Goal: Task Accomplishment & Management: Use online tool/utility

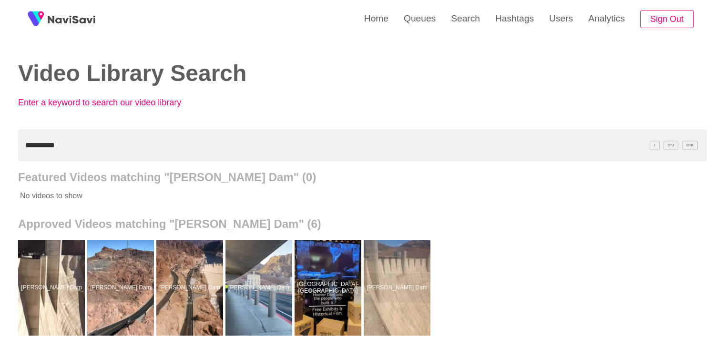
scroll to position [95, 0]
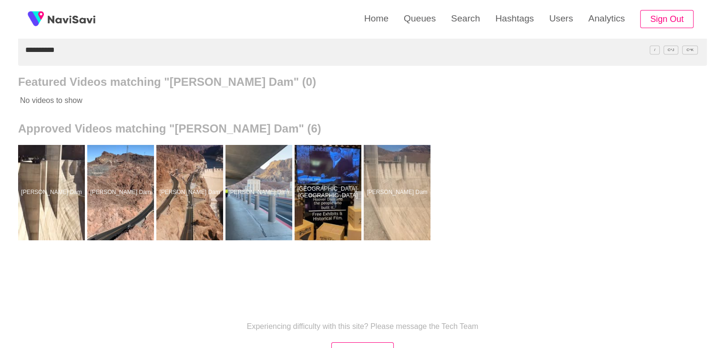
drag, startPoint x: 0, startPoint y: 0, endPoint x: 78, endPoint y: 48, distance: 91.8
click at [62, 48] on input "**********" at bounding box center [362, 50] width 689 height 32
click at [73, 49] on input "**********" at bounding box center [362, 50] width 689 height 32
drag, startPoint x: 59, startPoint y: 50, endPoint x: 7, endPoint y: 44, distance: 51.8
click at [0, 49] on div "**********" at bounding box center [362, 169] width 725 height 528
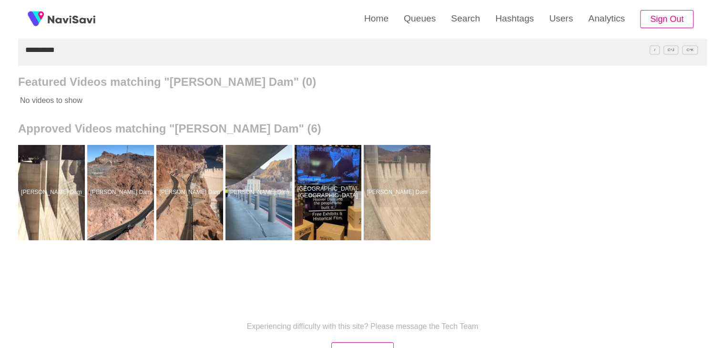
paste input "**********"
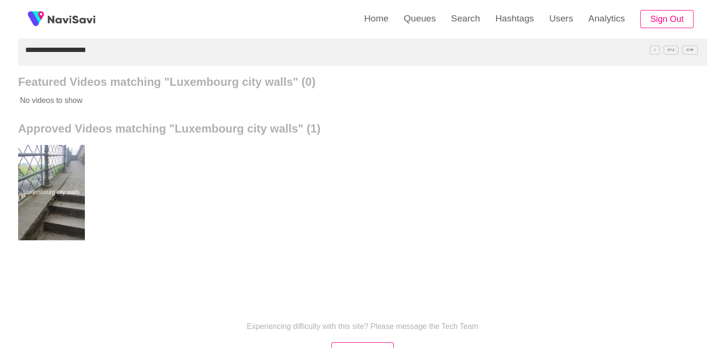
drag, startPoint x: 99, startPoint y: 56, endPoint x: 2, endPoint y: 76, distance: 98.8
click at [0, 81] on div "**********" at bounding box center [362, 169] width 725 height 528
paste input "text"
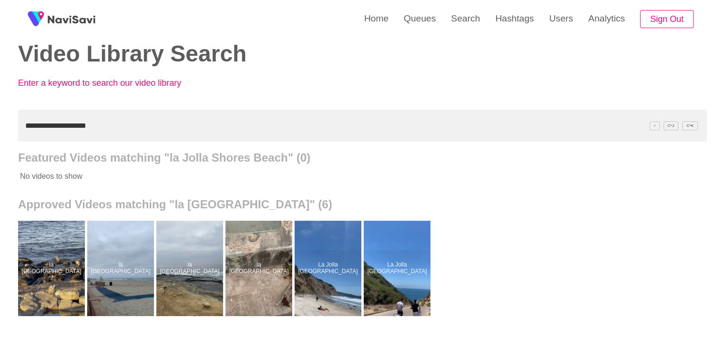
scroll to position [0, 0]
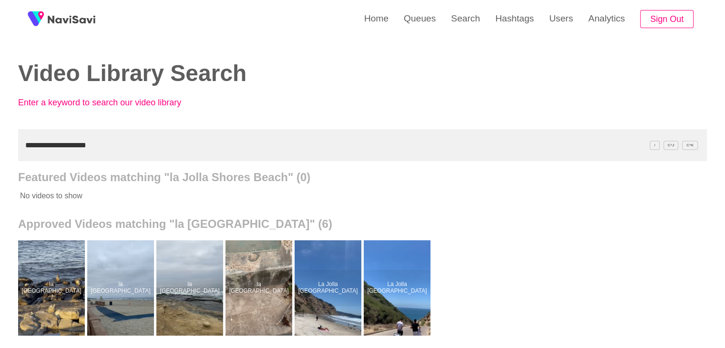
drag, startPoint x: 0, startPoint y: 142, endPoint x: 0, endPoint y: 133, distance: 9.1
click at [0, 139] on div "**********" at bounding box center [362, 264] width 725 height 528
drag, startPoint x: 100, startPoint y: 143, endPoint x: 0, endPoint y: 132, distance: 100.8
click at [0, 132] on div "**********" at bounding box center [362, 264] width 725 height 528
paste input "**********"
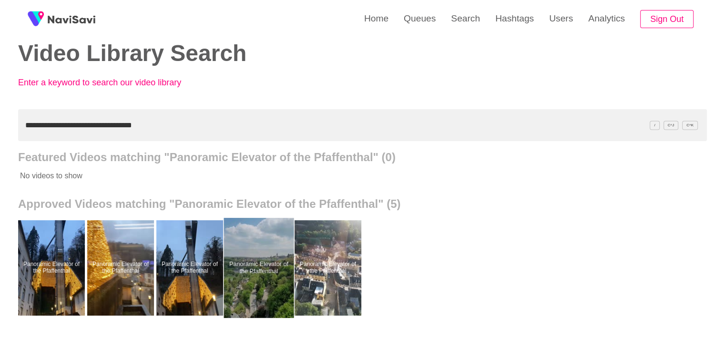
scroll to position [48, 0]
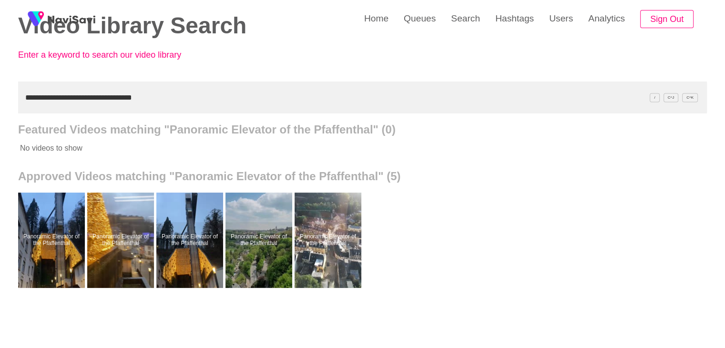
drag, startPoint x: 151, startPoint y: 99, endPoint x: 0, endPoint y: 89, distance: 150.9
click at [0, 89] on div "**********" at bounding box center [362, 216] width 725 height 528
paste input "text"
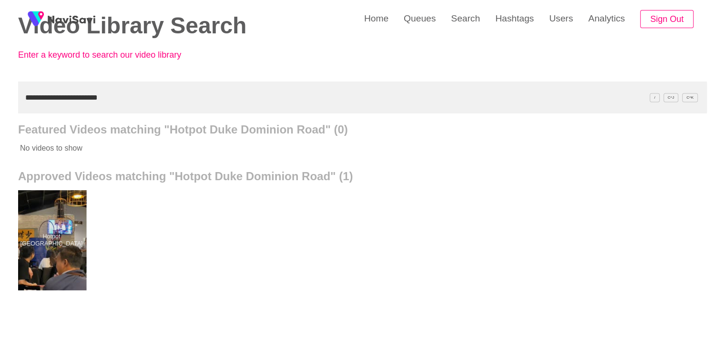
drag, startPoint x: 69, startPoint y: 226, endPoint x: 71, endPoint y: 212, distance: 14.6
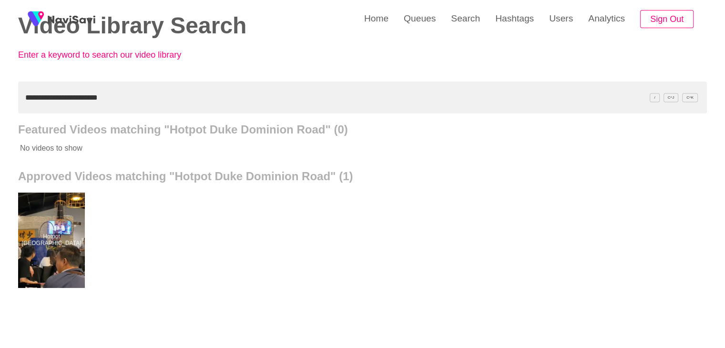
click at [0, 86] on div "**********" at bounding box center [362, 216] width 725 height 528
click at [139, 98] on input "**********" at bounding box center [362, 97] width 689 height 32
drag, startPoint x: 69, startPoint y: 97, endPoint x: 0, endPoint y: 106, distance: 69.2
click at [0, 106] on div "**********" at bounding box center [362, 216] width 725 height 528
paste input "text"
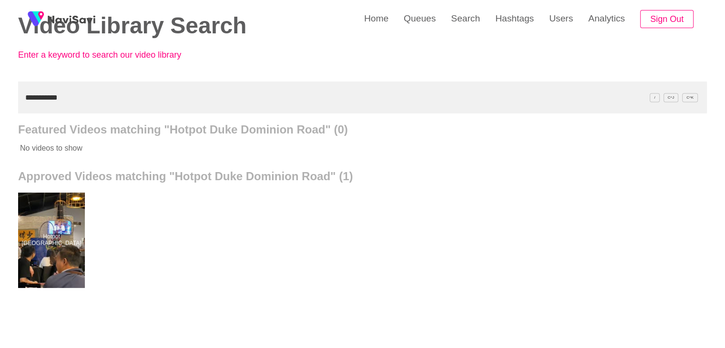
type input "**********"
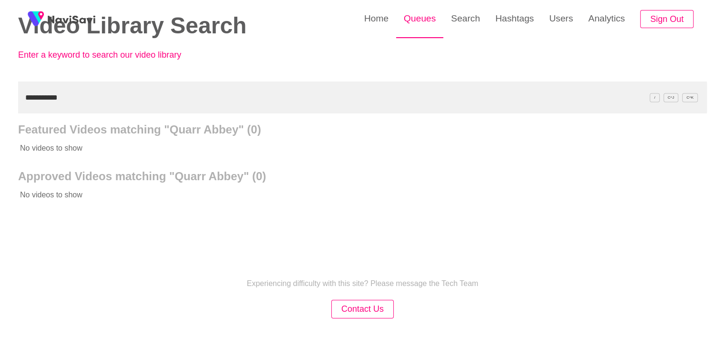
drag, startPoint x: 427, startPoint y: 18, endPoint x: 397, endPoint y: 35, distance: 35.0
click at [427, 18] on link "Queues" at bounding box center [419, 18] width 47 height 37
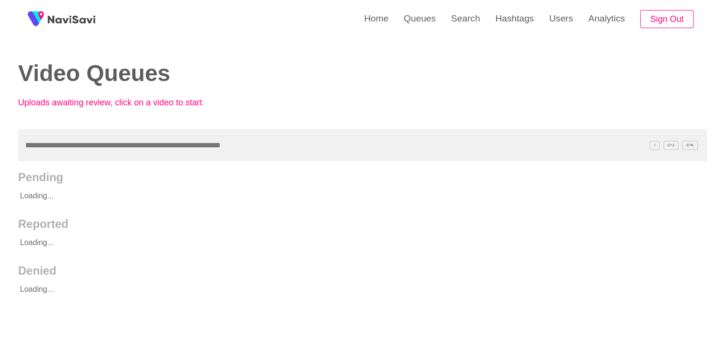
click at [73, 149] on input "text" at bounding box center [362, 145] width 689 height 32
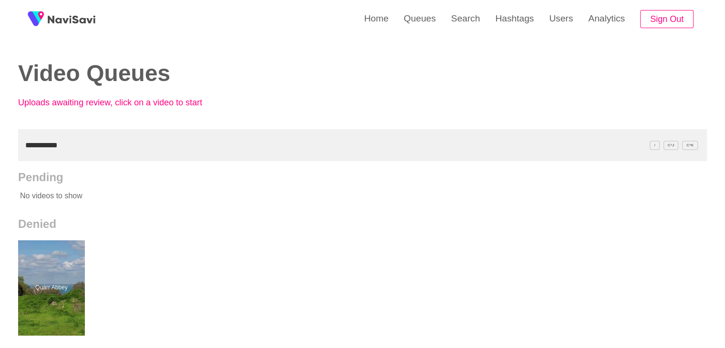
drag, startPoint x: 16, startPoint y: 140, endPoint x: 0, endPoint y: 147, distance: 17.3
click at [0, 147] on div "**********" at bounding box center [362, 264] width 725 height 528
paste input "*****"
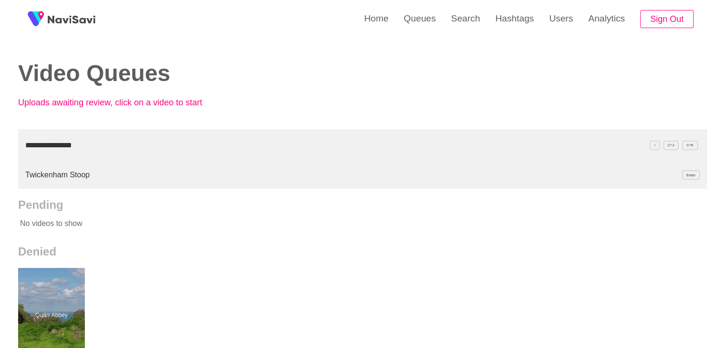
type input "**********"
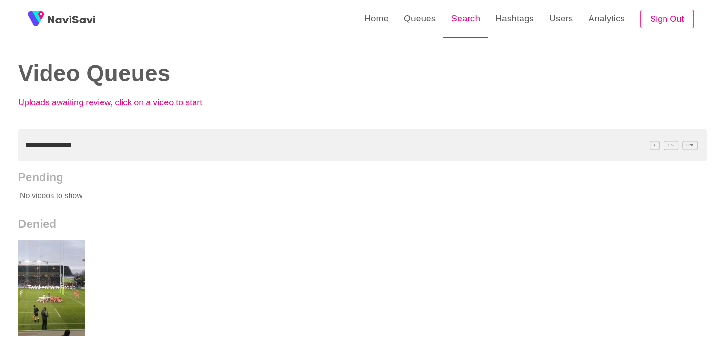
click at [468, 20] on link "Search" at bounding box center [465, 18] width 44 height 37
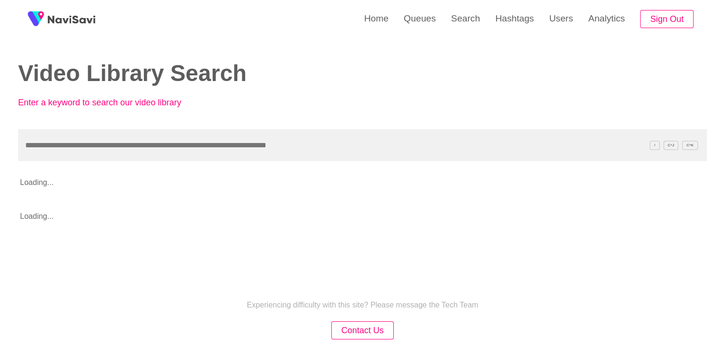
click at [121, 151] on input "text" at bounding box center [362, 145] width 689 height 32
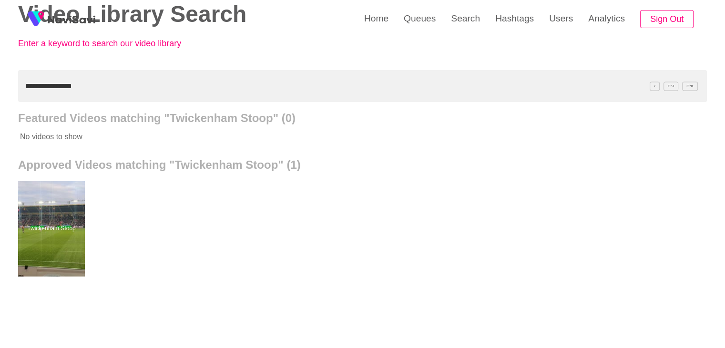
scroll to position [48, 0]
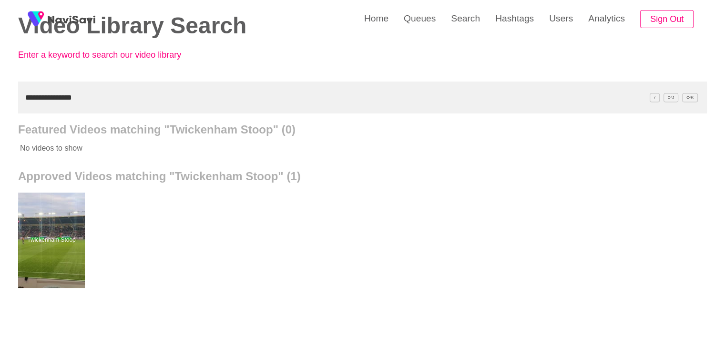
drag, startPoint x: 75, startPoint y: 104, endPoint x: 0, endPoint y: 109, distance: 75.5
click at [0, 109] on div "**********" at bounding box center [362, 216] width 725 height 528
paste input "**"
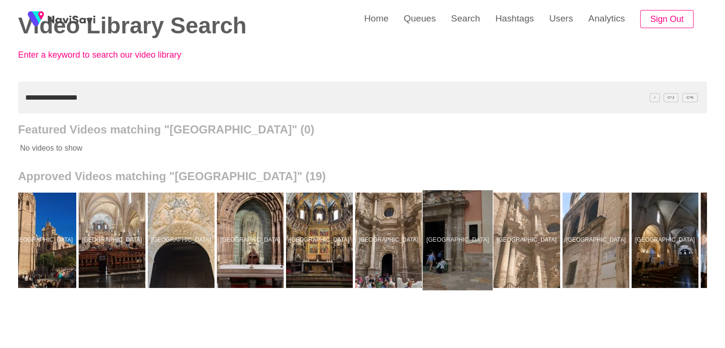
scroll to position [0, 148]
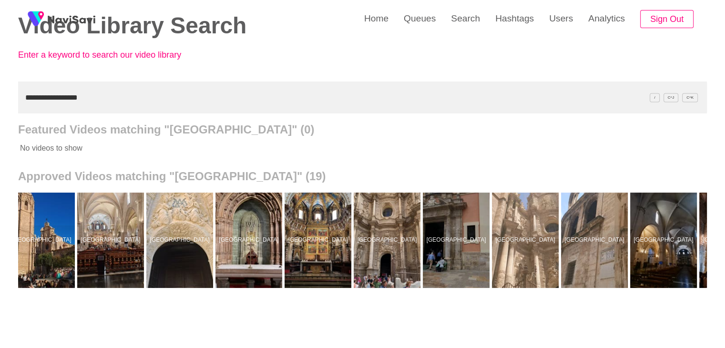
drag, startPoint x: 92, startPoint y: 93, endPoint x: 0, endPoint y: 94, distance: 92.5
click at [0, 94] on div "**********" at bounding box center [362, 216] width 725 height 528
paste input "text"
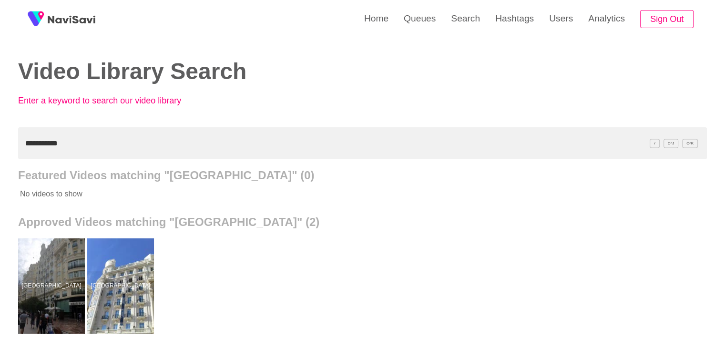
scroll to position [0, 0]
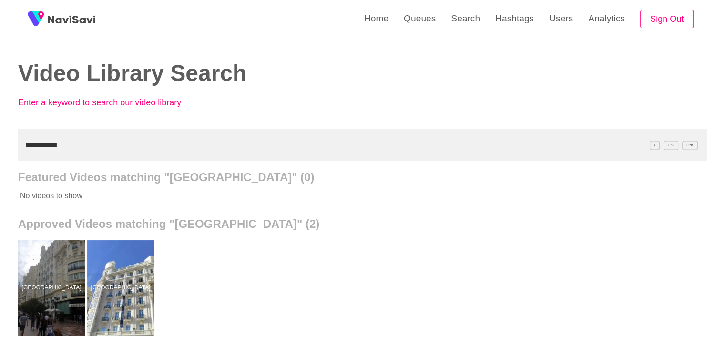
drag, startPoint x: 65, startPoint y: 143, endPoint x: 0, endPoint y: 157, distance: 66.4
click at [0, 157] on div "**********" at bounding box center [362, 264] width 725 height 528
paste input "**********"
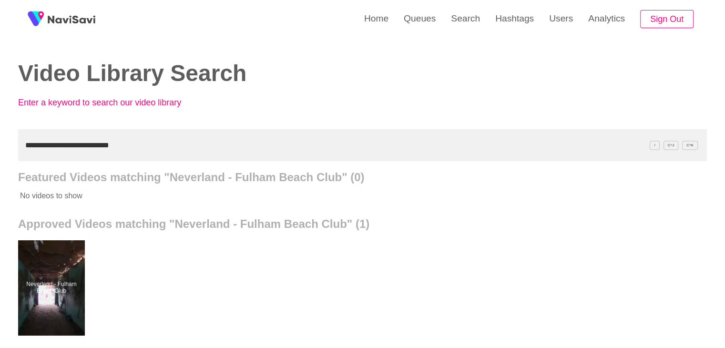
drag, startPoint x: 138, startPoint y: 151, endPoint x: 0, endPoint y: 154, distance: 137.8
click at [0, 154] on div "**********" at bounding box center [362, 264] width 725 height 528
paste input "text"
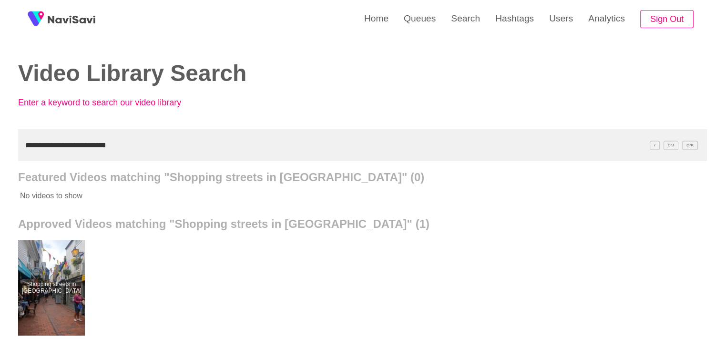
drag, startPoint x: 126, startPoint y: 142, endPoint x: 0, endPoint y: 141, distance: 125.8
click at [0, 141] on div "**********" at bounding box center [362, 264] width 725 height 528
paste input "text"
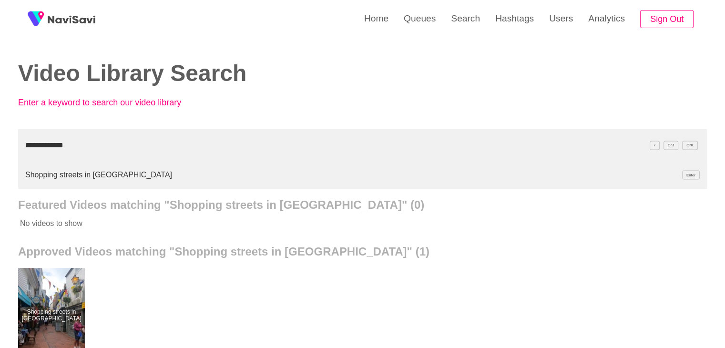
type input "**********"
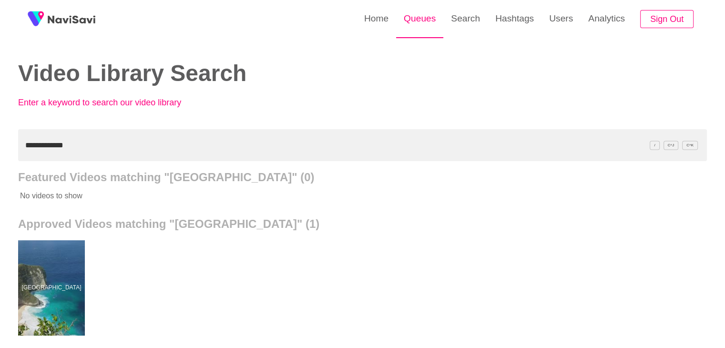
click at [424, 26] on link "Queues" at bounding box center [419, 18] width 47 height 37
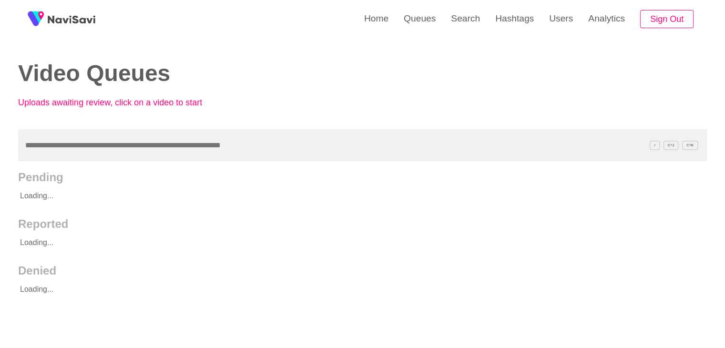
click at [55, 152] on input "text" at bounding box center [362, 145] width 689 height 32
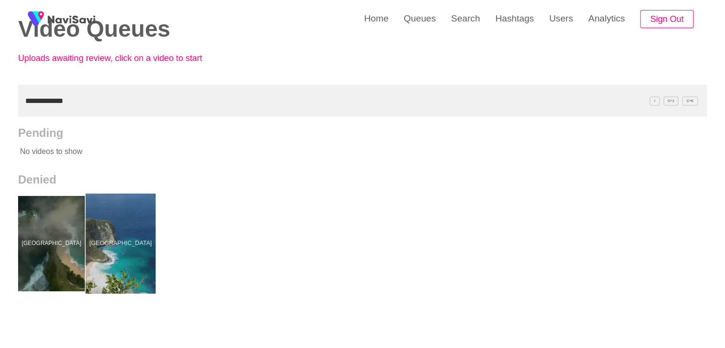
scroll to position [48, 0]
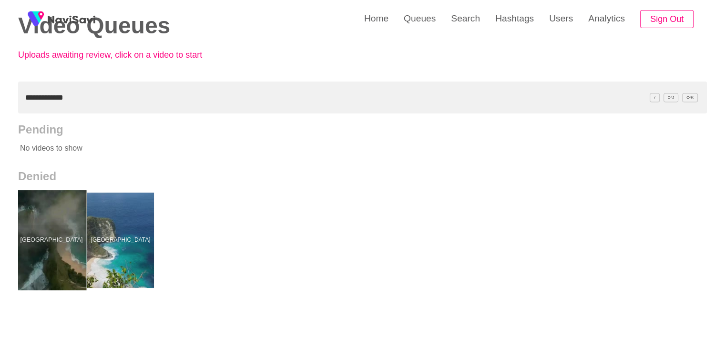
drag, startPoint x: 70, startPoint y: 217, endPoint x: 69, endPoint y: 212, distance: 5.3
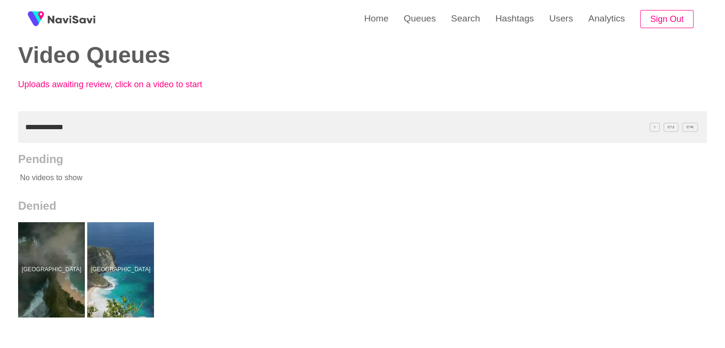
scroll to position [0, 0]
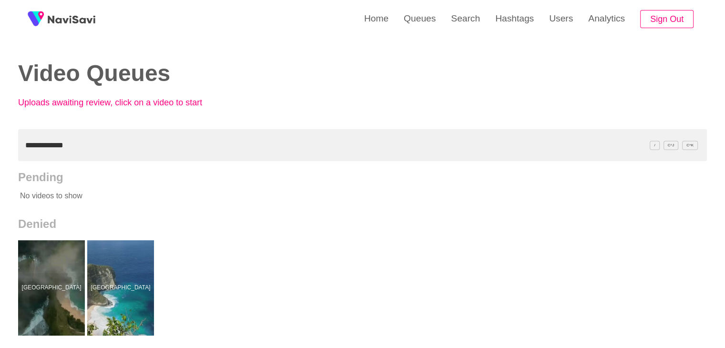
drag, startPoint x: 0, startPoint y: 151, endPoint x: 0, endPoint y: 142, distance: 9.5
click at [0, 143] on div "**********" at bounding box center [362, 264] width 725 height 528
paste input "text"
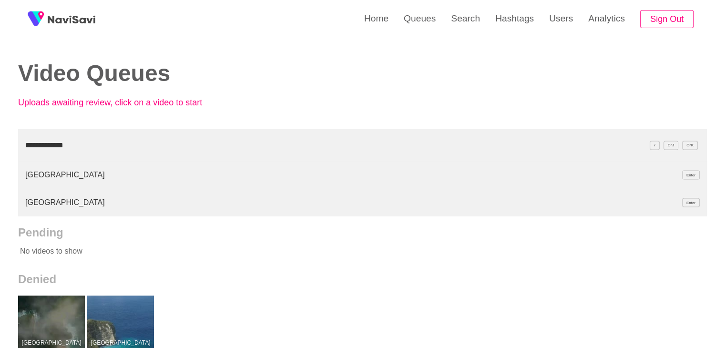
type input "**********"
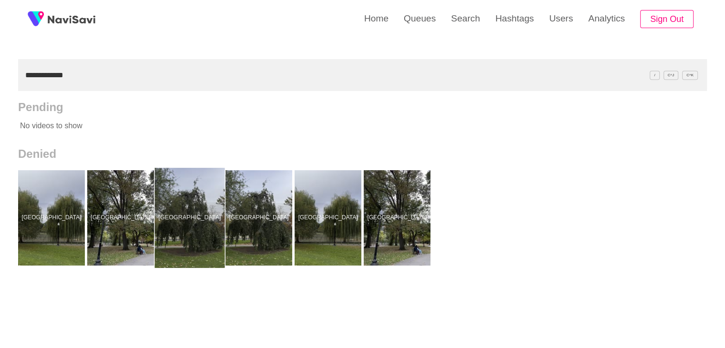
scroll to position [95, 0]
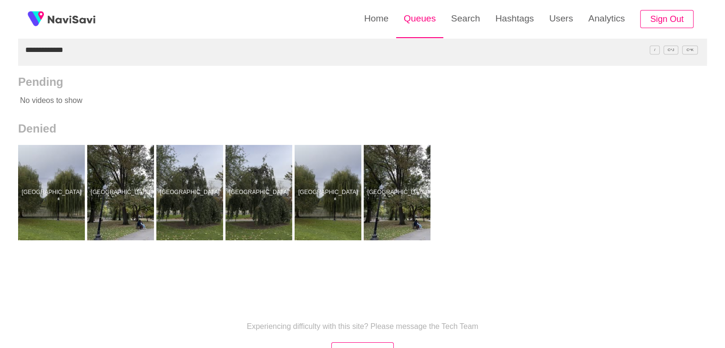
drag, startPoint x: 429, startPoint y: 15, endPoint x: 423, endPoint y: 22, distance: 8.8
click at [429, 15] on link "Queues" at bounding box center [419, 18] width 47 height 37
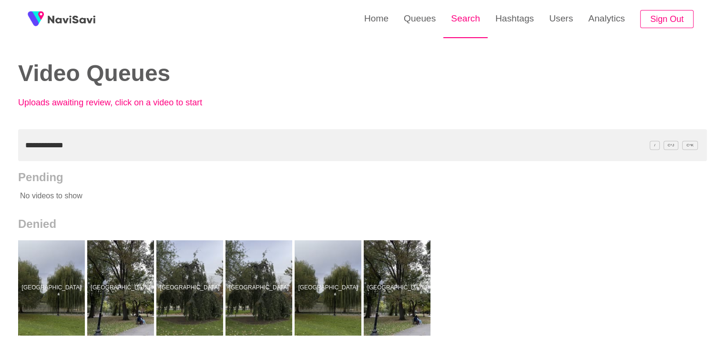
drag, startPoint x: 464, startPoint y: 14, endPoint x: 448, endPoint y: 33, distance: 24.7
click at [463, 13] on link "Search" at bounding box center [465, 18] width 44 height 37
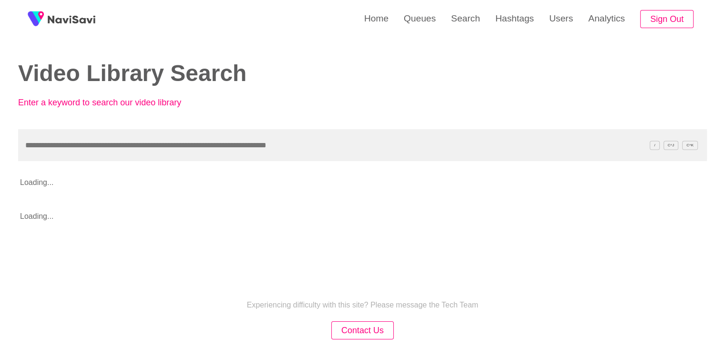
click at [54, 153] on input "text" at bounding box center [362, 145] width 689 height 32
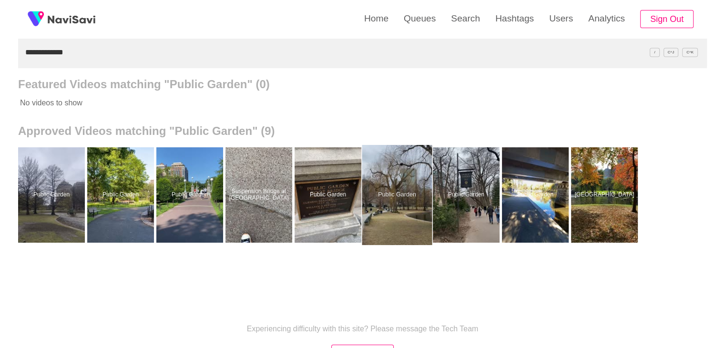
scroll to position [95, 0]
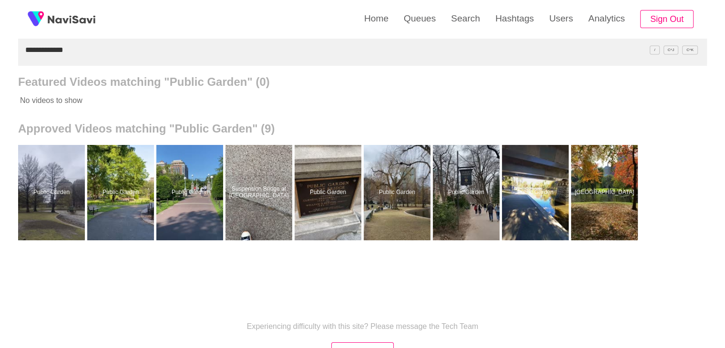
drag, startPoint x: 74, startPoint y: 55, endPoint x: 0, endPoint y: 58, distance: 74.4
click at [0, 58] on div "**********" at bounding box center [362, 169] width 725 height 528
paste input "***"
type input "**********"
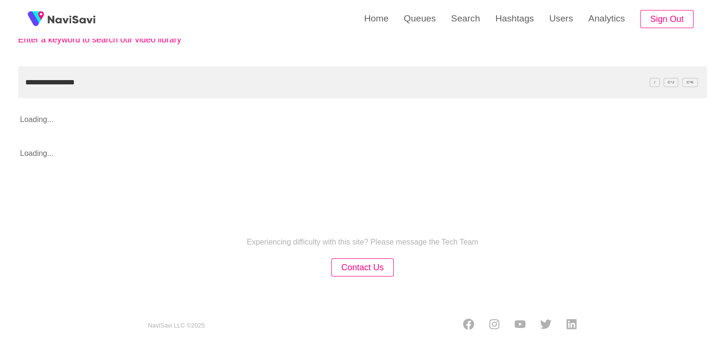
scroll to position [90, 0]
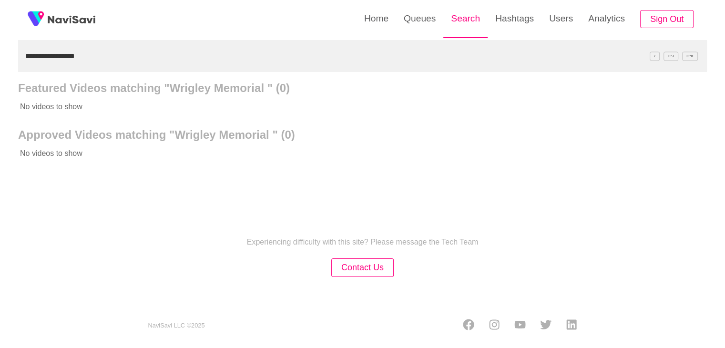
click at [455, 17] on link "Search" at bounding box center [465, 18] width 44 height 37
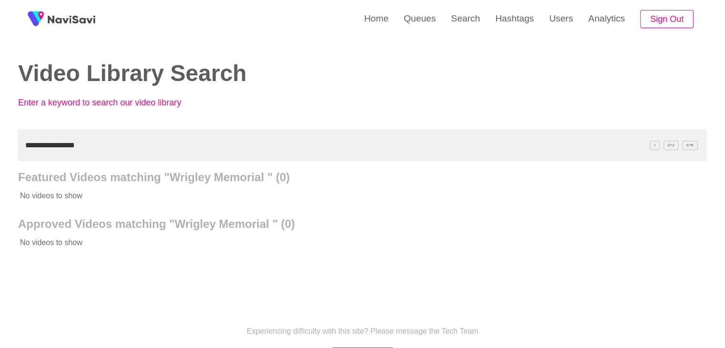
drag, startPoint x: 90, startPoint y: 145, endPoint x: 2, endPoint y: 144, distance: 87.7
click at [0, 148] on div "**********" at bounding box center [362, 218] width 725 height 437
click at [429, 24] on link "Queues" at bounding box center [419, 18] width 47 height 37
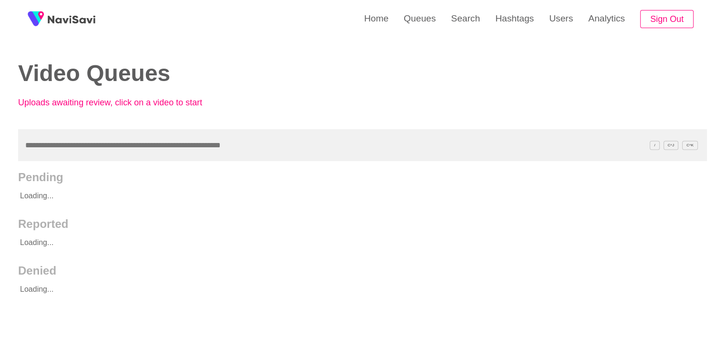
click at [79, 147] on input "text" at bounding box center [362, 145] width 689 height 32
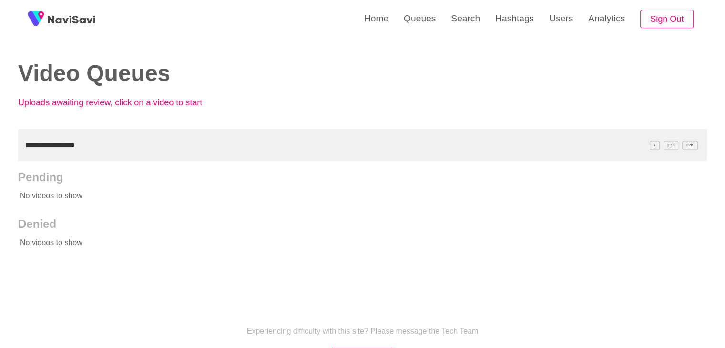
drag, startPoint x: 89, startPoint y: 146, endPoint x: 0, endPoint y: 153, distance: 88.9
click at [0, 155] on div "**********" at bounding box center [362, 218] width 725 height 437
type input "**********"
click at [449, 20] on link "Search" at bounding box center [465, 18] width 44 height 37
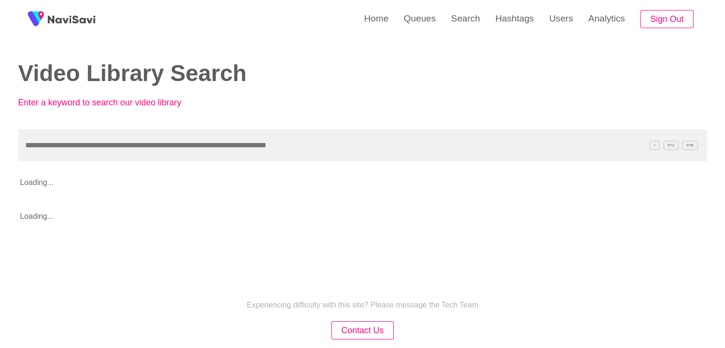
click at [116, 153] on input "text" at bounding box center [362, 145] width 689 height 32
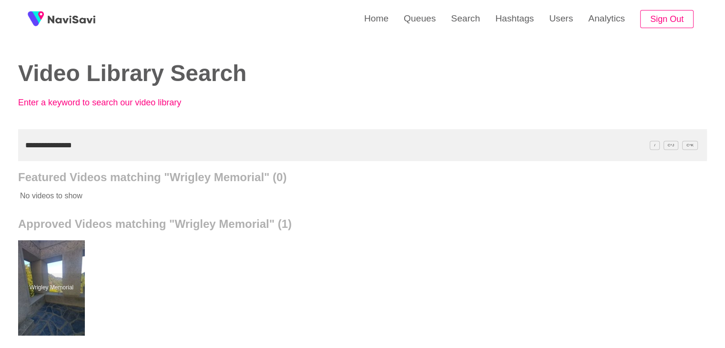
drag, startPoint x: 109, startPoint y: 145, endPoint x: 0, endPoint y: 159, distance: 109.5
click at [0, 159] on div "**********" at bounding box center [362, 264] width 725 height 528
paste input "text"
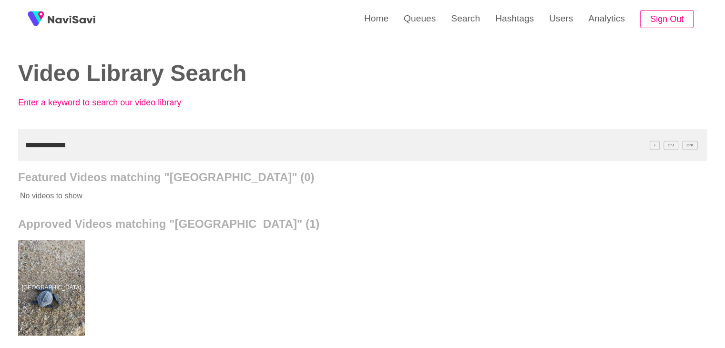
drag, startPoint x: 20, startPoint y: 154, endPoint x: 0, endPoint y: 140, distance: 24.5
click at [0, 147] on div "**********" at bounding box center [362, 264] width 725 height 528
paste input "**********"
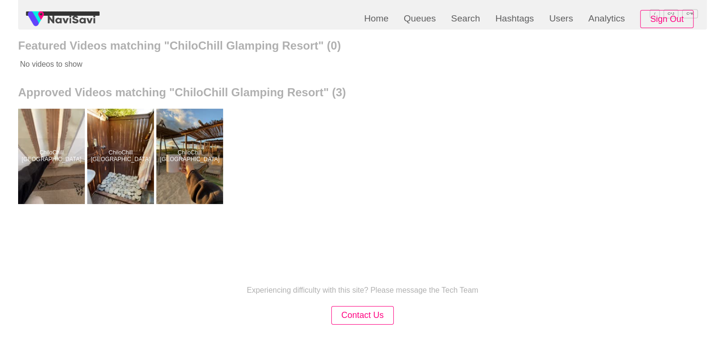
scroll to position [143, 0]
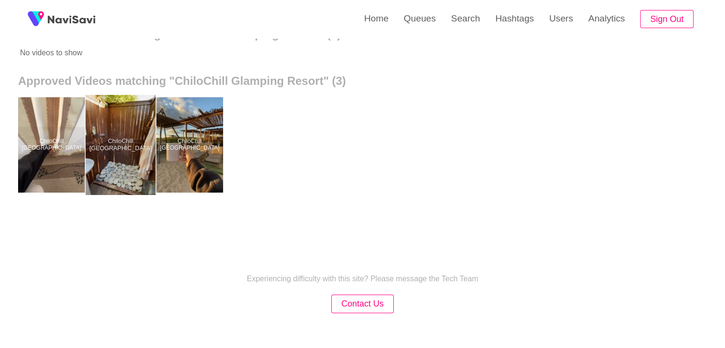
drag, startPoint x: 122, startPoint y: 126, endPoint x: 126, endPoint y: 116, distance: 10.5
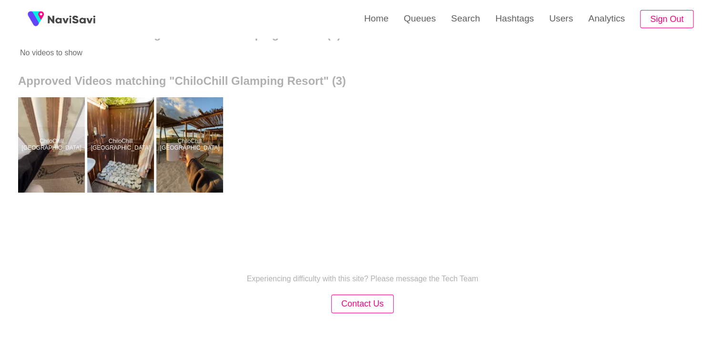
scroll to position [0, 0]
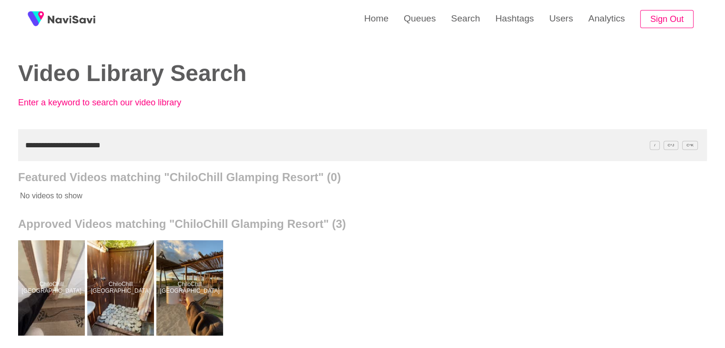
drag, startPoint x: 117, startPoint y: 142, endPoint x: 0, endPoint y: 146, distance: 117.3
click at [0, 146] on div "**********" at bounding box center [362, 264] width 725 height 528
paste input "text"
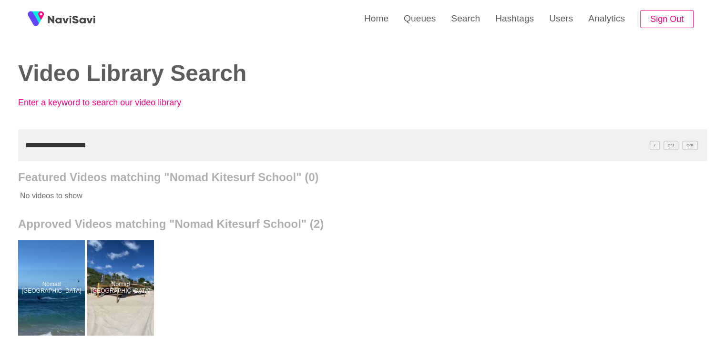
drag, startPoint x: 12, startPoint y: 154, endPoint x: 0, endPoint y: 147, distance: 14.3
click at [0, 151] on div "**********" at bounding box center [362, 264] width 725 height 528
paste input "**"
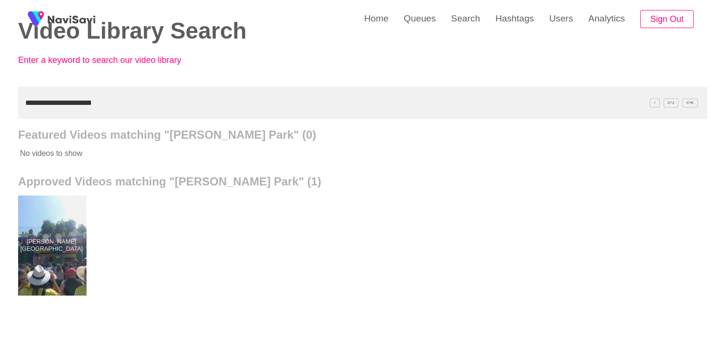
scroll to position [48, 0]
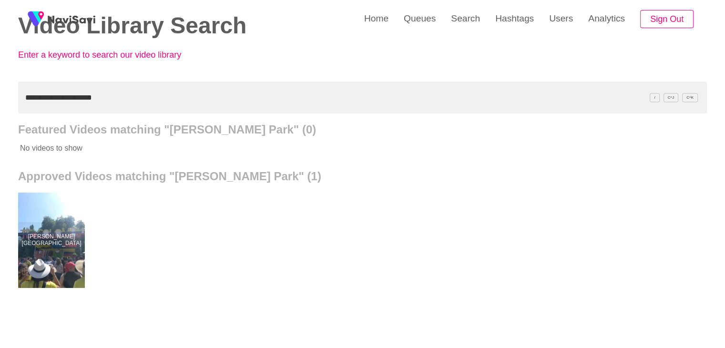
drag, startPoint x: 114, startPoint y: 95, endPoint x: 0, endPoint y: 105, distance: 114.9
click at [0, 105] on div "**********" at bounding box center [362, 216] width 725 height 528
paste input "**"
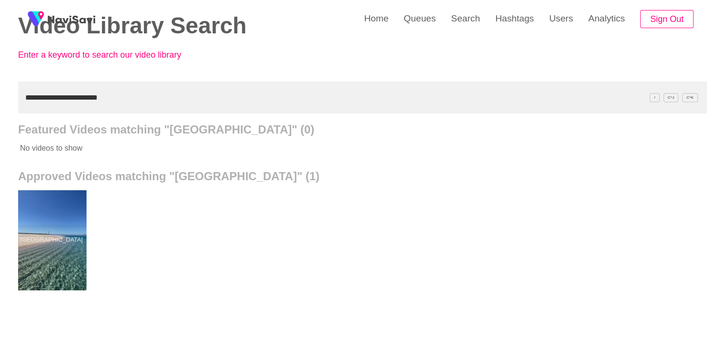
drag, startPoint x: 55, startPoint y: 218, endPoint x: 61, endPoint y: 212, distance: 8.8
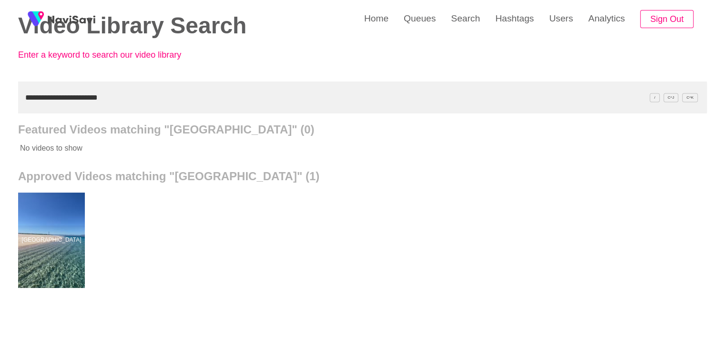
drag, startPoint x: 125, startPoint y: 96, endPoint x: 0, endPoint y: 102, distance: 125.5
click at [0, 102] on div "**********" at bounding box center [362, 216] width 725 height 528
paste input "text"
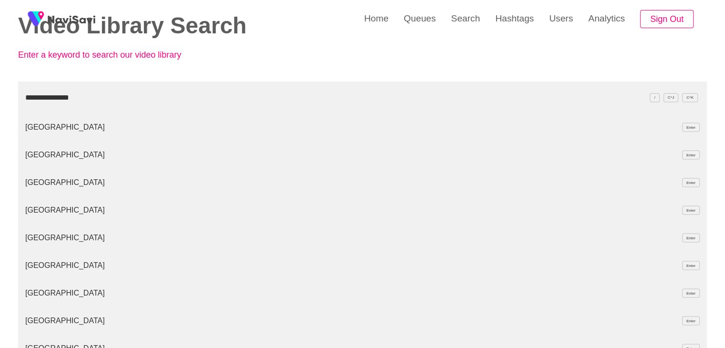
type input "**********"
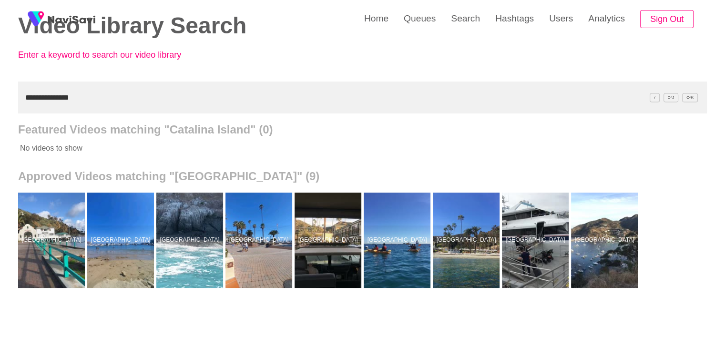
drag, startPoint x: 23, startPoint y: 103, endPoint x: 0, endPoint y: 105, distance: 23.0
click at [0, 105] on div "**********" at bounding box center [362, 216] width 725 height 528
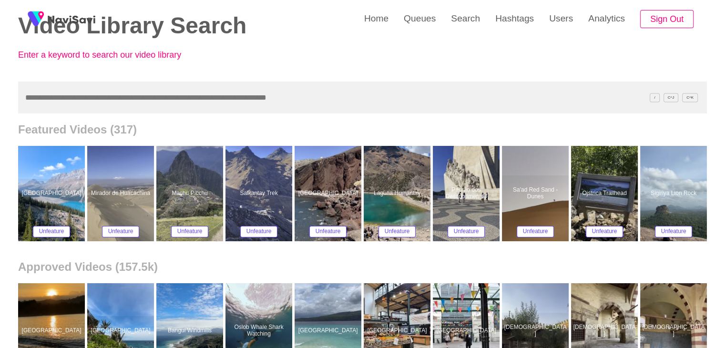
click at [69, 94] on input "text" at bounding box center [362, 97] width 689 height 32
paste input "**********"
type input "**********"
drag, startPoint x: 141, startPoint y: 100, endPoint x: 0, endPoint y: 113, distance: 141.2
click at [0, 113] on div "**********" at bounding box center [362, 261] width 725 height 618
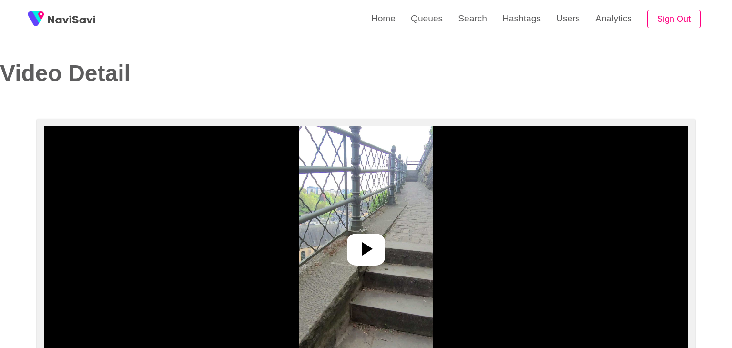
select select "**"
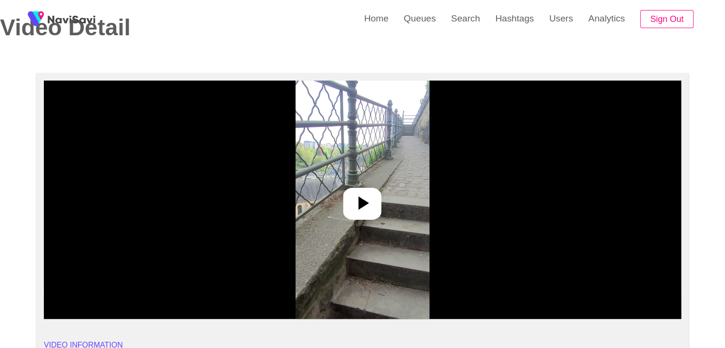
scroll to position [48, 0]
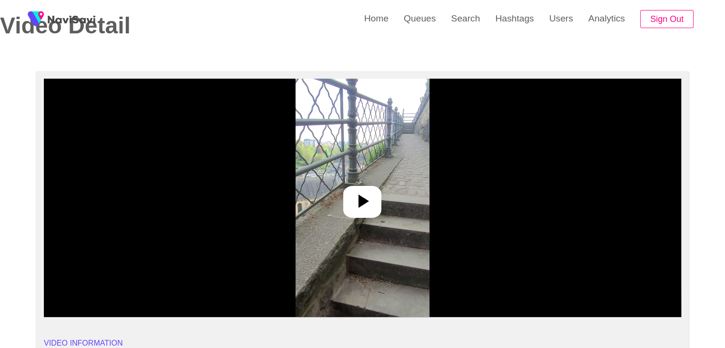
select select "**********"
click at [365, 196] on icon at bounding box center [362, 201] width 23 height 23
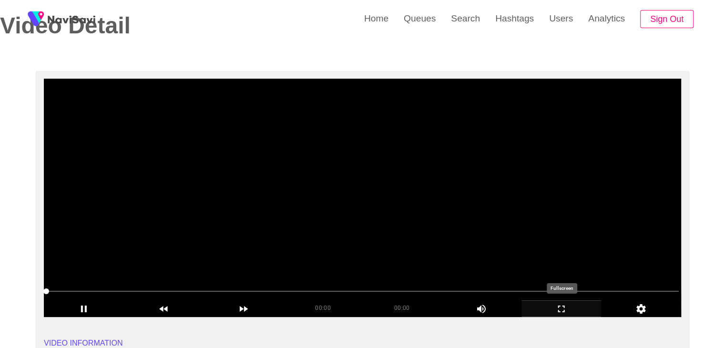
click at [559, 310] on icon "add" at bounding box center [561, 308] width 7 height 7
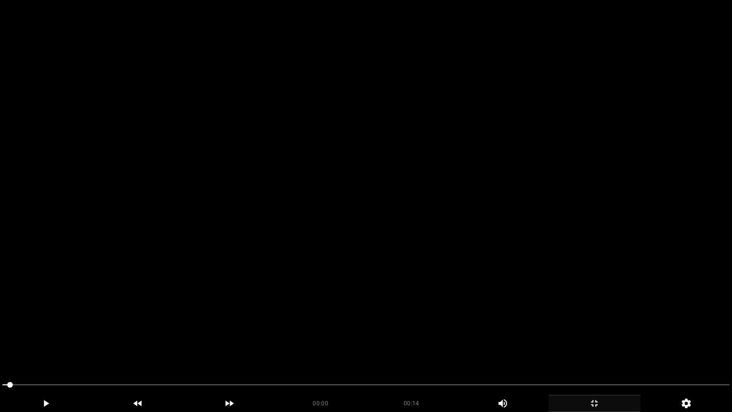
click at [143, 347] on video at bounding box center [366, 206] width 732 height 412
click at [261, 311] on video at bounding box center [366, 206] width 732 height 412
click at [280, 301] on video at bounding box center [366, 206] width 732 height 412
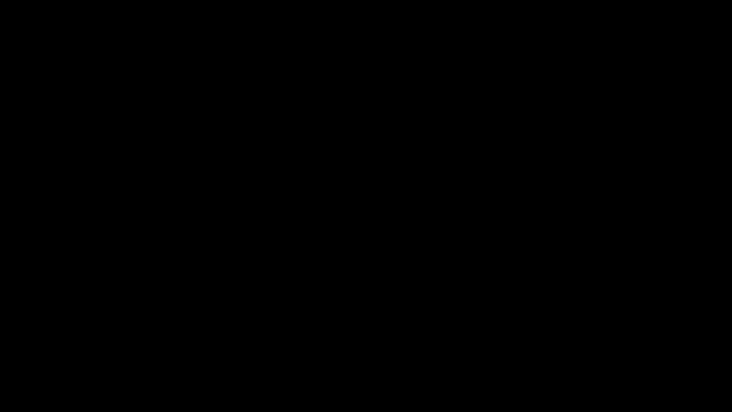
click at [41, 347] on icon "add" at bounding box center [45, 402] width 91 height 11
drag, startPoint x: 49, startPoint y: 389, endPoint x: 40, endPoint y: 389, distance: 9.1
click at [40, 347] on span at bounding box center [365, 384] width 727 height 15
drag, startPoint x: 8, startPoint y: 379, endPoint x: 0, endPoint y: 381, distance: 8.4
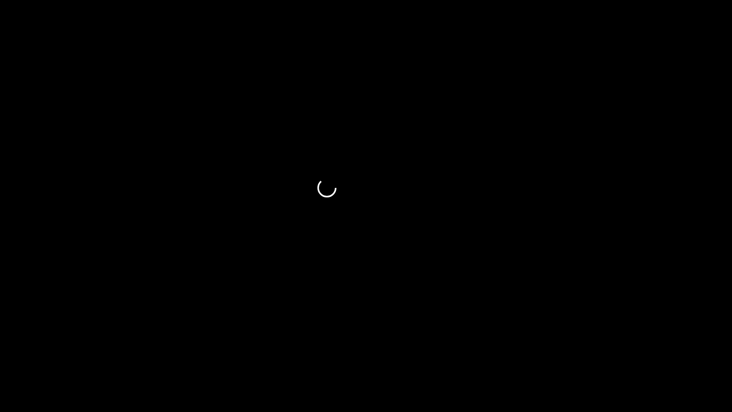
click at [0, 347] on div at bounding box center [366, 385] width 735 height 25
drag, startPoint x: 461, startPoint y: 385, endPoint x: 429, endPoint y: 383, distance: 32.5
drag, startPoint x: 280, startPoint y: 386, endPoint x: 237, endPoint y: 387, distance: 42.9
click at [237, 347] on span at bounding box center [365, 384] width 727 height 15
drag, startPoint x: 160, startPoint y: 394, endPoint x: 149, endPoint y: 394, distance: 11.0
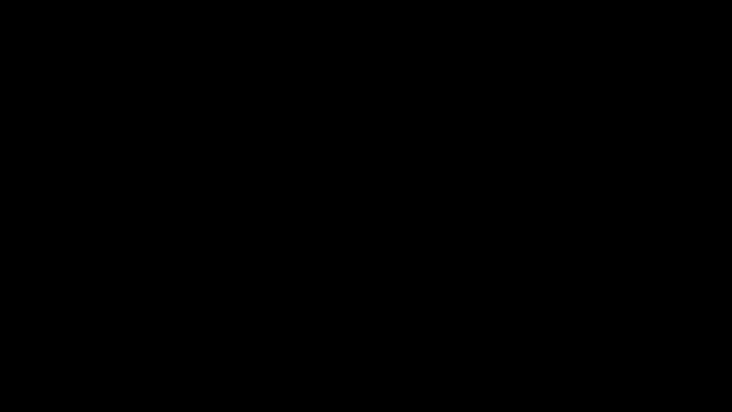
click at [149, 347] on div at bounding box center [366, 385] width 735 height 25
click at [96, 347] on div "00:02 00:14 Picture In Picture 1" at bounding box center [366, 394] width 732 height 35
click at [71, 347] on div "add" at bounding box center [46, 403] width 92 height 17
click at [4, 347] on span at bounding box center [365, 384] width 727 height 15
click at [2, 347] on span at bounding box center [365, 384] width 727 height 15
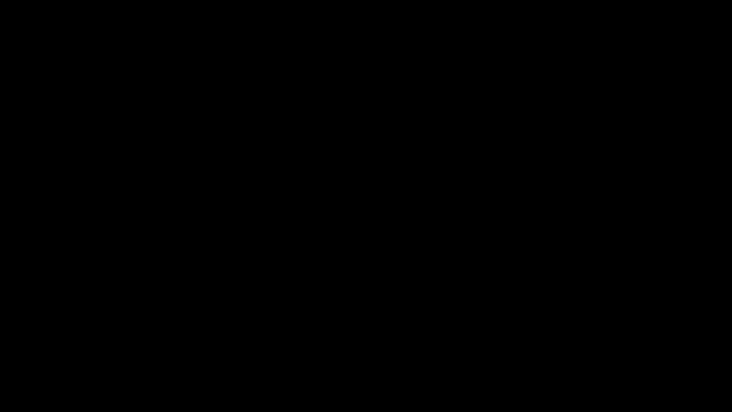
drag, startPoint x: 11, startPoint y: 385, endPoint x: 49, endPoint y: 386, distance: 37.7
click at [49, 347] on span at bounding box center [365, 384] width 727 height 15
drag, startPoint x: 174, startPoint y: 389, endPoint x: 295, endPoint y: 388, distance: 121.1
drag, startPoint x: 351, startPoint y: 389, endPoint x: 362, endPoint y: 389, distance: 11.4
click at [362, 347] on span at bounding box center [365, 384] width 727 height 15
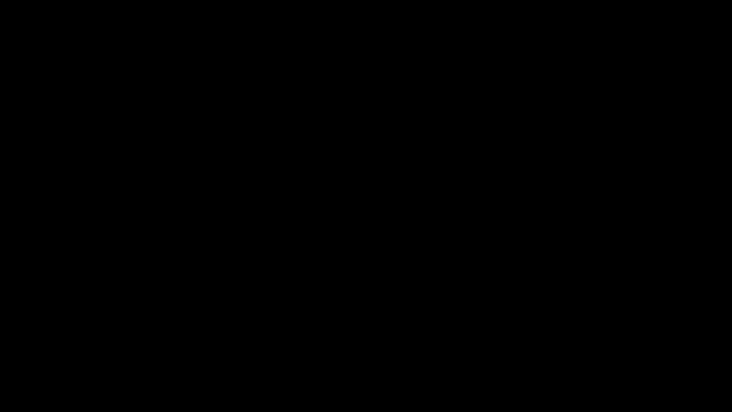
click at [412, 347] on span at bounding box center [365, 384] width 727 height 15
click at [449, 347] on span at bounding box center [365, 384] width 727 height 15
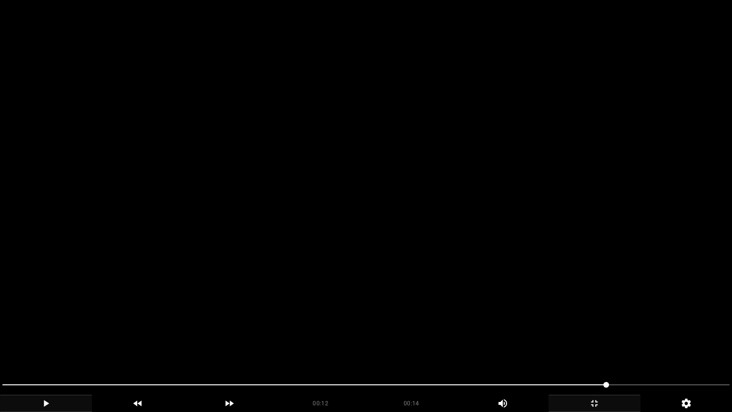
click at [52, 347] on icon "add" at bounding box center [45, 402] width 91 height 11
drag, startPoint x: 452, startPoint y: 380, endPoint x: 433, endPoint y: 386, distance: 19.9
click at [433, 347] on span at bounding box center [365, 384] width 727 height 15
drag, startPoint x: 417, startPoint y: 381, endPoint x: 341, endPoint y: 380, distance: 75.8
click at [341, 347] on span at bounding box center [365, 384] width 727 height 15
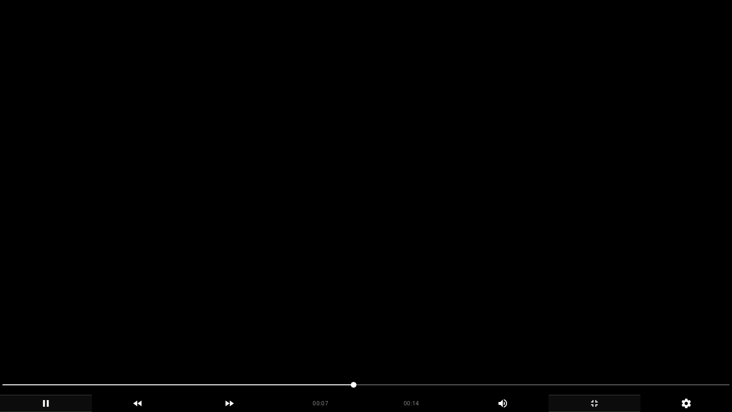
click at [194, 347] on div at bounding box center [366, 385] width 735 height 25
click at [62, 347] on div at bounding box center [366, 385] width 735 height 25
click at [0, 347] on div at bounding box center [366, 385] width 735 height 25
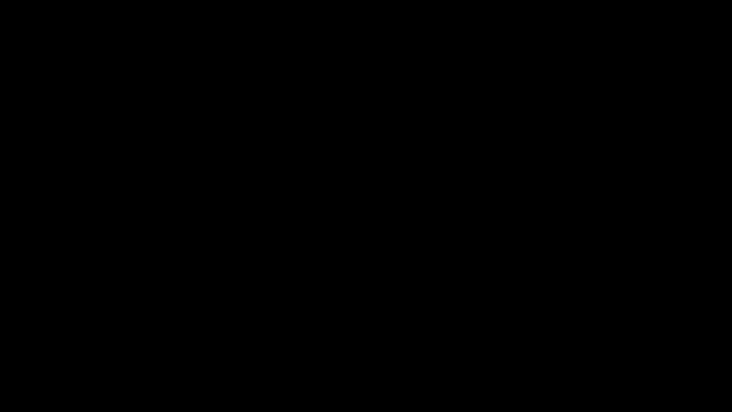
click at [595, 347] on icon "add" at bounding box center [594, 402] width 91 height 11
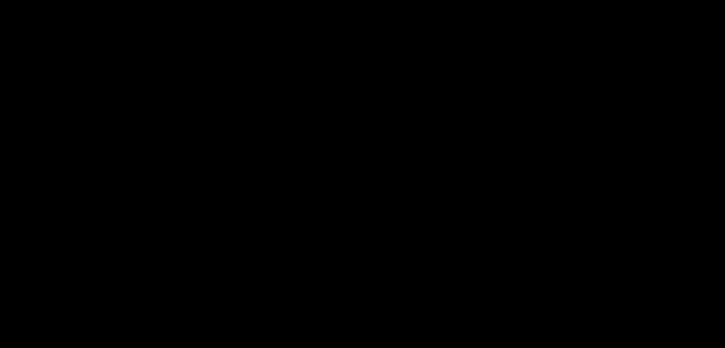
click at [572, 335] on icon "add" at bounding box center [589, 340] width 90 height 11
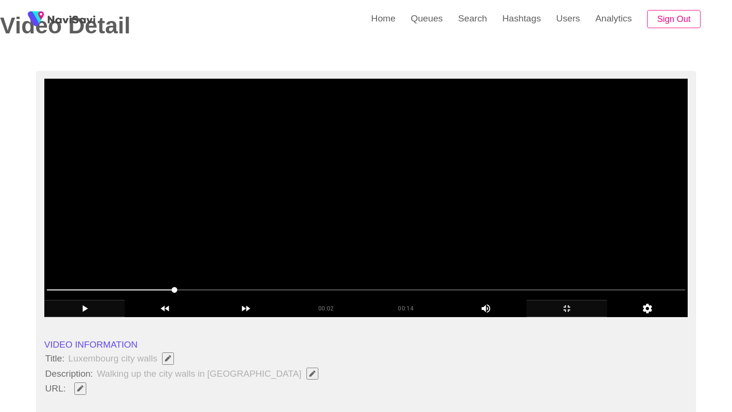
click at [482, 317] on video at bounding box center [365, 198] width 643 height 238
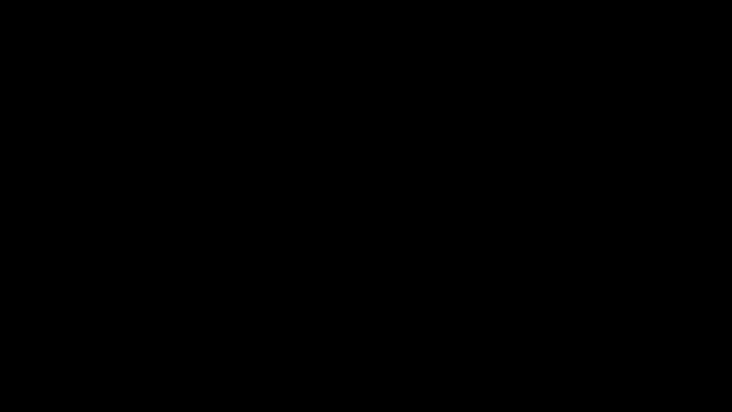
click at [601, 347] on icon "add" at bounding box center [594, 402] width 91 height 11
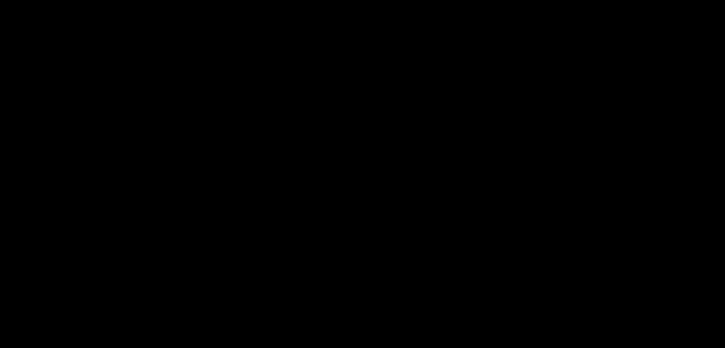
scroll to position [238, 0]
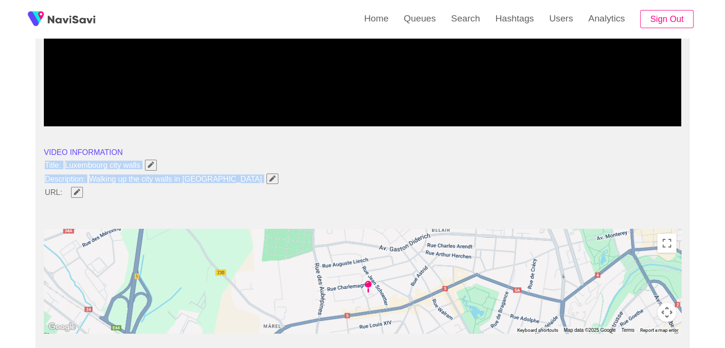
drag, startPoint x: 48, startPoint y: 172, endPoint x: 234, endPoint y: 179, distance: 186.5
copy ul "Title: Luxembourg city walls Description: Walking up the city walls in Luxembou…"
click at [269, 176] on icon "Edit Field" at bounding box center [272, 178] width 6 height 6
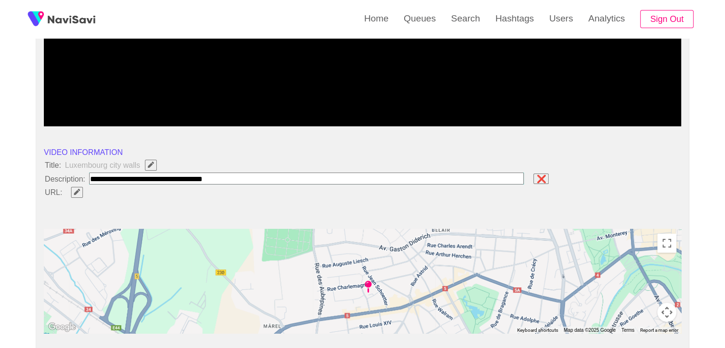
type input "**********"
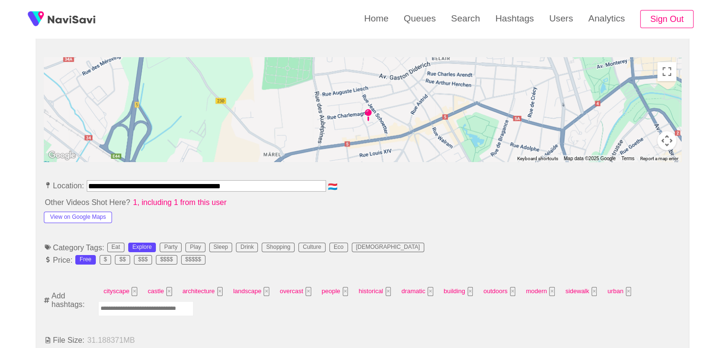
scroll to position [429, 0]
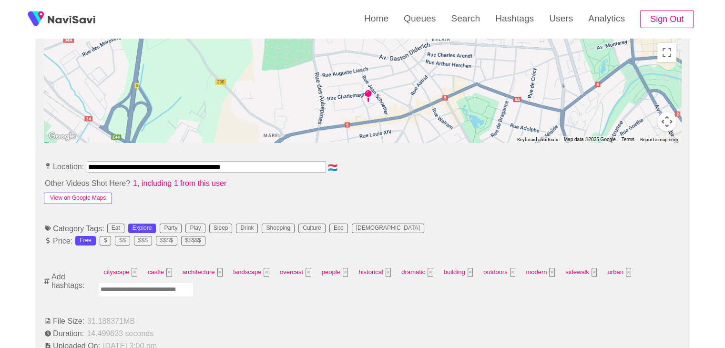
click at [88, 197] on button "View on Google Maps" at bounding box center [78, 198] width 68 height 11
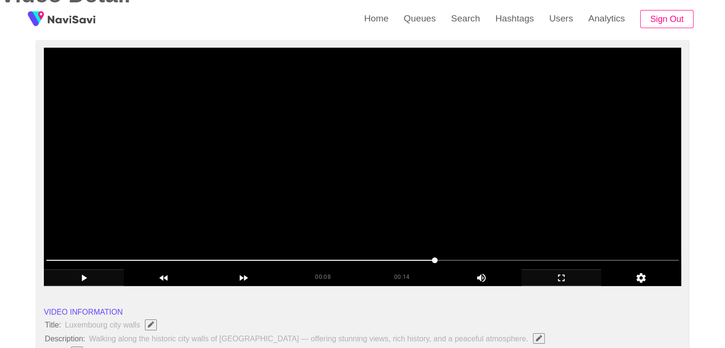
scroll to position [95, 0]
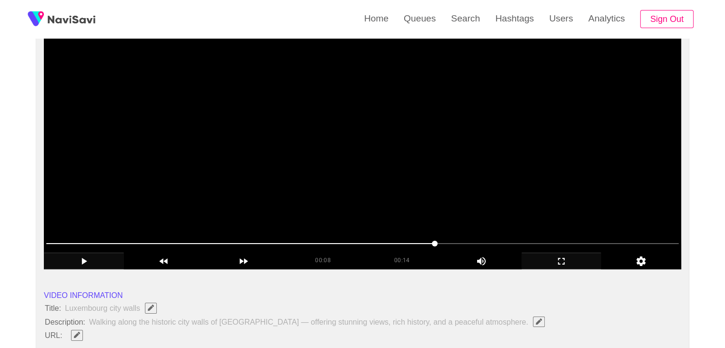
click at [358, 137] on video at bounding box center [362, 150] width 637 height 238
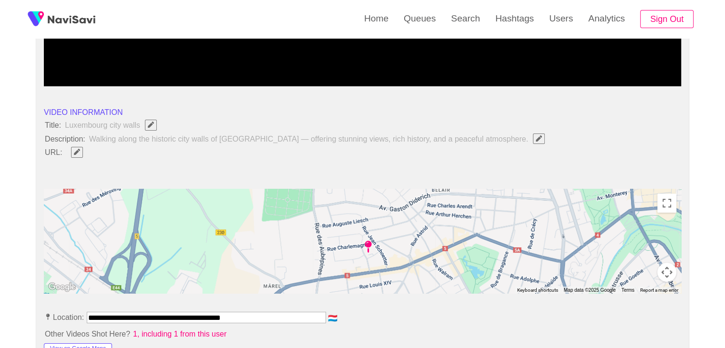
scroll to position [381, 0]
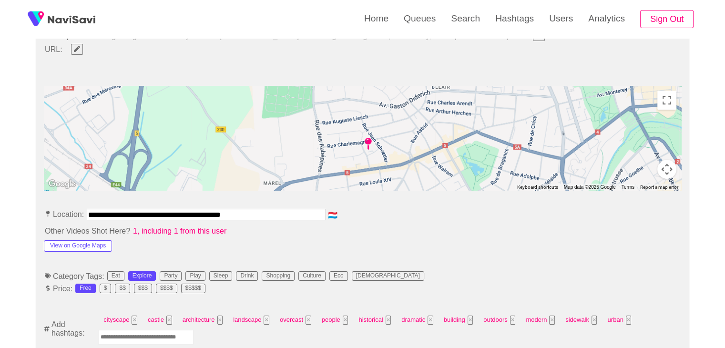
drag, startPoint x: 265, startPoint y: 212, endPoint x: 10, endPoint y: 189, distance: 256.5
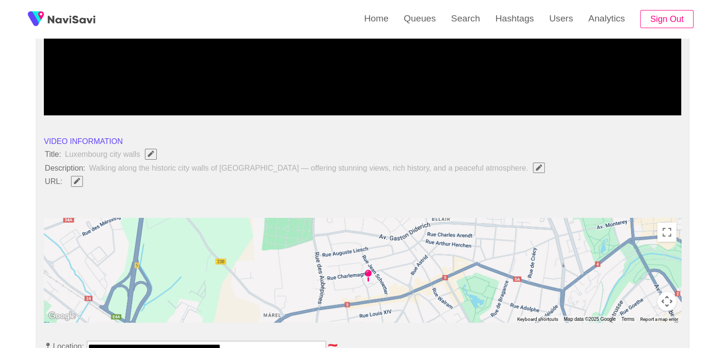
scroll to position [238, 0]
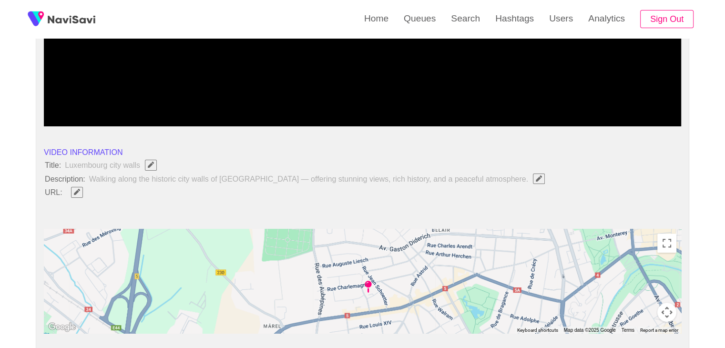
click at [73, 194] on button "button" at bounding box center [77, 192] width 12 height 10
click at [122, 193] on input "field" at bounding box center [283, 192] width 435 height 12
type input "**********"
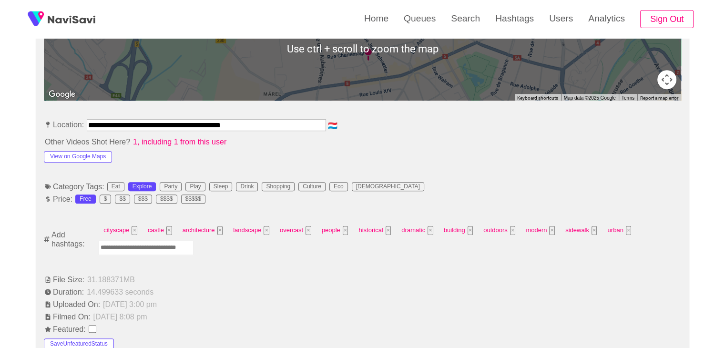
scroll to position [477, 0]
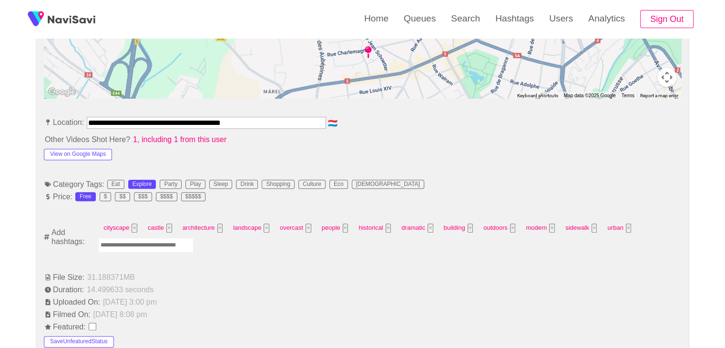
click at [148, 245] on input "Enter tag here and press return" at bounding box center [145, 245] width 95 height 15
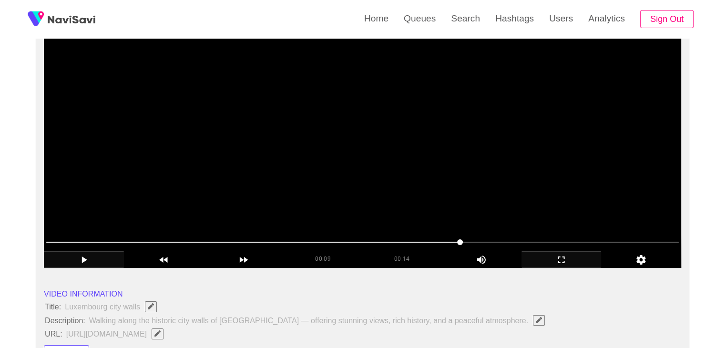
scroll to position [95, 0]
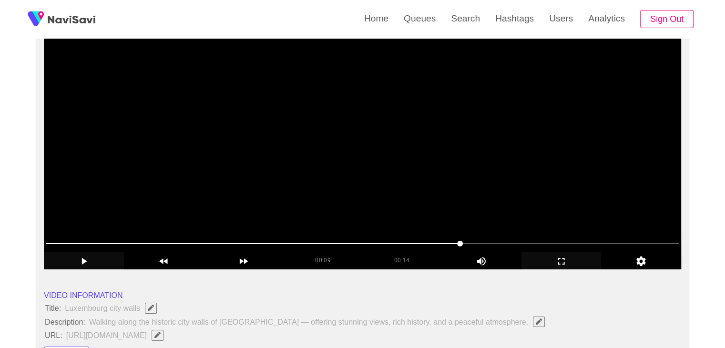
click at [285, 190] on video at bounding box center [362, 150] width 637 height 238
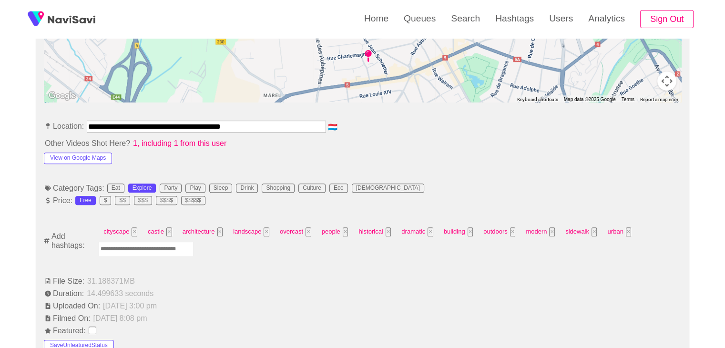
scroll to position [477, 0]
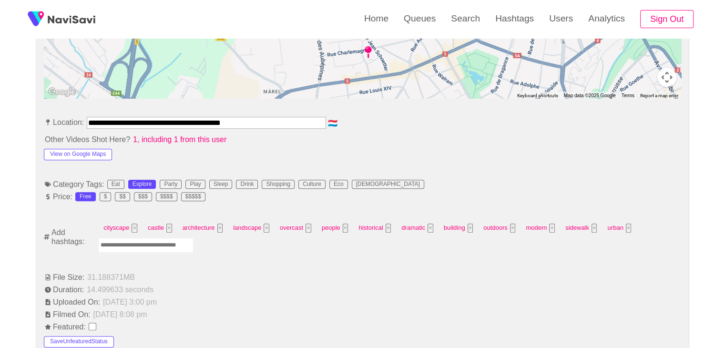
click at [155, 242] on input "Enter tag here and press return" at bounding box center [145, 245] width 95 height 15
type input "*********"
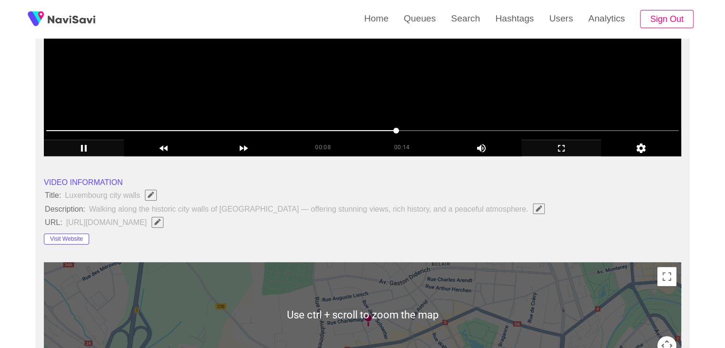
scroll to position [95, 0]
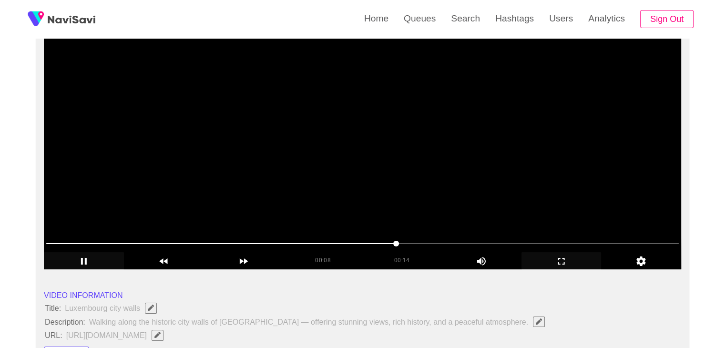
click at [329, 183] on video at bounding box center [362, 150] width 637 height 238
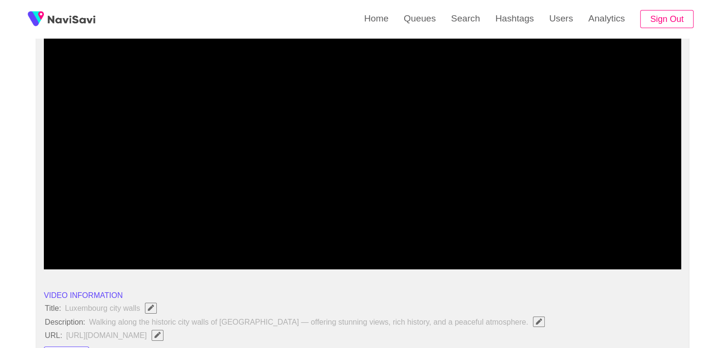
drag, startPoint x: 101, startPoint y: 244, endPoint x: 91, endPoint y: 245, distance: 9.6
click at [91, 245] on span at bounding box center [362, 243] width 632 height 15
drag, startPoint x: 172, startPoint y: 235, endPoint x: 181, endPoint y: 235, distance: 9.5
click at [175, 235] on div at bounding box center [362, 244] width 640 height 24
drag, startPoint x: 239, startPoint y: 235, endPoint x: 246, endPoint y: 235, distance: 6.7
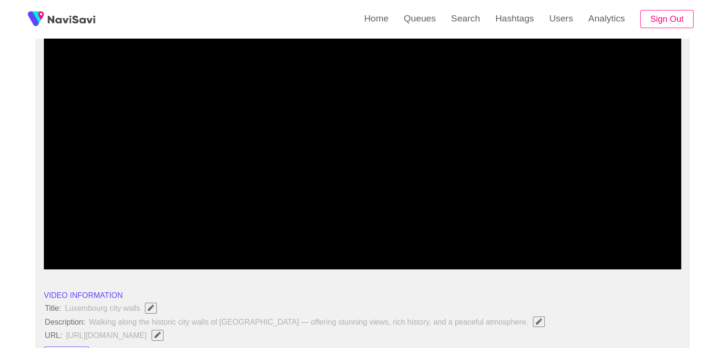
click at [241, 235] on div at bounding box center [362, 244] width 640 height 24
drag, startPoint x: 312, startPoint y: 235, endPoint x: 352, endPoint y: 231, distance: 40.3
click at [313, 235] on div at bounding box center [362, 244] width 640 height 24
drag, startPoint x: 337, startPoint y: 239, endPoint x: 460, endPoint y: 239, distance: 123.0
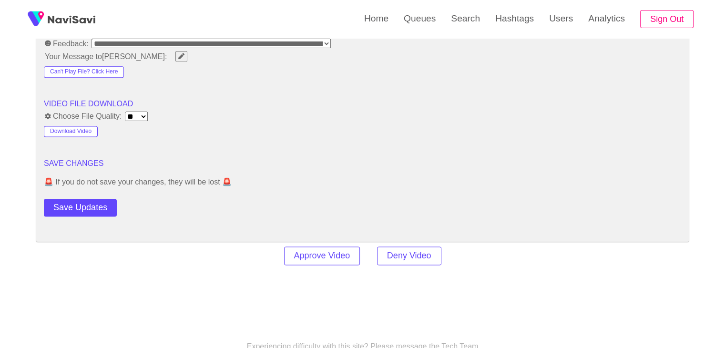
scroll to position [1239, 0]
click at [102, 201] on button "Save Updates" at bounding box center [80, 207] width 73 height 18
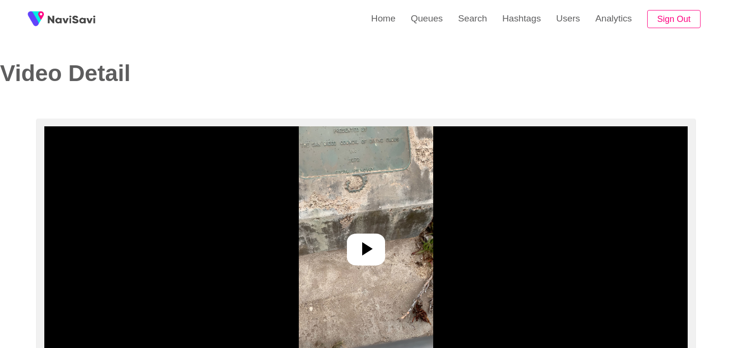
select select "**********"
select select "**"
click at [373, 241] on icon at bounding box center [362, 248] width 23 height 23
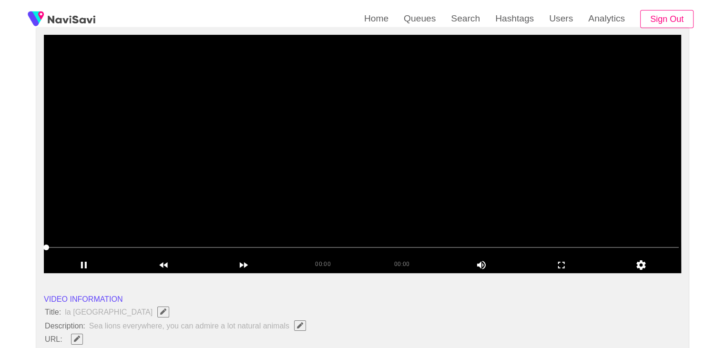
scroll to position [95, 0]
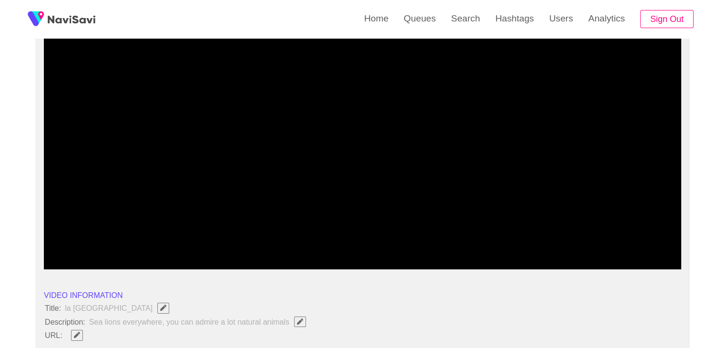
drag, startPoint x: 83, startPoint y: 243, endPoint x: 4, endPoint y: 245, distance: 79.6
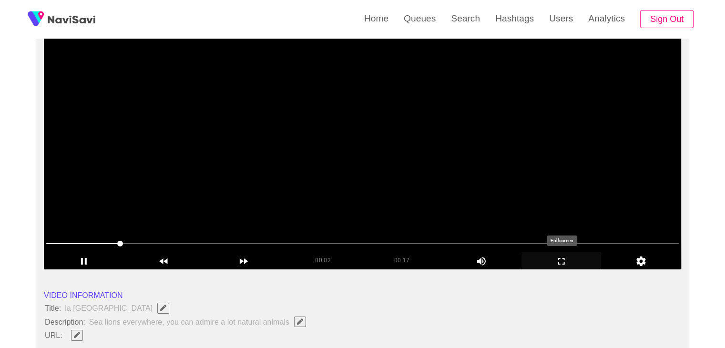
click at [569, 264] on icon "add" at bounding box center [561, 260] width 79 height 11
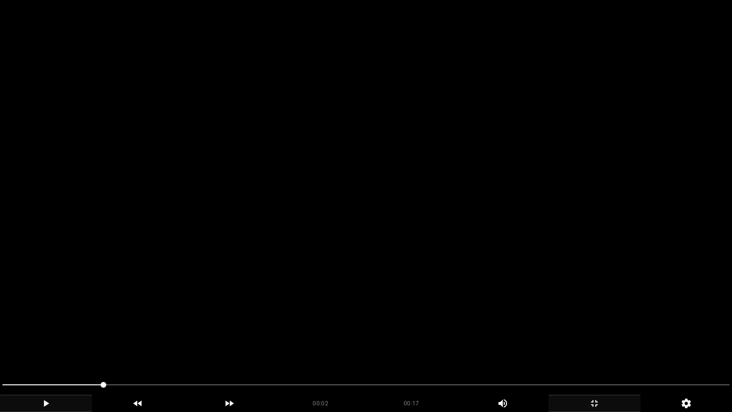
click at [42, 347] on icon "add" at bounding box center [45, 402] width 91 height 11
click at [401, 224] on video at bounding box center [366, 206] width 732 height 412
click at [435, 226] on video at bounding box center [366, 206] width 732 height 412
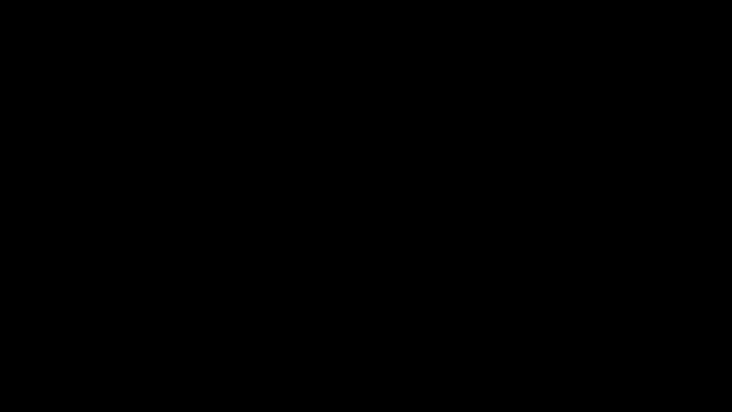
click at [352, 347] on span at bounding box center [365, 384] width 727 height 15
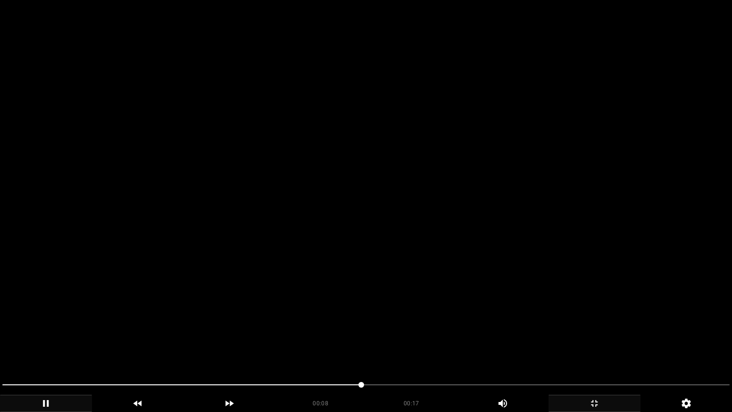
click at [455, 283] on video at bounding box center [366, 206] width 732 height 412
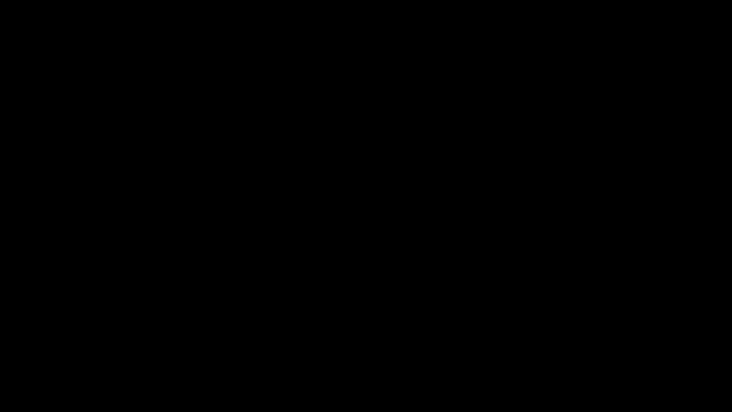
click at [594, 347] on icon "add" at bounding box center [594, 402] width 91 height 11
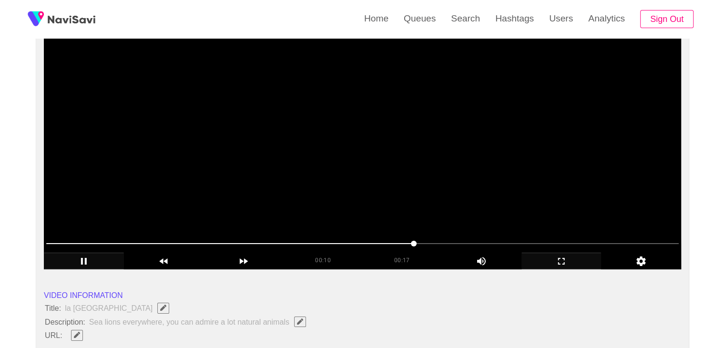
click at [365, 159] on video at bounding box center [362, 150] width 637 height 238
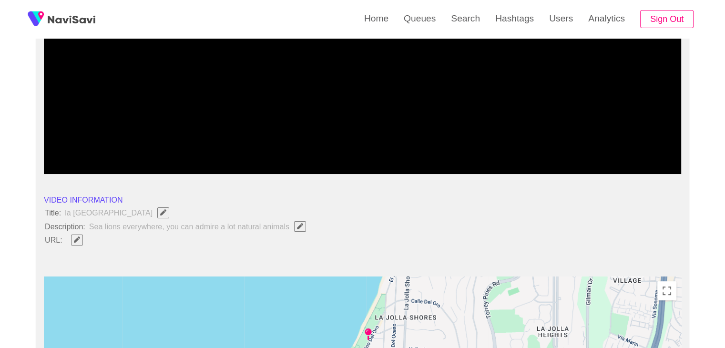
scroll to position [429, 0]
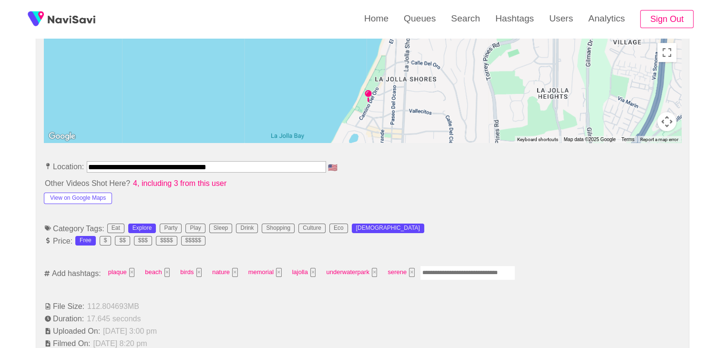
click at [439, 271] on input "Enter tag here and press return" at bounding box center [467, 272] width 95 height 15
type input "*********"
type input "******"
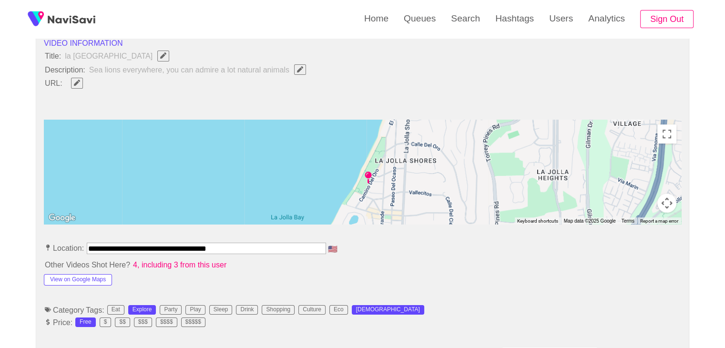
scroll to position [334, 0]
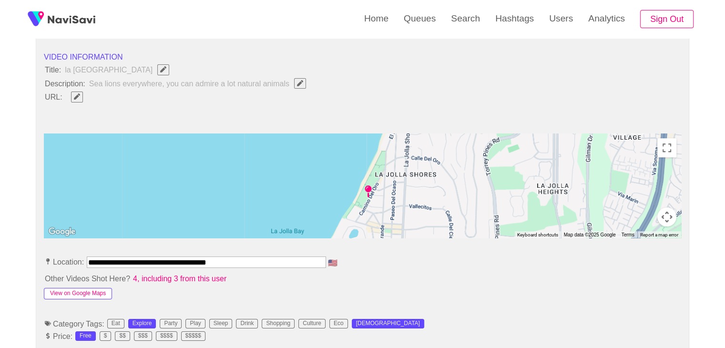
click at [86, 292] on button "View on Google Maps" at bounding box center [78, 293] width 68 height 11
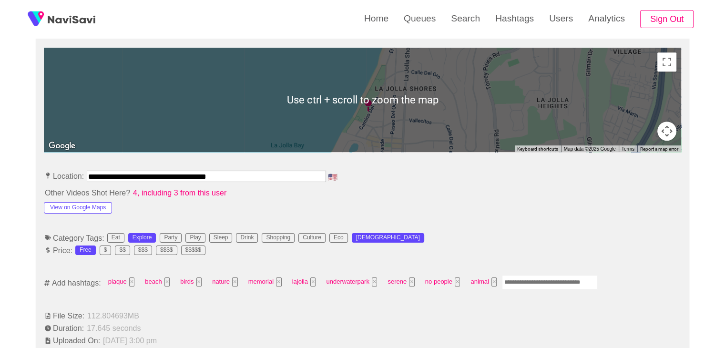
scroll to position [429, 0]
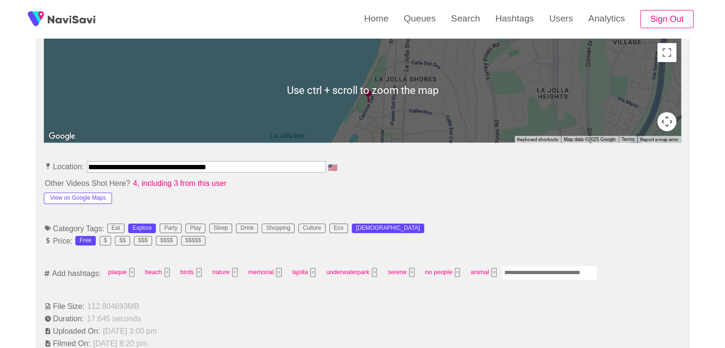
drag, startPoint x: 183, startPoint y: 176, endPoint x: 0, endPoint y: 178, distance: 183.0
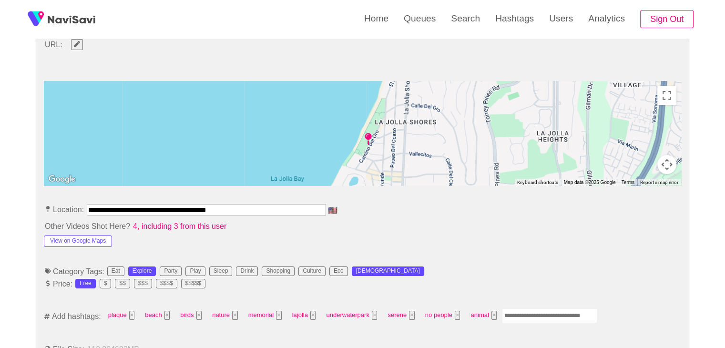
scroll to position [286, 0]
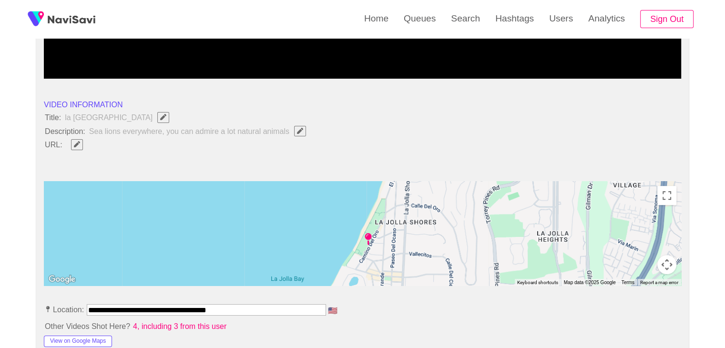
click at [76, 143] on icon "Edit Field" at bounding box center [77, 144] width 6 height 6
click at [105, 141] on input "field" at bounding box center [283, 145] width 435 height 12
type input "**********"
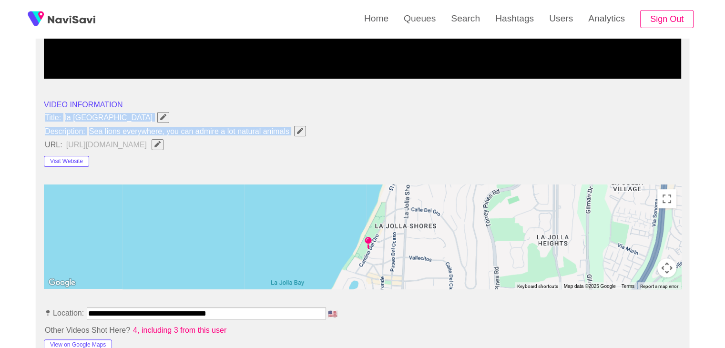
drag, startPoint x: 40, startPoint y: 116, endPoint x: 295, endPoint y: 131, distance: 255.4
click at [384, 128] on li "Description: Sea lions everywhere, you can admire a lot natural animals" at bounding box center [362, 131] width 637 height 12
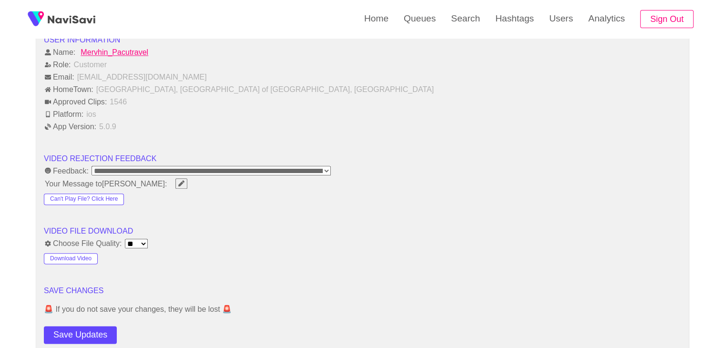
scroll to position [1287, 0]
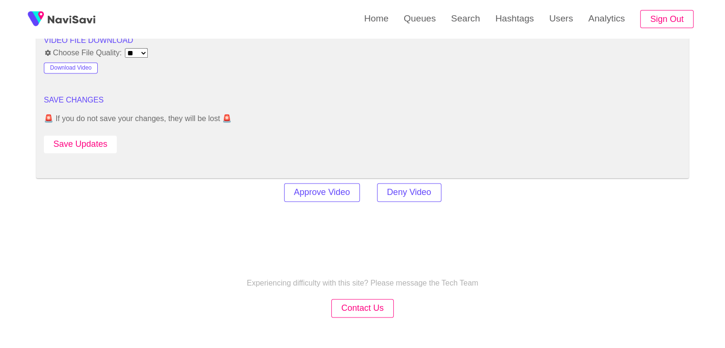
click at [93, 144] on button "Save Updates" at bounding box center [80, 144] width 73 height 18
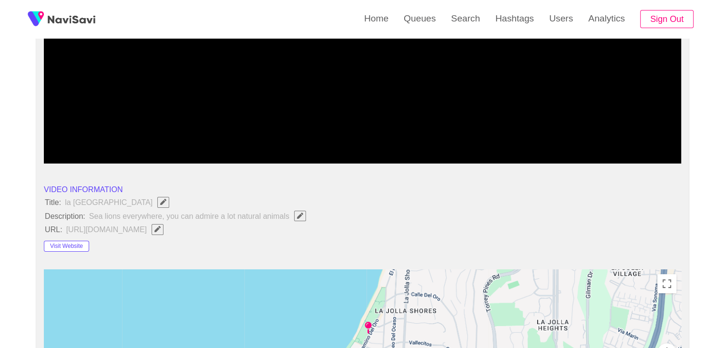
scroll to position [191, 0]
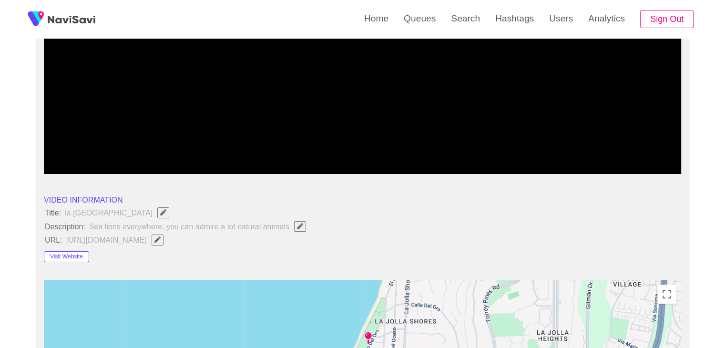
click at [161, 239] on icon "Edit Field" at bounding box center [157, 239] width 6 height 6
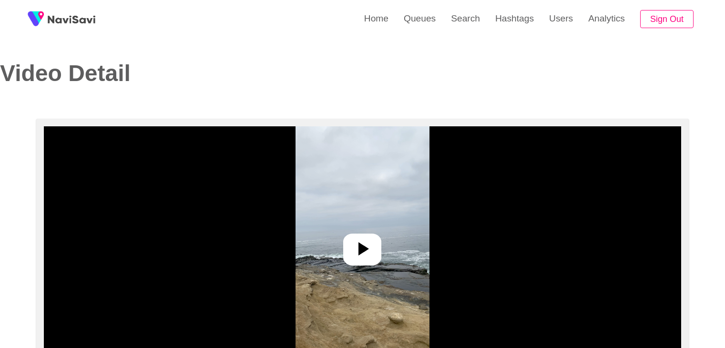
select select "**********"
select select "**"
click at [360, 240] on icon at bounding box center [362, 248] width 23 height 23
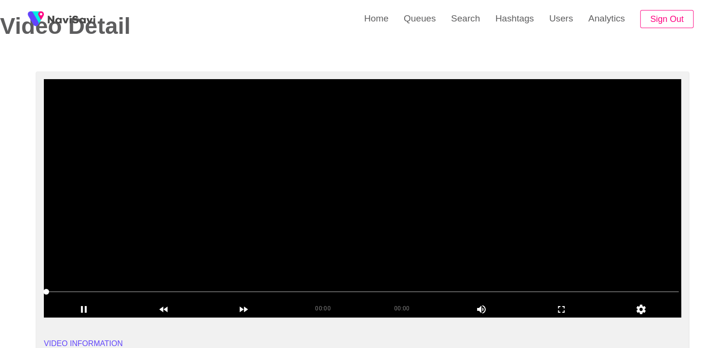
scroll to position [48, 0]
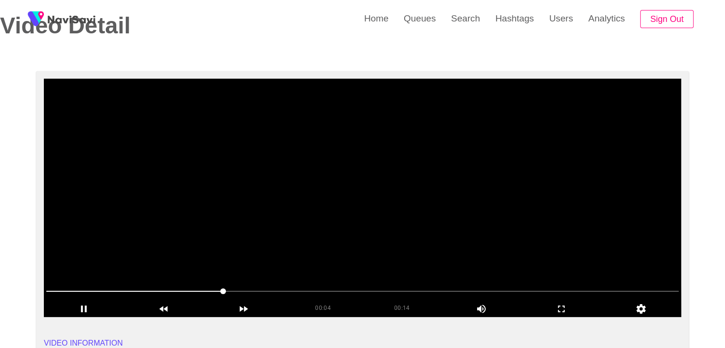
click at [387, 220] on video at bounding box center [362, 198] width 637 height 238
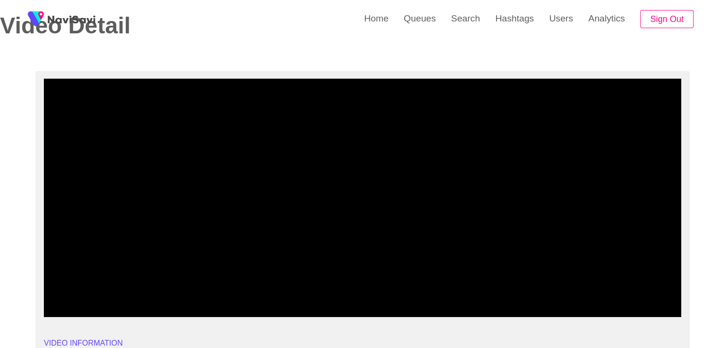
drag, startPoint x: 112, startPoint y: 287, endPoint x: 0, endPoint y: 283, distance: 112.1
drag, startPoint x: 42, startPoint y: 294, endPoint x: 25, endPoint y: 294, distance: 16.7
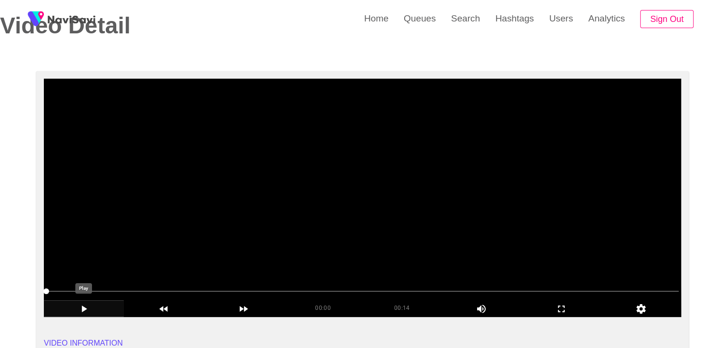
click at [76, 309] on icon "add" at bounding box center [83, 308] width 79 height 11
click at [564, 303] on icon "add" at bounding box center [561, 308] width 79 height 11
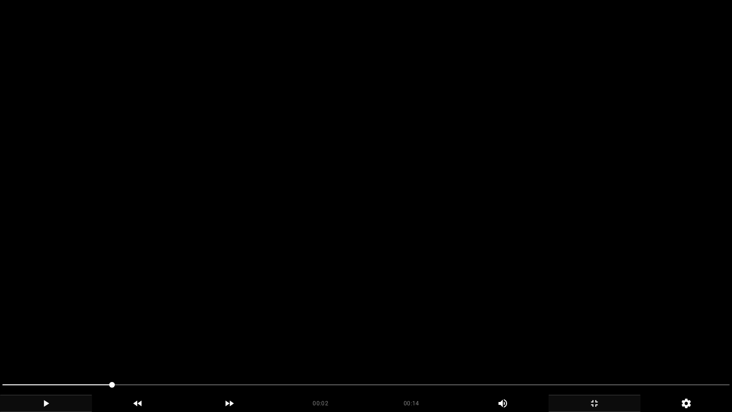
click at [502, 308] on video at bounding box center [366, 206] width 732 height 412
click at [400, 202] on video at bounding box center [366, 206] width 732 height 412
click at [409, 121] on video at bounding box center [366, 206] width 732 height 412
click at [393, 308] on video at bounding box center [366, 206] width 732 height 412
click at [392, 312] on video at bounding box center [366, 206] width 732 height 412
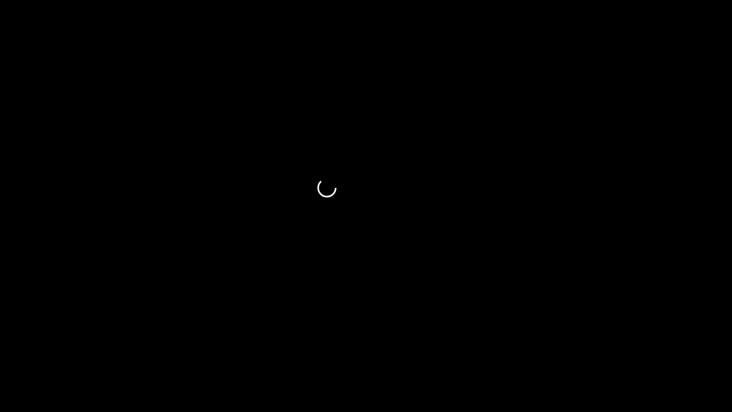
click at [41, 347] on icon "add" at bounding box center [45, 402] width 91 height 11
click at [610, 347] on icon "add" at bounding box center [594, 402] width 91 height 11
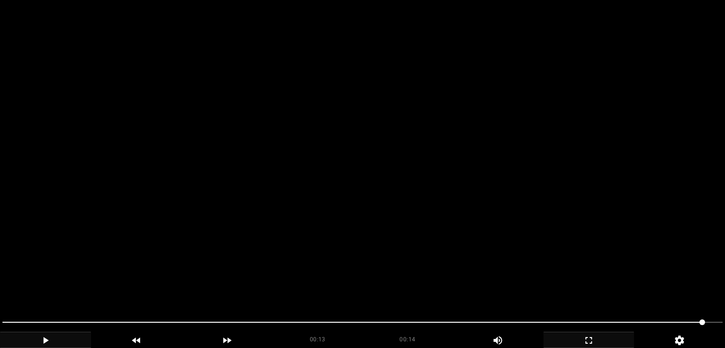
scroll to position [95, 0]
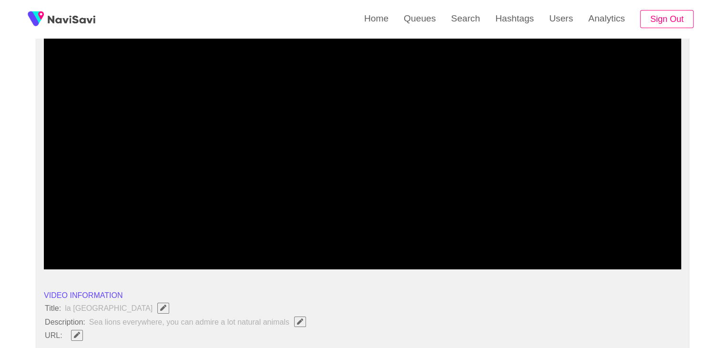
drag, startPoint x: 0, startPoint y: 234, endPoint x: 0, endPoint y: 224, distance: 10.0
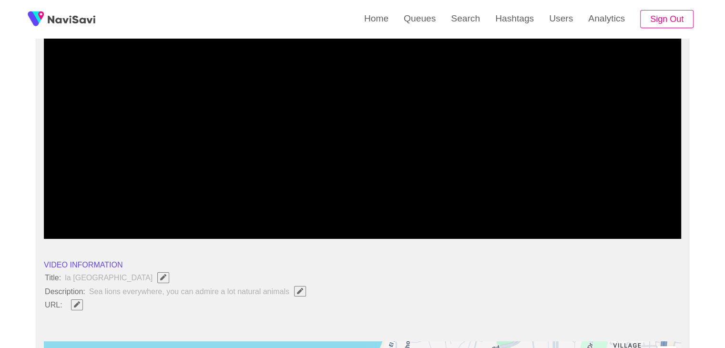
scroll to position [191, 0]
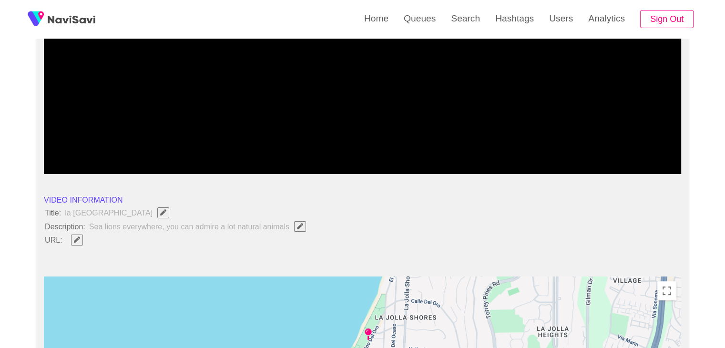
click at [77, 236] on icon "Edit Field" at bounding box center [77, 239] width 6 height 6
type input "**********"
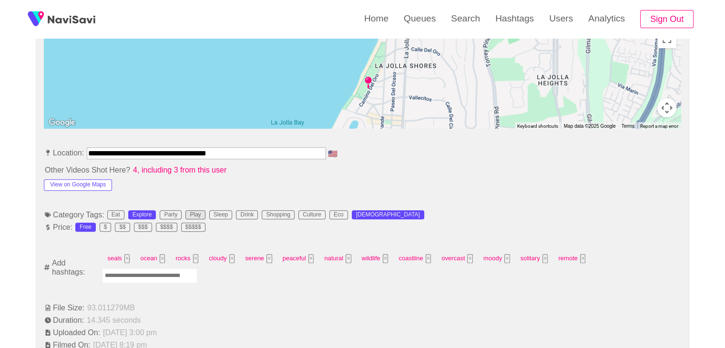
scroll to position [477, 0]
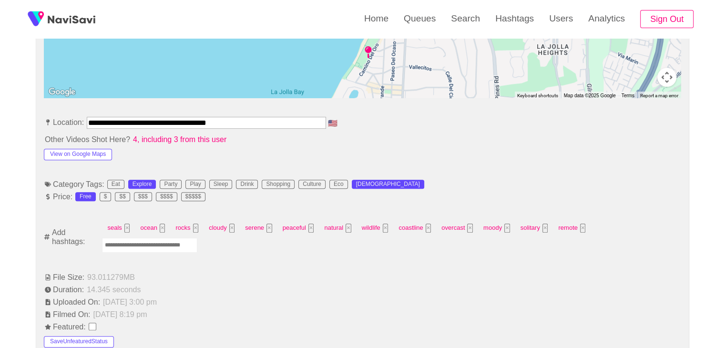
click at [160, 247] on input "Enter tag here and press return" at bounding box center [149, 245] width 95 height 15
type input "*********"
type input "******"
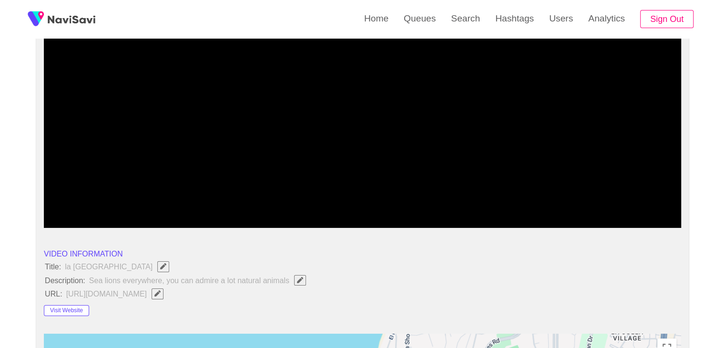
scroll to position [143, 0]
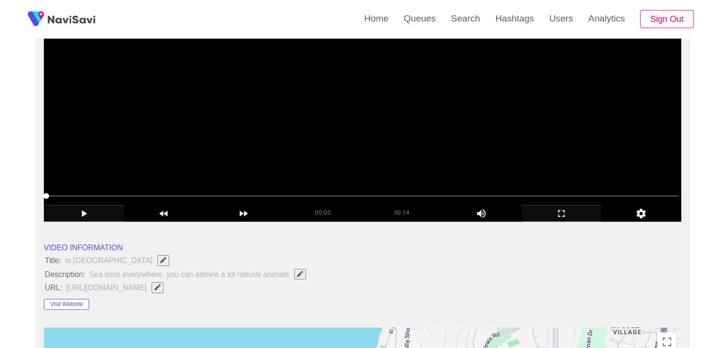
click at [311, 167] on video at bounding box center [362, 102] width 637 height 238
drag, startPoint x: 29, startPoint y: 210, endPoint x: 0, endPoint y: 210, distance: 28.6
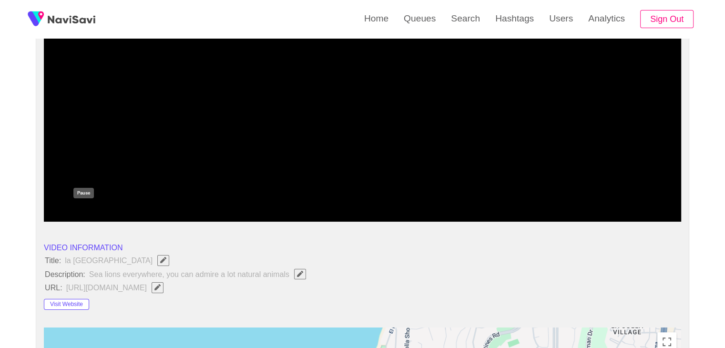
click at [85, 212] on icon "add" at bounding box center [84, 213] width 6 height 7
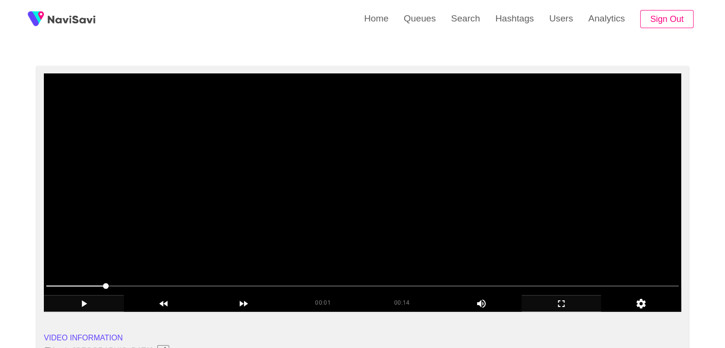
scroll to position [48, 0]
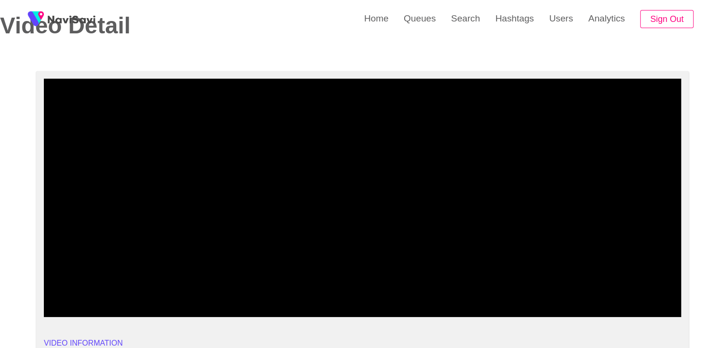
drag, startPoint x: 0, startPoint y: 288, endPoint x: 23, endPoint y: 281, distance: 24.1
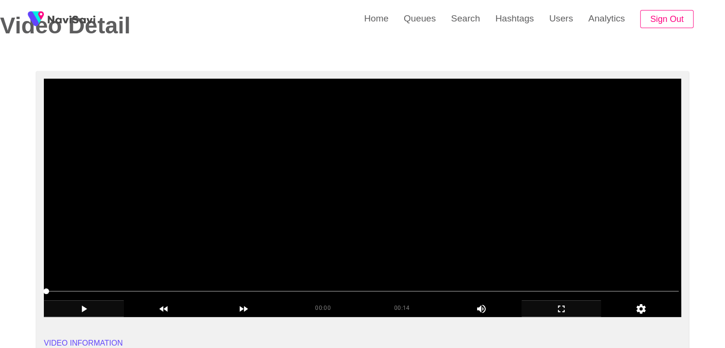
click at [346, 210] on video at bounding box center [362, 198] width 637 height 238
click at [345, 212] on video at bounding box center [362, 198] width 637 height 238
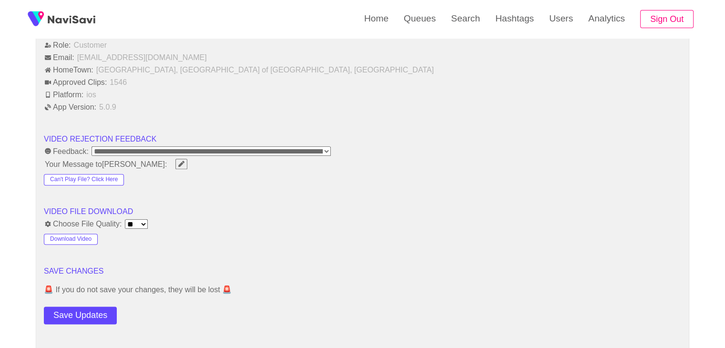
scroll to position [1191, 0]
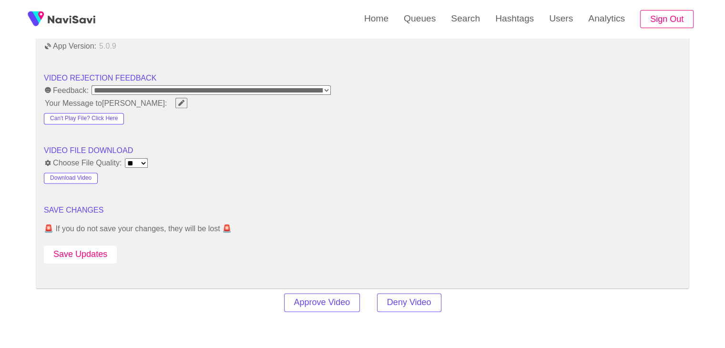
click at [91, 251] on button "Save Updates" at bounding box center [80, 254] width 73 height 18
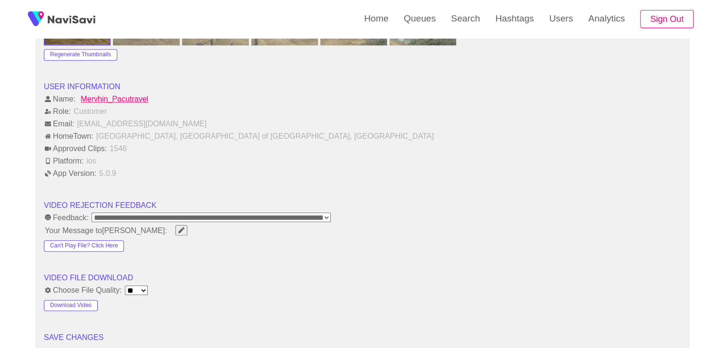
scroll to position [1144, 0]
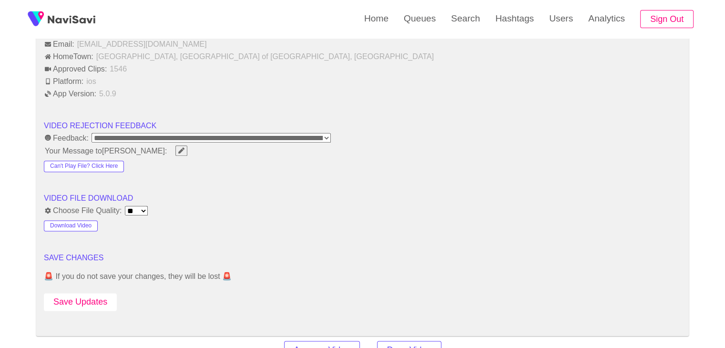
click at [92, 295] on button "Save Updates" at bounding box center [80, 302] width 73 height 18
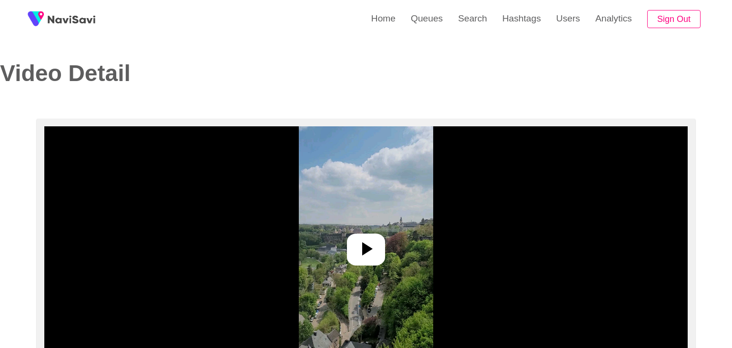
select select "**********"
select select "**"
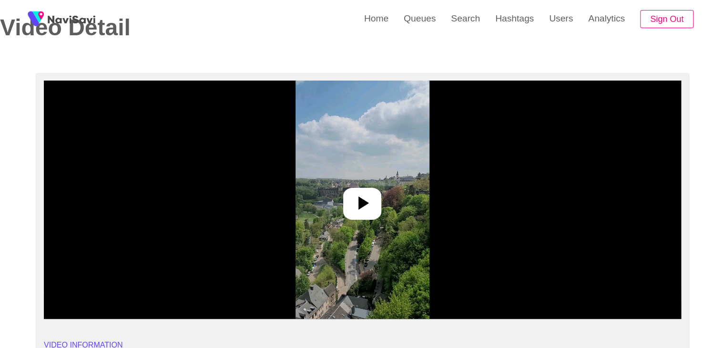
scroll to position [48, 0]
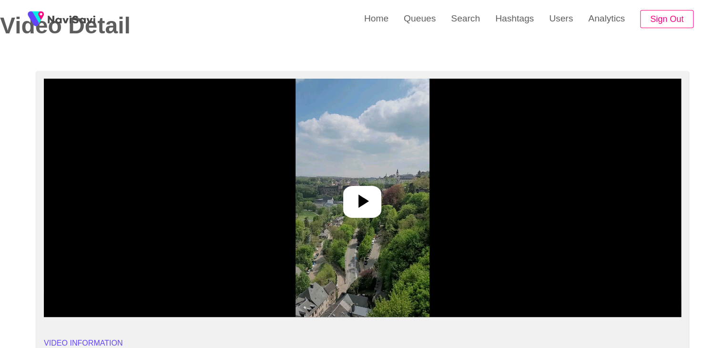
click at [366, 195] on icon at bounding box center [362, 201] width 23 height 23
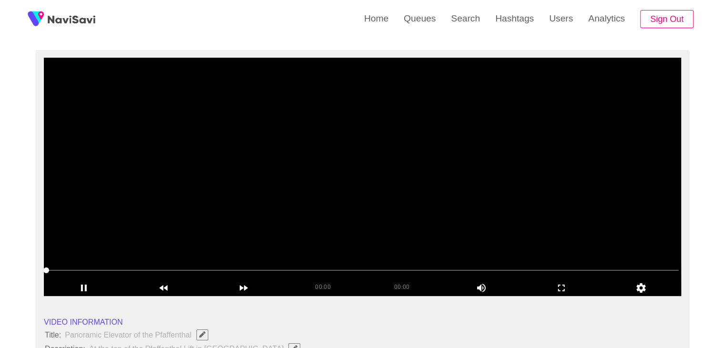
scroll to position [95, 0]
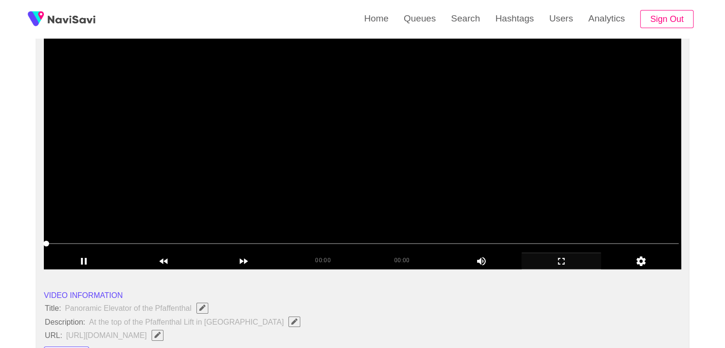
click at [558, 266] on icon "add" at bounding box center [561, 260] width 79 height 11
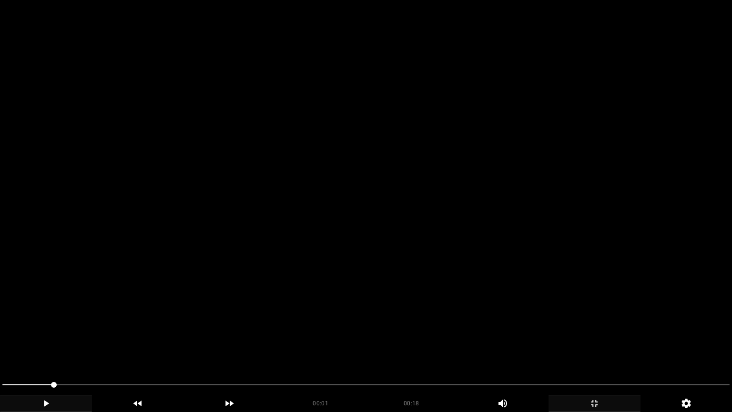
click at [53, 347] on div "add" at bounding box center [46, 403] width 92 height 17
drag, startPoint x: 0, startPoint y: 391, endPoint x: 21, endPoint y: 379, distance: 23.9
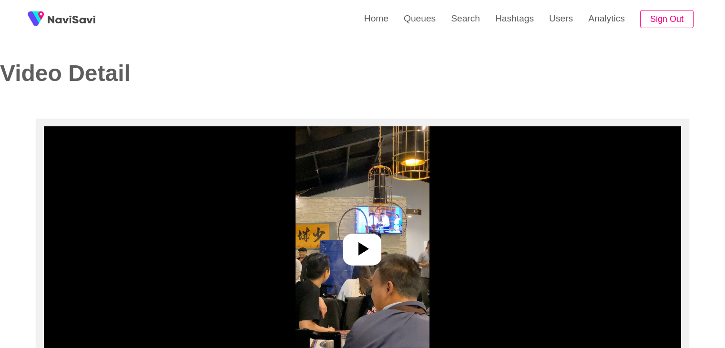
select select "**********"
select select "**"
click at [353, 247] on icon at bounding box center [362, 248] width 23 height 23
select select "**********"
select select "**"
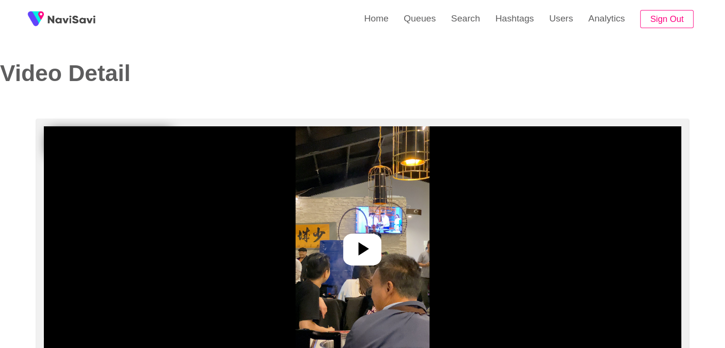
click at [367, 246] on icon at bounding box center [362, 248] width 23 height 23
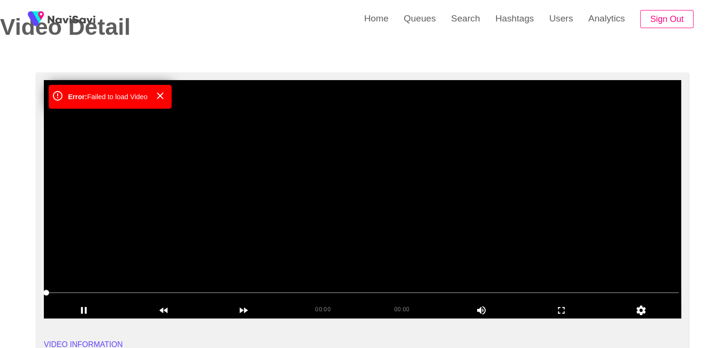
scroll to position [48, 0]
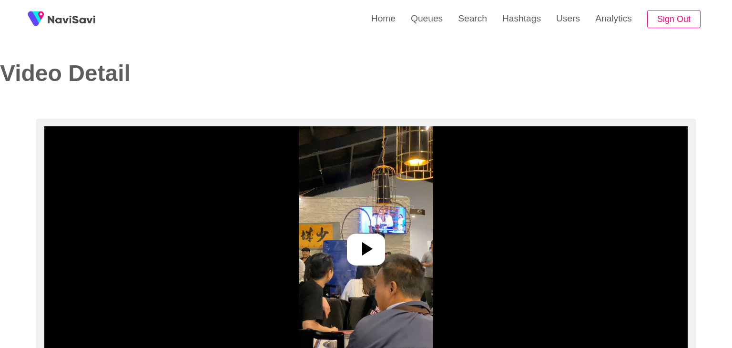
select select "**********"
select select "**"
click at [368, 231] on img at bounding box center [362, 245] width 134 height 238
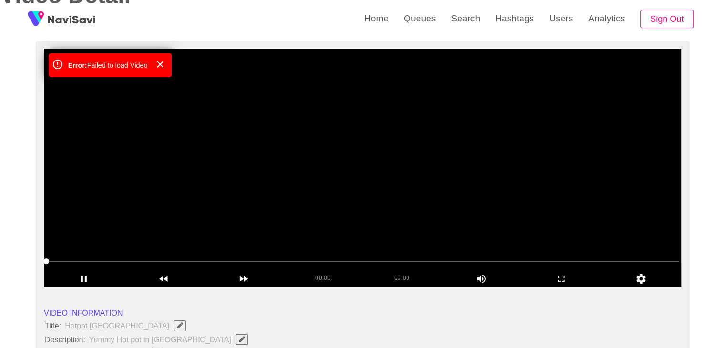
scroll to position [95, 0]
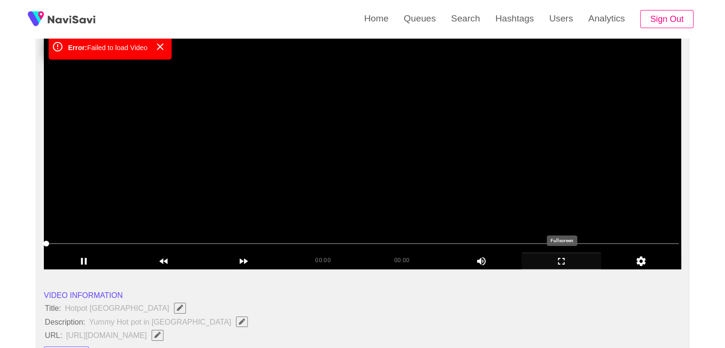
click at [574, 257] on icon "add" at bounding box center [561, 260] width 79 height 11
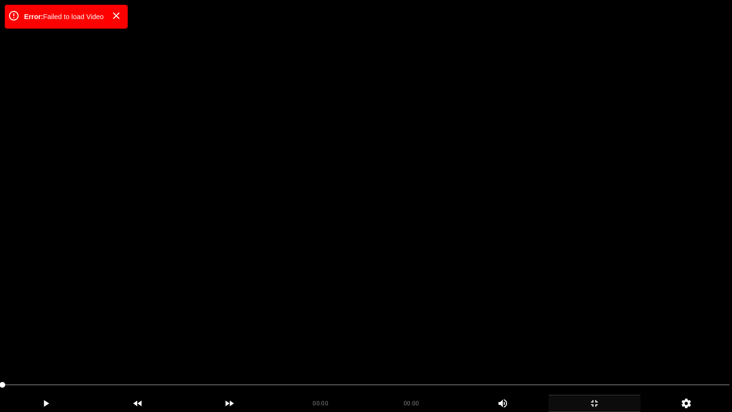
click at [286, 275] on video at bounding box center [366, 206] width 732 height 412
click at [280, 299] on video at bounding box center [366, 206] width 732 height 412
click at [292, 295] on video at bounding box center [366, 206] width 732 height 412
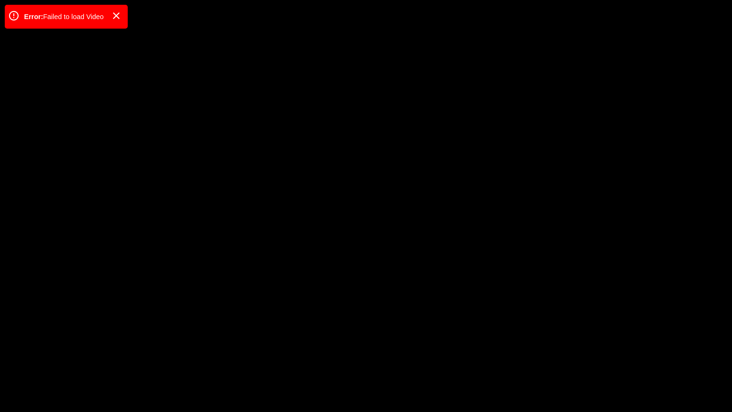
click at [597, 347] on icon "add" at bounding box center [594, 402] width 91 height 11
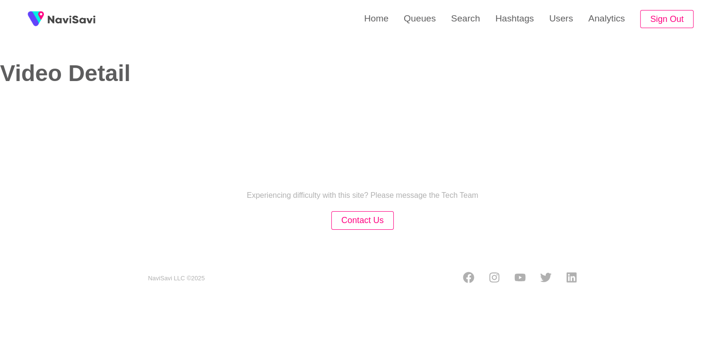
select select "**********"
select select "**"
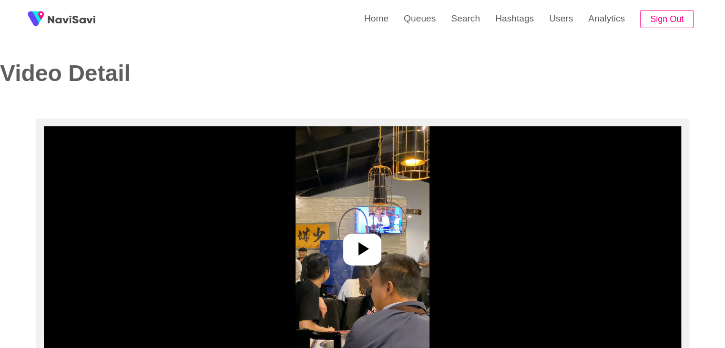
click at [369, 233] on img at bounding box center [362, 245] width 134 height 238
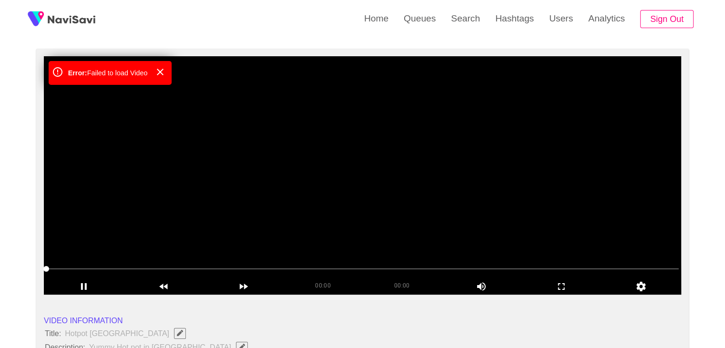
scroll to position [48, 0]
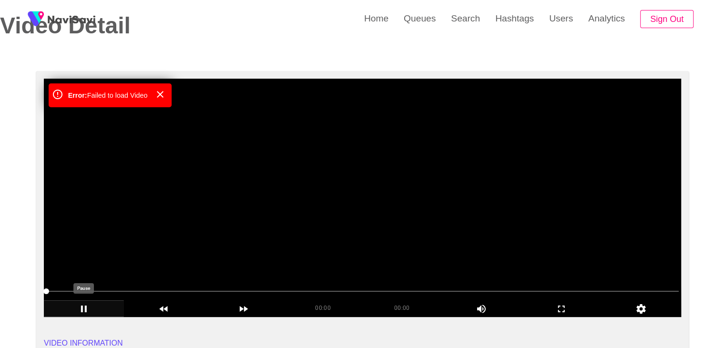
click at [88, 309] on icon "add" at bounding box center [83, 308] width 79 height 11
click at [89, 309] on icon "add" at bounding box center [83, 308] width 79 height 11
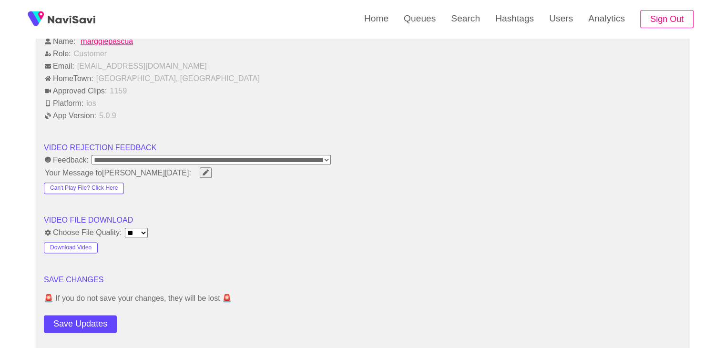
scroll to position [1239, 0]
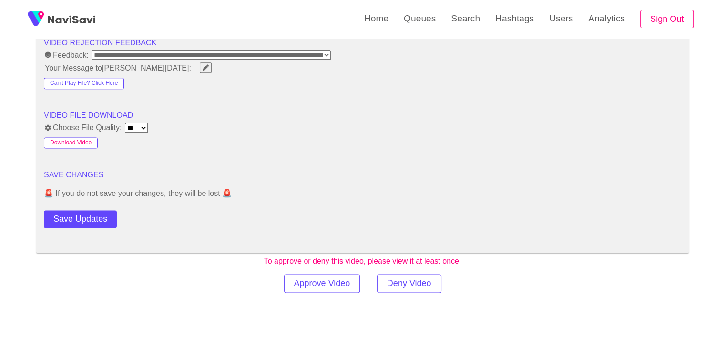
click at [76, 137] on button "Download Video" at bounding box center [71, 142] width 54 height 11
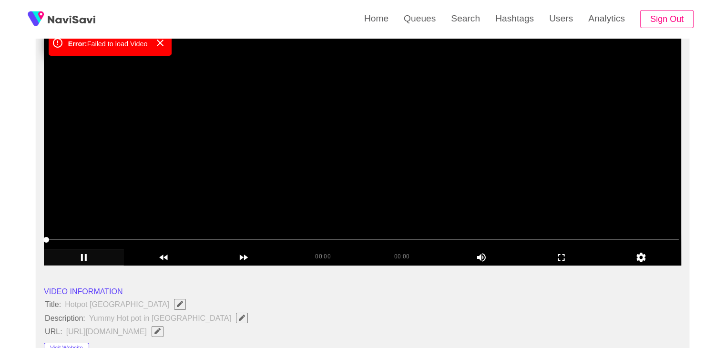
scroll to position [238, 0]
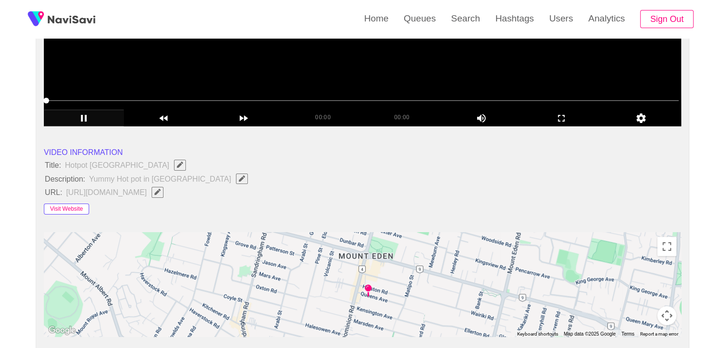
click at [67, 211] on button "Visit Website" at bounding box center [66, 209] width 45 height 11
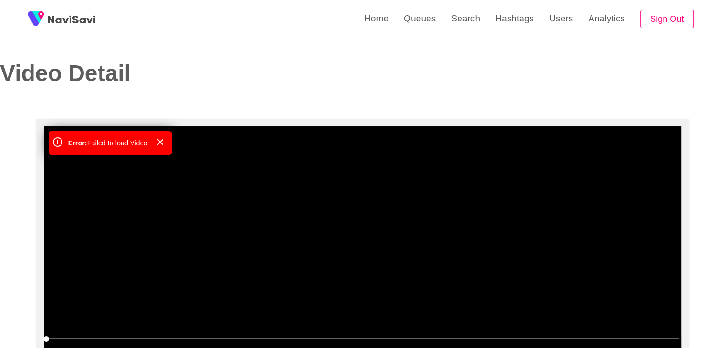
scroll to position [0, 0]
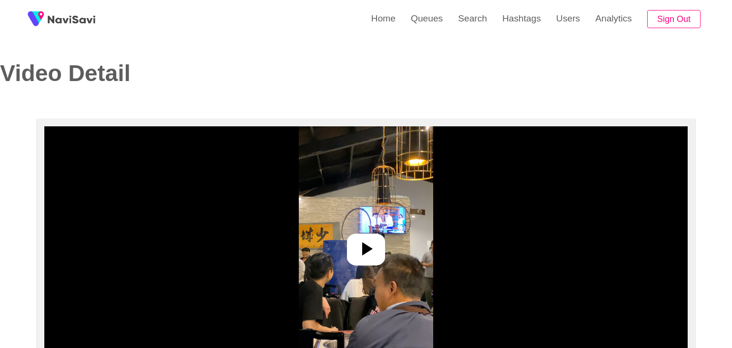
select select "**********"
select select "**"
click at [356, 243] on icon at bounding box center [362, 248] width 23 height 23
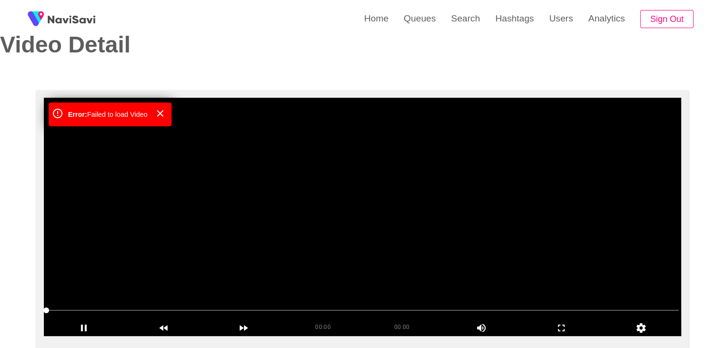
scroll to position [95, 0]
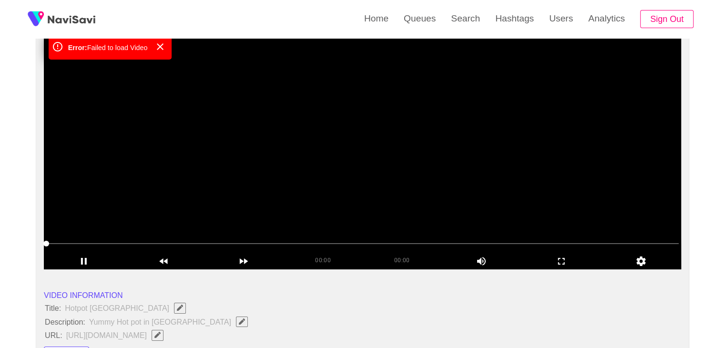
click at [254, 201] on video at bounding box center [362, 150] width 637 height 238
click at [255, 202] on video at bounding box center [362, 150] width 637 height 238
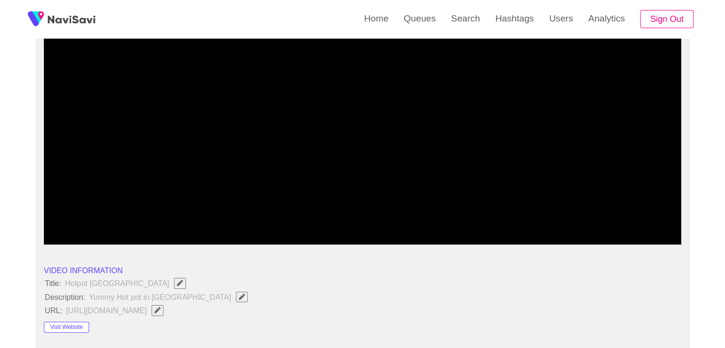
scroll to position [191, 0]
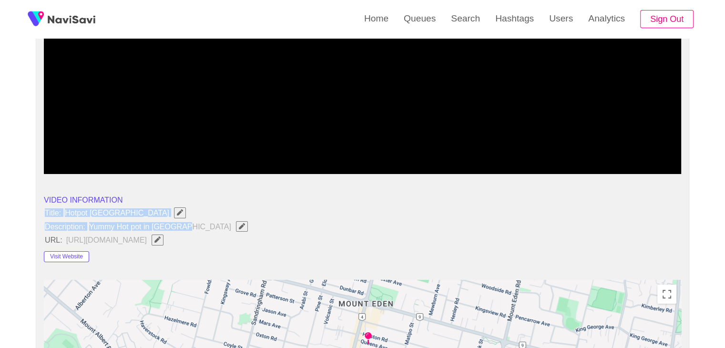
drag, startPoint x: 38, startPoint y: 207, endPoint x: 183, endPoint y: 229, distance: 147.0
copy ul "Title: Hotpot Duke Dominion Road Description: Yummy Hot pot in [GEOGRAPHIC_DATA]"
click at [239, 224] on icon "Edit Field" at bounding box center [242, 226] width 6 height 6
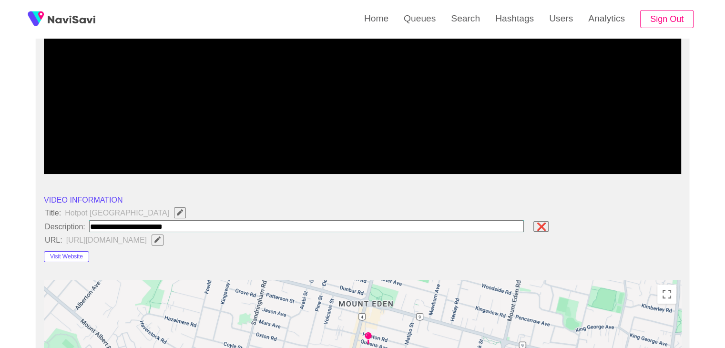
type input "**********"
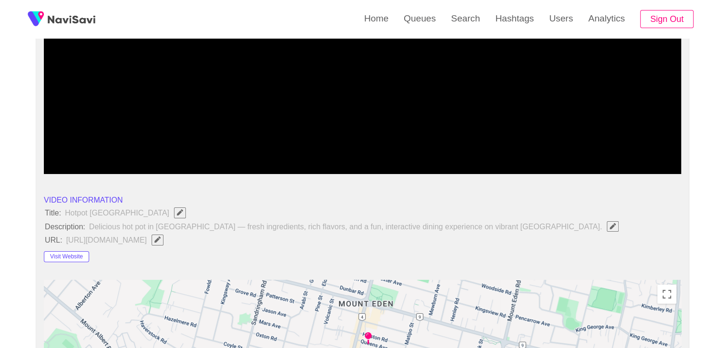
click at [162, 237] on span "Edit Field" at bounding box center [157, 239] width 8 height 6
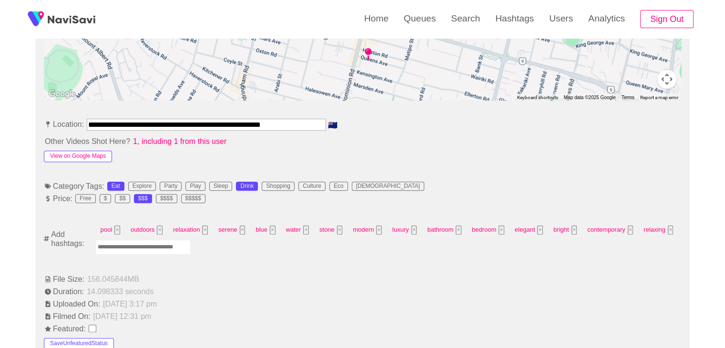
scroll to position [477, 0]
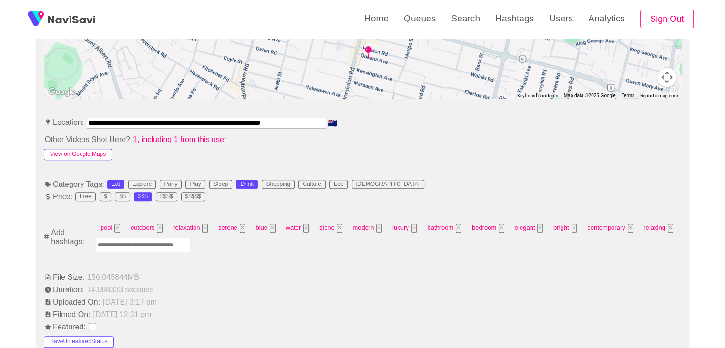
click at [91, 154] on button "View on Google Maps" at bounding box center [78, 154] width 68 height 11
drag, startPoint x: 319, startPoint y: 122, endPoint x: 0, endPoint y: 119, distance: 319.3
click at [0, 119] on div "**********" at bounding box center [362, 351] width 725 height 1418
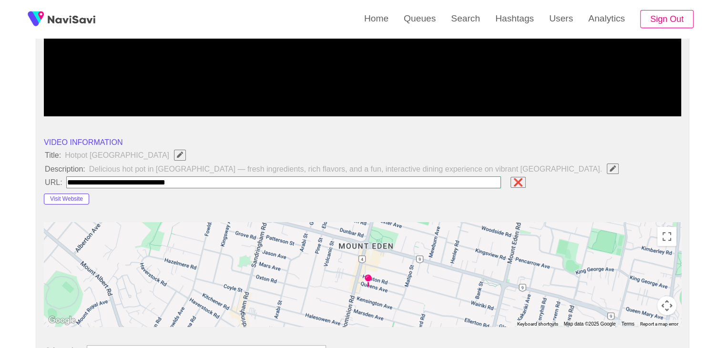
scroll to position [238, 0]
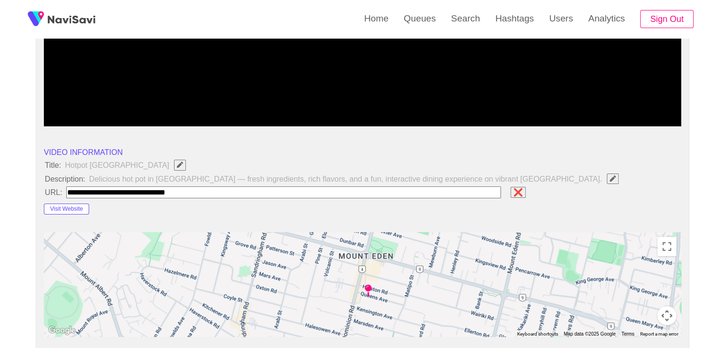
click at [194, 189] on input "field" at bounding box center [283, 192] width 435 height 12
paste input "**********"
type input "**********"
click at [511, 191] on span "❌" at bounding box center [298, 192] width 467 height 12
click at [523, 191] on span "❌" at bounding box center [517, 192] width 11 height 9
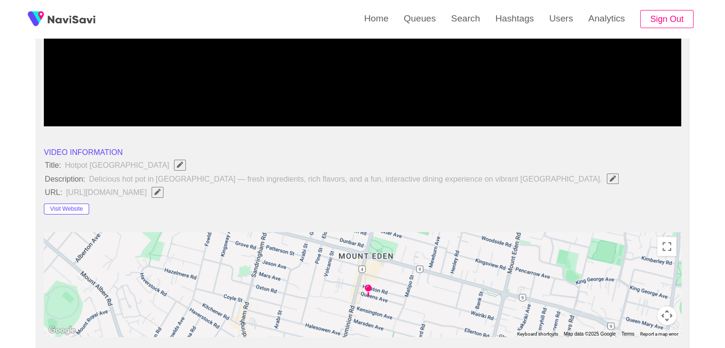
click at [162, 193] on span "Edit Field" at bounding box center [157, 192] width 8 height 6
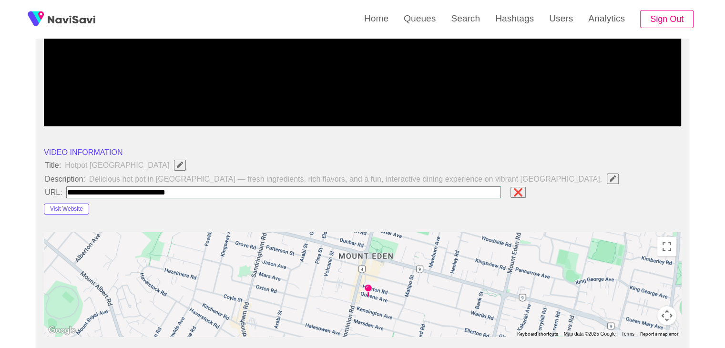
type input "**********"
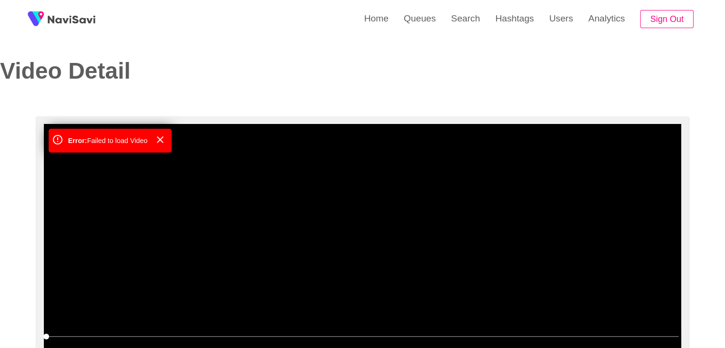
scroll to position [0, 0]
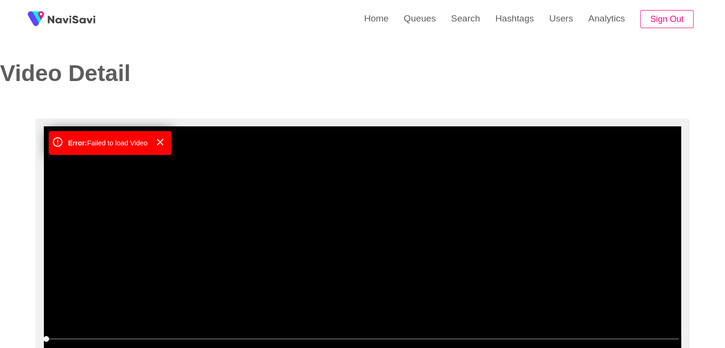
click at [229, 237] on video at bounding box center [362, 245] width 637 height 238
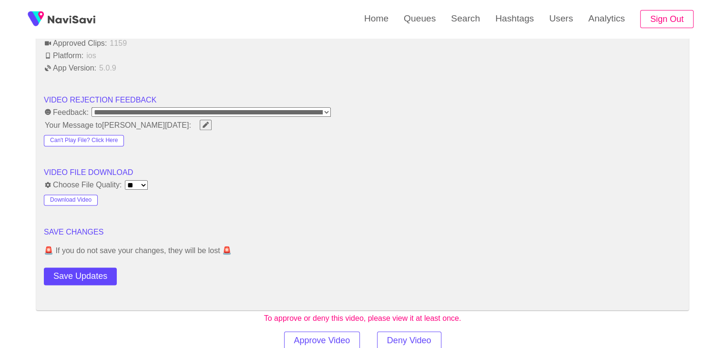
scroll to position [1191, 0]
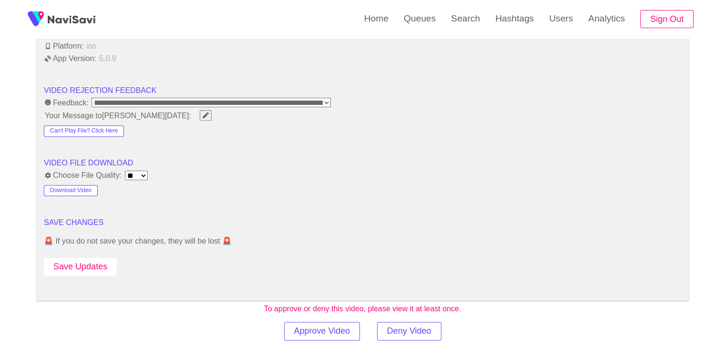
click at [80, 264] on button "Save Updates" at bounding box center [80, 267] width 73 height 18
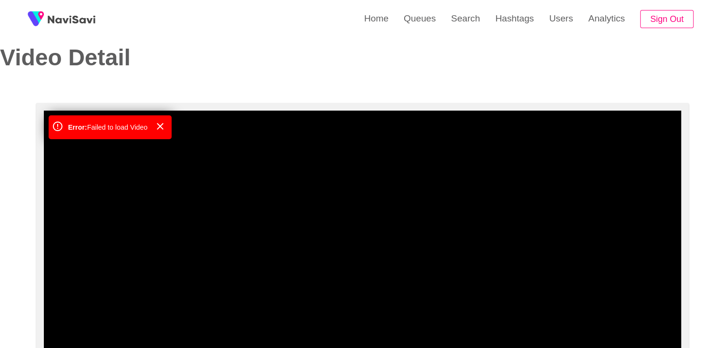
scroll to position [0, 0]
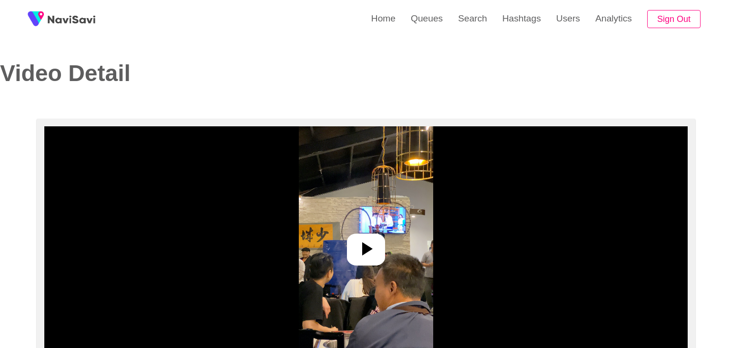
select select "**********"
select select "**"
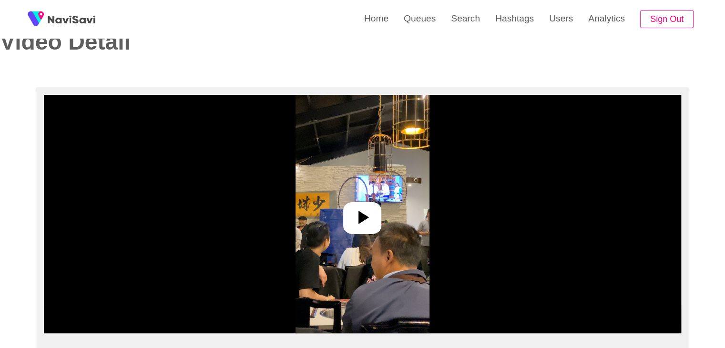
scroll to position [95, 0]
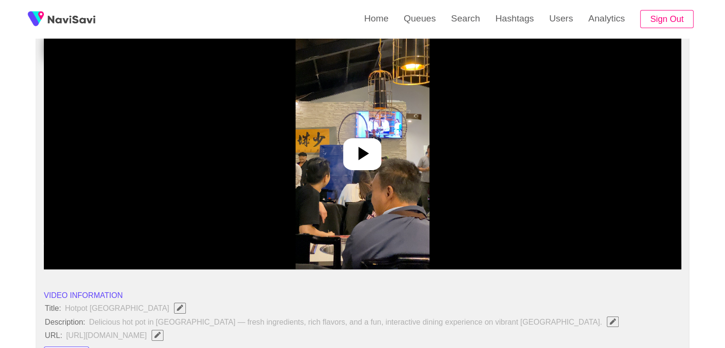
click at [367, 162] on icon at bounding box center [362, 153] width 23 height 23
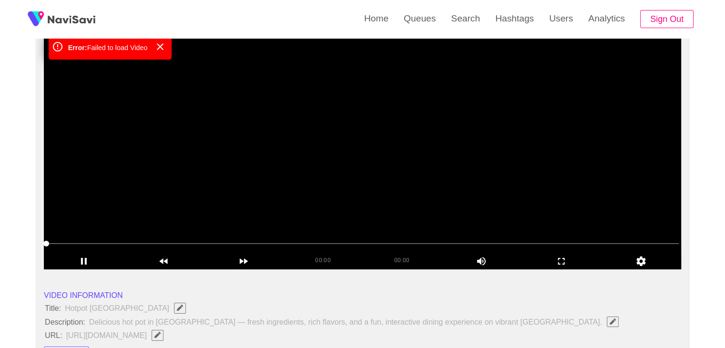
click at [364, 152] on video at bounding box center [362, 150] width 637 height 238
click at [95, 254] on div "add" at bounding box center [84, 261] width 80 height 16
click at [93, 254] on div "add" at bounding box center [84, 261] width 80 height 16
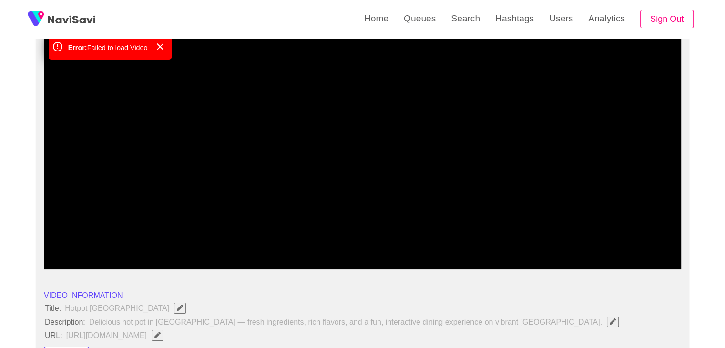
drag, startPoint x: 61, startPoint y: 241, endPoint x: 0, endPoint y: 239, distance: 61.0
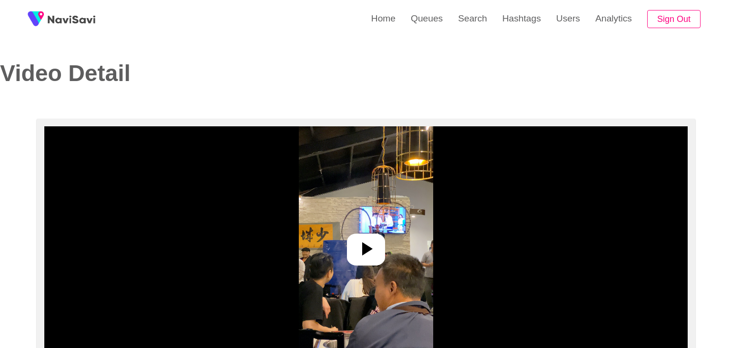
select select "**********"
select select "**"
click at [366, 250] on icon at bounding box center [363, 248] width 10 height 13
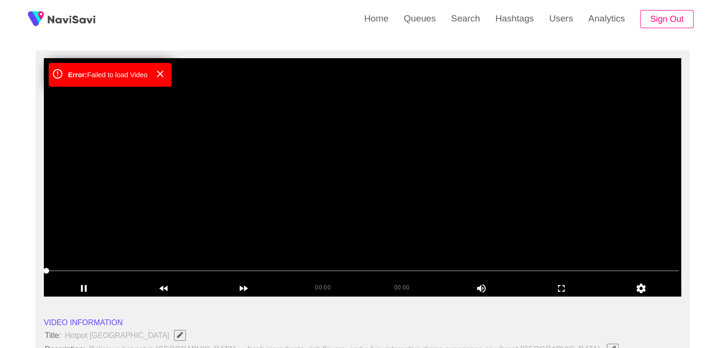
scroll to position [95, 0]
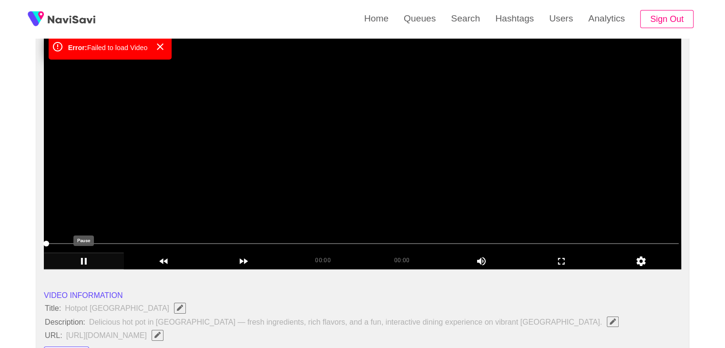
click at [90, 256] on icon "add" at bounding box center [83, 260] width 79 height 11
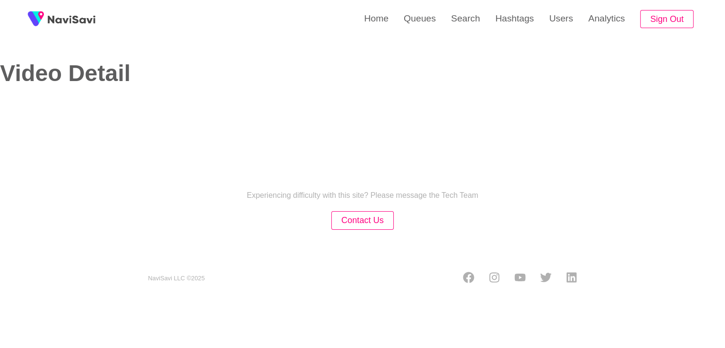
select select "**********"
select select "****"
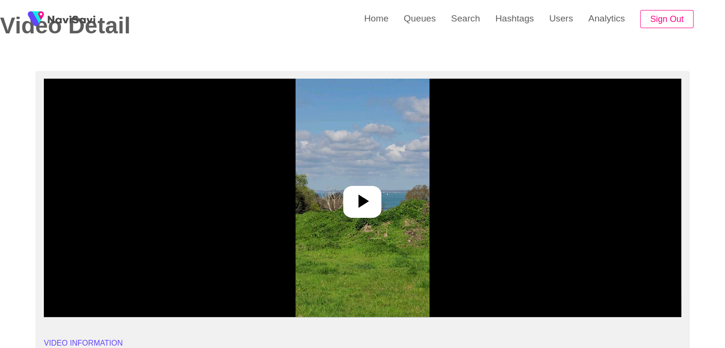
click at [366, 190] on icon at bounding box center [362, 201] width 23 height 23
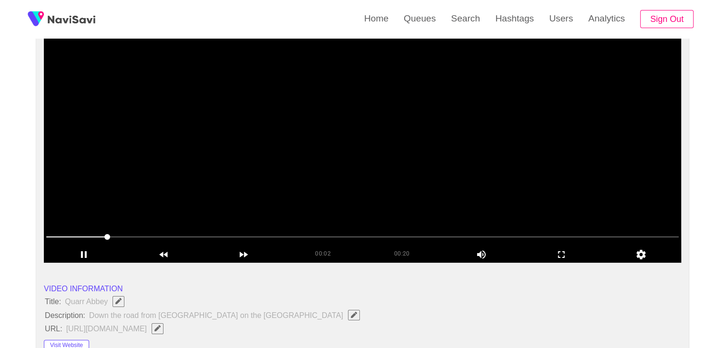
scroll to position [95, 0]
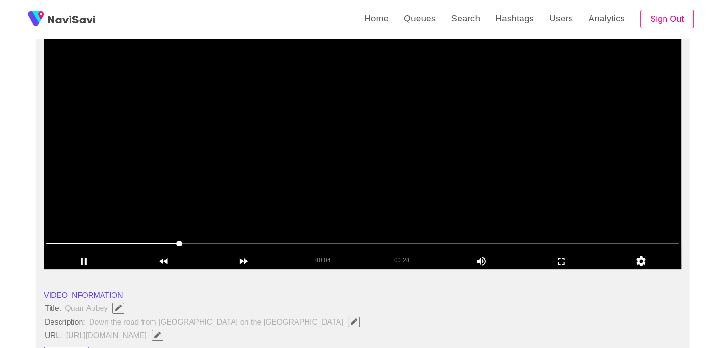
click at [402, 241] on span at bounding box center [362, 243] width 632 height 15
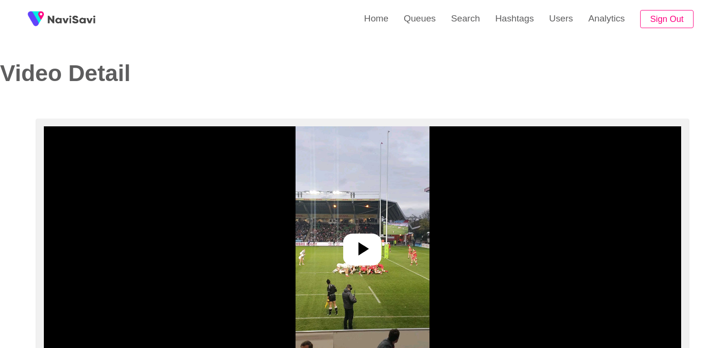
select select "**********"
select select "****"
click at [367, 241] on icon at bounding box center [362, 248] width 23 height 23
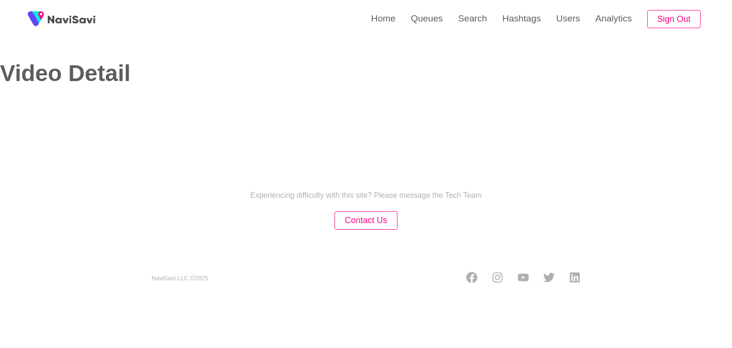
select select "**********"
select select "**"
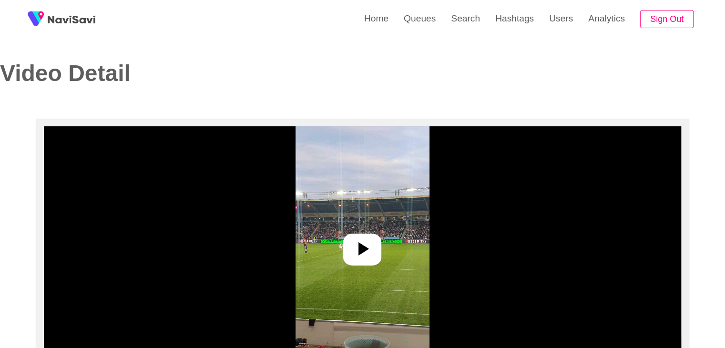
click at [348, 255] on div at bounding box center [362, 250] width 38 height 32
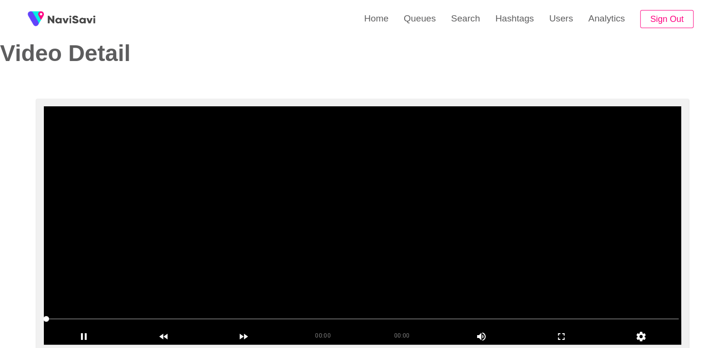
scroll to position [48, 0]
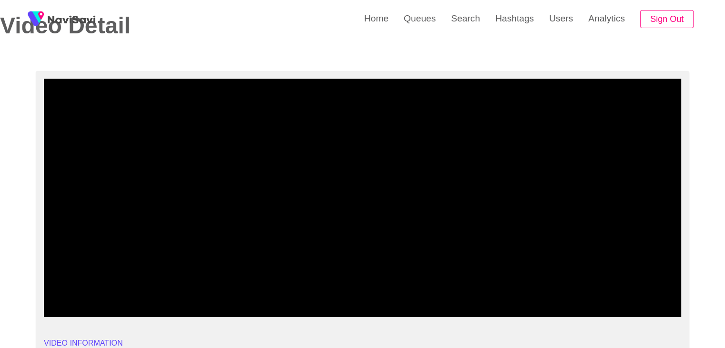
drag, startPoint x: 73, startPoint y: 293, endPoint x: 0, endPoint y: 299, distance: 73.7
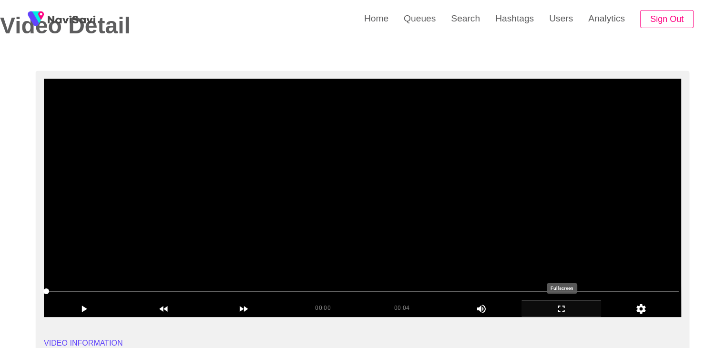
click at [560, 305] on icon "add" at bounding box center [561, 308] width 79 height 11
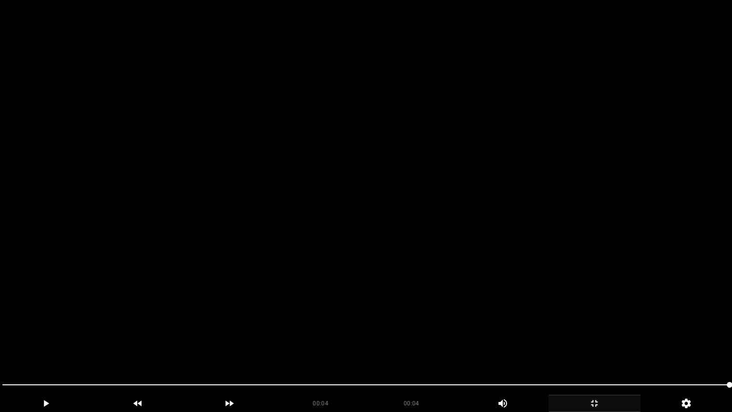
click at [612, 347] on icon "add" at bounding box center [594, 402] width 91 height 11
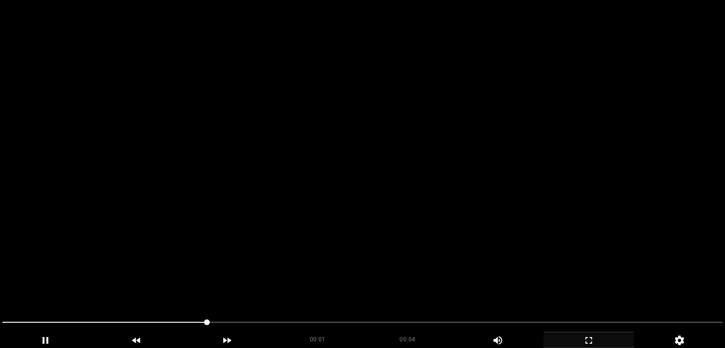
scroll to position [143, 0]
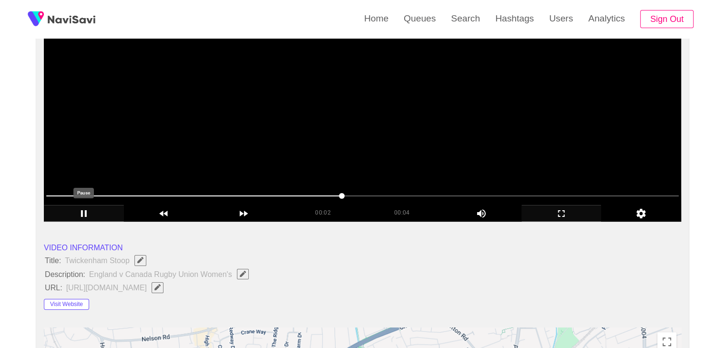
click at [84, 216] on icon "add" at bounding box center [83, 213] width 79 height 11
click at [83, 301] on button "Visit Website" at bounding box center [66, 304] width 45 height 11
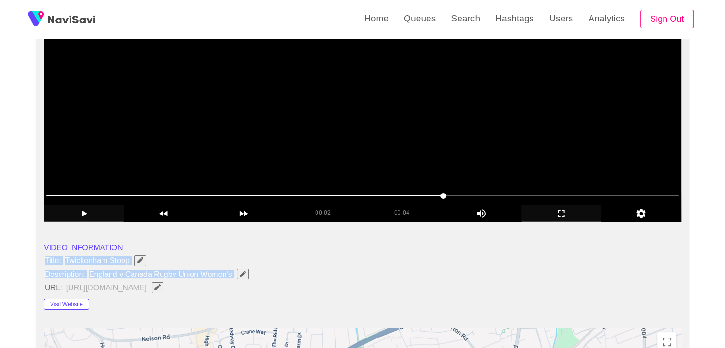
drag, startPoint x: 46, startPoint y: 254, endPoint x: 239, endPoint y: 268, distance: 193.0
copy ul "Title: Twickenham Stoop Description: England v Canada Rugby Union Women's"
click at [244, 276] on button "button" at bounding box center [243, 274] width 12 height 10
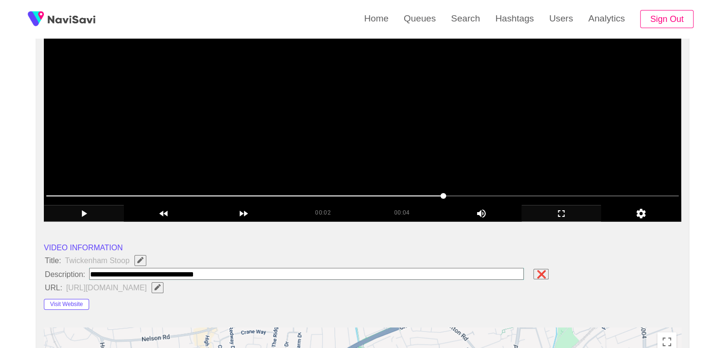
type input "**********"
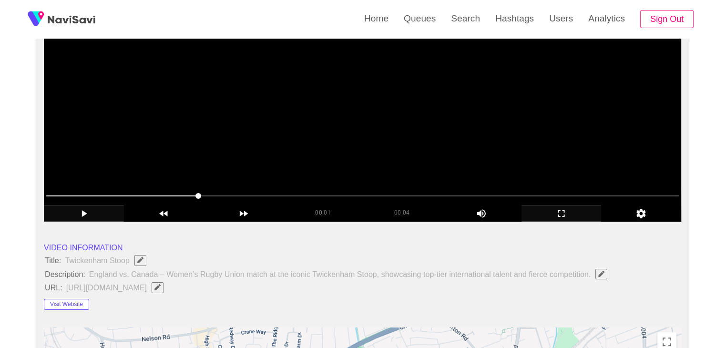
drag, startPoint x: 227, startPoint y: 199, endPoint x: 0, endPoint y: 198, distance: 226.9
drag, startPoint x: 57, startPoint y: 196, endPoint x: 0, endPoint y: 199, distance: 57.2
drag, startPoint x: 558, startPoint y: 214, endPoint x: 350, endPoint y: 294, distance: 221.9
click at [557, 216] on icon "add" at bounding box center [561, 213] width 79 height 11
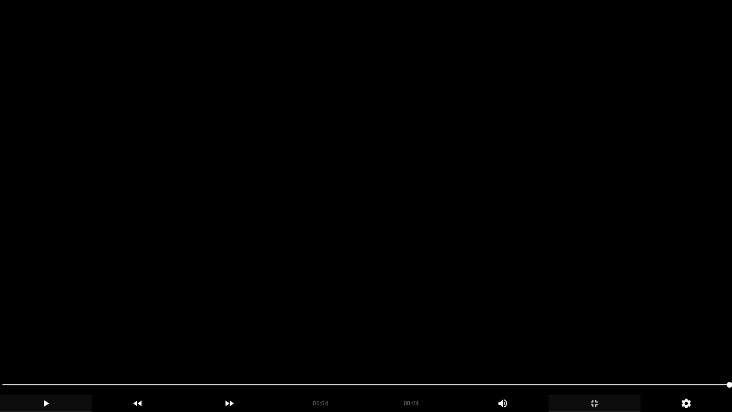
click at [589, 347] on icon "add" at bounding box center [594, 402] width 91 height 11
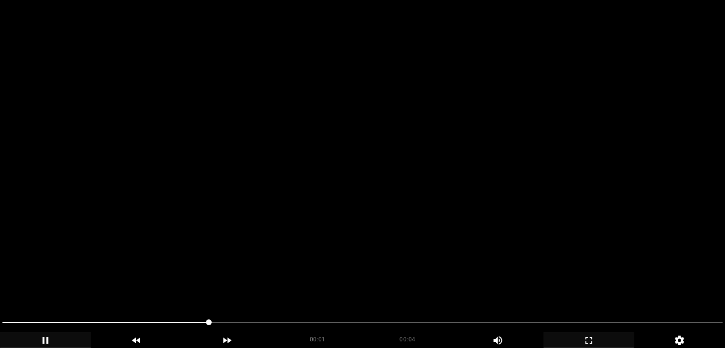
scroll to position [524, 0]
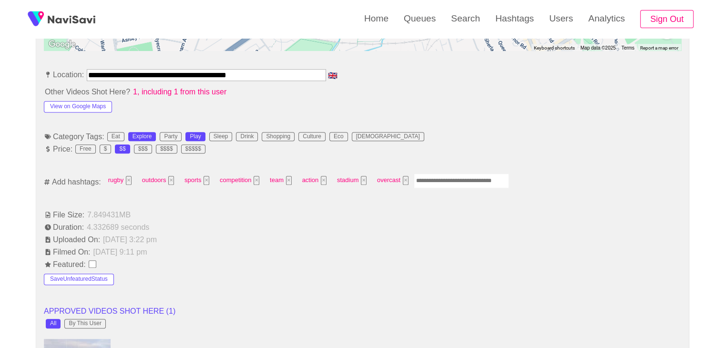
click at [432, 179] on input "Enter tag here and press return" at bounding box center [461, 180] width 95 height 15
type input "*********"
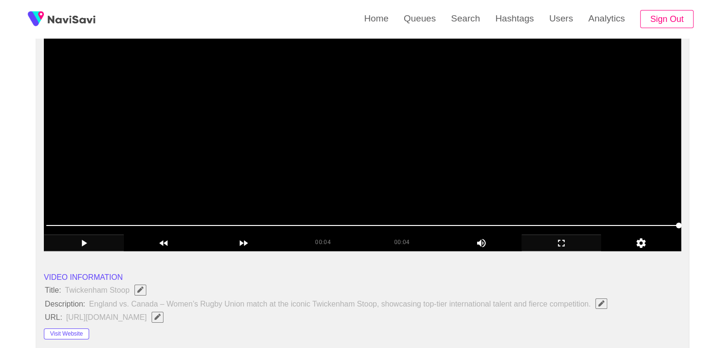
scroll to position [95, 0]
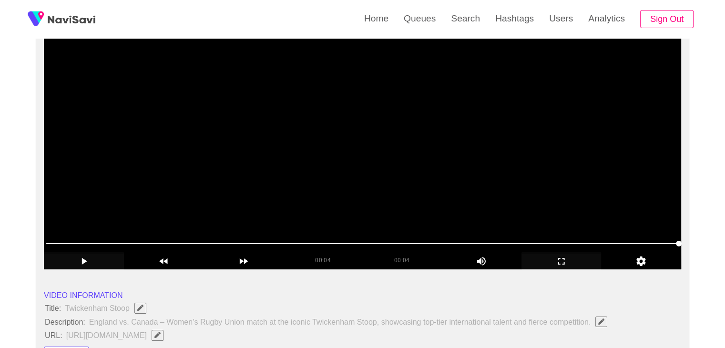
click at [334, 163] on video at bounding box center [362, 150] width 637 height 238
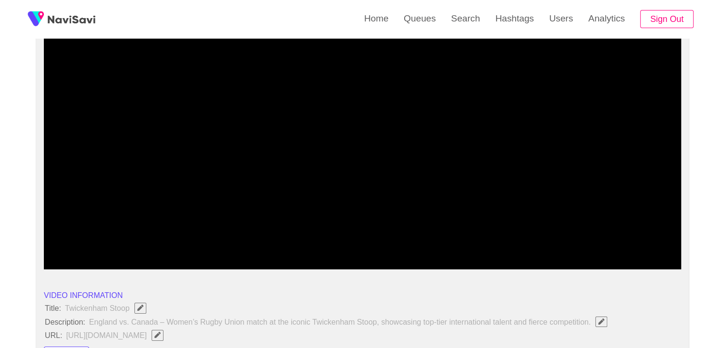
click at [53, 240] on span at bounding box center [362, 243] width 632 height 15
drag, startPoint x: 53, startPoint y: 240, endPoint x: 46, endPoint y: 240, distance: 7.6
click at [46, 240] on span at bounding box center [362, 243] width 632 height 15
drag, startPoint x: 0, startPoint y: 241, endPoint x: 83, endPoint y: 238, distance: 83.0
click at [566, 262] on icon "add" at bounding box center [561, 260] width 79 height 11
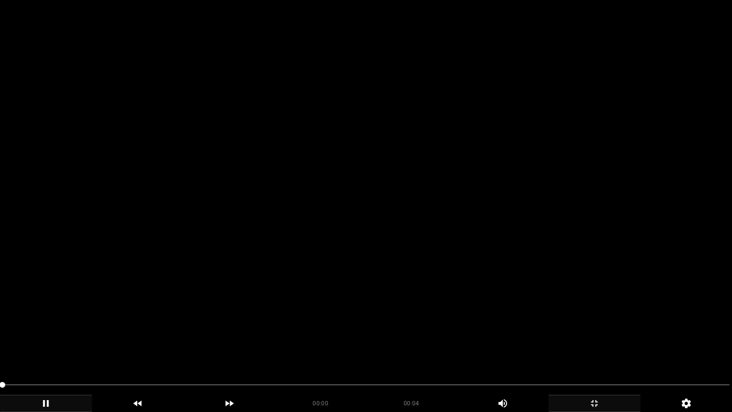
click at [383, 272] on video at bounding box center [366, 206] width 732 height 412
click at [385, 272] on video at bounding box center [366, 206] width 732 height 412
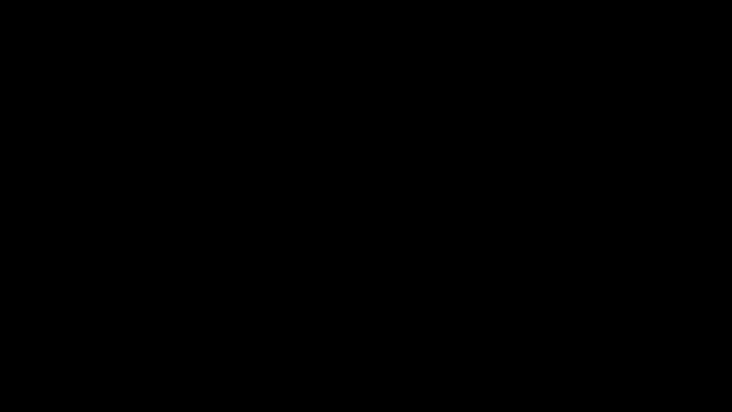
click at [606, 347] on icon "add" at bounding box center [594, 402] width 91 height 11
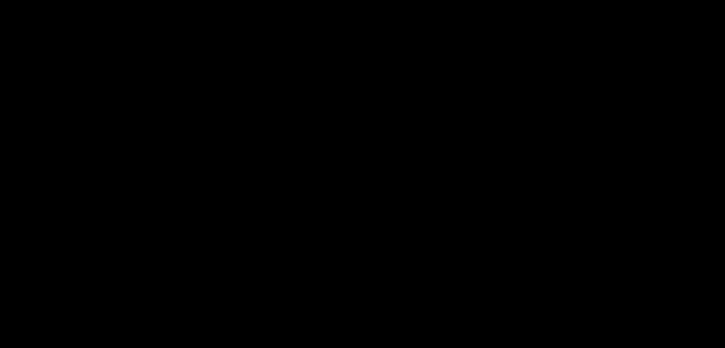
scroll to position [1191, 0]
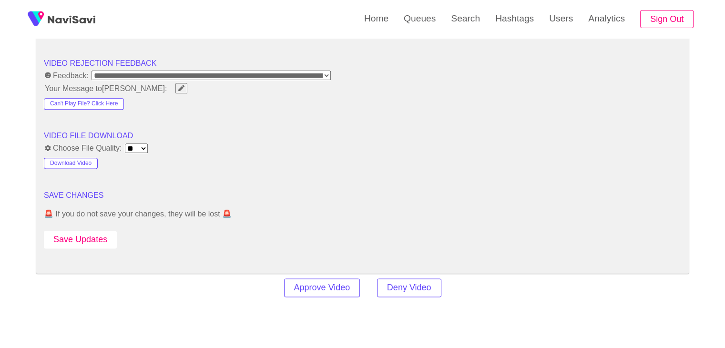
click at [92, 232] on button "Save Updates" at bounding box center [80, 240] width 73 height 18
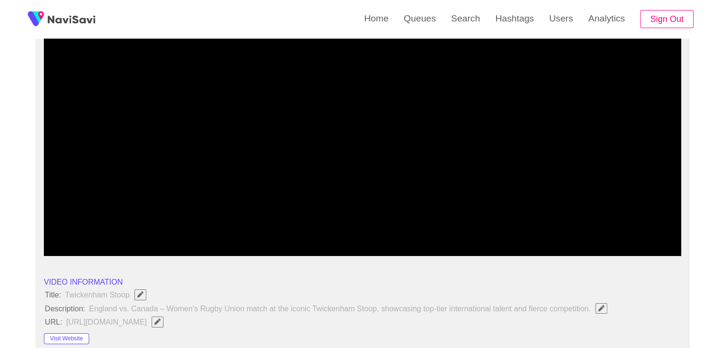
scroll to position [95, 0]
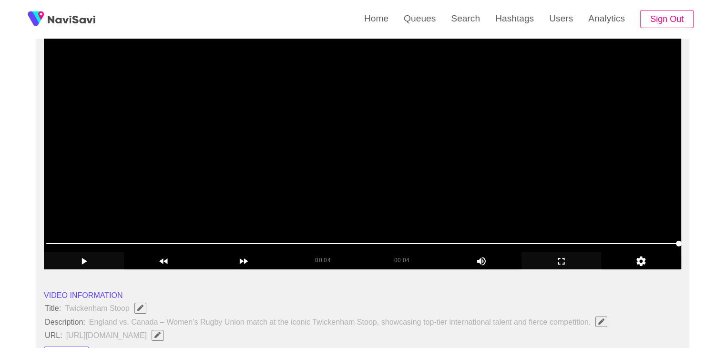
click at [393, 210] on video at bounding box center [362, 150] width 637 height 238
click at [456, 191] on video at bounding box center [362, 150] width 637 height 238
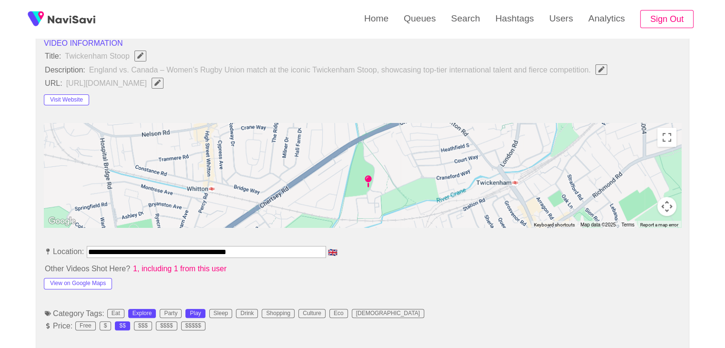
scroll to position [429, 0]
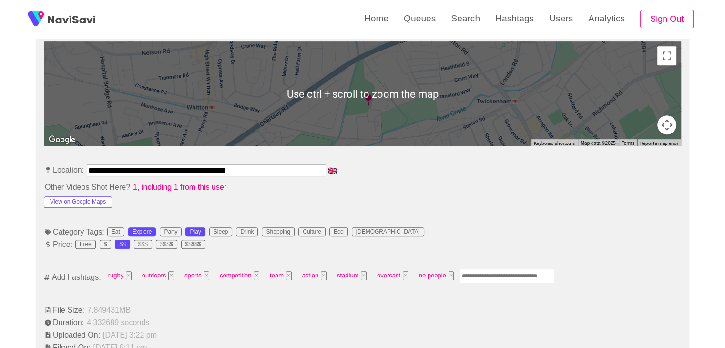
click at [497, 273] on input "Enter tag here and press return" at bounding box center [506, 276] width 95 height 15
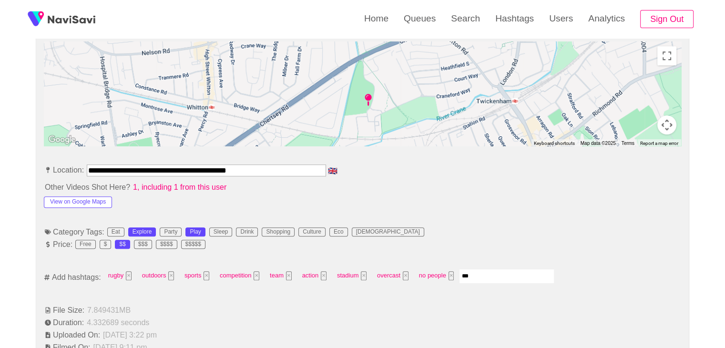
type input "****"
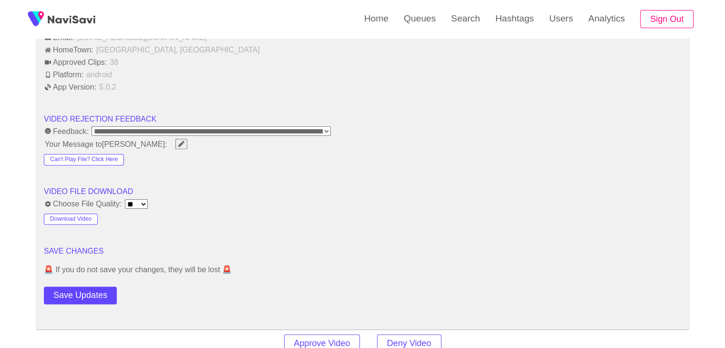
scroll to position [1239, 0]
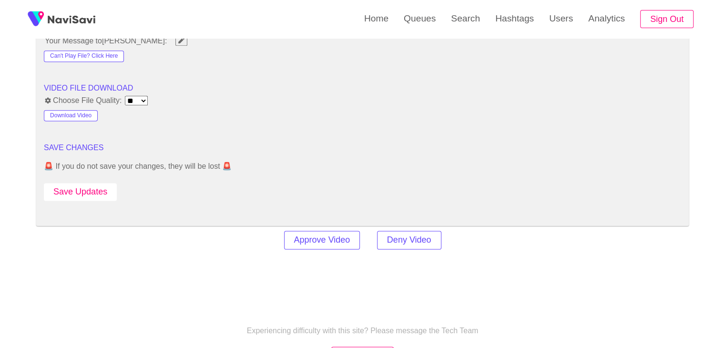
click at [97, 183] on button "Save Updates" at bounding box center [80, 192] width 73 height 18
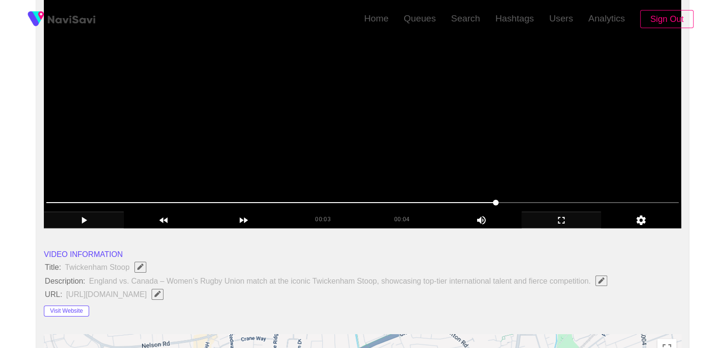
scroll to position [0, 0]
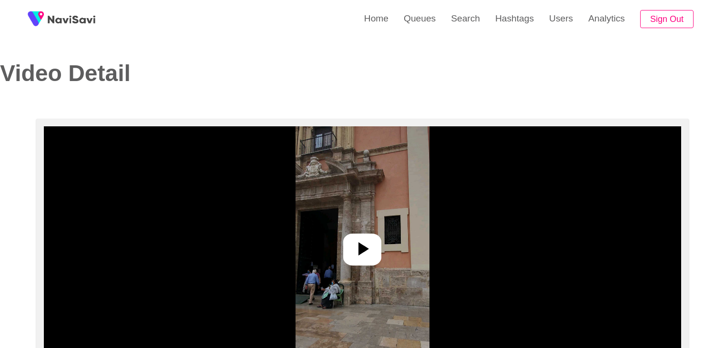
select select "**********"
select select "**"
click at [366, 246] on icon at bounding box center [363, 248] width 10 height 13
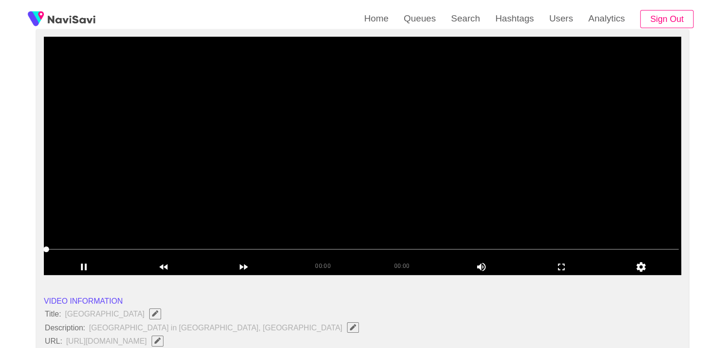
scroll to position [95, 0]
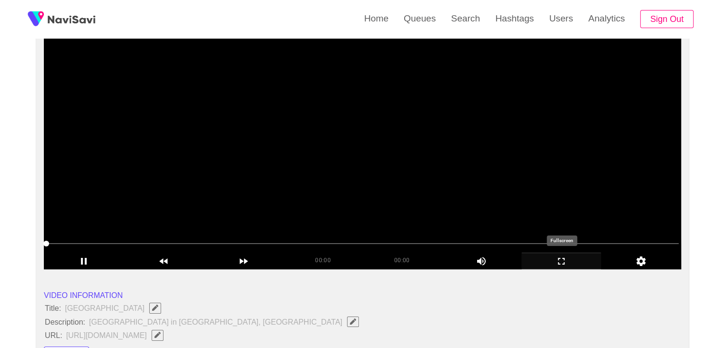
click at [567, 261] on icon "add" at bounding box center [561, 260] width 79 height 11
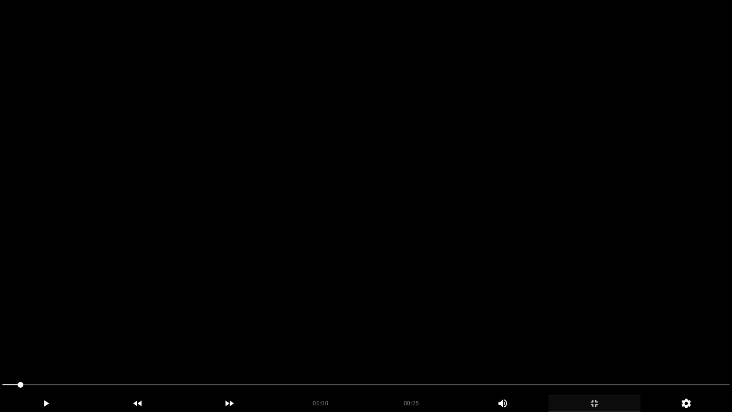
click at [471, 304] on video at bounding box center [366, 206] width 732 height 412
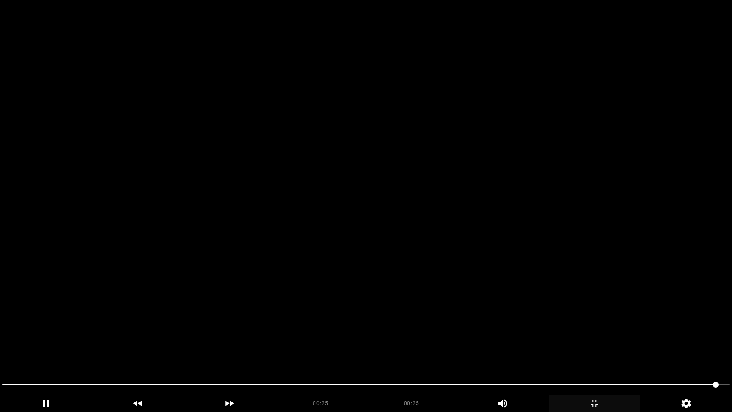
click at [491, 286] on video at bounding box center [366, 206] width 732 height 412
click at [432, 225] on video at bounding box center [366, 206] width 732 height 412
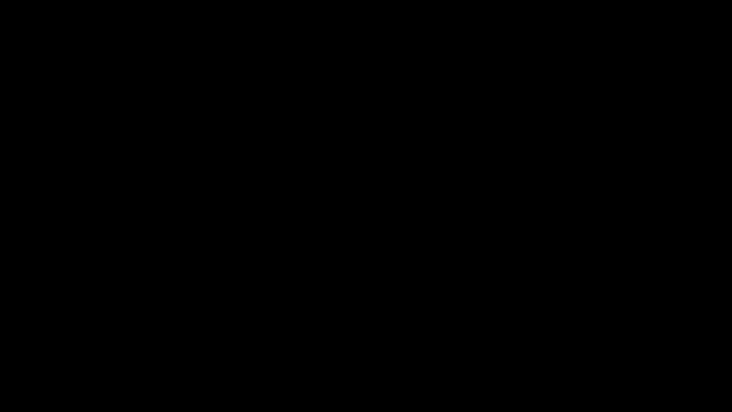
click at [603, 347] on icon "add" at bounding box center [594, 402] width 91 height 11
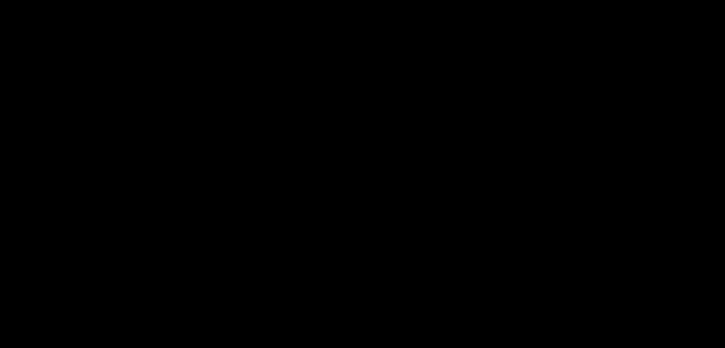
scroll to position [191, 0]
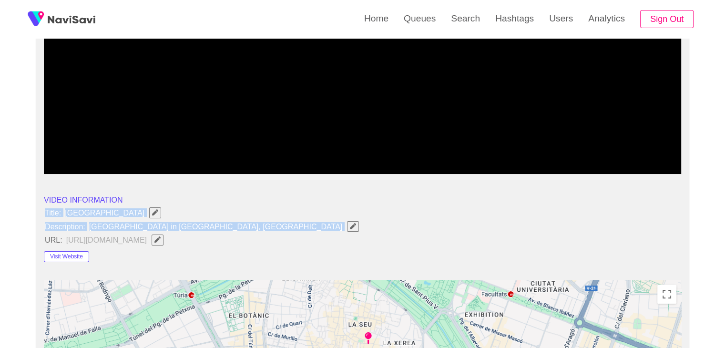
drag, startPoint x: 44, startPoint y: 211, endPoint x: 217, endPoint y: 230, distance: 174.0
copy ul "Title: Valencia Cathedral Description: Cathedral Square in Valencia, Spain"
click at [348, 226] on span "button" at bounding box center [353, 226] width 10 height 6
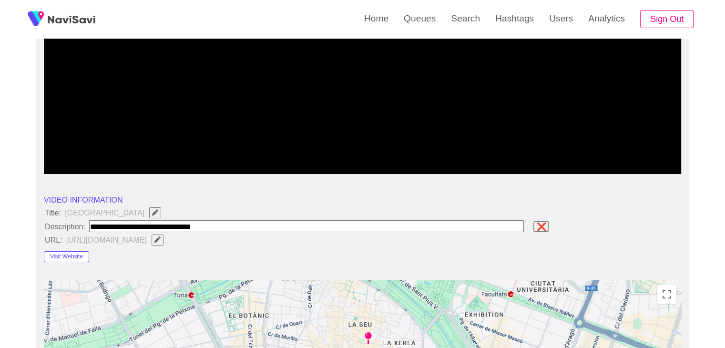
type input "**********"
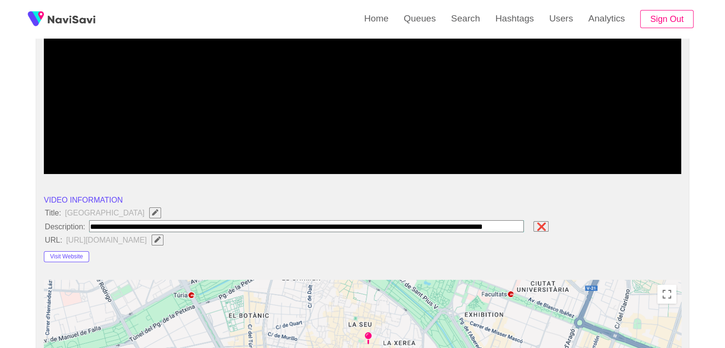
scroll to position [0, 34]
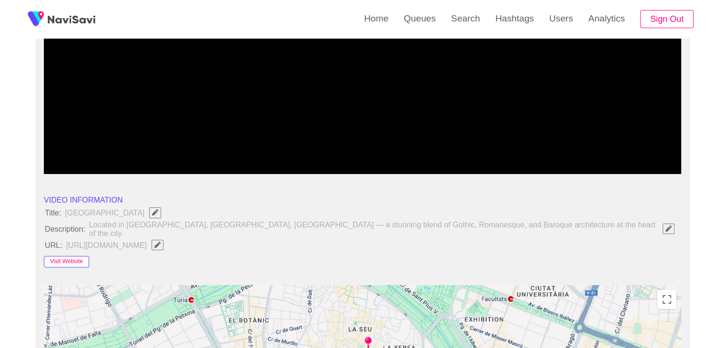
click at [70, 256] on button "Visit Website" at bounding box center [66, 261] width 45 height 11
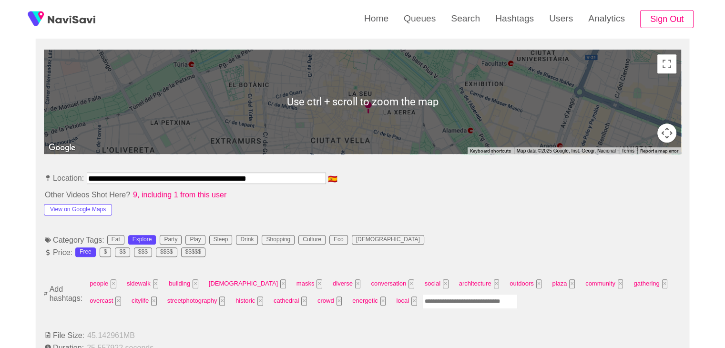
scroll to position [429, 0]
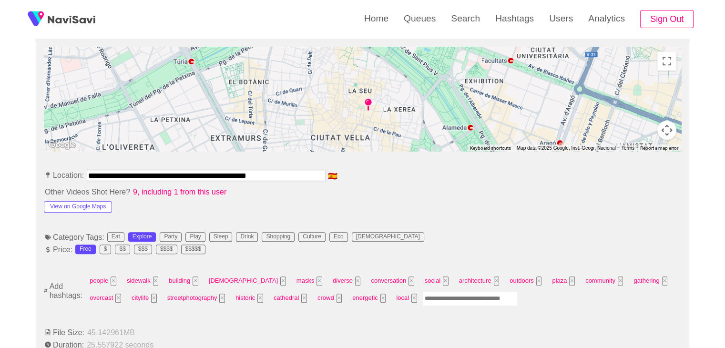
drag, startPoint x: 279, startPoint y: 168, endPoint x: 320, endPoint y: 171, distance: 41.1
click at [320, 171] on input "**********" at bounding box center [206, 175] width 239 height 11
click at [71, 204] on button "View on Google Maps" at bounding box center [78, 206] width 68 height 11
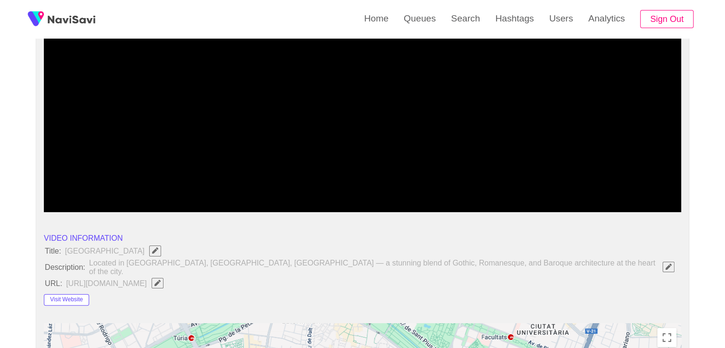
scroll to position [143, 0]
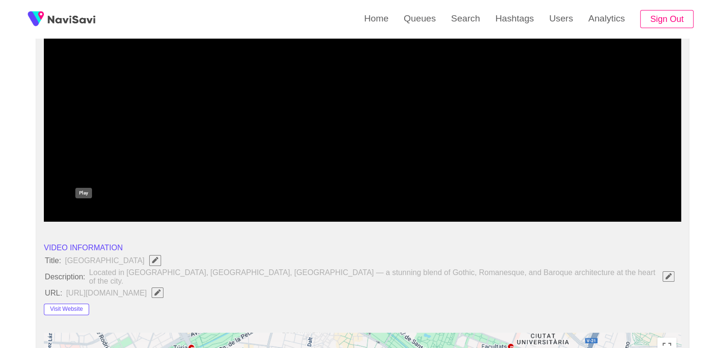
click at [86, 216] on icon "add" at bounding box center [83, 213] width 79 height 11
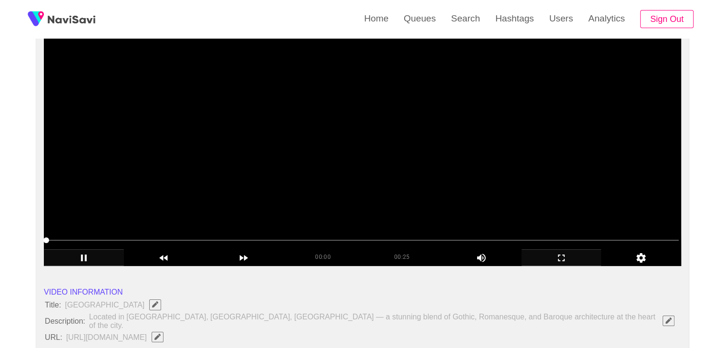
scroll to position [95, 0]
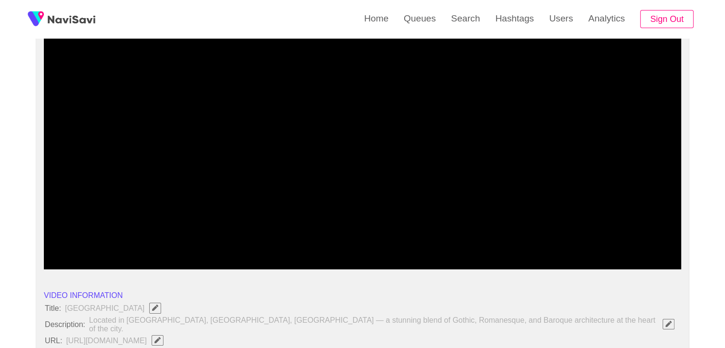
drag, startPoint x: 251, startPoint y: 242, endPoint x: 219, endPoint y: 243, distance: 31.5
click at [219, 243] on span at bounding box center [362, 243] width 632 height 15
drag, startPoint x: 185, startPoint y: 239, endPoint x: 180, endPoint y: 239, distance: 5.3
click at [180, 239] on span at bounding box center [362, 243] width 632 height 15
click at [133, 235] on div at bounding box center [362, 244] width 640 height 24
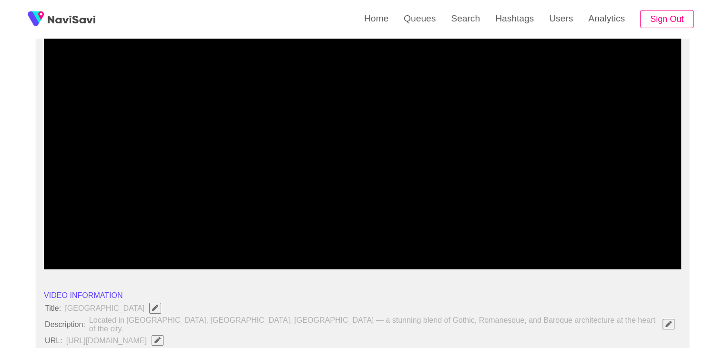
drag, startPoint x: 125, startPoint y: 241, endPoint x: 94, endPoint y: 243, distance: 30.5
click at [85, 258] on icon "add" at bounding box center [83, 260] width 79 height 11
click at [384, 246] on span at bounding box center [362, 243] width 632 height 15
click at [410, 243] on span at bounding box center [362, 243] width 632 height 1
click at [441, 243] on span at bounding box center [362, 243] width 632 height 1
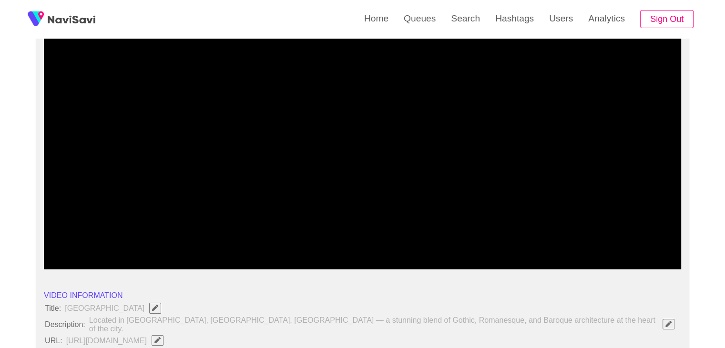
click at [556, 258] on icon "add" at bounding box center [561, 260] width 79 height 11
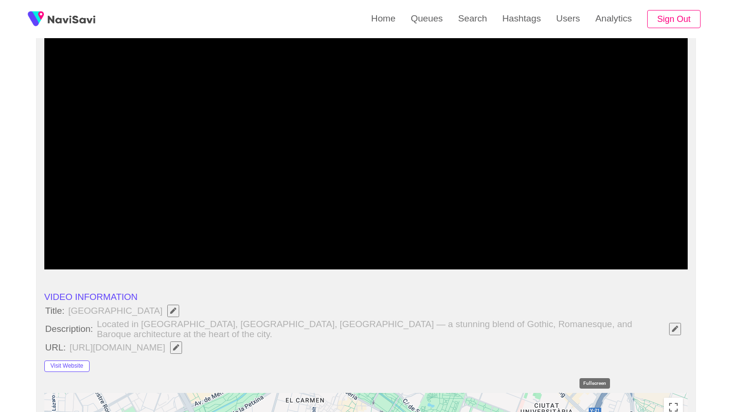
click at [597, 266] on icon "add" at bounding box center [567, 260] width 80 height 11
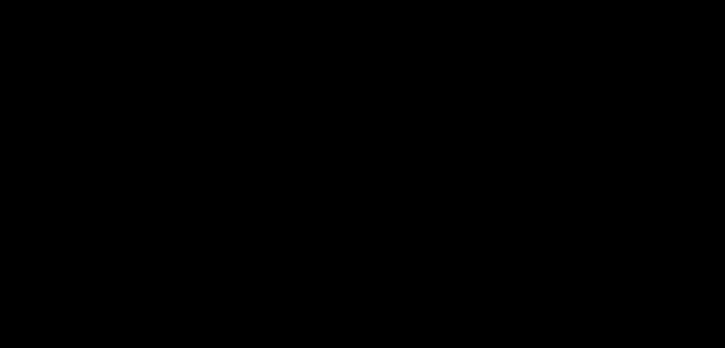
scroll to position [1287, 0]
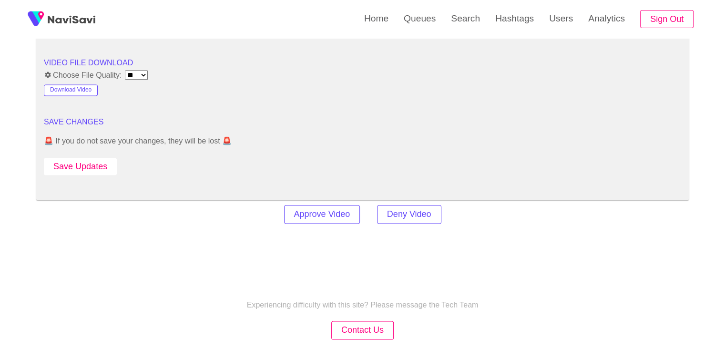
click at [95, 159] on button "Save Updates" at bounding box center [80, 167] width 73 height 18
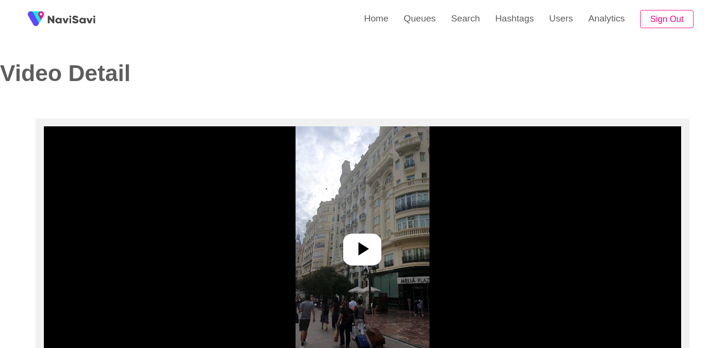
select select "**********"
select select "**"
click at [358, 256] on icon at bounding box center [362, 248] width 23 height 23
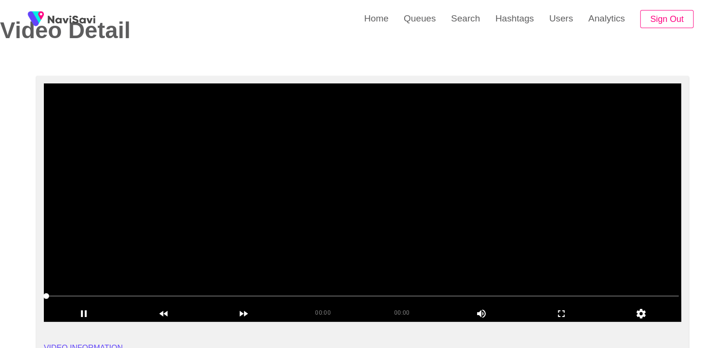
scroll to position [48, 0]
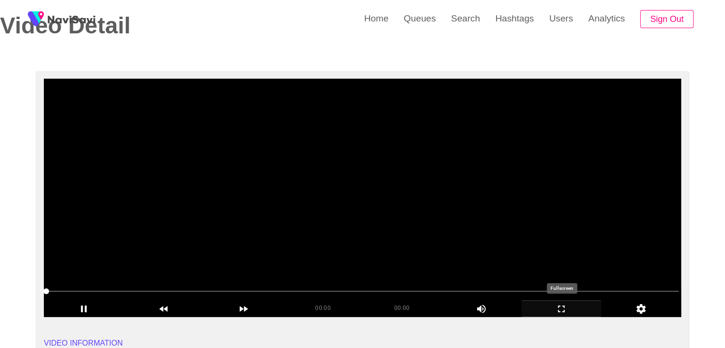
click at [573, 311] on icon "add" at bounding box center [561, 308] width 79 height 11
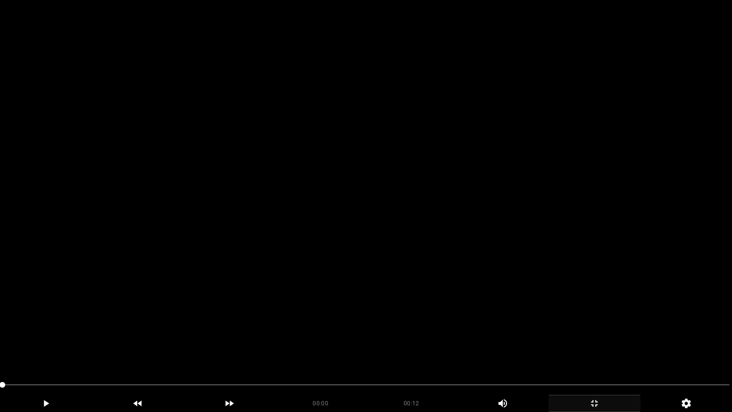
click at [363, 302] on video at bounding box center [366, 206] width 732 height 412
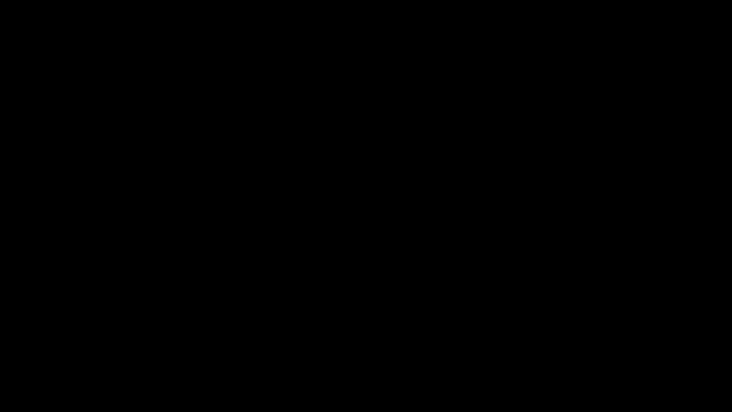
click at [599, 347] on icon "add" at bounding box center [594, 402] width 91 height 11
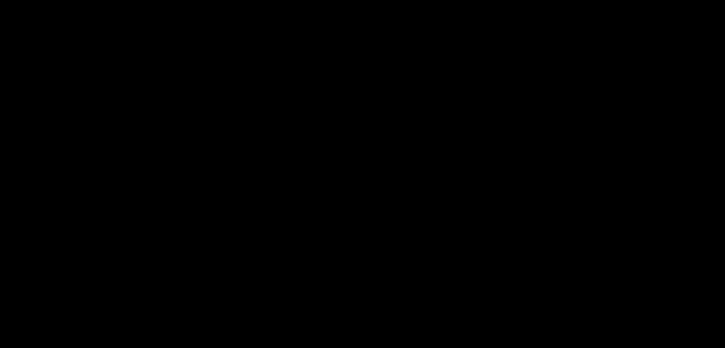
scroll to position [477, 0]
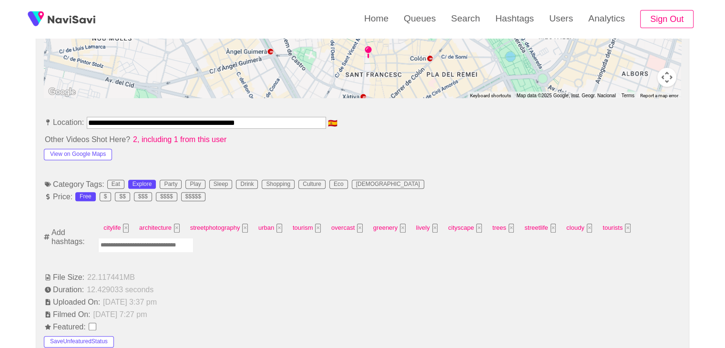
click at [145, 244] on input "Enter tag here and press return" at bounding box center [145, 245] width 95 height 15
type input "*********"
type input "****"
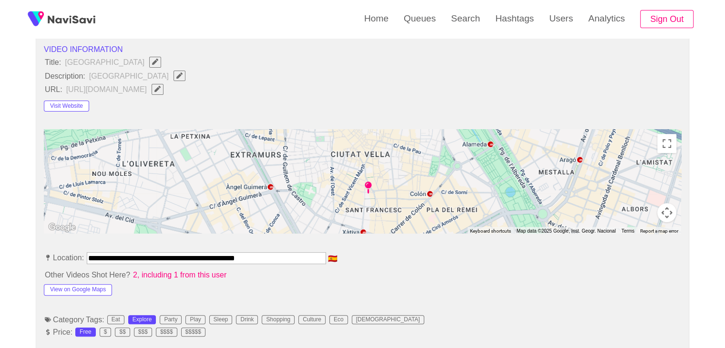
scroll to position [334, 0]
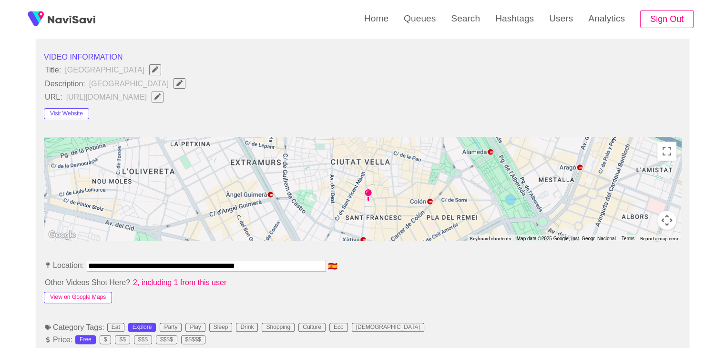
click at [88, 293] on button "View on Google Maps" at bounding box center [78, 297] width 68 height 11
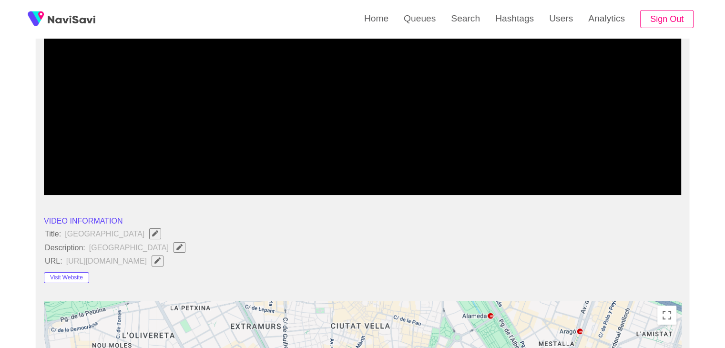
scroll to position [143, 0]
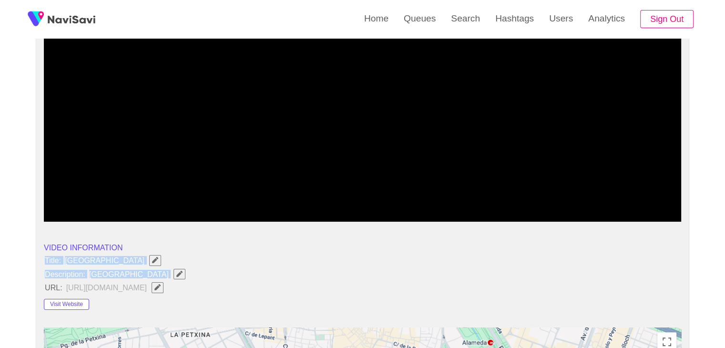
drag, startPoint x: 44, startPoint y: 259, endPoint x: 176, endPoint y: 274, distance: 133.4
copy ul "Title: [GEOGRAPHIC_DATA] Description: [GEOGRAPHIC_DATA]"
click at [176, 273] on icon "Edit Field" at bounding box center [179, 274] width 6 height 6
type input "**********"
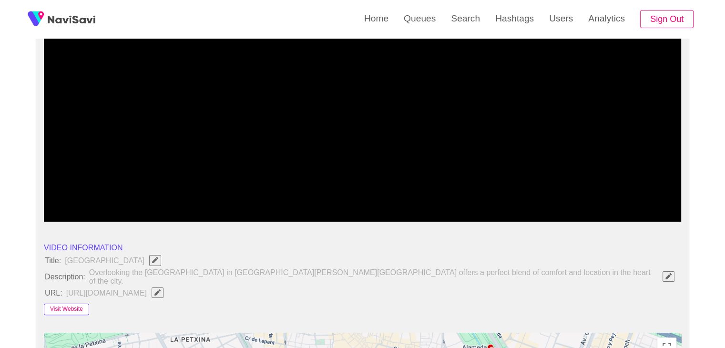
click at [81, 307] on button "Visit Website" at bounding box center [66, 309] width 45 height 11
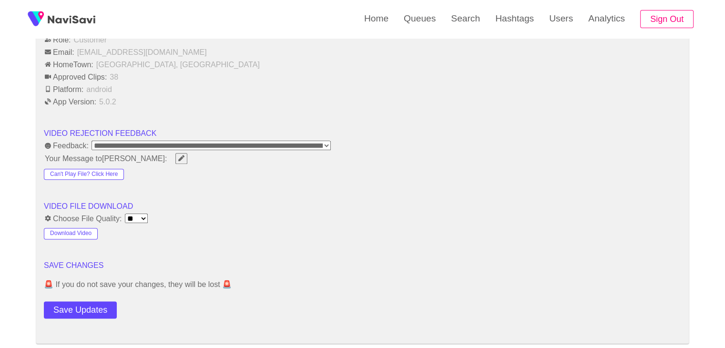
scroll to position [1144, 0]
click at [77, 301] on button "Save Updates" at bounding box center [80, 310] width 73 height 18
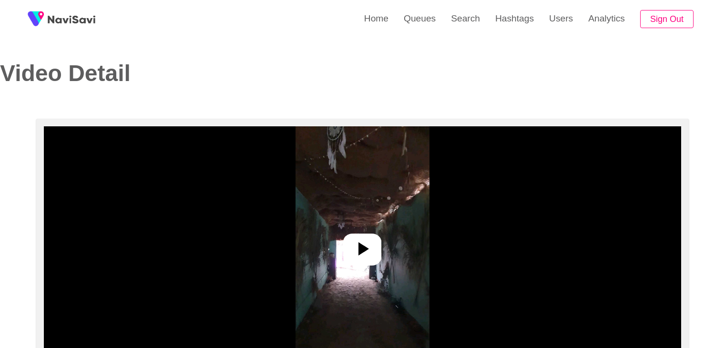
select select "**********"
select select "**"
click at [346, 254] on div at bounding box center [362, 250] width 38 height 32
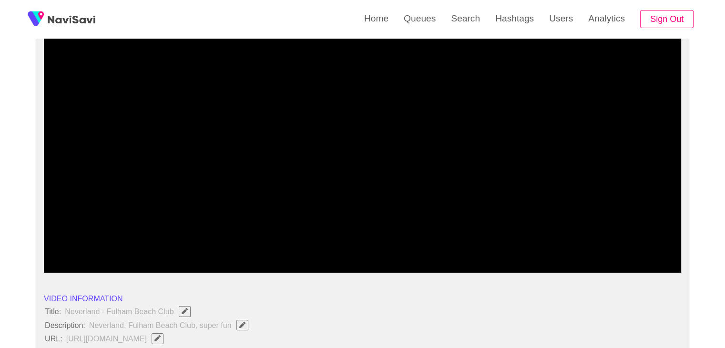
scroll to position [95, 0]
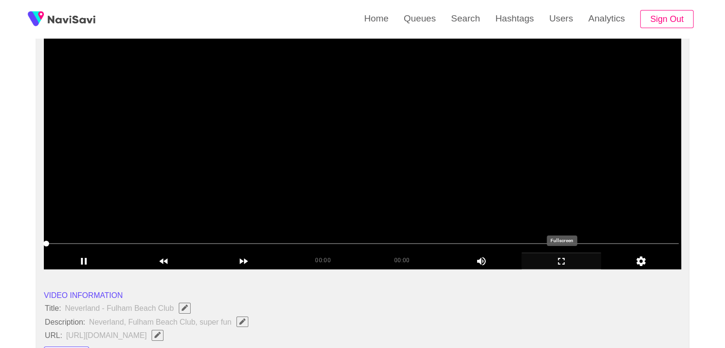
click at [566, 260] on icon "add" at bounding box center [561, 260] width 79 height 11
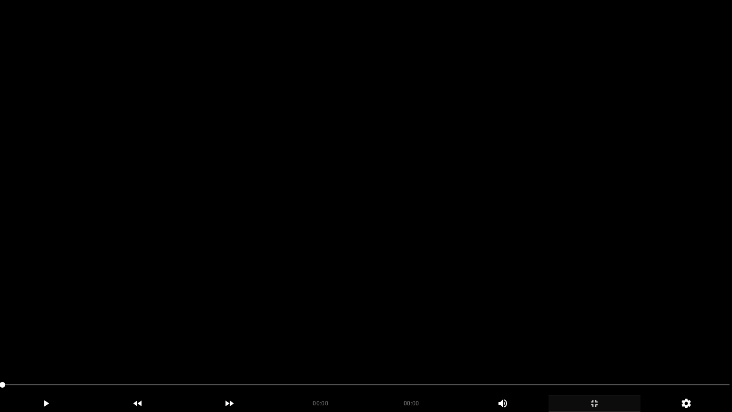
click at [312, 324] on video at bounding box center [366, 206] width 732 height 412
click at [418, 261] on video at bounding box center [366, 206] width 732 height 412
click at [418, 267] on video at bounding box center [366, 206] width 732 height 412
click at [360, 315] on video at bounding box center [366, 206] width 732 height 412
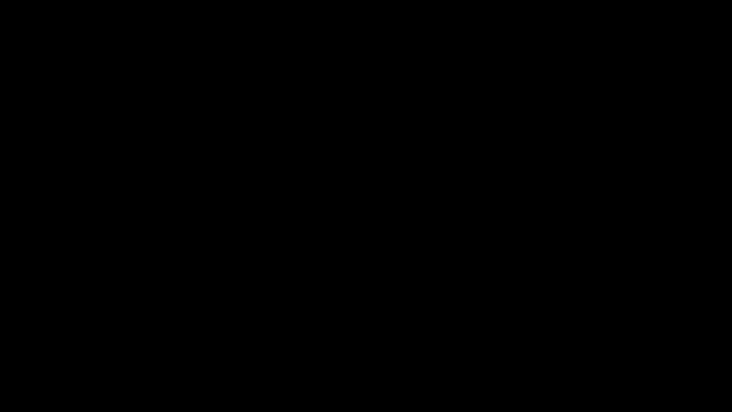
click at [596, 347] on icon "add" at bounding box center [594, 402] width 91 height 11
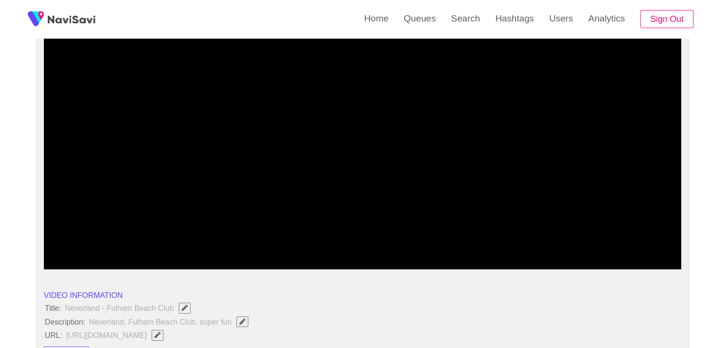
drag, startPoint x: 129, startPoint y: 240, endPoint x: 40, endPoint y: 252, distance: 89.9
click at [89, 264] on icon "add" at bounding box center [83, 260] width 79 height 11
drag, startPoint x: 38, startPoint y: 243, endPoint x: 5, endPoint y: 242, distance: 32.9
click at [564, 255] on icon "add" at bounding box center [561, 260] width 79 height 11
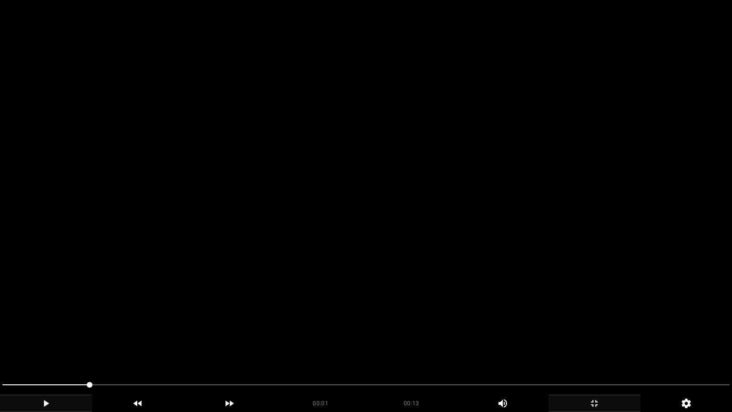
click at [477, 311] on video at bounding box center [366, 206] width 732 height 412
drag, startPoint x: 148, startPoint y: 378, endPoint x: 0, endPoint y: 354, distance: 149.8
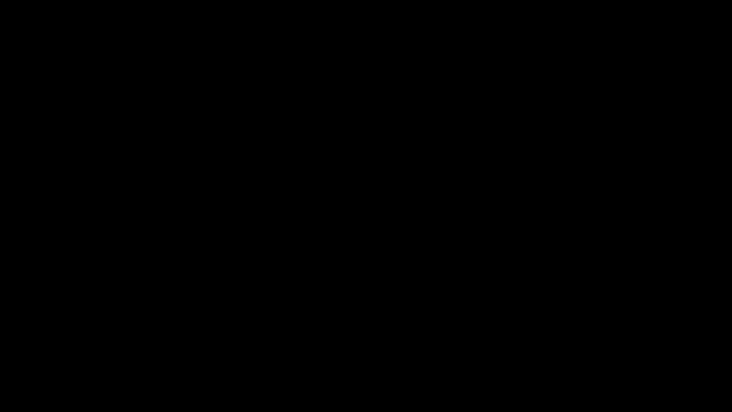
click at [46, 347] on icon "add" at bounding box center [45, 402] width 91 height 11
click at [47, 347] on icon "add" at bounding box center [45, 402] width 91 height 11
click at [413, 347] on span at bounding box center [365, 384] width 727 height 1
click at [74, 347] on icon "add" at bounding box center [45, 402] width 91 height 11
click at [44, 347] on icon "add" at bounding box center [46, 403] width 6 height 7
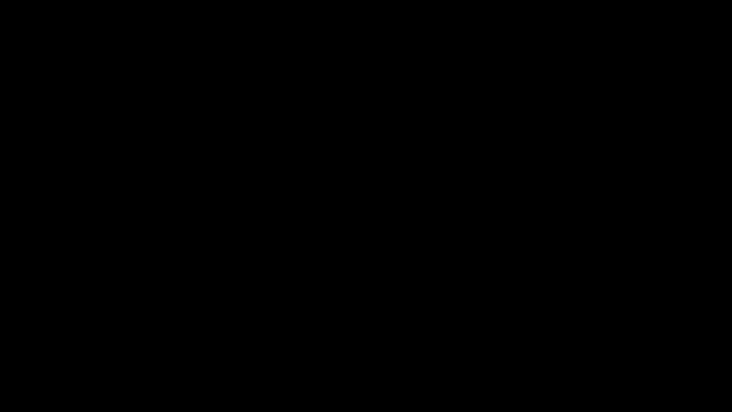
click at [44, 347] on icon "add" at bounding box center [46, 403] width 5 height 7
click at [558, 347] on span at bounding box center [365, 384] width 727 height 15
click at [580, 347] on span at bounding box center [365, 384] width 727 height 15
click at [606, 347] on span at bounding box center [365, 384] width 727 height 15
click at [658, 347] on span at bounding box center [365, 384] width 727 height 15
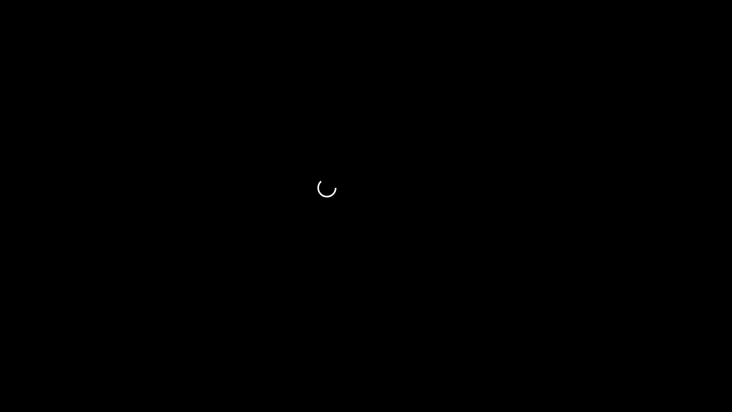
click at [691, 347] on span at bounding box center [365, 384] width 727 height 15
click at [42, 347] on icon "add" at bounding box center [45, 402] width 91 height 11
drag, startPoint x: 588, startPoint y: 382, endPoint x: 580, endPoint y: 382, distance: 8.6
click at [580, 347] on span at bounding box center [365, 384] width 727 height 15
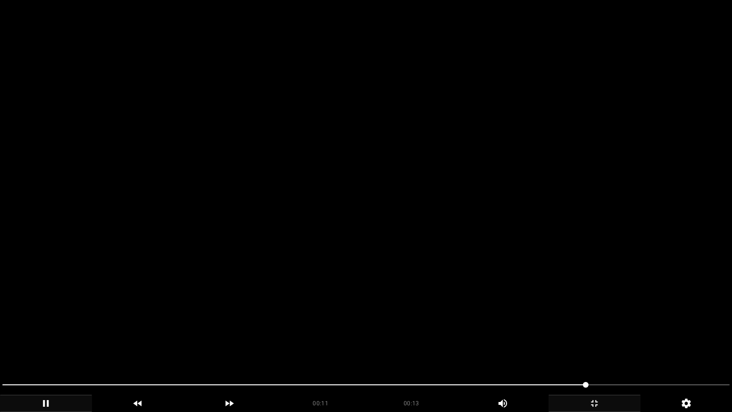
click at [569, 305] on video at bounding box center [366, 206] width 732 height 412
click at [570, 305] on video at bounding box center [366, 206] width 732 height 412
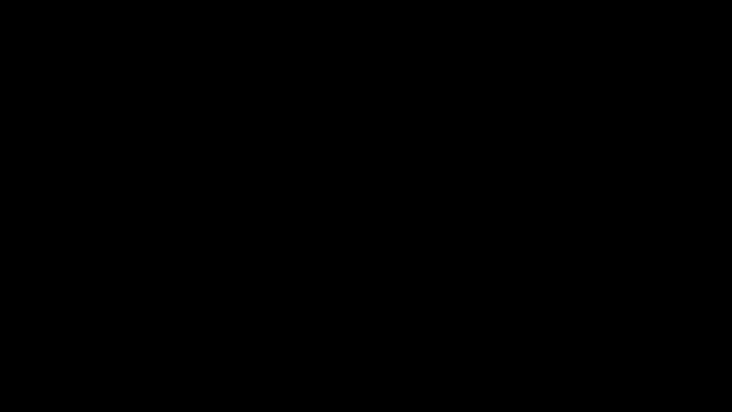
click at [388, 347] on span at bounding box center [365, 384] width 727 height 15
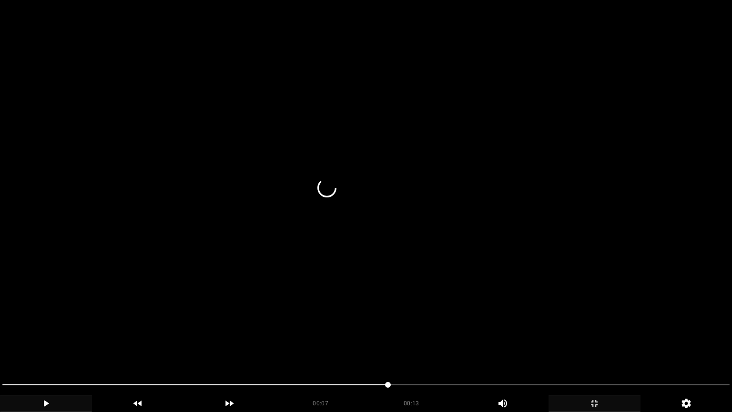
drag, startPoint x: 336, startPoint y: 371, endPoint x: 239, endPoint y: 367, distance: 97.8
click at [244, 347] on video at bounding box center [366, 206] width 732 height 412
drag, startPoint x: 237, startPoint y: 366, endPoint x: 161, endPoint y: 360, distance: 76.5
click at [179, 347] on video at bounding box center [366, 206] width 732 height 412
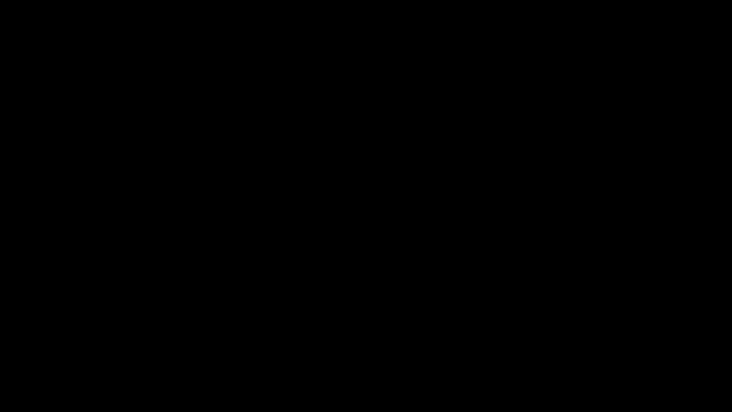
drag, startPoint x: 160, startPoint y: 379, endPoint x: 106, endPoint y: 377, distance: 53.9
click at [106, 347] on span at bounding box center [365, 384] width 727 height 15
click at [595, 347] on icon "add" at bounding box center [594, 402] width 91 height 11
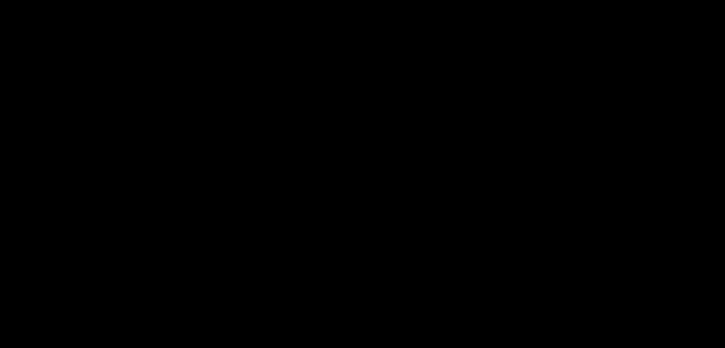
scroll to position [429, 0]
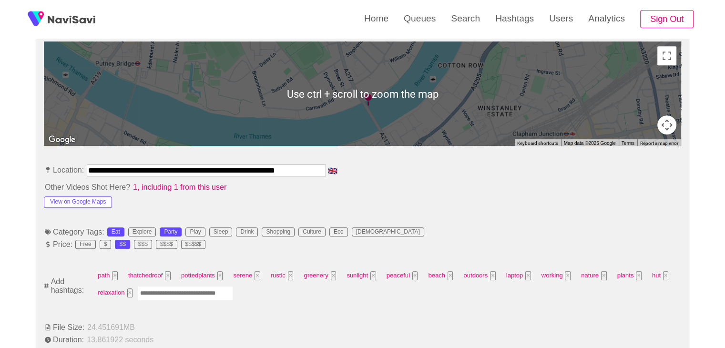
click at [180, 293] on input "Enter tag here and press return" at bounding box center [185, 293] width 95 height 15
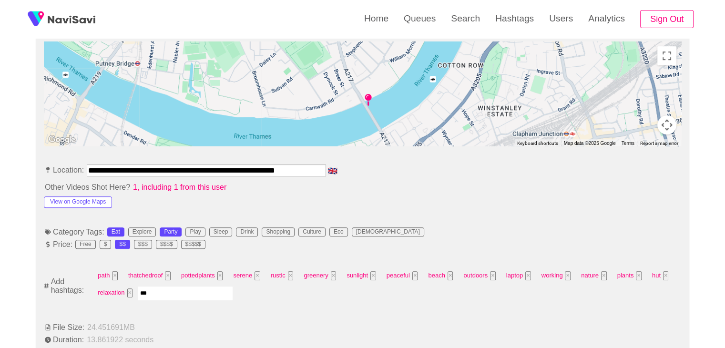
type input "****"
type input "*********"
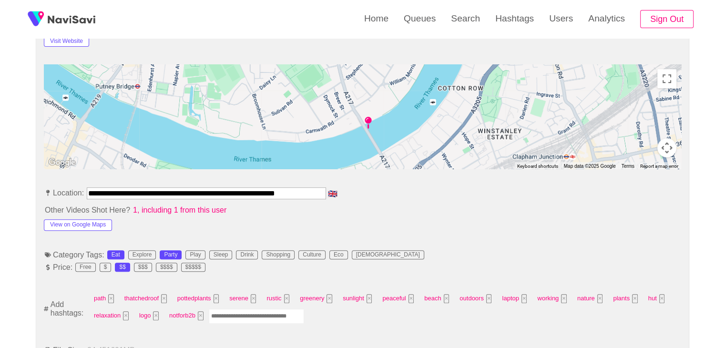
scroll to position [334, 0]
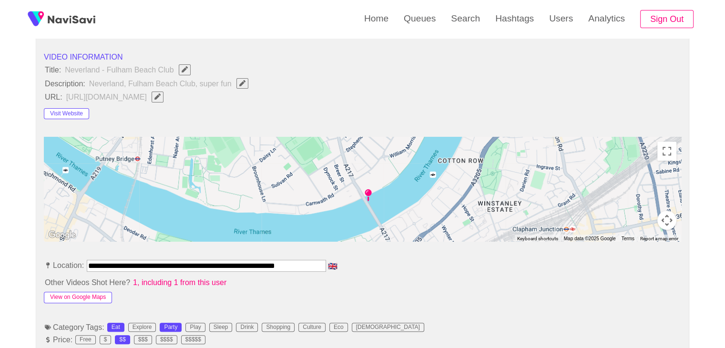
click at [95, 296] on button "View on Google Maps" at bounding box center [78, 297] width 68 height 11
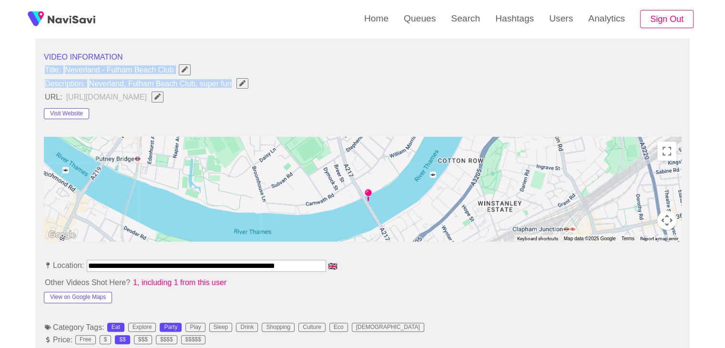
drag, startPoint x: 64, startPoint y: 71, endPoint x: 234, endPoint y: 85, distance: 170.3
copy ul "Title: Neverland - Fulham Beach Club Description: Neverland, Fulham Beach Club,…"
click at [243, 81] on icon "Edit Field" at bounding box center [242, 83] width 6 height 6
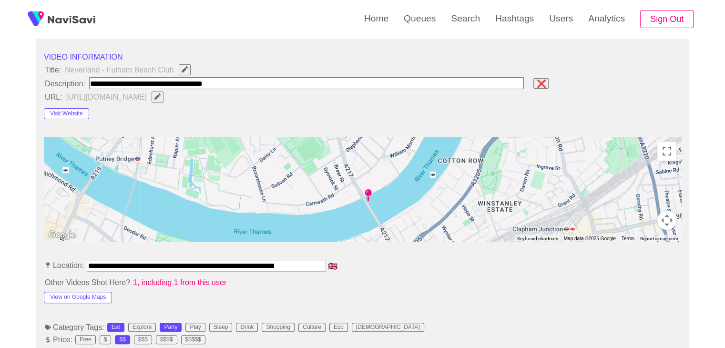
type input "**********"
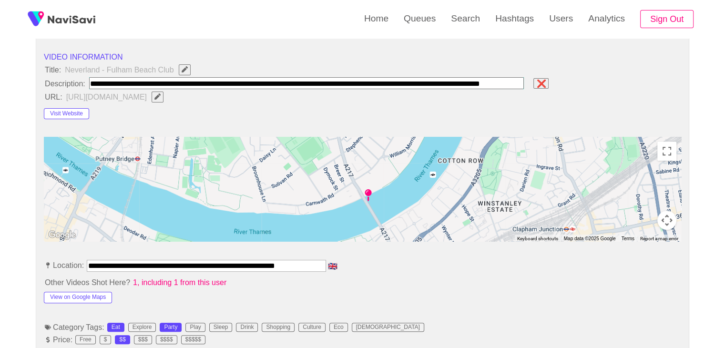
scroll to position [0, 34]
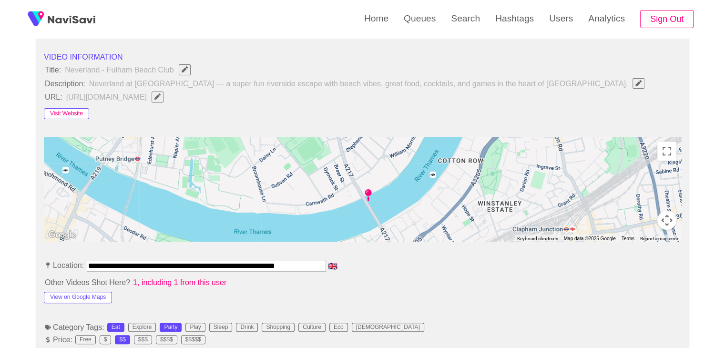
click at [75, 111] on button "Visit Website" at bounding box center [66, 113] width 45 height 11
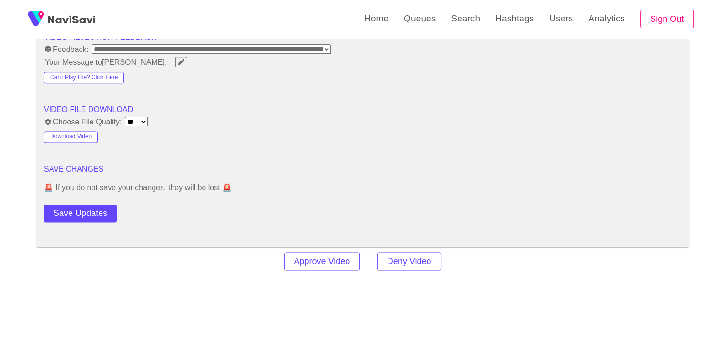
scroll to position [1239, 0]
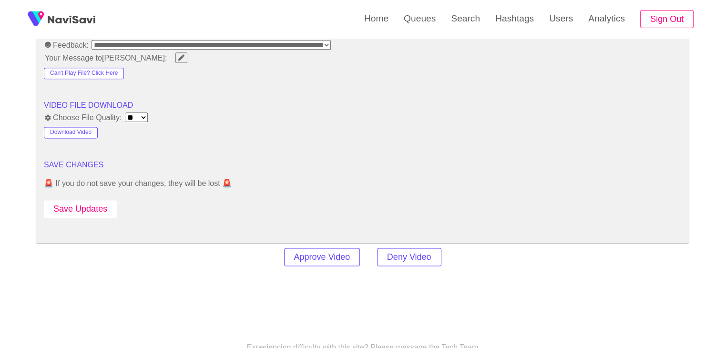
click at [87, 209] on button "Save Updates" at bounding box center [80, 209] width 73 height 18
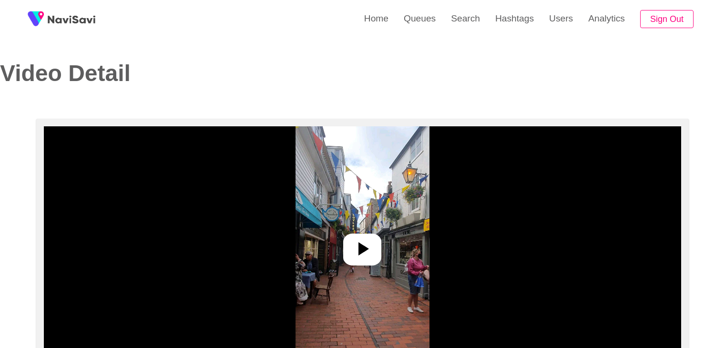
select select "**********"
select select "**"
click at [364, 243] on icon at bounding box center [362, 248] width 23 height 23
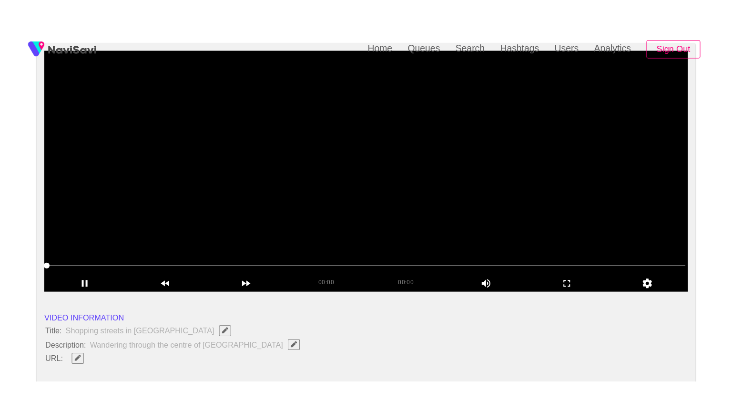
scroll to position [143, 0]
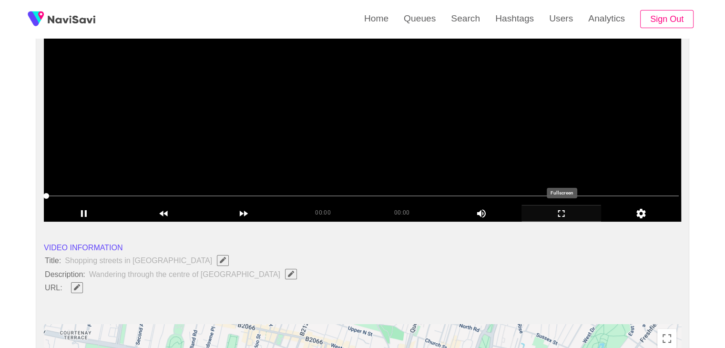
click at [561, 217] on icon "add" at bounding box center [561, 213] width 79 height 11
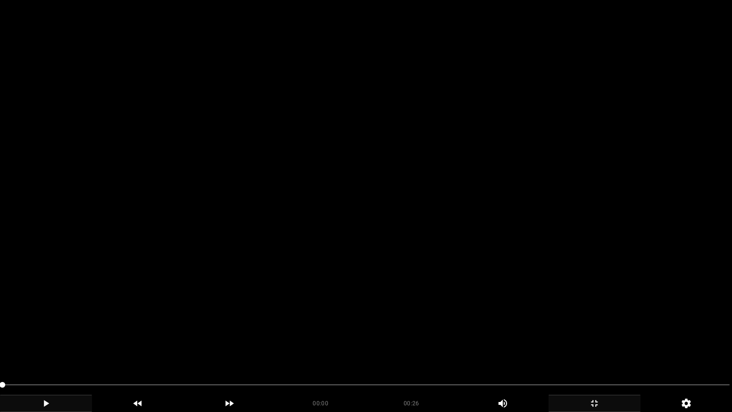
click at [52, 347] on icon "add" at bounding box center [45, 402] width 91 height 11
click at [55, 347] on icon "add" at bounding box center [45, 402] width 91 height 11
click at [56, 347] on icon "add" at bounding box center [45, 402] width 91 height 11
drag, startPoint x: 53, startPoint y: 387, endPoint x: 0, endPoint y: 389, distance: 53.5
click at [108, 347] on span at bounding box center [365, 384] width 727 height 1
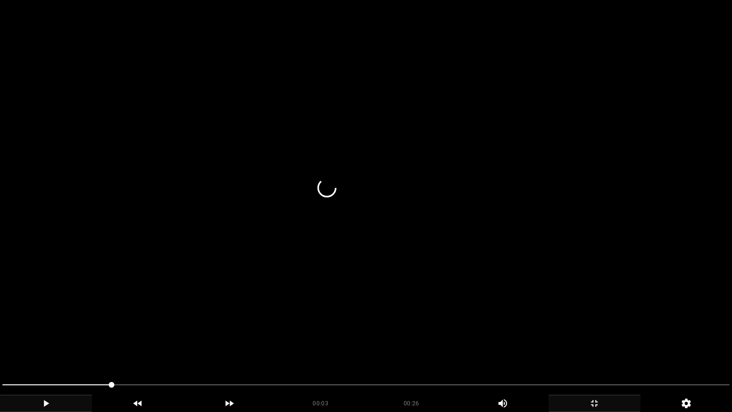
click at [148, 347] on span at bounding box center [365, 384] width 727 height 15
click at [185, 347] on span at bounding box center [365, 384] width 727 height 15
click at [322, 347] on span at bounding box center [365, 384] width 727 height 15
drag, startPoint x: 322, startPoint y: 390, endPoint x: 381, endPoint y: 387, distance: 59.2
click at [381, 347] on span at bounding box center [365, 384] width 727 height 15
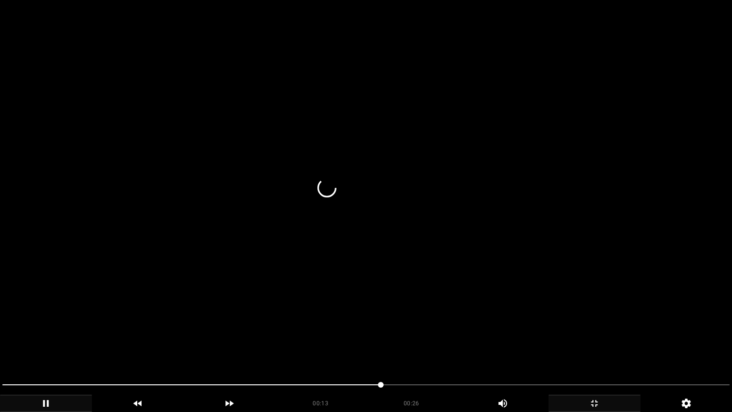
drag, startPoint x: 320, startPoint y: 382, endPoint x: 117, endPoint y: 381, distance: 203.0
click at [117, 347] on span at bounding box center [365, 384] width 727 height 15
drag, startPoint x: 42, startPoint y: 375, endPoint x: 30, endPoint y: 377, distance: 12.2
click at [0, 347] on div at bounding box center [366, 385] width 735 height 25
drag, startPoint x: 0, startPoint y: 381, endPoint x: 0, endPoint y: 372, distance: 9.5
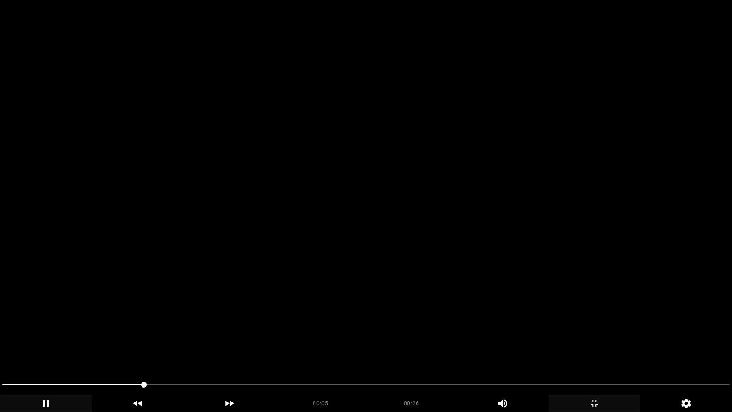
drag, startPoint x: 146, startPoint y: 384, endPoint x: 132, endPoint y: 388, distance: 14.9
click at [132, 347] on span at bounding box center [365, 384] width 727 height 15
click at [278, 318] on video at bounding box center [366, 206] width 732 height 412
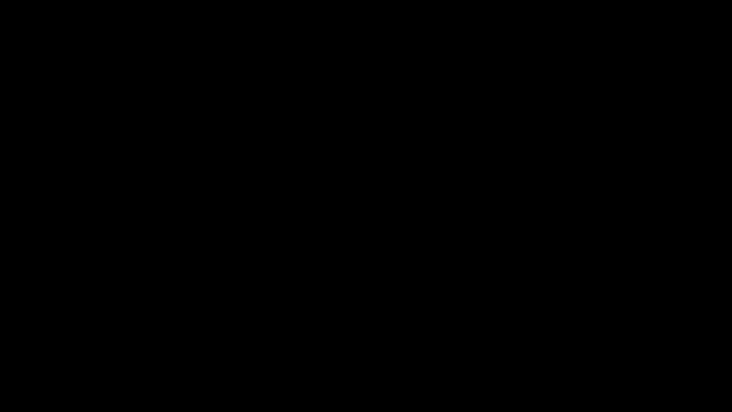
drag, startPoint x: 223, startPoint y: 384, endPoint x: 0, endPoint y: 379, distance: 222.6
click at [0, 347] on div at bounding box center [366, 385] width 735 height 25
click at [51, 347] on icon "add" at bounding box center [45, 402] width 91 height 11
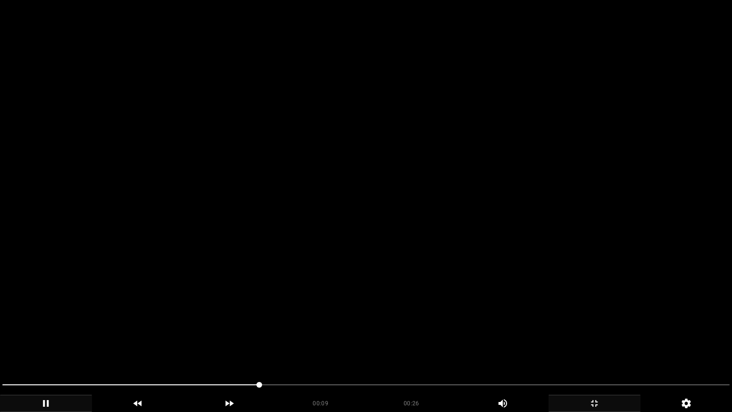
click at [312, 347] on span at bounding box center [365, 384] width 727 height 15
click at [49, 347] on icon "add" at bounding box center [45, 402] width 91 height 11
click at [326, 347] on span at bounding box center [365, 384] width 727 height 15
click at [244, 347] on video at bounding box center [366, 206] width 732 height 412
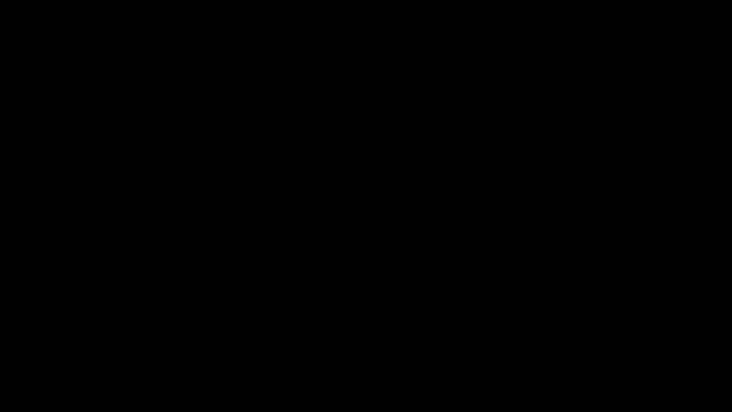
click at [424, 347] on span at bounding box center [365, 384] width 727 height 15
click at [352, 347] on div "00:15" at bounding box center [320, 402] width 91 height 14
click at [492, 347] on span at bounding box center [365, 384] width 727 height 1
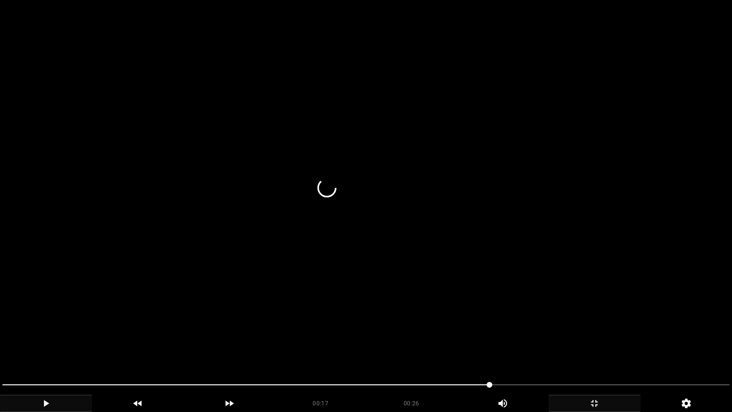
click at [457, 324] on video at bounding box center [366, 206] width 732 height 412
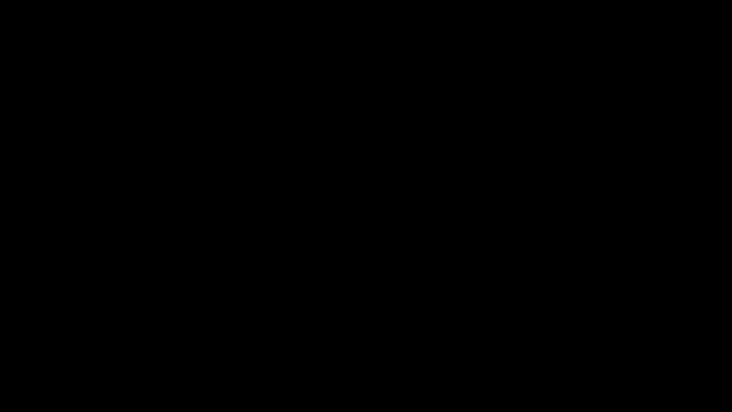
click at [588, 347] on icon "add" at bounding box center [594, 402] width 91 height 11
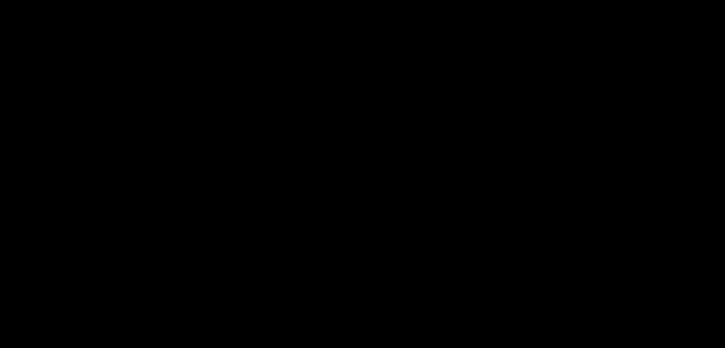
scroll to position [236, 0]
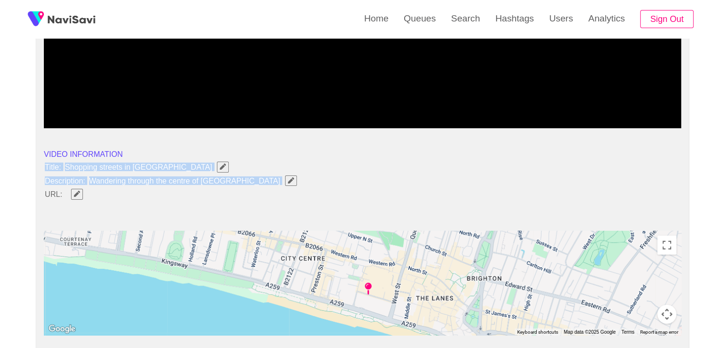
drag, startPoint x: 43, startPoint y: 166, endPoint x: 235, endPoint y: 182, distance: 192.2
copy ul "Title: Shopping streets in [GEOGRAPHIC_DATA] Description: Wandering through the…"
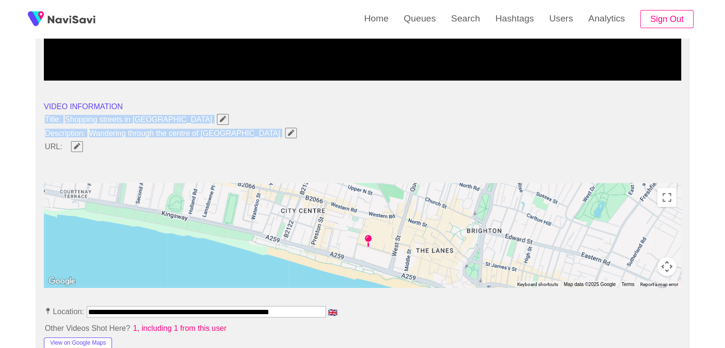
scroll to position [284, 0]
click at [285, 130] on button "button" at bounding box center [291, 133] width 12 height 10
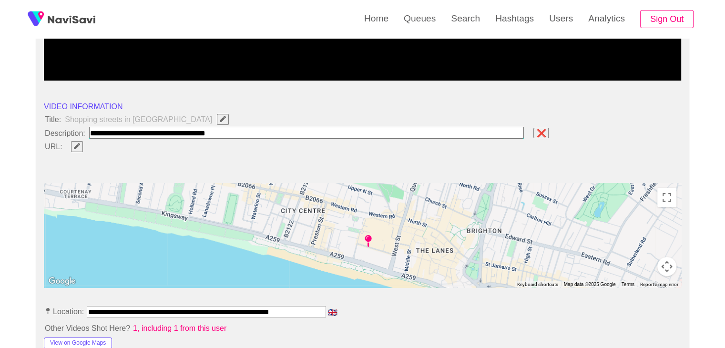
type input "**********"
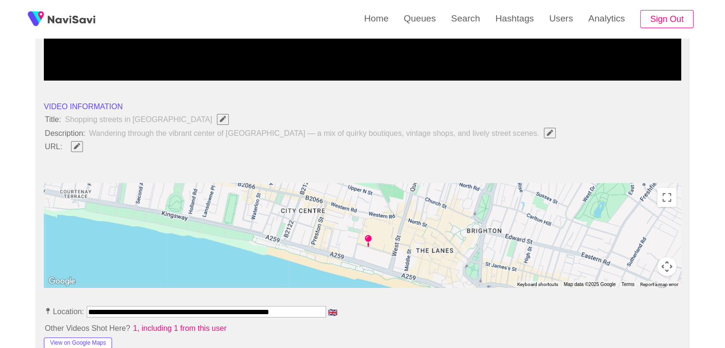
click at [70, 145] on span at bounding box center [76, 146] width 23 height 12
click at [77, 145] on icon "Edit Field" at bounding box center [77, 146] width 6 height 6
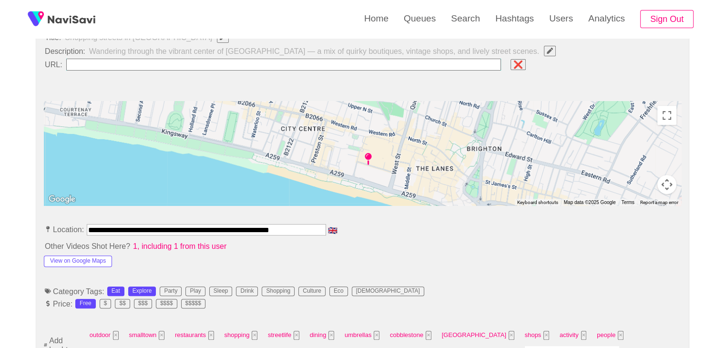
scroll to position [379, 0]
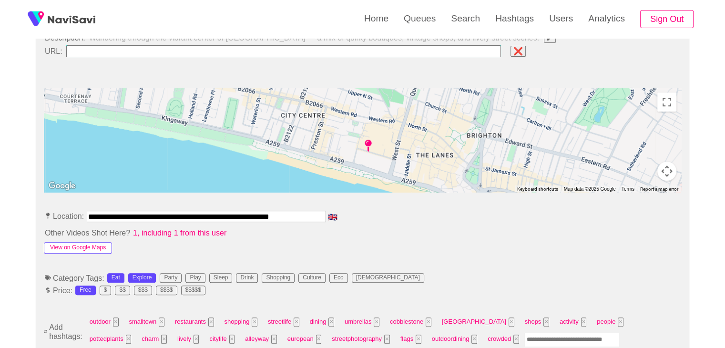
click at [88, 247] on button "View on Google Maps" at bounding box center [78, 247] width 68 height 11
drag, startPoint x: 318, startPoint y: 209, endPoint x: 0, endPoint y: 177, distance: 319.5
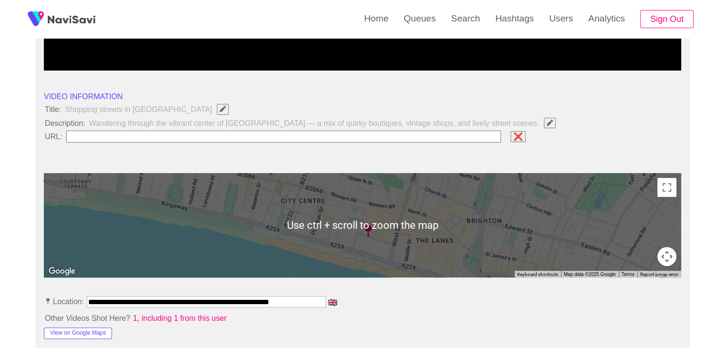
scroll to position [284, 0]
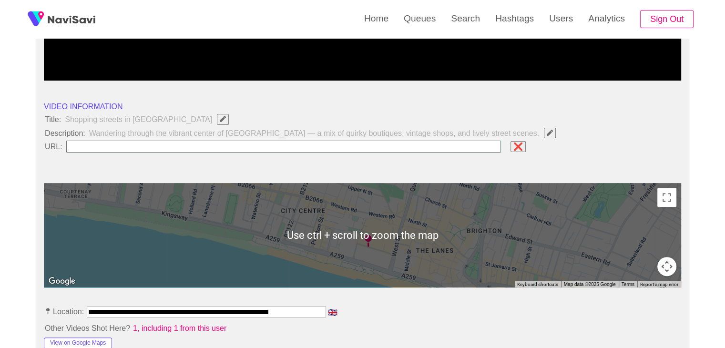
click at [105, 144] on input "field" at bounding box center [283, 147] width 435 height 12
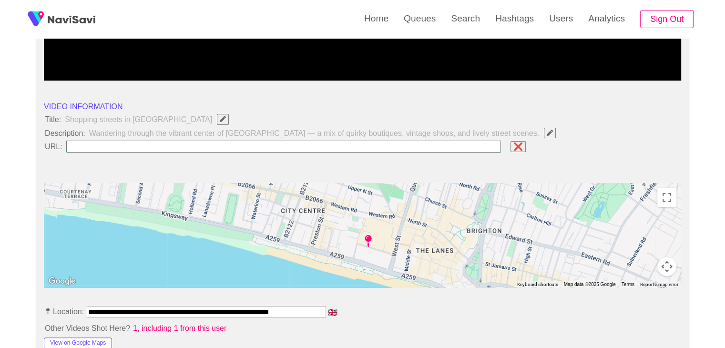
paste input "**********"
type input "**********"
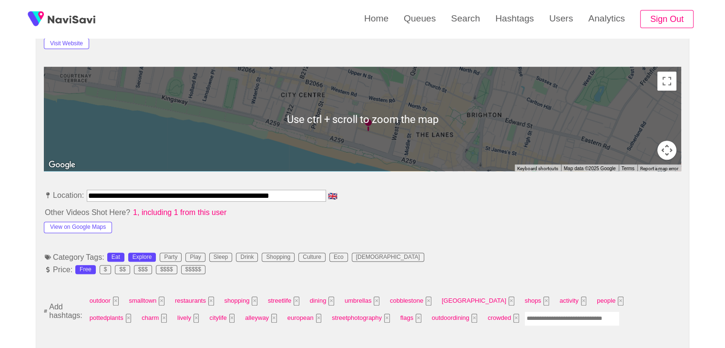
scroll to position [475, 0]
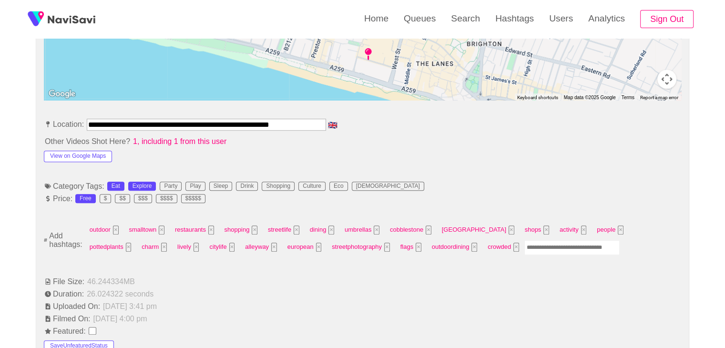
click at [524, 244] on input "Enter tag here and press return" at bounding box center [571, 247] width 95 height 15
type input "****"
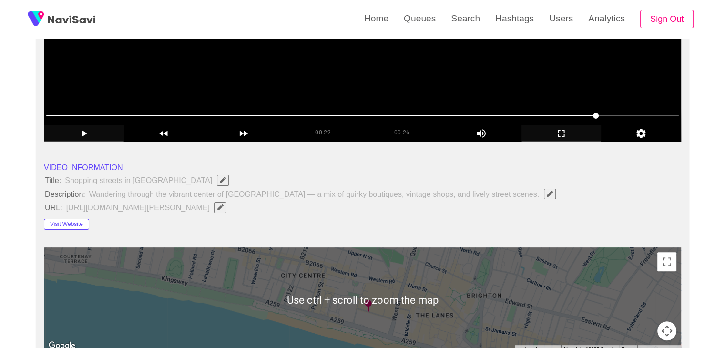
scroll to position [93, 0]
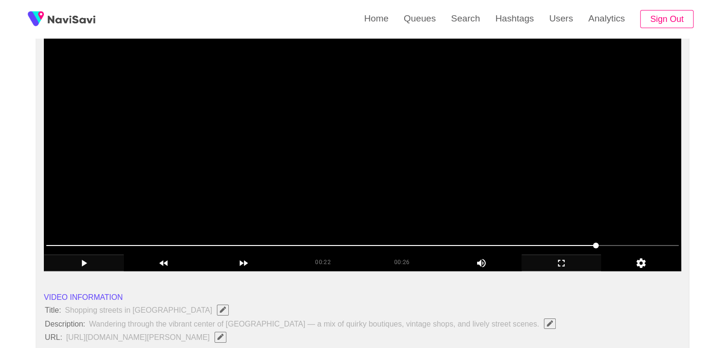
click at [407, 164] on video at bounding box center [362, 152] width 637 height 238
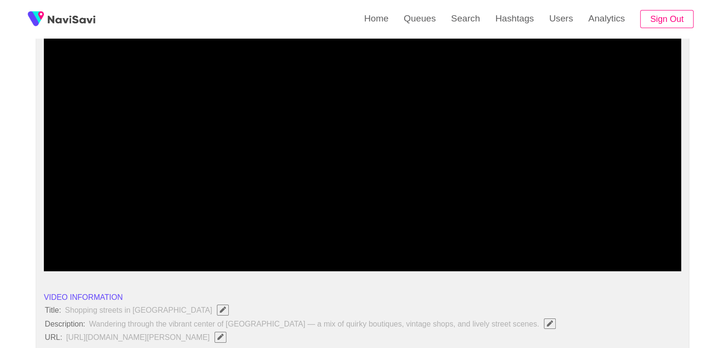
click at [152, 242] on span at bounding box center [362, 245] width 632 height 15
drag, startPoint x: 53, startPoint y: 243, endPoint x: 24, endPoint y: 246, distance: 29.8
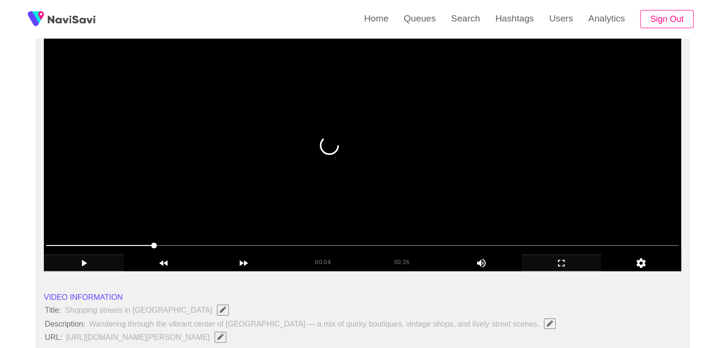
click at [42, 248] on div at bounding box center [362, 246] width 640 height 24
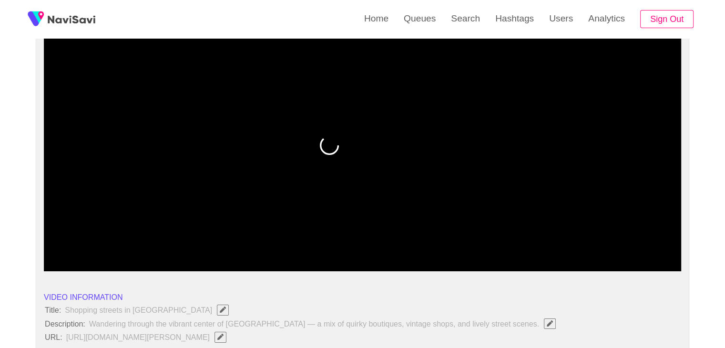
click at [90, 262] on icon "add" at bounding box center [83, 262] width 79 height 11
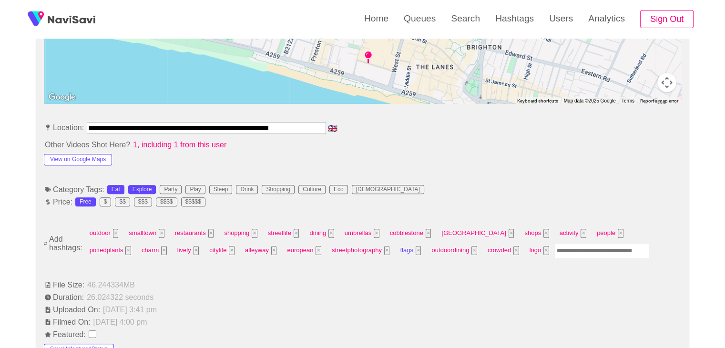
scroll to position [475, 0]
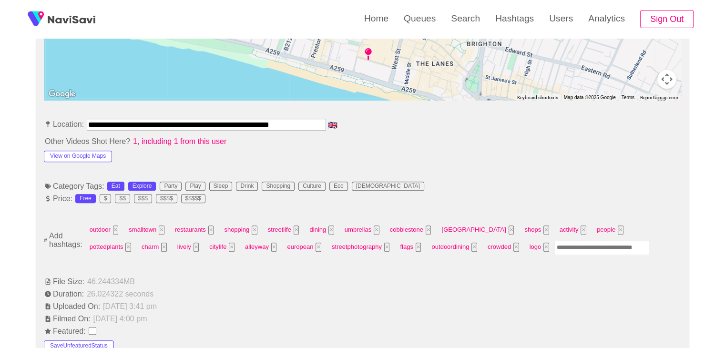
click at [554, 243] on input "Enter tag here and press return" at bounding box center [601, 247] width 95 height 15
type input "*********"
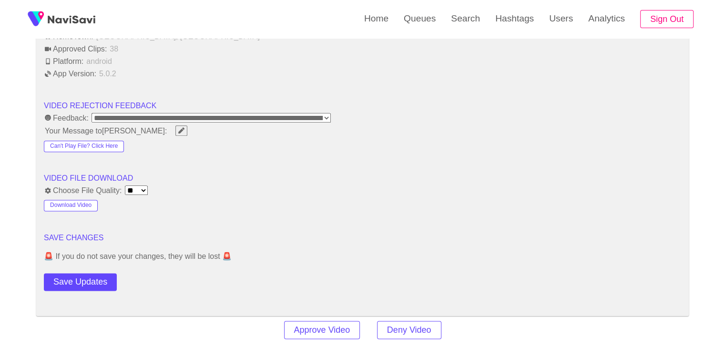
scroll to position [1190, 0]
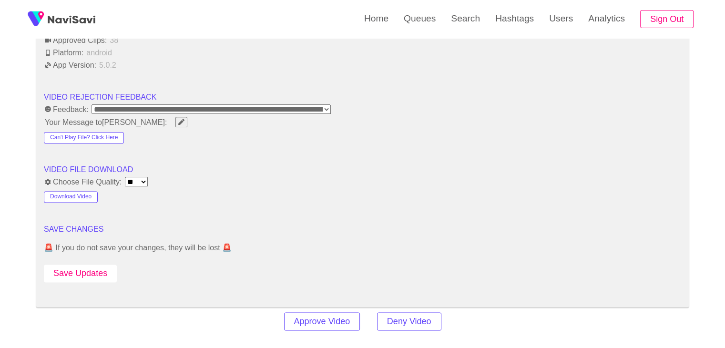
click at [94, 265] on button "Save Updates" at bounding box center [80, 274] width 73 height 18
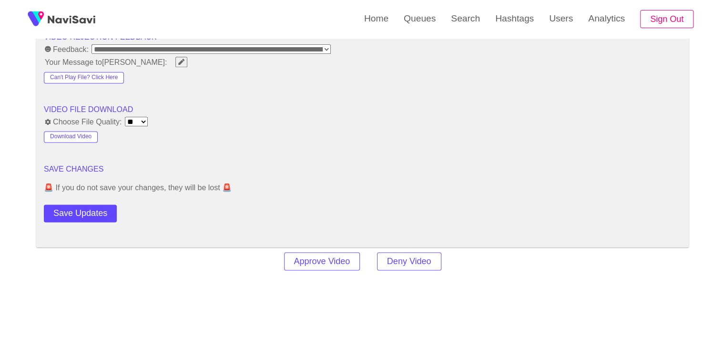
scroll to position [1341, 0]
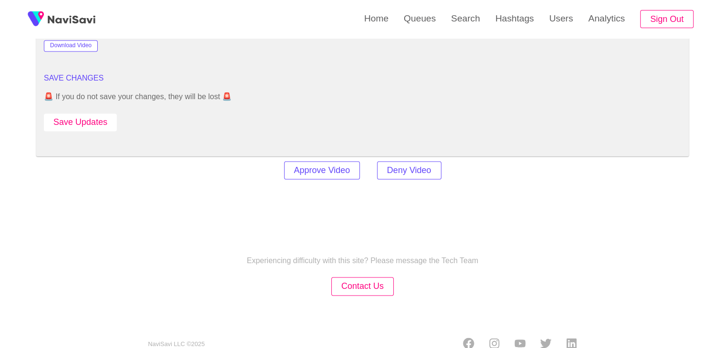
click at [94, 113] on button "Save Updates" at bounding box center [80, 122] width 73 height 18
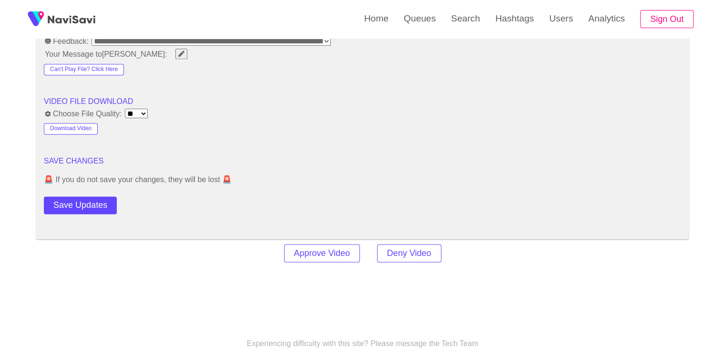
scroll to position [1245, 0]
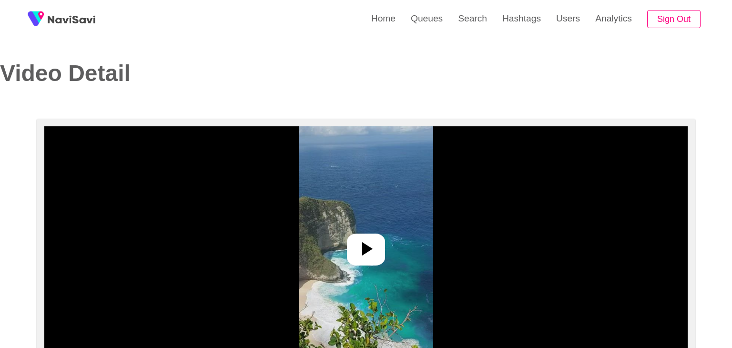
select select "**********"
select select "**"
click at [359, 242] on icon at bounding box center [362, 248] width 23 height 23
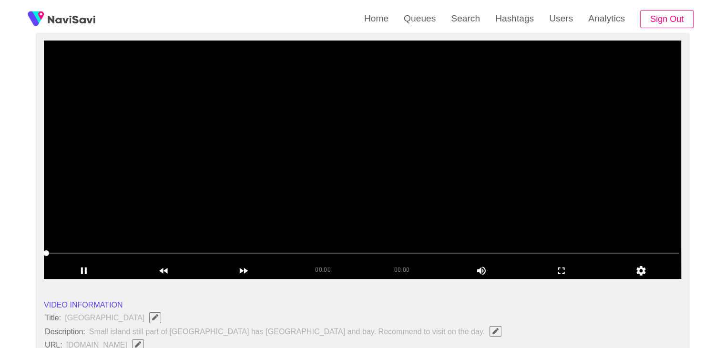
scroll to position [95, 0]
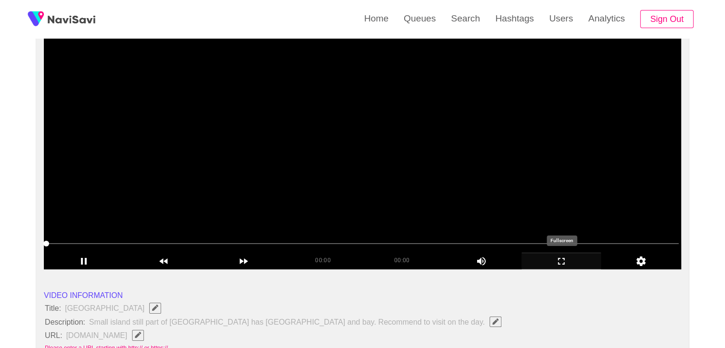
click at [564, 261] on icon "add" at bounding box center [561, 260] width 79 height 11
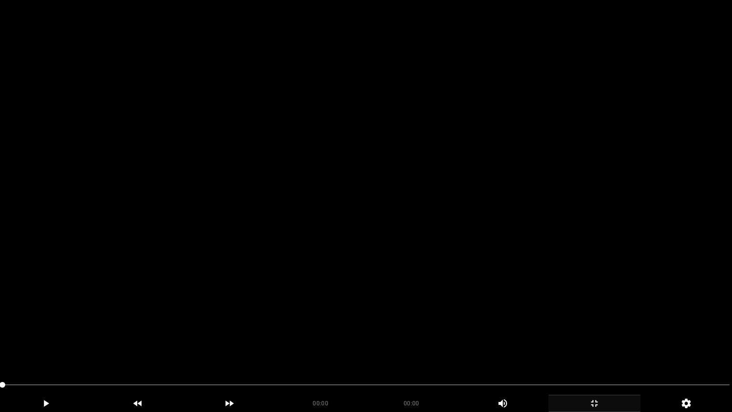
click at [305, 311] on video at bounding box center [366, 206] width 732 height 412
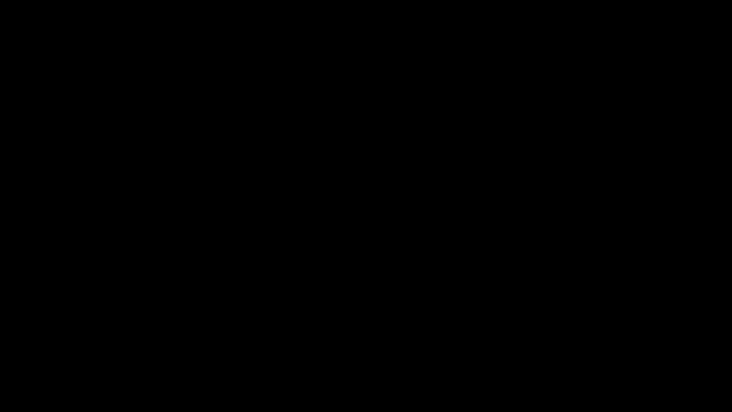
click at [46, 347] on icon "add" at bounding box center [45, 402] width 91 height 11
click at [50, 347] on icon "add" at bounding box center [45, 402] width 91 height 11
click at [59, 347] on icon "add" at bounding box center [45, 402] width 91 height 11
drag, startPoint x: 191, startPoint y: 385, endPoint x: 170, endPoint y: 387, distance: 21.1
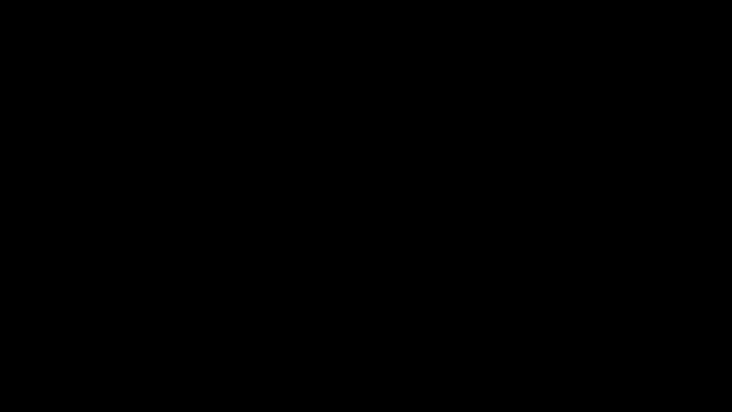
click at [170, 347] on span at bounding box center [365, 384] width 727 height 15
drag, startPoint x: 104, startPoint y: 377, endPoint x: 94, endPoint y: 374, distance: 10.7
click at [46, 347] on div "add" at bounding box center [46, 403] width 92 height 17
click at [49, 347] on icon "add" at bounding box center [45, 402] width 91 height 11
click at [58, 347] on icon "add" at bounding box center [45, 402] width 91 height 11
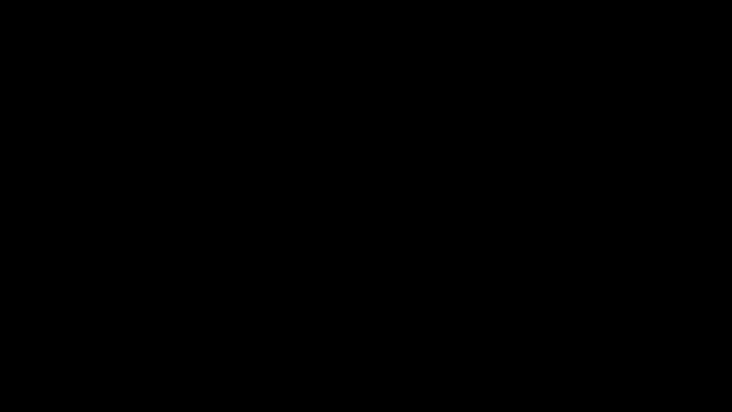
click at [58, 347] on icon "add" at bounding box center [45, 402] width 91 height 11
click at [604, 347] on icon "add" at bounding box center [594, 402] width 91 height 11
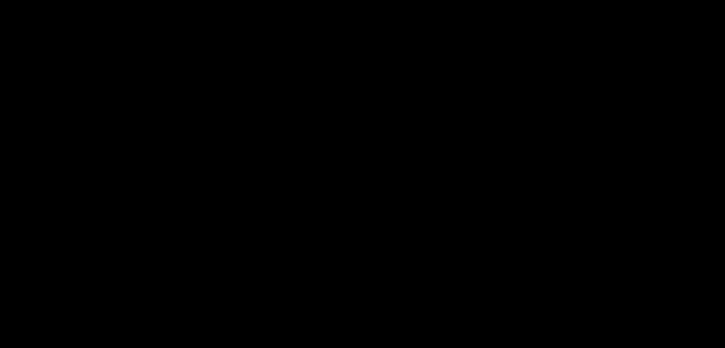
scroll to position [48, 0]
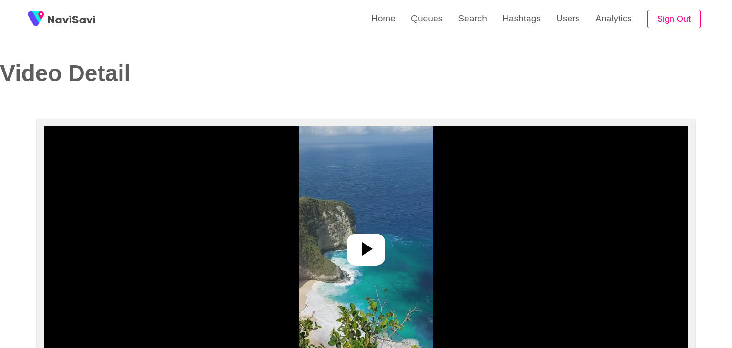
select select "****"
select select "**********"
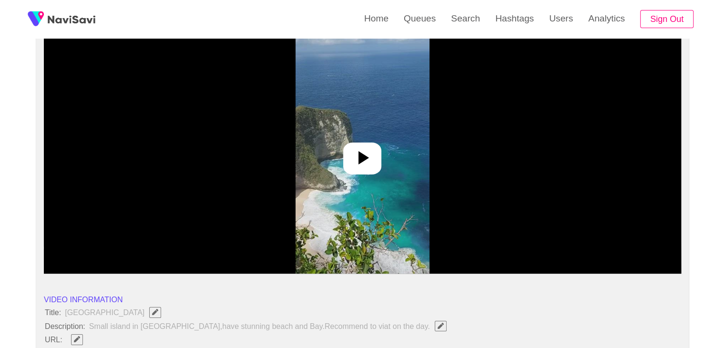
scroll to position [95, 0]
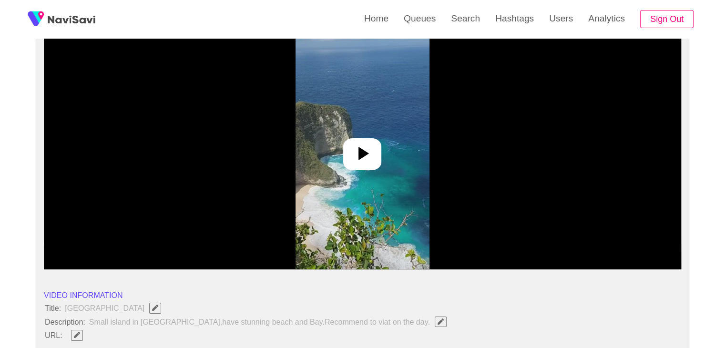
click at [359, 153] on icon at bounding box center [363, 153] width 10 height 13
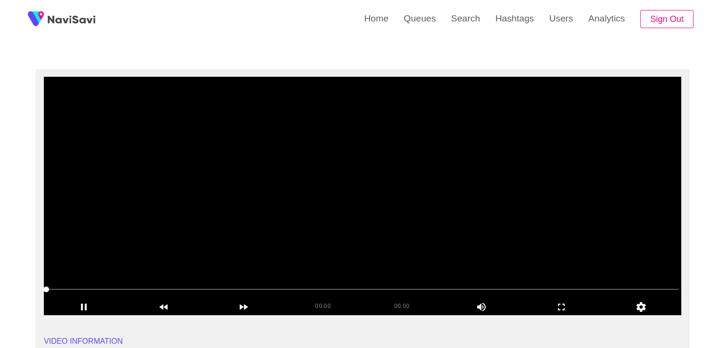
scroll to position [48, 0]
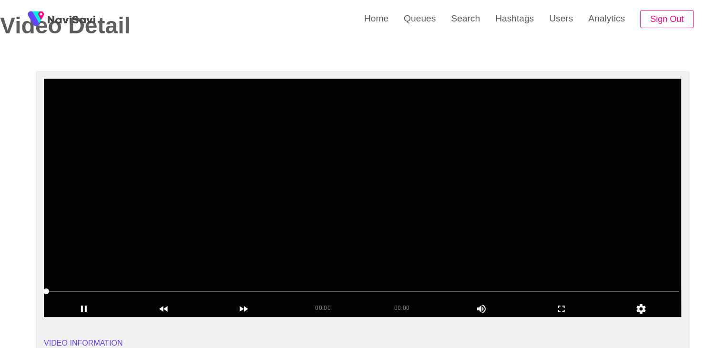
click at [453, 260] on video at bounding box center [362, 198] width 637 height 238
click at [365, 167] on video at bounding box center [362, 198] width 637 height 238
click at [365, 169] on video at bounding box center [362, 198] width 637 height 238
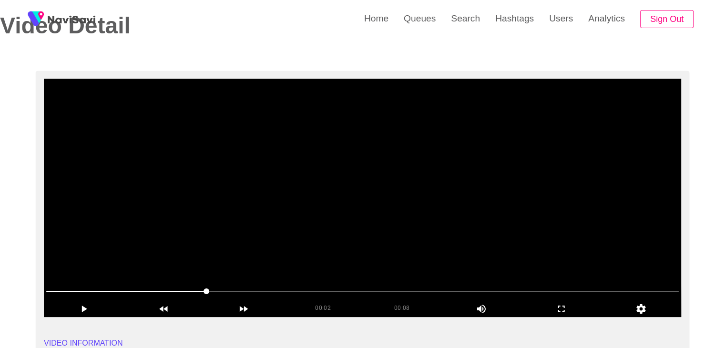
click at [366, 173] on video at bounding box center [362, 198] width 637 height 238
click at [348, 296] on span at bounding box center [362, 291] width 632 height 15
click at [383, 291] on span at bounding box center [362, 291] width 632 height 1
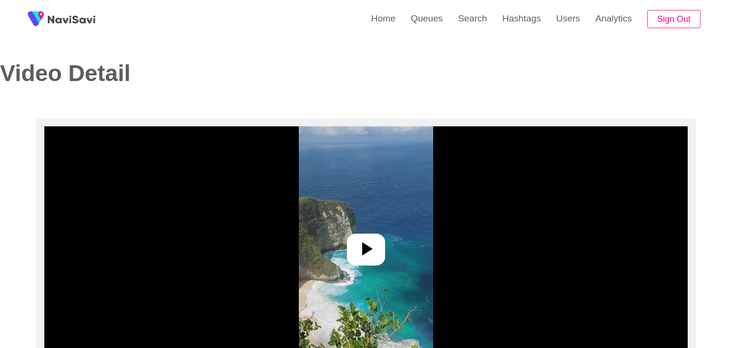
select select "**********"
select select "****"
click at [377, 262] on div at bounding box center [362, 250] width 38 height 32
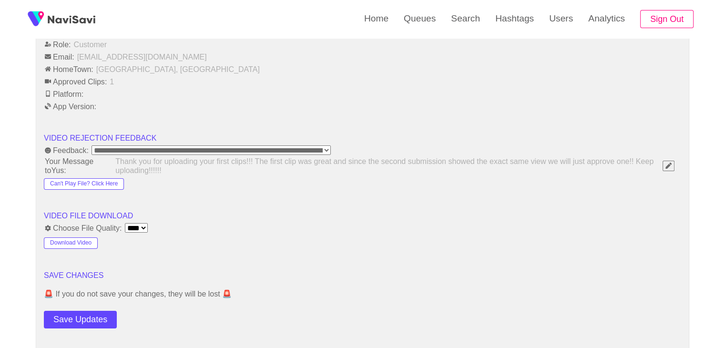
scroll to position [1096, 0]
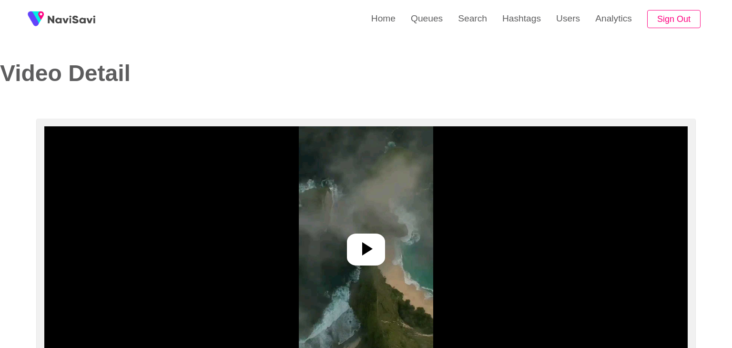
select select "**********"
select select "****"
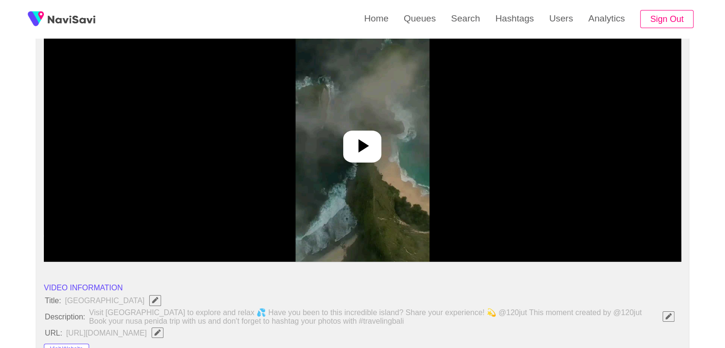
scroll to position [95, 0]
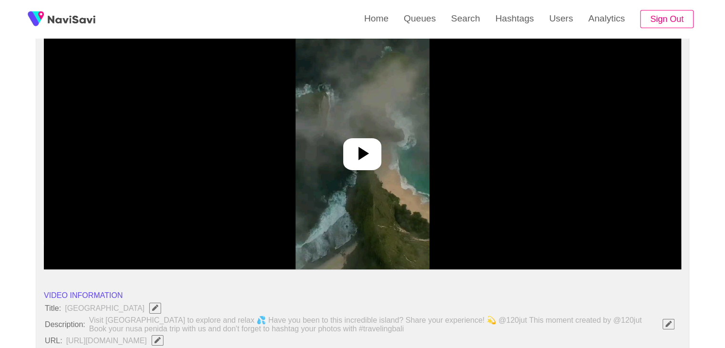
click at [375, 162] on div at bounding box center [362, 154] width 38 height 32
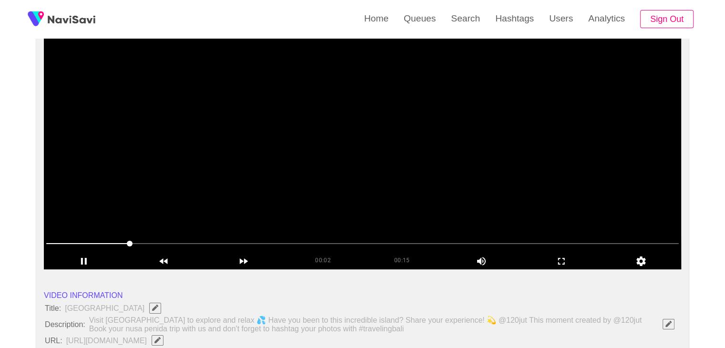
click at [272, 168] on video at bounding box center [362, 150] width 637 height 238
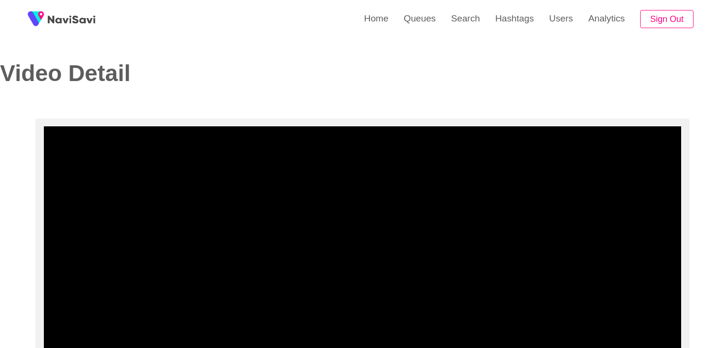
select select "**********"
select select "**"
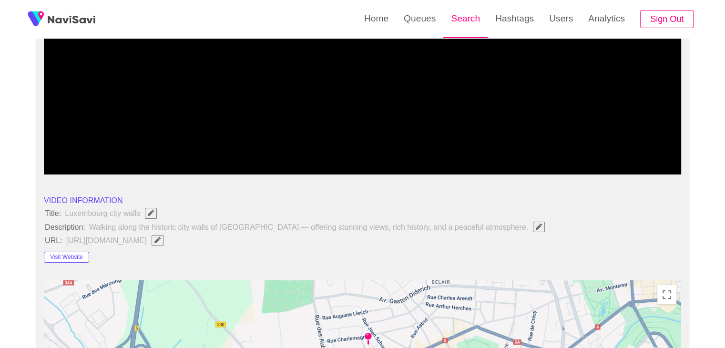
scroll to position [143, 0]
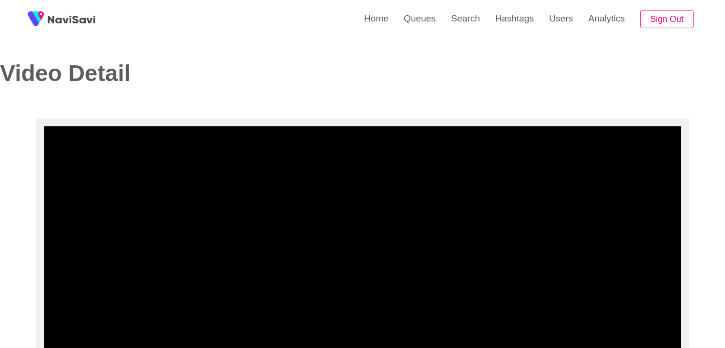
select select "**********"
select select "**"
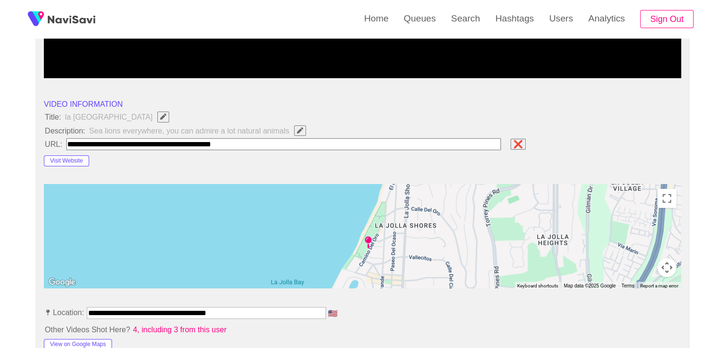
scroll to position [238, 0]
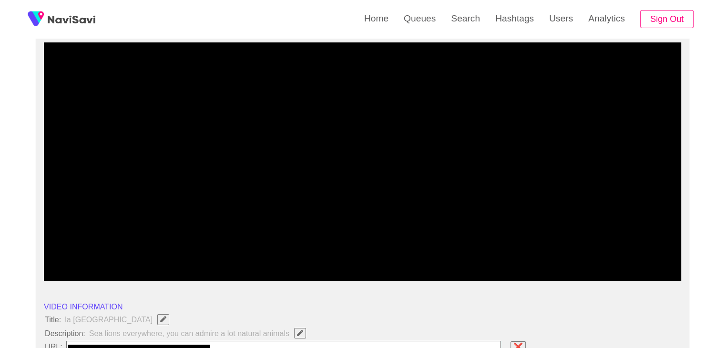
scroll to position [191, 0]
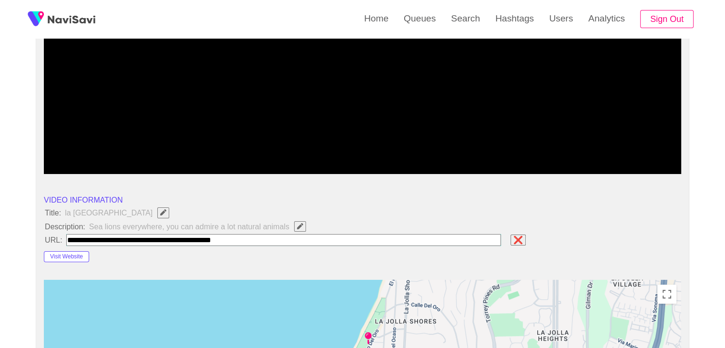
click at [352, 242] on input "field" at bounding box center [283, 240] width 435 height 12
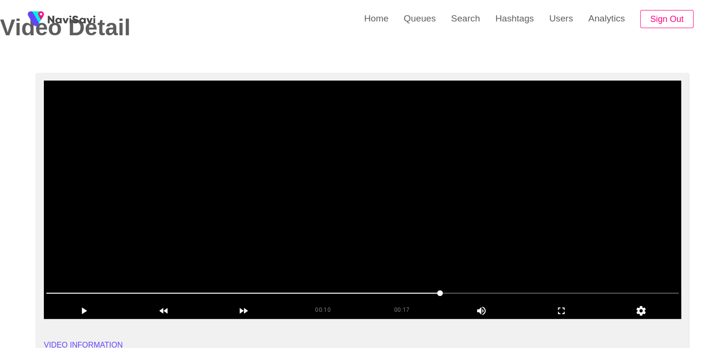
scroll to position [48, 0]
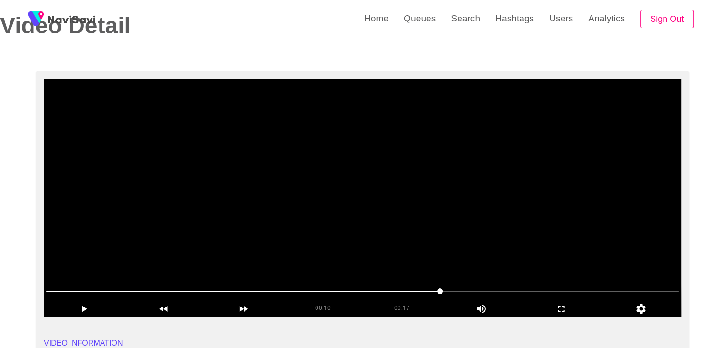
drag, startPoint x: 253, startPoint y: 289, endPoint x: 235, endPoint y: 291, distance: 17.7
click at [235, 291] on span at bounding box center [362, 291] width 632 height 15
click at [334, 292] on span at bounding box center [362, 291] width 632 height 15
click at [402, 293] on span at bounding box center [362, 291] width 632 height 15
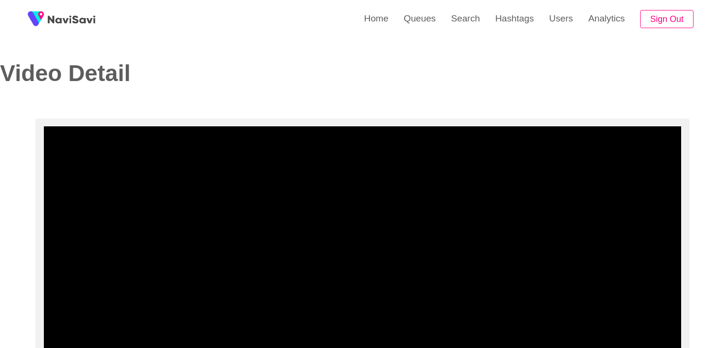
select select "**********"
select select "**"
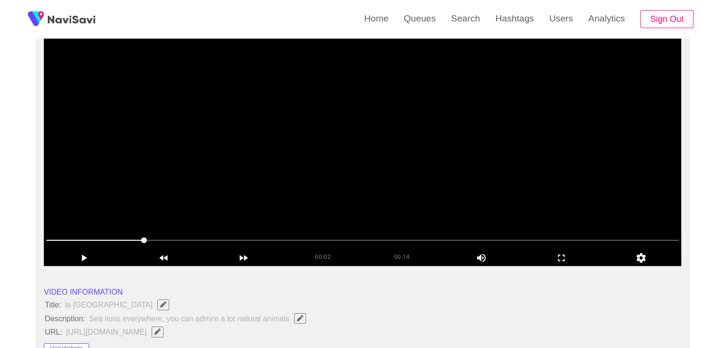
scroll to position [95, 0]
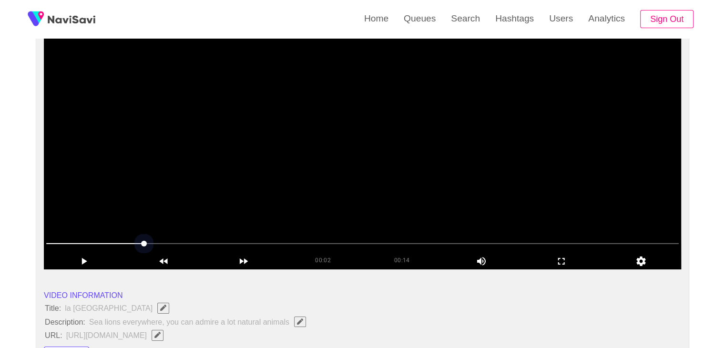
click at [399, 239] on span at bounding box center [362, 243] width 632 height 15
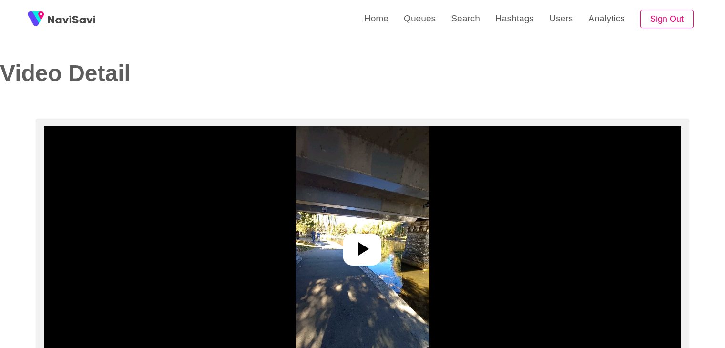
select select "**"
select select "**********"
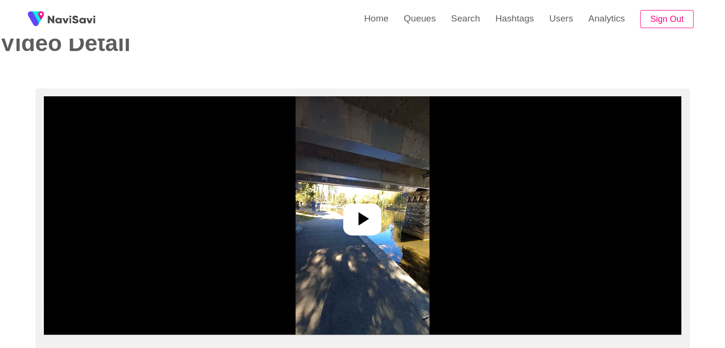
scroll to position [95, 0]
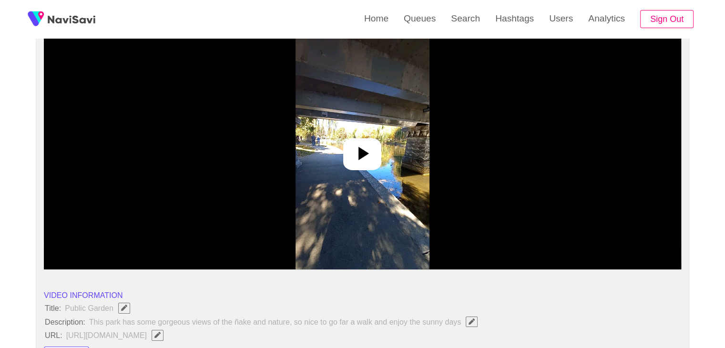
click at [355, 149] on icon at bounding box center [362, 153] width 23 height 23
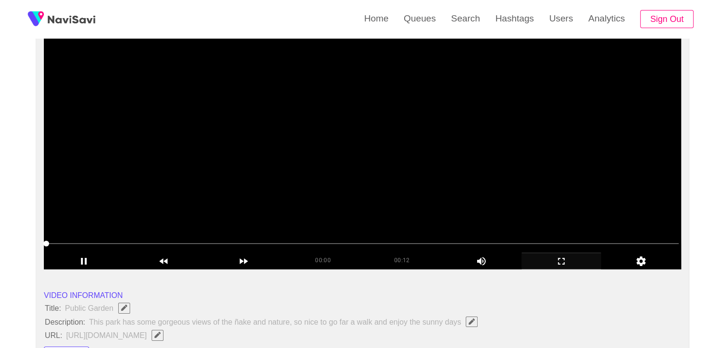
click at [562, 263] on icon "add" at bounding box center [561, 260] width 79 height 11
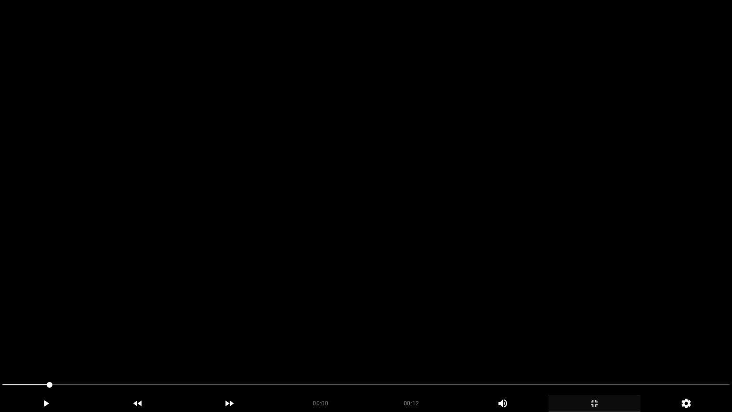
click at [377, 226] on video at bounding box center [366, 206] width 732 height 412
click at [477, 217] on video at bounding box center [366, 206] width 732 height 412
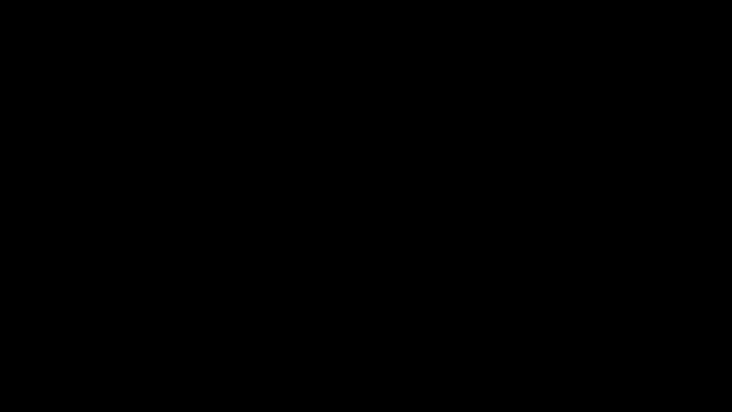
click at [27, 347] on div "add" at bounding box center [46, 403] width 92 height 17
click at [43, 347] on icon "add" at bounding box center [45, 402] width 91 height 11
click at [71, 347] on div "add" at bounding box center [46, 403] width 92 height 17
click at [53, 347] on icon "add" at bounding box center [45, 402] width 91 height 11
click at [594, 347] on icon "add" at bounding box center [594, 402] width 91 height 11
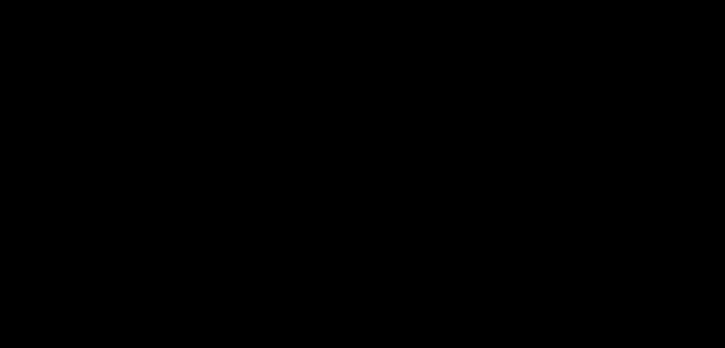
scroll to position [238, 0]
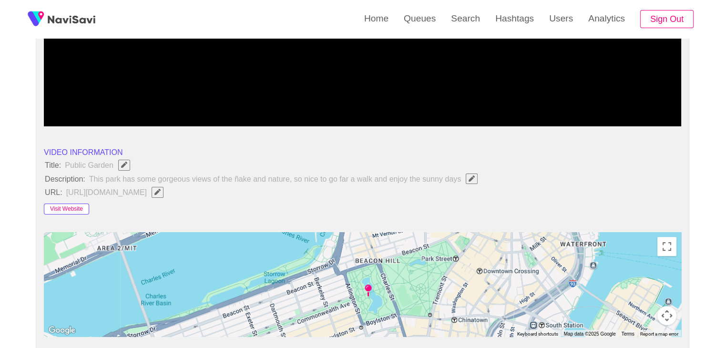
click at [79, 211] on button "Visit Website" at bounding box center [66, 209] width 45 height 11
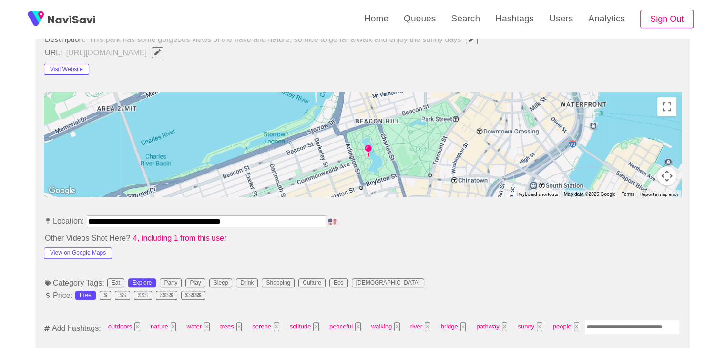
scroll to position [381, 0]
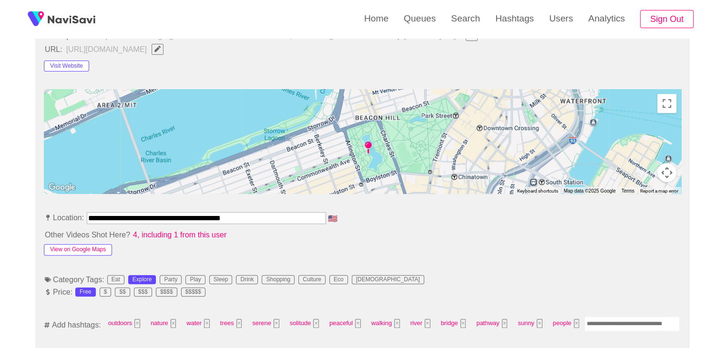
click at [86, 248] on button "View on Google Maps" at bounding box center [78, 249] width 68 height 11
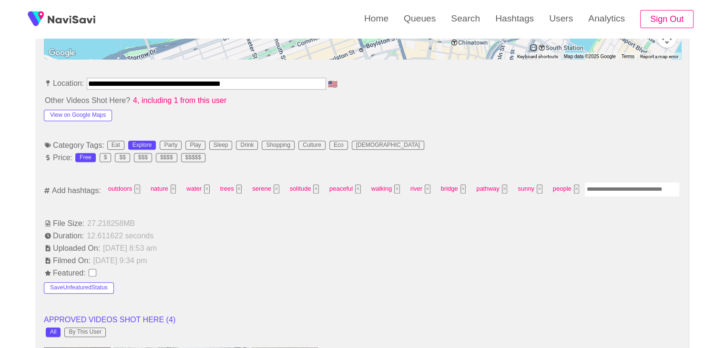
scroll to position [524, 0]
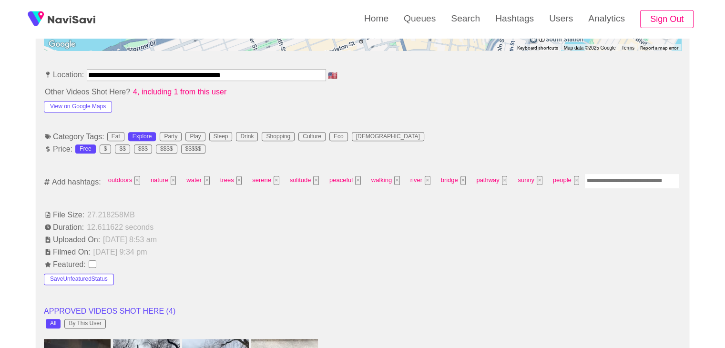
click at [629, 181] on input "Enter tag here and press return" at bounding box center [631, 180] width 95 height 15
type input "*********"
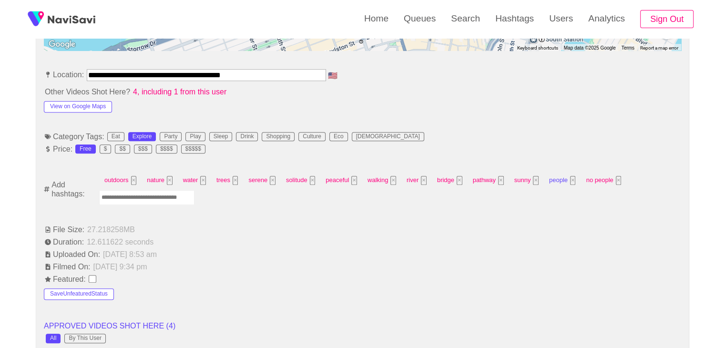
click at [570, 176] on button "×" at bounding box center [573, 180] width 6 height 9
click at [168, 197] on input "Enter tag here and press return" at bounding box center [149, 197] width 95 height 15
type input "*"
type input "*********"
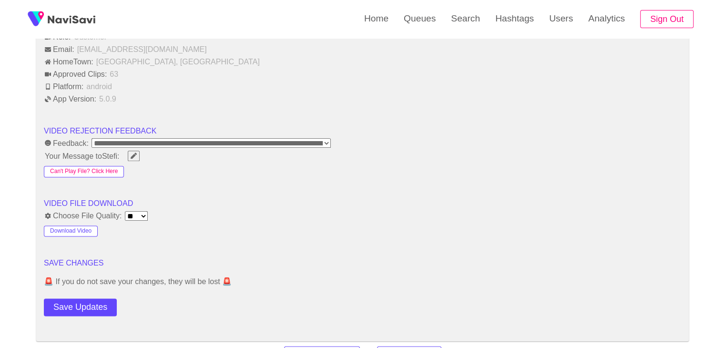
scroll to position [1144, 0]
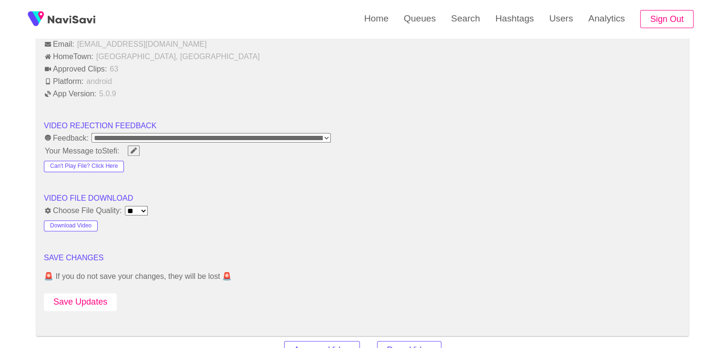
click at [94, 296] on button "Save Updates" at bounding box center [80, 302] width 73 height 18
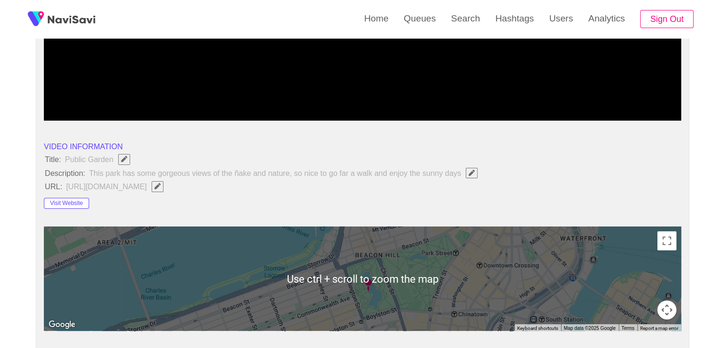
scroll to position [95, 0]
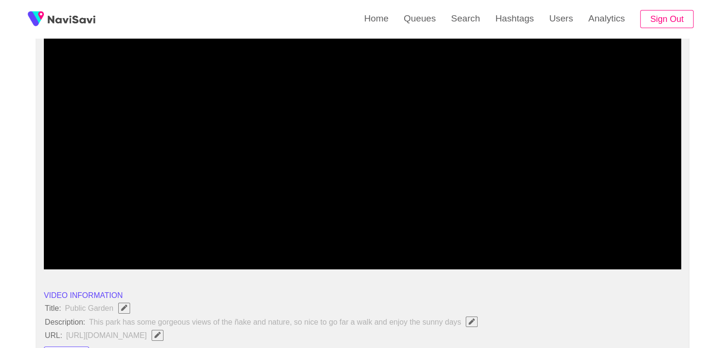
drag, startPoint x: 367, startPoint y: 246, endPoint x: 348, endPoint y: 245, distance: 19.1
drag, startPoint x: 319, startPoint y: 248, endPoint x: 289, endPoint y: 249, distance: 30.0
click at [289, 249] on span at bounding box center [362, 243] width 632 height 15
drag, startPoint x: 236, startPoint y: 253, endPoint x: 208, endPoint y: 254, distance: 28.1
click at [222, 254] on div "00:04 00:12 Picture In Picture 1" at bounding box center [362, 252] width 637 height 33
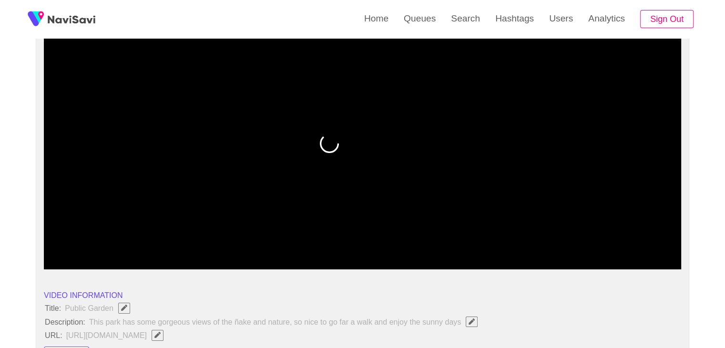
drag, startPoint x: 175, startPoint y: 253, endPoint x: 164, endPoint y: 252, distance: 11.4
click at [173, 253] on div "add" at bounding box center [164, 261] width 80 height 16
drag, startPoint x: 148, startPoint y: 252, endPoint x: 126, endPoint y: 251, distance: 22.4
click at [132, 252] on div at bounding box center [362, 244] width 640 height 24
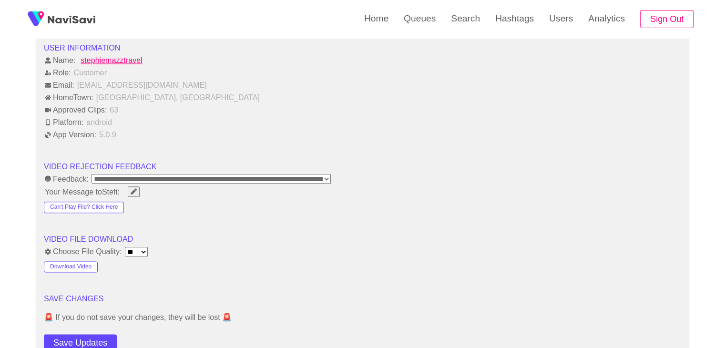
scroll to position [1287, 0]
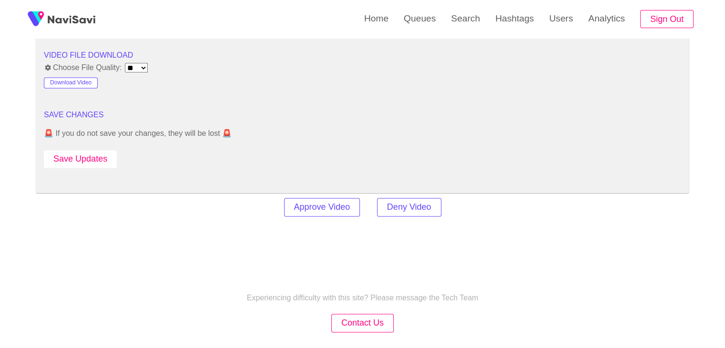
click at [100, 157] on button "Save Updates" at bounding box center [80, 159] width 73 height 18
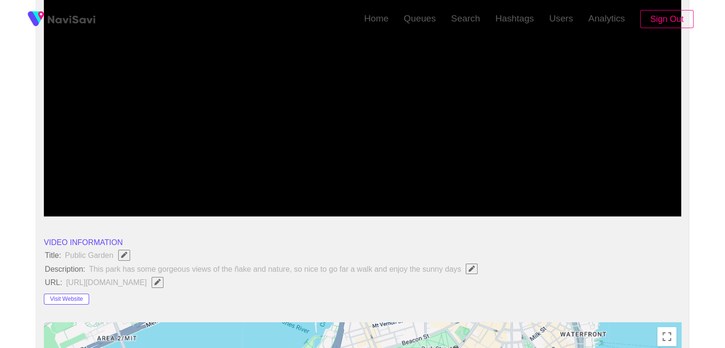
scroll to position [0, 0]
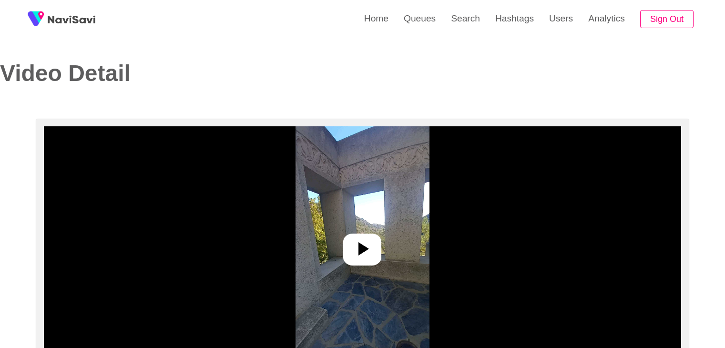
select select "**********"
select select "**"
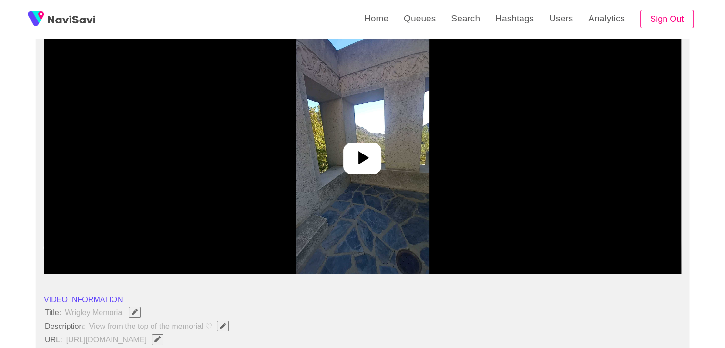
scroll to position [95, 0]
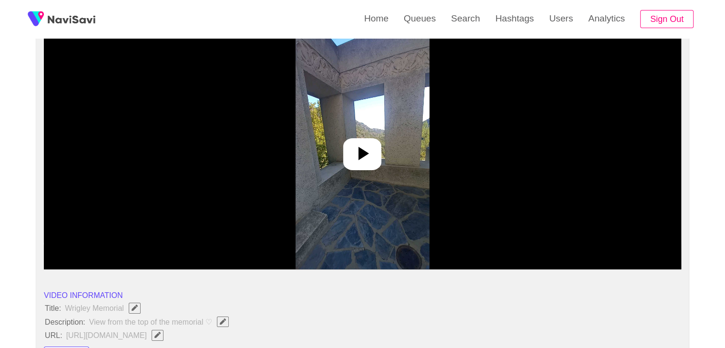
click at [358, 142] on div at bounding box center [362, 154] width 38 height 32
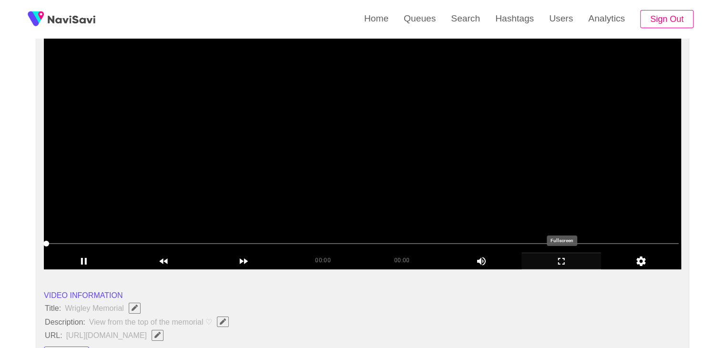
click at [571, 258] on icon "add" at bounding box center [561, 260] width 79 height 11
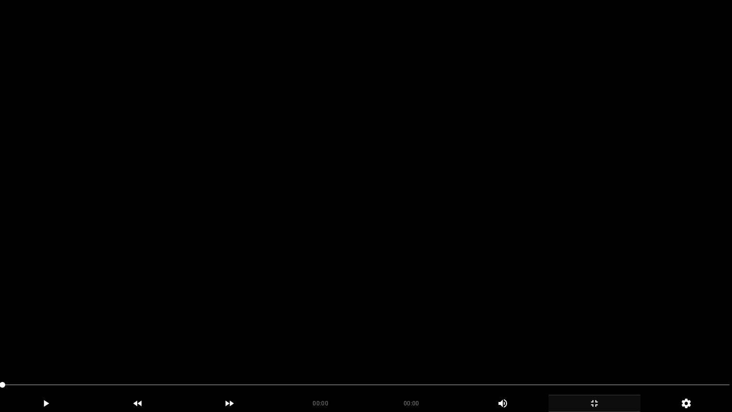
click at [560, 280] on video at bounding box center [366, 206] width 732 height 412
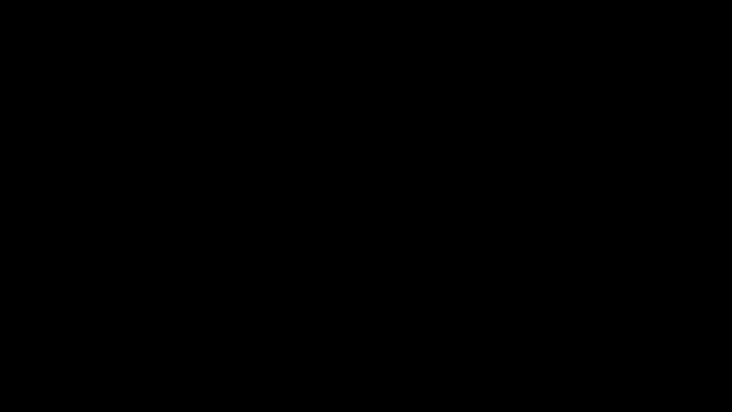
drag, startPoint x: 68, startPoint y: 389, endPoint x: 0, endPoint y: 388, distance: 67.7
click at [7, 347] on span at bounding box center [10, 385] width 6 height 6
click at [57, 347] on icon "add" at bounding box center [45, 402] width 91 height 11
click at [58, 347] on icon "add" at bounding box center [45, 402] width 91 height 11
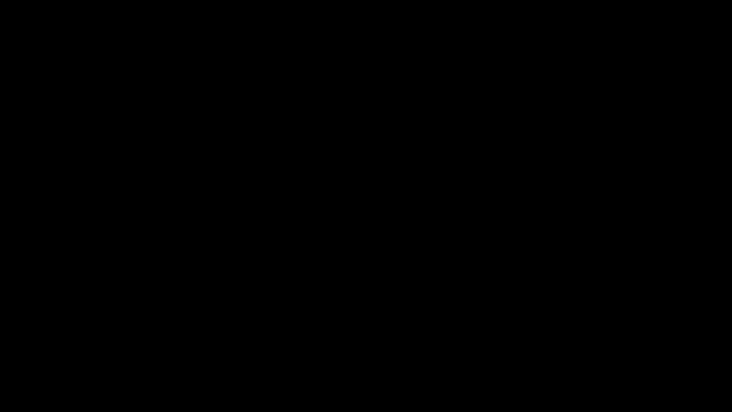
click at [398, 347] on span at bounding box center [365, 384] width 727 height 1
drag, startPoint x: 379, startPoint y: 385, endPoint x: 360, endPoint y: 391, distance: 19.9
click at [360, 347] on span at bounding box center [365, 384] width 727 height 15
click at [483, 347] on span at bounding box center [481, 385] width 6 height 6
click at [509, 347] on span at bounding box center [365, 384] width 727 height 1
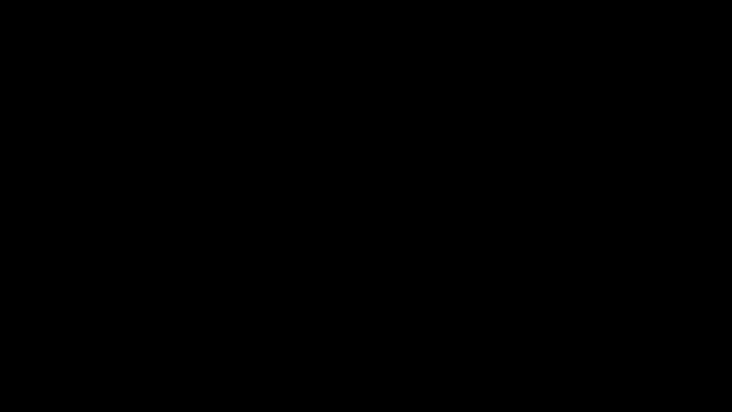
click at [534, 347] on span at bounding box center [365, 384] width 727 height 1
click at [553, 347] on span at bounding box center [365, 384] width 727 height 1
click at [579, 347] on span at bounding box center [365, 384] width 727 height 1
click at [616, 347] on span at bounding box center [365, 384] width 727 height 15
click at [627, 347] on span at bounding box center [365, 384] width 727 height 15
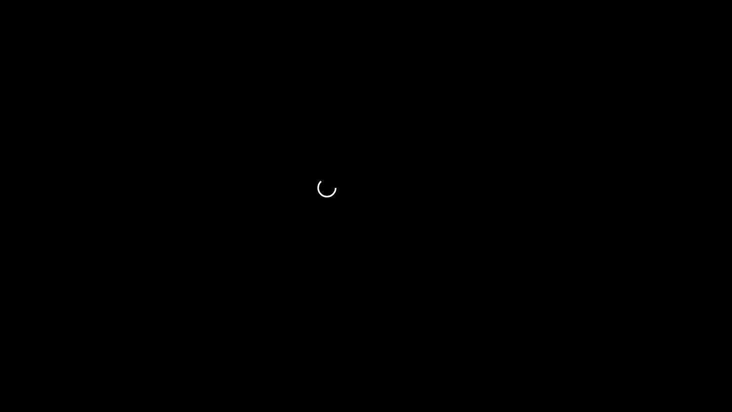
click at [654, 347] on span at bounding box center [365, 384] width 727 height 15
click at [660, 347] on span at bounding box center [657, 385] width 6 height 6
click at [676, 347] on span at bounding box center [365, 384] width 727 height 15
click at [682, 347] on span at bounding box center [679, 385] width 6 height 6
click at [697, 347] on span at bounding box center [365, 384] width 727 height 15
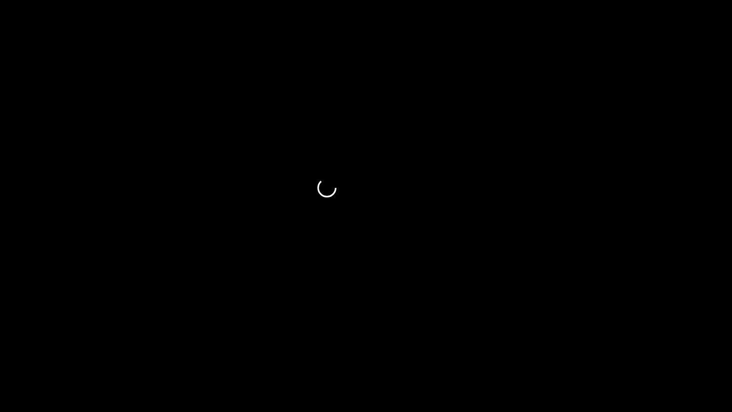
click at [703, 347] on span at bounding box center [701, 385] width 6 height 6
drag, startPoint x: 641, startPoint y: 385, endPoint x: 631, endPoint y: 387, distance: 11.1
click at [581, 347] on div at bounding box center [366, 385] width 735 height 25
click at [594, 347] on icon "add" at bounding box center [594, 402] width 91 height 11
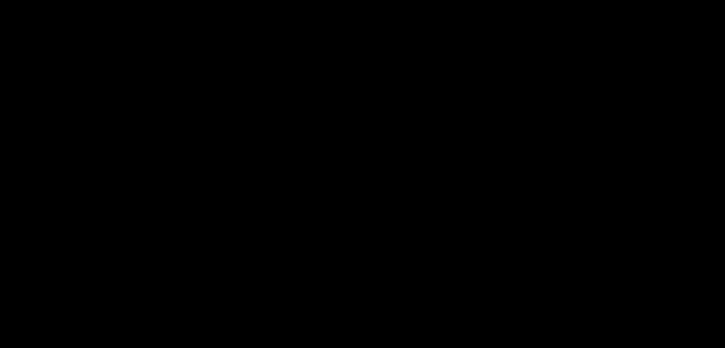
scroll to position [191, 0]
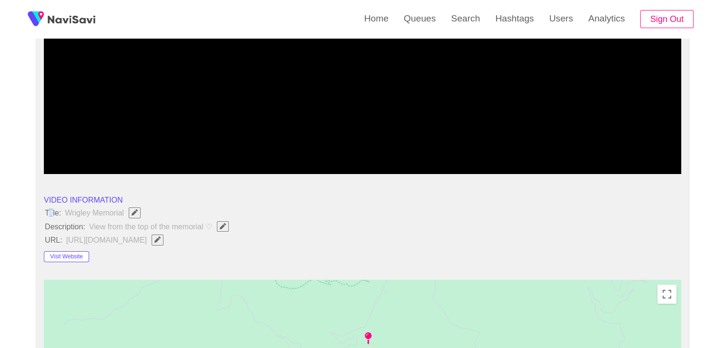
drag, startPoint x: 56, startPoint y: 210, endPoint x: 43, endPoint y: 213, distance: 13.8
click at [50, 216] on span "Title:" at bounding box center [53, 212] width 18 height 9
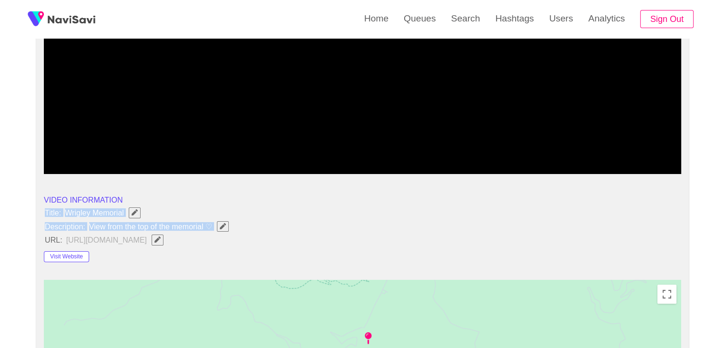
drag, startPoint x: 41, startPoint y: 211, endPoint x: 217, endPoint y: 230, distance: 177.8
copy ul "Title: Wrigley Memorial Description: View from the top of the memorial ♡"
click at [223, 225] on icon "Edit Field" at bounding box center [223, 226] width 6 height 6
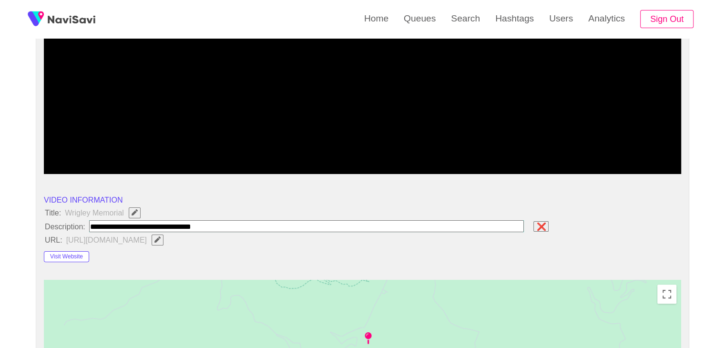
type input "**********"
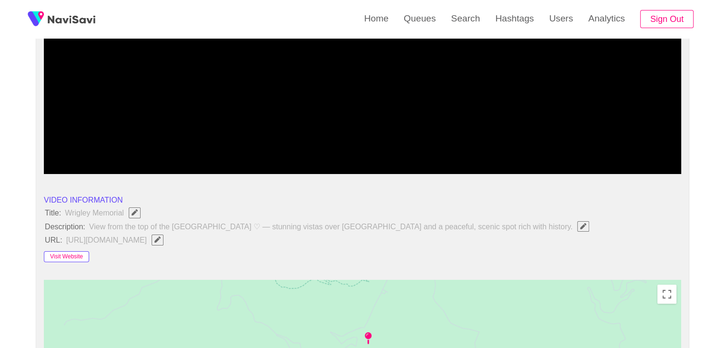
click at [67, 253] on button "Visit Website" at bounding box center [66, 256] width 45 height 11
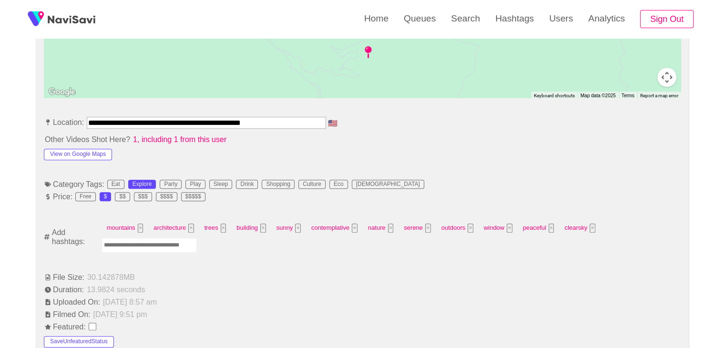
scroll to position [477, 0]
click at [101, 156] on button "View on Google Maps" at bounding box center [78, 154] width 68 height 11
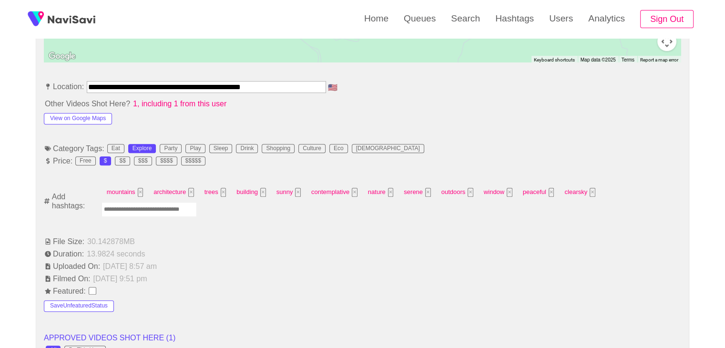
scroll to position [620, 0]
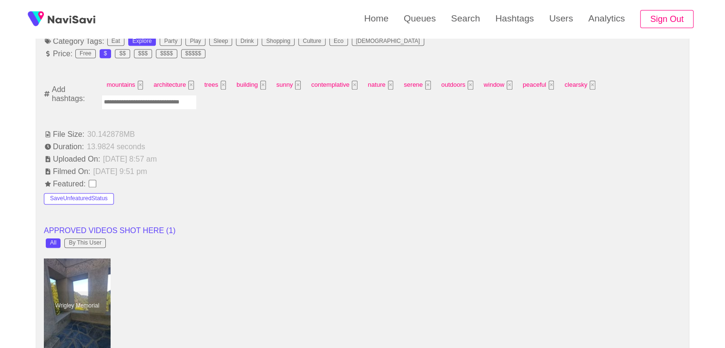
click at [162, 103] on input "Enter tag here and press return" at bounding box center [149, 102] width 95 height 15
type input "*********"
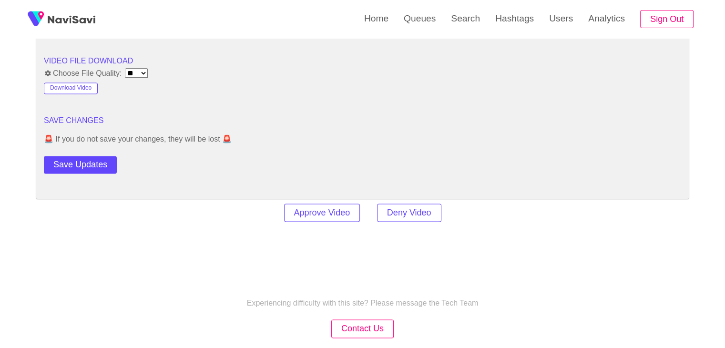
scroll to position [1287, 0]
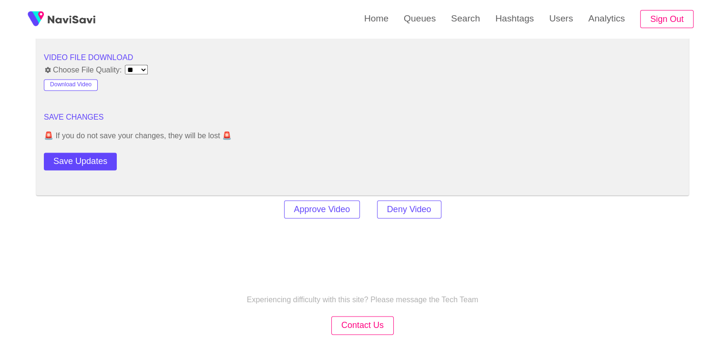
click at [105, 160] on button "Save Updates" at bounding box center [80, 162] width 73 height 18
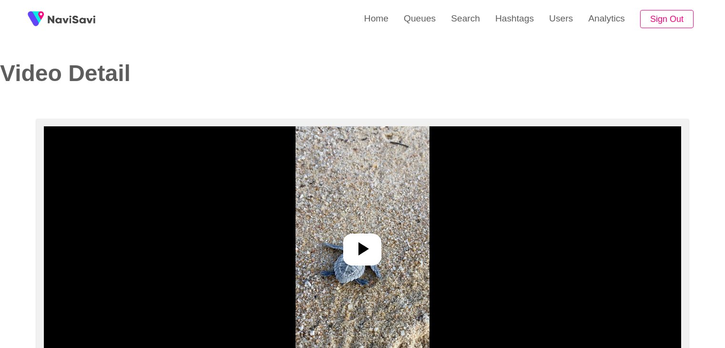
select select "**********"
select select "**"
click at [368, 251] on icon at bounding box center [362, 248] width 23 height 23
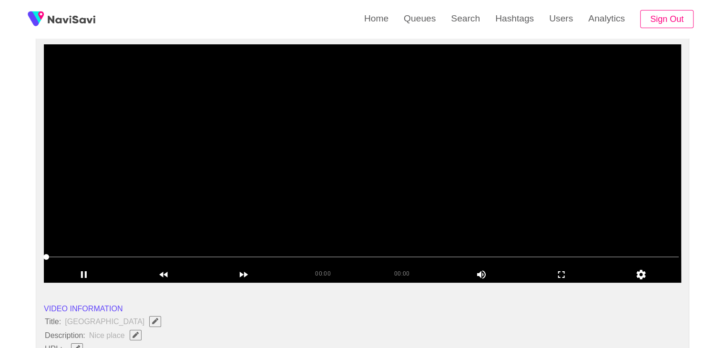
scroll to position [95, 0]
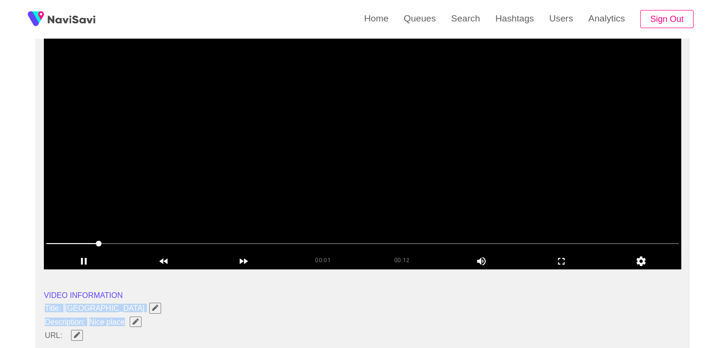
drag, startPoint x: 38, startPoint y: 307, endPoint x: 124, endPoint y: 321, distance: 86.9
copy ul "Title: [GEOGRAPHIC_DATA] Description: Nice place"
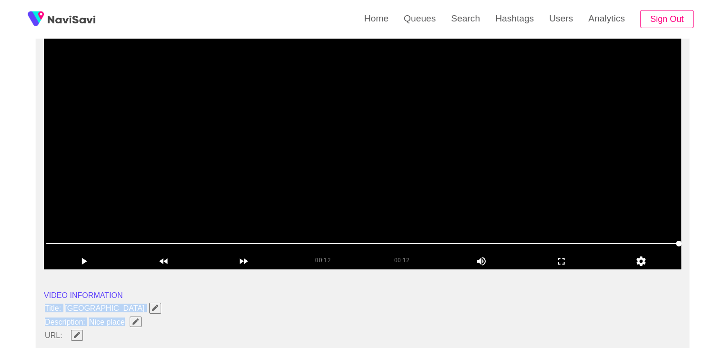
click at [132, 320] on icon "Edit Field" at bounding box center [135, 321] width 6 height 6
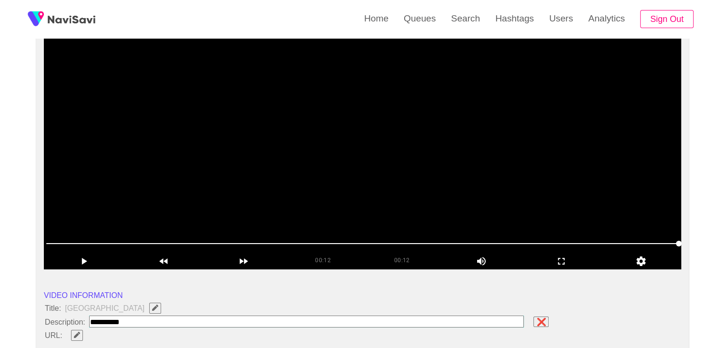
type input "**********"
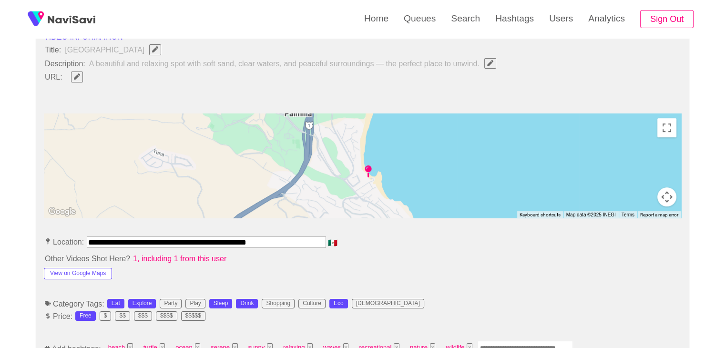
scroll to position [381, 0]
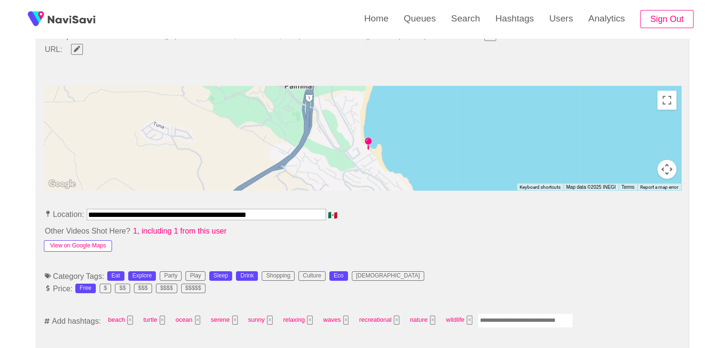
click at [96, 247] on button "View on Google Maps" at bounding box center [78, 245] width 68 height 11
drag, startPoint x: 288, startPoint y: 217, endPoint x: 33, endPoint y: 217, distance: 254.5
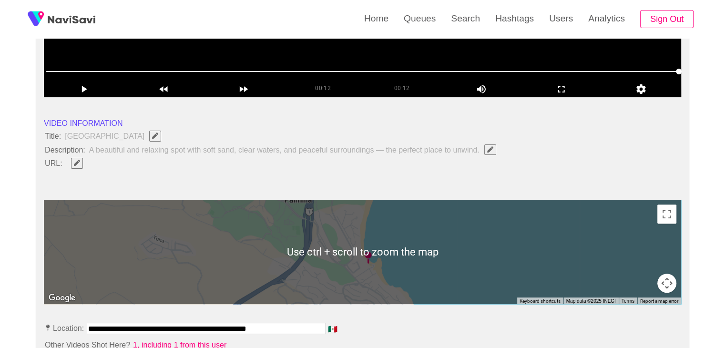
scroll to position [238, 0]
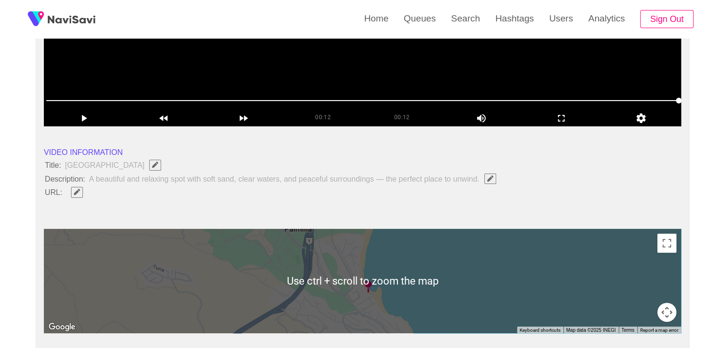
click at [80, 189] on span "Edit Field" at bounding box center [77, 192] width 8 height 6
click at [88, 193] on input "field" at bounding box center [283, 192] width 435 height 12
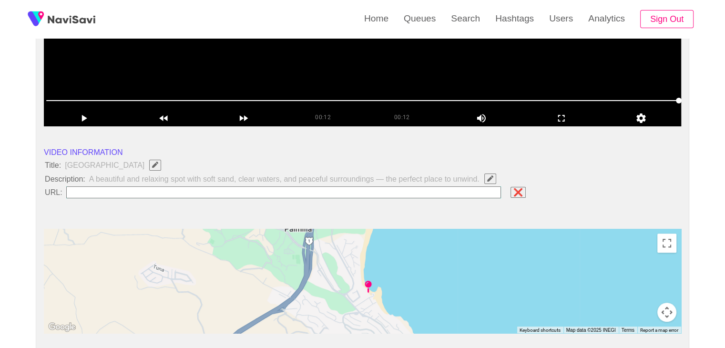
type input "**********"
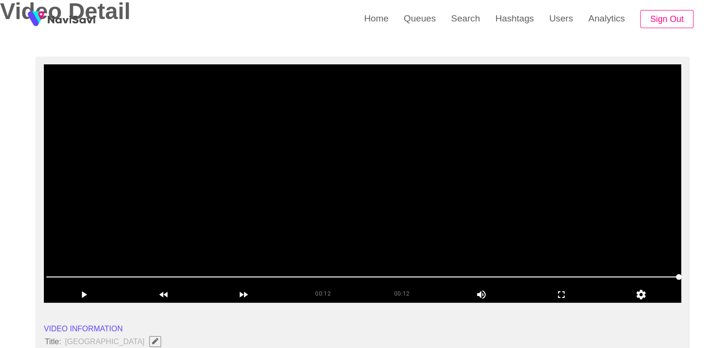
scroll to position [48, 0]
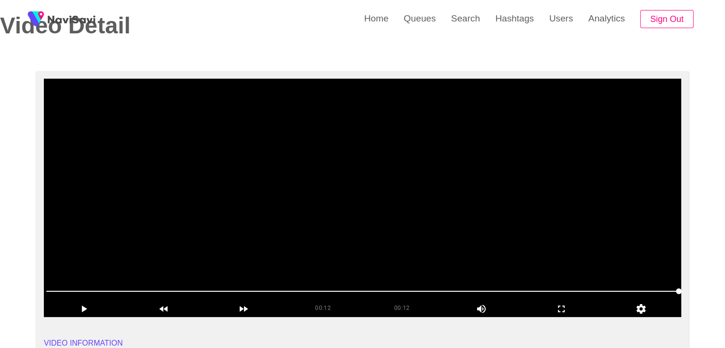
click at [377, 188] on video at bounding box center [362, 198] width 637 height 238
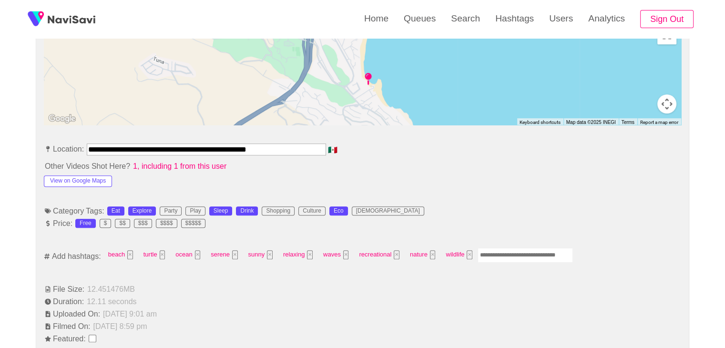
scroll to position [477, 0]
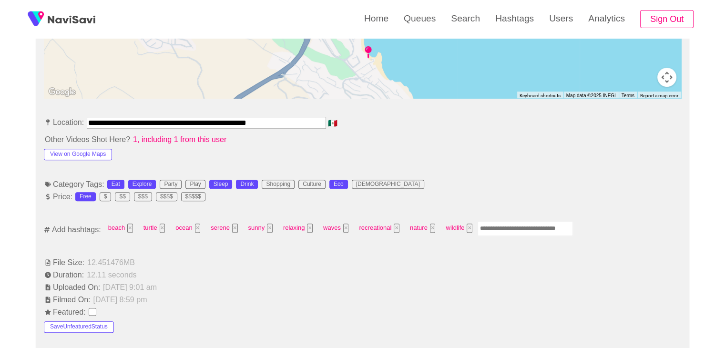
click at [501, 224] on input "Enter tag here and press return" at bounding box center [525, 228] width 95 height 15
type input "******"
type input "*********"
click at [504, 228] on button "×" at bounding box center [506, 228] width 6 height 9
click at [536, 226] on input "Enter tag here and press return" at bounding box center [570, 228] width 95 height 15
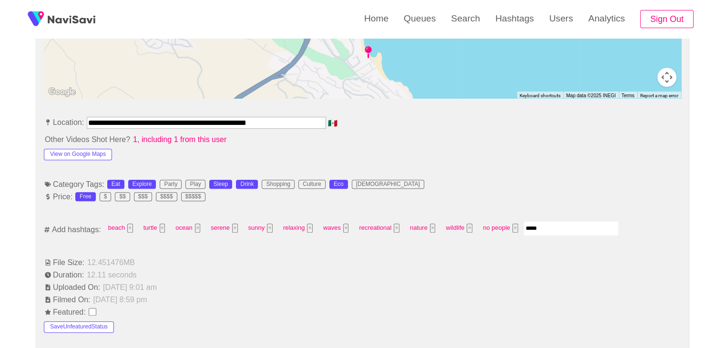
type input "******"
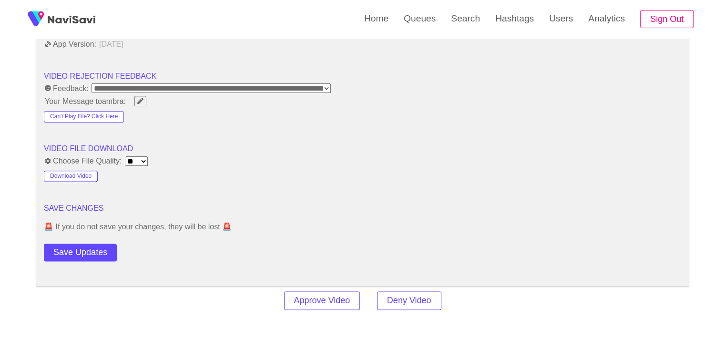
scroll to position [1191, 0]
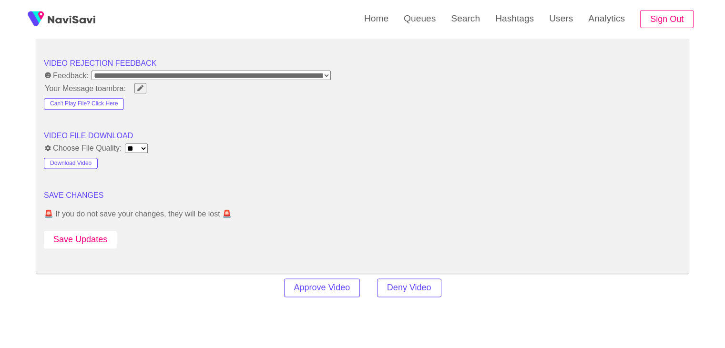
click at [90, 235] on button "Save Updates" at bounding box center [80, 240] width 73 height 18
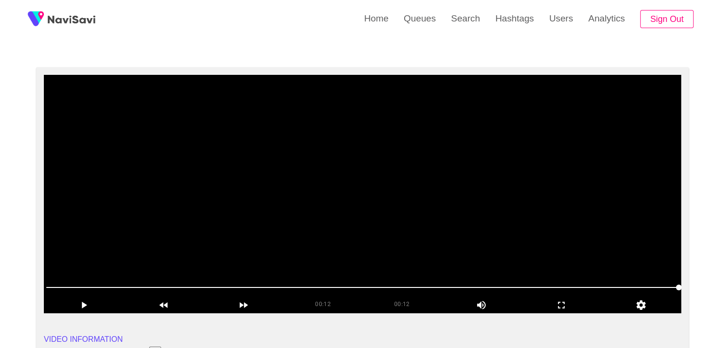
scroll to position [48, 0]
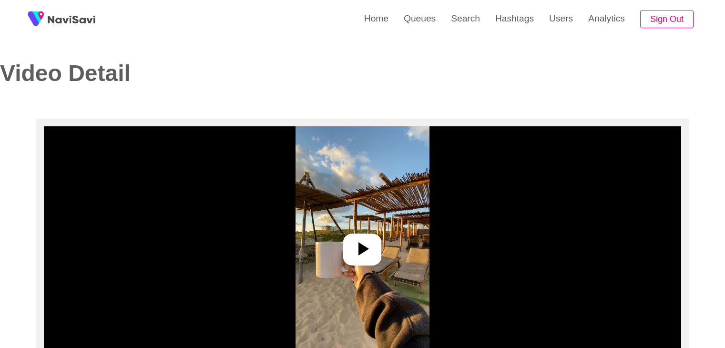
select select "**********"
select select "**"
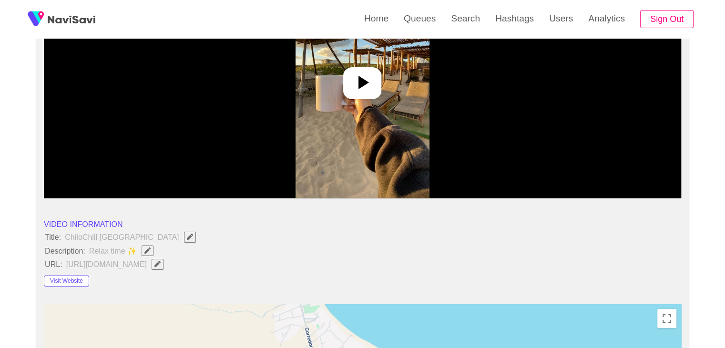
scroll to position [191, 0]
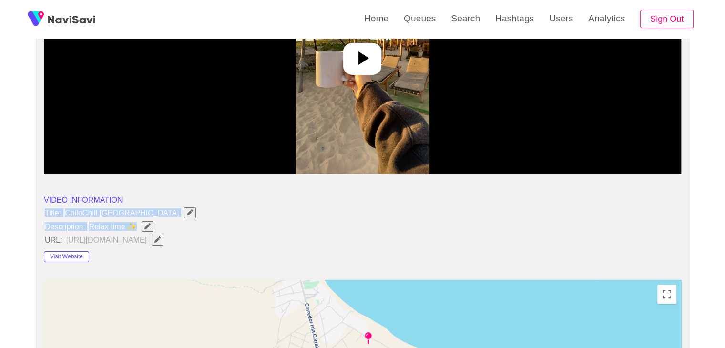
drag, startPoint x: 44, startPoint y: 213, endPoint x: 141, endPoint y: 230, distance: 98.7
copy ul "Title: ChiloChill Glamping Resort Description: Relax time ✨"
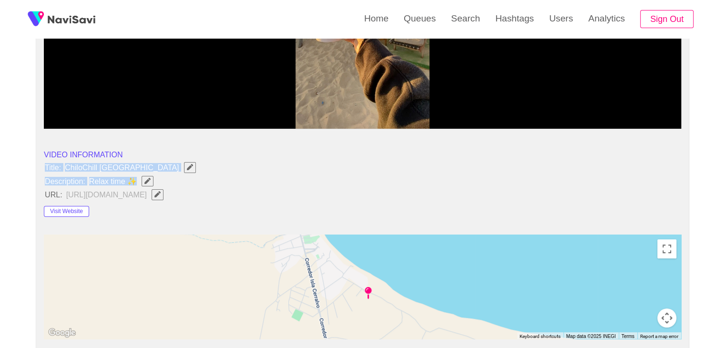
scroll to position [238, 0]
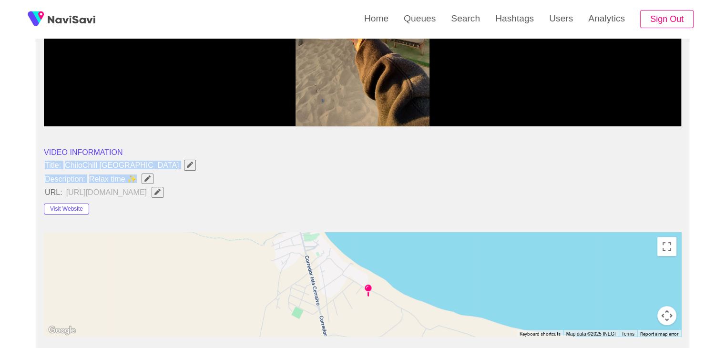
click at [145, 176] on icon "Edit Field" at bounding box center [147, 178] width 6 height 6
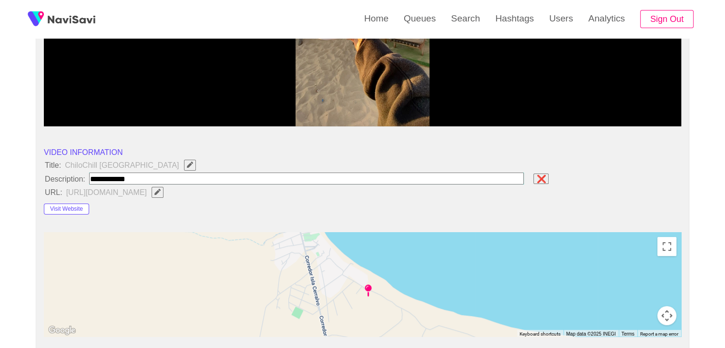
type input "**********"
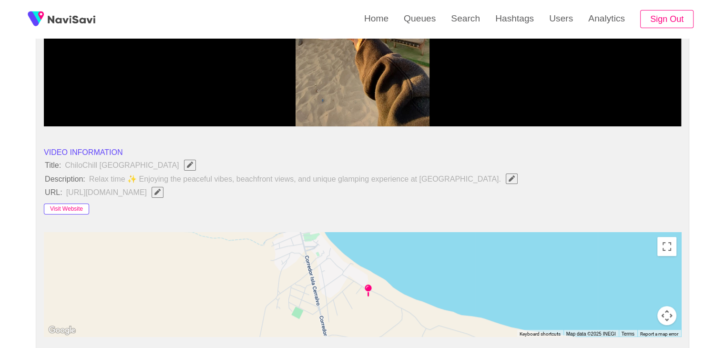
click at [62, 210] on button "Visit Website" at bounding box center [66, 209] width 45 height 11
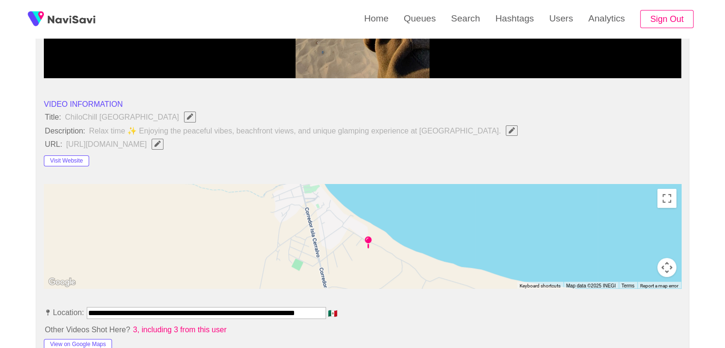
scroll to position [429, 0]
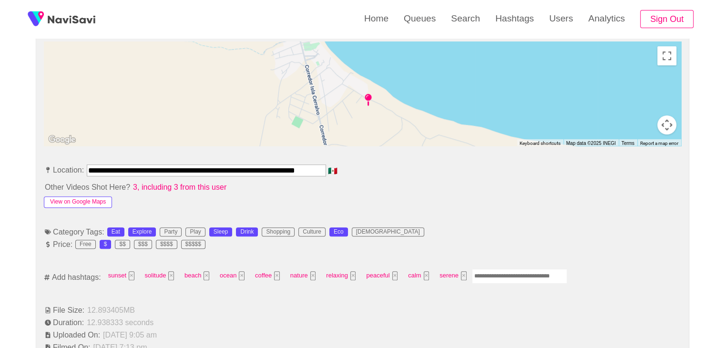
click at [95, 203] on button "View on Google Maps" at bounding box center [78, 201] width 68 height 11
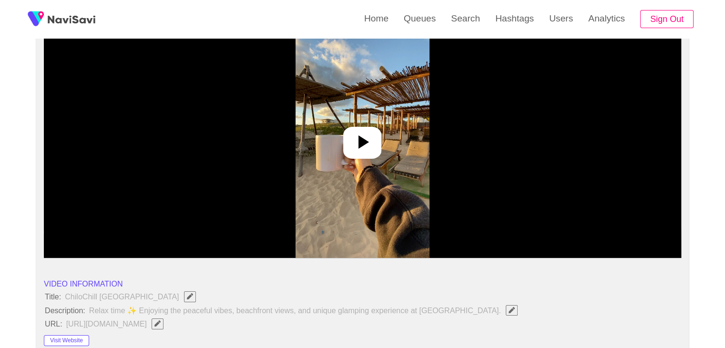
scroll to position [95, 0]
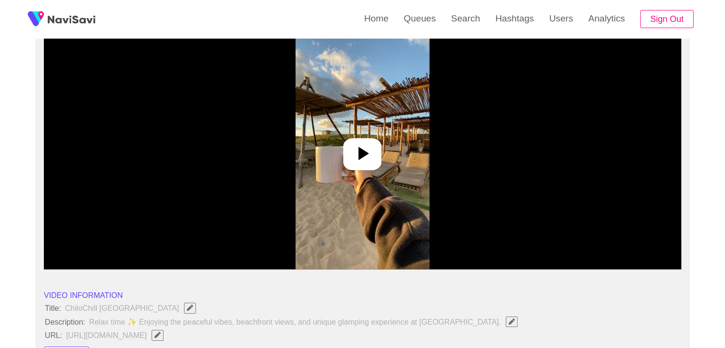
drag, startPoint x: 349, startPoint y: 153, endPoint x: 369, endPoint y: 150, distance: 20.4
click at [350, 153] on div at bounding box center [362, 154] width 38 height 32
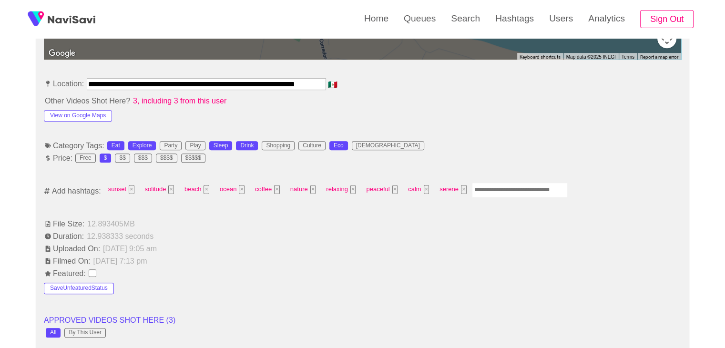
scroll to position [524, 0]
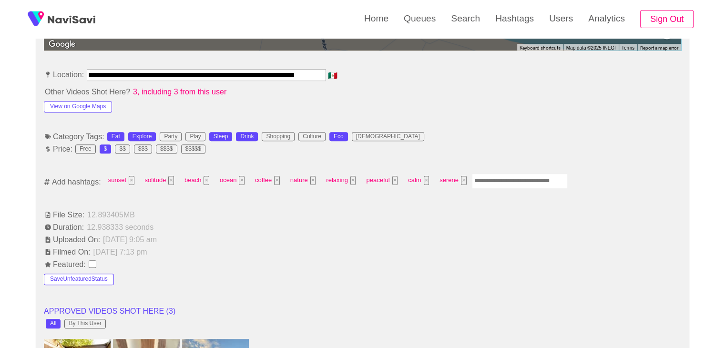
click at [484, 178] on input "Enter tag here and press return" at bounding box center [519, 180] width 95 height 15
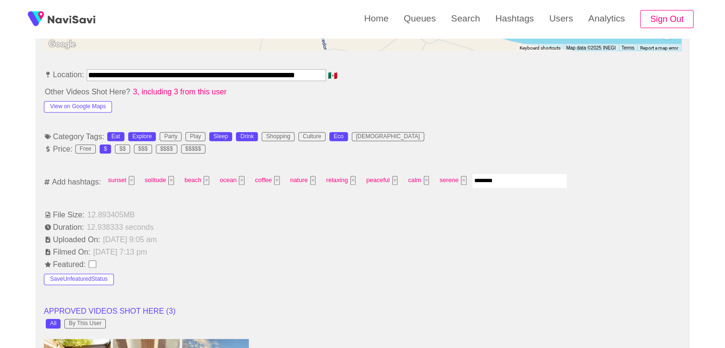
type input "*********"
click at [551, 175] on input "Enter tag here and press return" at bounding box center [564, 180] width 95 height 15
type input "*******"
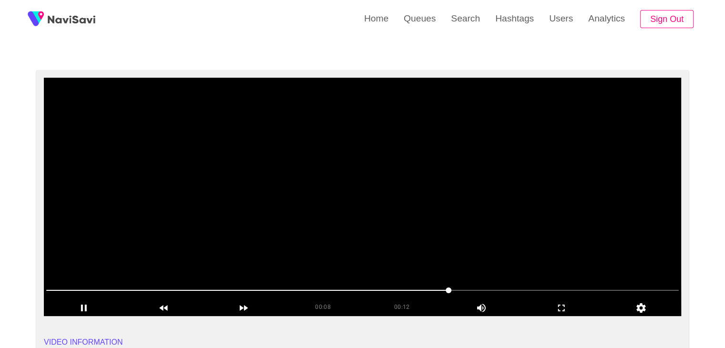
scroll to position [48, 0]
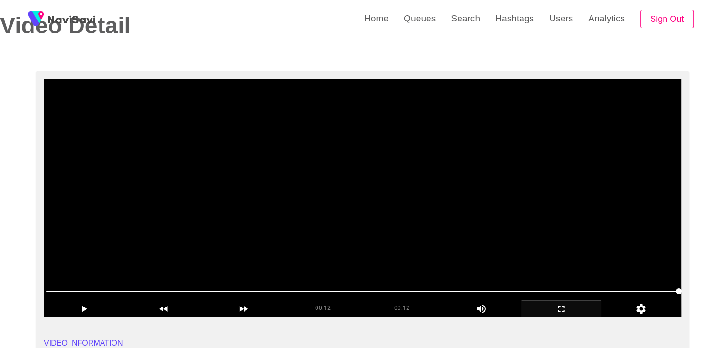
drag, startPoint x: 583, startPoint y: 301, endPoint x: 553, endPoint y: 301, distance: 30.0
click at [553, 301] on div "00:12 00:12 Picture In Picture 1" at bounding box center [362, 300] width 637 height 33
click at [328, 292] on span at bounding box center [362, 291] width 632 height 15
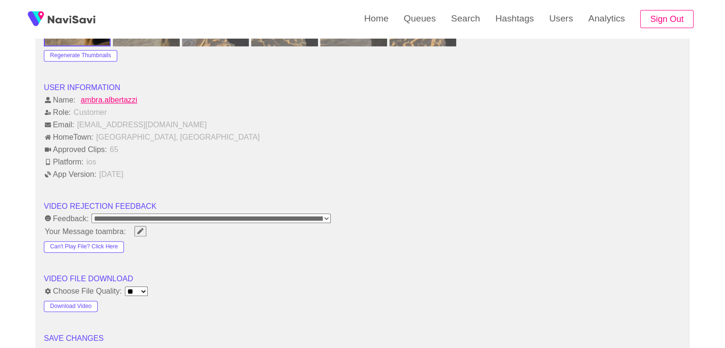
scroll to position [1191, 0]
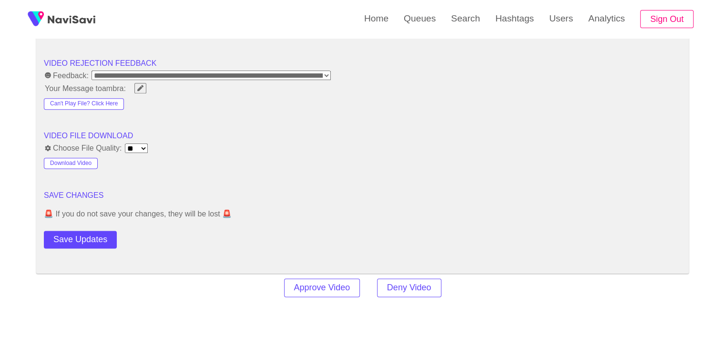
click at [71, 239] on button "Save Updates" at bounding box center [80, 240] width 73 height 18
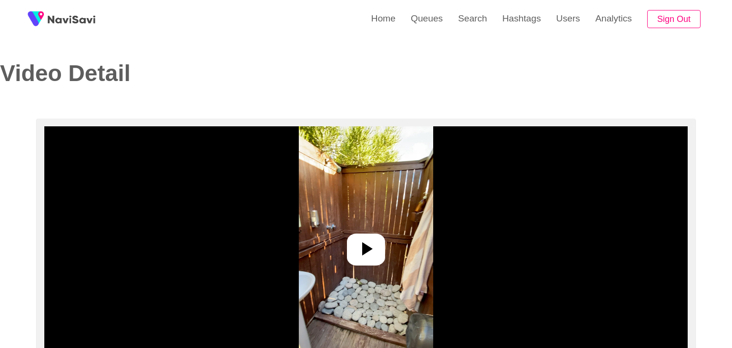
select select "**********"
select select "**"
click at [369, 241] on icon at bounding box center [362, 248] width 23 height 23
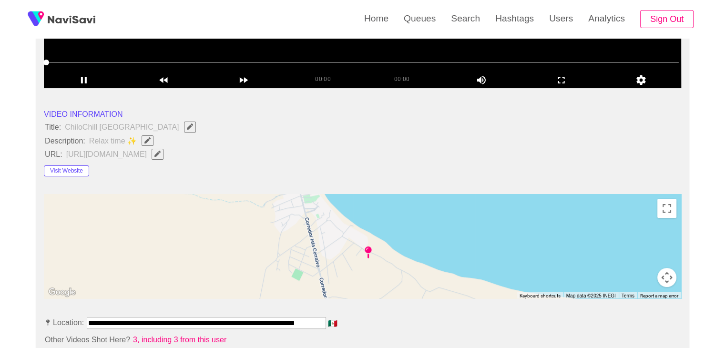
scroll to position [286, 0]
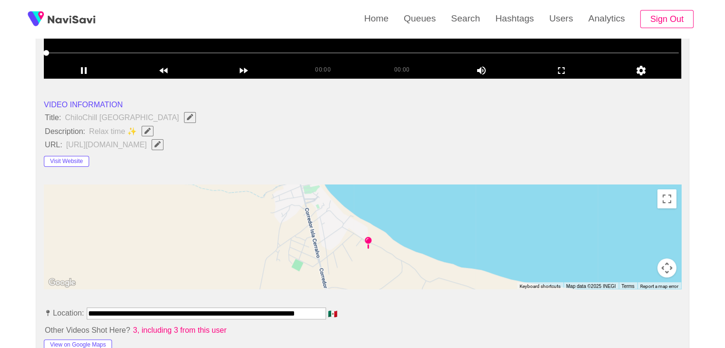
click at [146, 132] on icon "Edit Field" at bounding box center [147, 131] width 6 height 6
type input "**********"
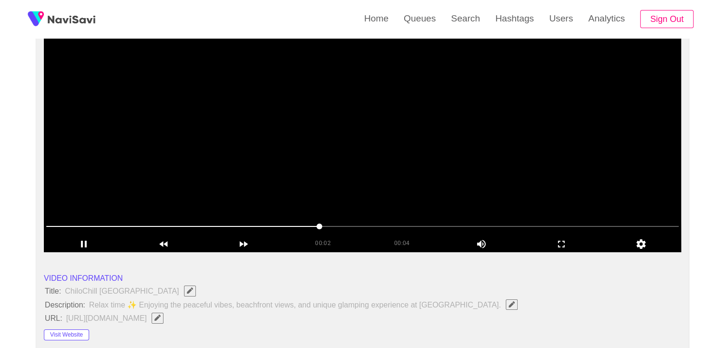
scroll to position [95, 0]
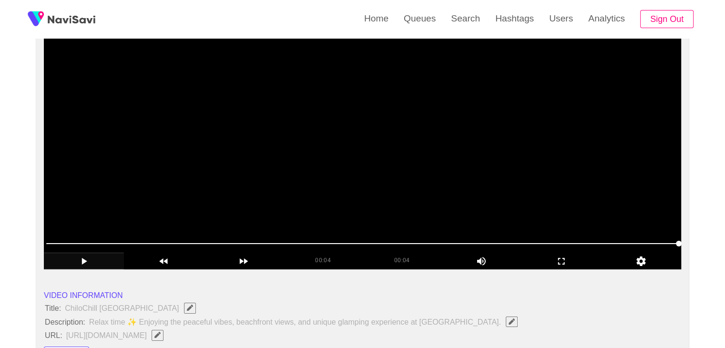
click at [64, 254] on div "00:04 00:04 Picture In Picture 1" at bounding box center [362, 252] width 637 height 33
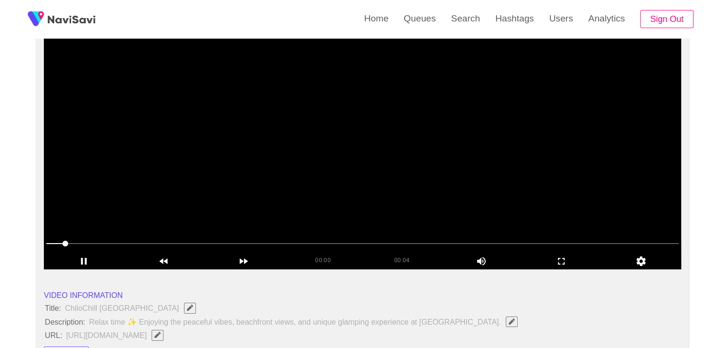
drag, startPoint x: 54, startPoint y: 243, endPoint x: 46, endPoint y: 244, distance: 8.3
click at [46, 244] on span at bounding box center [362, 243] width 632 height 15
click at [561, 256] on icon "add" at bounding box center [561, 260] width 79 height 11
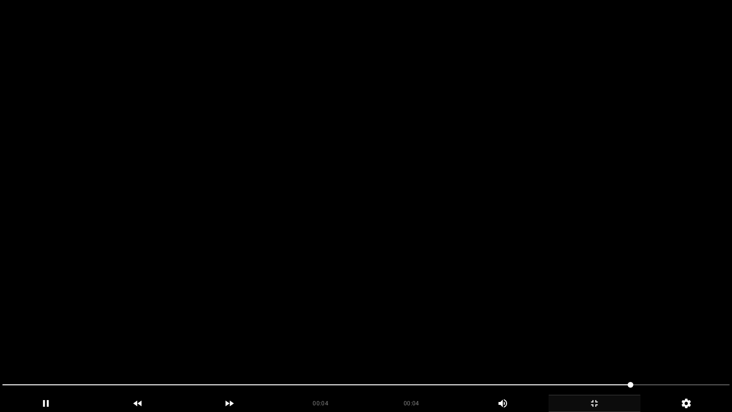
click at [592, 347] on icon "add" at bounding box center [594, 402] width 91 height 11
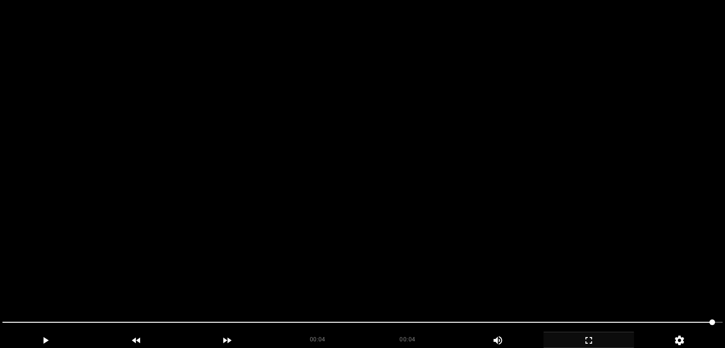
scroll to position [477, 0]
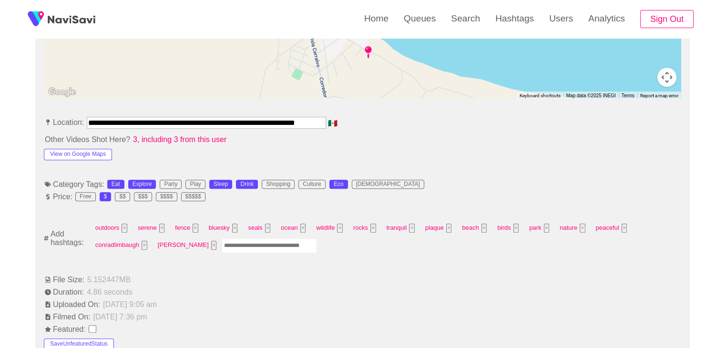
click at [222, 246] on input "Enter tag here and press return" at bounding box center [269, 245] width 95 height 15
type input "*********"
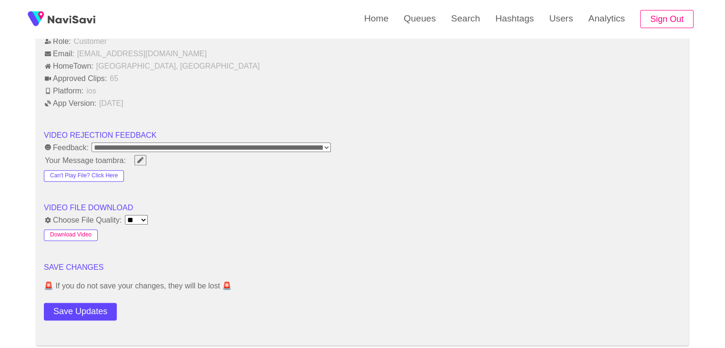
scroll to position [1144, 0]
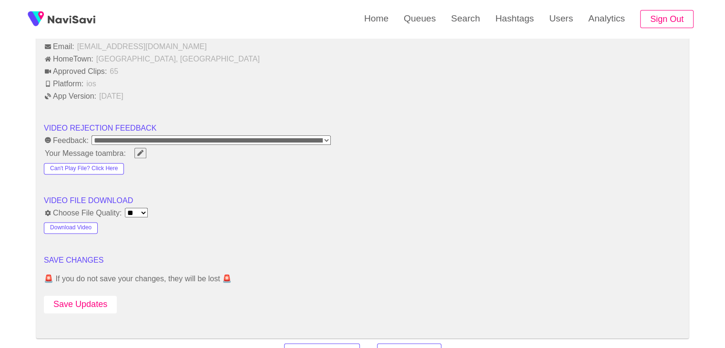
click at [73, 303] on button "Save Updates" at bounding box center [80, 304] width 73 height 18
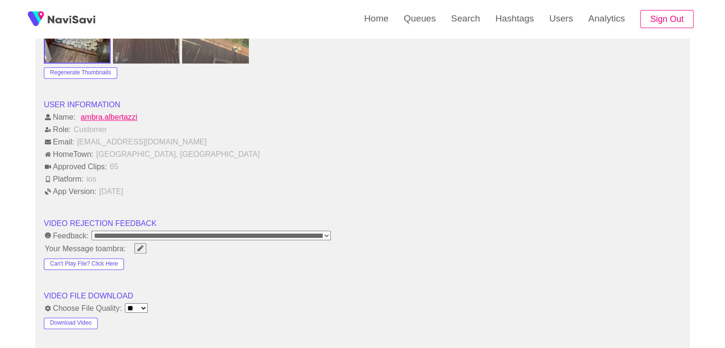
scroll to position [1287, 0]
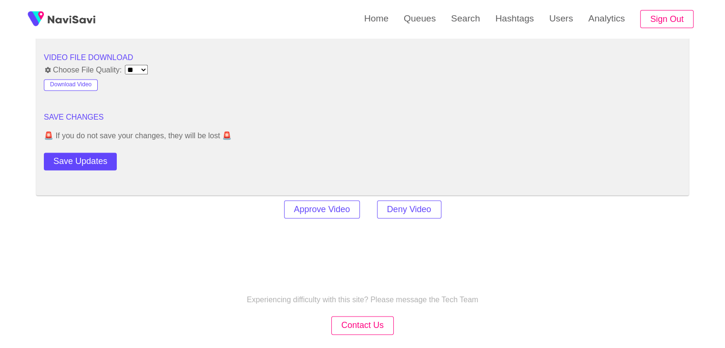
click at [102, 159] on button "Save Updates" at bounding box center [80, 162] width 73 height 18
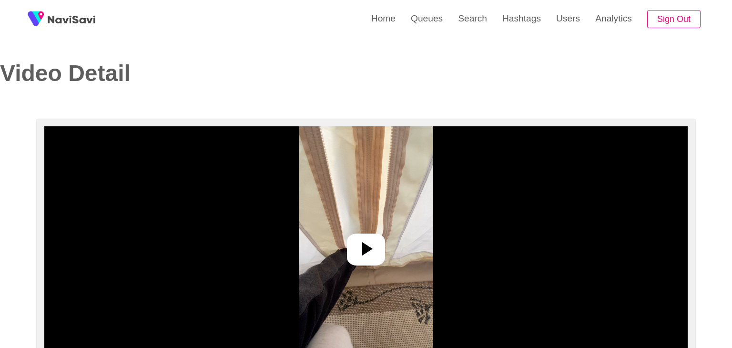
select select "**********"
select select "**"
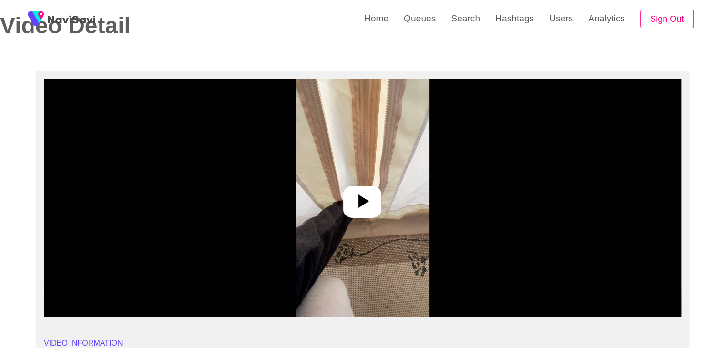
click at [361, 184] on img at bounding box center [362, 198] width 134 height 238
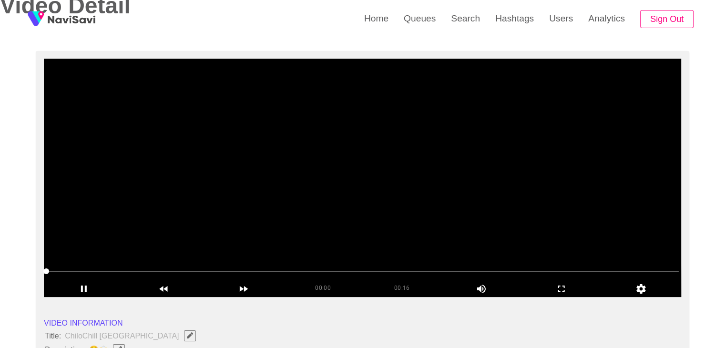
scroll to position [95, 0]
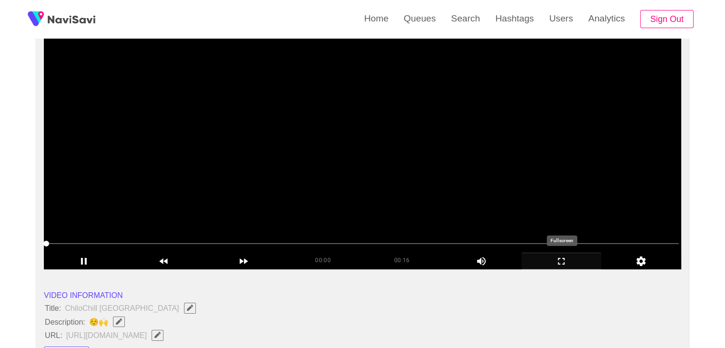
click at [568, 262] on icon "add" at bounding box center [561, 260] width 79 height 11
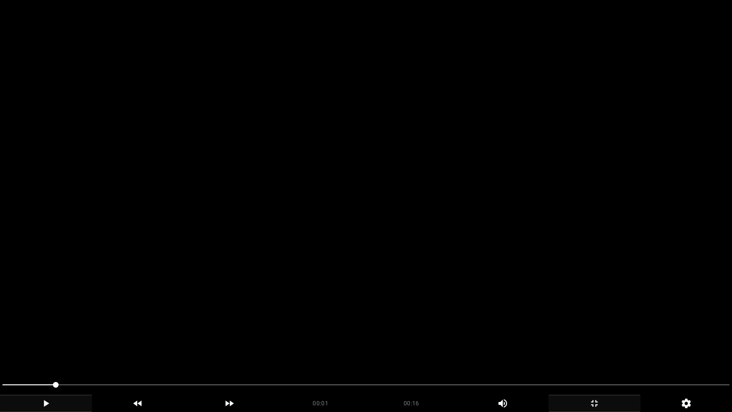
click at [46, 347] on icon "add" at bounding box center [45, 402] width 91 height 11
click at [47, 347] on icon "add" at bounding box center [46, 403] width 6 height 7
drag, startPoint x: 99, startPoint y: 389, endPoint x: 0, endPoint y: 396, distance: 99.4
click at [50, 347] on div "add" at bounding box center [46, 403] width 92 height 17
click at [65, 347] on icon "add" at bounding box center [45, 402] width 91 height 11
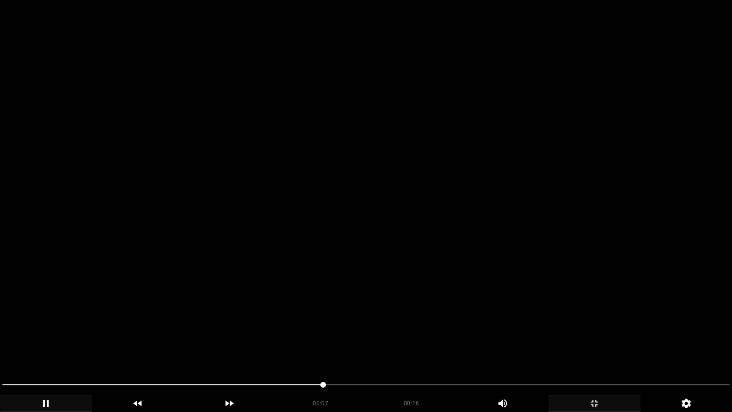
click at [282, 300] on video at bounding box center [366, 206] width 732 height 412
click at [306, 298] on video at bounding box center [366, 206] width 732 height 412
click at [330, 305] on video at bounding box center [366, 206] width 732 height 412
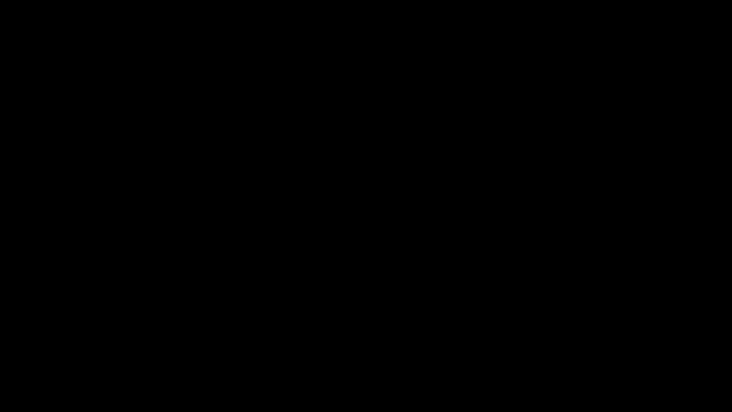
click at [570, 347] on span at bounding box center [365, 384] width 727 height 15
click at [581, 347] on span at bounding box center [365, 384] width 727 height 15
click at [601, 347] on span at bounding box center [365, 384] width 727 height 15
click at [631, 347] on span at bounding box center [365, 384] width 727 height 15
click at [658, 347] on span at bounding box center [365, 384] width 727 height 15
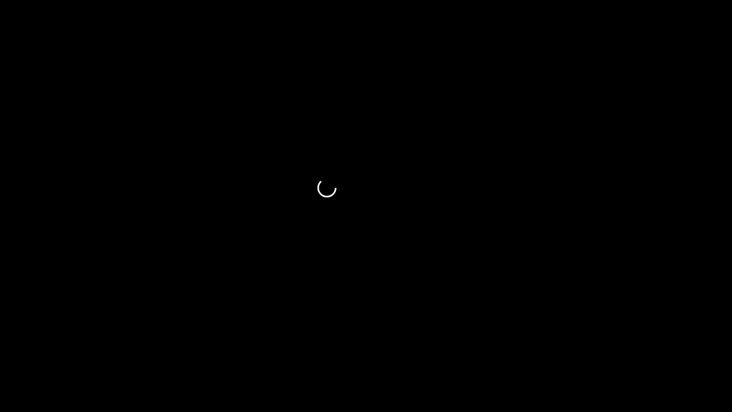
click at [675, 347] on span at bounding box center [365, 384] width 727 height 1
click at [702, 347] on span at bounding box center [365, 384] width 727 height 15
click at [713, 347] on span at bounding box center [365, 384] width 727 height 15
drag, startPoint x: 693, startPoint y: 387, endPoint x: 646, endPoint y: 392, distance: 47.9
click at [646, 347] on span at bounding box center [365, 384] width 727 height 15
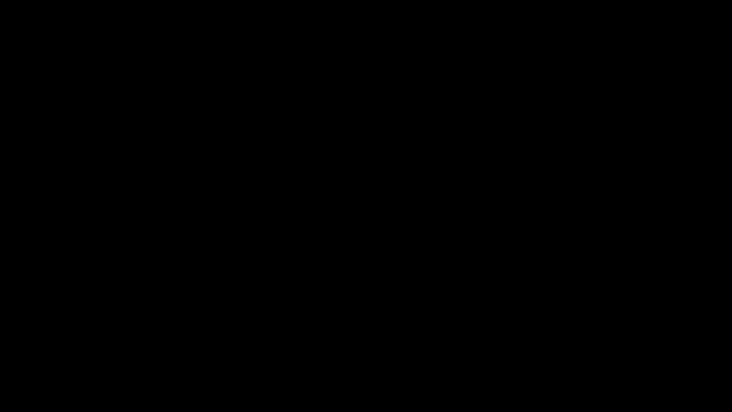
click at [707, 347] on span at bounding box center [365, 384] width 727 height 15
drag, startPoint x: 707, startPoint y: 383, endPoint x: 713, endPoint y: 384, distance: 5.7
click at [711, 347] on span at bounding box center [708, 385] width 6 height 6
click at [600, 347] on icon "add" at bounding box center [594, 402] width 91 height 11
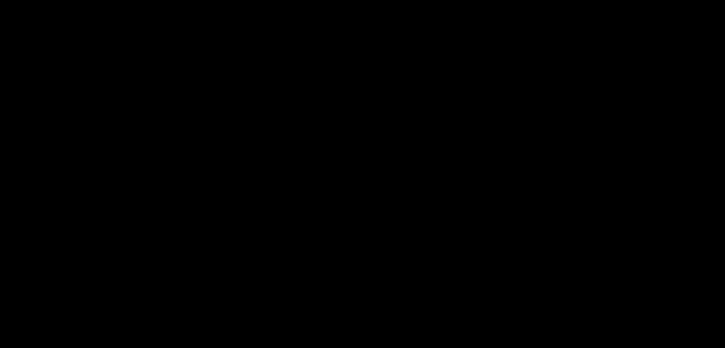
scroll to position [286, 0]
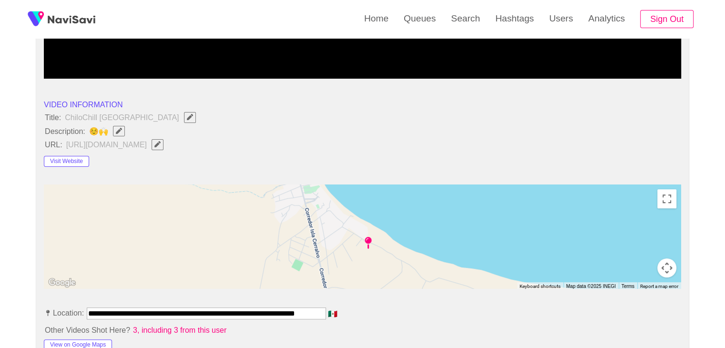
click at [123, 132] on span "Edit Field" at bounding box center [119, 131] width 8 height 6
type input "**********"
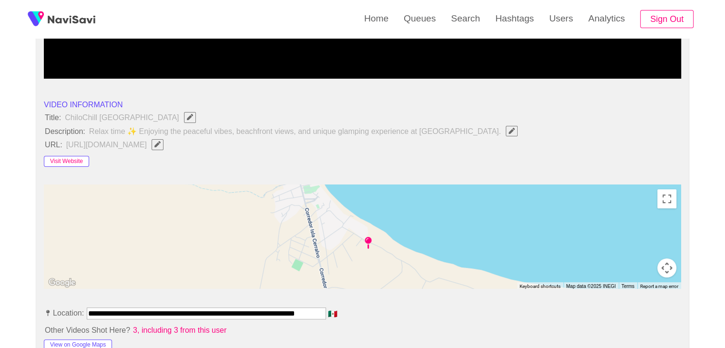
click at [65, 164] on button "Visit Website" at bounding box center [66, 161] width 45 height 11
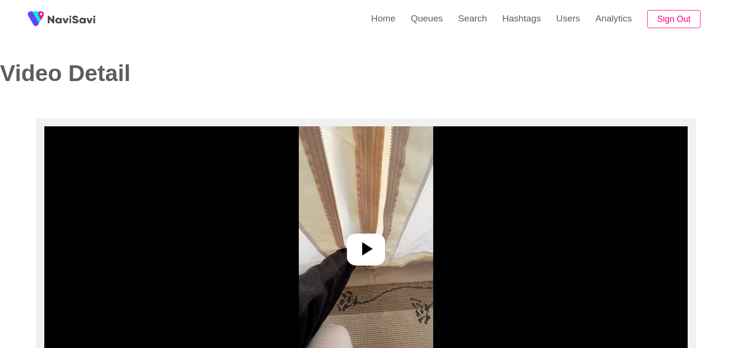
select select "**********"
select select "**"
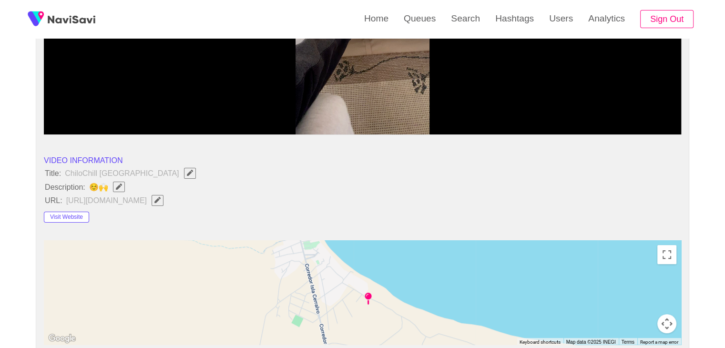
scroll to position [238, 0]
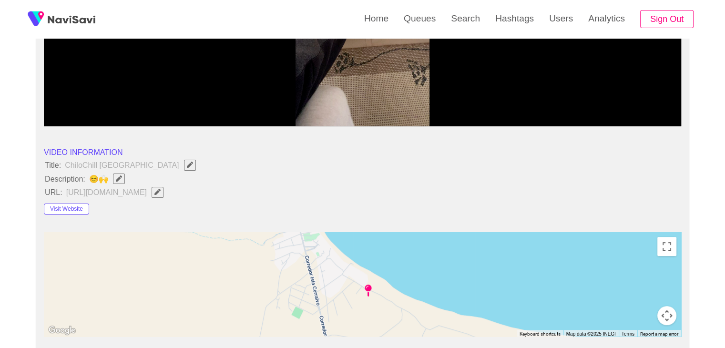
click at [121, 179] on icon "Edit Field" at bounding box center [119, 178] width 6 height 6
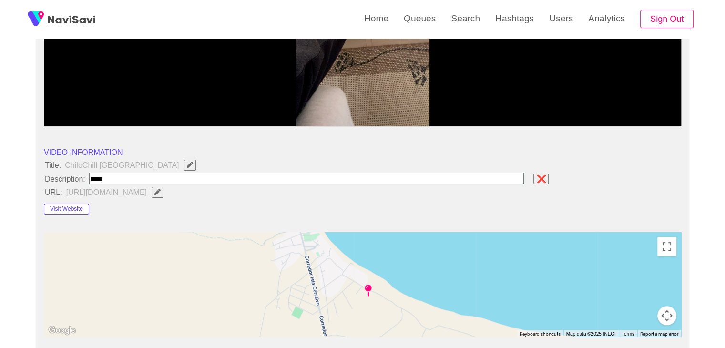
type input "**********"
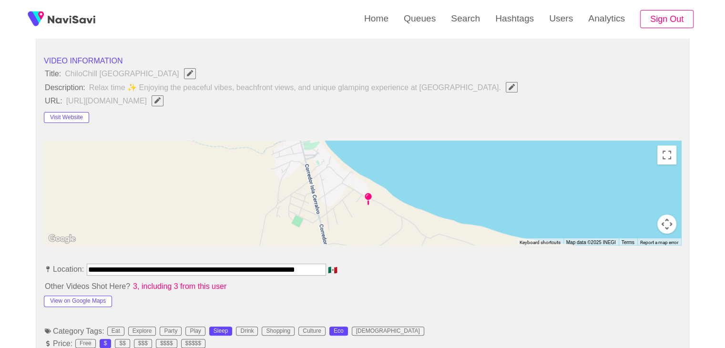
scroll to position [334, 0]
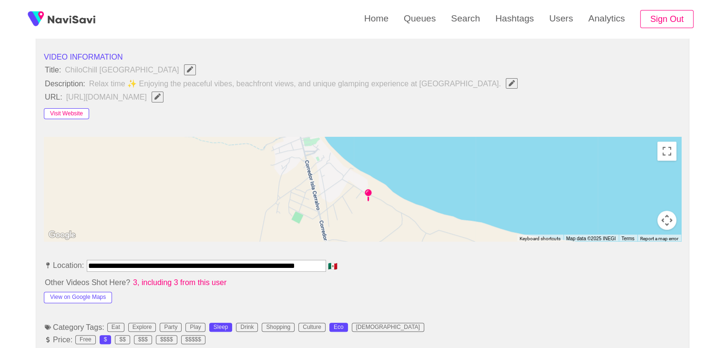
click at [75, 111] on button "Visit Website" at bounding box center [66, 113] width 45 height 11
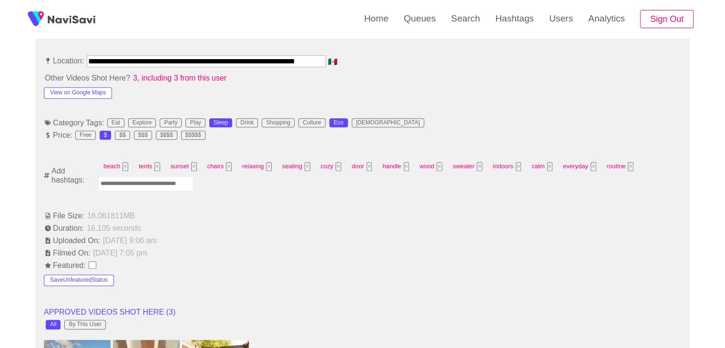
scroll to position [572, 0]
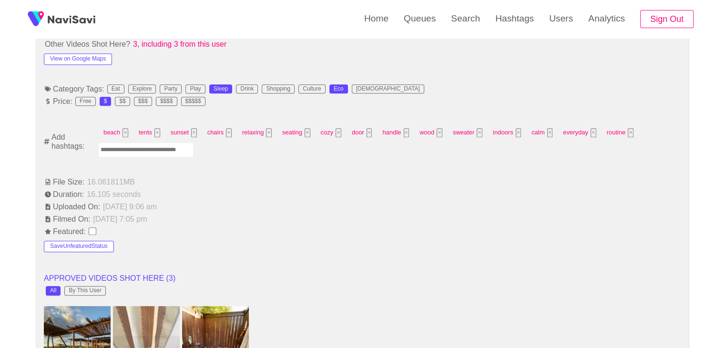
click at [161, 152] on input "Enter tag here and press return" at bounding box center [145, 149] width 95 height 15
type input "*********"
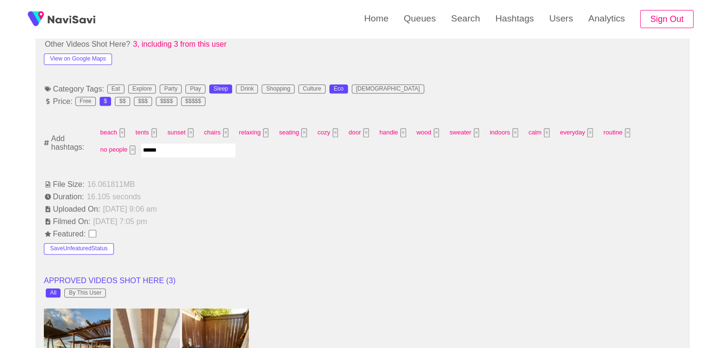
type input "*******"
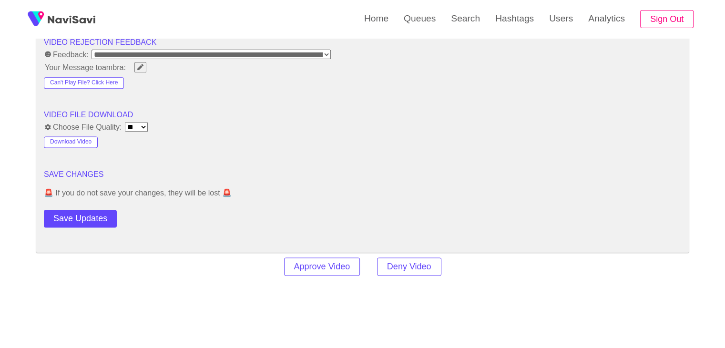
scroll to position [1239, 0]
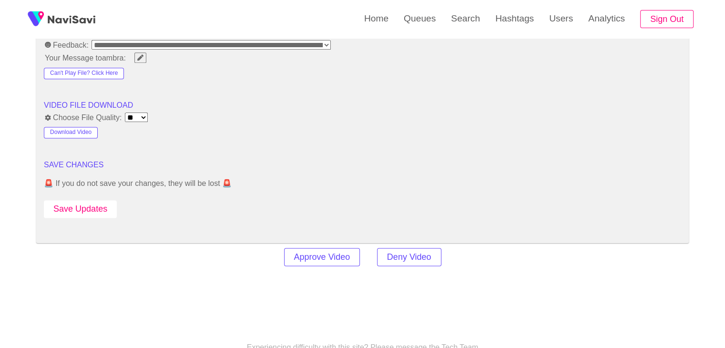
click at [88, 204] on button "Save Updates" at bounding box center [80, 209] width 73 height 18
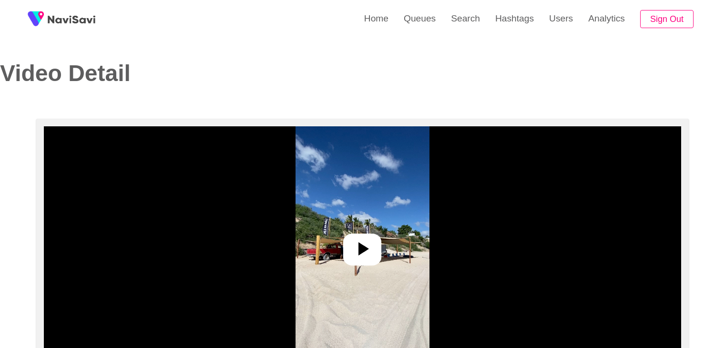
select select "**********"
select select "**"
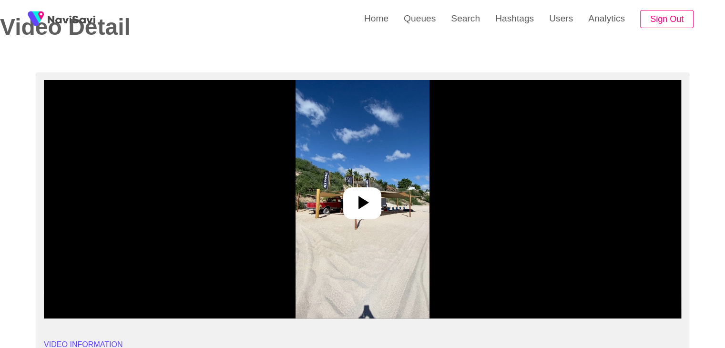
scroll to position [48, 0]
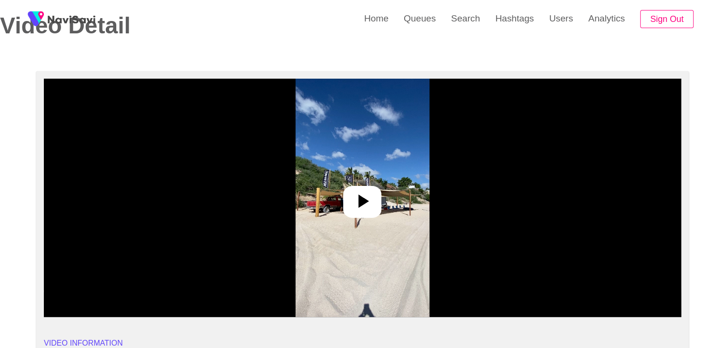
click at [360, 190] on icon at bounding box center [362, 201] width 23 height 23
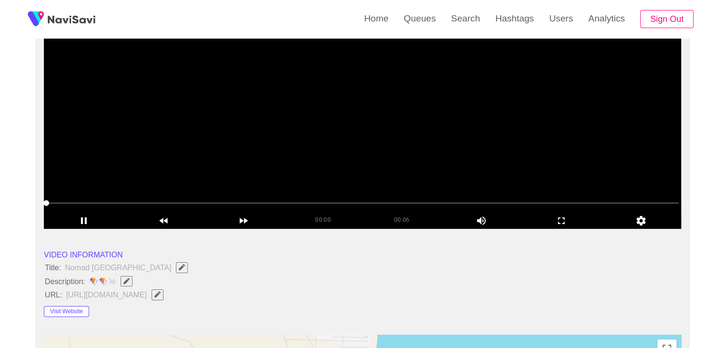
scroll to position [143, 0]
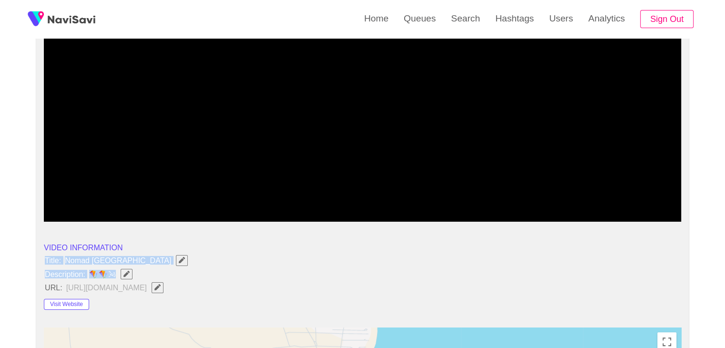
drag, startPoint x: 45, startPoint y: 259, endPoint x: 119, endPoint y: 275, distance: 76.1
copy ul "Title: Nomad Kitesurf School Description: 🪁🪁🌬"
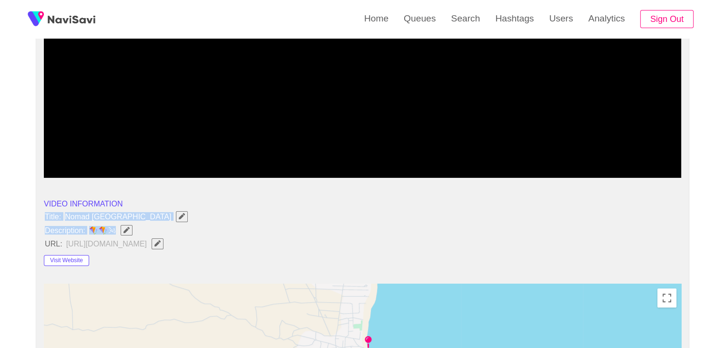
scroll to position [191, 0]
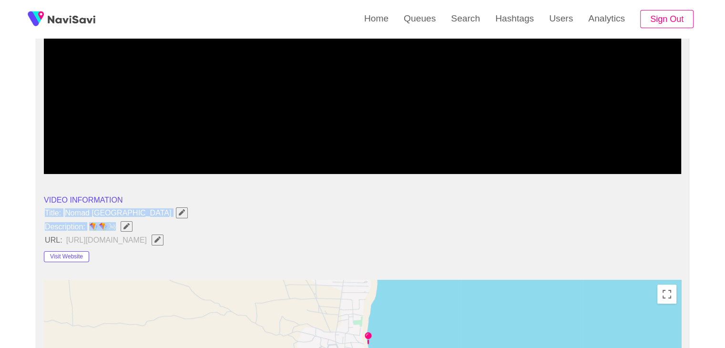
click at [132, 225] on span "button" at bounding box center [127, 226] width 10 height 6
type input "**********"
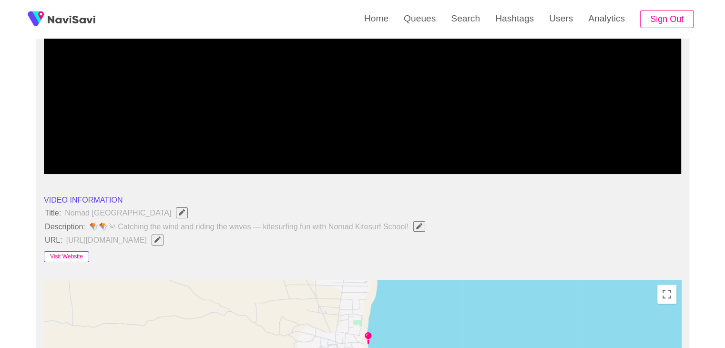
click at [71, 257] on button "Visit Website" at bounding box center [66, 256] width 45 height 11
click at [161, 241] on icon "Edit Field" at bounding box center [157, 239] width 6 height 6
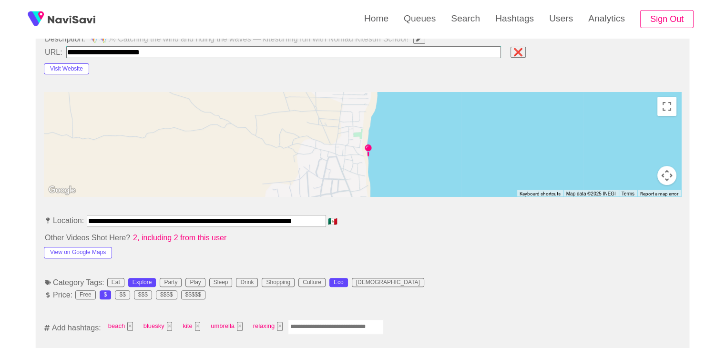
scroll to position [381, 0]
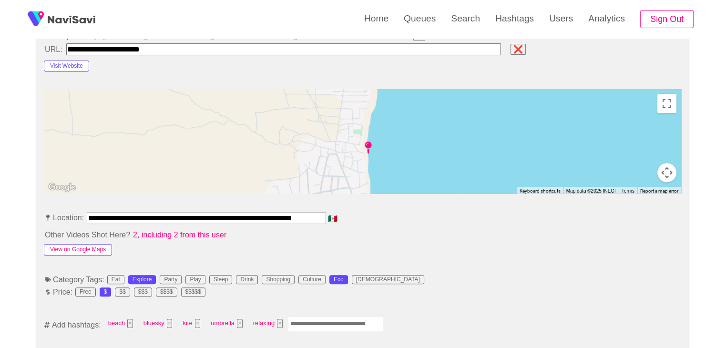
click at [88, 246] on button "View on Google Maps" at bounding box center [78, 249] width 68 height 11
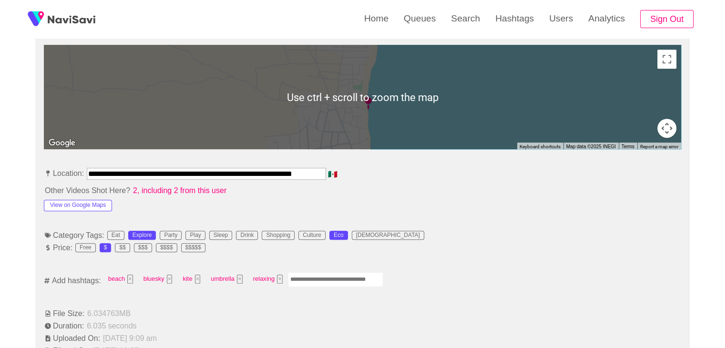
scroll to position [429, 0]
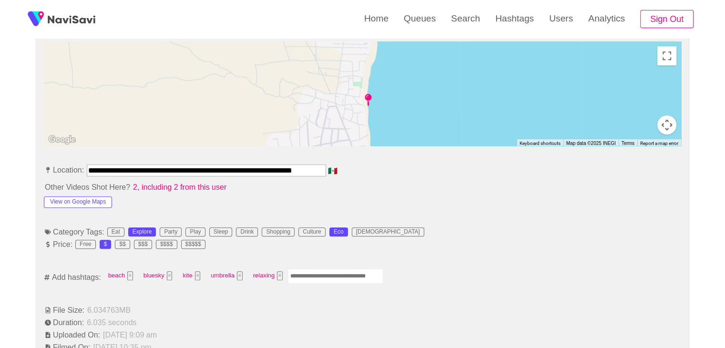
drag, startPoint x: 92, startPoint y: 167, endPoint x: 158, endPoint y: 167, distance: 66.7
click at [166, 169] on input "**********" at bounding box center [206, 169] width 239 height 11
drag, startPoint x: 90, startPoint y: 169, endPoint x: 427, endPoint y: 167, distance: 337.9
click at [427, 167] on li "**********" at bounding box center [362, 171] width 637 height 15
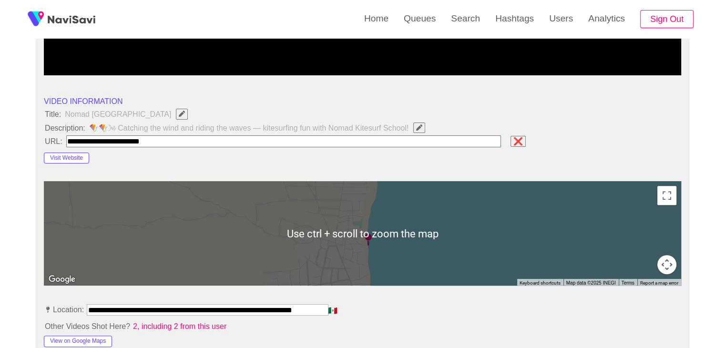
scroll to position [286, 0]
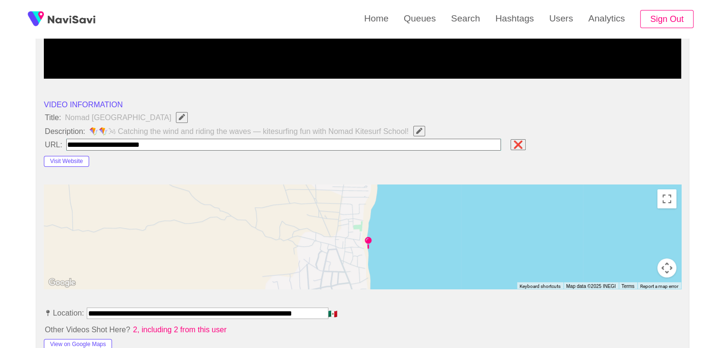
click at [174, 146] on input "field" at bounding box center [283, 145] width 435 height 12
paste input "**********"
type input "**********"
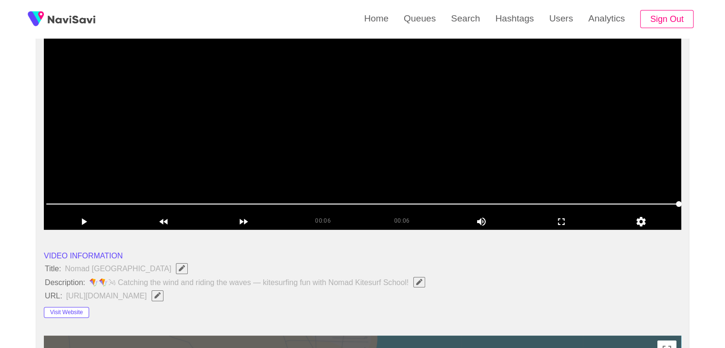
scroll to position [48, 0]
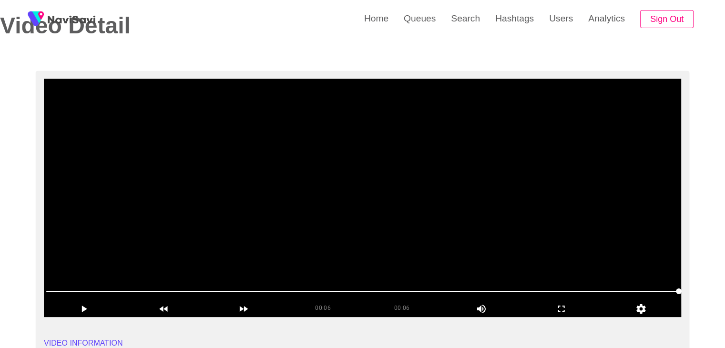
drag, startPoint x: 340, startPoint y: 175, endPoint x: 309, endPoint y: 193, distance: 35.6
click at [340, 176] on video at bounding box center [362, 198] width 637 height 238
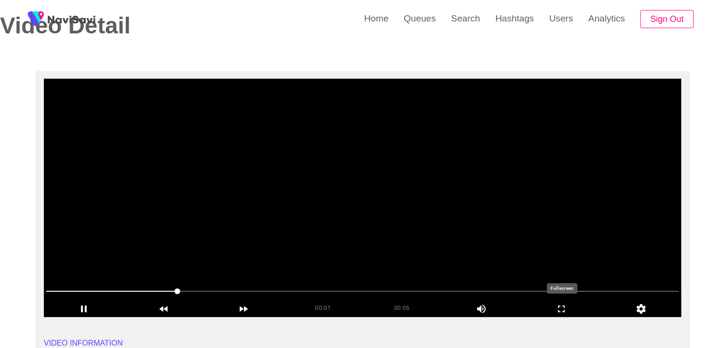
drag, startPoint x: 554, startPoint y: 305, endPoint x: 553, endPoint y: 348, distance: 43.4
click at [555, 305] on icon "add" at bounding box center [561, 308] width 79 height 11
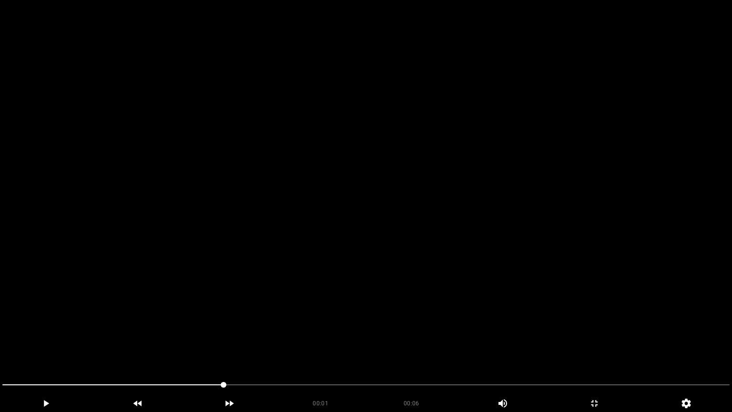
click at [477, 315] on video at bounding box center [366, 206] width 732 height 412
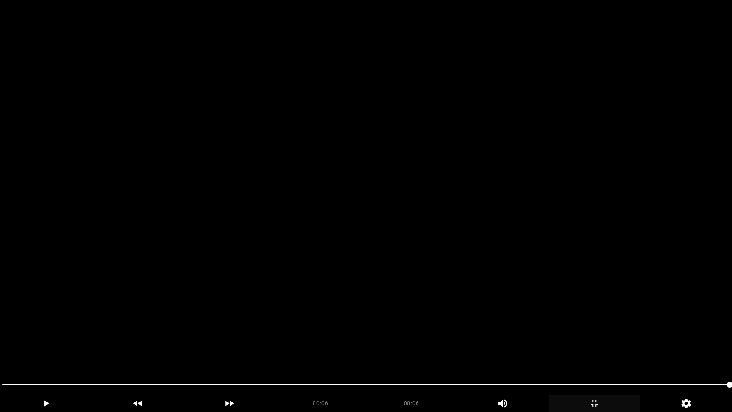
click at [603, 347] on icon "add" at bounding box center [594, 402] width 91 height 11
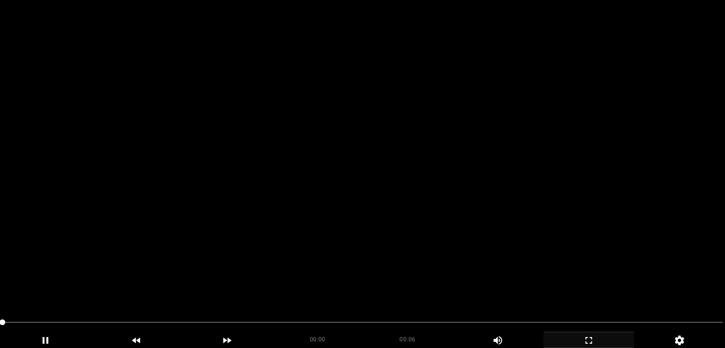
scroll to position [95, 0]
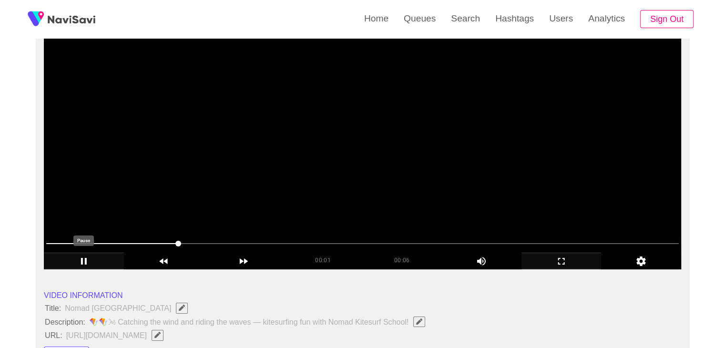
click at [83, 260] on icon "add" at bounding box center [83, 260] width 79 height 11
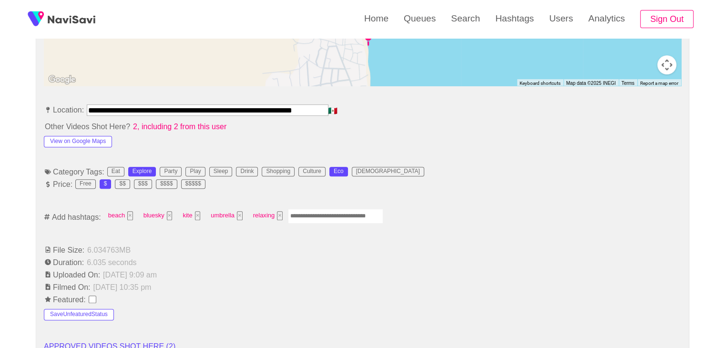
scroll to position [477, 0]
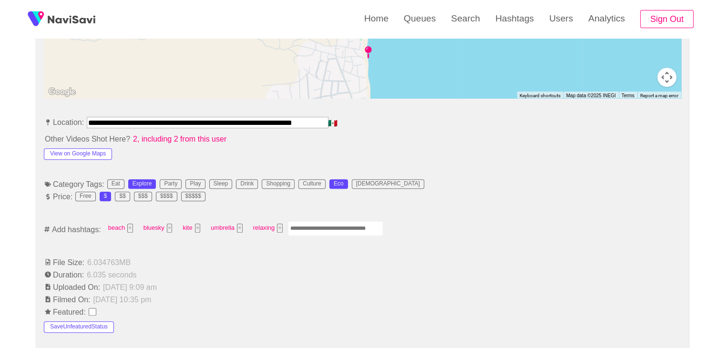
click at [336, 227] on input "Enter tag here and press return" at bounding box center [335, 228] width 95 height 15
type input "*********"
type input "**********"
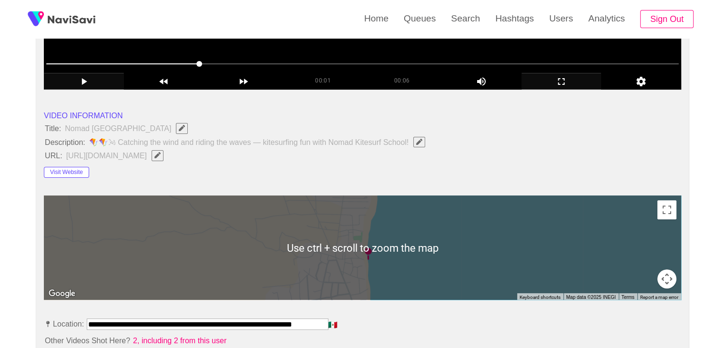
scroll to position [95, 0]
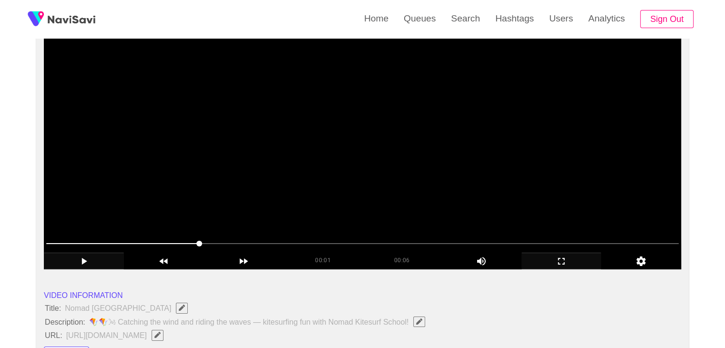
click at [379, 159] on video at bounding box center [362, 150] width 637 height 238
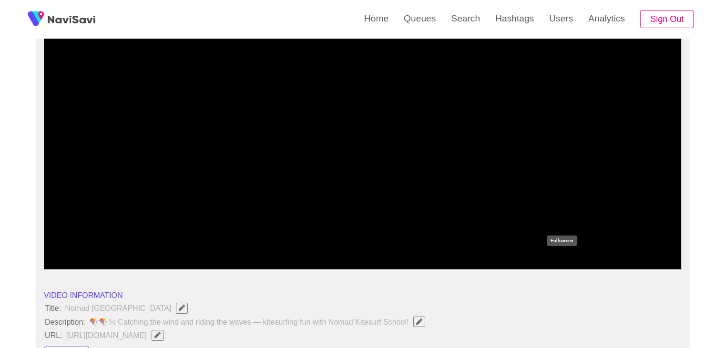
drag, startPoint x: 557, startPoint y: 260, endPoint x: 552, endPoint y: 302, distance: 42.7
click at [557, 260] on icon "add" at bounding box center [561, 260] width 79 height 11
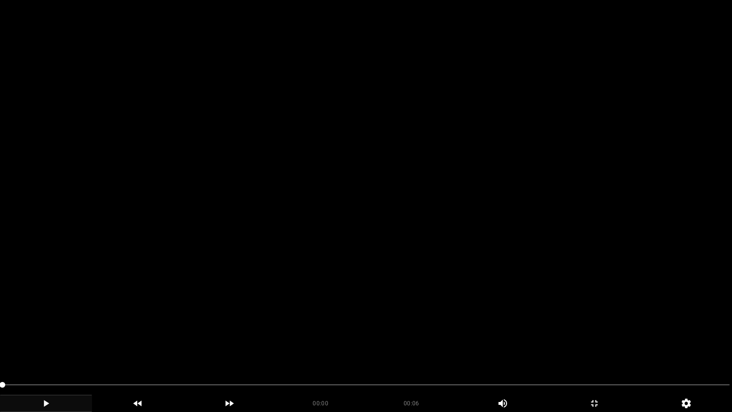
click at [347, 225] on video at bounding box center [366, 206] width 732 height 412
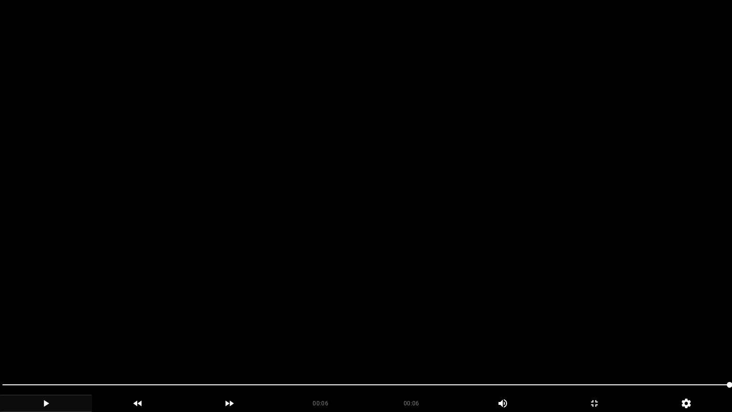
drag, startPoint x: 372, startPoint y: 220, endPoint x: 515, endPoint y: 258, distance: 148.4
click at [373, 220] on video at bounding box center [366, 206] width 732 height 412
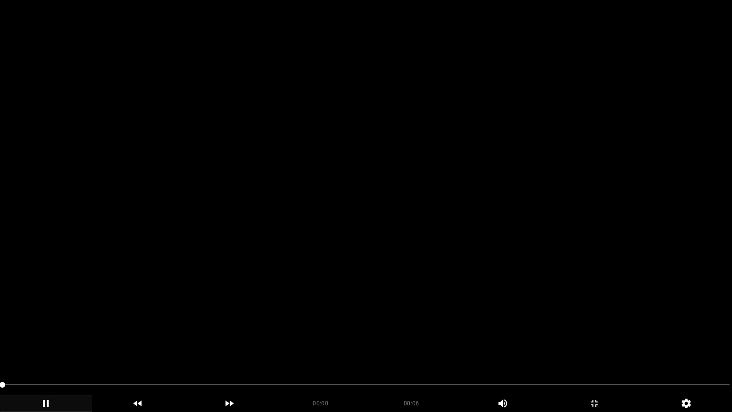
click at [616, 344] on video at bounding box center [366, 206] width 732 height 412
click at [605, 347] on icon "add" at bounding box center [594, 402] width 91 height 11
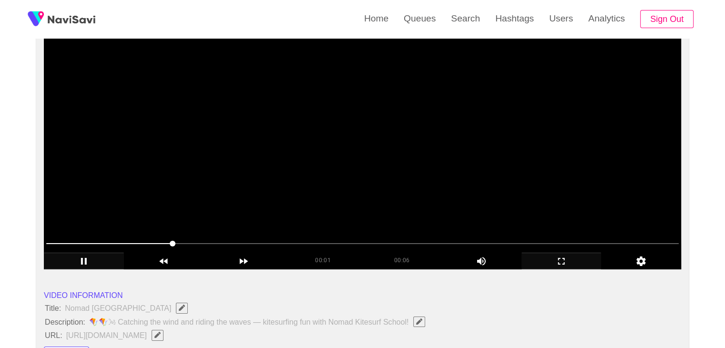
click at [320, 183] on video at bounding box center [362, 150] width 637 height 238
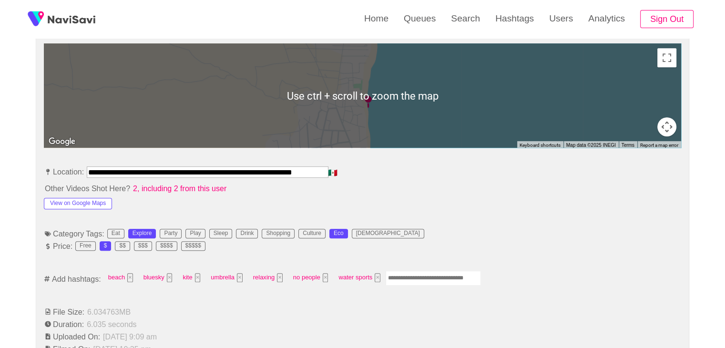
scroll to position [429, 0]
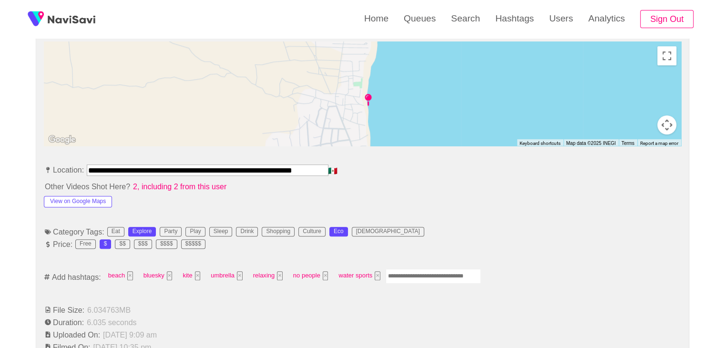
click at [412, 270] on input "Enter tag here and press return" at bounding box center [433, 276] width 95 height 15
type input "****"
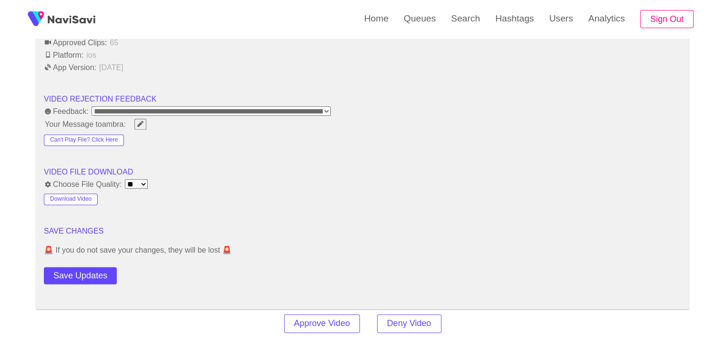
scroll to position [1239, 0]
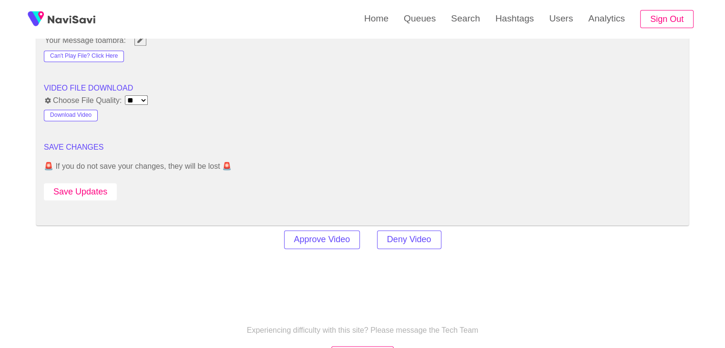
click at [96, 194] on button "Save Updates" at bounding box center [80, 192] width 73 height 18
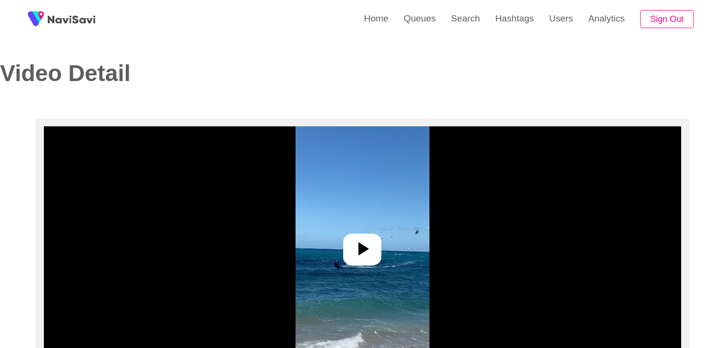
select select "**********"
select select "**"
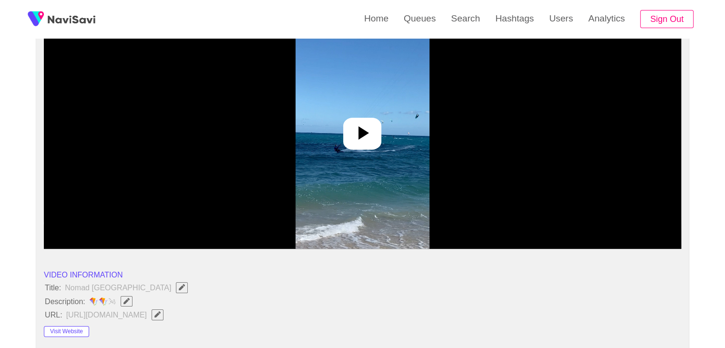
scroll to position [191, 0]
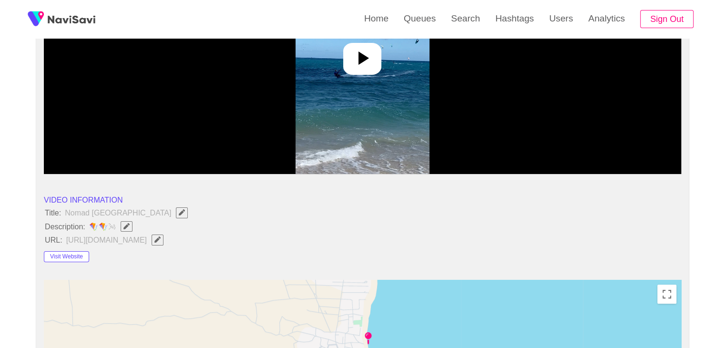
click at [129, 229] on button "button" at bounding box center [127, 226] width 12 height 10
type input "**********"
click at [158, 237] on span "Edit Field" at bounding box center [157, 239] width 8 height 6
type input "**********"
click at [223, 224] on input "field" at bounding box center [306, 226] width 435 height 12
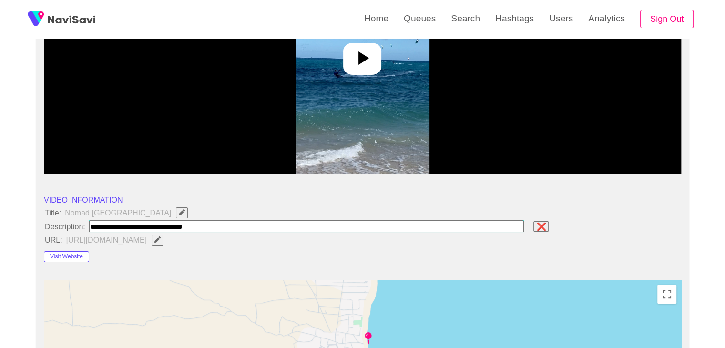
paste input "**********"
type input "**********"
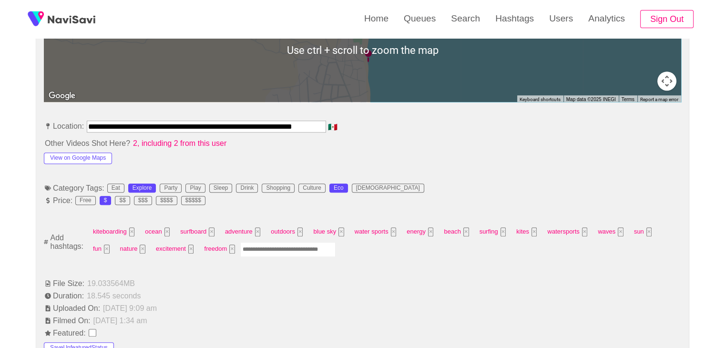
scroll to position [477, 0]
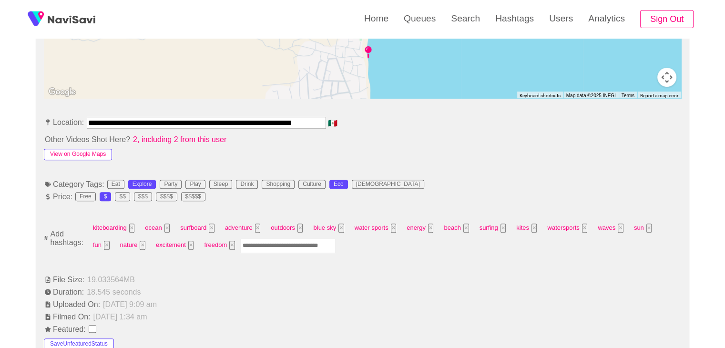
click at [95, 153] on button "View on Google Maps" at bounding box center [78, 154] width 68 height 11
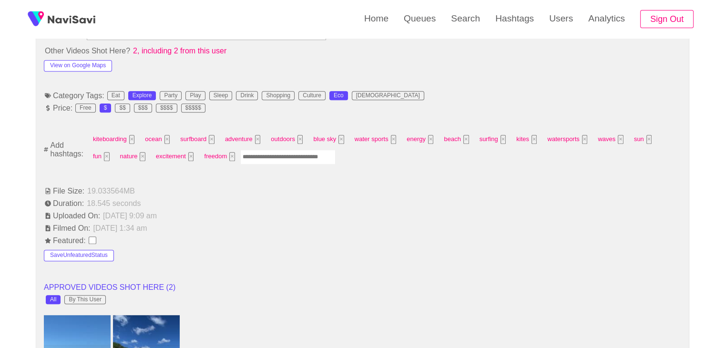
scroll to position [572, 0]
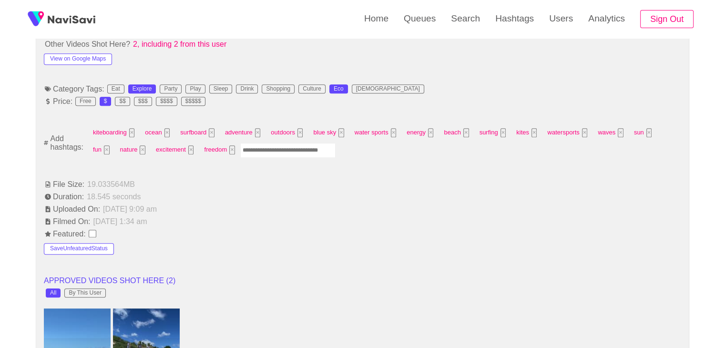
click at [240, 145] on input "Enter tag here and press return" at bounding box center [287, 150] width 95 height 15
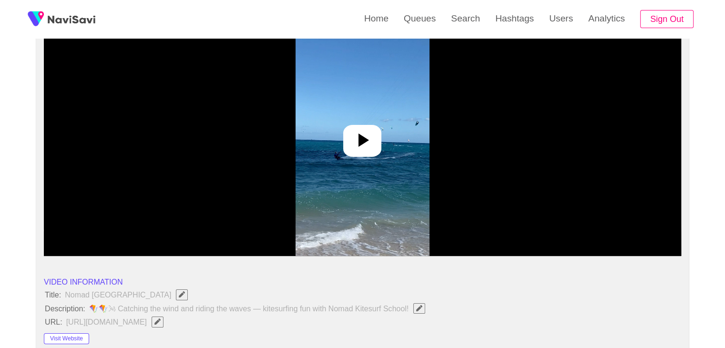
scroll to position [95, 0]
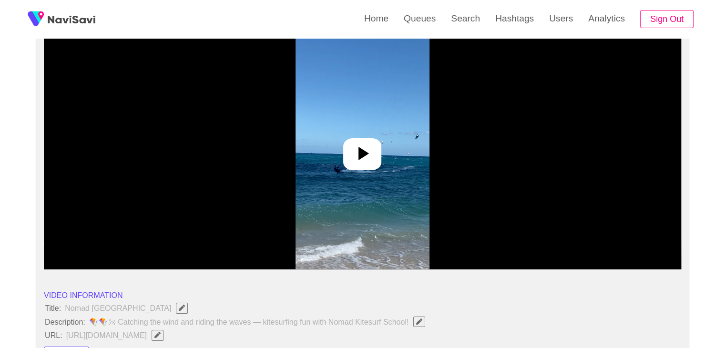
click at [376, 163] on div at bounding box center [362, 154] width 38 height 32
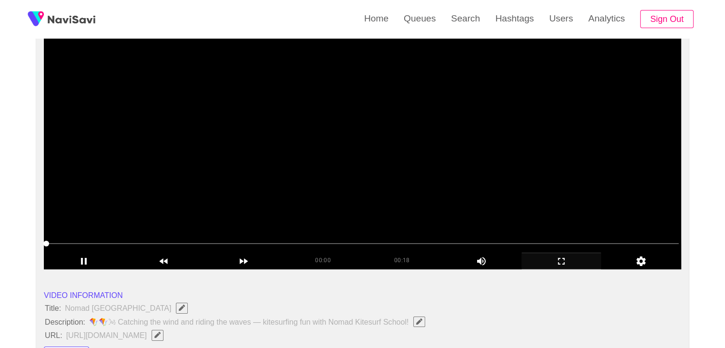
click at [565, 261] on icon "add" at bounding box center [561, 260] width 79 height 11
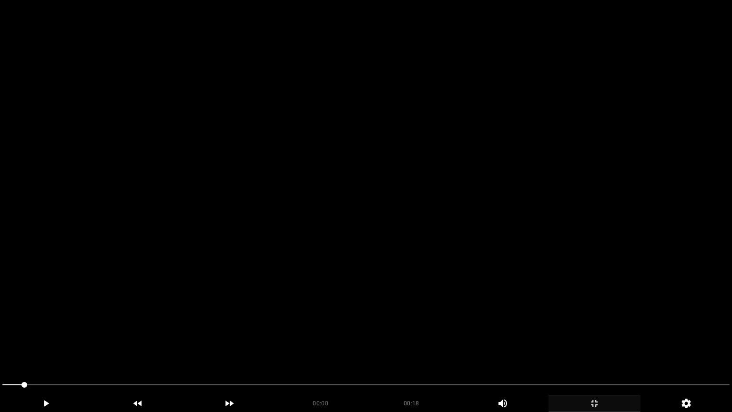
click at [473, 281] on video at bounding box center [366, 206] width 732 height 412
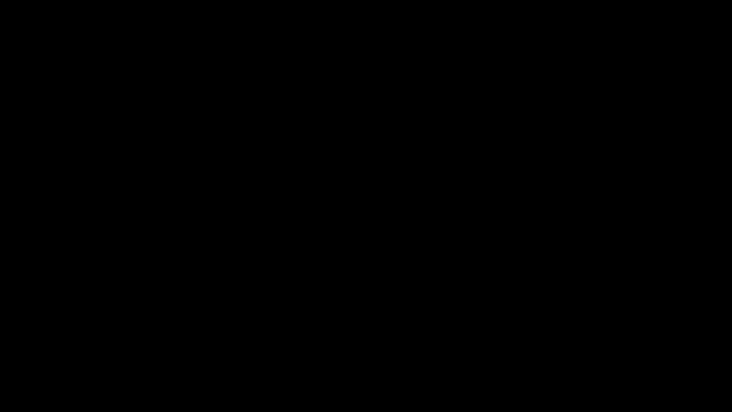
drag, startPoint x: 491, startPoint y: 385, endPoint x: 524, endPoint y: 383, distance: 32.9
click at [592, 347] on span at bounding box center [365, 384] width 727 height 1
click at [635, 347] on span at bounding box center [365, 384] width 727 height 15
click at [591, 347] on icon "add" at bounding box center [594, 402] width 91 height 11
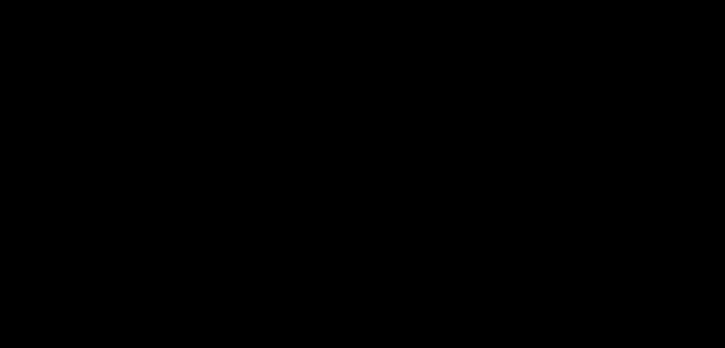
scroll to position [524, 0]
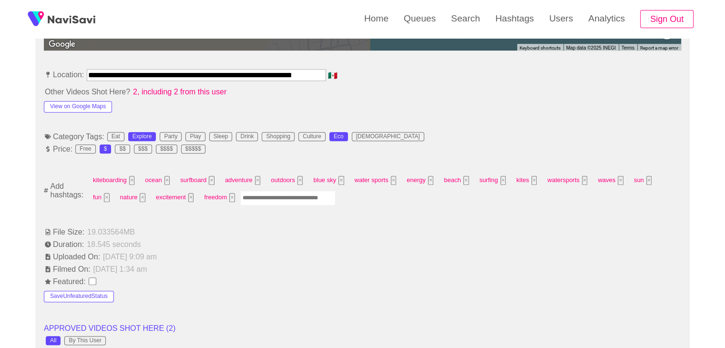
click at [240, 200] on input "Enter tag here and press return" at bounding box center [287, 198] width 95 height 15
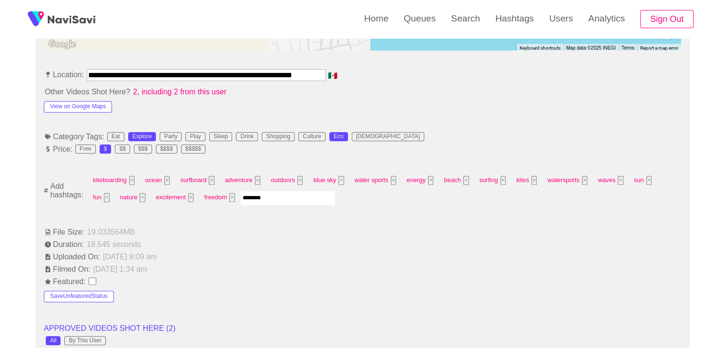
type input "*********"
type input "**********"
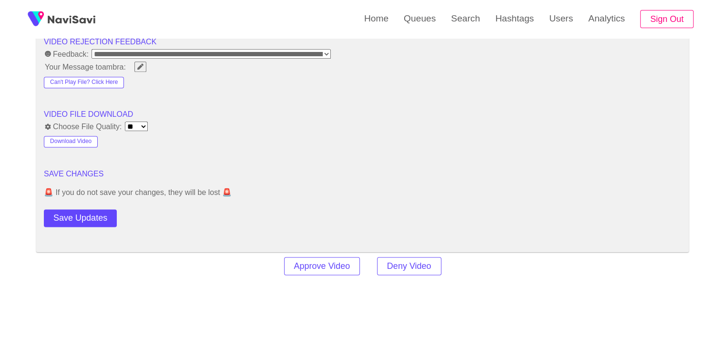
scroll to position [1239, 0]
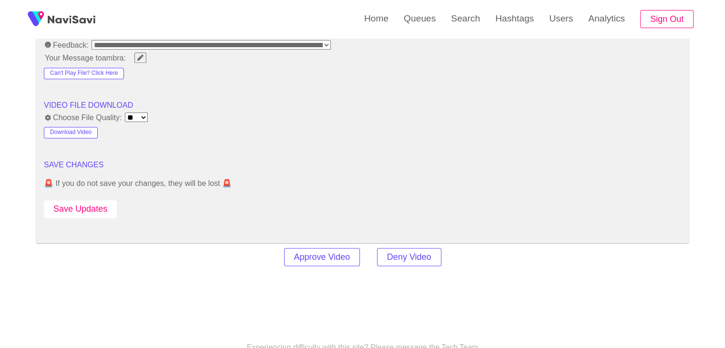
click at [93, 208] on button "Save Updates" at bounding box center [80, 209] width 73 height 18
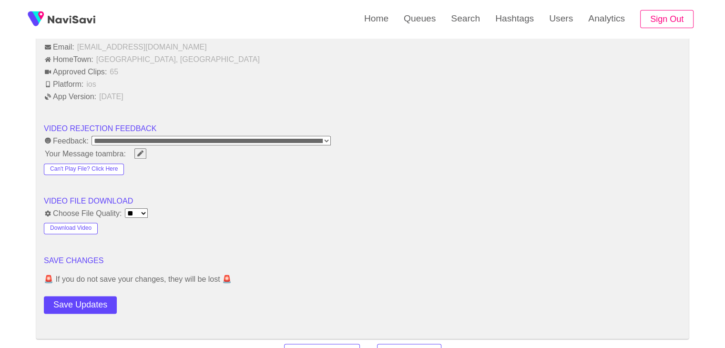
scroll to position [1287, 0]
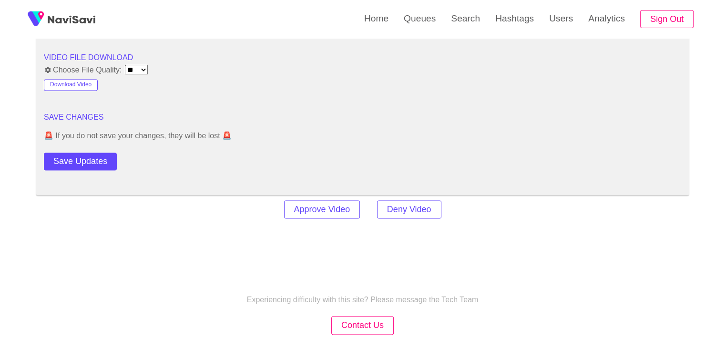
click at [76, 159] on button "Save Updates" at bounding box center [80, 162] width 73 height 18
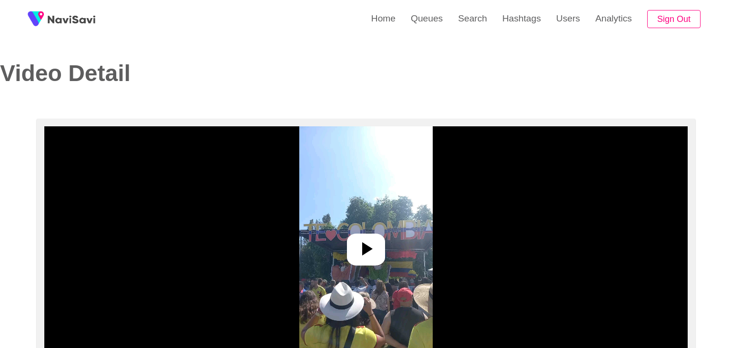
select select "**********"
select select "**"
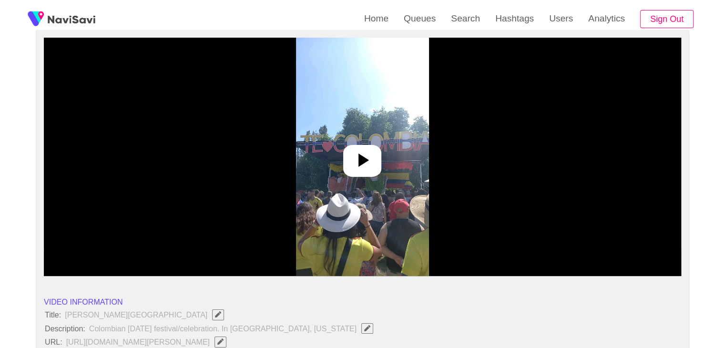
scroll to position [95, 0]
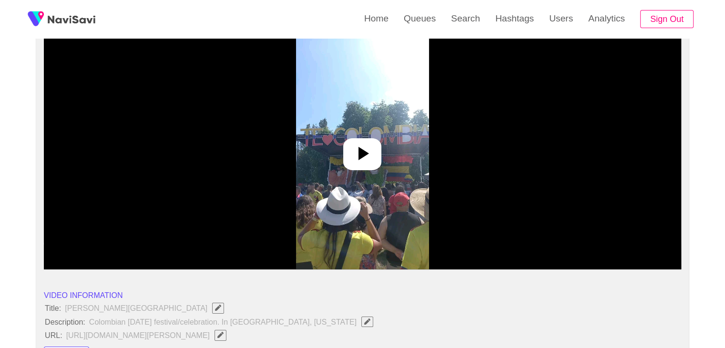
click at [370, 145] on icon at bounding box center [362, 153] width 23 height 23
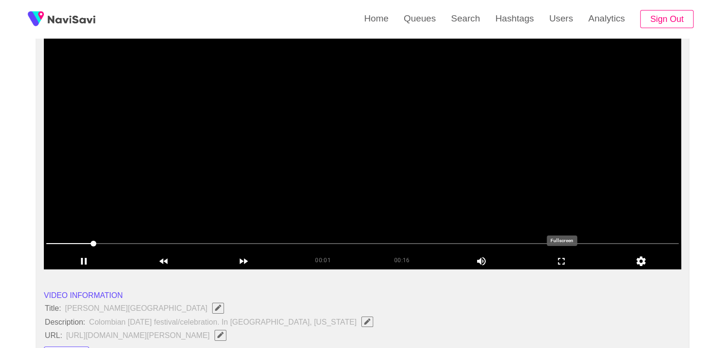
drag, startPoint x: 558, startPoint y: 257, endPoint x: 558, endPoint y: 297, distance: 40.0
click at [559, 257] on icon "add" at bounding box center [561, 260] width 79 height 11
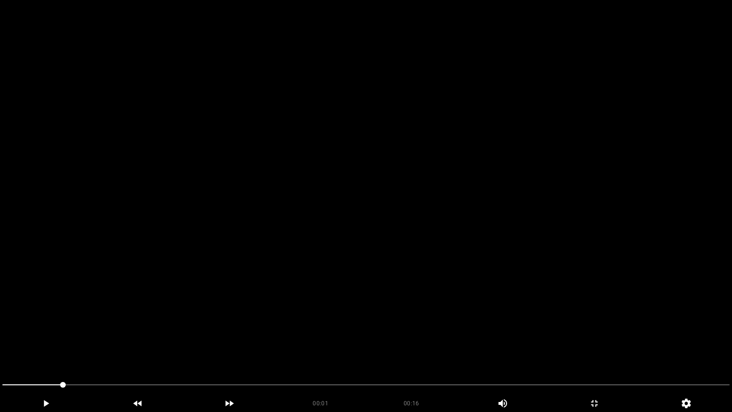
click at [390, 275] on video at bounding box center [366, 206] width 732 height 412
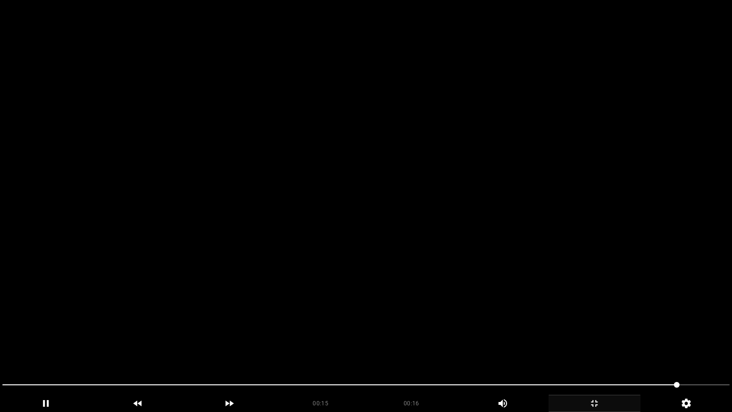
click at [589, 347] on icon "add" at bounding box center [594, 402] width 91 height 11
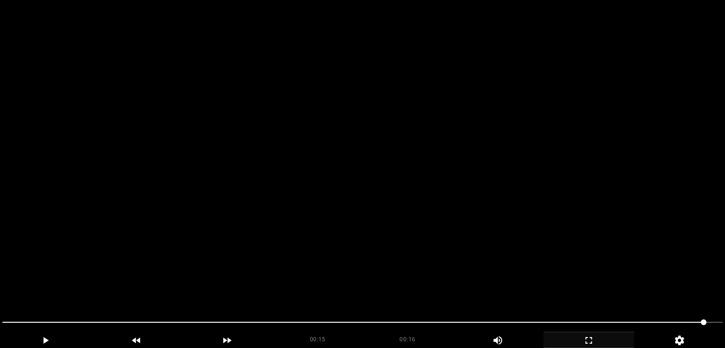
scroll to position [191, 0]
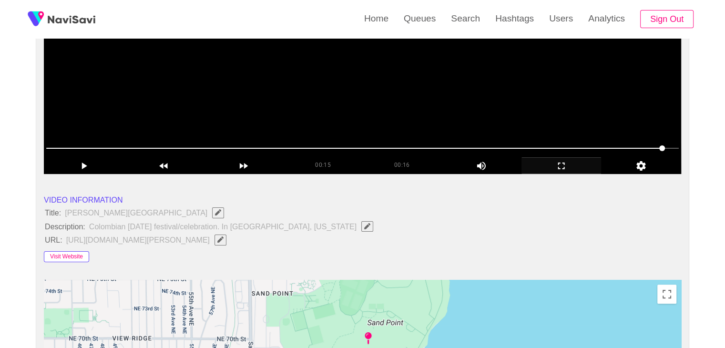
click at [81, 253] on button "Visit Website" at bounding box center [66, 256] width 45 height 11
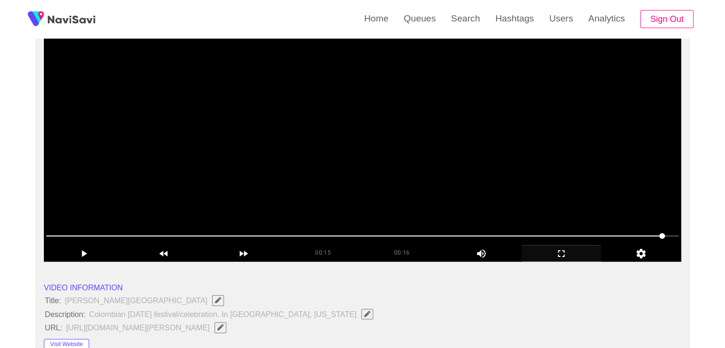
scroll to position [95, 0]
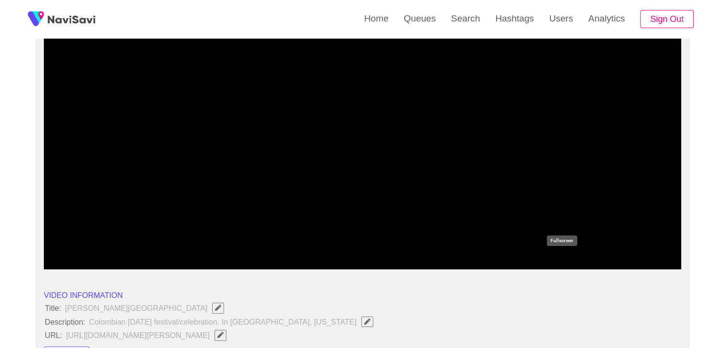
click at [573, 262] on icon "add" at bounding box center [561, 260] width 79 height 11
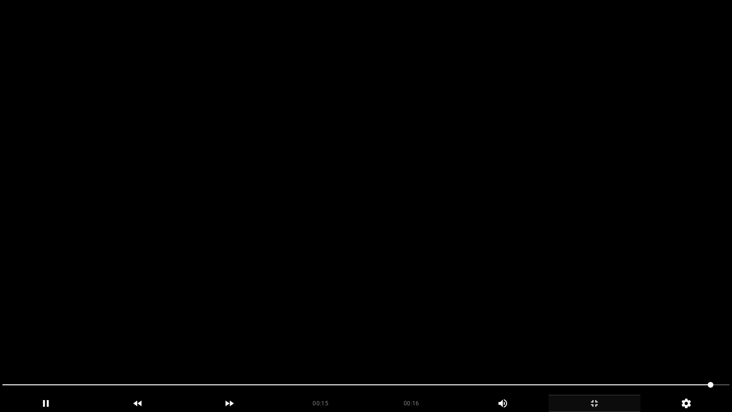
click at [485, 251] on video at bounding box center [366, 206] width 732 height 412
click at [486, 249] on video at bounding box center [366, 206] width 732 height 412
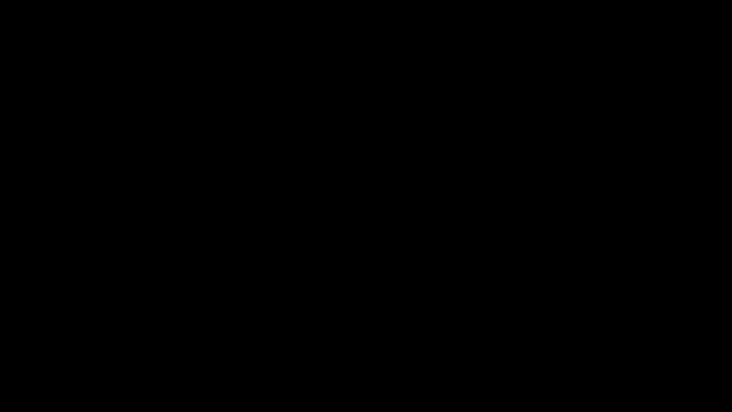
click at [606, 347] on icon "add" at bounding box center [594, 402] width 91 height 11
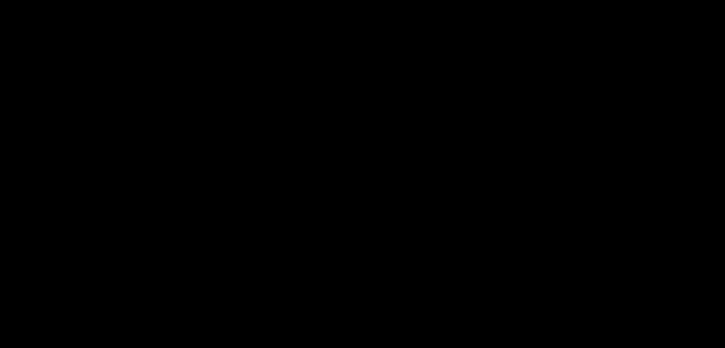
scroll to position [429, 0]
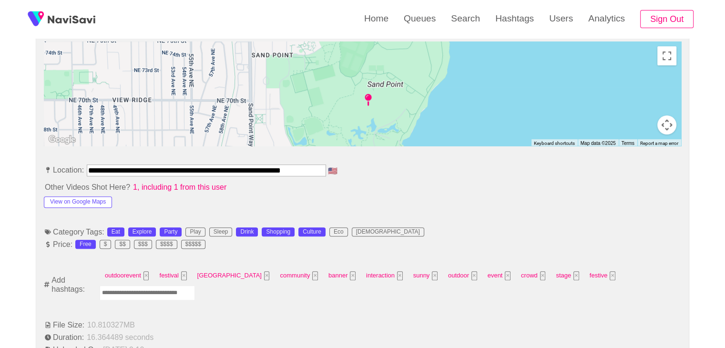
click at [195, 285] on input "Enter tag here and press return" at bounding box center [147, 292] width 95 height 15
type input "*****"
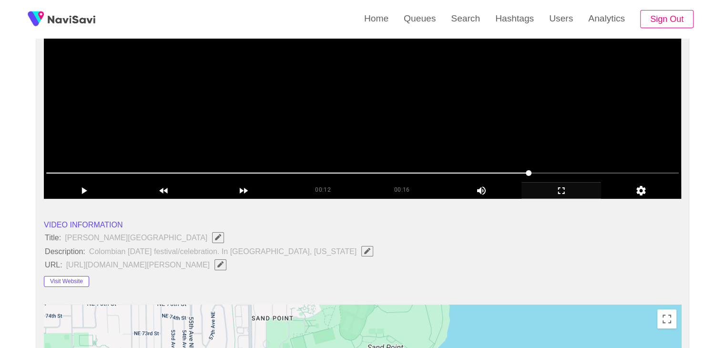
scroll to position [48, 0]
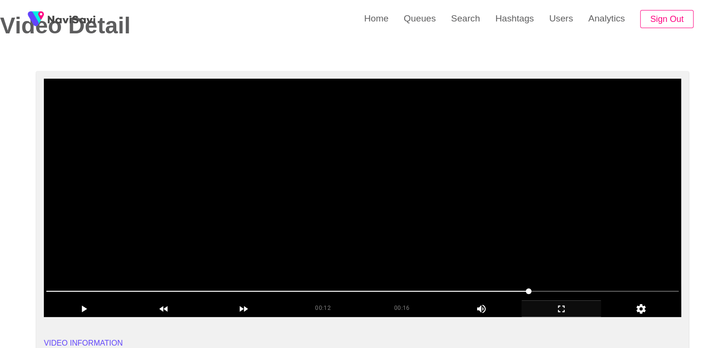
click at [456, 241] on video at bounding box center [362, 198] width 637 height 238
drag, startPoint x: 366, startPoint y: 283, endPoint x: 276, endPoint y: 271, distance: 90.9
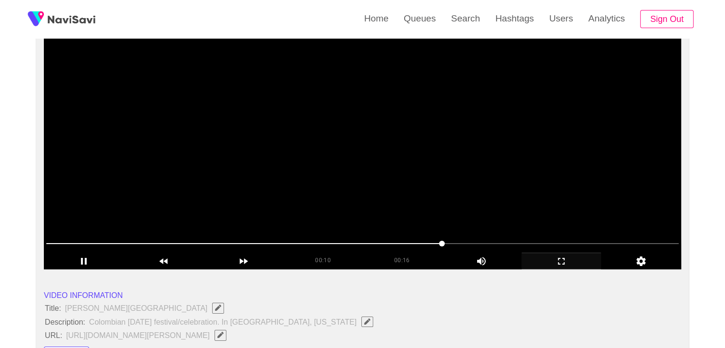
click at [356, 151] on video at bounding box center [362, 150] width 637 height 238
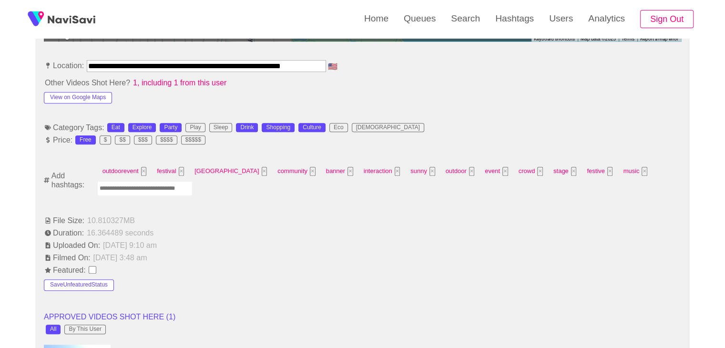
scroll to position [524, 0]
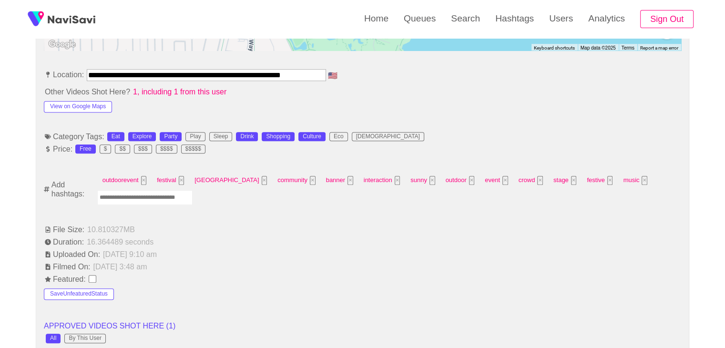
drag, startPoint x: 143, startPoint y: 195, endPoint x: 152, endPoint y: 193, distance: 8.3
click at [146, 195] on input "Enter tag here and press return" at bounding box center [144, 197] width 95 height 15
type input "*********"
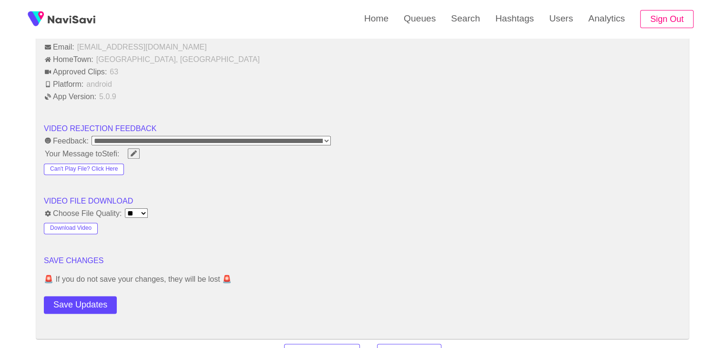
scroll to position [1144, 0]
click at [102, 295] on button "Save Updates" at bounding box center [80, 304] width 73 height 18
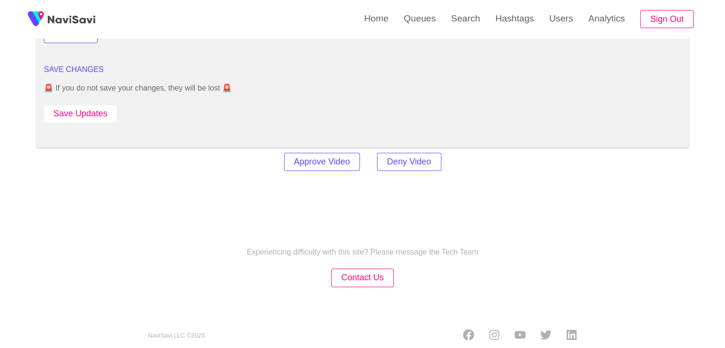
click at [88, 113] on button "Save Updates" at bounding box center [80, 114] width 73 height 18
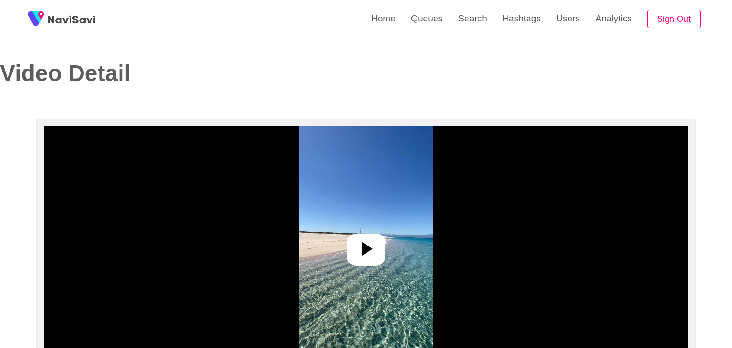
select select "**********"
select select "**"
click at [369, 245] on icon at bounding box center [362, 248] width 23 height 23
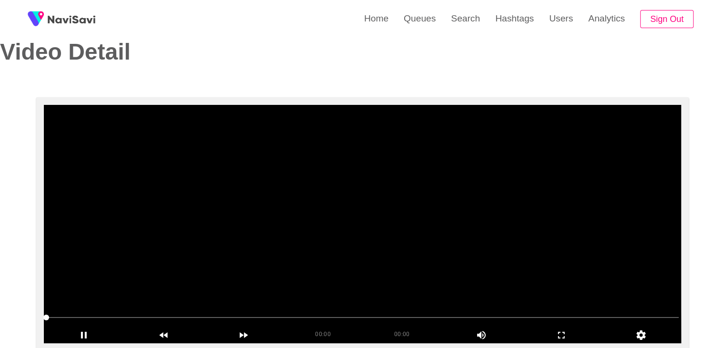
scroll to position [95, 0]
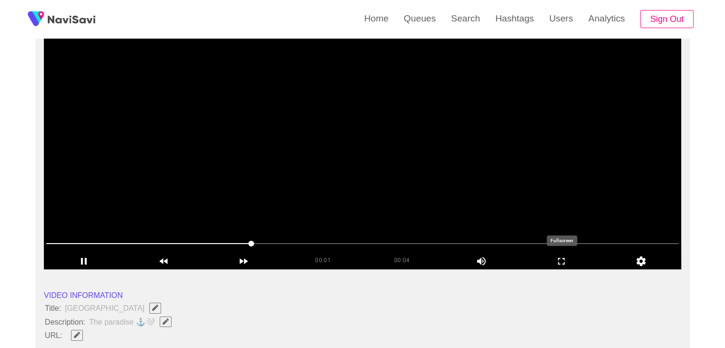
click at [558, 258] on icon "add" at bounding box center [561, 260] width 79 height 11
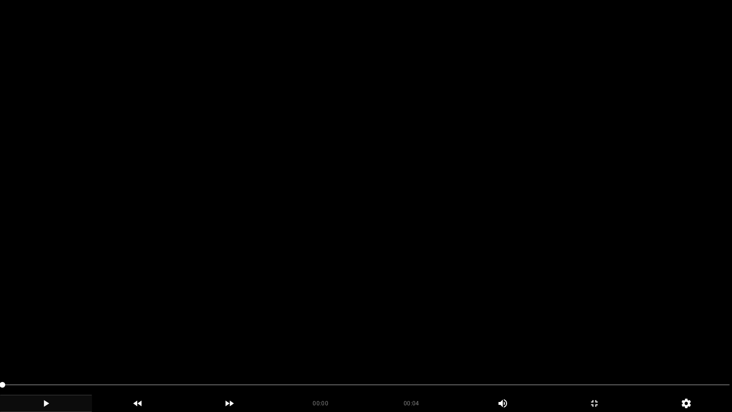
click at [47, 347] on icon "add" at bounding box center [46, 403] width 5 height 7
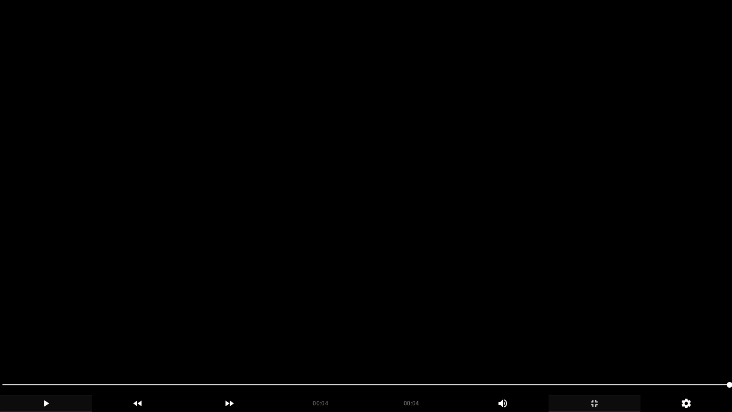
click at [597, 347] on icon "add" at bounding box center [594, 402] width 91 height 11
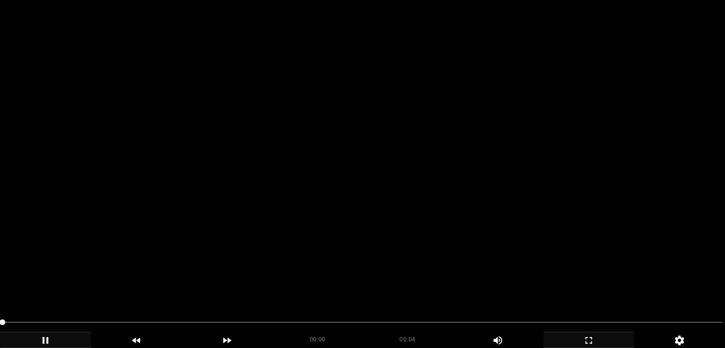
scroll to position [238, 0]
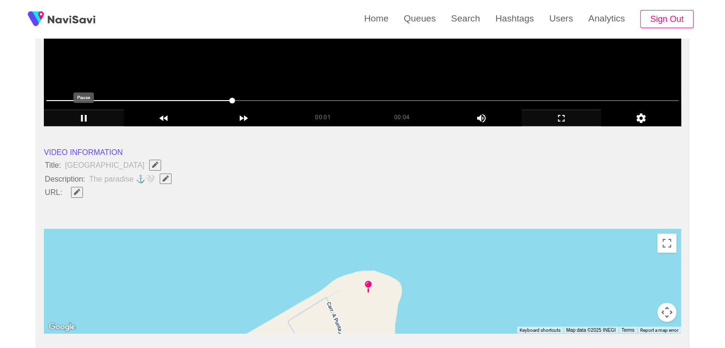
click at [78, 118] on icon "add" at bounding box center [83, 117] width 79 height 11
drag, startPoint x: 156, startPoint y: 181, endPoint x: 38, endPoint y: 165, distance: 119.2
copy ul "Title: Punta Arena de La Ventana Description: The paradise ⚓️🤍"
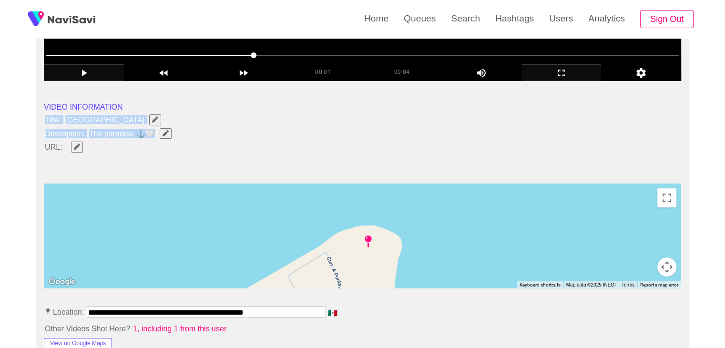
scroll to position [286, 0]
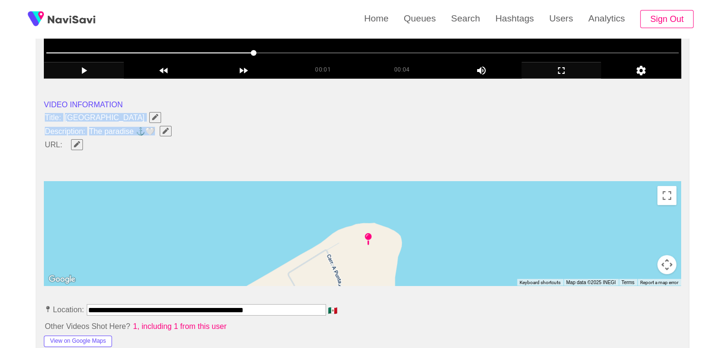
click at [168, 131] on icon "Edit Field" at bounding box center [166, 131] width 6 height 6
type input "**********"
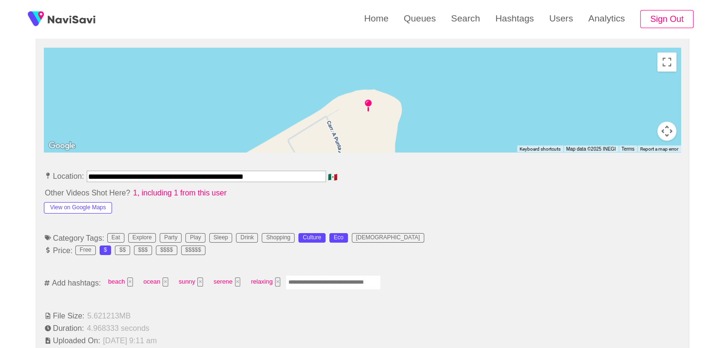
scroll to position [429, 0]
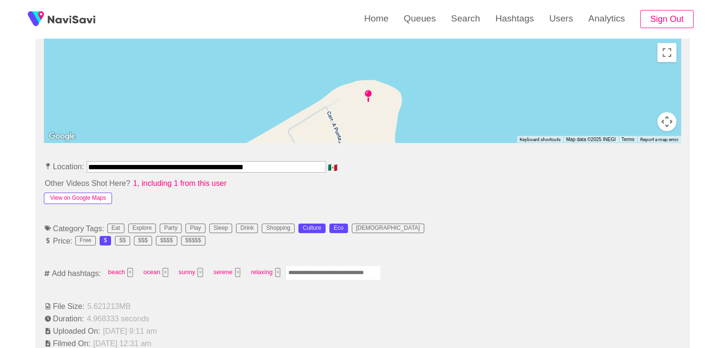
click at [83, 199] on button "View on Google Maps" at bounding box center [78, 198] width 68 height 11
drag, startPoint x: 290, startPoint y: 160, endPoint x: 15, endPoint y: 144, distance: 275.5
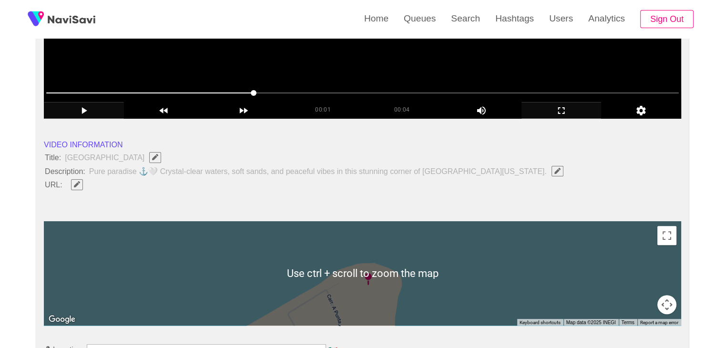
scroll to position [238, 0]
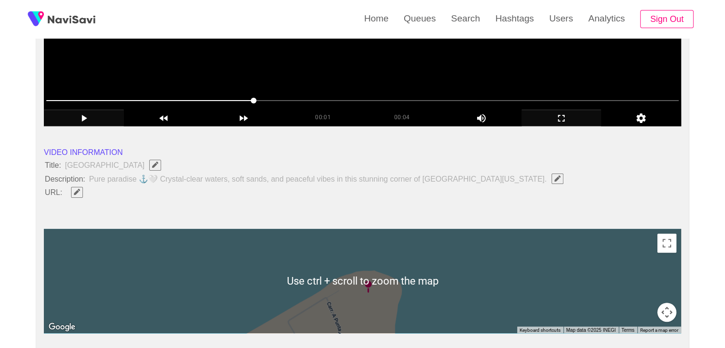
click at [80, 191] on span "Edit Field" at bounding box center [77, 192] width 8 height 6
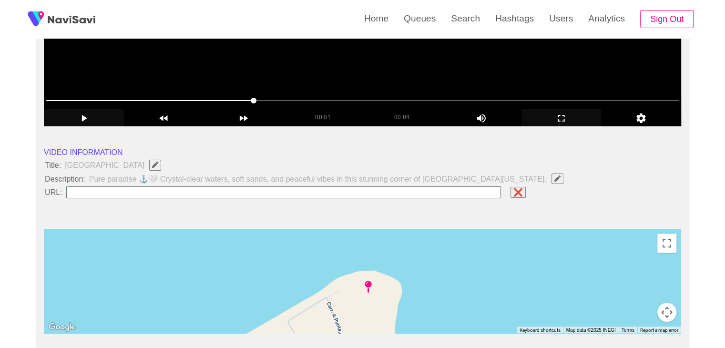
click at [114, 192] on input "field" at bounding box center [283, 192] width 435 height 12
type input "**********"
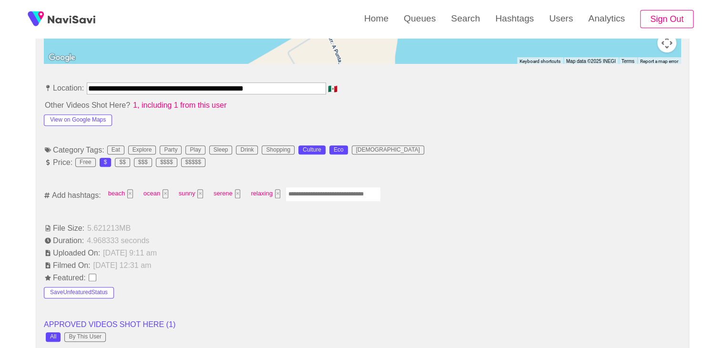
scroll to position [524, 0]
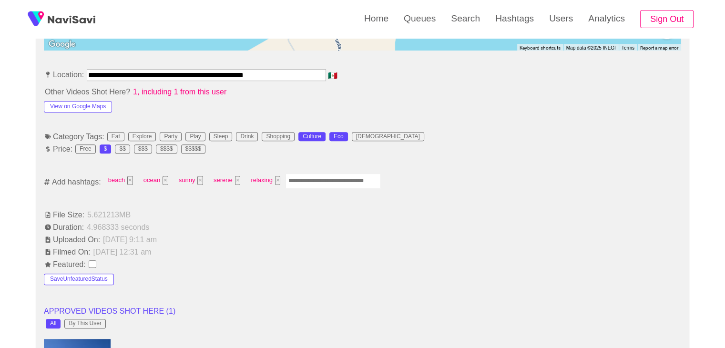
click at [319, 179] on input "Enter tag here and press return" at bounding box center [332, 180] width 95 height 15
type input "*********"
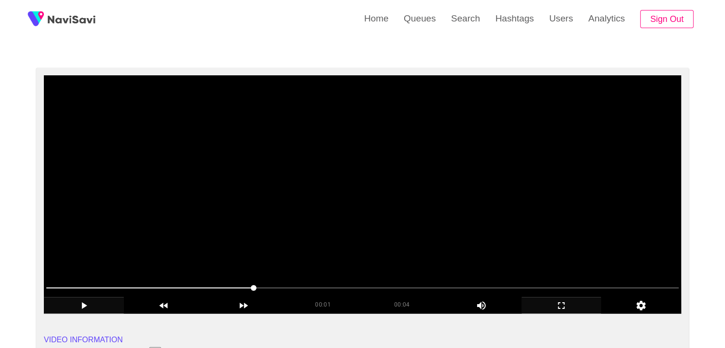
scroll to position [48, 0]
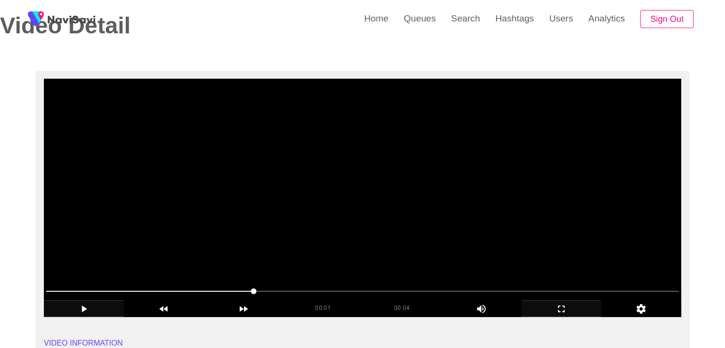
click at [369, 233] on video at bounding box center [362, 198] width 637 height 238
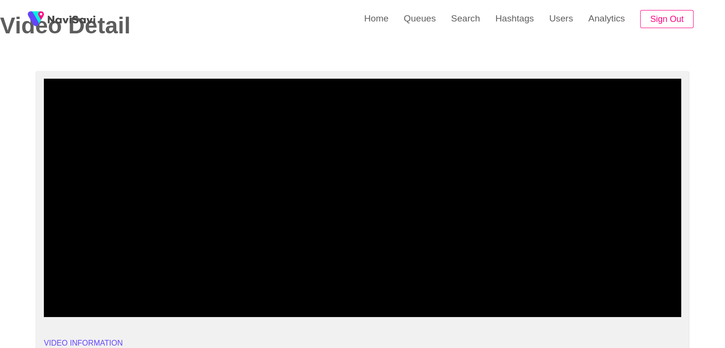
click at [457, 291] on span at bounding box center [362, 291] width 632 height 1
click at [537, 292] on span at bounding box center [362, 291] width 632 height 15
click at [594, 288] on span at bounding box center [362, 291] width 632 height 15
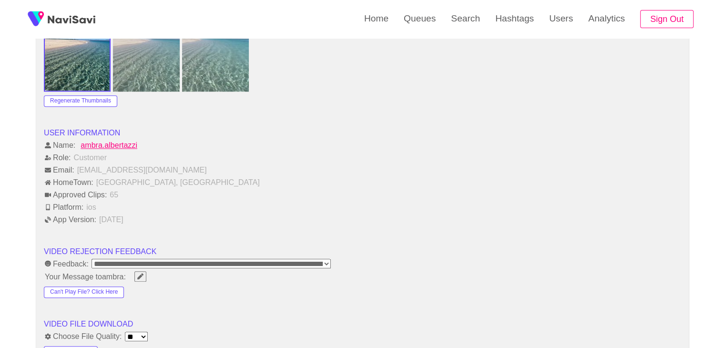
scroll to position [1191, 0]
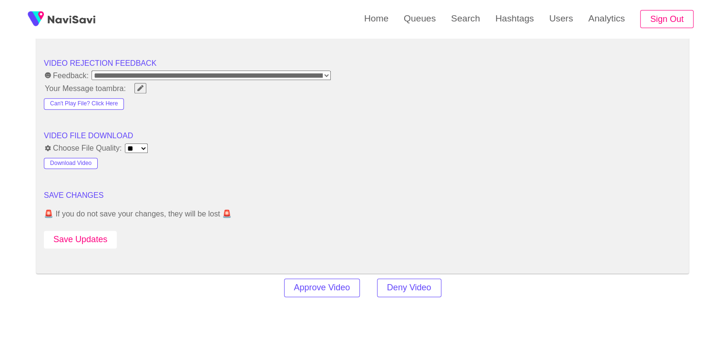
click at [101, 235] on button "Save Updates" at bounding box center [80, 240] width 73 height 18
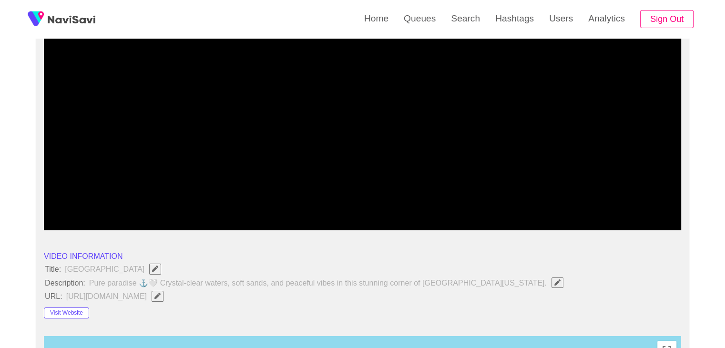
scroll to position [0, 0]
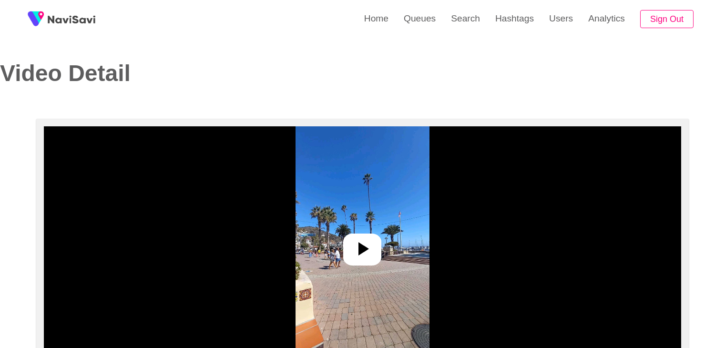
select select "**********"
select select "**"
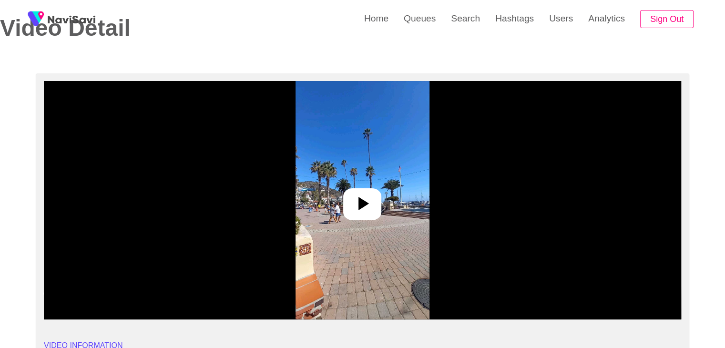
scroll to position [48, 0]
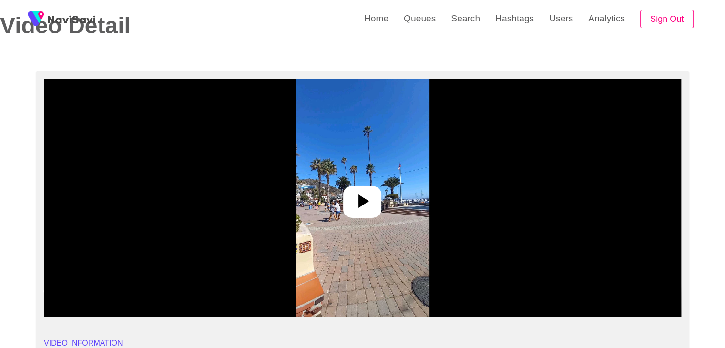
click at [354, 199] on icon at bounding box center [362, 201] width 23 height 23
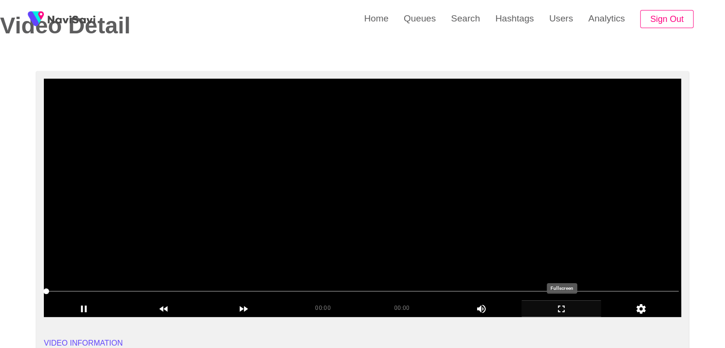
click at [570, 308] on icon "add" at bounding box center [561, 308] width 79 height 11
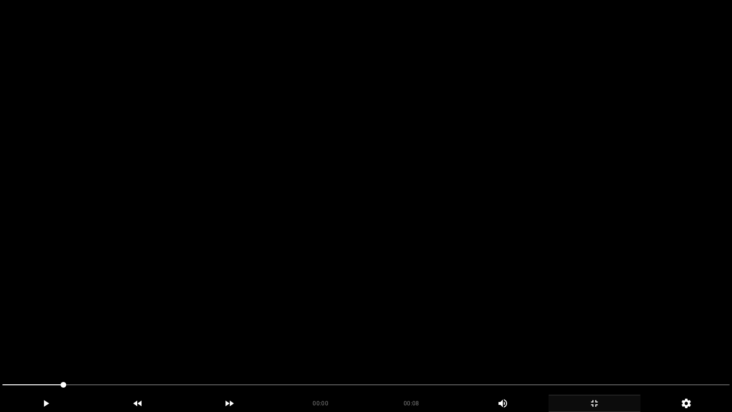
click at [372, 265] on video at bounding box center [366, 206] width 732 height 412
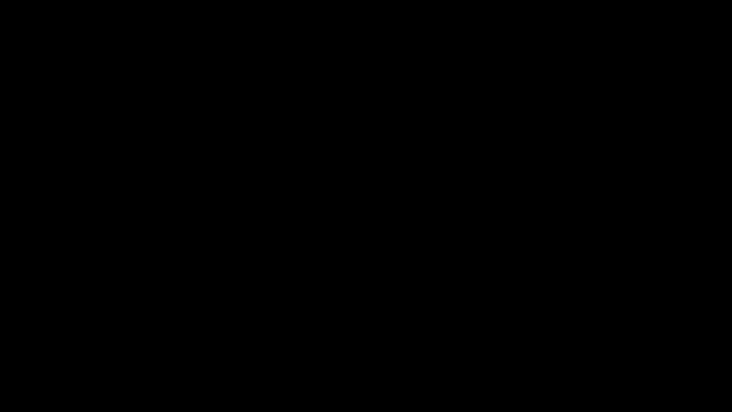
drag, startPoint x: 248, startPoint y: 380, endPoint x: 235, endPoint y: 380, distance: 12.4
click at [235, 347] on span at bounding box center [365, 384] width 727 height 15
click at [598, 347] on span at bounding box center [365, 384] width 727 height 15
click at [627, 347] on span at bounding box center [365, 384] width 727 height 15
click at [593, 347] on icon "add" at bounding box center [594, 402] width 91 height 11
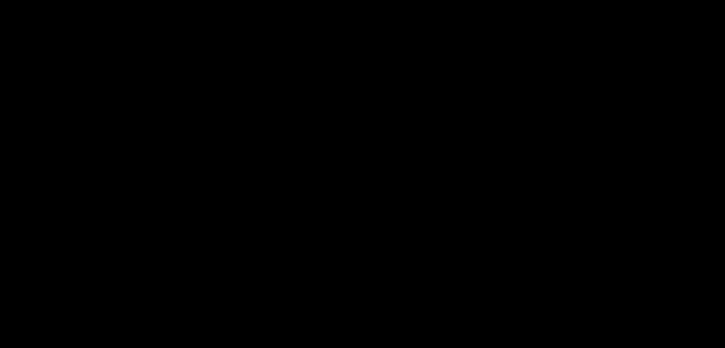
scroll to position [429, 0]
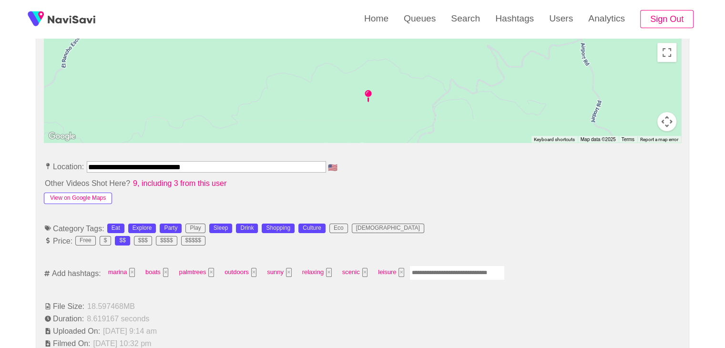
click at [92, 195] on button "View on Google Maps" at bounding box center [78, 198] width 68 height 11
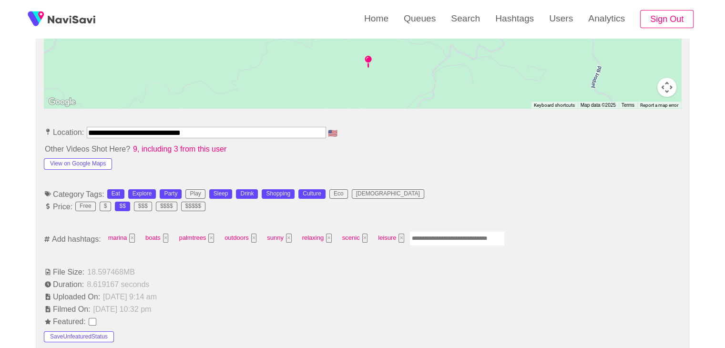
scroll to position [477, 0]
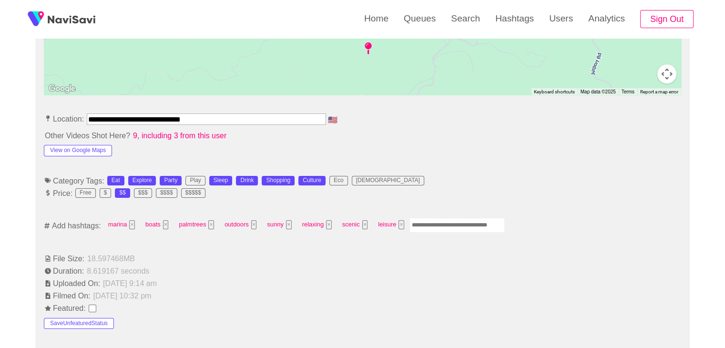
drag, startPoint x: 154, startPoint y: 124, endPoint x: 9, endPoint y: 114, distance: 145.7
click at [10, 115] on div "**********" at bounding box center [362, 327] width 725 height 1371
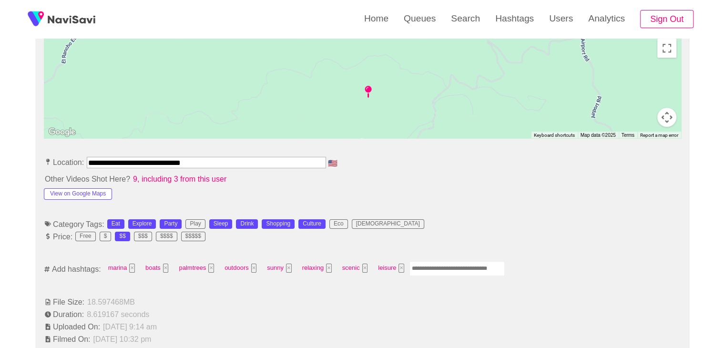
scroll to position [334, 0]
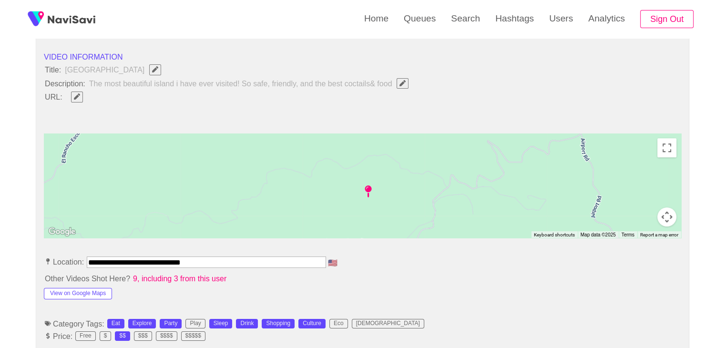
click at [74, 94] on icon "Edit Field" at bounding box center [77, 96] width 6 height 6
click at [101, 98] on input "field" at bounding box center [283, 97] width 435 height 12
type input "**********"
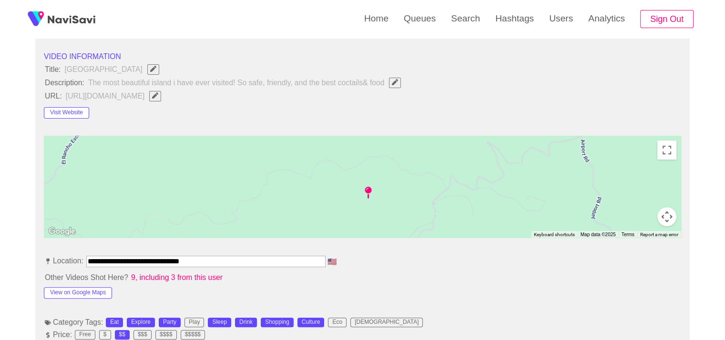
scroll to position [334, 223]
click at [158, 99] on icon "Edit Field" at bounding box center [155, 95] width 6 height 6
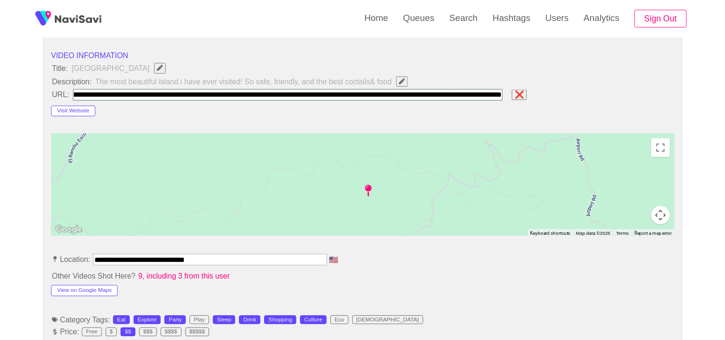
scroll to position [0, 0]
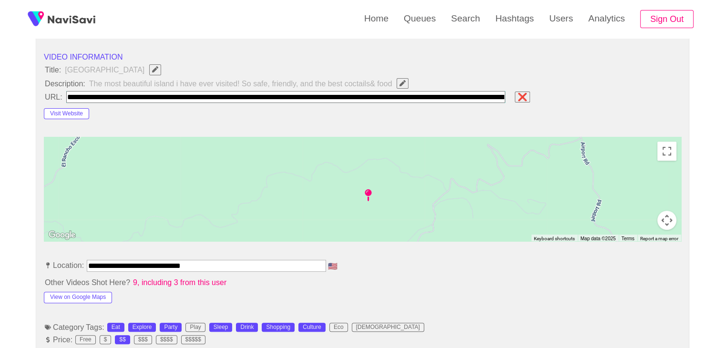
click at [522, 94] on span "❌" at bounding box center [522, 96] width 11 height 9
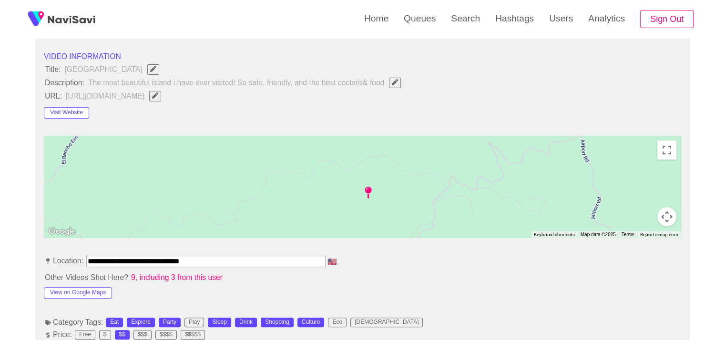
click at [167, 102] on span "https://www.visitcatalinaisland.com/?utm_source=google&utm_medium=RSA&utm_campa…" at bounding box center [116, 96] width 102 height 12
drag, startPoint x: 710, startPoint y: 101, endPoint x: 486, endPoint y: 102, distance: 223.5
click at [159, 99] on span "Edit Field" at bounding box center [155, 95] width 8 height 6
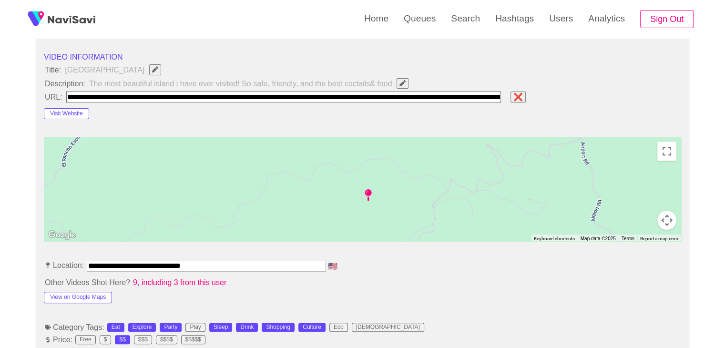
scroll to position [0, 757]
type input "**********"
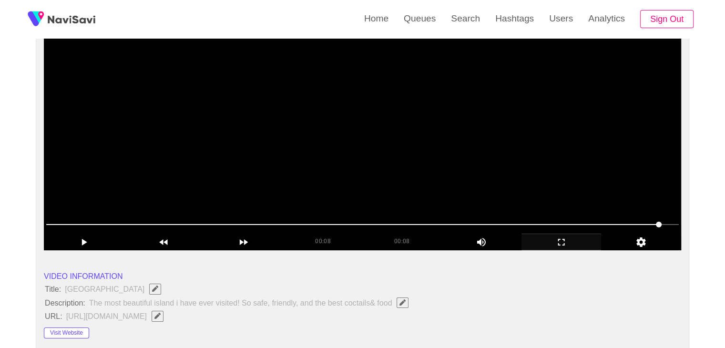
scroll to position [110, 0]
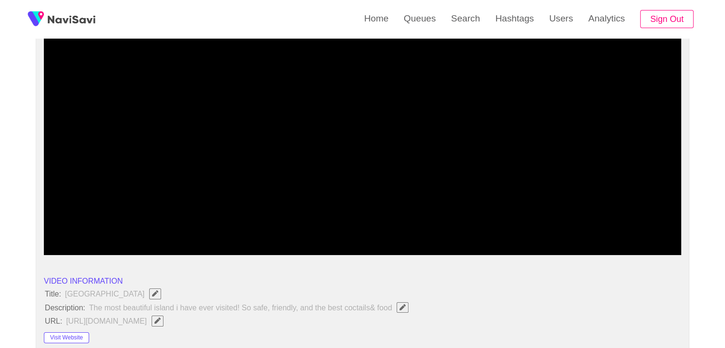
drag, startPoint x: 259, startPoint y: 195, endPoint x: 209, endPoint y: 220, distance: 55.8
click at [259, 195] on video at bounding box center [362, 136] width 637 height 238
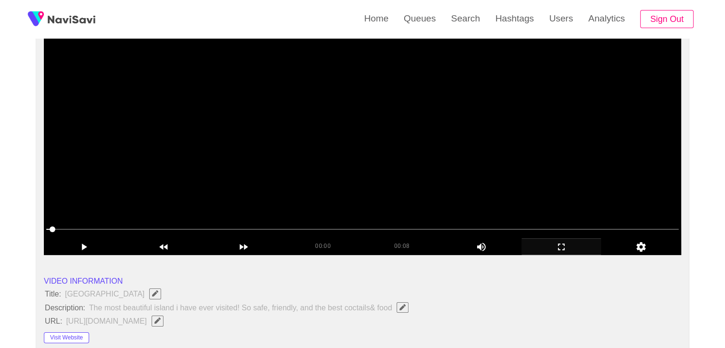
click at [282, 178] on video at bounding box center [362, 136] width 637 height 238
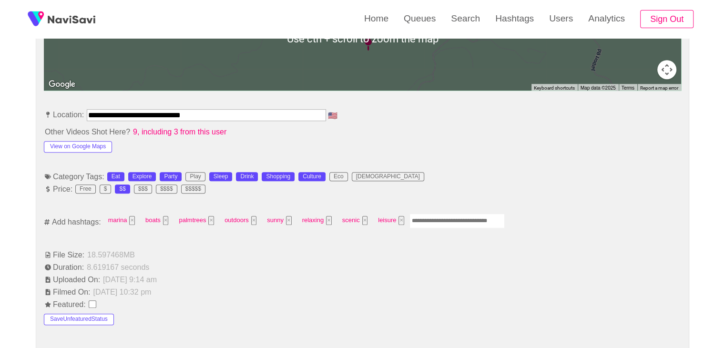
scroll to position [586, 0]
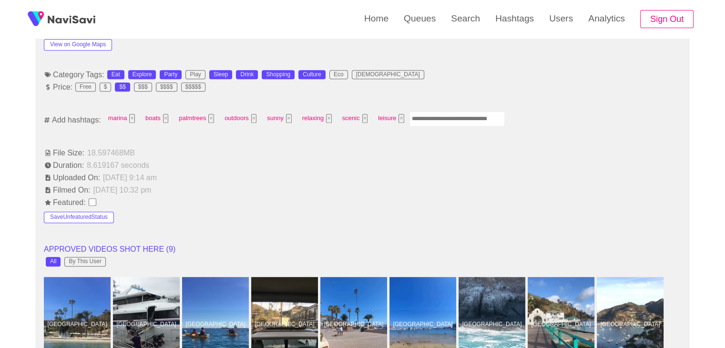
click at [438, 120] on input "Enter tag here and press return" at bounding box center [456, 119] width 95 height 15
type input "*********"
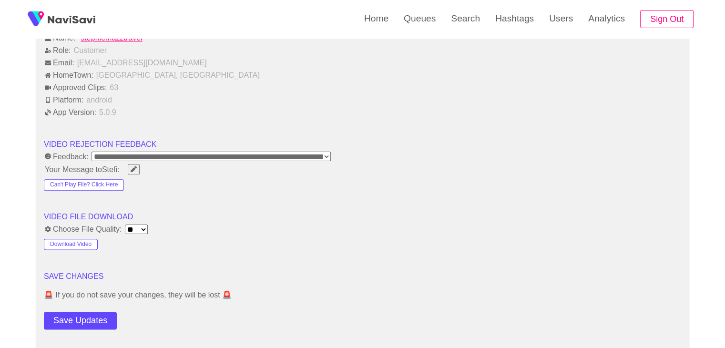
scroll to position [1301, 0]
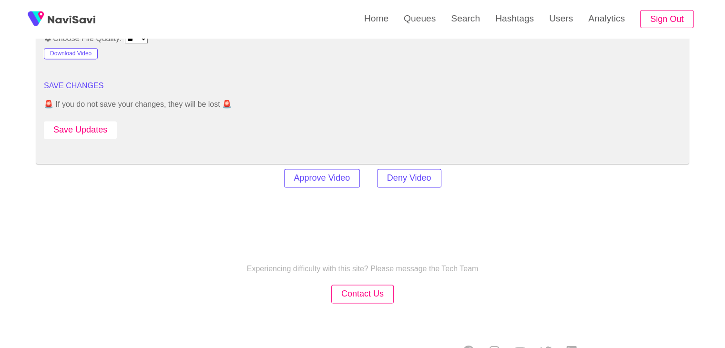
click at [101, 125] on button "Save Updates" at bounding box center [80, 130] width 73 height 18
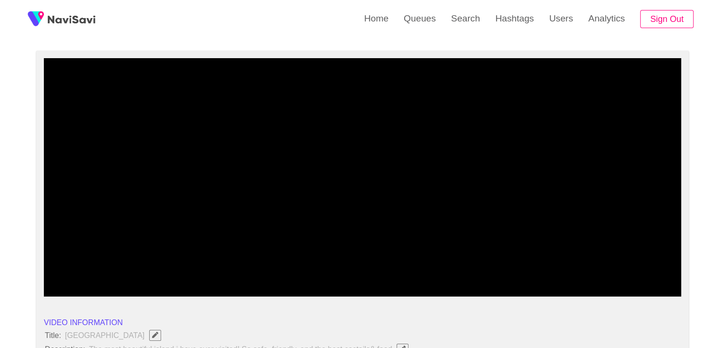
scroll to position [62, 0]
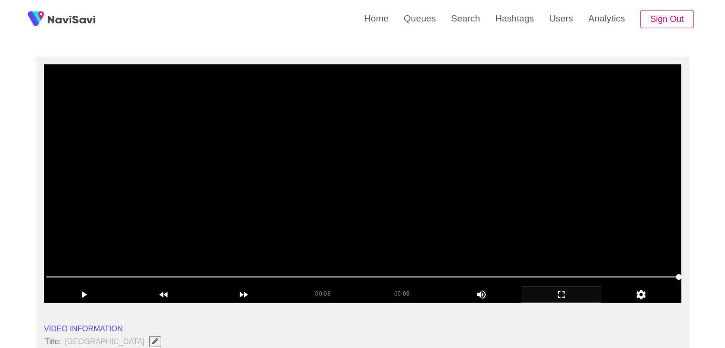
click at [387, 139] on video at bounding box center [362, 183] width 637 height 238
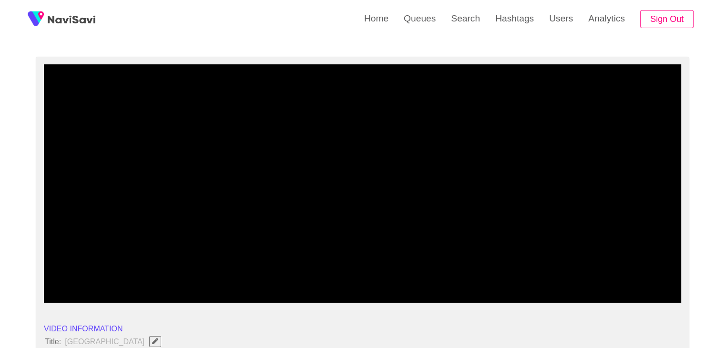
drag, startPoint x: 180, startPoint y: 271, endPoint x: 9, endPoint y: 285, distance: 171.1
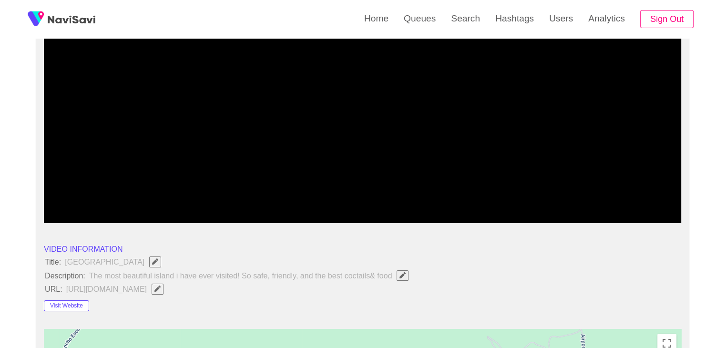
scroll to position [157, 0]
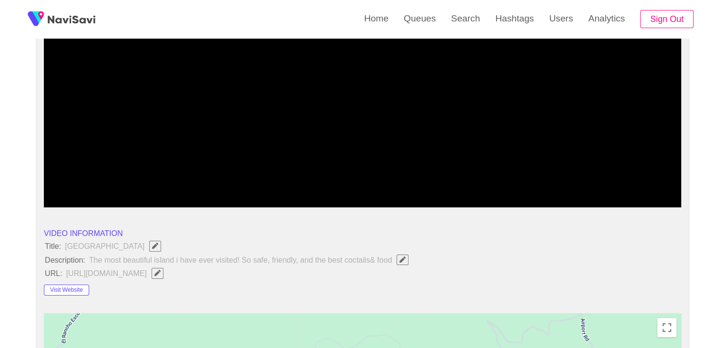
click at [162, 274] on span "Edit Field" at bounding box center [157, 273] width 8 height 6
click at [195, 285] on li "Visit Website" at bounding box center [362, 288] width 637 height 15
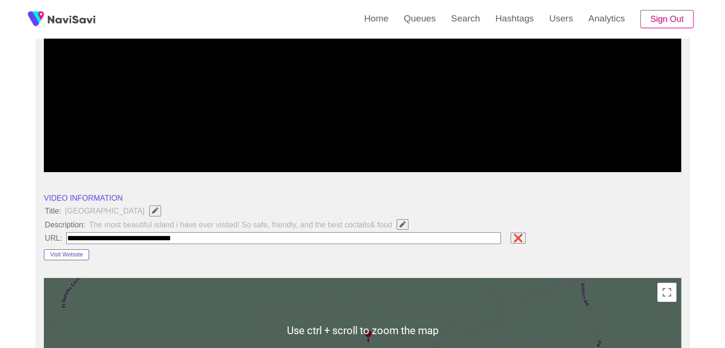
scroll to position [205, 0]
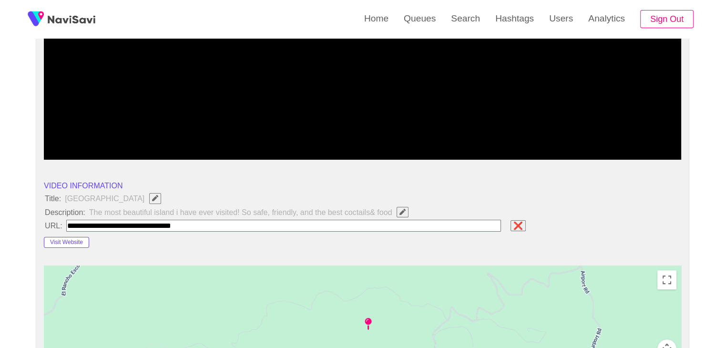
click at [261, 241] on li "Visit Website" at bounding box center [362, 240] width 637 height 15
click at [221, 221] on input "field" at bounding box center [283, 226] width 435 height 12
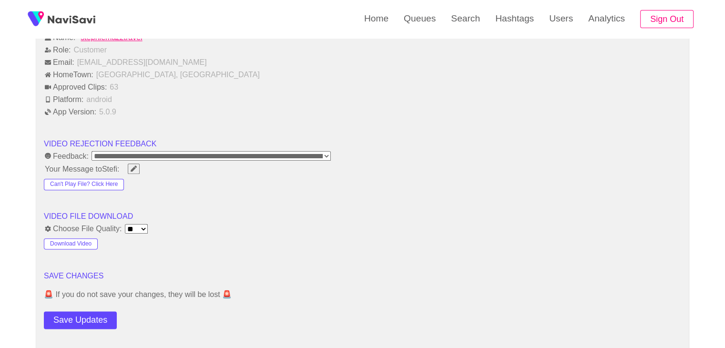
scroll to position [1253, 0]
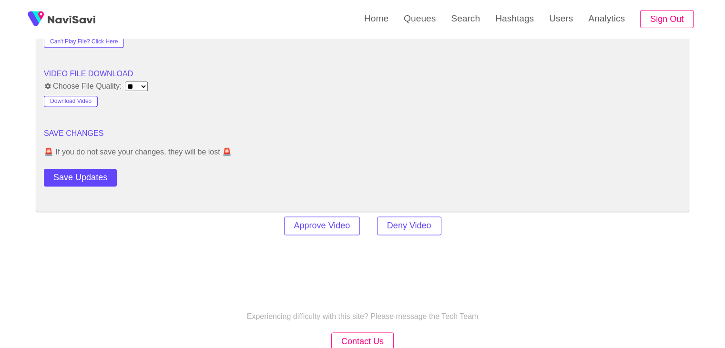
click at [99, 173] on button "Save Updates" at bounding box center [80, 178] width 73 height 18
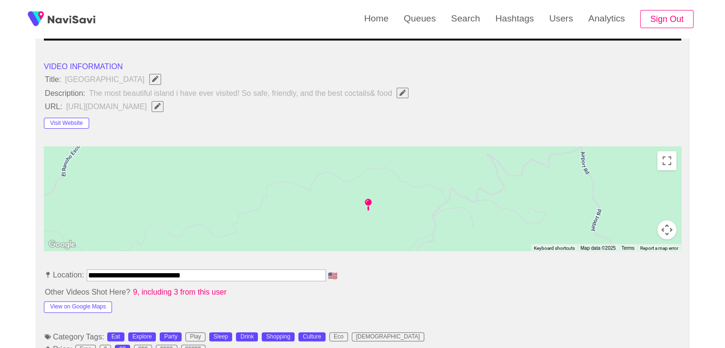
scroll to position [157, 0]
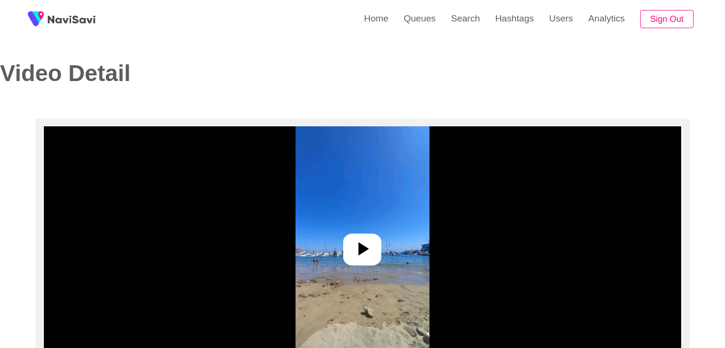
select select "**********"
select select "**"
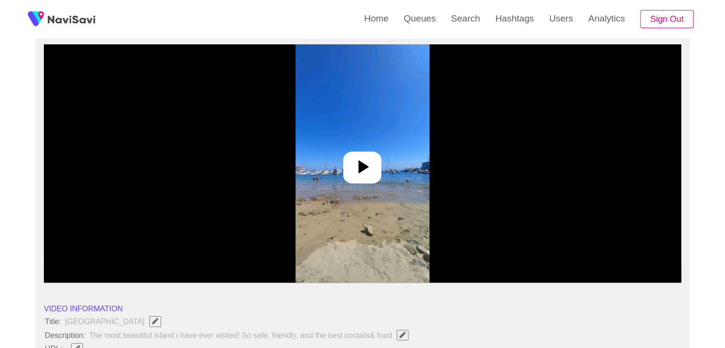
scroll to position [95, 0]
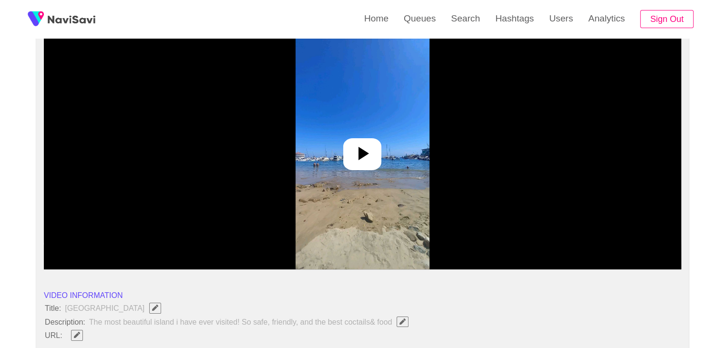
click at [368, 153] on icon at bounding box center [363, 153] width 10 height 13
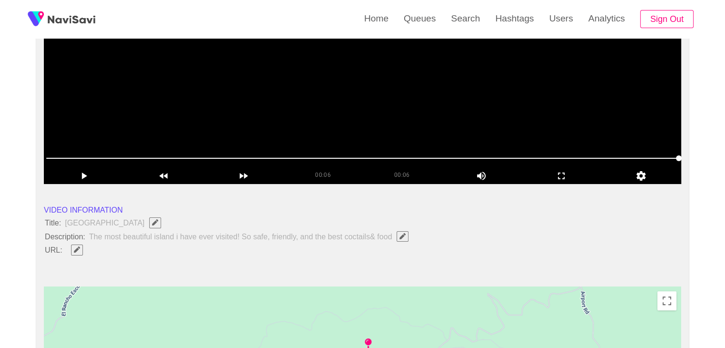
scroll to position [191, 0]
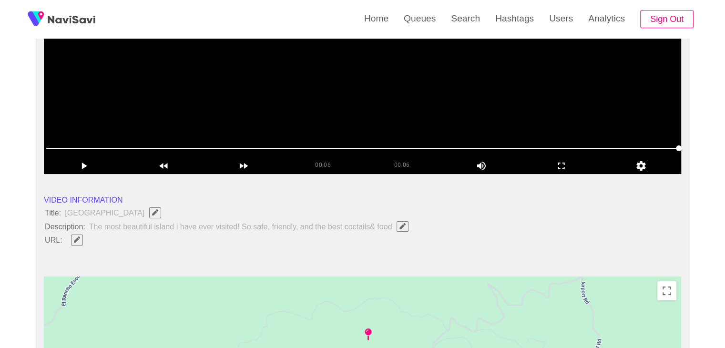
click at [76, 241] on button "button" at bounding box center [77, 239] width 12 height 10
type input "**********"
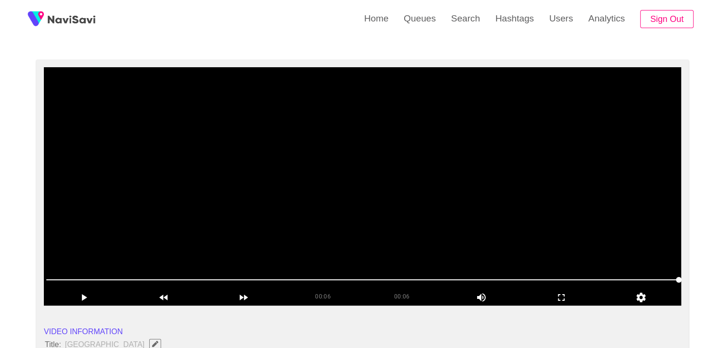
scroll to position [48, 0]
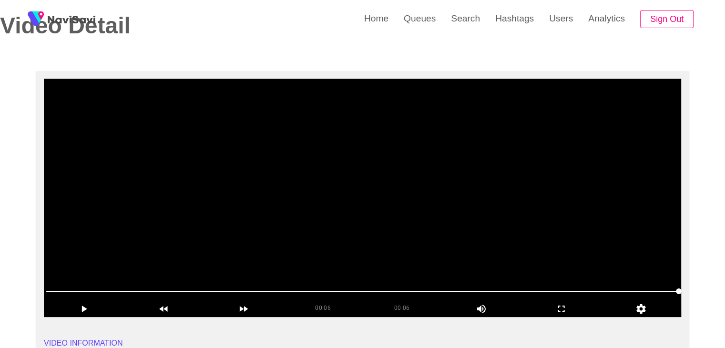
drag, startPoint x: 252, startPoint y: 181, endPoint x: 316, endPoint y: 204, distance: 68.9
click at [252, 182] on video at bounding box center [362, 198] width 637 height 238
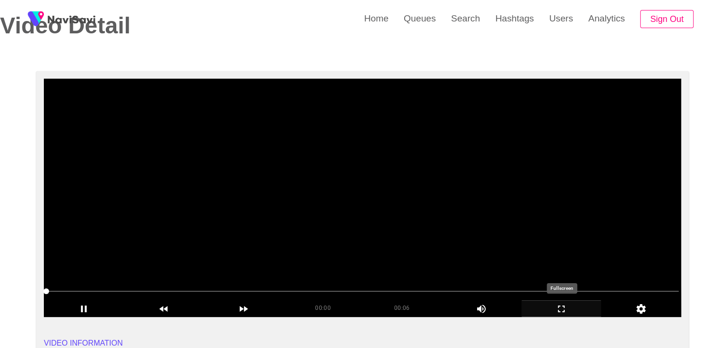
click at [562, 314] on icon "add" at bounding box center [561, 308] width 79 height 11
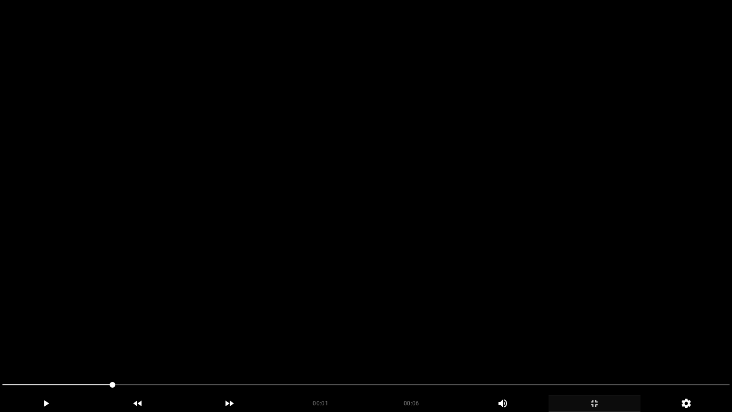
drag, startPoint x: 222, startPoint y: 254, endPoint x: 221, endPoint y: 260, distance: 5.9
click at [222, 256] on video at bounding box center [366, 206] width 732 height 412
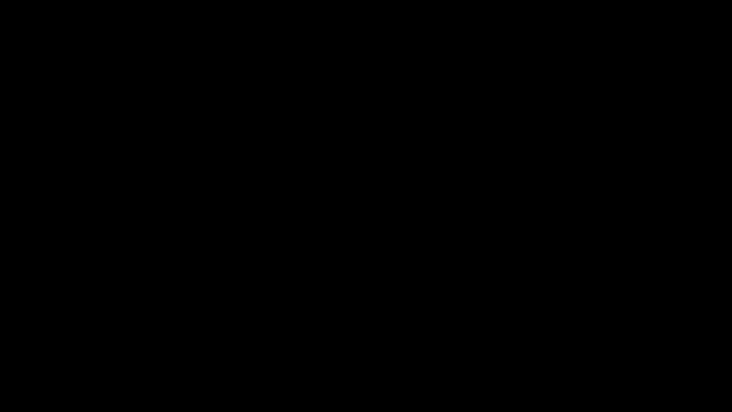
drag, startPoint x: 217, startPoint y: 386, endPoint x: 0, endPoint y: 377, distance: 217.5
drag, startPoint x: 14, startPoint y: 388, endPoint x: 0, endPoint y: 387, distance: 13.9
click at [0, 347] on div at bounding box center [366, 385] width 735 height 25
click at [14, 347] on span at bounding box center [17, 385] width 6 height 6
click at [71, 347] on icon "add" at bounding box center [45, 402] width 91 height 11
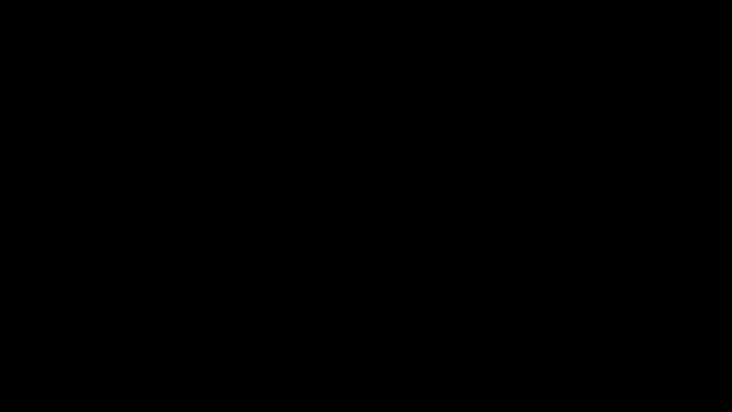
click at [606, 347] on icon "add" at bounding box center [594, 402] width 91 height 11
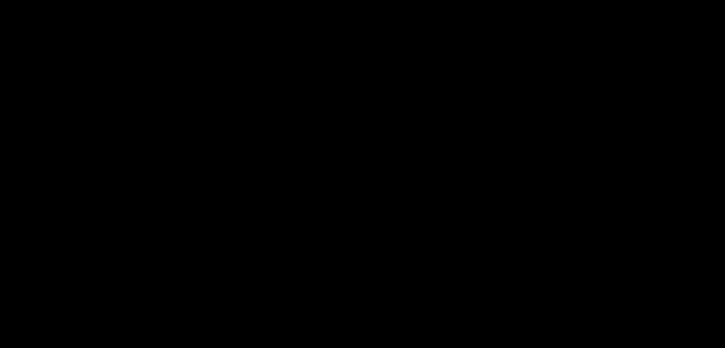
scroll to position [429, 0]
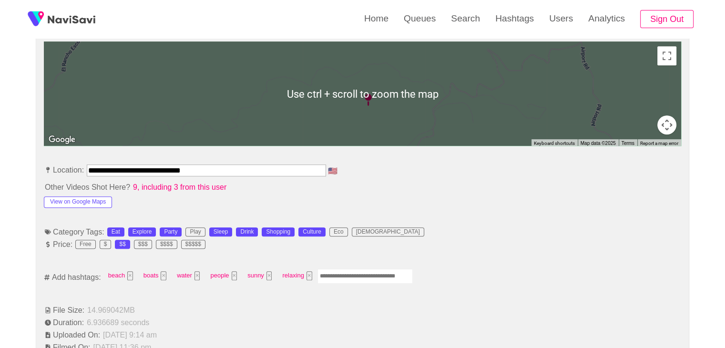
click at [334, 275] on input "Enter tag here and press return" at bounding box center [364, 276] width 95 height 15
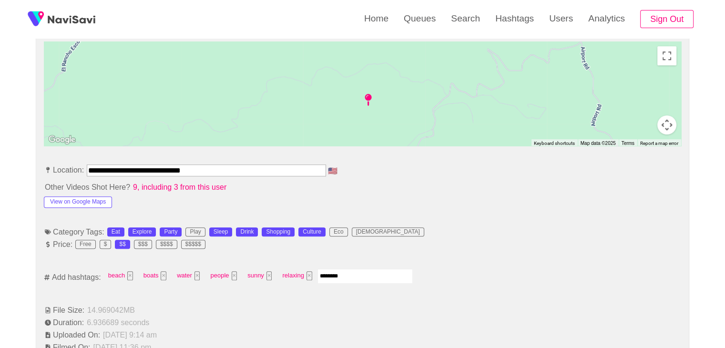
type input "*********"
type input "**********"
type input "*********"
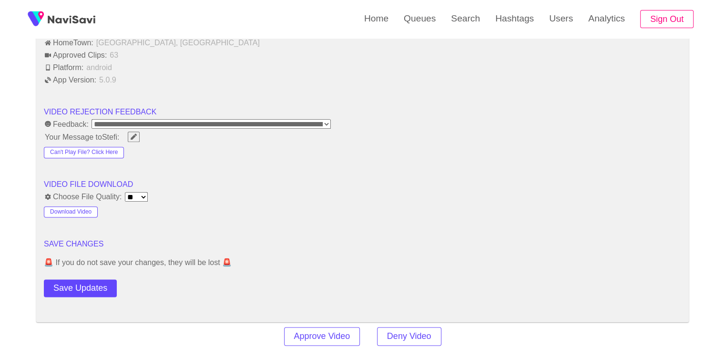
scroll to position [1144, 0]
click at [111, 284] on button "Save Updates" at bounding box center [80, 287] width 73 height 18
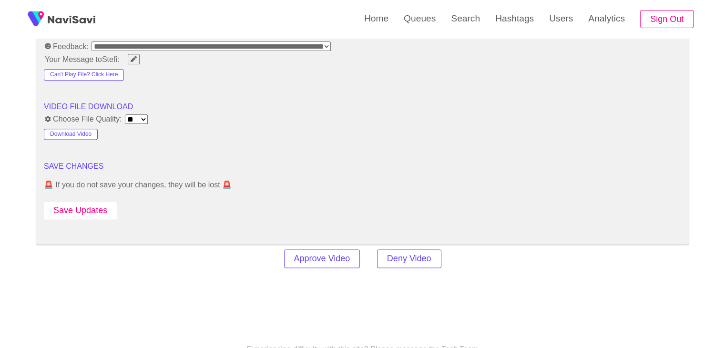
scroll to position [1239, 0]
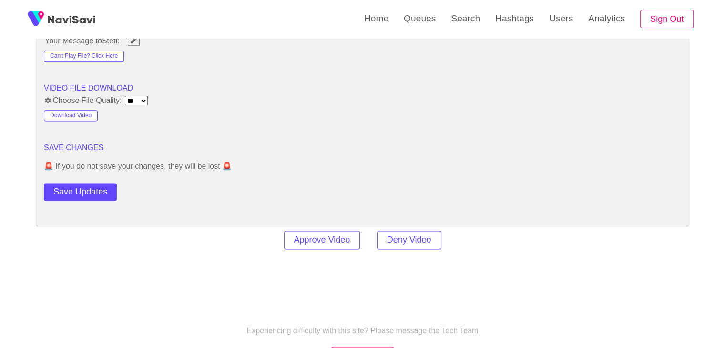
click at [99, 188] on button "Save Updates" at bounding box center [80, 192] width 73 height 18
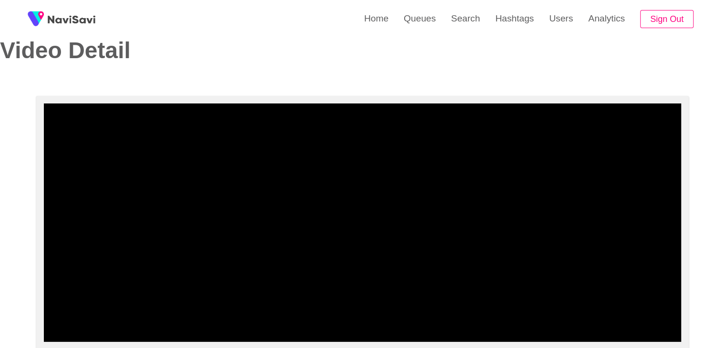
scroll to position [0, 0]
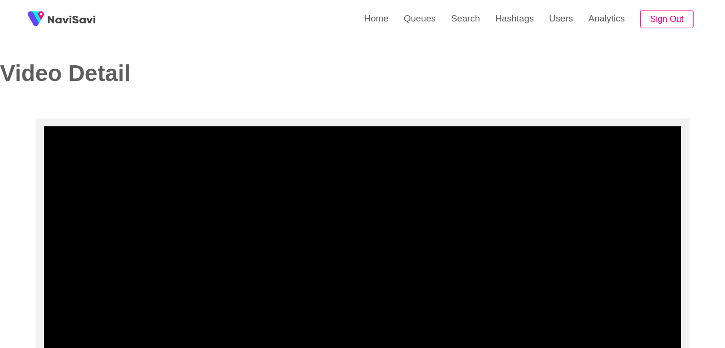
select select "**********"
select select "**"
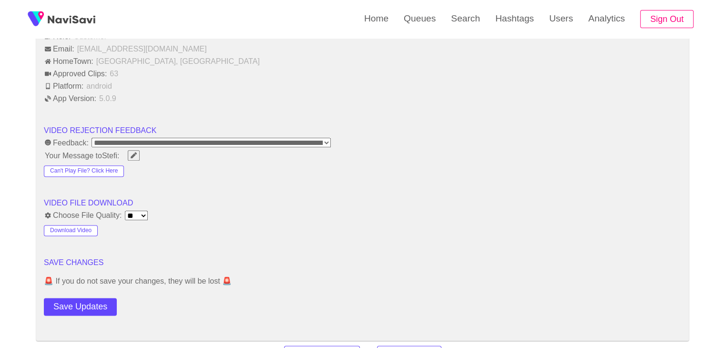
scroll to position [1144, 0]
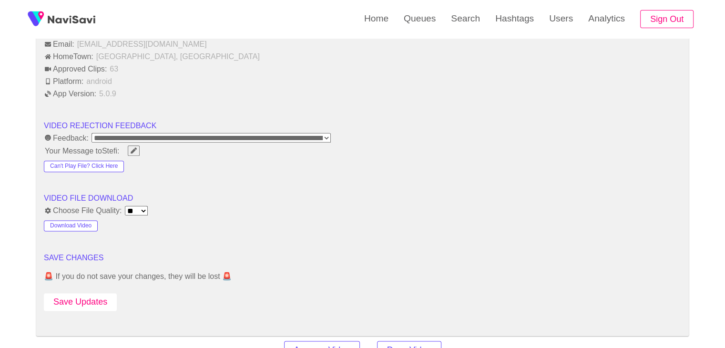
click at [86, 298] on button "Save Updates" at bounding box center [80, 302] width 73 height 18
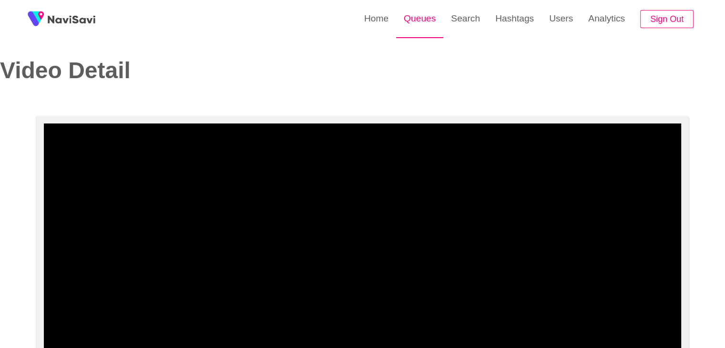
scroll to position [0, 0]
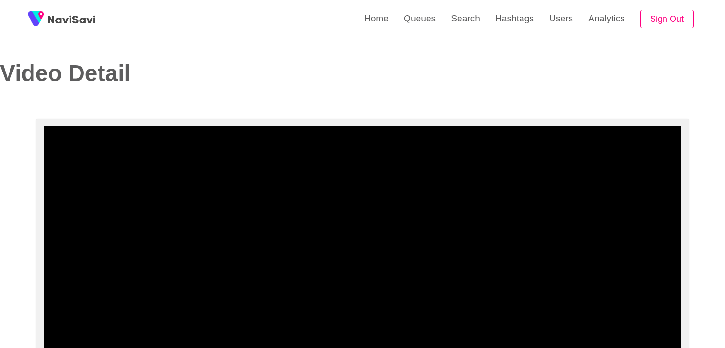
select select "**********"
select select "**"
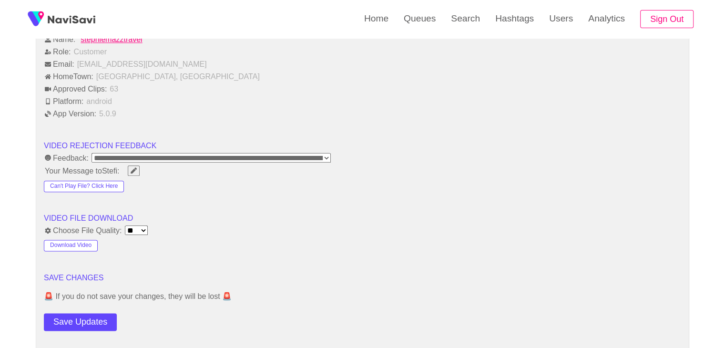
scroll to position [1191, 0]
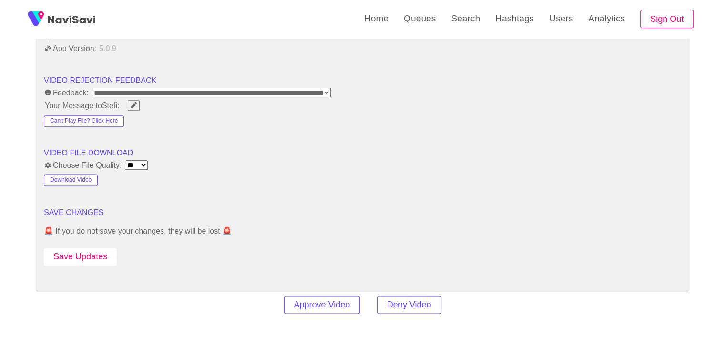
drag, startPoint x: 92, startPoint y: 250, endPoint x: 99, endPoint y: 244, distance: 9.4
click at [92, 251] on button "Save Updates" at bounding box center [80, 257] width 73 height 18
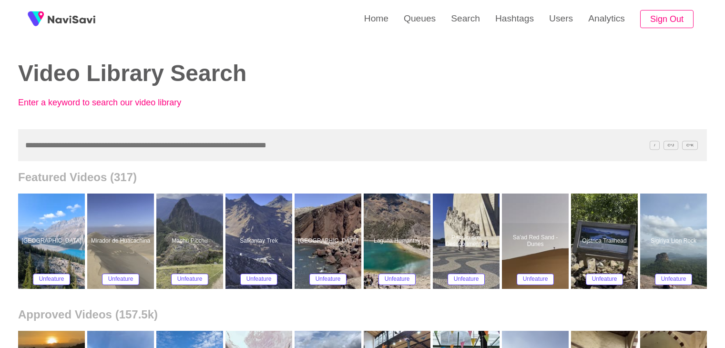
scroll to position [48, 0]
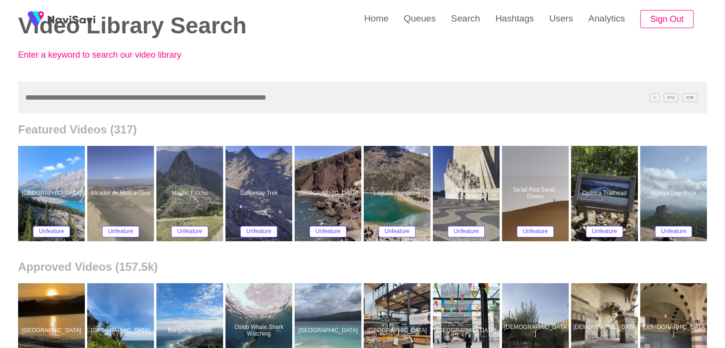
click at [63, 98] on input "text" at bounding box center [362, 97] width 689 height 32
paste input "**********"
type input "**********"
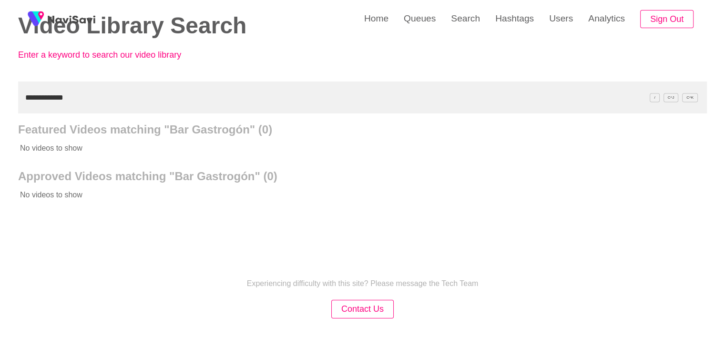
drag, startPoint x: 58, startPoint y: 100, endPoint x: 0, endPoint y: 96, distance: 58.3
click at [0, 101] on div "**********" at bounding box center [362, 170] width 725 height 437
click at [419, 24] on link "Queues" at bounding box center [419, 18] width 47 height 37
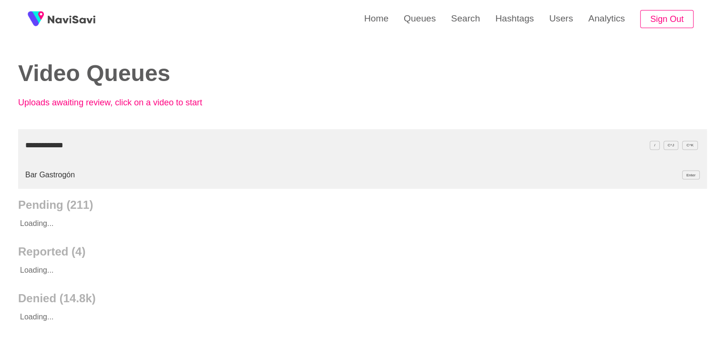
type input "**********"
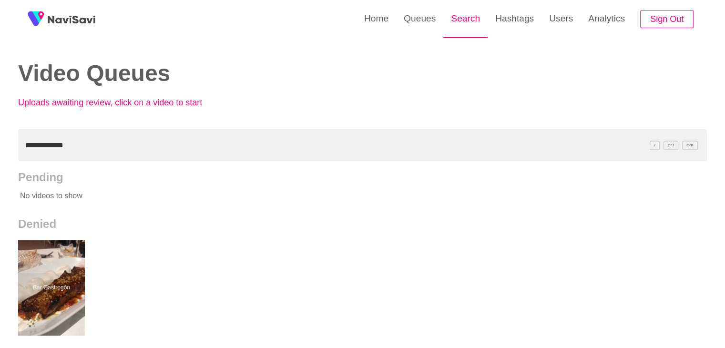
click at [477, 20] on link "Search" at bounding box center [465, 18] width 44 height 37
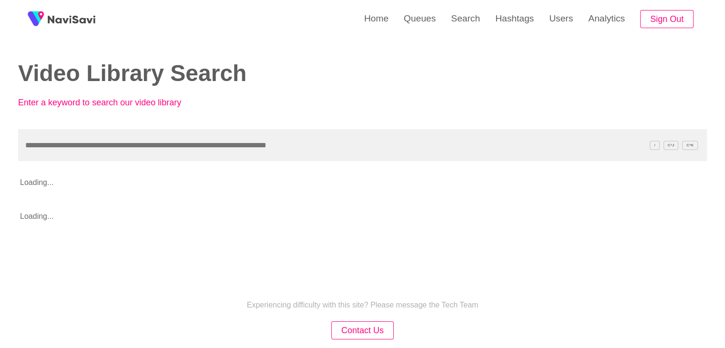
click at [59, 156] on input "text" at bounding box center [362, 145] width 689 height 32
type input "**********"
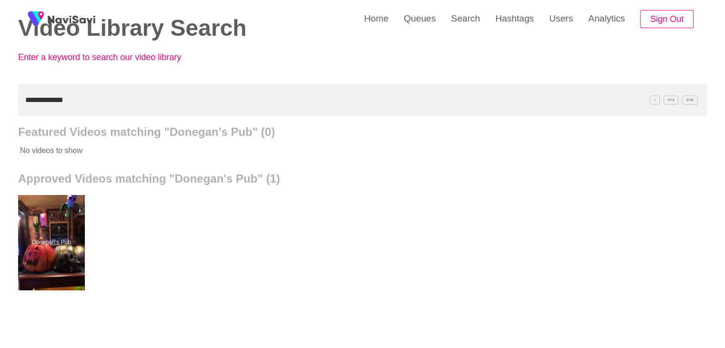
scroll to position [48, 0]
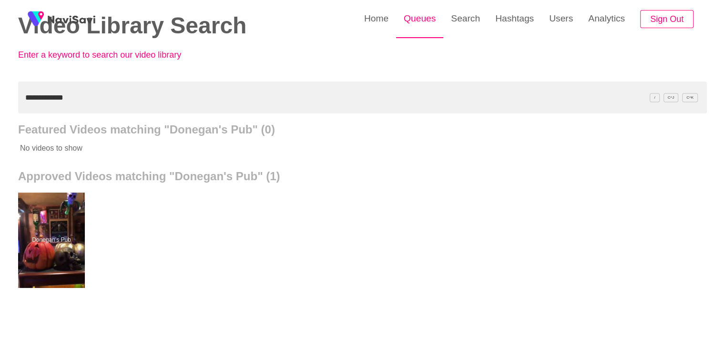
click at [406, 20] on link "Queues" at bounding box center [419, 18] width 47 height 37
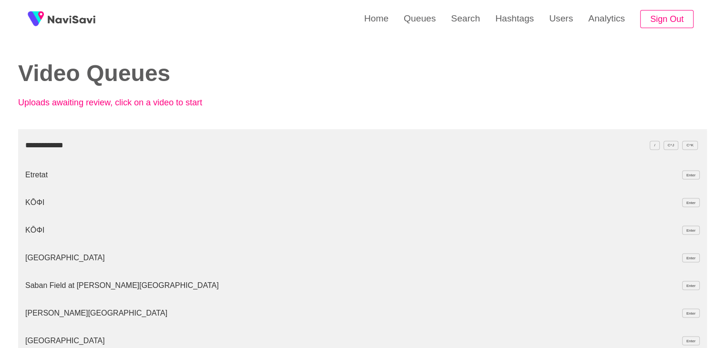
type input "**********"
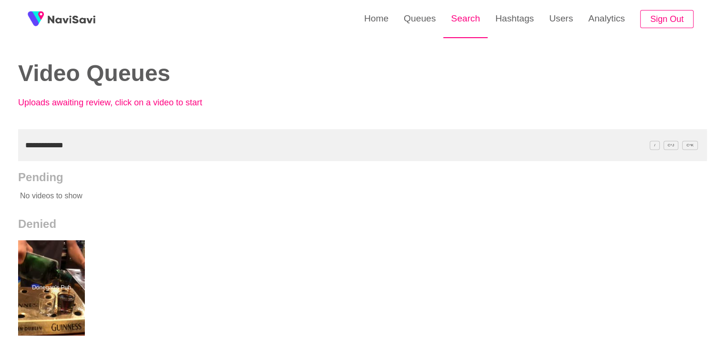
click at [469, 20] on link "Search" at bounding box center [465, 18] width 44 height 37
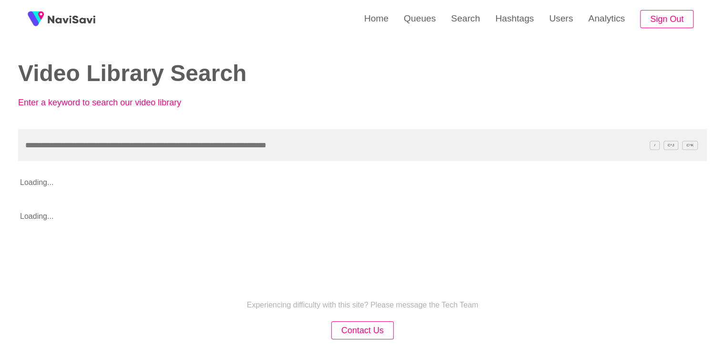
click at [71, 147] on input "text" at bounding box center [362, 145] width 689 height 32
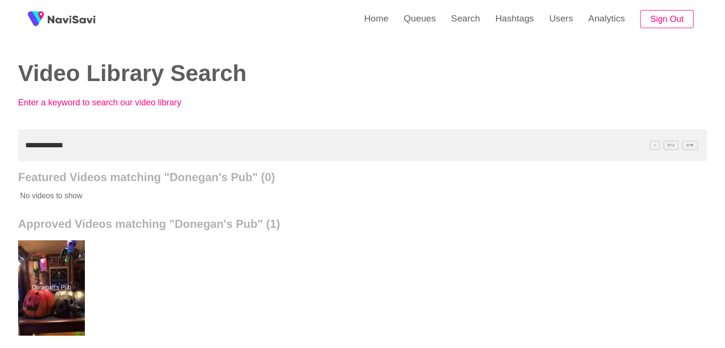
drag, startPoint x: 79, startPoint y: 142, endPoint x: 0, endPoint y: 135, distance: 79.4
click at [0, 135] on div "**********" at bounding box center [362, 264] width 725 height 528
paste input "**********"
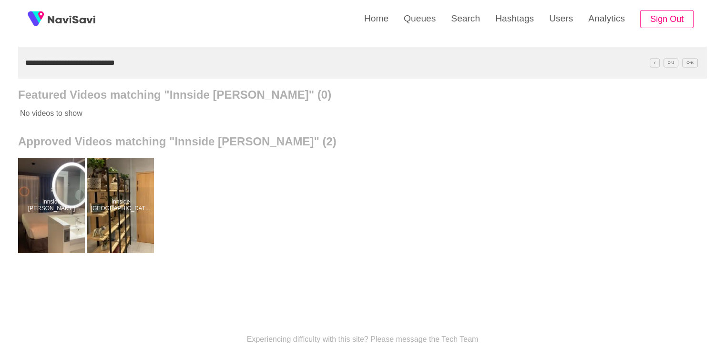
scroll to position [95, 0]
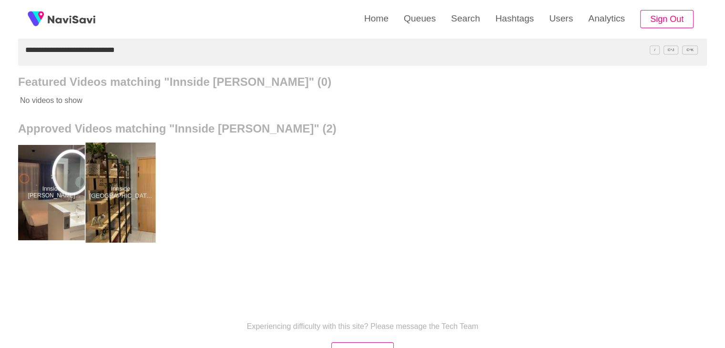
drag, startPoint x: 135, startPoint y: 193, endPoint x: 135, endPoint y: 180, distance: 12.9
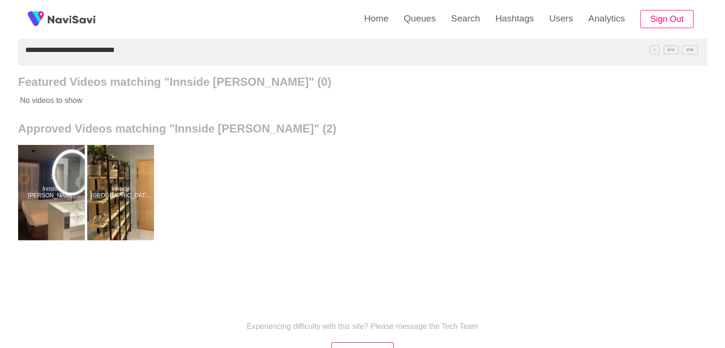
drag, startPoint x: 134, startPoint y: 53, endPoint x: 0, endPoint y: 60, distance: 134.6
click at [0, 60] on div "**********" at bounding box center [362, 169] width 725 height 528
paste input "text"
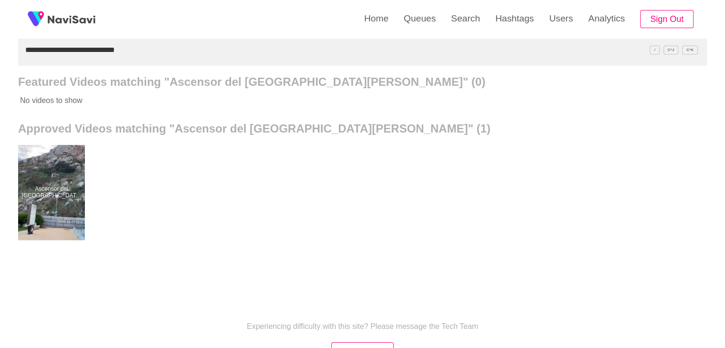
drag, startPoint x: 147, startPoint y: 48, endPoint x: 36, endPoint y: 36, distance: 111.6
click at [0, 47] on div "**********" at bounding box center [362, 169] width 725 height 528
paste input "text"
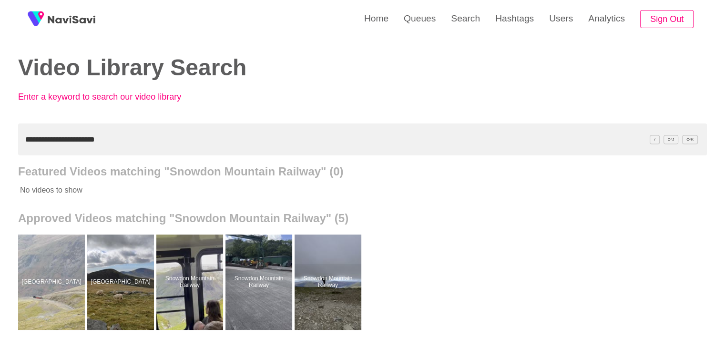
scroll to position [0, 0]
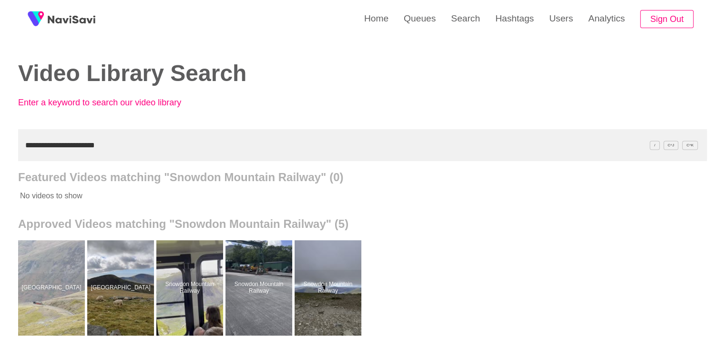
drag, startPoint x: 23, startPoint y: 153, endPoint x: 9, endPoint y: 134, distance: 23.4
click at [0, 139] on div "**********" at bounding box center [362, 264] width 725 height 528
paste input "**********"
drag, startPoint x: 285, startPoint y: 151, endPoint x: 0, endPoint y: 140, distance: 285.7
click at [0, 141] on div "**********" at bounding box center [362, 264] width 725 height 528
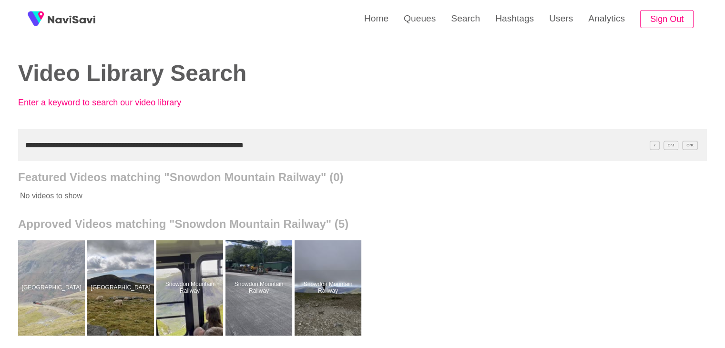
paste input "text"
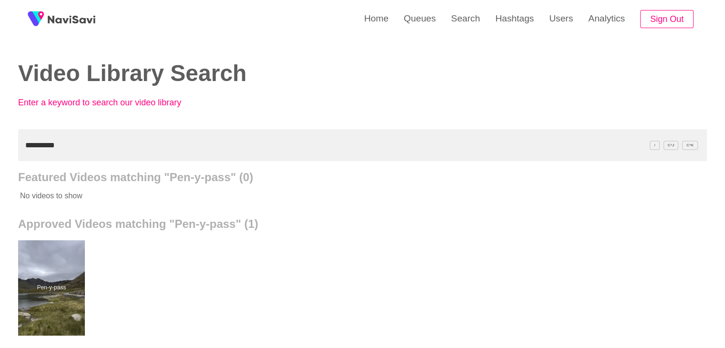
click at [0, 155] on div "**********" at bounding box center [362, 264] width 725 height 528
paste input "*****"
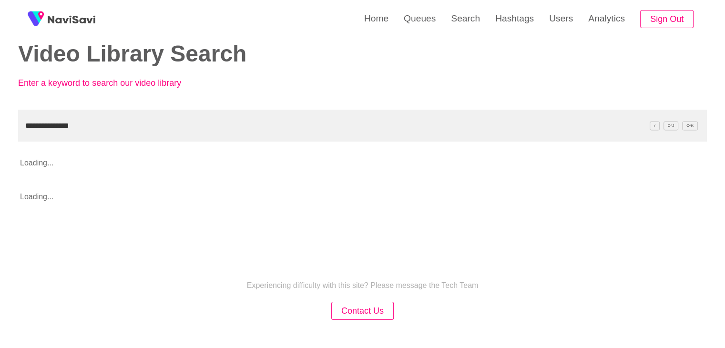
scroll to position [63, 0]
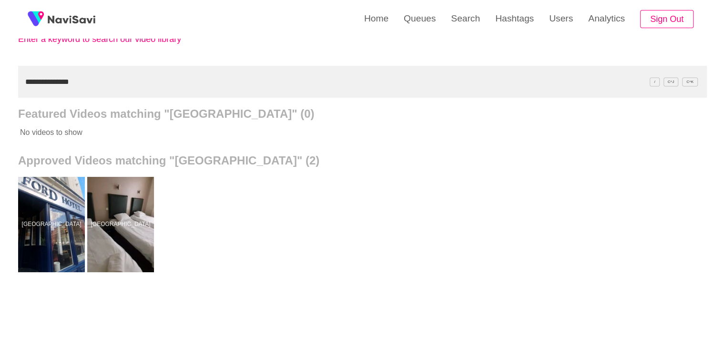
drag, startPoint x: 89, startPoint y: 86, endPoint x: 0, endPoint y: 103, distance: 90.8
click at [0, 103] on div "**********" at bounding box center [362, 201] width 725 height 528
paste input "text"
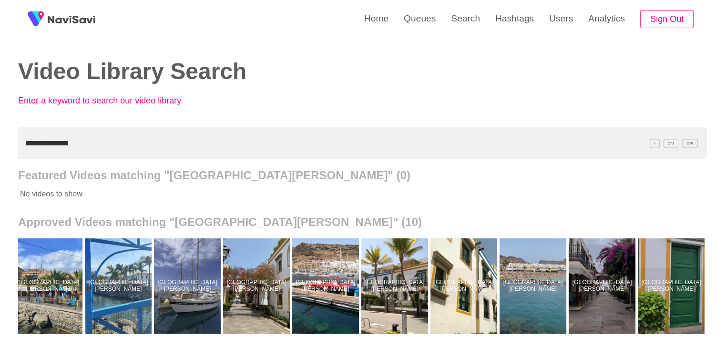
scroll to position [0, 0]
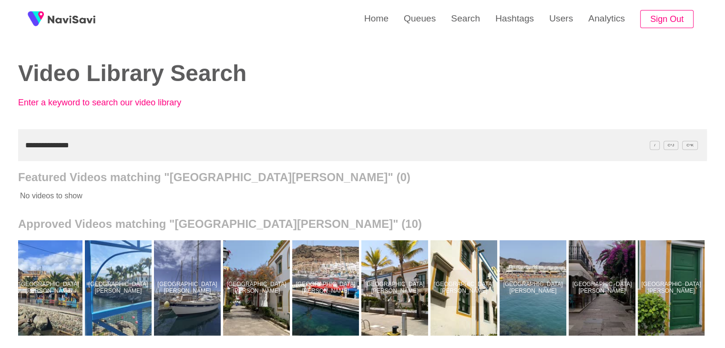
drag, startPoint x: 89, startPoint y: 145, endPoint x: 21, endPoint y: 150, distance: 68.3
click at [21, 150] on input "**********" at bounding box center [362, 145] width 689 height 32
click at [91, 140] on input "**********" at bounding box center [362, 145] width 689 height 32
drag, startPoint x: 98, startPoint y: 147, endPoint x: 0, endPoint y: 148, distance: 97.7
click at [0, 148] on div "**********" at bounding box center [362, 264] width 725 height 528
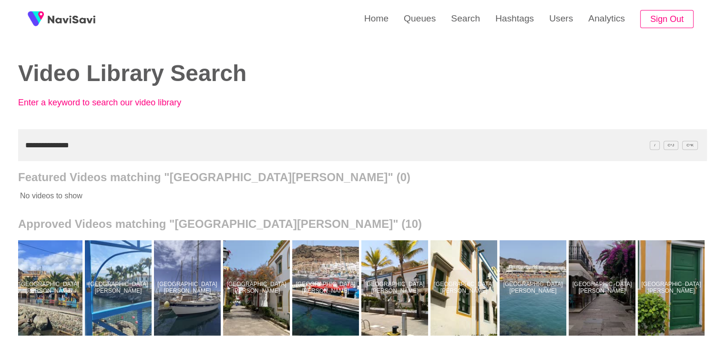
paste input "******"
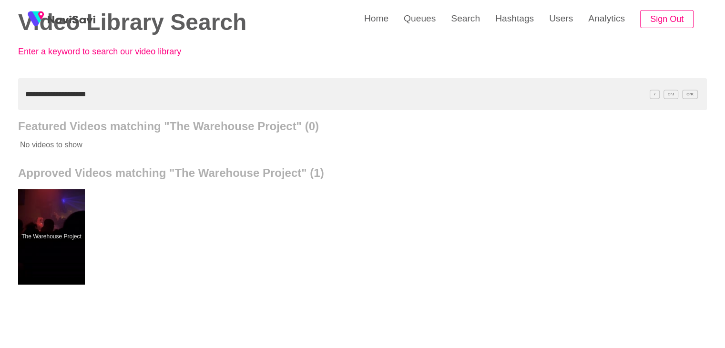
scroll to position [48, 0]
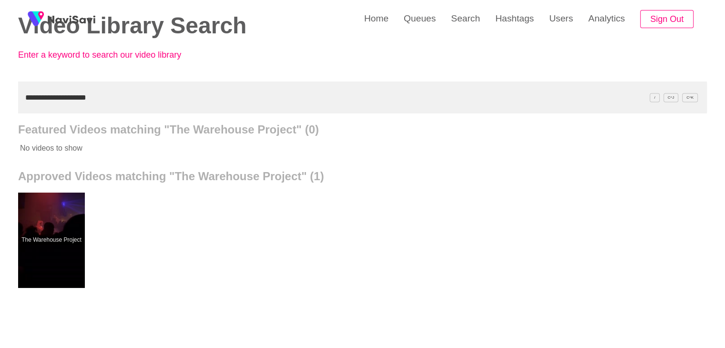
drag, startPoint x: 107, startPoint y: 98, endPoint x: 5, endPoint y: 95, distance: 102.5
click at [0, 103] on div "**********" at bounding box center [362, 216] width 725 height 528
paste input "text"
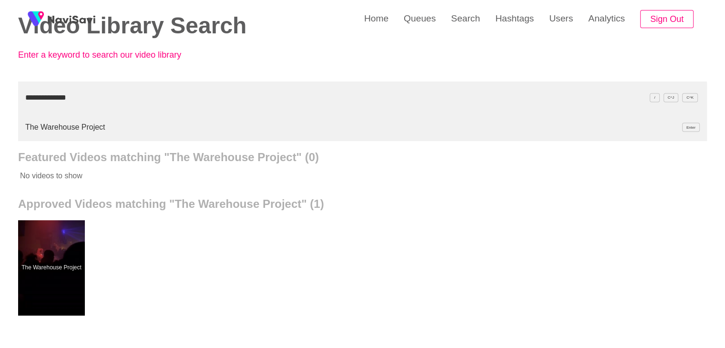
type input "**********"
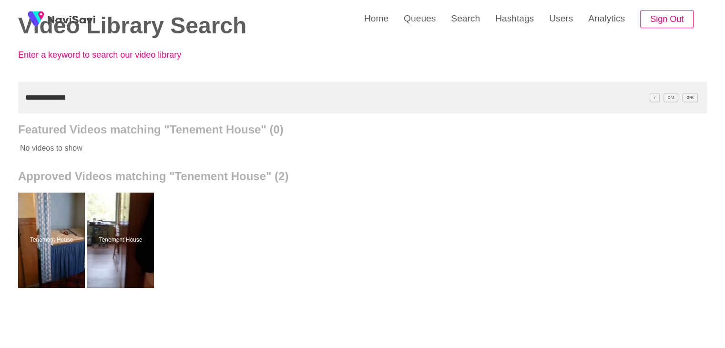
drag, startPoint x: 128, startPoint y: 211, endPoint x: 133, endPoint y: 182, distance: 30.1
click at [432, 23] on link "Queues" at bounding box center [419, 18] width 47 height 37
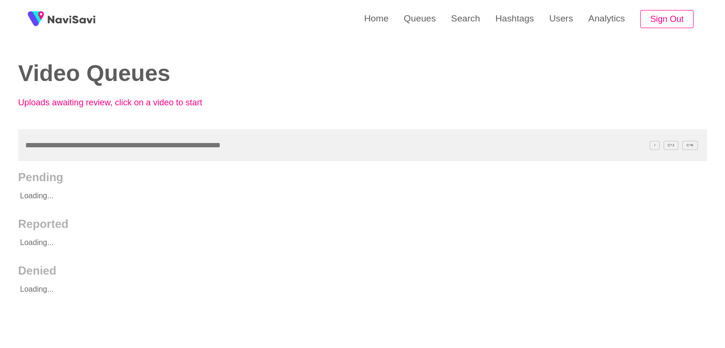
click at [77, 145] on input "text" at bounding box center [362, 145] width 689 height 32
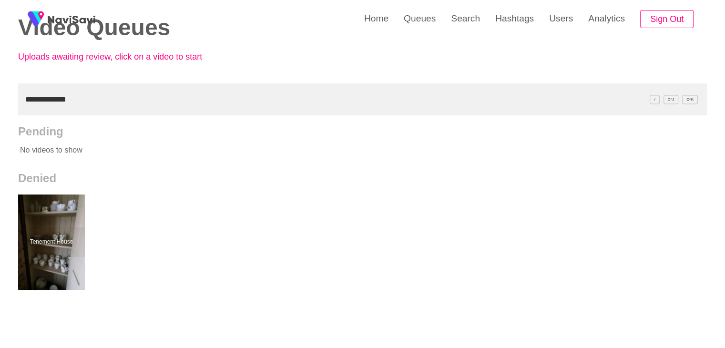
scroll to position [48, 0]
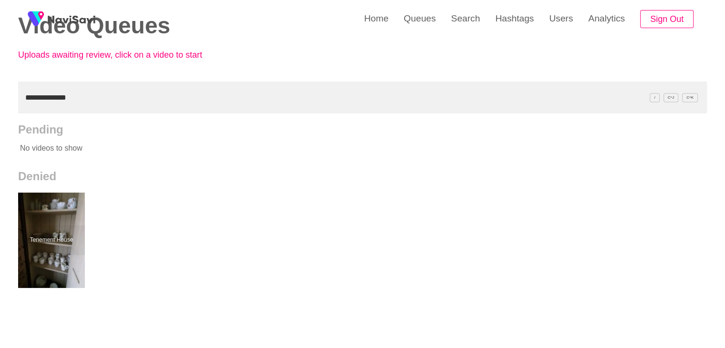
drag, startPoint x: 77, startPoint y: 102, endPoint x: 0, endPoint y: 112, distance: 77.3
click at [0, 112] on div "**********" at bounding box center [362, 216] width 725 height 528
paste input "*"
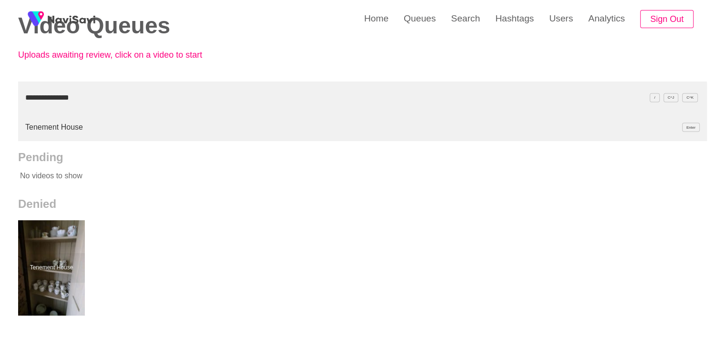
type input "**********"
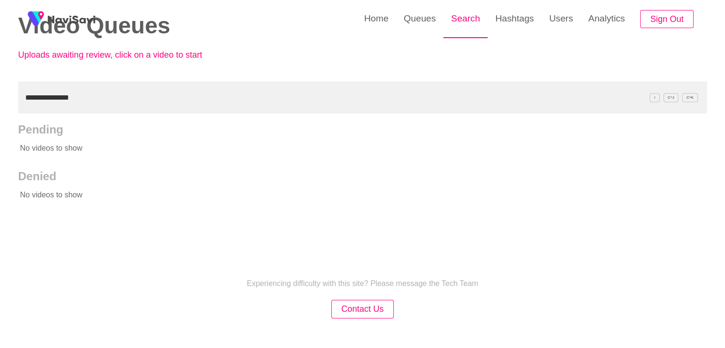
click at [458, 23] on link "Search" at bounding box center [465, 18] width 44 height 37
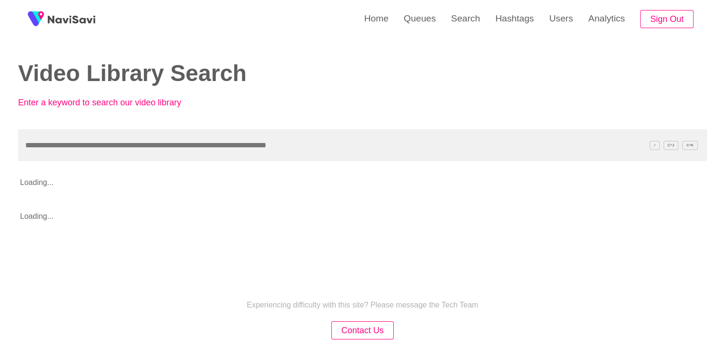
click at [65, 152] on input "text" at bounding box center [362, 145] width 689 height 32
type input "**********"
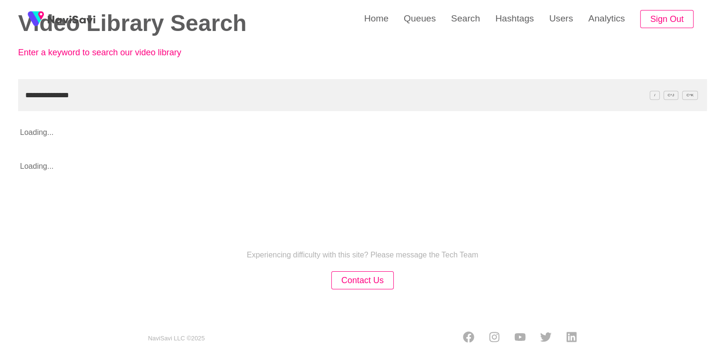
scroll to position [63, 0]
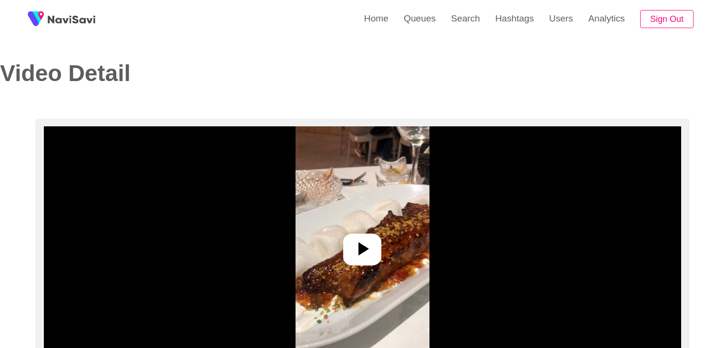
select select "****"
select select "**********"
click at [374, 244] on div at bounding box center [362, 250] width 38 height 32
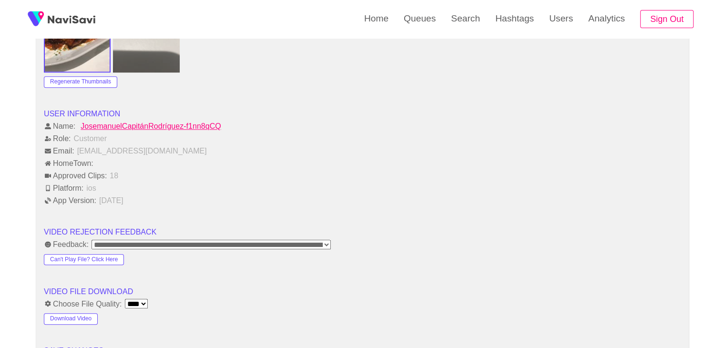
scroll to position [858, 0]
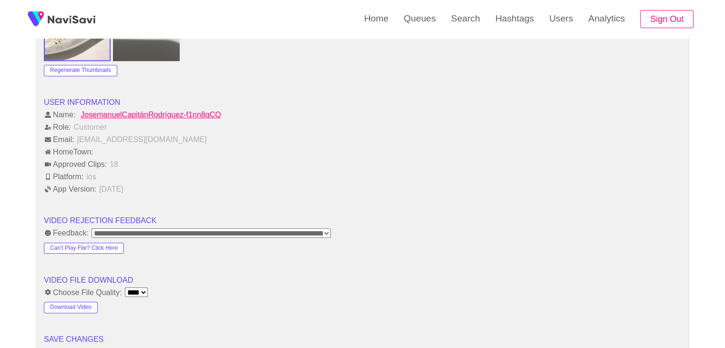
click at [324, 231] on select "**********" at bounding box center [211, 233] width 239 height 10
click at [326, 231] on select "**********" at bounding box center [211, 233] width 239 height 10
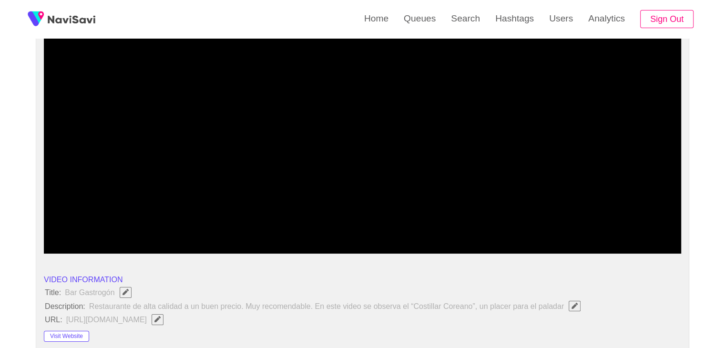
scroll to position [95, 0]
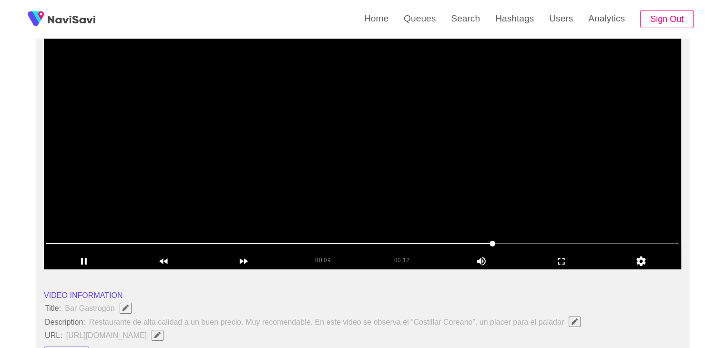
click at [377, 176] on video at bounding box center [362, 150] width 637 height 238
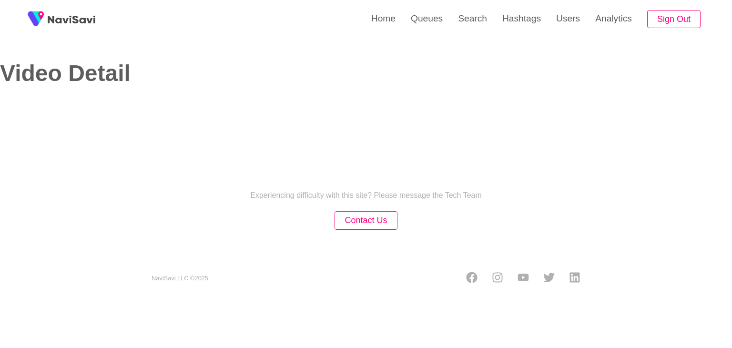
select select "**********"
select select "**"
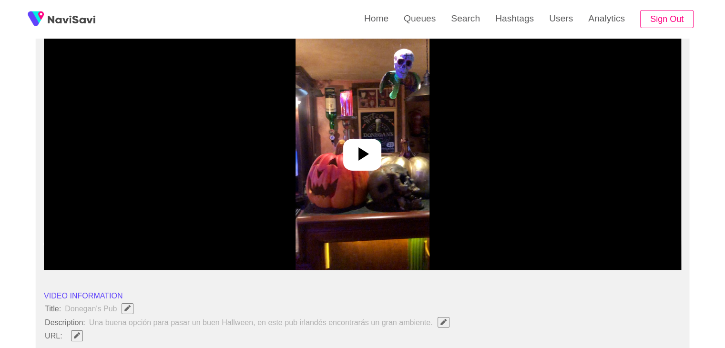
scroll to position [95, 0]
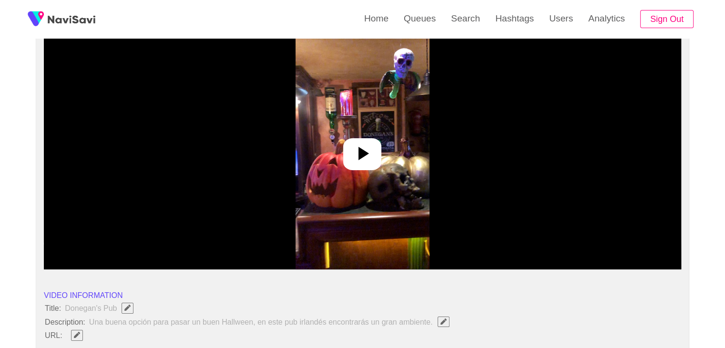
click at [372, 146] on icon at bounding box center [362, 153] width 23 height 23
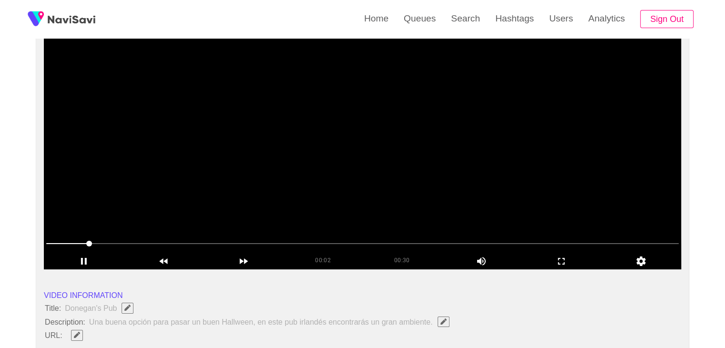
click at [367, 173] on video at bounding box center [362, 150] width 637 height 238
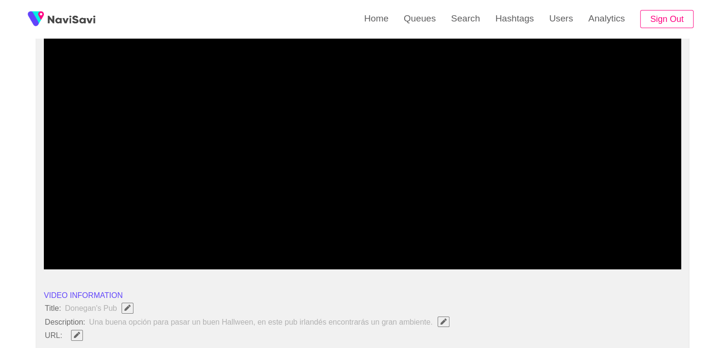
drag, startPoint x: 32, startPoint y: 240, endPoint x: 25, endPoint y: 241, distance: 6.7
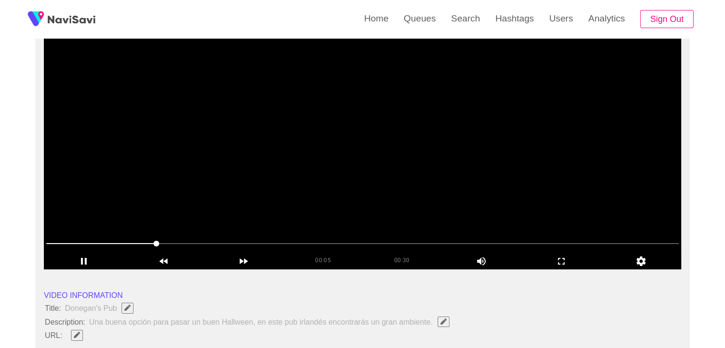
click at [564, 259] on icon "add" at bounding box center [561, 260] width 79 height 11
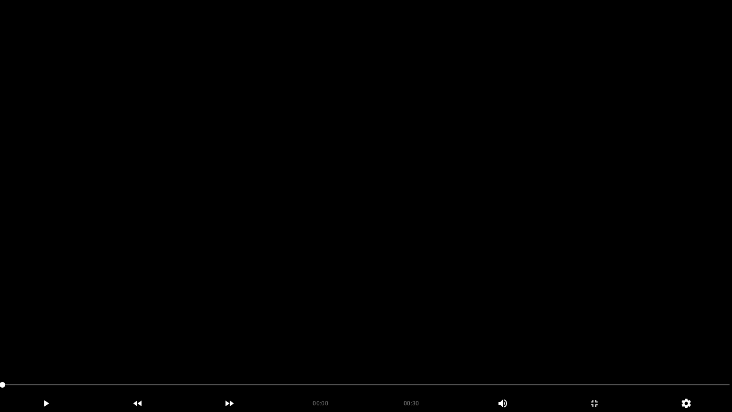
click at [161, 347] on video at bounding box center [366, 206] width 732 height 412
click at [154, 347] on span at bounding box center [365, 384] width 727 height 15
drag, startPoint x: 114, startPoint y: 384, endPoint x: 107, endPoint y: 384, distance: 7.6
click at [107, 347] on span at bounding box center [365, 384] width 727 height 15
click at [78, 347] on span at bounding box center [365, 384] width 727 height 15
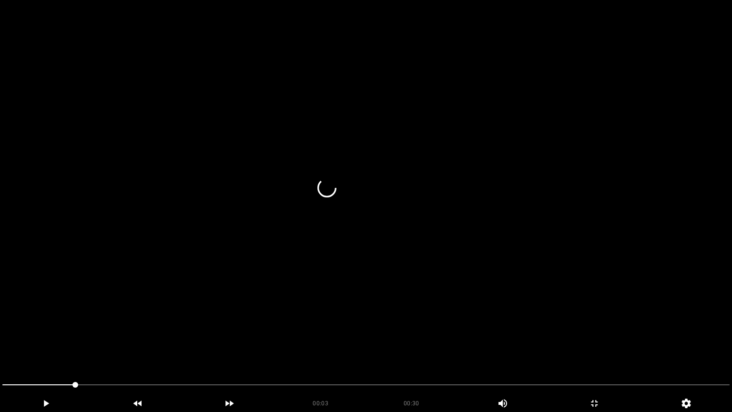
click at [301, 334] on video at bounding box center [366, 206] width 732 height 412
click at [344, 336] on video at bounding box center [366, 206] width 732 height 412
click at [456, 340] on video at bounding box center [366, 206] width 732 height 412
click at [456, 339] on video at bounding box center [366, 206] width 732 height 412
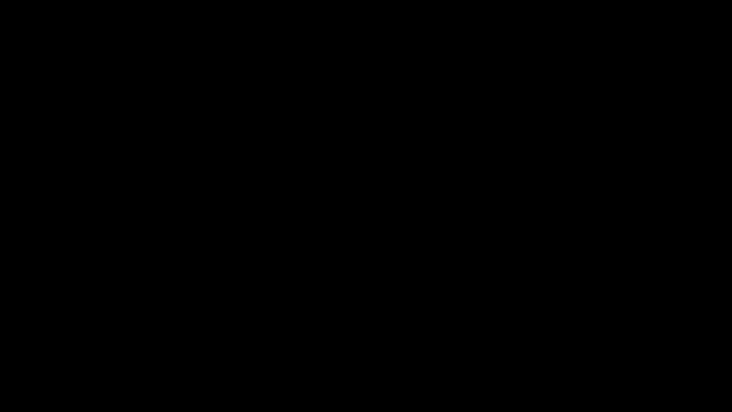
click at [600, 347] on icon "add" at bounding box center [594, 402] width 91 height 11
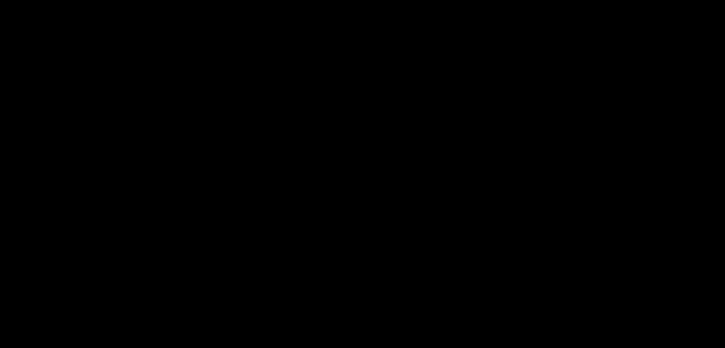
scroll to position [286, 0]
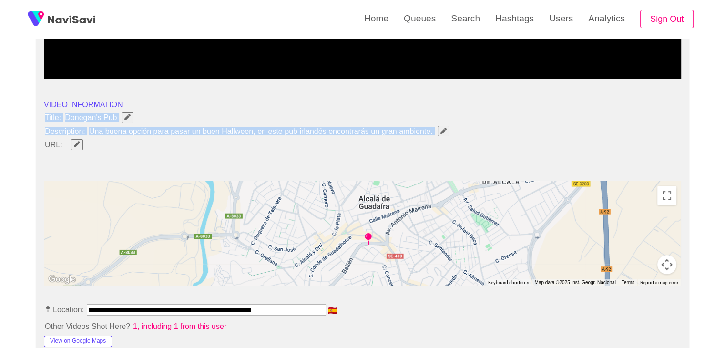
drag, startPoint x: 41, startPoint y: 113, endPoint x: 438, endPoint y: 132, distance: 397.4
copy ul "Title: Donegan's Pub Description: Una buena opción para pasar un buen Hallween,…"
click at [438, 130] on span "button" at bounding box center [443, 131] width 10 height 6
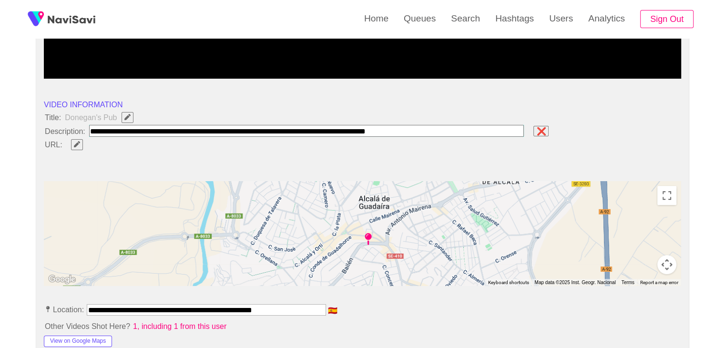
type input "**********"
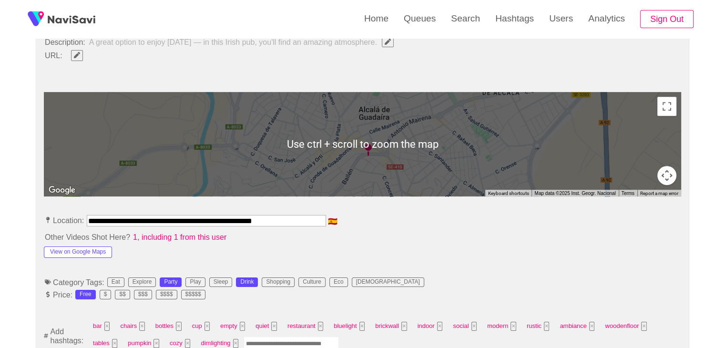
scroll to position [381, 0]
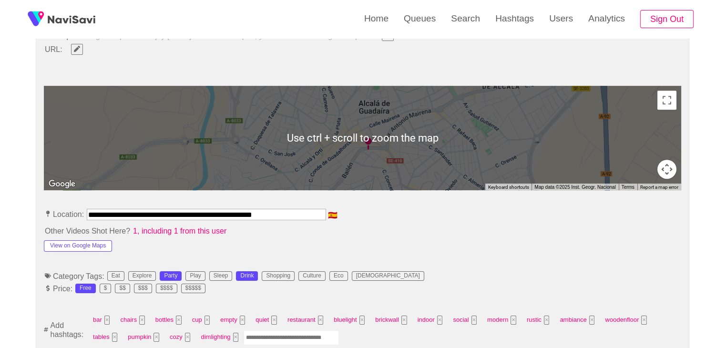
drag, startPoint x: 182, startPoint y: 208, endPoint x: 33, endPoint y: 203, distance: 148.3
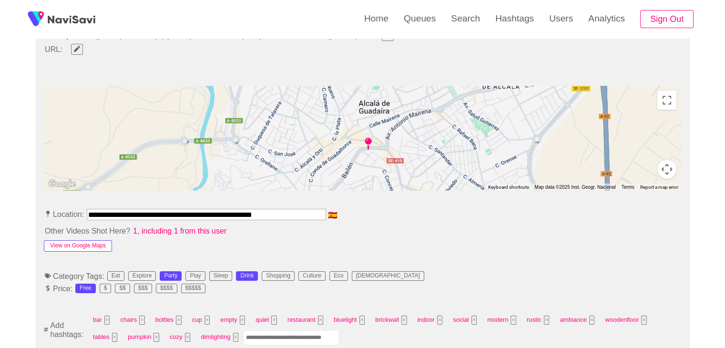
click at [88, 240] on button "View on Google Maps" at bounding box center [78, 245] width 68 height 11
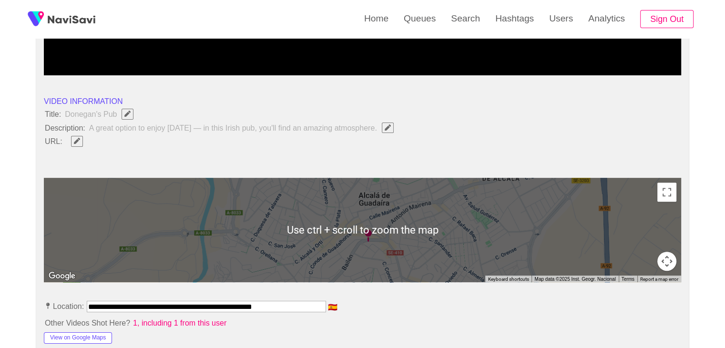
scroll to position [286, 0]
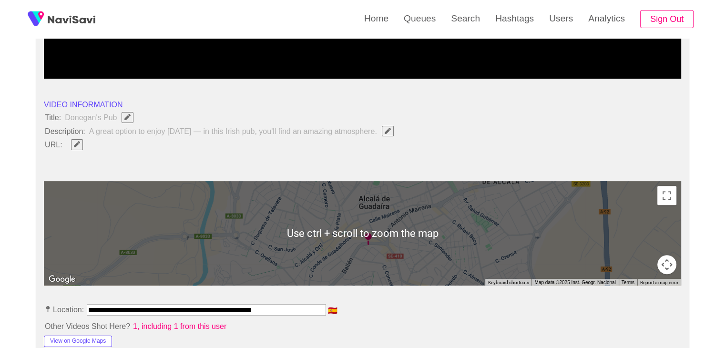
click at [80, 142] on span "button" at bounding box center [77, 144] width 10 height 6
click at [111, 143] on input "field" at bounding box center [283, 145] width 435 height 12
type input "**********"
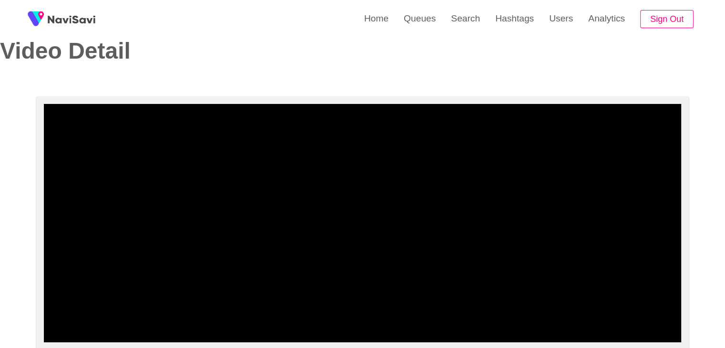
scroll to position [95, 0]
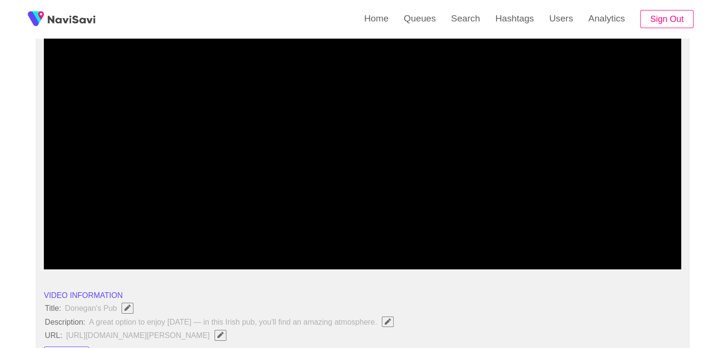
click at [233, 242] on span at bounding box center [362, 243] width 632 height 15
click at [182, 239] on span at bounding box center [362, 243] width 632 height 15
click at [126, 239] on span at bounding box center [362, 243] width 632 height 15
click at [371, 246] on span at bounding box center [362, 243] width 632 height 15
drag, startPoint x: 415, startPoint y: 245, endPoint x: 420, endPoint y: 246, distance: 4.9
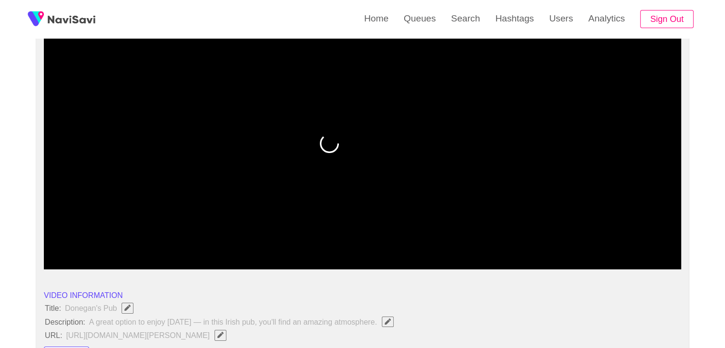
click at [420, 246] on span at bounding box center [362, 243] width 632 height 15
click at [468, 247] on span at bounding box center [362, 243] width 632 height 15
click at [569, 246] on span at bounding box center [362, 243] width 632 height 15
click at [587, 244] on span at bounding box center [584, 244] width 6 height 6
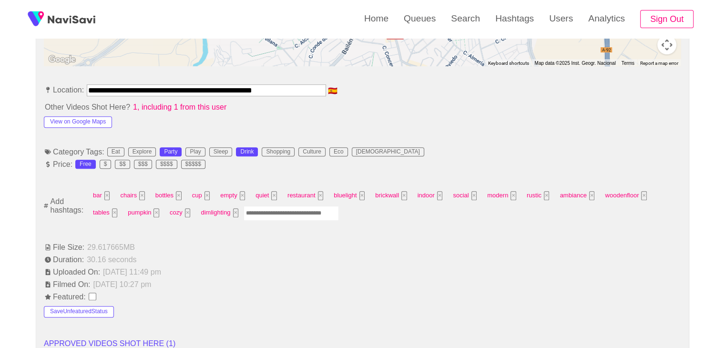
scroll to position [524, 0]
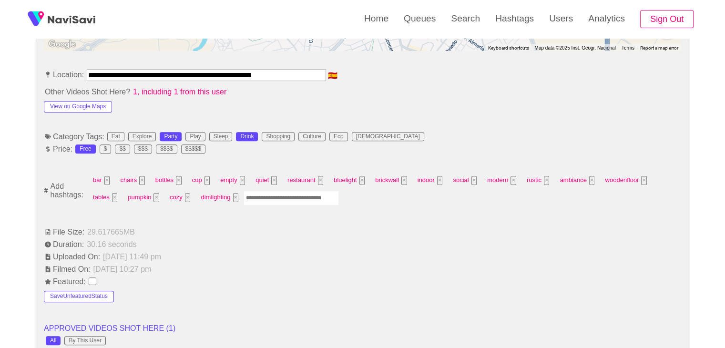
click at [263, 199] on input "Enter tag here and press return" at bounding box center [291, 198] width 95 height 15
type input "****"
type input "*********"
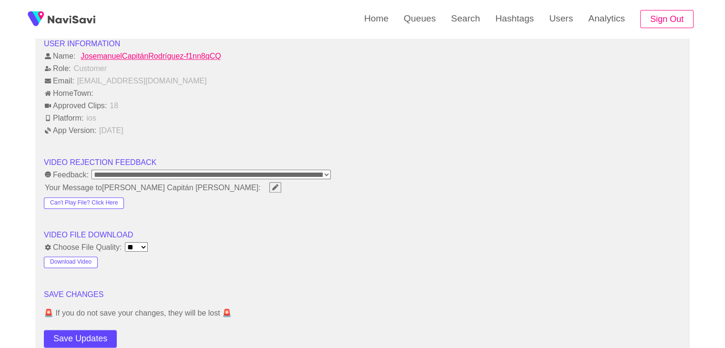
scroll to position [1191, 0]
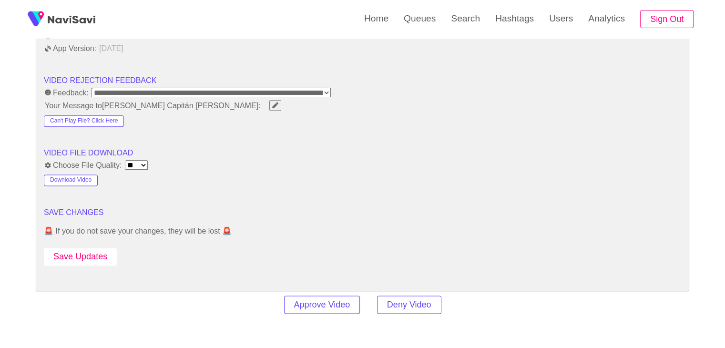
click at [109, 248] on button "Save Updates" at bounding box center [80, 257] width 73 height 18
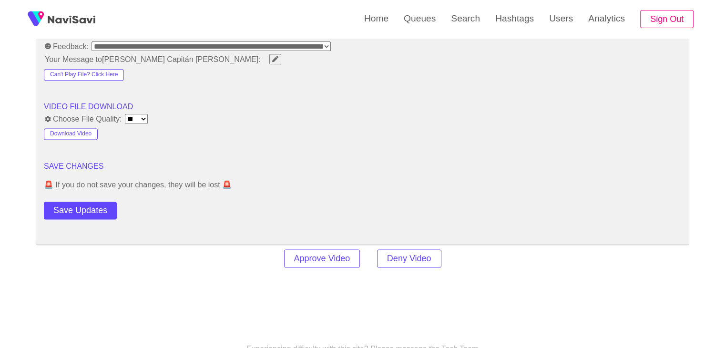
scroll to position [1239, 0]
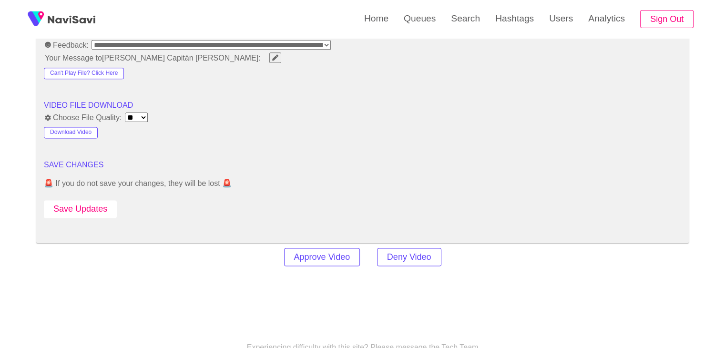
click at [93, 202] on button "Save Updates" at bounding box center [80, 209] width 73 height 18
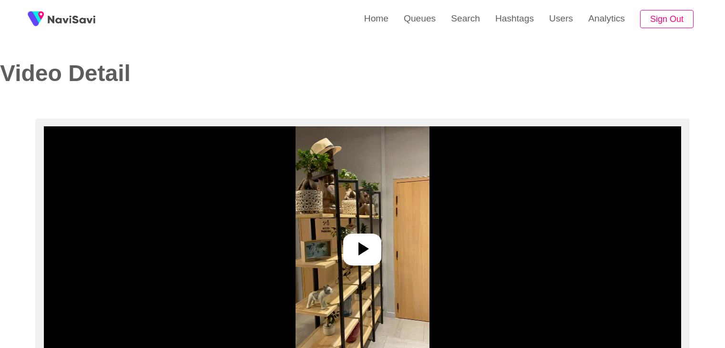
select select "**********"
select select "**"
click at [362, 255] on icon at bounding box center [362, 248] width 23 height 23
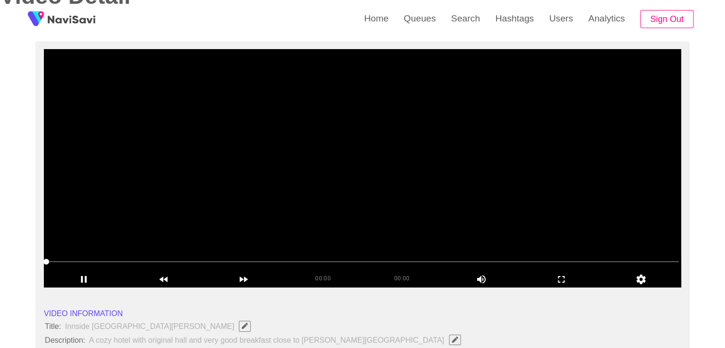
scroll to position [95, 0]
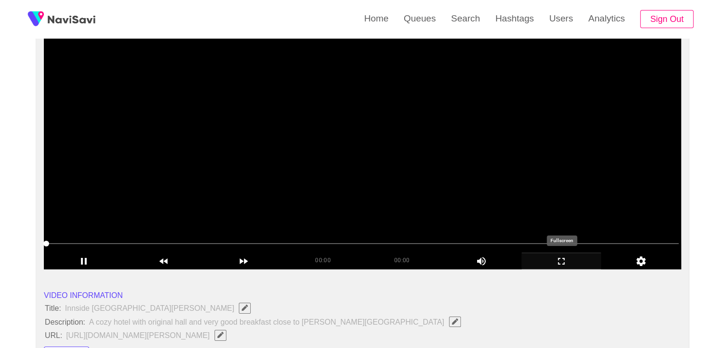
click at [552, 253] on div "add" at bounding box center [561, 261] width 80 height 16
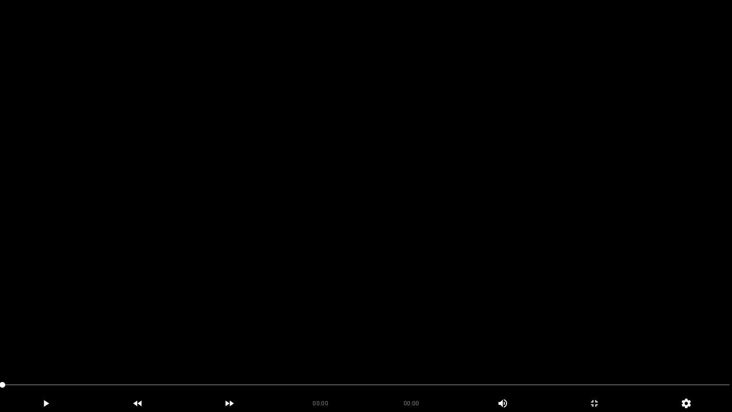
click at [270, 257] on video at bounding box center [366, 206] width 732 height 412
click at [343, 219] on video at bounding box center [366, 206] width 732 height 412
click at [341, 219] on video at bounding box center [366, 206] width 732 height 412
drag, startPoint x: 86, startPoint y: 377, endPoint x: 13, endPoint y: 364, distance: 74.0
click at [0, 347] on section "00:02 00:22 Picture In Picture 1 Error: Failed to load Video" at bounding box center [366, 206] width 732 height 412
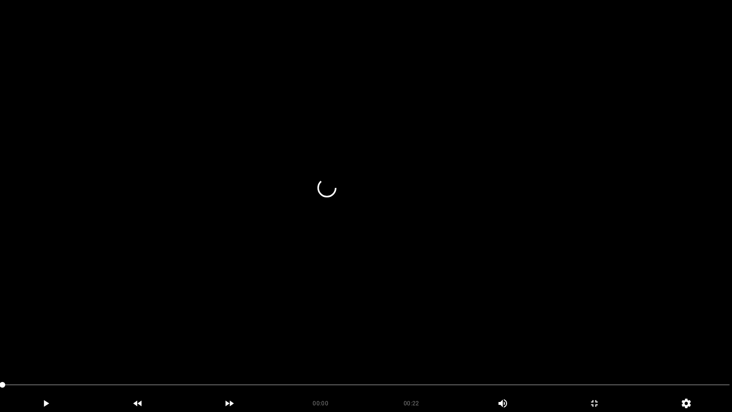
click at [395, 249] on video at bounding box center [366, 206] width 732 height 412
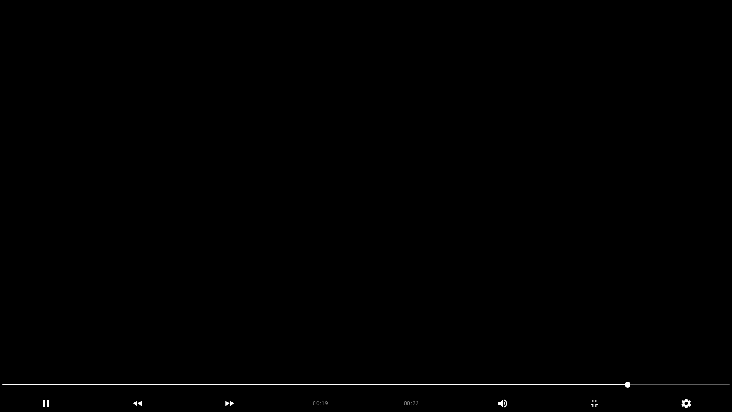
drag, startPoint x: 84, startPoint y: 370, endPoint x: 0, endPoint y: 369, distance: 84.4
click at [534, 347] on span at bounding box center [365, 384] width 727 height 1
click at [651, 347] on span at bounding box center [365, 384] width 727 height 15
drag, startPoint x: 554, startPoint y: 383, endPoint x: 539, endPoint y: 383, distance: 14.3
click at [539, 347] on span at bounding box center [365, 384] width 727 height 15
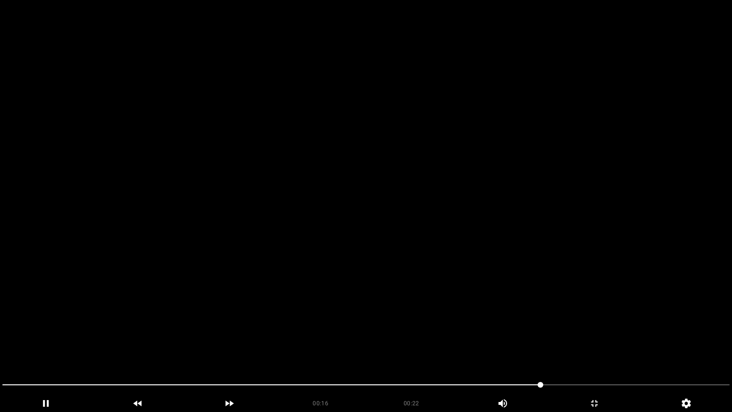
drag, startPoint x: 445, startPoint y: 379, endPoint x: 438, endPoint y: 379, distance: 6.7
click at [438, 347] on span at bounding box center [365, 384] width 727 height 15
drag, startPoint x: 322, startPoint y: 380, endPoint x: 298, endPoint y: 382, distance: 24.4
click at [298, 347] on span at bounding box center [365, 384] width 727 height 15
drag, startPoint x: 229, startPoint y: 383, endPoint x: 216, endPoint y: 385, distance: 12.9
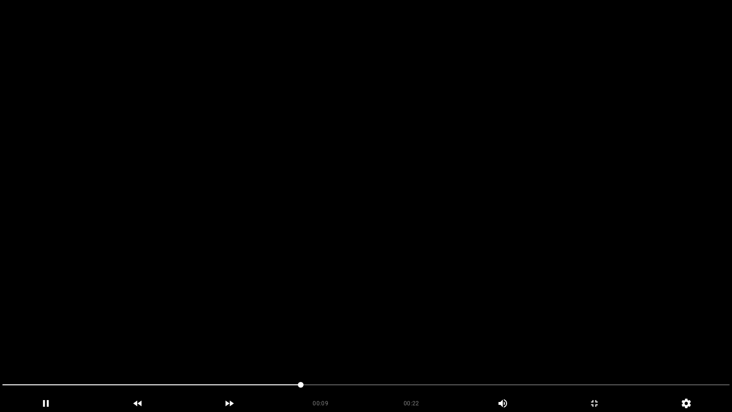
click at [216, 347] on span at bounding box center [365, 384] width 727 height 15
drag, startPoint x: 181, startPoint y: 383, endPoint x: 160, endPoint y: 386, distance: 21.6
click at [160, 347] on span at bounding box center [365, 384] width 727 height 15
drag, startPoint x: 235, startPoint y: 385, endPoint x: 254, endPoint y: 386, distance: 18.6
click at [254, 347] on span at bounding box center [365, 384] width 727 height 15
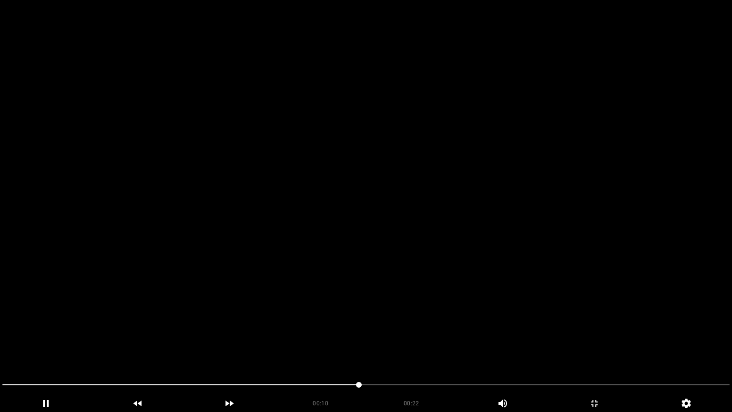
drag, startPoint x: 356, startPoint y: 387, endPoint x: 408, endPoint y: 388, distance: 52.4
drag, startPoint x: 468, startPoint y: 387, endPoint x: 477, endPoint y: 388, distance: 9.1
click at [477, 347] on span at bounding box center [365, 384] width 727 height 15
click at [531, 347] on span at bounding box center [365, 384] width 727 height 15
click at [571, 347] on span at bounding box center [365, 384] width 727 height 15
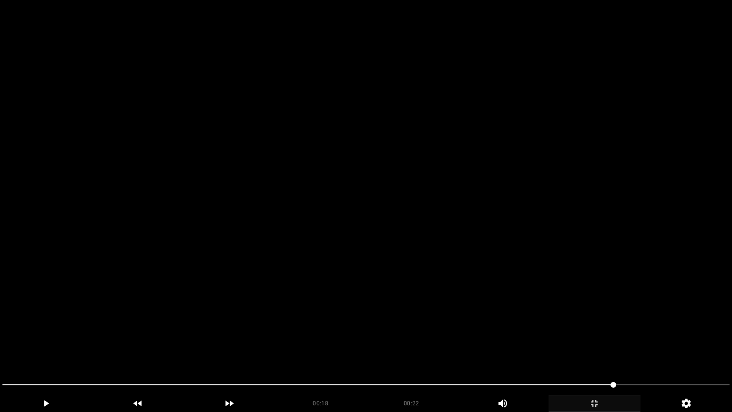
click at [607, 347] on icon "add" at bounding box center [594, 402] width 91 height 11
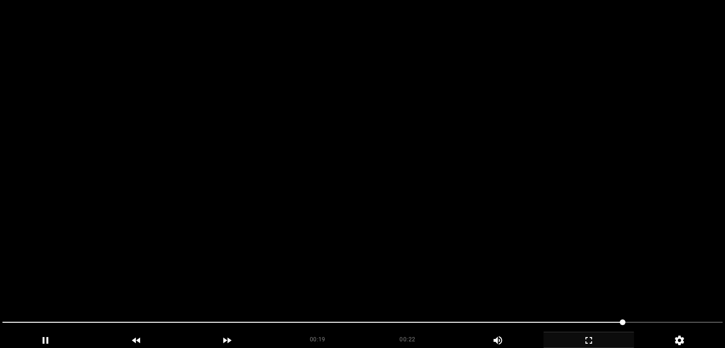
scroll to position [286, 0]
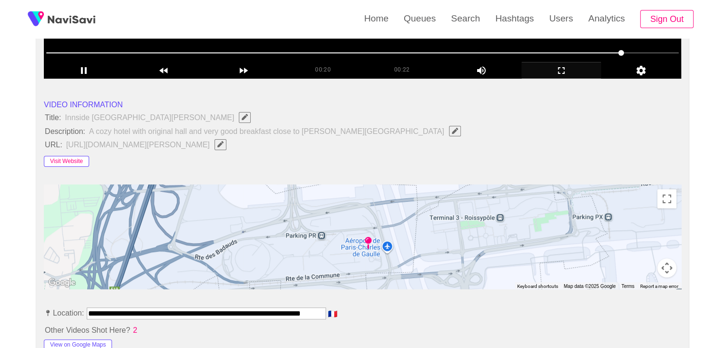
click at [80, 160] on button "Visit Website" at bounding box center [66, 161] width 45 height 11
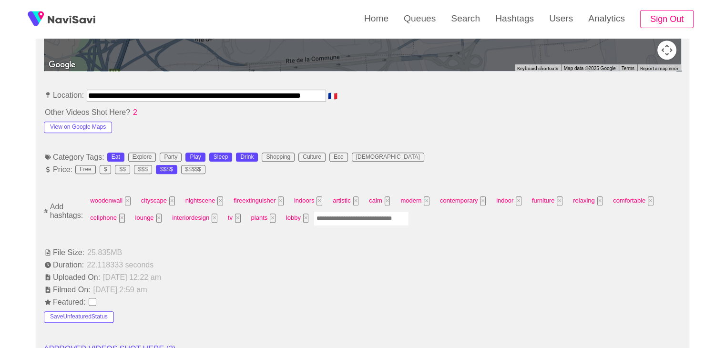
scroll to position [524, 0]
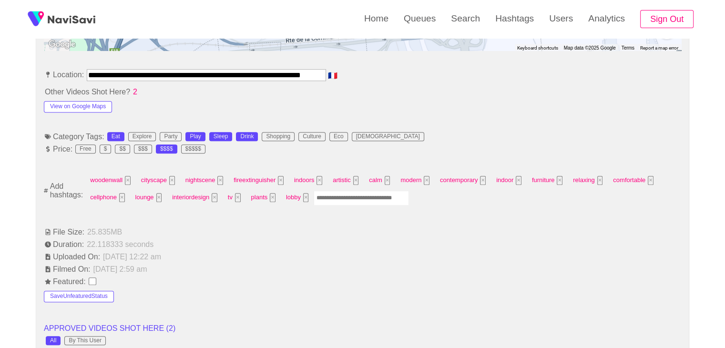
click at [340, 201] on input "Enter tag here and press return" at bounding box center [361, 198] width 95 height 15
type input "*********"
type input "****"
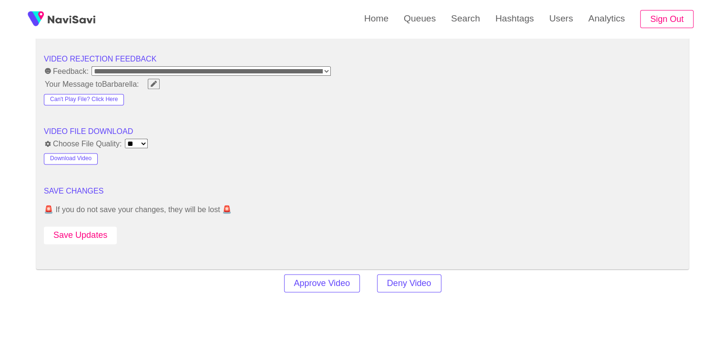
scroll to position [1239, 0]
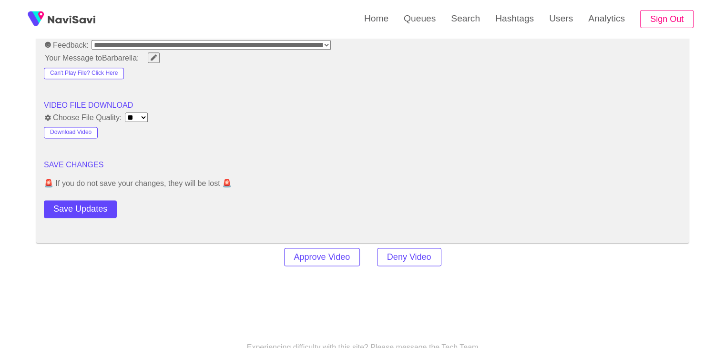
click at [85, 208] on button "Save Updates" at bounding box center [80, 209] width 73 height 18
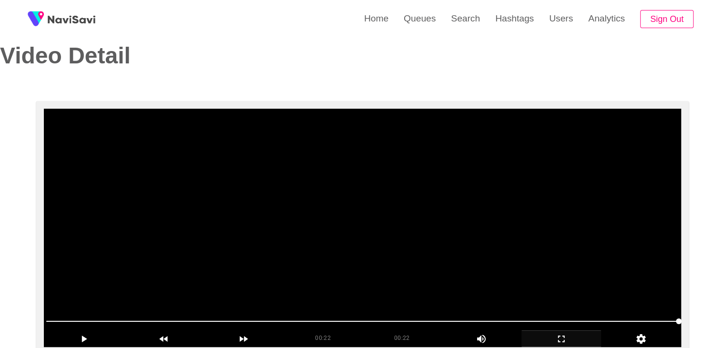
scroll to position [0, 0]
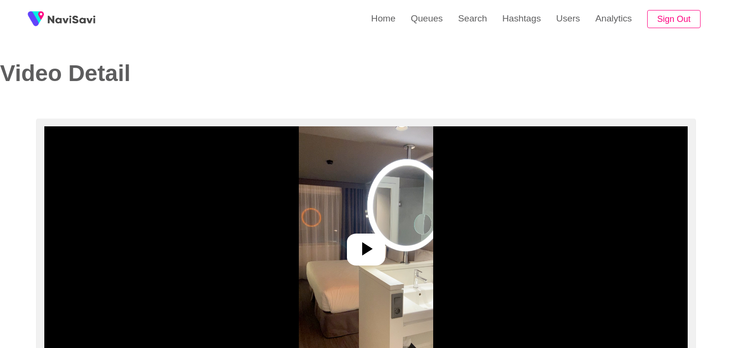
select select "**********"
select select "**"
drag, startPoint x: 341, startPoint y: 235, endPoint x: 353, endPoint y: 228, distance: 13.7
click at [343, 235] on img at bounding box center [362, 245] width 134 height 238
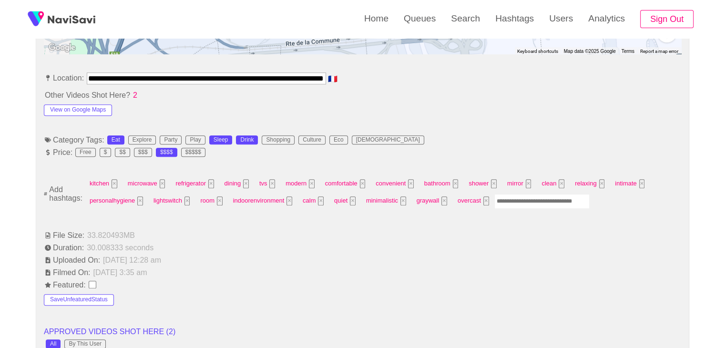
scroll to position [524, 0]
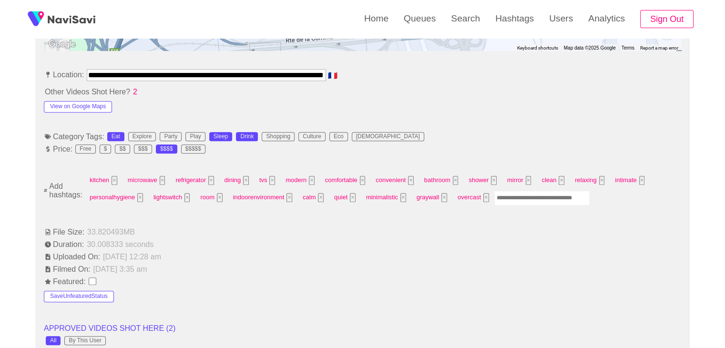
click at [531, 199] on input "Enter tag here and press return" at bounding box center [541, 198] width 95 height 15
type input "*********"
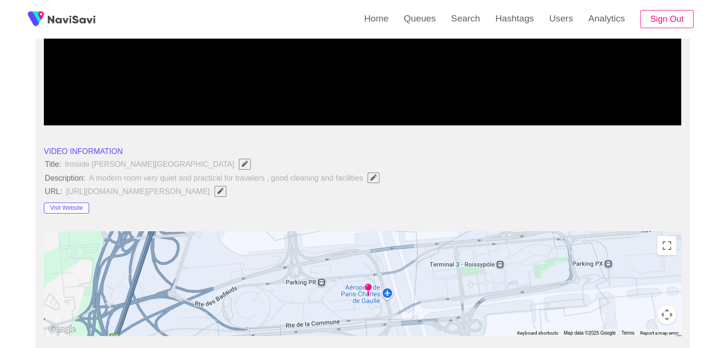
scroll to position [95, 0]
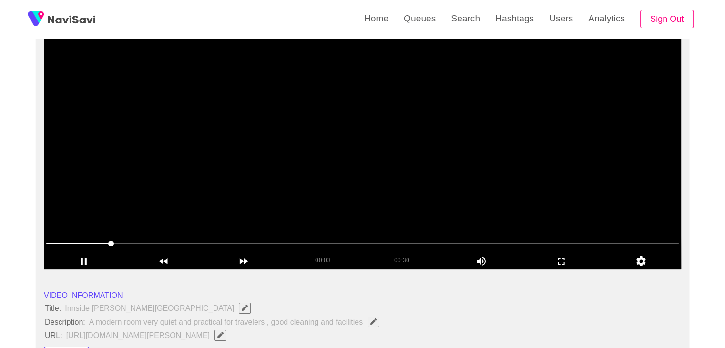
drag, startPoint x: 356, startPoint y: 177, endPoint x: 269, endPoint y: 199, distance: 90.0
click at [356, 176] on video at bounding box center [362, 150] width 637 height 238
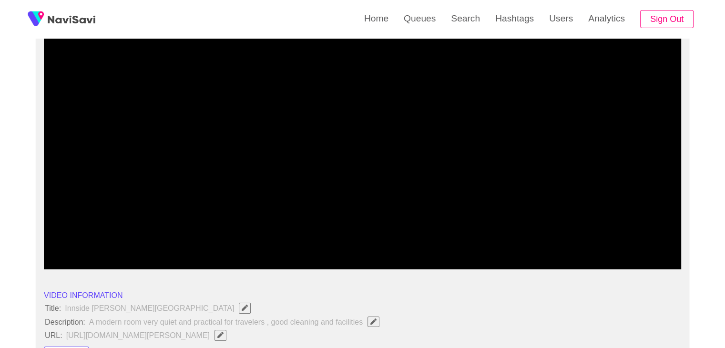
drag, startPoint x: 91, startPoint y: 244, endPoint x: 0, endPoint y: 244, distance: 91.0
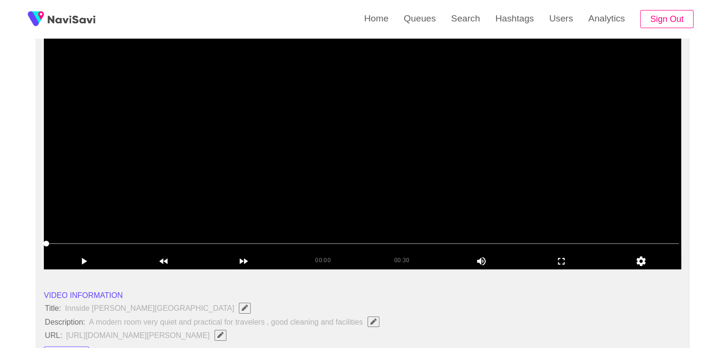
click at [254, 193] on video at bounding box center [362, 150] width 637 height 238
click at [560, 262] on icon "add" at bounding box center [561, 260] width 79 height 11
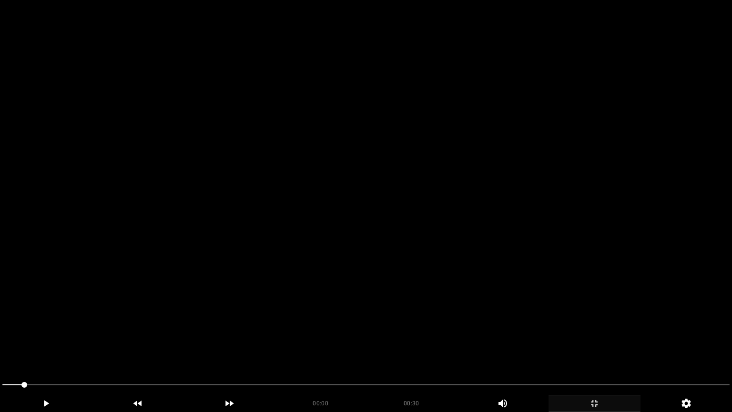
click at [564, 286] on video at bounding box center [366, 206] width 732 height 412
click at [187, 327] on video at bounding box center [366, 206] width 732 height 412
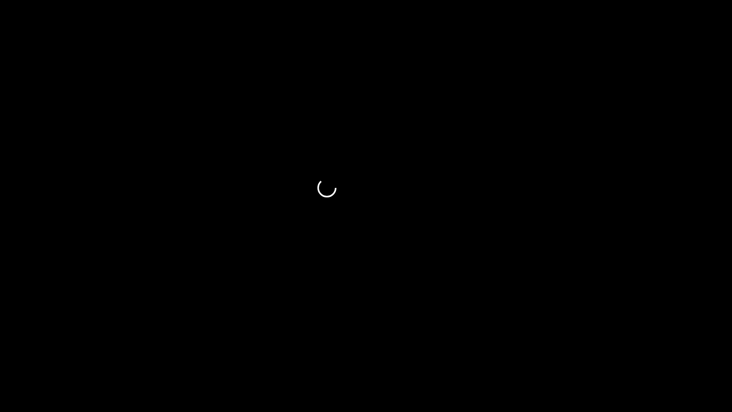
click at [165, 347] on span at bounding box center [365, 384] width 727 height 1
click at [183, 347] on span at bounding box center [365, 384] width 727 height 15
click at [54, 347] on icon "add" at bounding box center [45, 402] width 91 height 11
click at [56, 347] on icon "add" at bounding box center [45, 402] width 91 height 11
click at [369, 347] on span at bounding box center [369, 385] width 6 height 6
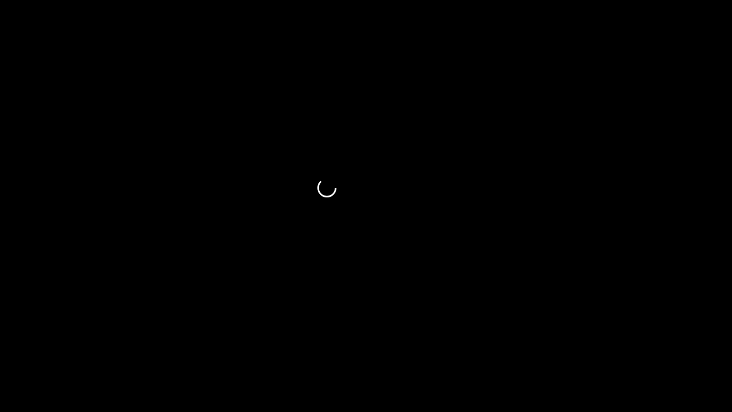
click at [391, 347] on span at bounding box center [365, 384] width 727 height 15
click at [432, 347] on span at bounding box center [365, 384] width 727 height 1
click at [465, 347] on span at bounding box center [365, 384] width 727 height 1
click at [517, 347] on span at bounding box center [365, 384] width 727 height 15
click at [557, 347] on span at bounding box center [365, 384] width 727 height 15
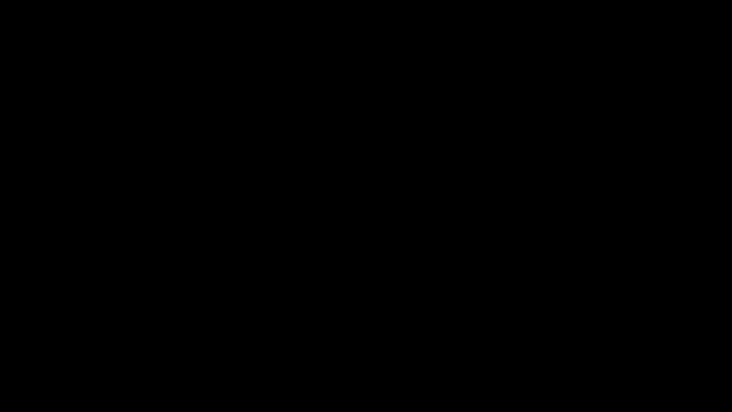
click at [589, 347] on span at bounding box center [365, 384] width 727 height 15
drag, startPoint x: 604, startPoint y: 390, endPoint x: 617, endPoint y: 392, distance: 13.1
click at [617, 347] on span at bounding box center [365, 384] width 727 height 15
click at [583, 347] on icon "add" at bounding box center [594, 402] width 91 height 11
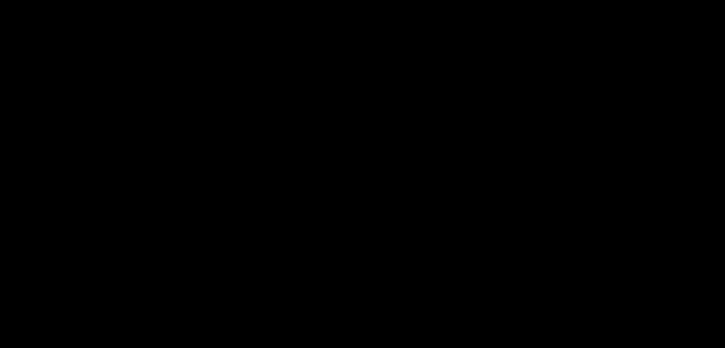
scroll to position [1144, 0]
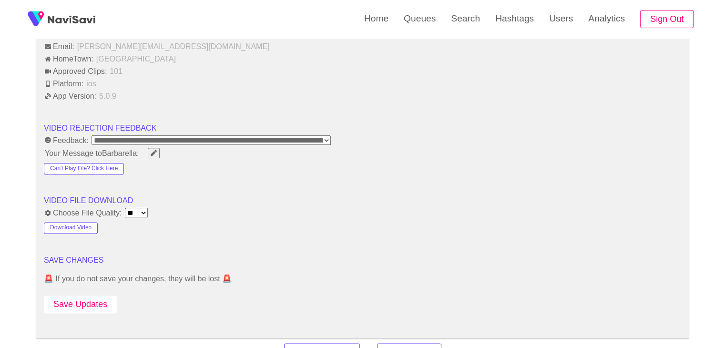
click at [90, 295] on button "Save Updates" at bounding box center [80, 304] width 73 height 18
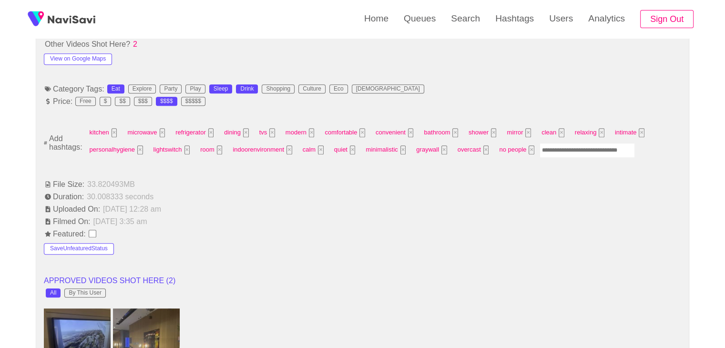
scroll to position [334, 0]
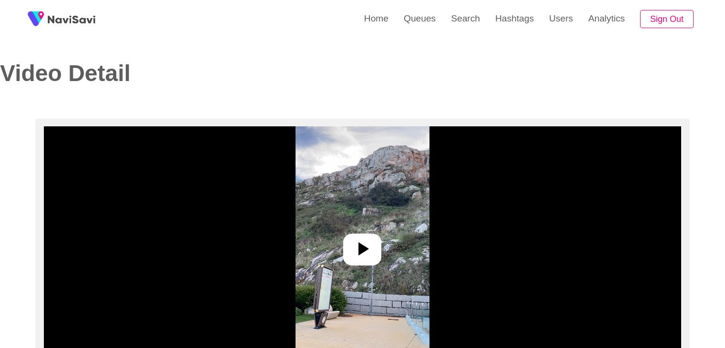
select select "**********"
select select "**"
click at [371, 252] on icon at bounding box center [362, 248] width 23 height 23
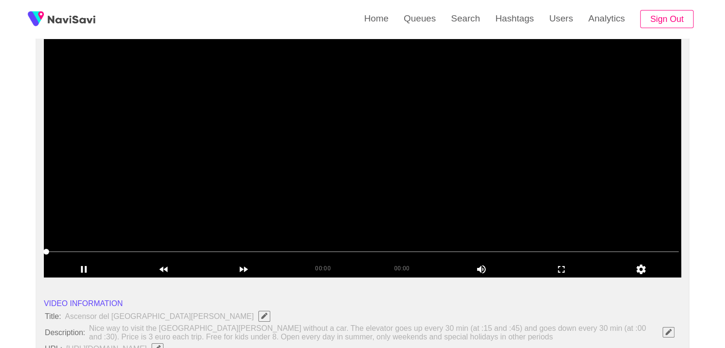
scroll to position [95, 0]
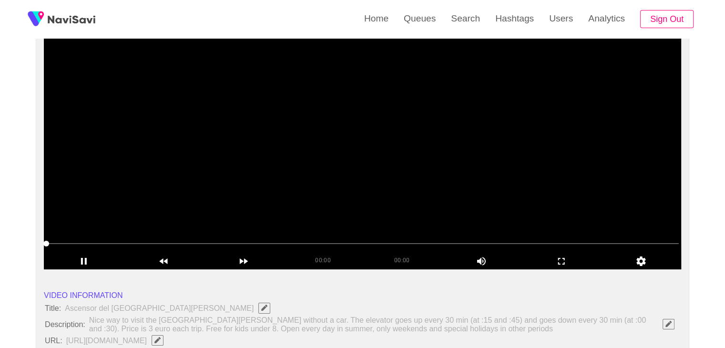
drag, startPoint x: 563, startPoint y: 254, endPoint x: 564, endPoint y: 295, distance: 41.5
click at [564, 254] on div "add" at bounding box center [561, 261] width 80 height 16
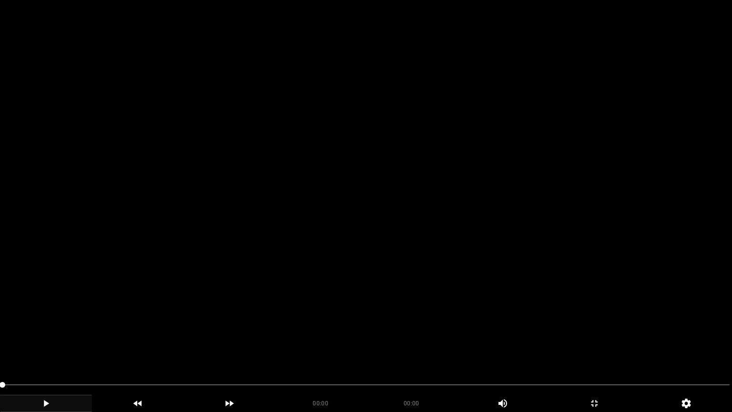
click at [56, 347] on icon "add" at bounding box center [45, 402] width 91 height 11
click at [45, 347] on div "add" at bounding box center [46, 403] width 92 height 17
click at [53, 347] on icon "add" at bounding box center [45, 402] width 91 height 11
click at [56, 347] on icon "add" at bounding box center [45, 402] width 91 height 11
click at [59, 347] on icon "add" at bounding box center [45, 402] width 91 height 11
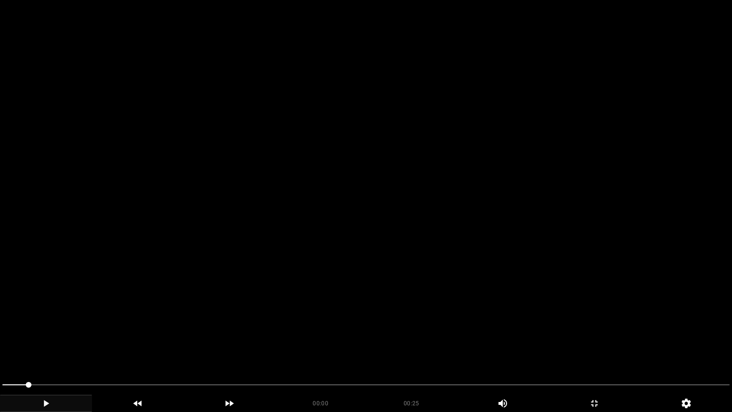
click at [58, 347] on icon "add" at bounding box center [45, 402] width 91 height 11
click at [61, 347] on icon "add" at bounding box center [45, 402] width 91 height 11
click at [606, 347] on icon "add" at bounding box center [594, 402] width 91 height 11
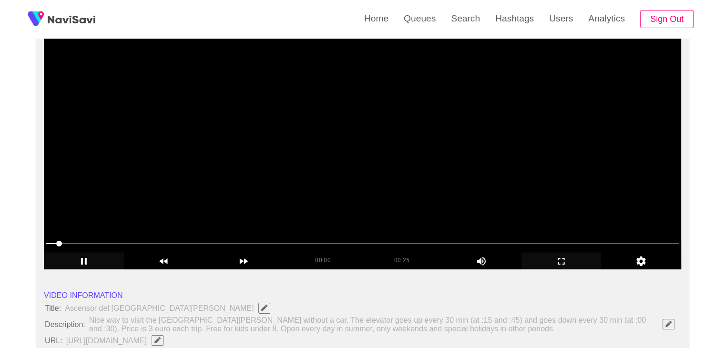
click at [56, 243] on span at bounding box center [59, 244] width 6 height 6
click at [96, 259] on icon "add" at bounding box center [83, 260] width 79 height 11
click at [183, 248] on span at bounding box center [362, 243] width 632 height 15
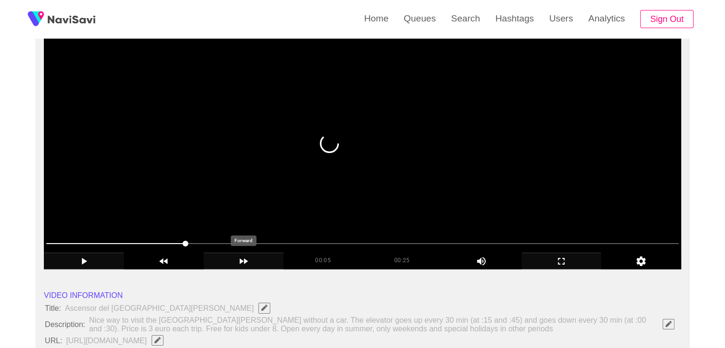
click at [243, 254] on div "add" at bounding box center [244, 261] width 80 height 16
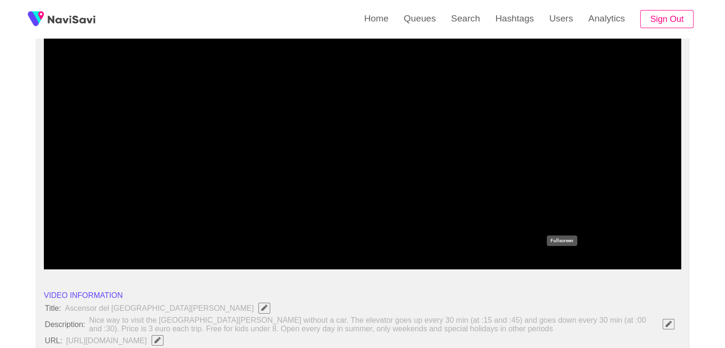
drag, startPoint x: 556, startPoint y: 260, endPoint x: 550, endPoint y: 303, distance: 43.8
click at [557, 260] on icon "add" at bounding box center [561, 260] width 79 height 11
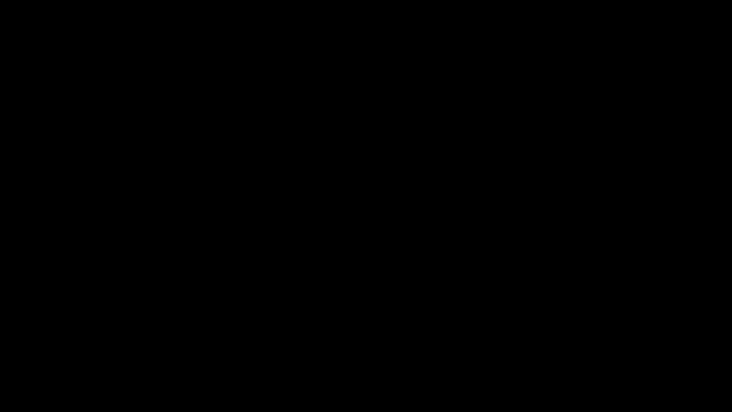
click at [38, 347] on icon "add" at bounding box center [45, 402] width 91 height 11
click at [243, 347] on span at bounding box center [365, 384] width 727 height 15
click at [303, 347] on span at bounding box center [365, 384] width 727 height 15
click at [364, 347] on span at bounding box center [365, 384] width 727 height 15
click at [412, 347] on span at bounding box center [365, 384] width 727 height 15
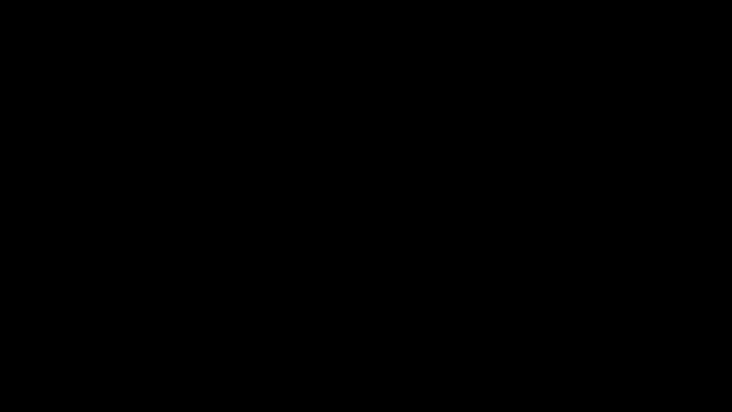
click at [447, 347] on span at bounding box center [365, 384] width 727 height 15
click at [485, 347] on span at bounding box center [365, 384] width 727 height 15
click at [524, 347] on span at bounding box center [365, 384] width 727 height 15
click at [567, 347] on span at bounding box center [365, 384] width 727 height 15
click at [605, 347] on span at bounding box center [365, 384] width 727 height 15
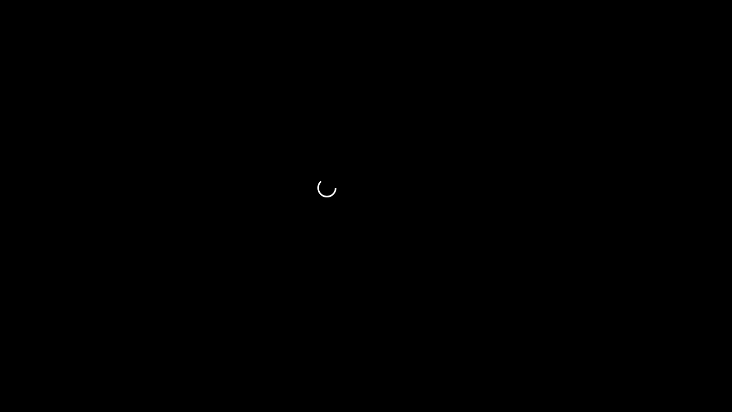
click at [633, 347] on span at bounding box center [365, 384] width 727 height 15
drag, startPoint x: 589, startPoint y: 386, endPoint x: 569, endPoint y: 385, distance: 20.5
click at [569, 347] on span at bounding box center [332, 384] width 661 height 1
drag, startPoint x: 534, startPoint y: 387, endPoint x: 519, endPoint y: 389, distance: 14.9
click at [519, 347] on span at bounding box center [365, 384] width 727 height 15
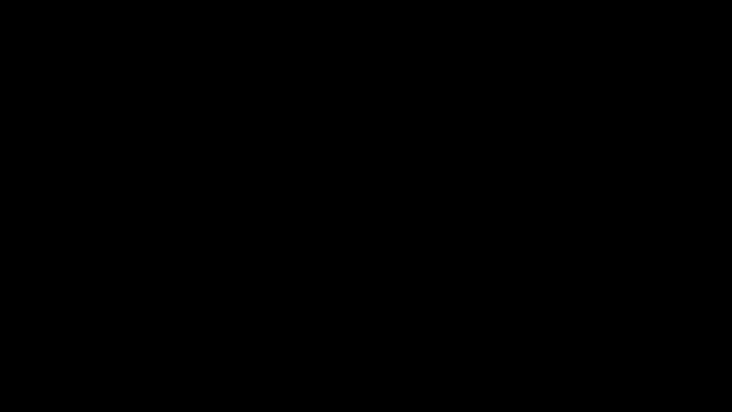
drag, startPoint x: 344, startPoint y: 393, endPoint x: 331, endPoint y: 392, distance: 12.4
click at [331, 347] on span at bounding box center [365, 384] width 727 height 15
click at [457, 347] on span at bounding box center [365, 384] width 727 height 15
click at [531, 347] on span at bounding box center [365, 384] width 727 height 15
click at [180, 347] on span at bounding box center [365, 384] width 727 height 15
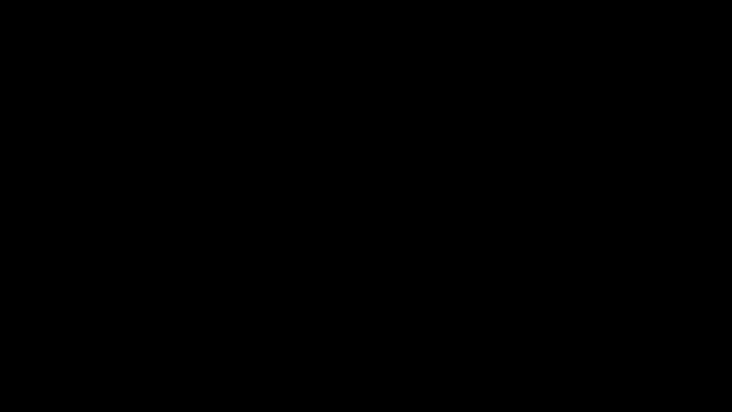
drag, startPoint x: 75, startPoint y: 395, endPoint x: 79, endPoint y: 385, distance: 10.7
click at [79, 347] on span at bounding box center [104, 384] width 204 height 1
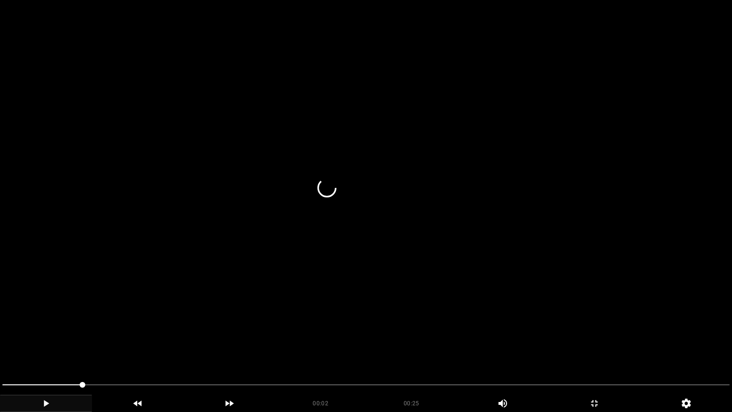
click at [228, 320] on video at bounding box center [366, 206] width 732 height 412
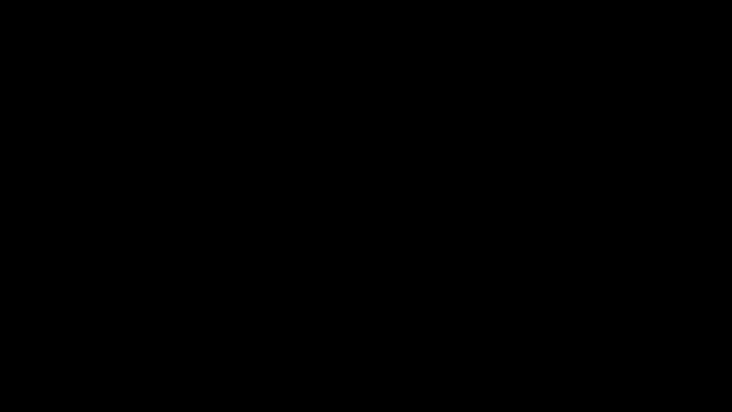
click at [23, 347] on span at bounding box center [365, 384] width 727 height 15
click at [435, 347] on span at bounding box center [365, 384] width 727 height 15
click at [527, 347] on span at bounding box center [365, 384] width 727 height 15
click at [586, 347] on span at bounding box center [365, 384] width 727 height 15
click at [638, 347] on span at bounding box center [365, 384] width 727 height 15
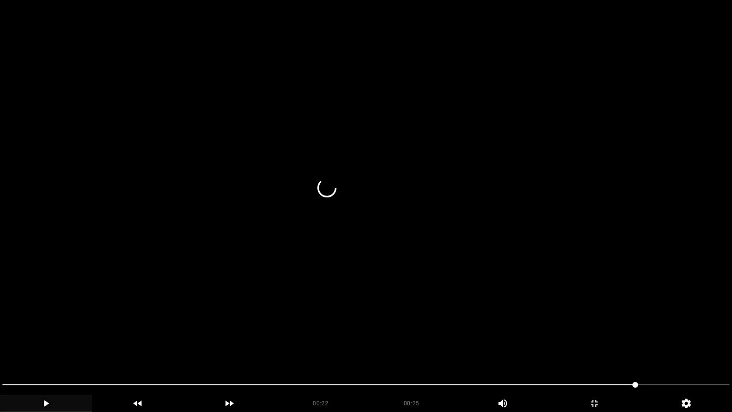
click at [539, 337] on video at bounding box center [366, 206] width 732 height 412
click at [600, 347] on icon "add" at bounding box center [594, 402] width 91 height 11
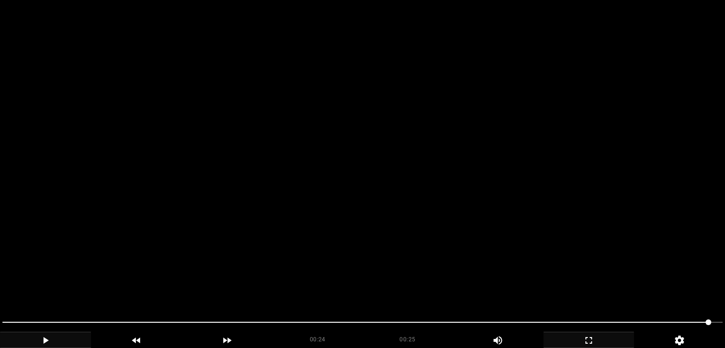
scroll to position [238, 0]
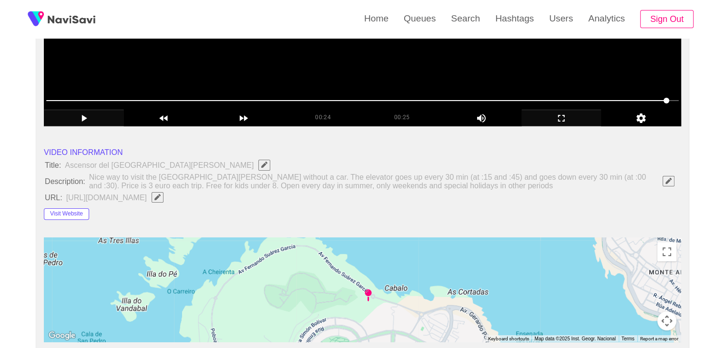
click at [83, 215] on button "Visit Website" at bounding box center [66, 213] width 45 height 11
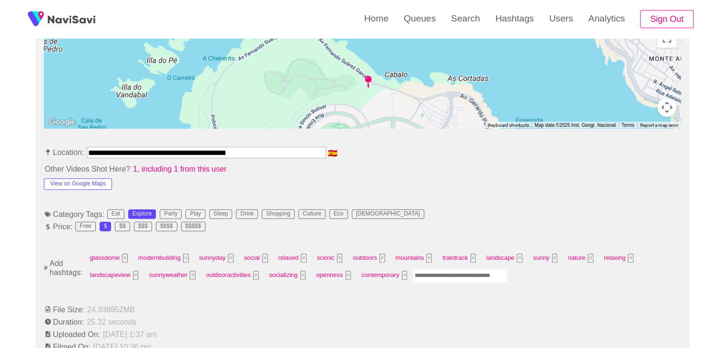
scroll to position [429, 0]
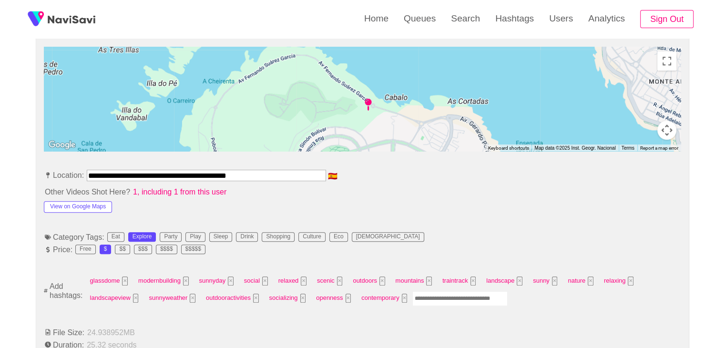
drag, startPoint x: 256, startPoint y: 178, endPoint x: 0, endPoint y: 175, distance: 256.4
click at [97, 203] on button "View on Google Maps" at bounding box center [78, 206] width 68 height 11
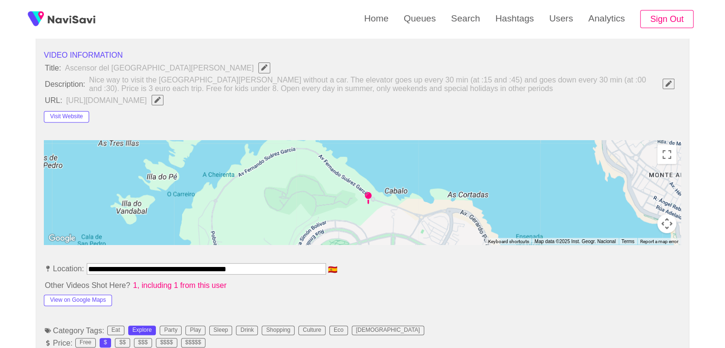
scroll to position [334, 0]
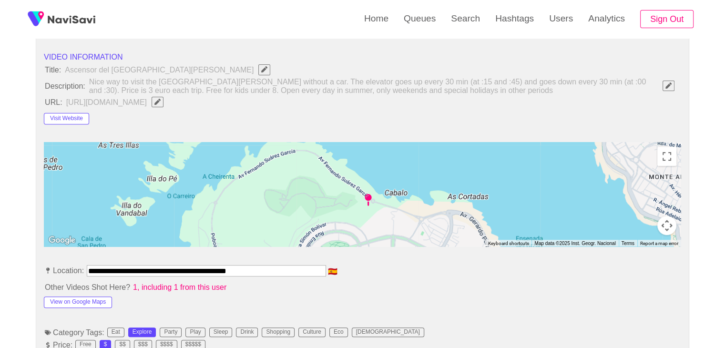
click at [163, 102] on button "button" at bounding box center [158, 102] width 12 height 10
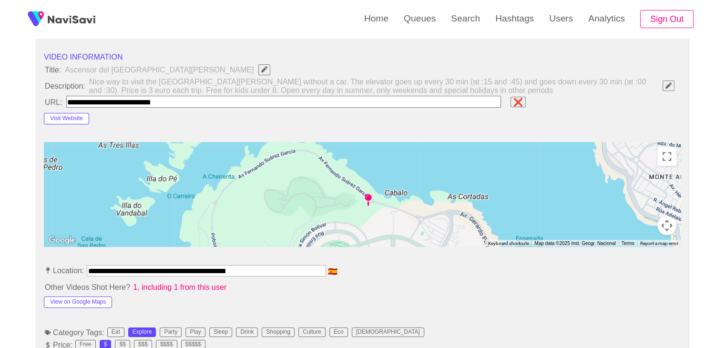
type input "**********"
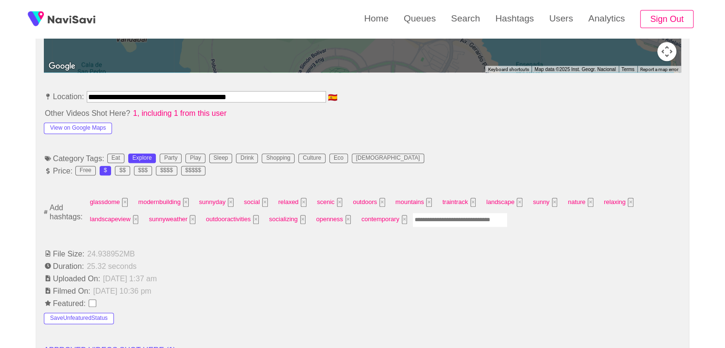
scroll to position [572, 0]
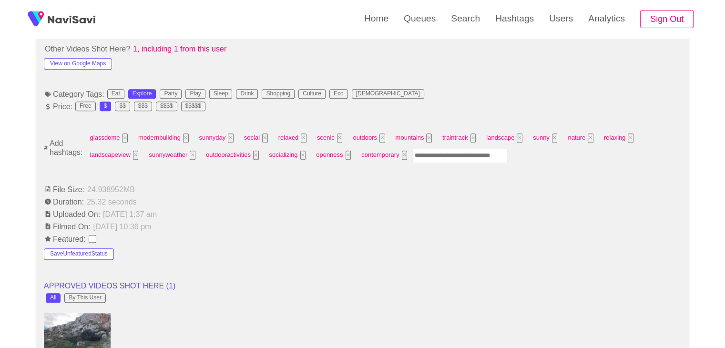
click at [434, 155] on input "Enter tag here and press return" at bounding box center [459, 155] width 95 height 15
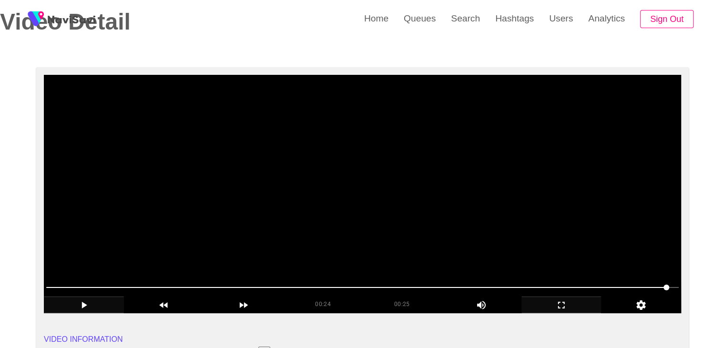
scroll to position [48, 0]
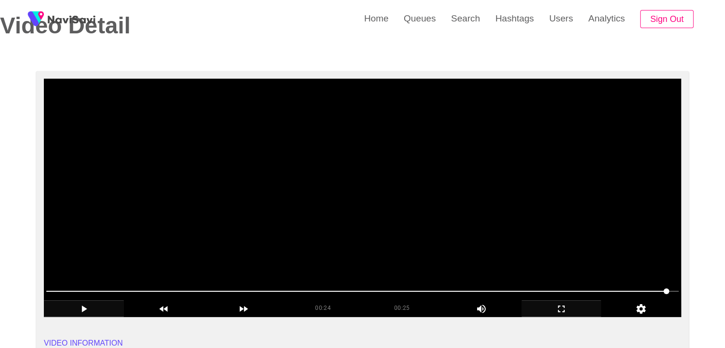
click at [559, 283] on div at bounding box center [362, 292] width 640 height 24
click at [518, 289] on span at bounding box center [362, 291] width 632 height 15
click at [470, 287] on span at bounding box center [362, 291] width 632 height 15
drag, startPoint x: 418, startPoint y: 287, endPoint x: 411, endPoint y: 288, distance: 7.2
click at [411, 288] on span at bounding box center [362, 291] width 632 height 15
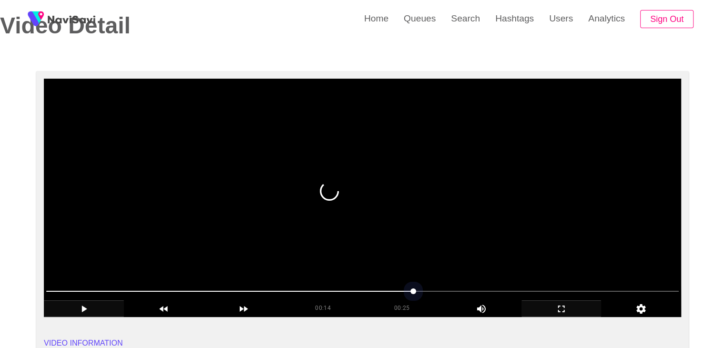
click at [349, 291] on span at bounding box center [362, 291] width 632 height 15
drag, startPoint x: 293, startPoint y: 295, endPoint x: 276, endPoint y: 295, distance: 16.2
click at [276, 295] on span at bounding box center [362, 291] width 632 height 15
drag, startPoint x: 242, startPoint y: 292, endPoint x: 234, endPoint y: 292, distance: 7.6
click at [234, 292] on span at bounding box center [362, 291] width 632 height 15
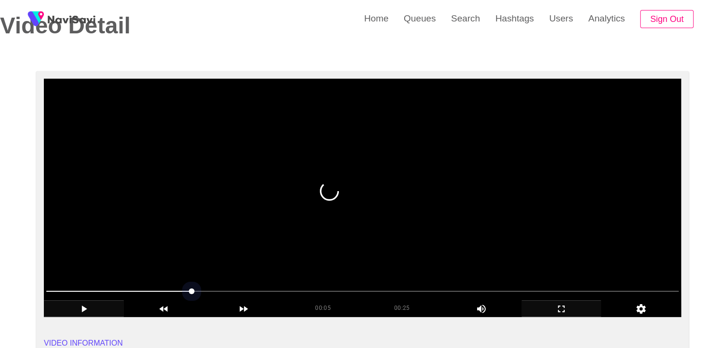
drag, startPoint x: 156, startPoint y: 294, endPoint x: 146, endPoint y: 296, distance: 10.2
click at [146, 296] on span at bounding box center [362, 291] width 632 height 15
click at [103, 292] on span at bounding box center [362, 291] width 632 height 15
click at [59, 290] on span at bounding box center [362, 291] width 632 height 15
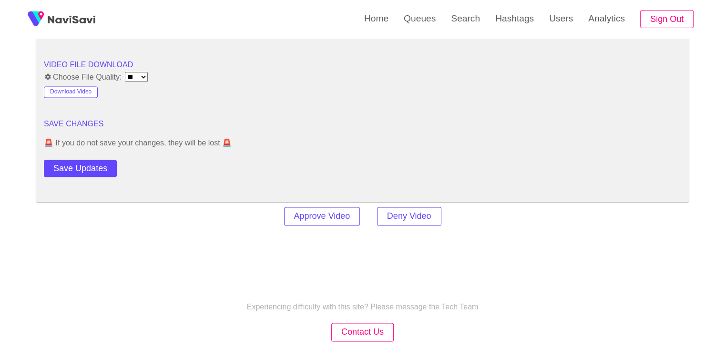
scroll to position [1287, 0]
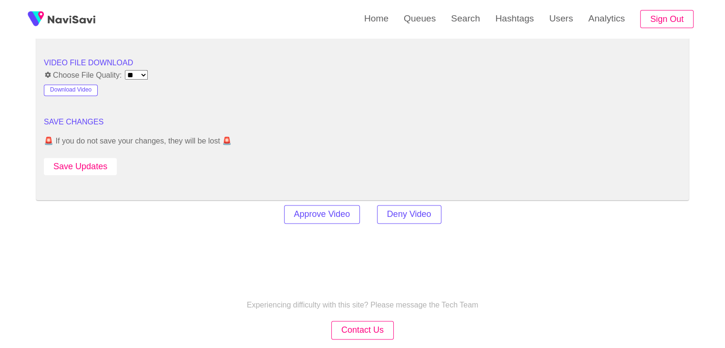
click at [104, 165] on button "Save Updates" at bounding box center [80, 167] width 73 height 18
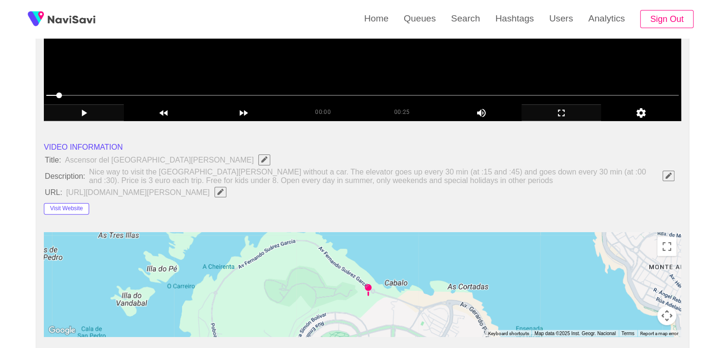
scroll to position [238, 0]
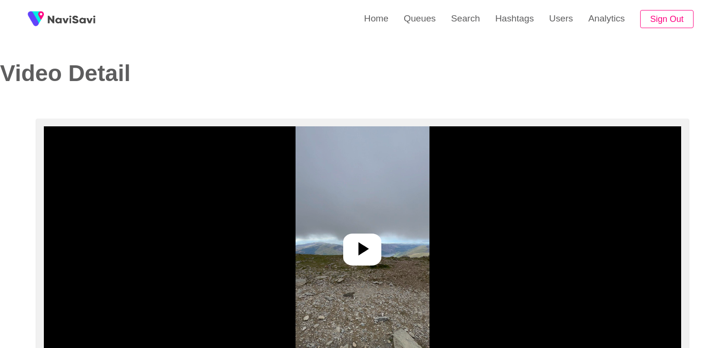
select select "**********"
select select "**"
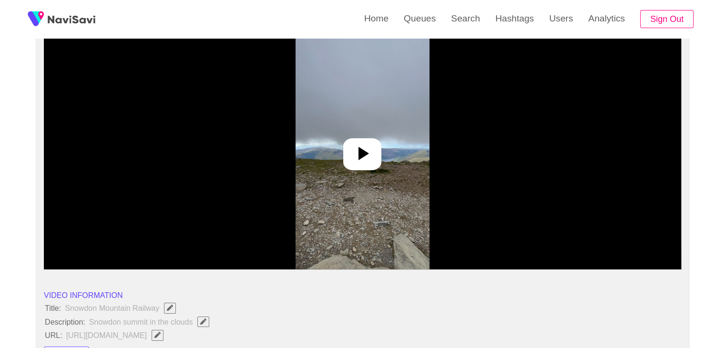
click at [367, 163] on icon at bounding box center [362, 153] width 23 height 23
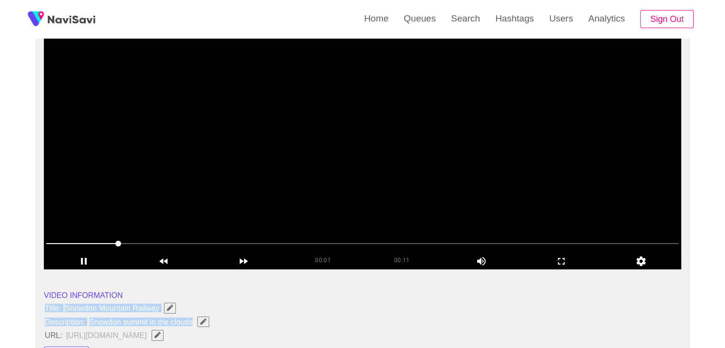
drag, startPoint x: 46, startPoint y: 309, endPoint x: 195, endPoint y: 321, distance: 149.6
copy ul "Title: Snowdon Mountain Railway Description: Snowdon summit in the clouds"
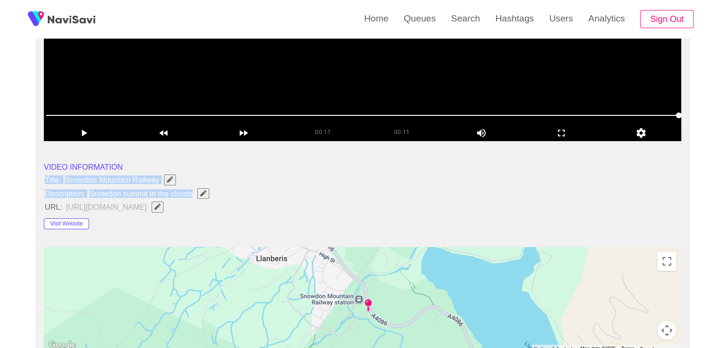
scroll to position [238, 0]
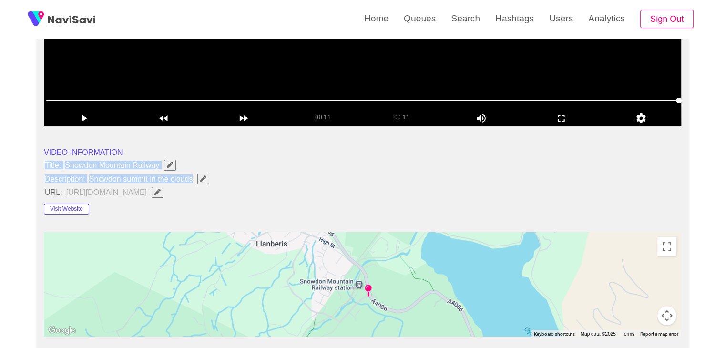
click at [206, 181] on button "button" at bounding box center [203, 178] width 12 height 10
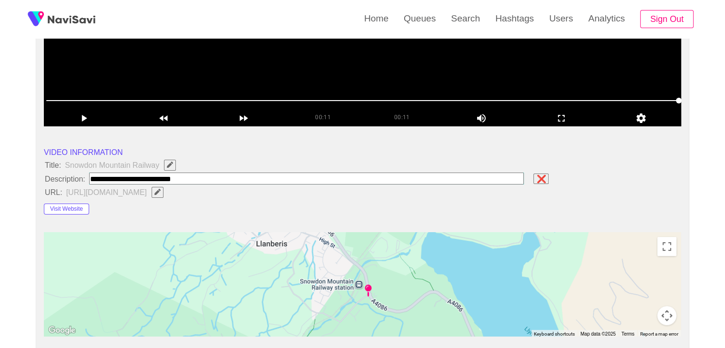
type input "**********"
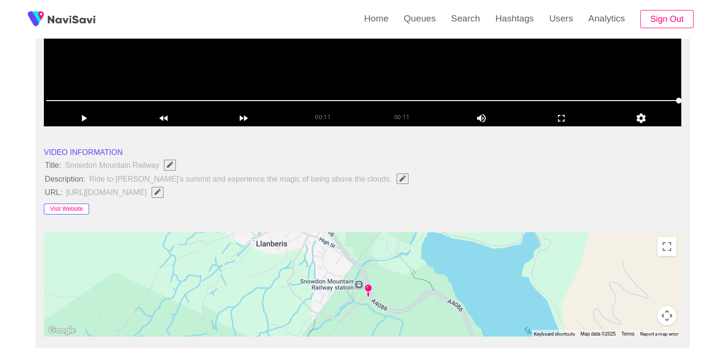
click at [69, 207] on button "Visit Website" at bounding box center [66, 209] width 45 height 11
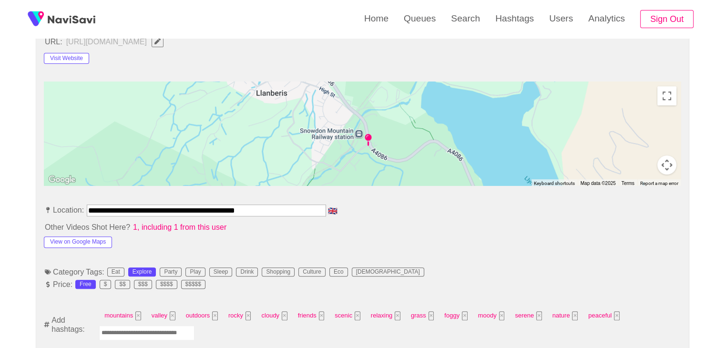
scroll to position [429, 0]
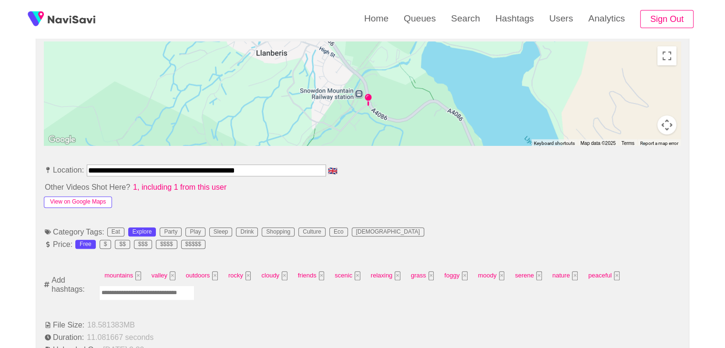
click at [94, 199] on button "View on Google Maps" at bounding box center [78, 201] width 68 height 11
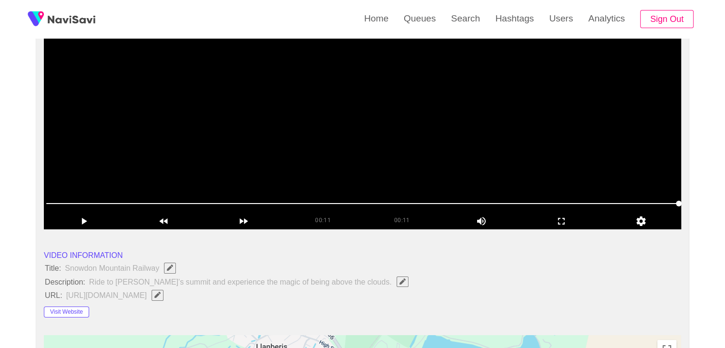
scroll to position [48, 0]
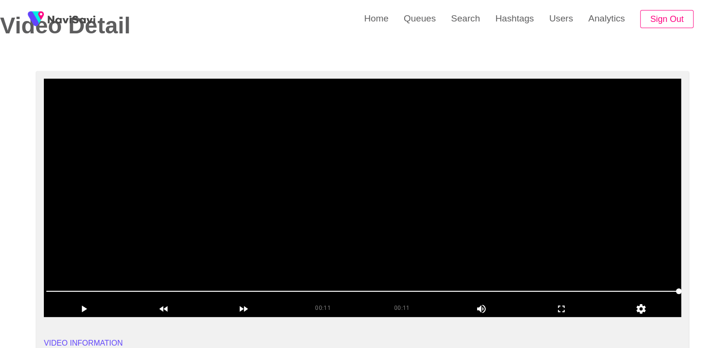
click at [217, 210] on video at bounding box center [362, 198] width 637 height 238
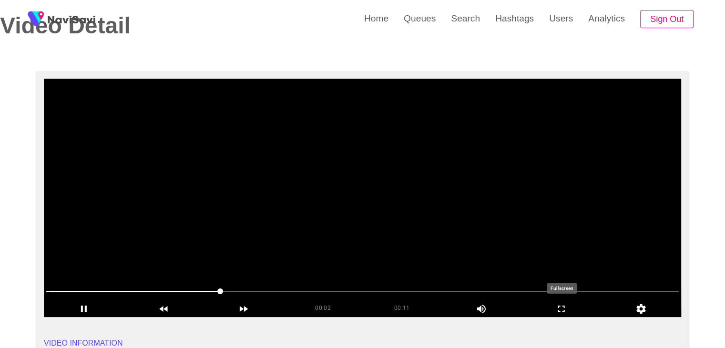
drag, startPoint x: 553, startPoint y: 307, endPoint x: 553, endPoint y: 349, distance: 41.5
click at [553, 307] on icon "add" at bounding box center [561, 308] width 79 height 11
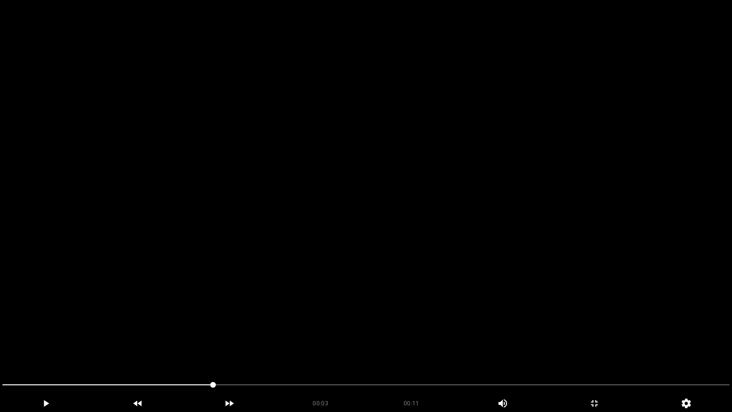
drag, startPoint x: 510, startPoint y: 313, endPoint x: 542, endPoint y: 324, distance: 33.9
click at [510, 315] on video at bounding box center [366, 206] width 732 height 412
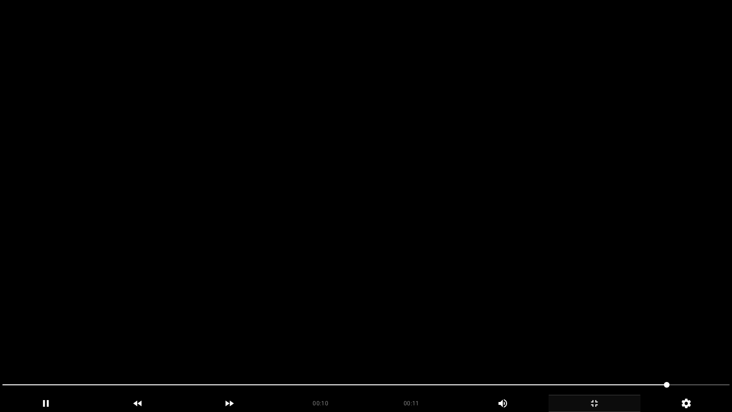
click at [598, 347] on icon "add" at bounding box center [594, 402] width 91 height 11
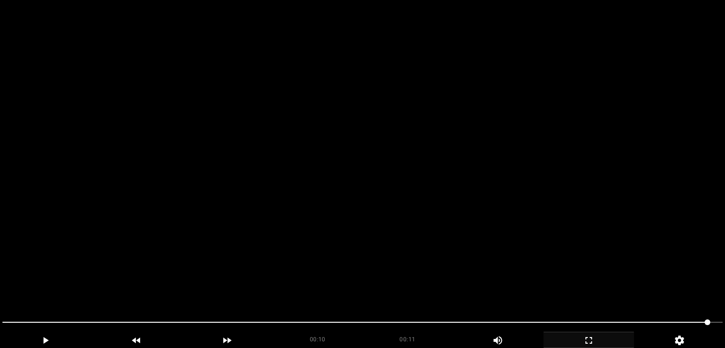
scroll to position [477, 0]
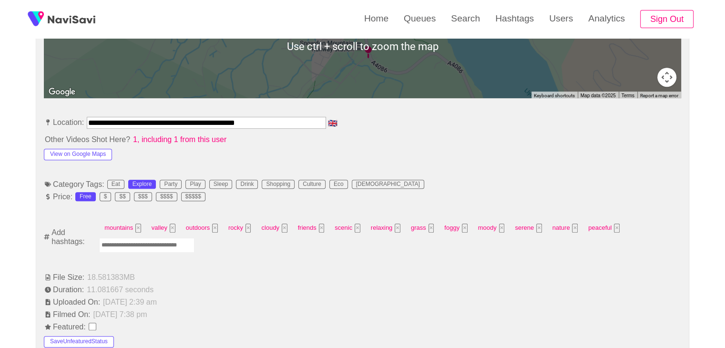
click at [141, 247] on input "Enter tag here and press return" at bounding box center [146, 245] width 95 height 15
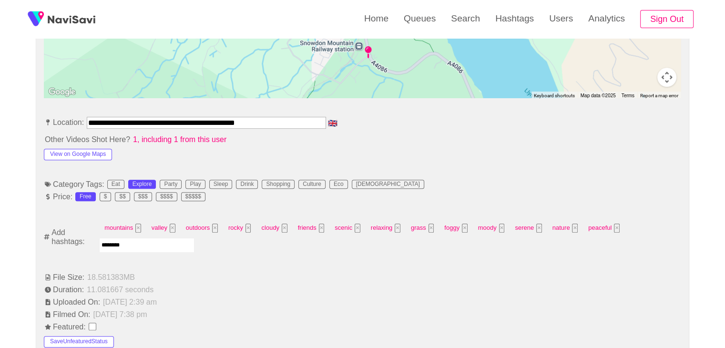
type input "*********"
click at [144, 249] on input "Enter tag here and press return" at bounding box center [143, 245] width 95 height 15
click at [128, 244] on input "Enter tag here and press return" at bounding box center [143, 245] width 95 height 15
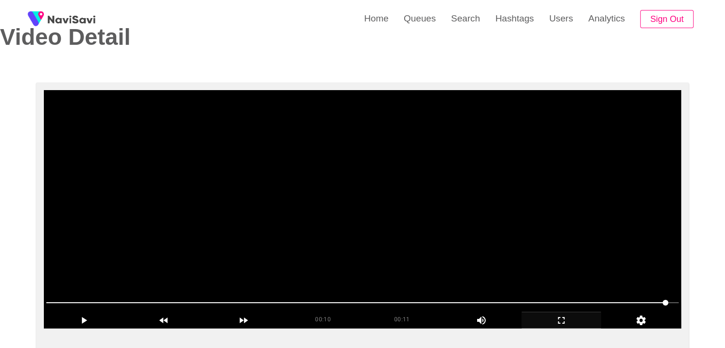
scroll to position [95, 0]
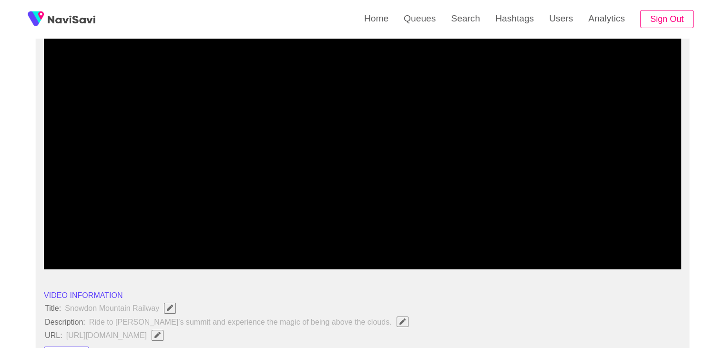
click at [153, 239] on span at bounding box center [362, 243] width 632 height 15
click at [112, 243] on span at bounding box center [362, 243] width 632 height 15
click at [84, 244] on span at bounding box center [362, 243] width 632 height 15
click at [70, 246] on span at bounding box center [362, 243] width 632 height 15
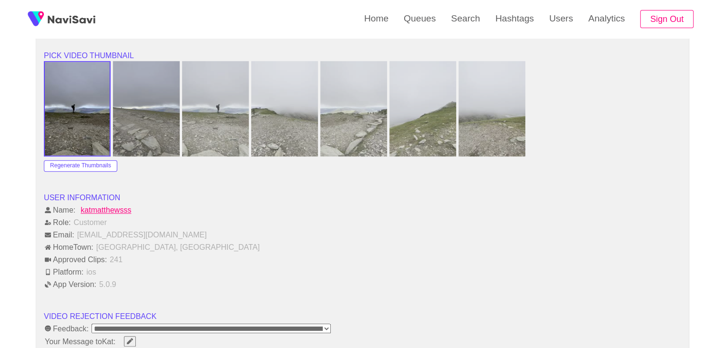
scroll to position [1191, 0]
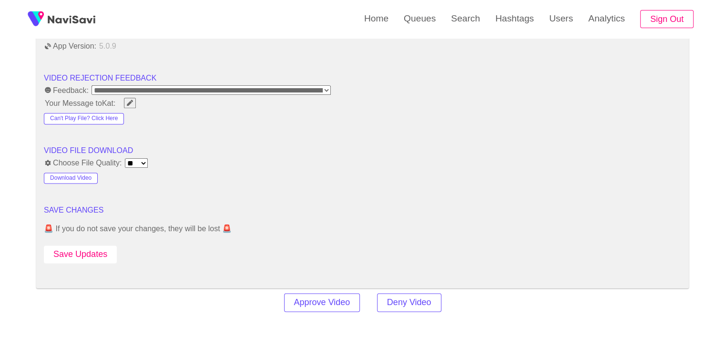
click at [98, 256] on button "Save Updates" at bounding box center [80, 254] width 73 height 18
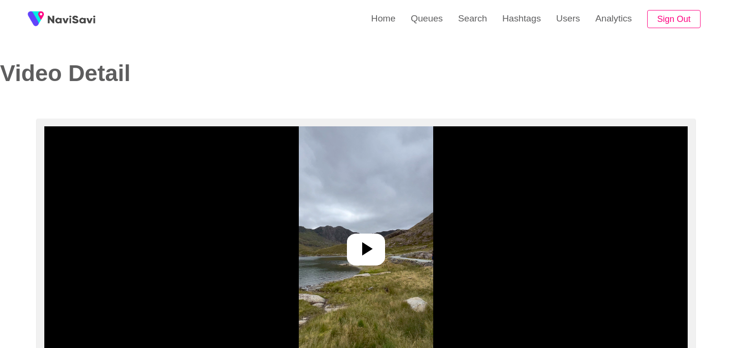
select select "**********"
select select "**"
click at [372, 246] on icon at bounding box center [362, 248] width 23 height 23
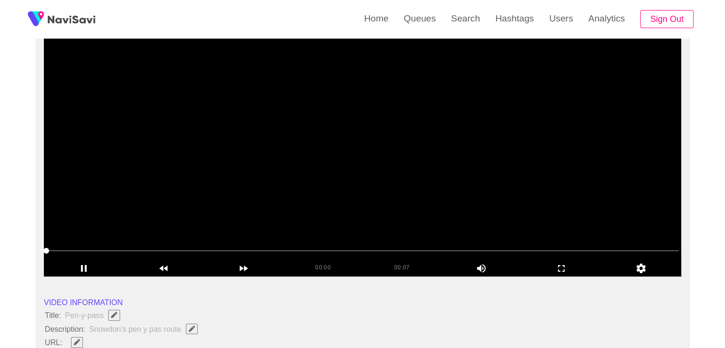
scroll to position [95, 0]
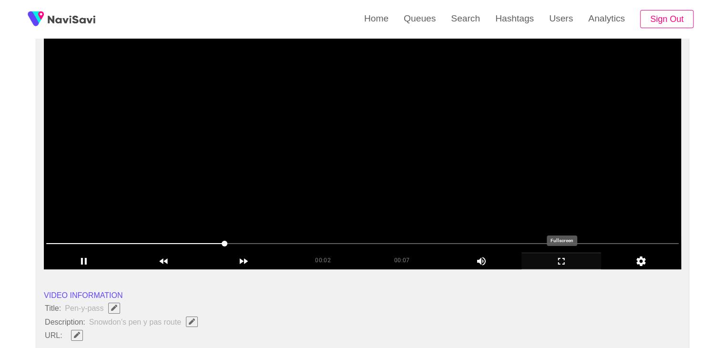
click at [566, 256] on icon "add" at bounding box center [561, 260] width 79 height 11
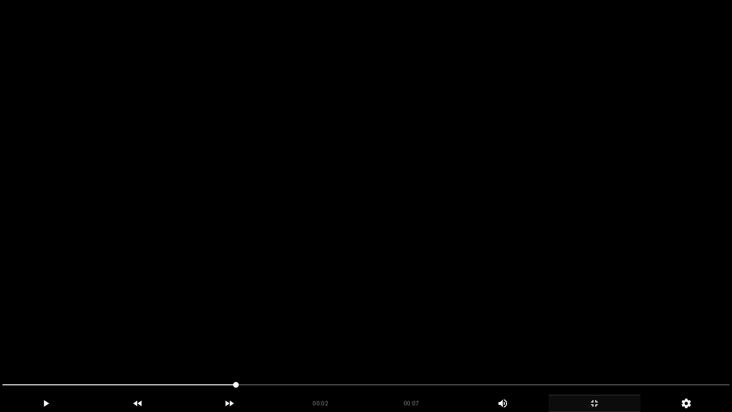
click at [508, 291] on video at bounding box center [366, 206] width 732 height 412
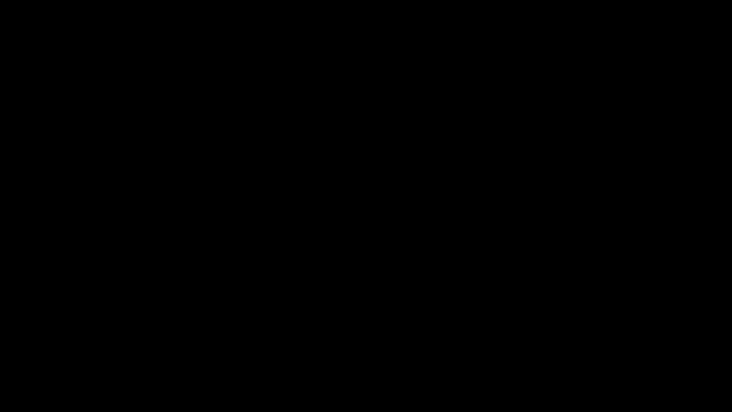
click at [603, 347] on span at bounding box center [365, 384] width 727 height 15
click at [551, 347] on span at bounding box center [365, 384] width 727 height 15
click at [596, 347] on icon "add" at bounding box center [594, 402] width 91 height 11
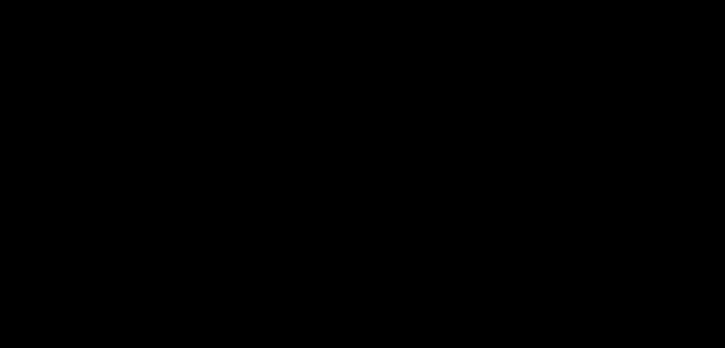
scroll to position [286, 0]
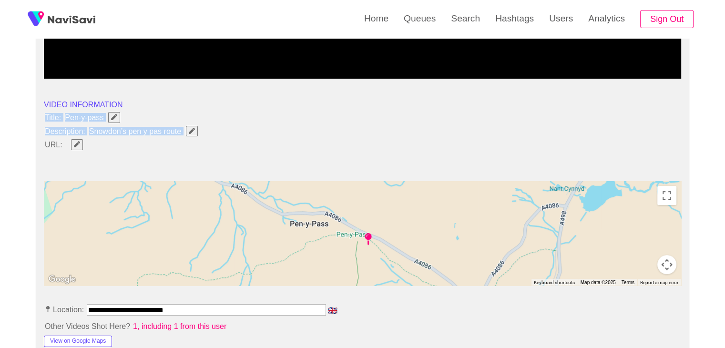
drag, startPoint x: 43, startPoint y: 113, endPoint x: 187, endPoint y: 132, distance: 144.6
copy ul "Title: Pen-y-pass Description: Snowdon’s pen y pas route"
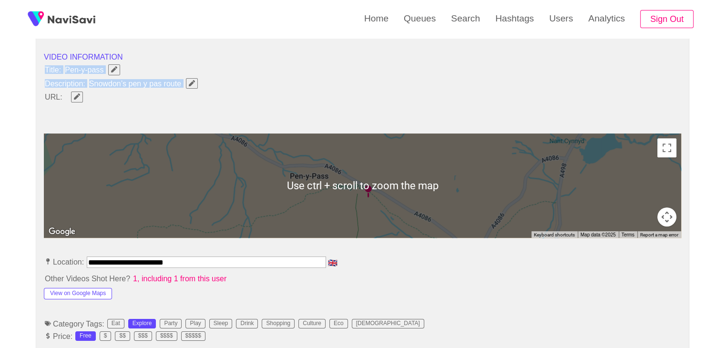
scroll to position [334, 0]
click at [189, 80] on icon "Edit Field" at bounding box center [192, 83] width 6 height 6
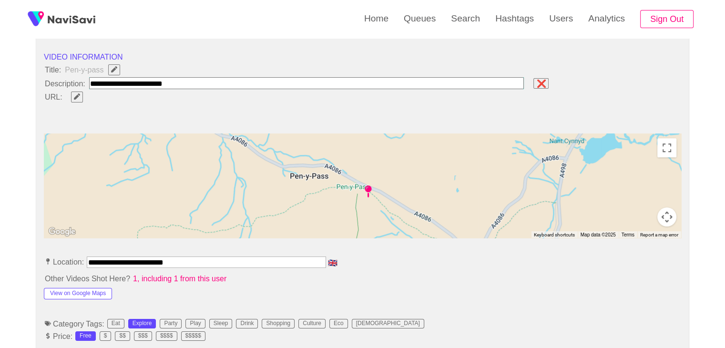
type input "**********"
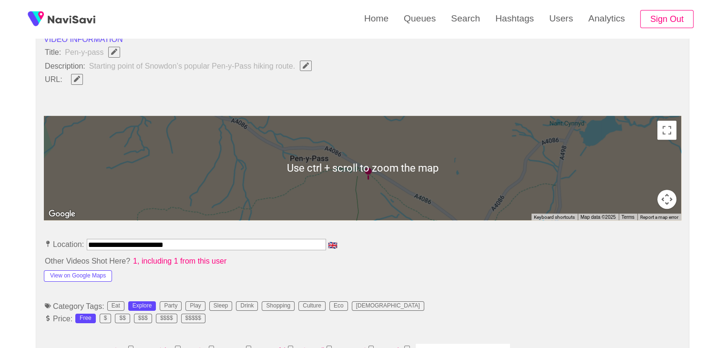
scroll to position [381, 0]
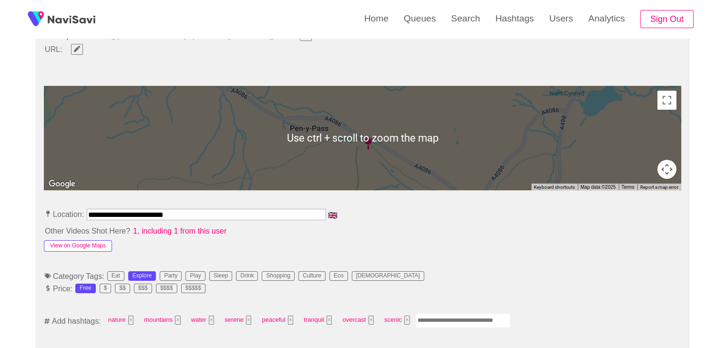
click at [99, 246] on button "View on Google Maps" at bounding box center [78, 245] width 68 height 11
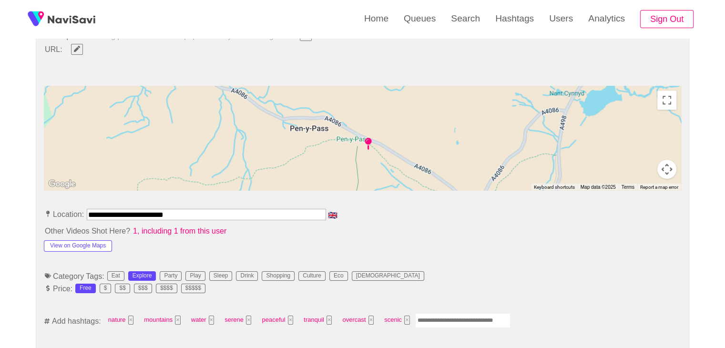
drag, startPoint x: 193, startPoint y: 210, endPoint x: 25, endPoint y: 201, distance: 167.6
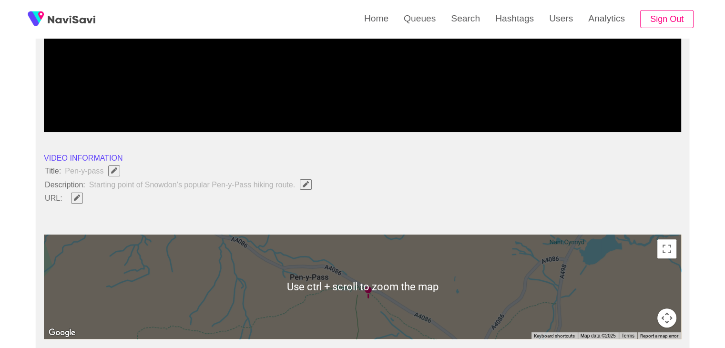
scroll to position [238, 0]
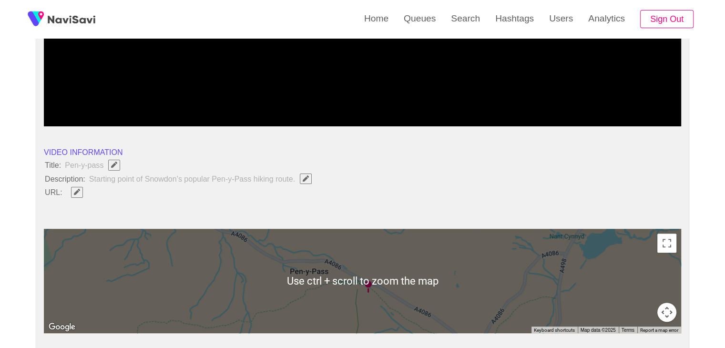
click at [76, 191] on icon "Edit Field" at bounding box center [77, 192] width 6 height 6
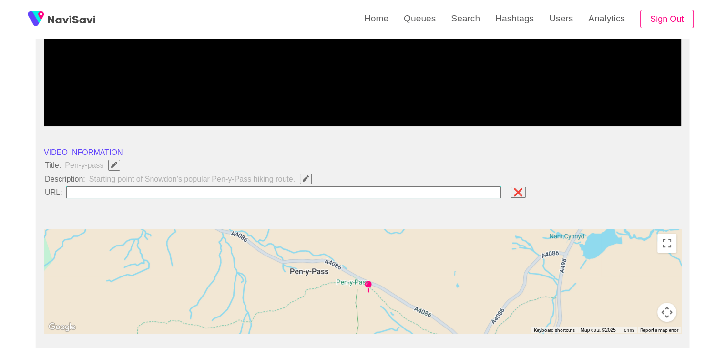
click at [132, 194] on input "field" at bounding box center [283, 192] width 435 height 12
type input "**********"
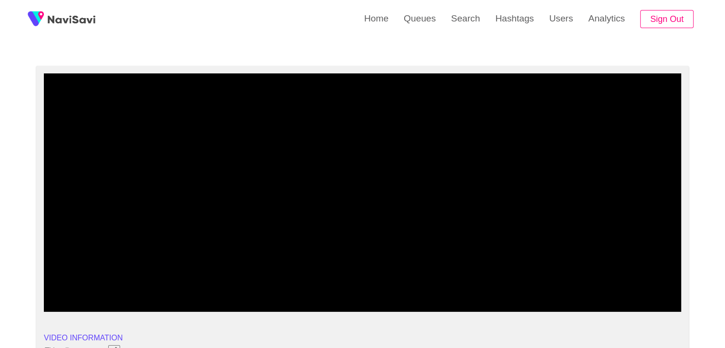
scroll to position [48, 0]
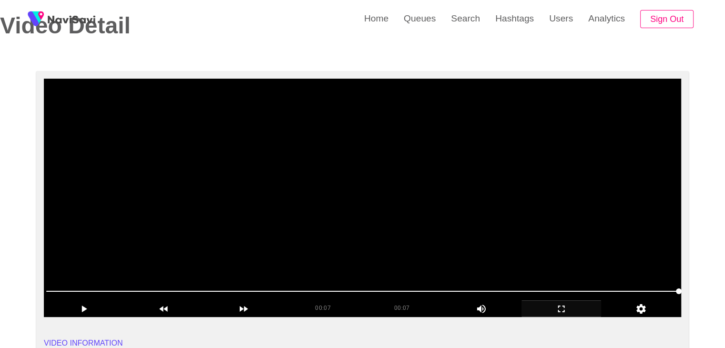
click at [311, 208] on video at bounding box center [362, 198] width 637 height 238
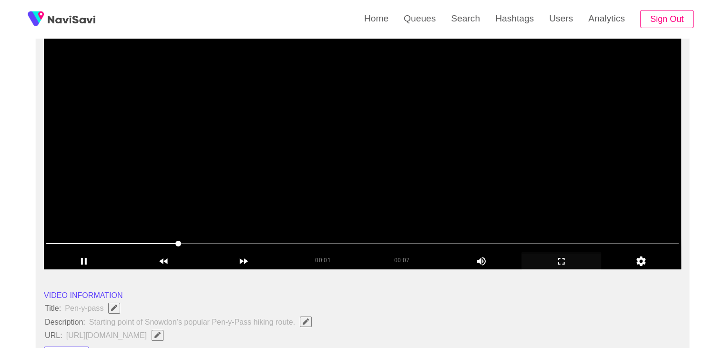
click at [362, 159] on video at bounding box center [362, 150] width 637 height 238
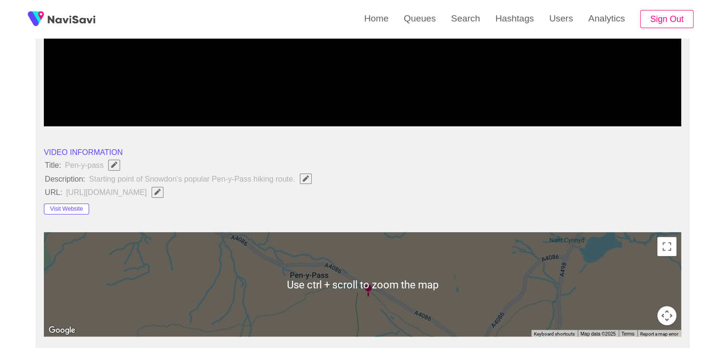
scroll to position [429, 0]
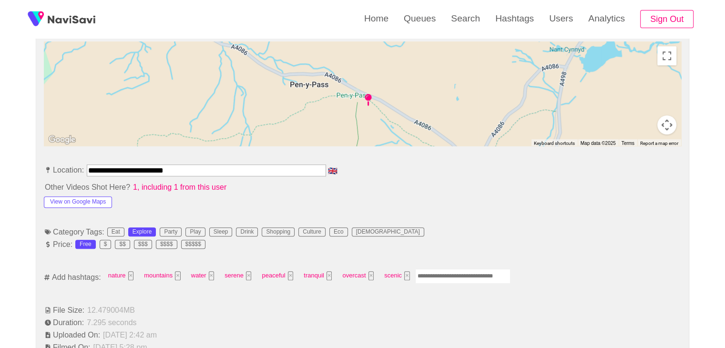
click at [436, 277] on input "Enter tag here and press return" at bounding box center [462, 276] width 95 height 15
type input "*********"
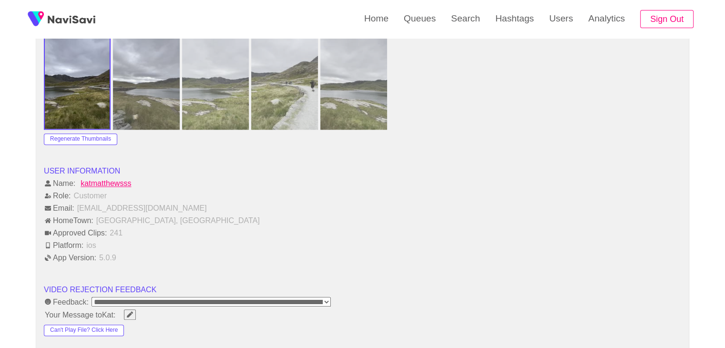
scroll to position [1144, 0]
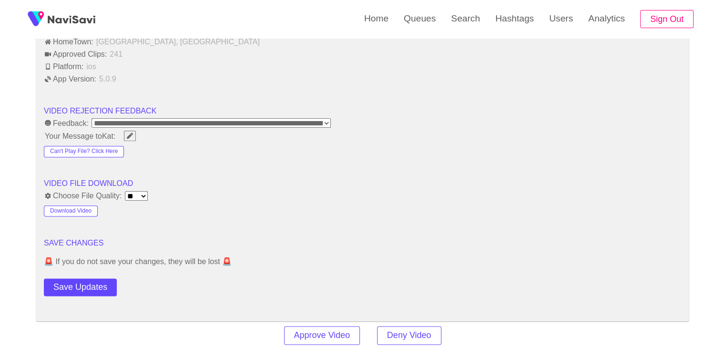
click at [88, 285] on button "Save Updates" at bounding box center [80, 287] width 73 height 18
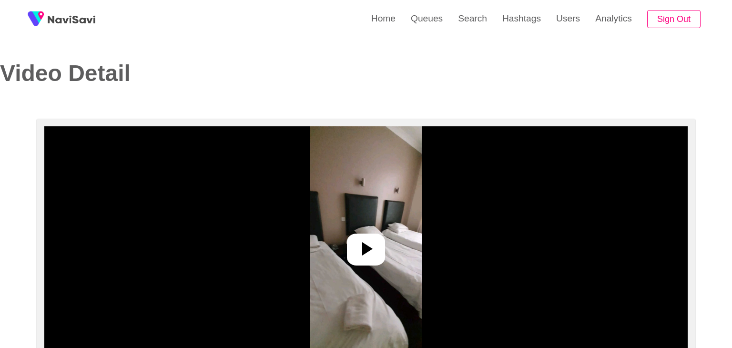
select select "**********"
select select "**"
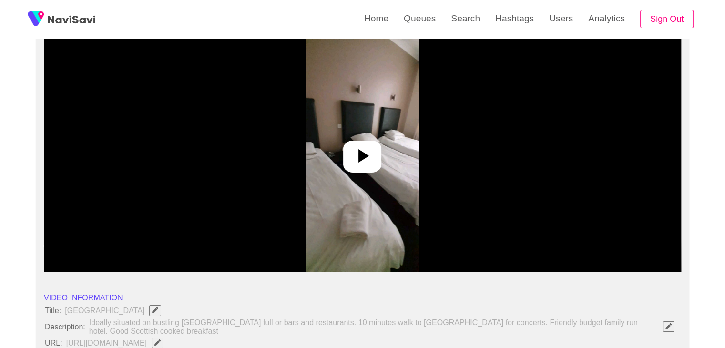
scroll to position [95, 0]
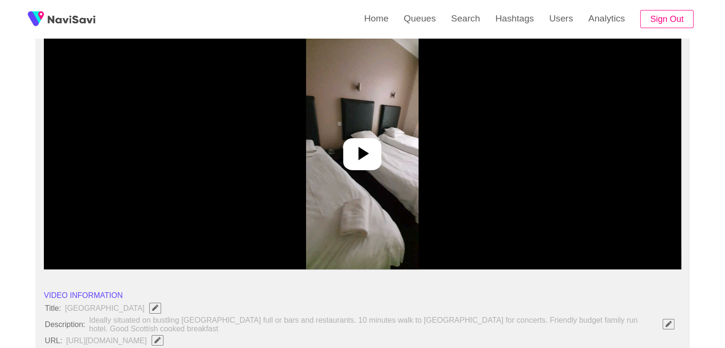
click at [362, 151] on icon at bounding box center [363, 153] width 10 height 13
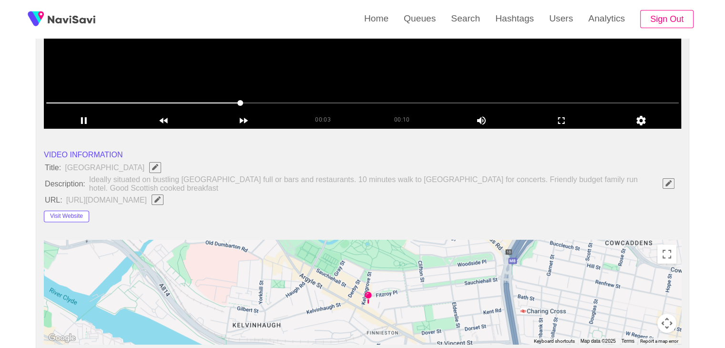
scroll to position [238, 0]
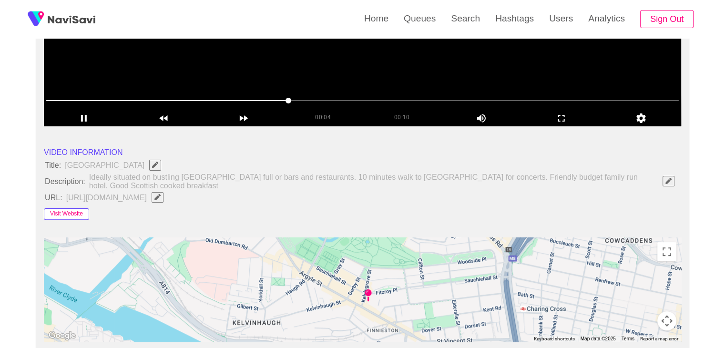
click at [78, 214] on button "Visit Website" at bounding box center [66, 213] width 45 height 11
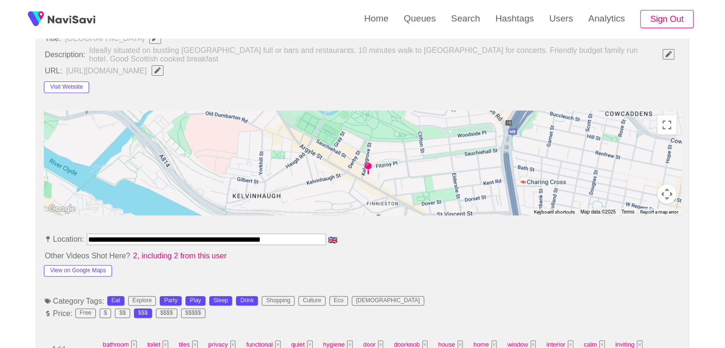
scroll to position [477, 0]
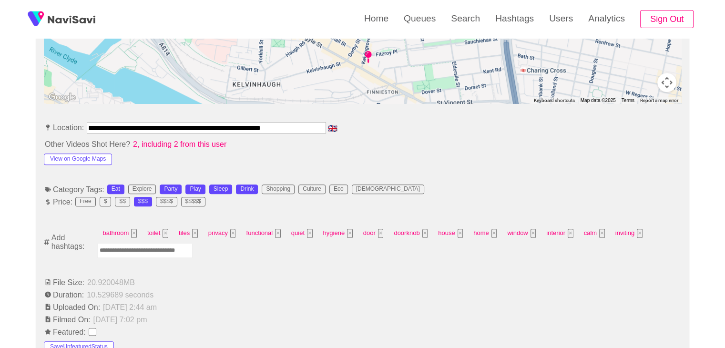
click at [133, 253] on input "Enter tag here and press return" at bounding box center [144, 250] width 95 height 15
type input "*********"
type input "*"
type input "*********"
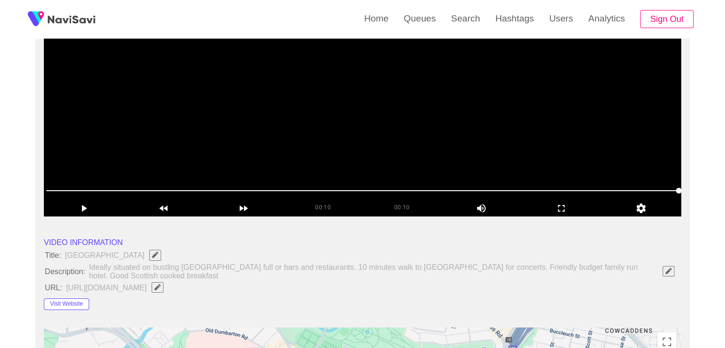
scroll to position [48, 0]
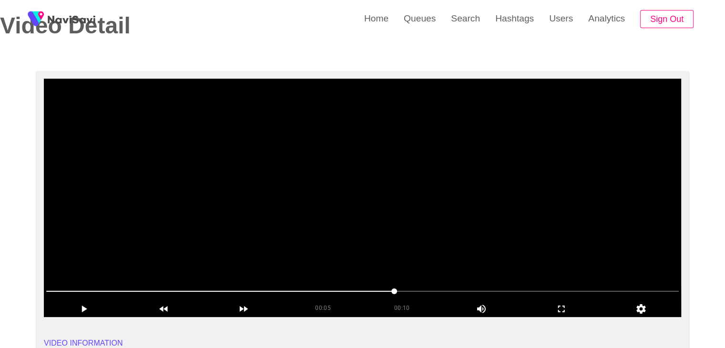
drag, startPoint x: 456, startPoint y: 290, endPoint x: 467, endPoint y: 292, distance: 11.1
click at [467, 292] on span at bounding box center [362, 291] width 632 height 15
click at [510, 292] on span at bounding box center [362, 291] width 632 height 15
drag, startPoint x: 562, startPoint y: 294, endPoint x: 567, endPoint y: 294, distance: 4.8
click at [567, 294] on span at bounding box center [362, 291] width 632 height 15
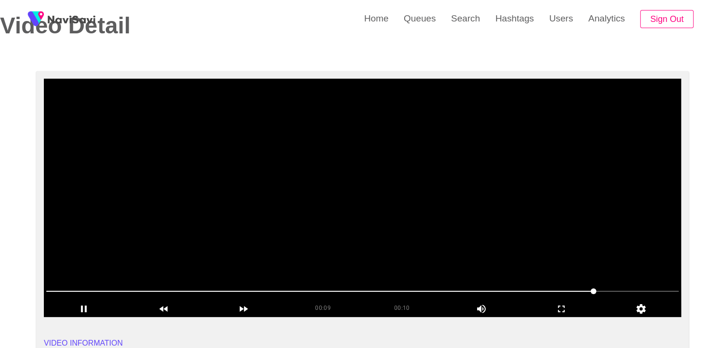
click at [629, 284] on span at bounding box center [362, 291] width 632 height 15
click at [600, 295] on span at bounding box center [362, 291] width 632 height 15
drag, startPoint x: 489, startPoint y: 292, endPoint x: 471, endPoint y: 296, distance: 18.1
click at [471, 296] on span at bounding box center [362, 291] width 632 height 15
drag, startPoint x: 439, startPoint y: 295, endPoint x: 428, endPoint y: 296, distance: 11.5
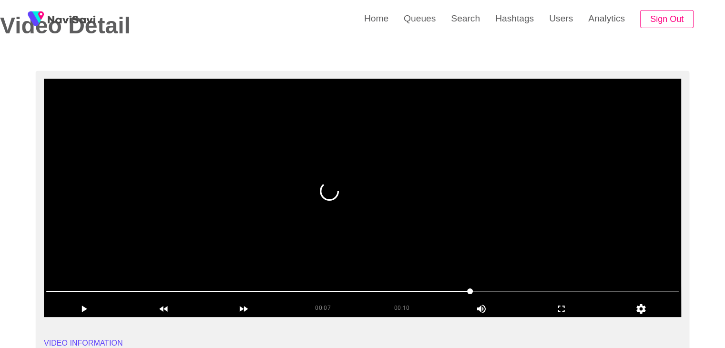
click at [428, 296] on span at bounding box center [362, 291] width 632 height 15
click at [383, 296] on span at bounding box center [362, 291] width 632 height 15
drag, startPoint x: 356, startPoint y: 293, endPoint x: 346, endPoint y: 295, distance: 10.8
click at [346, 295] on span at bounding box center [362, 291] width 632 height 15
click at [297, 298] on div at bounding box center [362, 292] width 640 height 24
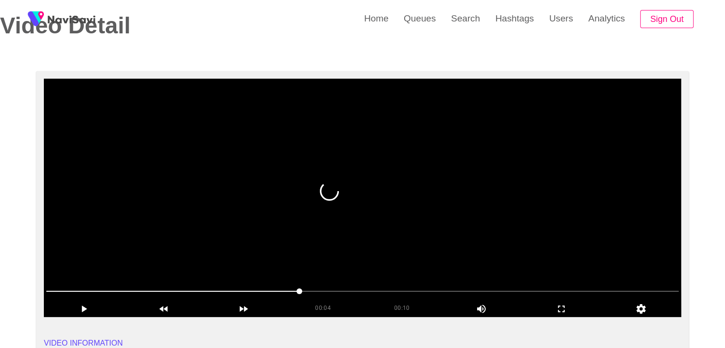
click at [250, 295] on span at bounding box center [362, 291] width 632 height 15
click at [206, 296] on span at bounding box center [362, 291] width 632 height 15
click at [171, 299] on div at bounding box center [362, 292] width 640 height 24
click at [144, 300] on div "00:02 00:10 Picture In Picture 1" at bounding box center [362, 300] width 637 height 33
drag, startPoint x: 78, startPoint y: 300, endPoint x: 72, endPoint y: 298, distance: 5.4
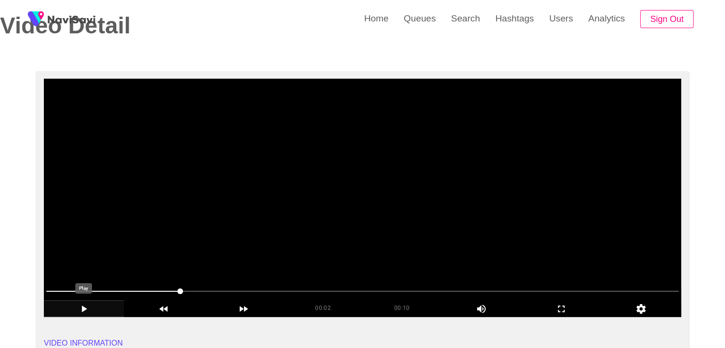
click at [77, 300] on div "add" at bounding box center [84, 308] width 80 height 16
click at [535, 286] on span at bounding box center [362, 291] width 632 height 15
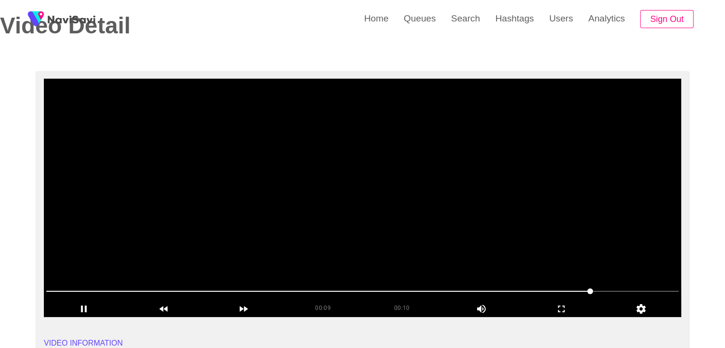
click at [622, 292] on span at bounding box center [362, 291] width 632 height 15
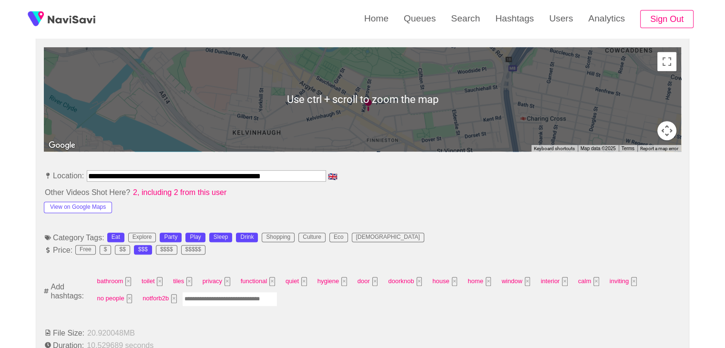
scroll to position [429, 0]
click at [232, 298] on input "Enter tag here and press return" at bounding box center [229, 298] width 95 height 15
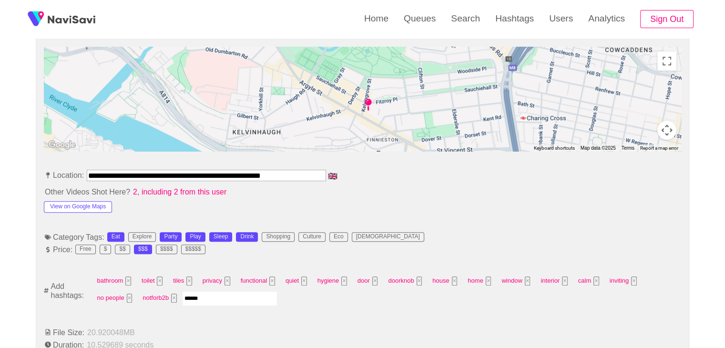
type input "*******"
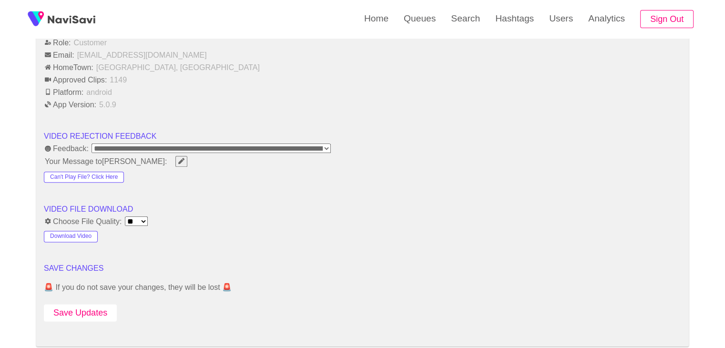
scroll to position [1144, 0]
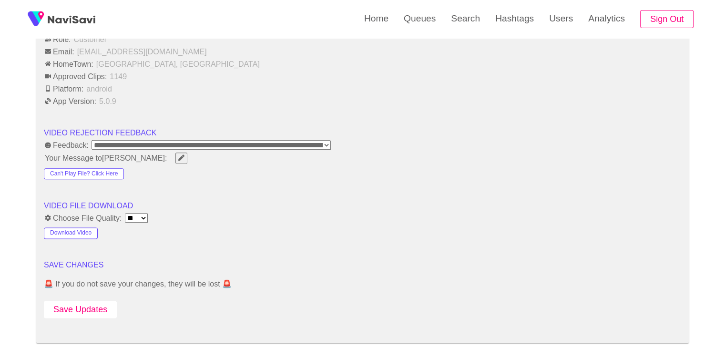
click at [95, 311] on button "Save Updates" at bounding box center [80, 310] width 73 height 18
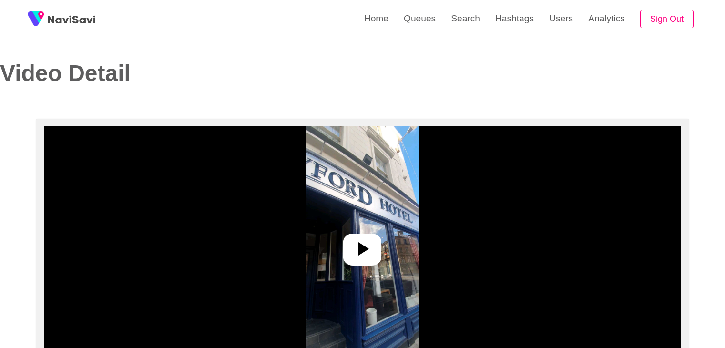
select select "**********"
select select "**"
click at [374, 255] on icon at bounding box center [362, 248] width 23 height 23
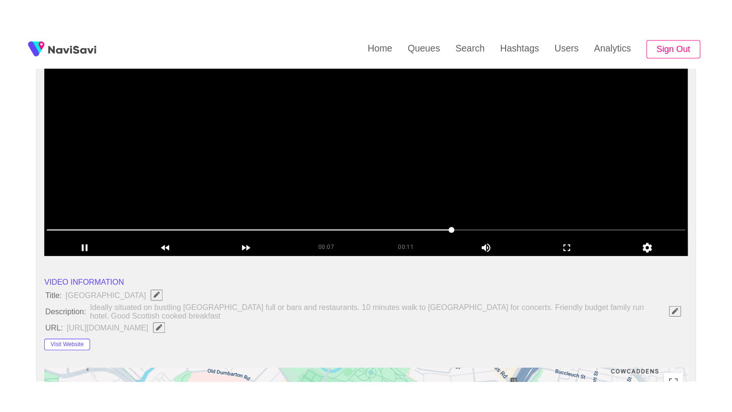
scroll to position [143, 0]
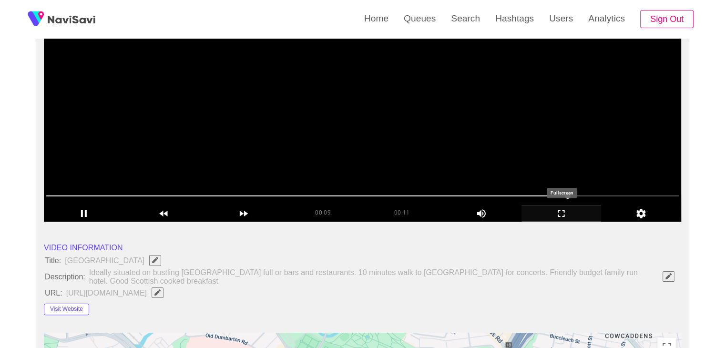
click at [560, 212] on icon "add" at bounding box center [561, 213] width 79 height 11
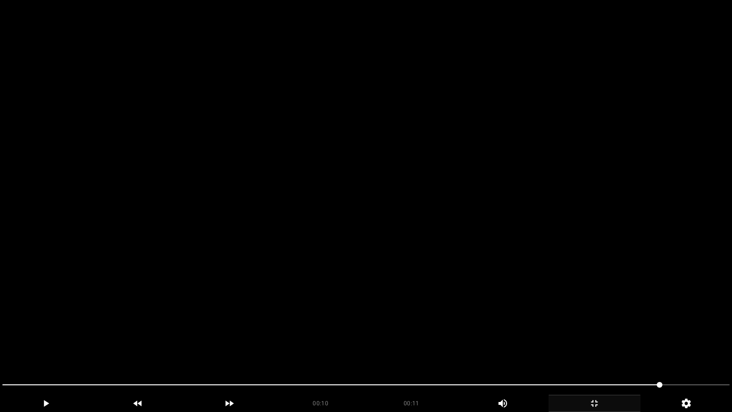
click at [205, 334] on video at bounding box center [366, 206] width 732 height 412
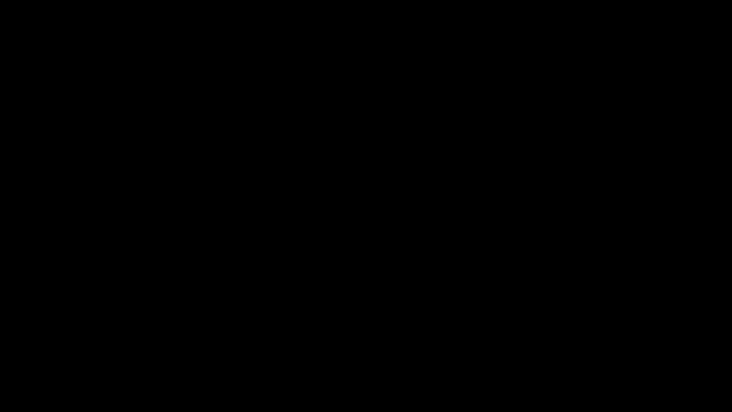
click at [583, 347] on icon "add" at bounding box center [594, 402] width 91 height 11
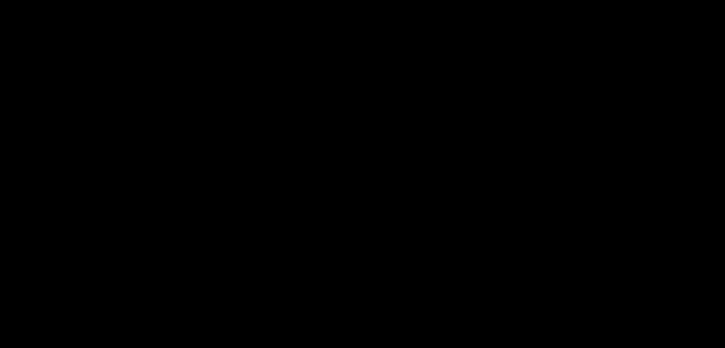
scroll to position [522, 0]
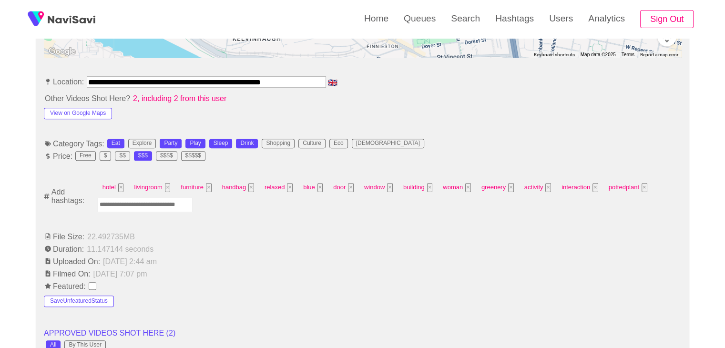
click at [148, 207] on input "Enter tag here and press return" at bounding box center [144, 204] width 95 height 15
type input "****"
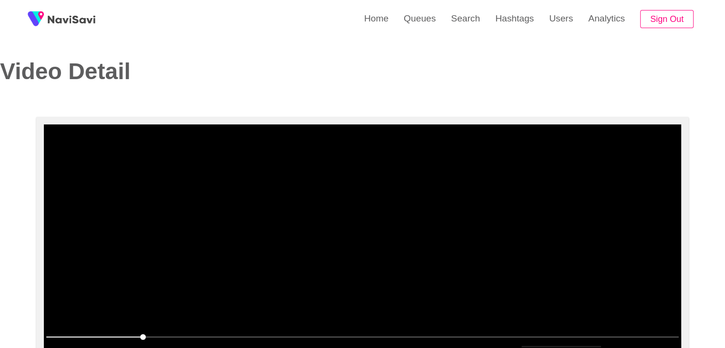
scroll to position [0, 0]
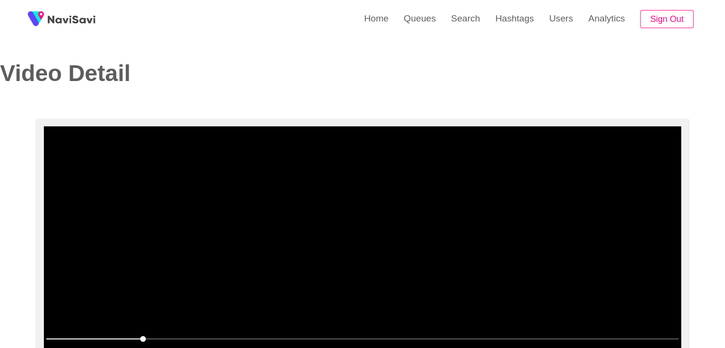
click at [364, 252] on video at bounding box center [362, 245] width 637 height 238
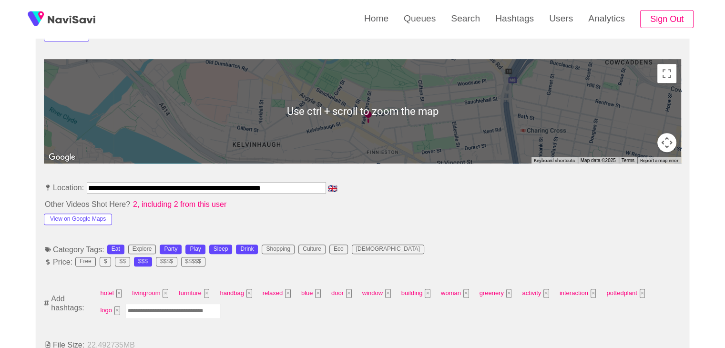
scroll to position [524, 0]
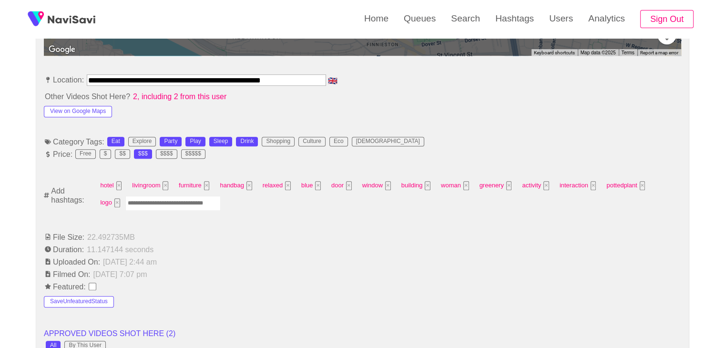
click at [138, 201] on input "Enter tag here and press return" at bounding box center [172, 203] width 95 height 15
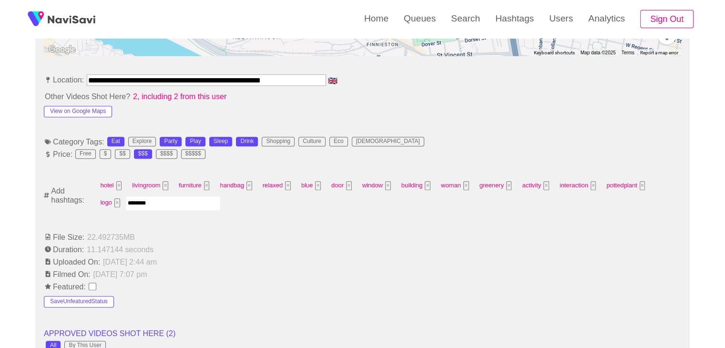
type input "*********"
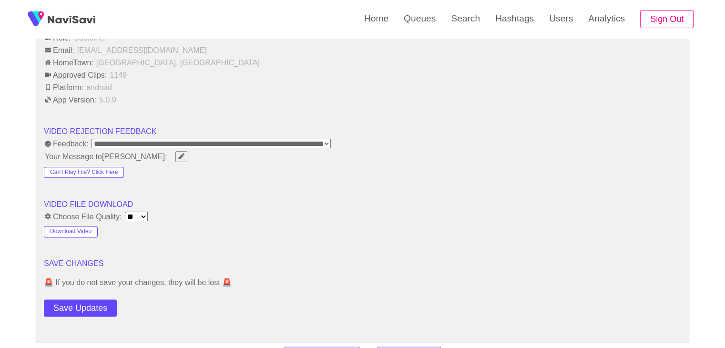
scroll to position [1239, 0]
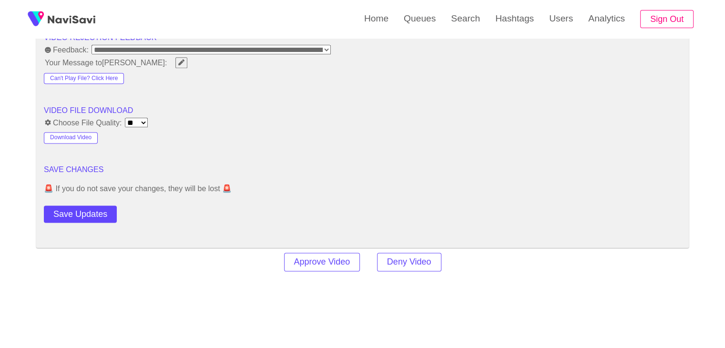
click at [94, 214] on button "Save Updates" at bounding box center [80, 214] width 73 height 18
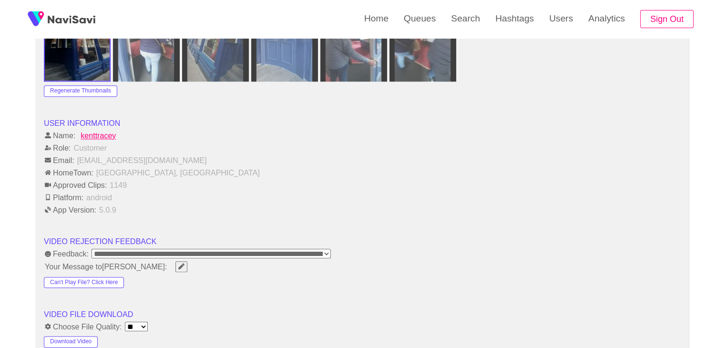
scroll to position [1191, 0]
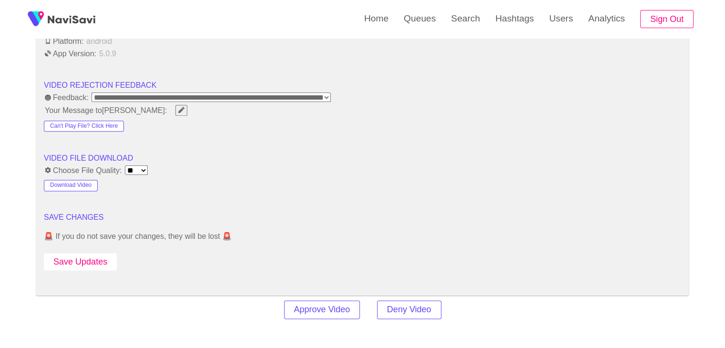
click at [92, 255] on button "Save Updates" at bounding box center [80, 262] width 73 height 18
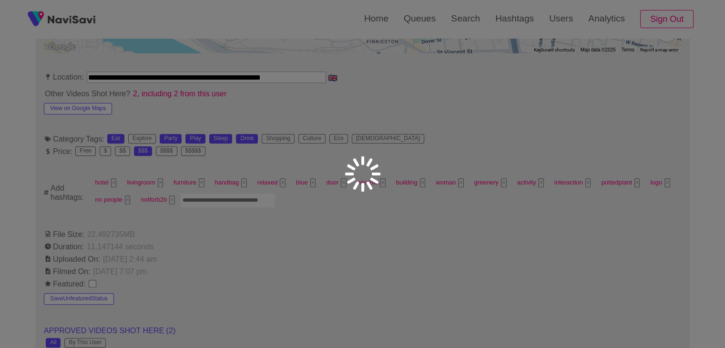
scroll to position [477, 0]
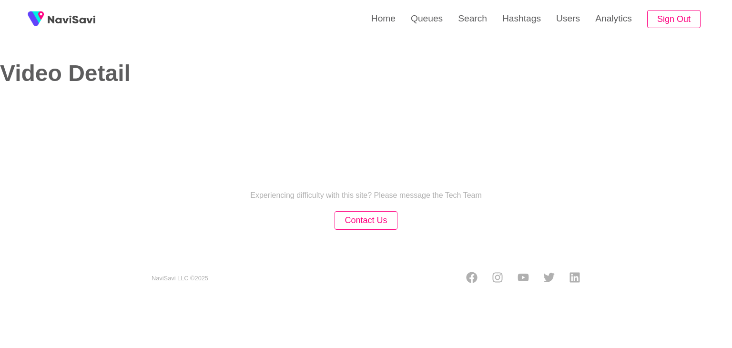
select select "**********"
select select "**"
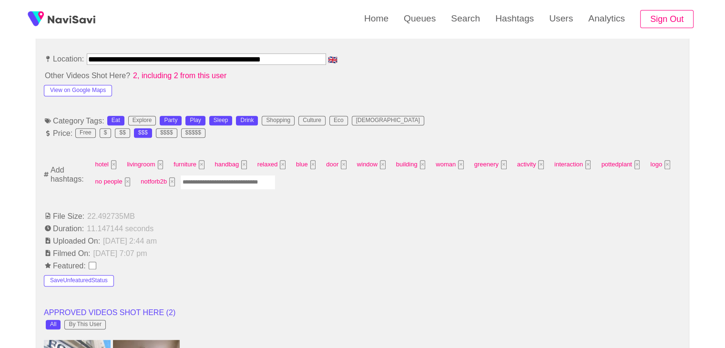
scroll to position [572, 0]
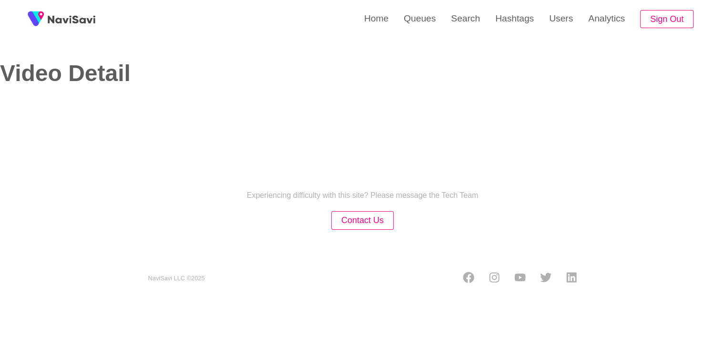
select select "**********"
select select "**"
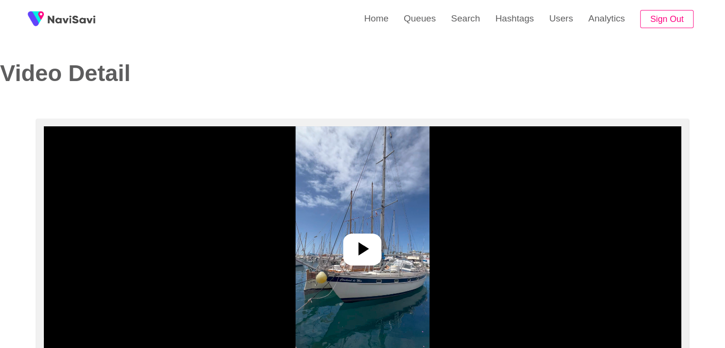
click at [370, 246] on icon at bounding box center [362, 248] width 23 height 23
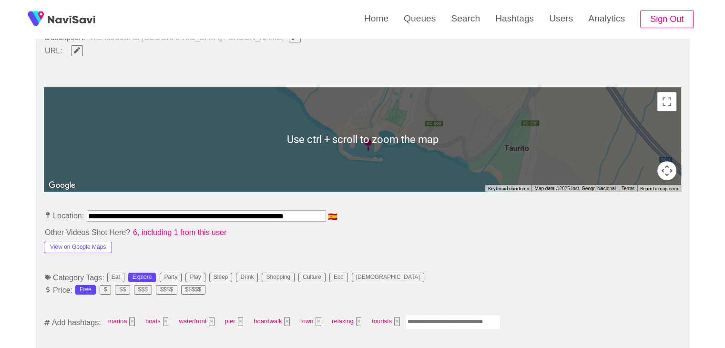
scroll to position [477, 0]
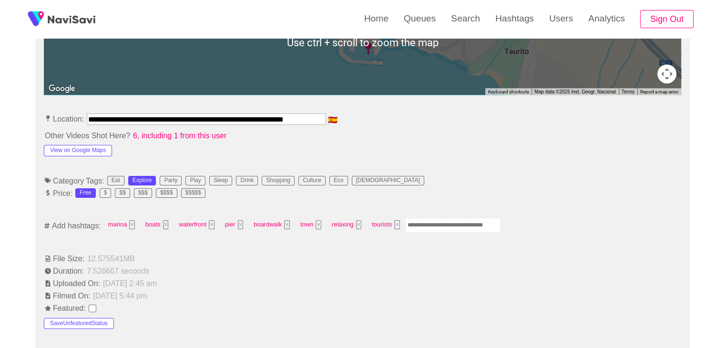
click at [437, 224] on input "Enter tag here and press return" at bounding box center [452, 225] width 95 height 15
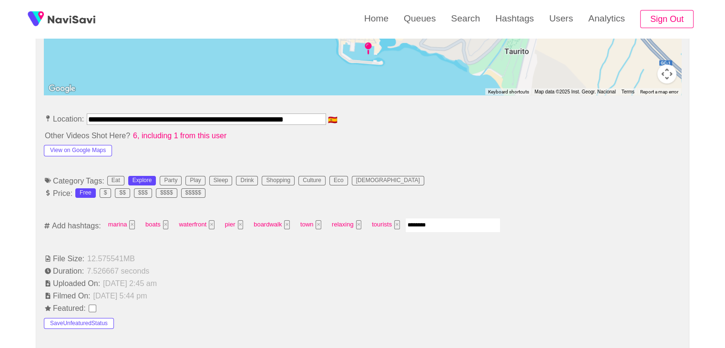
type input "*********"
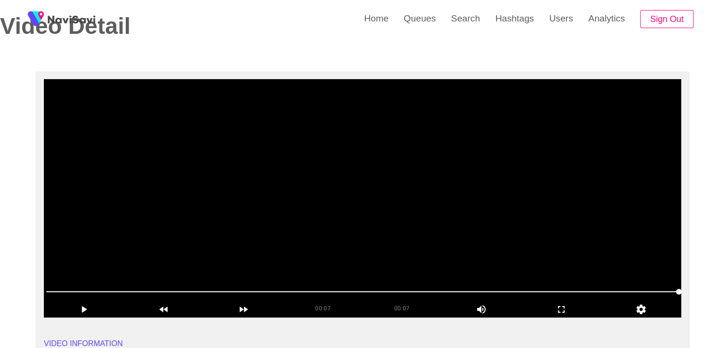
scroll to position [48, 0]
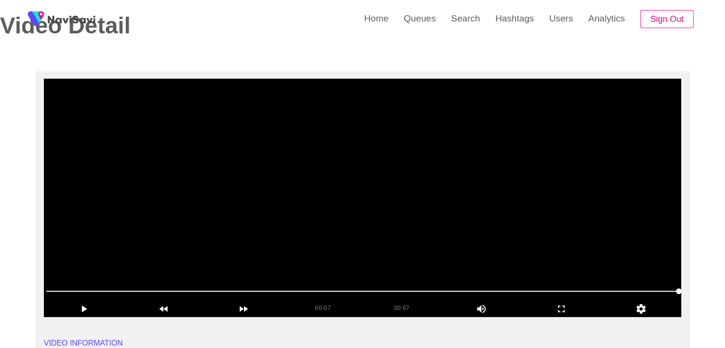
click at [610, 288] on span at bounding box center [362, 291] width 632 height 15
drag, startPoint x: 588, startPoint y: 287, endPoint x: 560, endPoint y: 279, distance: 28.9
click at [570, 281] on div at bounding box center [362, 292] width 640 height 24
click at [492, 295] on span at bounding box center [362, 291] width 632 height 15
drag, startPoint x: 463, startPoint y: 288, endPoint x: 444, endPoint y: 289, distance: 19.1
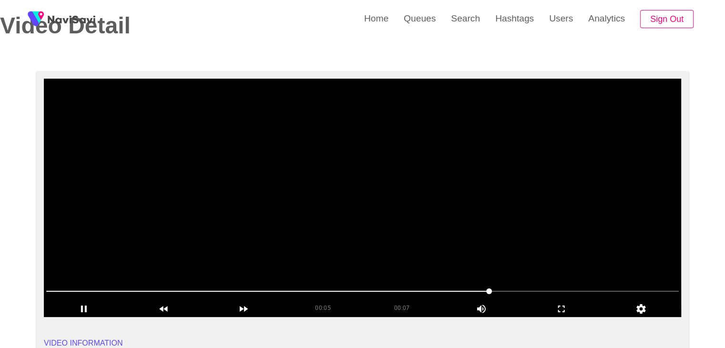
click at [444, 289] on span at bounding box center [362, 291] width 632 height 15
click at [397, 290] on span at bounding box center [362, 291] width 632 height 15
click at [378, 290] on span at bounding box center [362, 291] width 632 height 15
click at [337, 286] on span at bounding box center [362, 291] width 632 height 15
drag, startPoint x: 317, startPoint y: 283, endPoint x: 302, endPoint y: 281, distance: 15.3
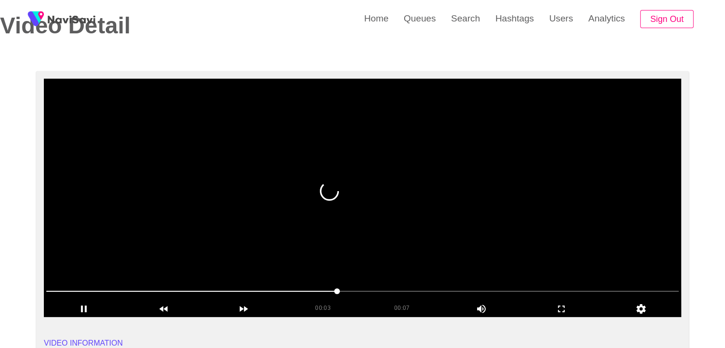
click at [304, 282] on div at bounding box center [362, 292] width 640 height 24
click at [280, 283] on div at bounding box center [362, 292] width 640 height 24
drag, startPoint x: 270, startPoint y: 283, endPoint x: 257, endPoint y: 285, distance: 13.0
click at [257, 285] on span at bounding box center [362, 291] width 632 height 15
drag, startPoint x: 257, startPoint y: 285, endPoint x: 238, endPoint y: 286, distance: 19.2
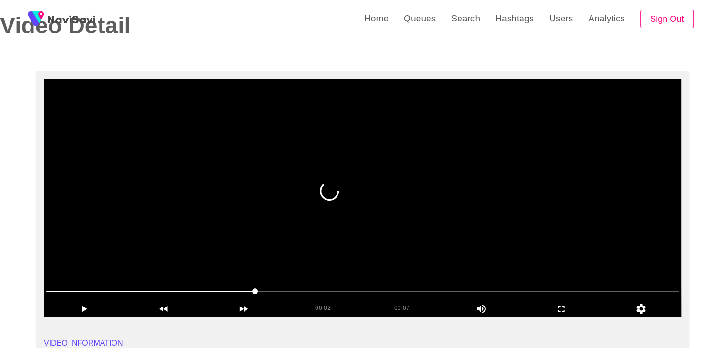
click at [238, 286] on span at bounding box center [362, 291] width 632 height 15
click at [233, 288] on span at bounding box center [236, 291] width 6 height 6
drag, startPoint x: 169, startPoint y: 290, endPoint x: 156, endPoint y: 290, distance: 12.9
click at [156, 290] on span at bounding box center [362, 291] width 632 height 15
drag, startPoint x: 156, startPoint y: 290, endPoint x: 96, endPoint y: 291, distance: 60.5
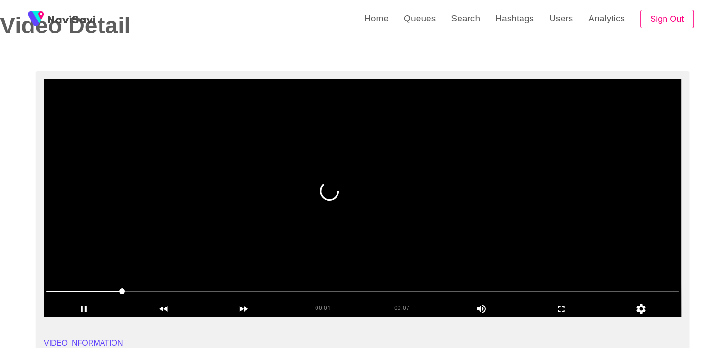
click at [96, 291] on span at bounding box center [362, 291] width 632 height 15
drag, startPoint x: 72, startPoint y: 291, endPoint x: 67, endPoint y: 292, distance: 5.8
click at [67, 292] on span at bounding box center [362, 291] width 632 height 15
click at [62, 291] on span at bounding box center [65, 291] width 6 height 6
click at [82, 311] on icon "add" at bounding box center [83, 308] width 79 height 11
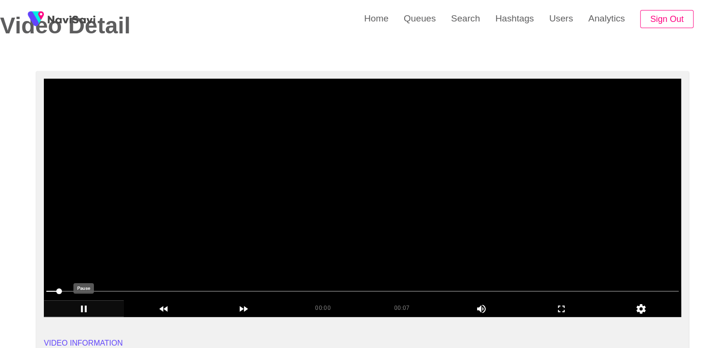
click at [84, 309] on icon "add" at bounding box center [83, 308] width 79 height 11
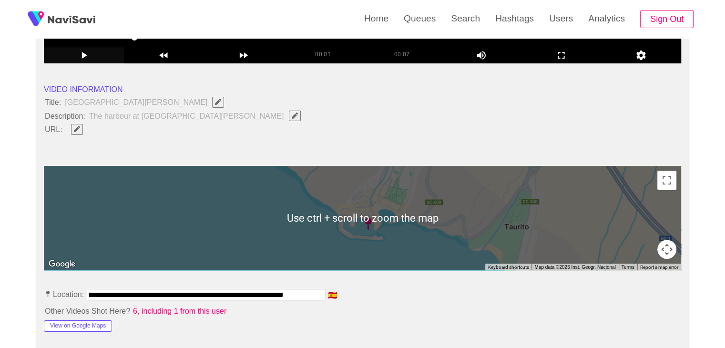
scroll to position [429, 0]
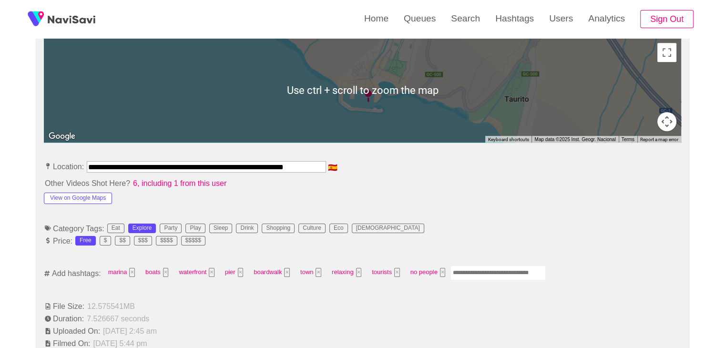
click at [477, 273] on input "Enter tag here and press return" at bounding box center [497, 272] width 95 height 15
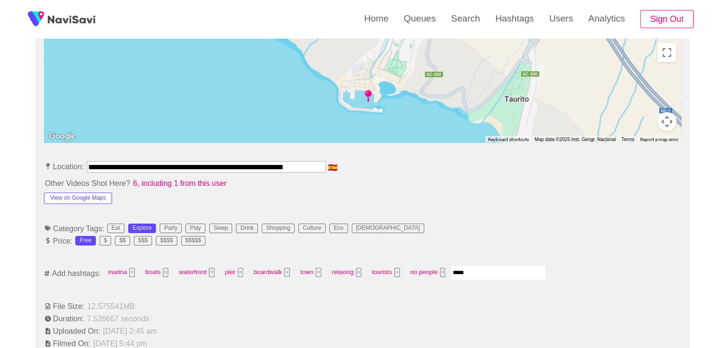
type input "******"
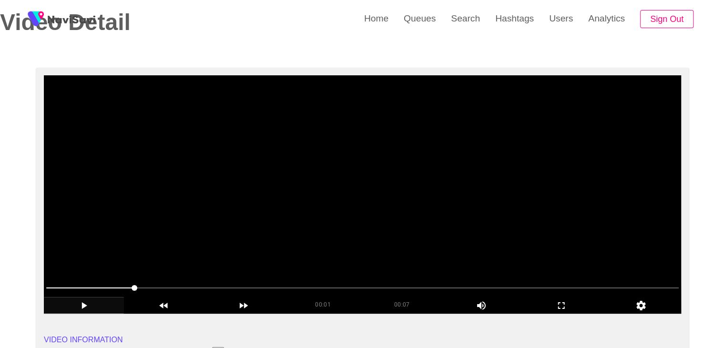
scroll to position [48, 0]
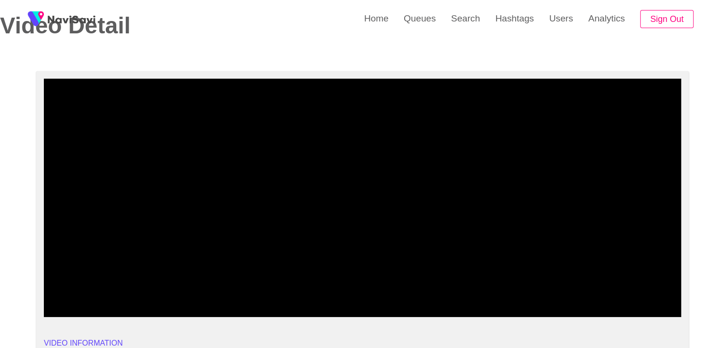
drag, startPoint x: 122, startPoint y: 288, endPoint x: 6, endPoint y: 288, distance: 116.3
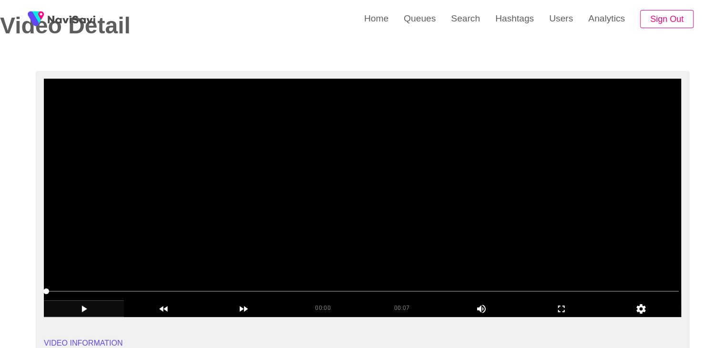
click at [294, 228] on video at bounding box center [362, 198] width 637 height 238
click at [349, 233] on video at bounding box center [362, 198] width 637 height 238
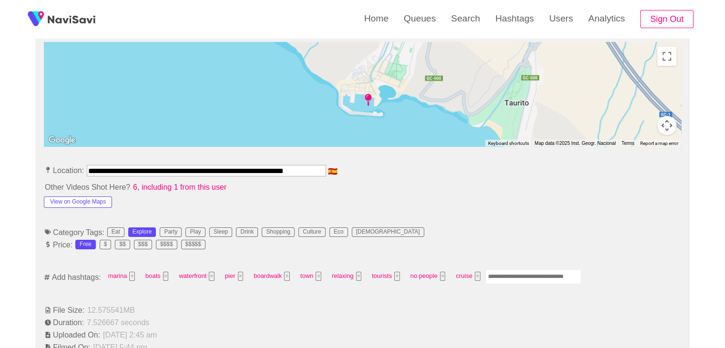
scroll to position [429, 0]
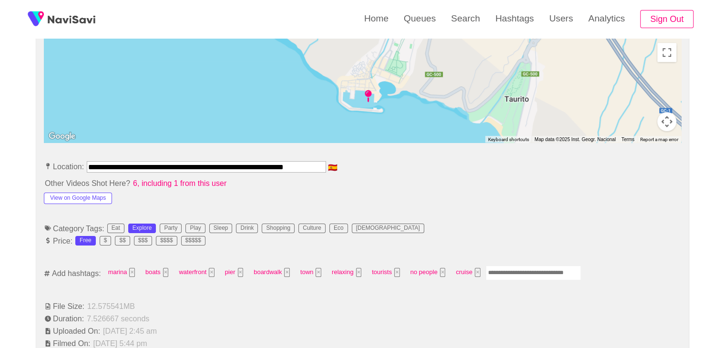
click at [508, 271] on input "Enter tag here and press return" at bounding box center [533, 272] width 95 height 15
type input "****"
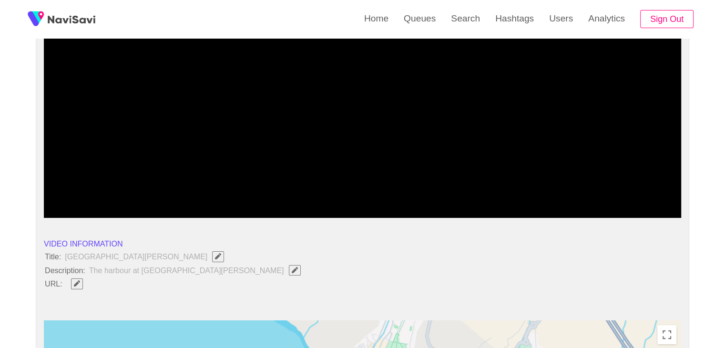
scroll to position [143, 0]
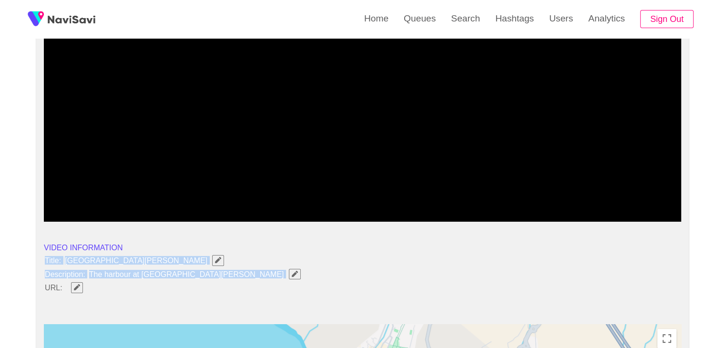
drag, startPoint x: 74, startPoint y: 265, endPoint x: 206, endPoint y: 277, distance: 132.6
copy ul "Title: [GEOGRAPHIC_DATA][PERSON_NAME] Description: The harbour at [GEOGRAPHIC_D…"
click at [292, 273] on icon "Edit Field" at bounding box center [295, 274] width 6 height 6
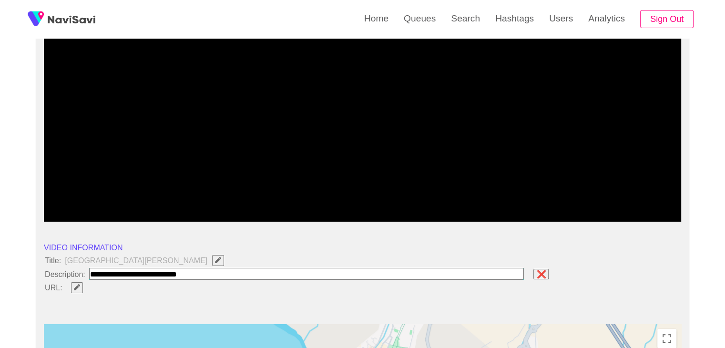
type input "**********"
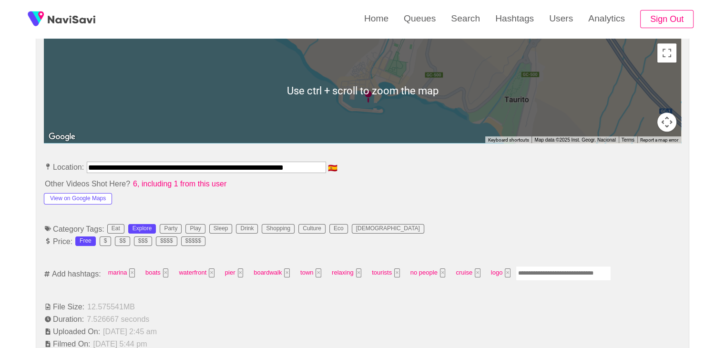
scroll to position [429, 0]
click at [78, 196] on button "View on Google Maps" at bounding box center [78, 198] width 68 height 11
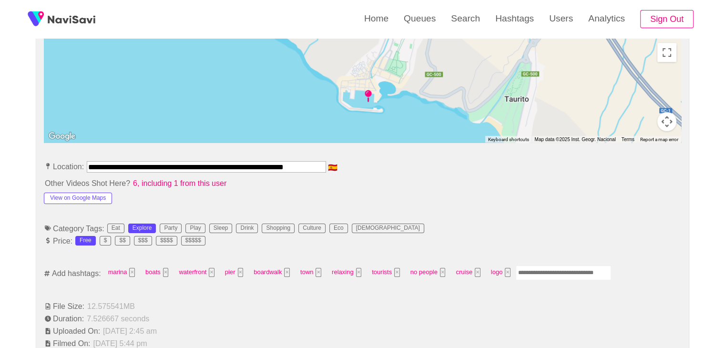
scroll to position [0, 2]
drag, startPoint x: 90, startPoint y: 164, endPoint x: 441, endPoint y: 189, distance: 352.1
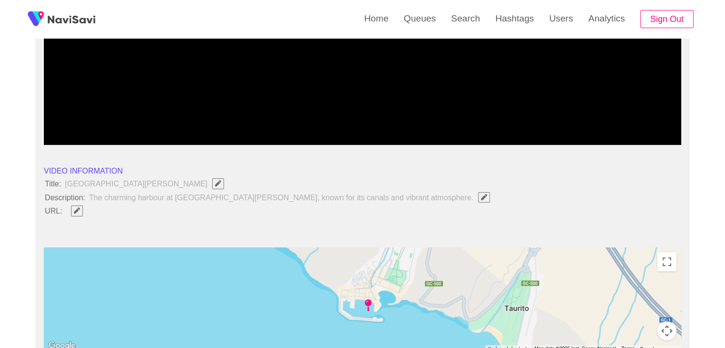
scroll to position [238, 0]
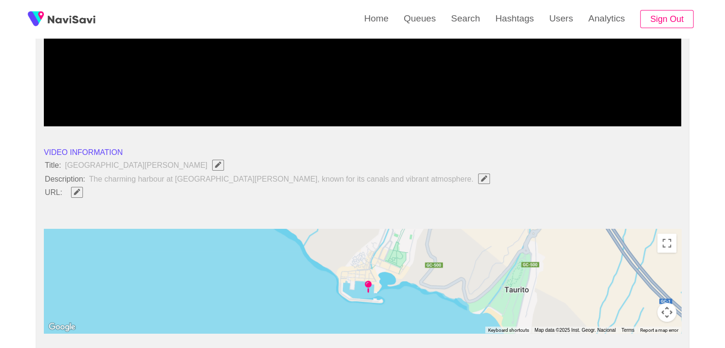
click at [73, 190] on span "Edit Field" at bounding box center [77, 192] width 8 height 6
click at [122, 192] on input "field" at bounding box center [283, 192] width 435 height 12
type input "**********"
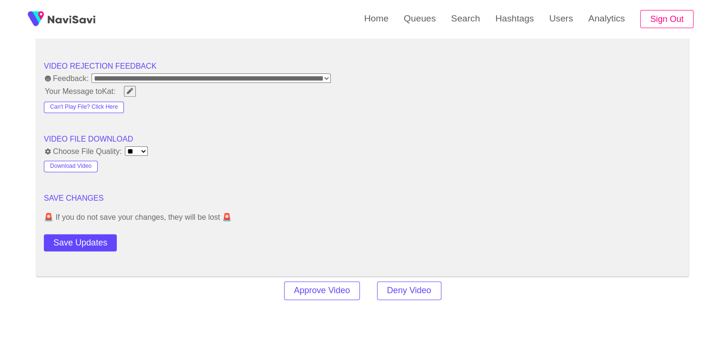
scroll to position [1191, 0]
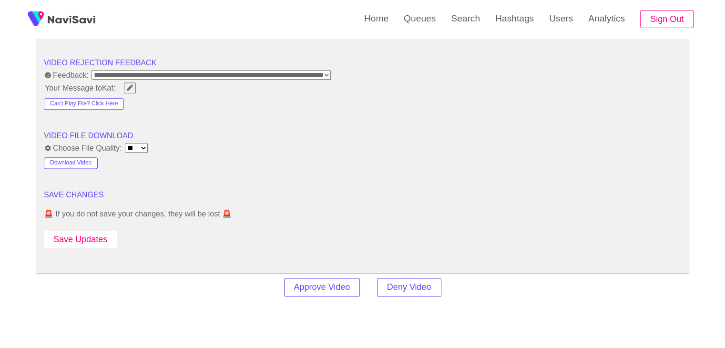
click at [92, 239] on button "Save Updates" at bounding box center [80, 240] width 73 height 18
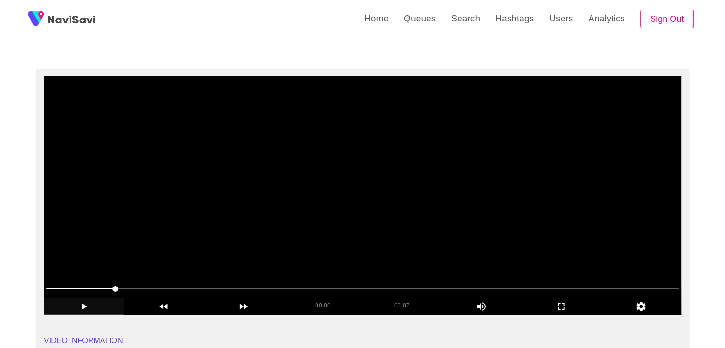
scroll to position [191, 0]
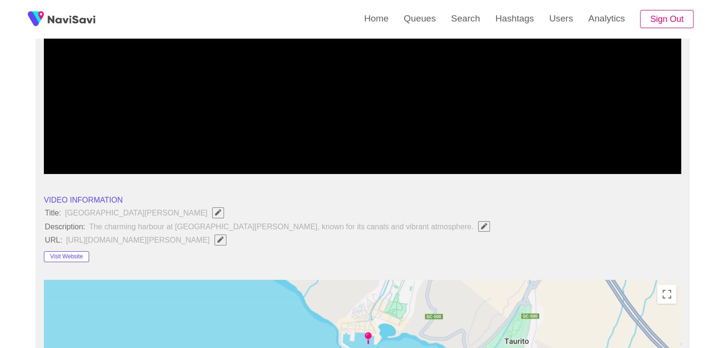
drag, startPoint x: 78, startPoint y: 149, endPoint x: 38, endPoint y: 145, distance: 39.7
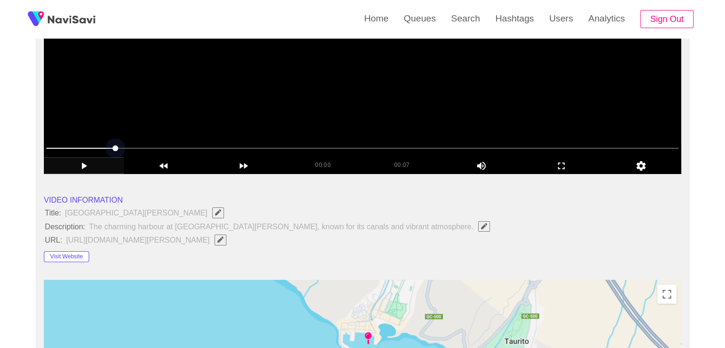
drag, startPoint x: 114, startPoint y: 151, endPoint x: 48, endPoint y: 147, distance: 66.8
click at [48, 147] on span at bounding box center [362, 148] width 632 height 15
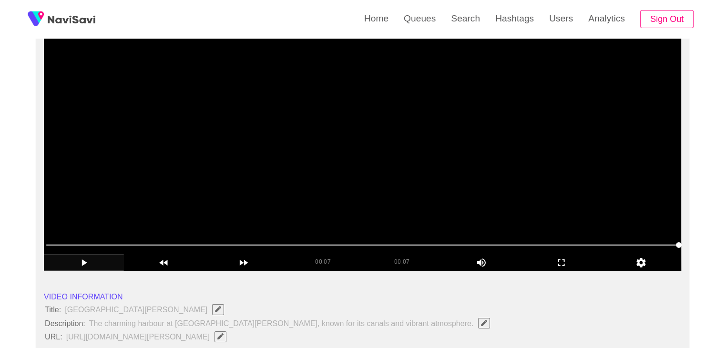
scroll to position [95, 0]
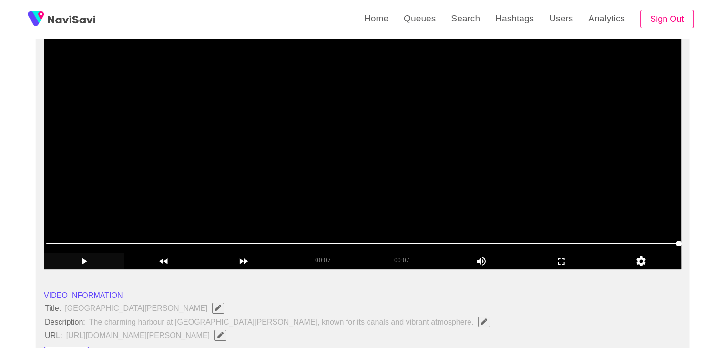
click at [236, 142] on video at bounding box center [362, 150] width 637 height 238
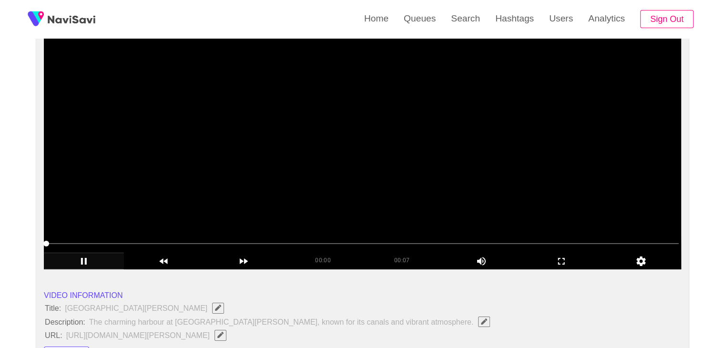
click at [236, 167] on video at bounding box center [362, 150] width 637 height 238
click at [221, 167] on video at bounding box center [362, 150] width 637 height 238
click at [222, 166] on video at bounding box center [362, 150] width 637 height 238
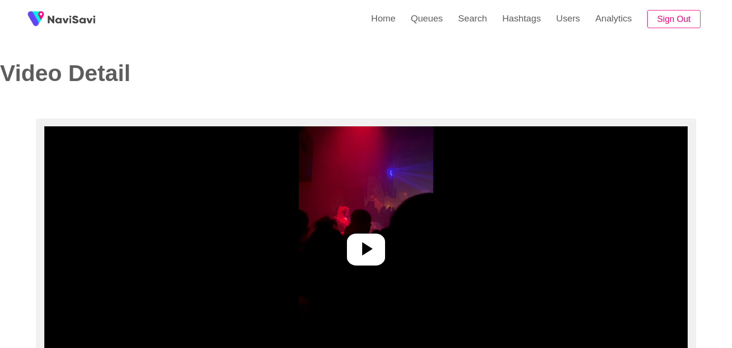
select select "**********"
select select "**"
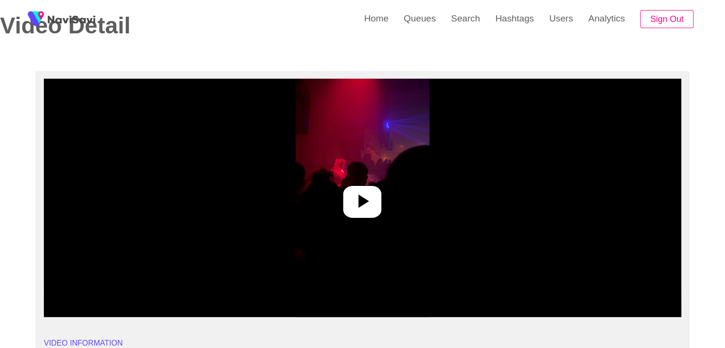
click at [380, 199] on div at bounding box center [362, 202] width 38 height 32
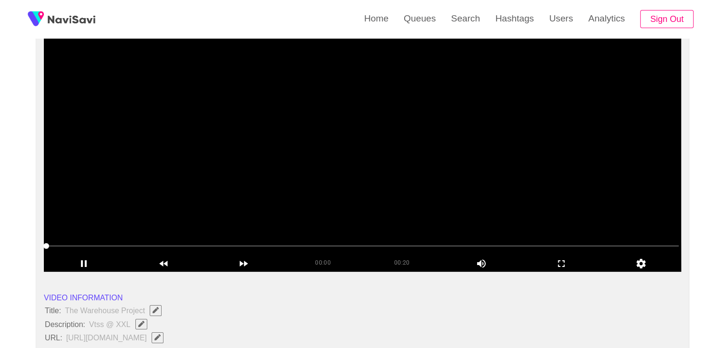
scroll to position [95, 0]
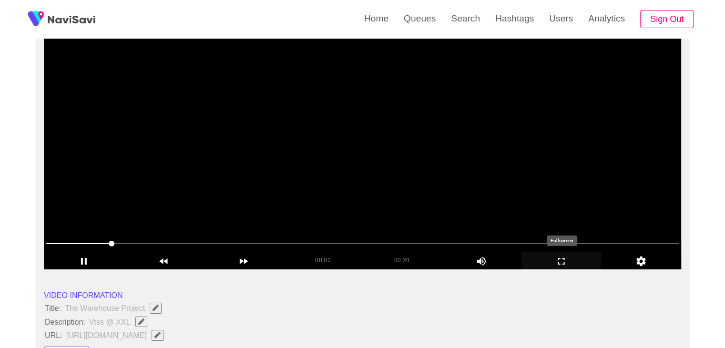
click at [567, 264] on icon "add" at bounding box center [561, 260] width 79 height 11
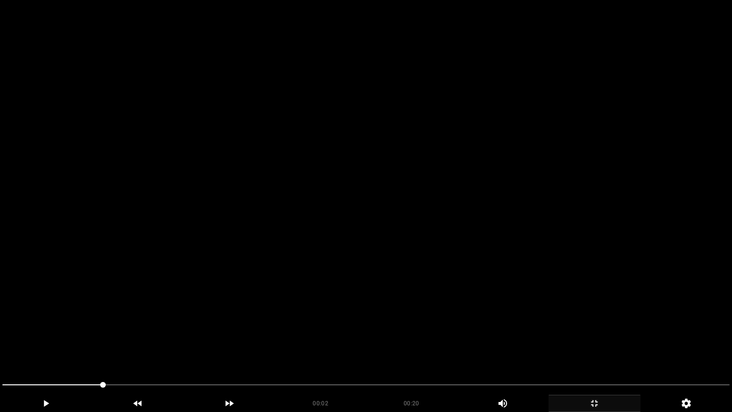
click at [444, 285] on video at bounding box center [366, 206] width 732 height 412
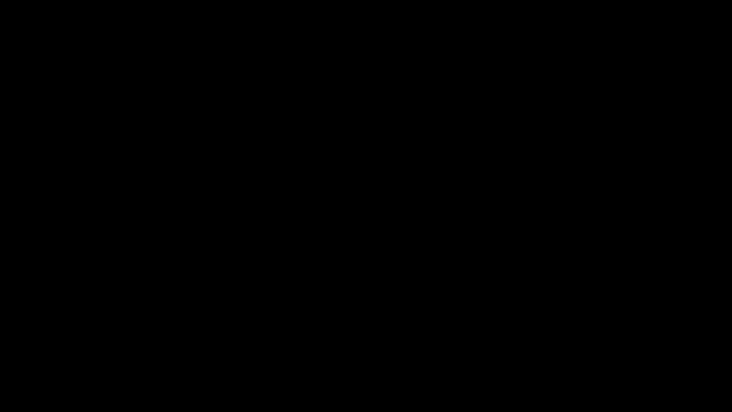
click at [578, 347] on span at bounding box center [365, 384] width 727 height 15
click at [617, 347] on span at bounding box center [365, 384] width 727 height 15
click at [592, 347] on div "add" at bounding box center [595, 403] width 92 height 17
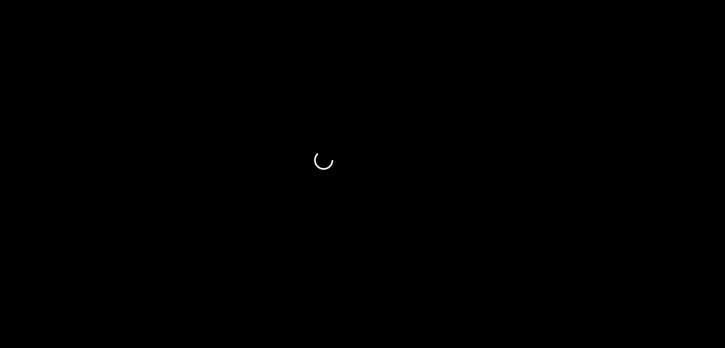
scroll to position [143, 0]
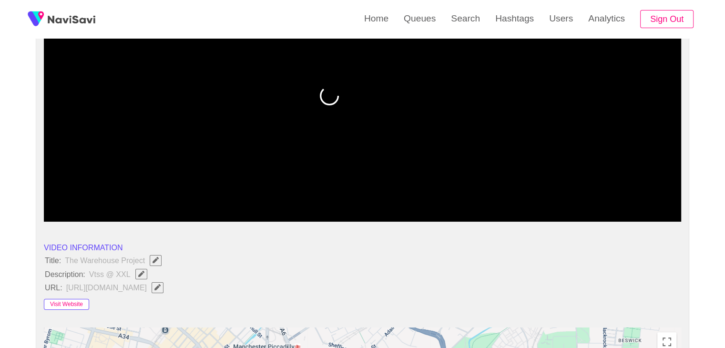
click at [60, 299] on button "Visit Website" at bounding box center [66, 304] width 45 height 11
click at [142, 274] on icon "Edit Field" at bounding box center [141, 274] width 6 height 6
drag, startPoint x: 45, startPoint y: 256, endPoint x: 119, endPoint y: 279, distance: 77.8
click at [154, 260] on icon "Edit Field" at bounding box center [156, 260] width 6 height 6
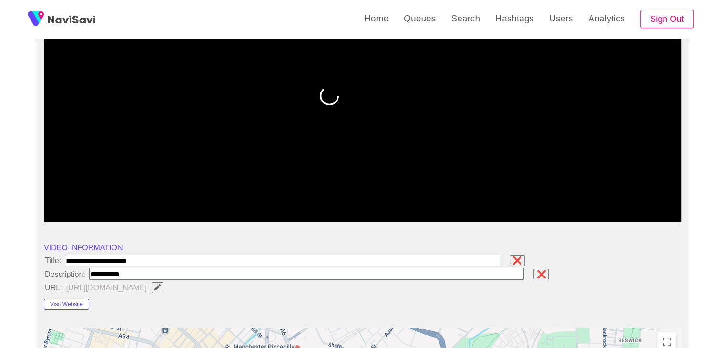
click at [517, 262] on span "❌" at bounding box center [516, 260] width 11 height 9
click at [438, 257] on li "Title: The Warehouse Project" at bounding box center [362, 260] width 637 height 12
drag, startPoint x: 548, startPoint y: 270, endPoint x: 428, endPoint y: 271, distance: 120.1
click at [547, 270] on span "❌" at bounding box center [540, 274] width 11 height 9
drag, startPoint x: 43, startPoint y: 254, endPoint x: 145, endPoint y: 274, distance: 103.9
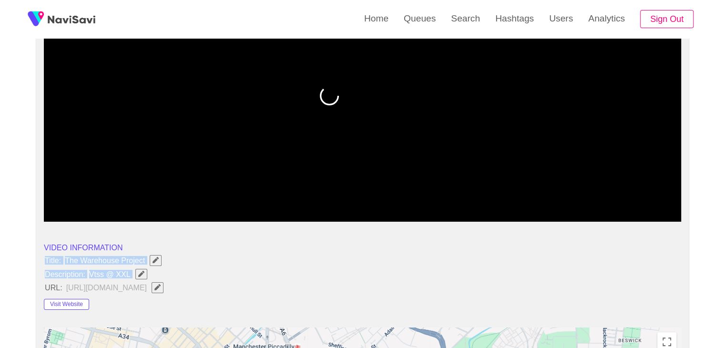
copy ul "Title: The Warehouse Project Description: Vtss @ XXL"
click at [140, 273] on icon "Edit Field" at bounding box center [141, 274] width 6 height 6
type input "**********"
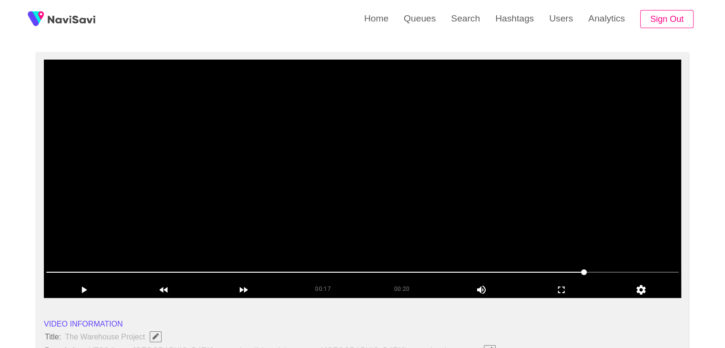
scroll to position [0, 0]
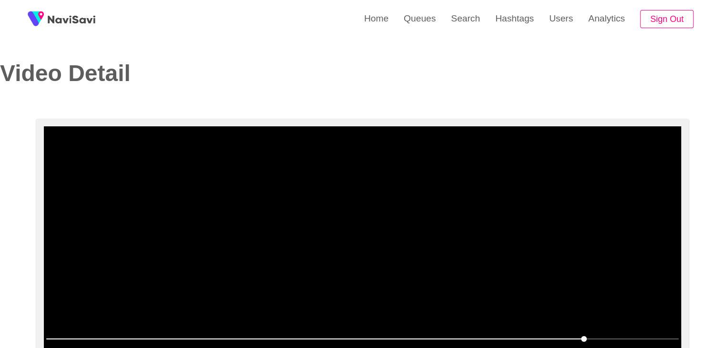
click at [339, 244] on video at bounding box center [362, 245] width 637 height 238
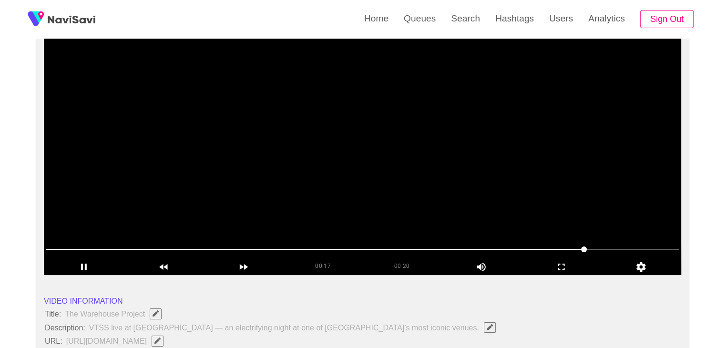
scroll to position [95, 0]
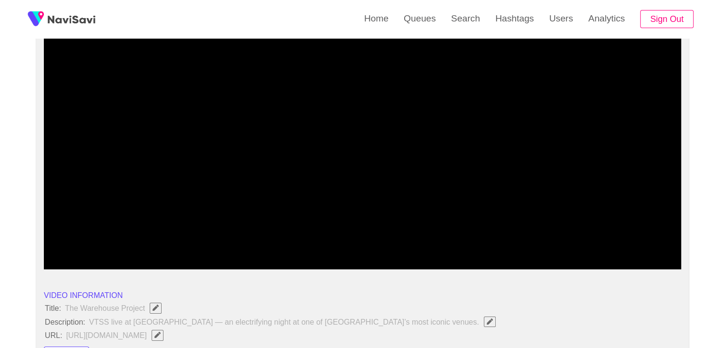
drag, startPoint x: 299, startPoint y: 236, endPoint x: 210, endPoint y: 231, distance: 89.8
click at [234, 234] on div at bounding box center [362, 244] width 640 height 24
drag, startPoint x: 167, startPoint y: 236, endPoint x: 161, endPoint y: 237, distance: 6.7
click at [161, 237] on span at bounding box center [362, 243] width 632 height 15
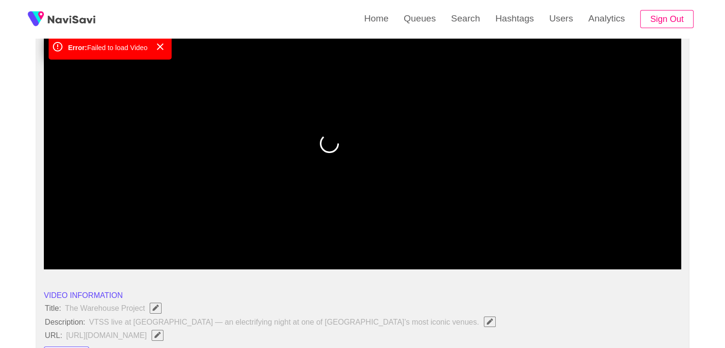
drag, startPoint x: 84, startPoint y: 242, endPoint x: 62, endPoint y: 244, distance: 22.5
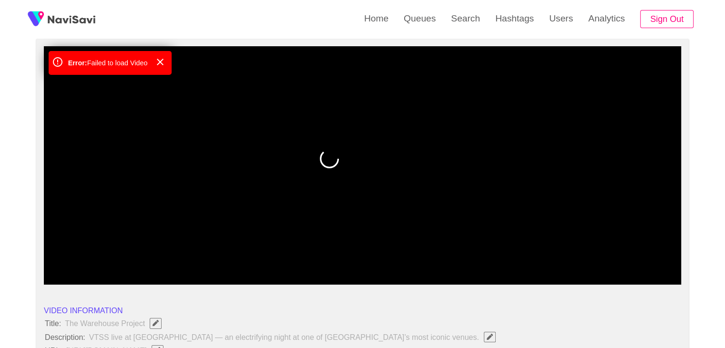
scroll to position [48, 0]
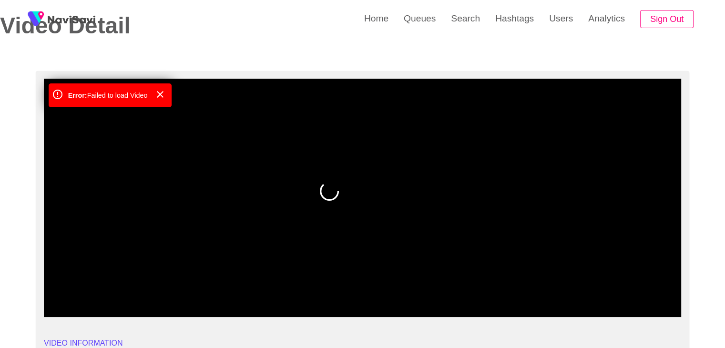
click at [251, 218] on video at bounding box center [362, 198] width 637 height 238
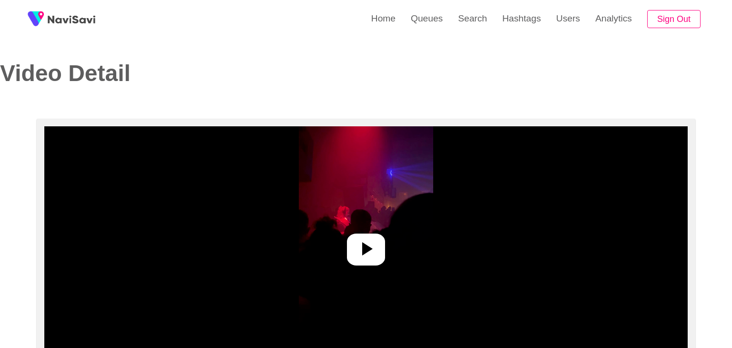
select select "**********"
select select "**"
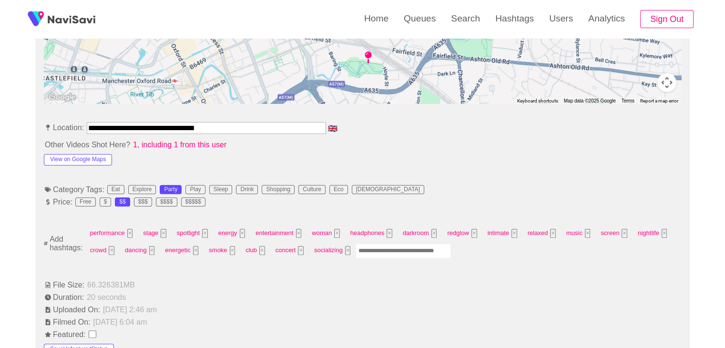
scroll to position [477, 0]
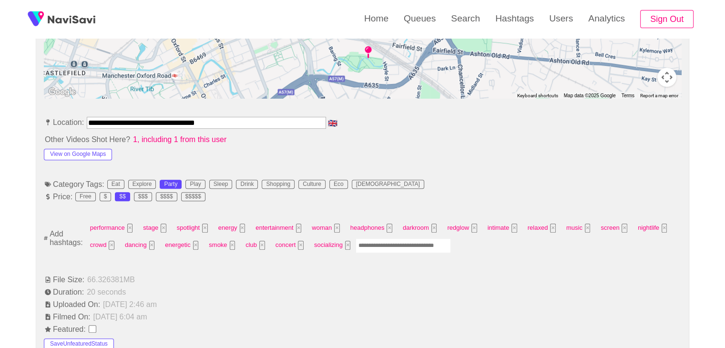
click at [376, 243] on input "Enter tag here and press return" at bounding box center [403, 245] width 95 height 15
type input "*********"
click at [390, 243] on button "×" at bounding box center [393, 245] width 6 height 9
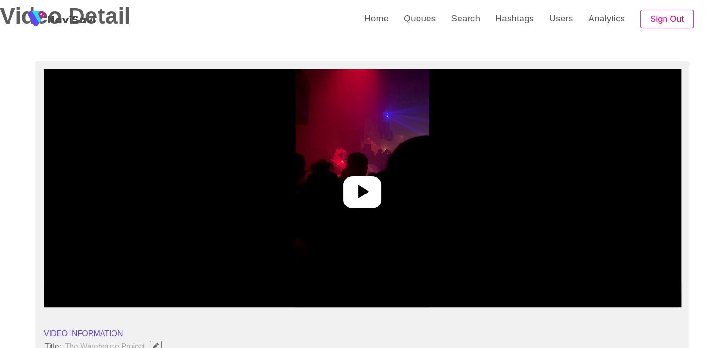
scroll to position [48, 0]
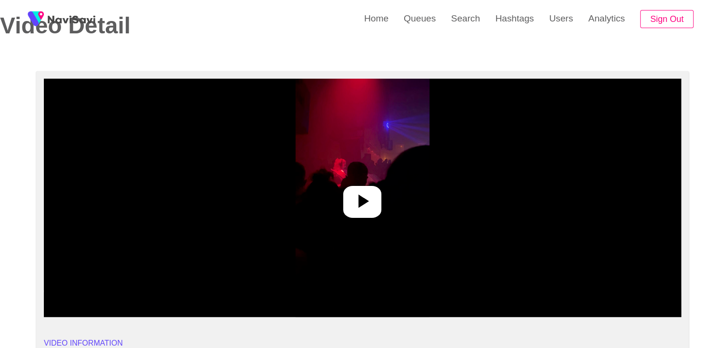
click at [372, 206] on icon at bounding box center [362, 201] width 23 height 23
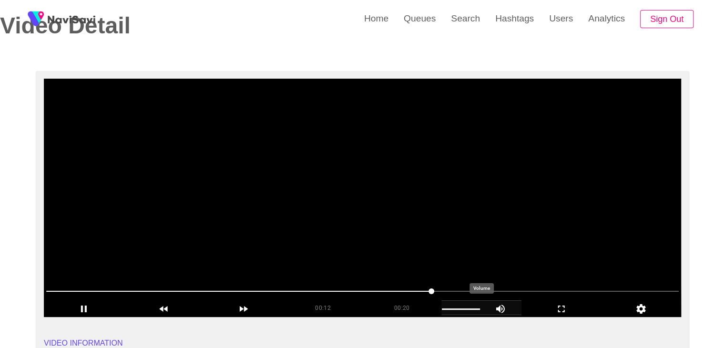
click at [476, 309] on div "add" at bounding box center [481, 307] width 80 height 15
click at [503, 305] on icon "add" at bounding box center [500, 308] width 41 height 11
drag, startPoint x: 441, startPoint y: 292, endPoint x: 74, endPoint y: 288, distance: 366.5
click at [74, 288] on span at bounding box center [362, 291] width 632 height 15
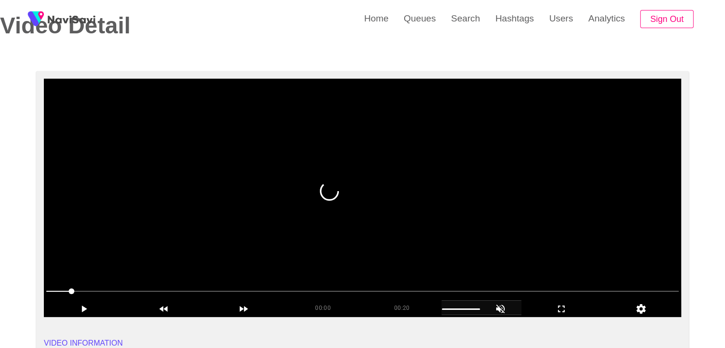
click at [69, 288] on span at bounding box center [72, 291] width 6 height 6
click at [45, 286] on div at bounding box center [362, 292] width 640 height 24
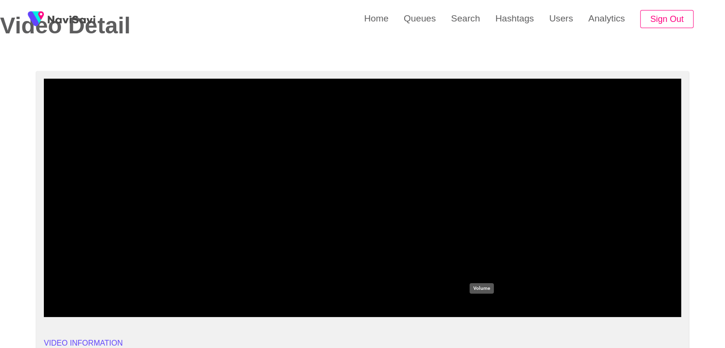
click at [497, 310] on icon "add" at bounding box center [500, 309] width 9 height 9
drag, startPoint x: 78, startPoint y: 290, endPoint x: 28, endPoint y: 294, distance: 50.2
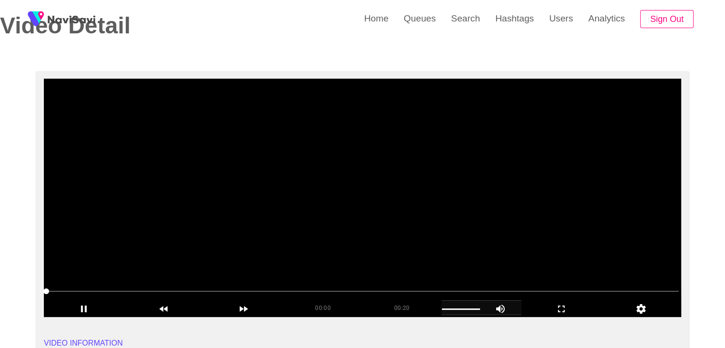
click at [285, 246] on video at bounding box center [362, 198] width 637 height 238
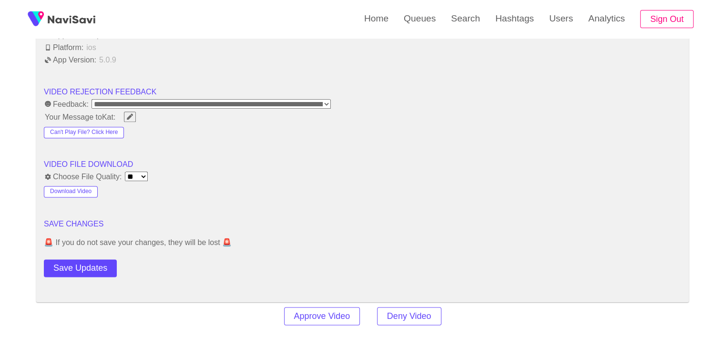
scroll to position [1191, 0]
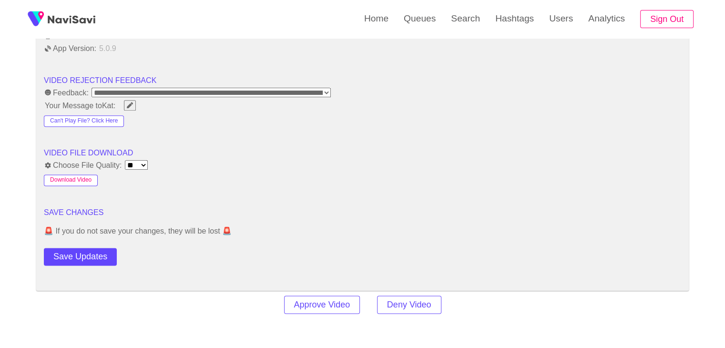
click at [85, 176] on button "Download Video" at bounding box center [71, 179] width 54 height 11
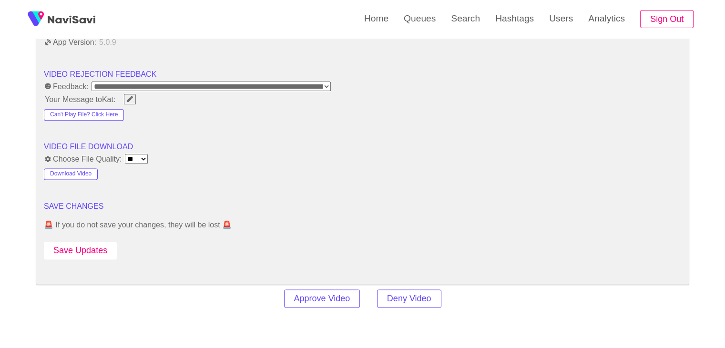
click at [99, 247] on button "Save Updates" at bounding box center [80, 251] width 73 height 18
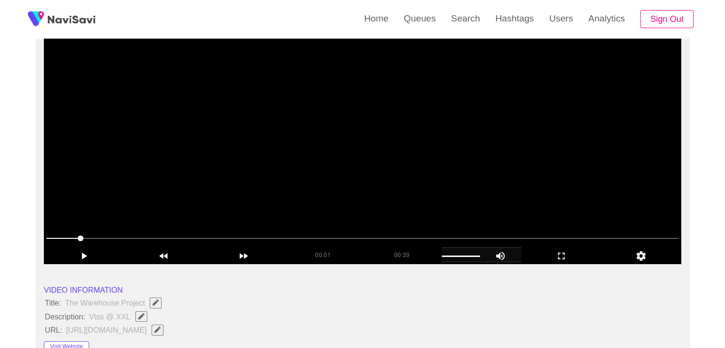
scroll to position [95, 0]
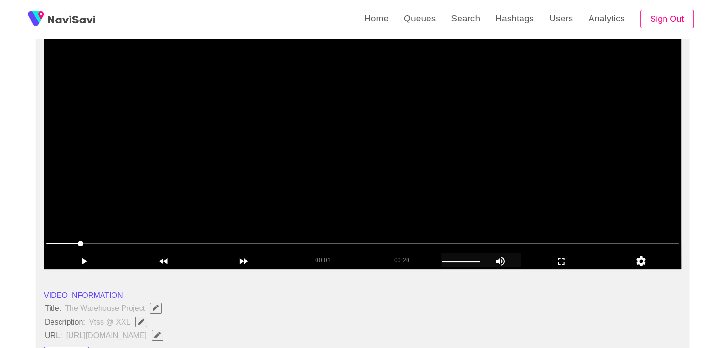
click at [234, 159] on video at bounding box center [362, 150] width 637 height 238
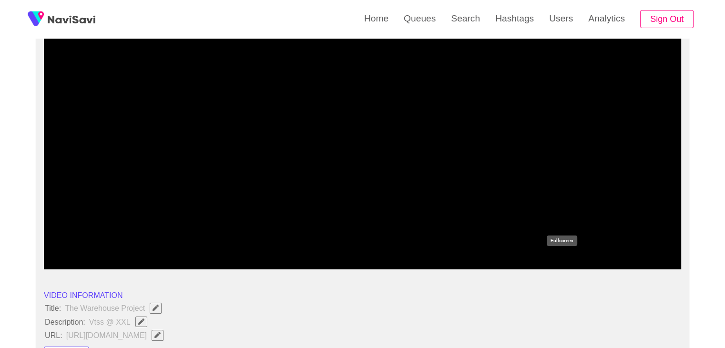
click at [558, 261] on icon "add" at bounding box center [561, 260] width 79 height 11
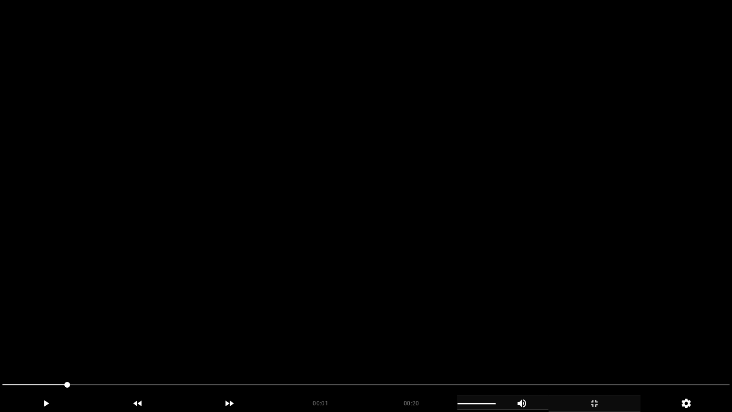
click at [405, 281] on video at bounding box center [366, 206] width 732 height 412
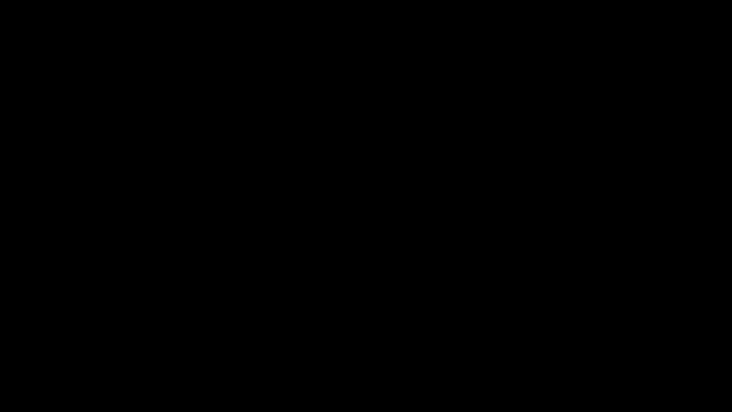
click at [43, 347] on icon "add" at bounding box center [45, 402] width 91 height 11
click at [48, 347] on icon "add" at bounding box center [45, 402] width 91 height 11
click at [596, 347] on icon "add" at bounding box center [594, 403] width 7 height 7
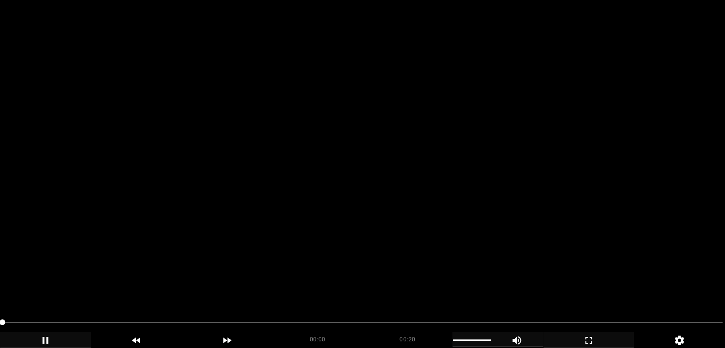
scroll to position [143, 0]
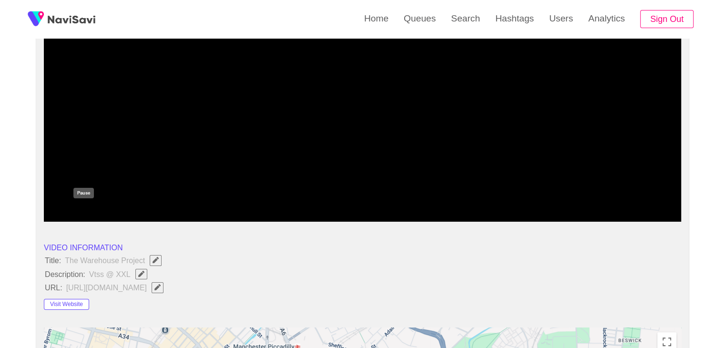
click at [89, 214] on icon "add" at bounding box center [83, 213] width 79 height 11
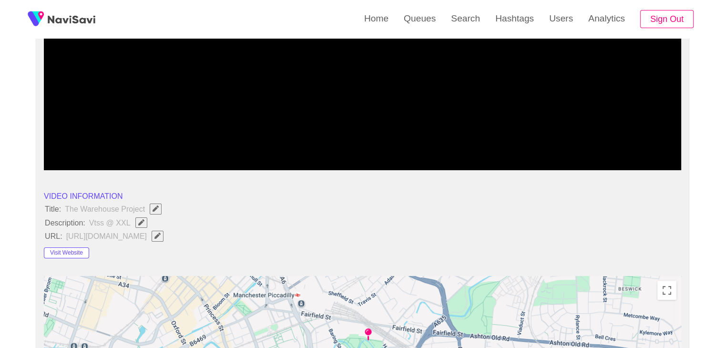
scroll to position [238, 0]
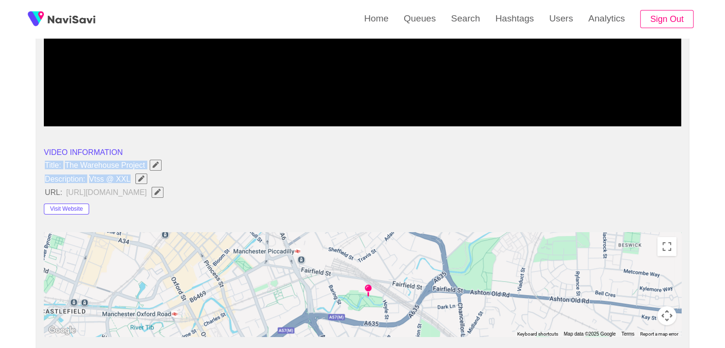
drag, startPoint x: 57, startPoint y: 161, endPoint x: 151, endPoint y: 173, distance: 94.2
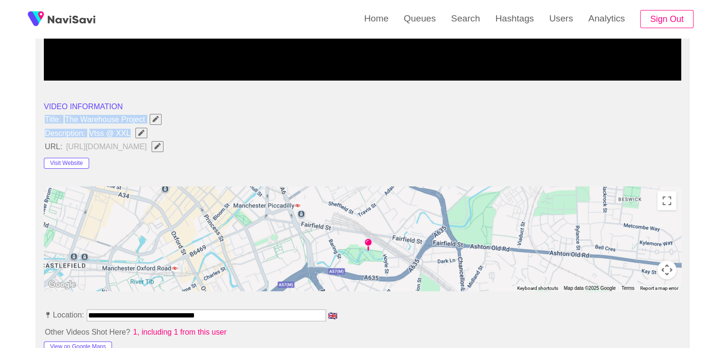
scroll to position [286, 0]
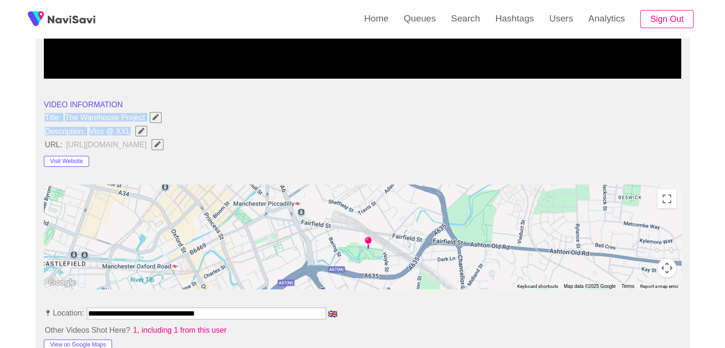
copy ul "Title: The Warehouse Project Description: Vtss @ XXL"
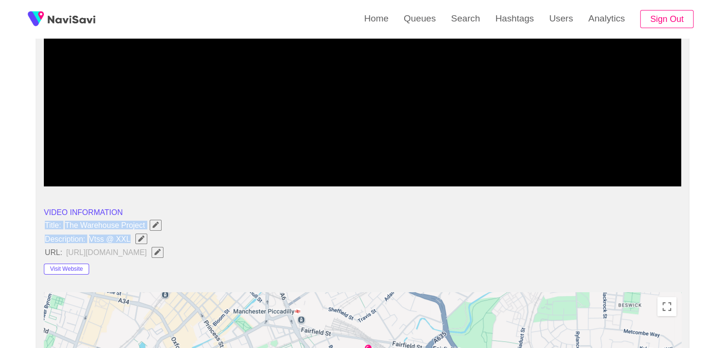
scroll to position [143, 0]
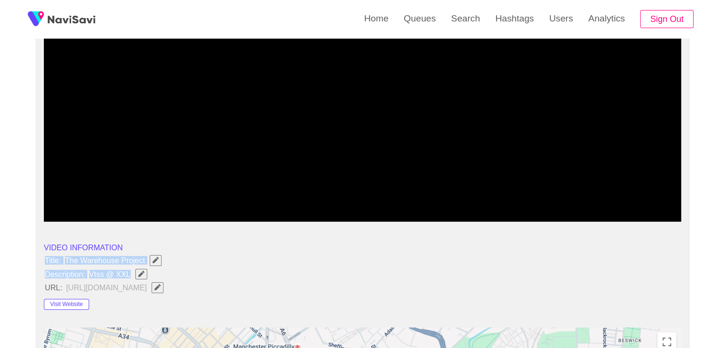
click at [145, 272] on span "button" at bounding box center [141, 274] width 10 height 6
type input "**********"
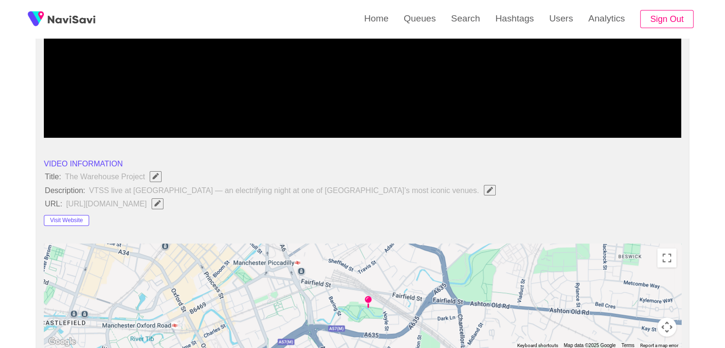
scroll to position [238, 0]
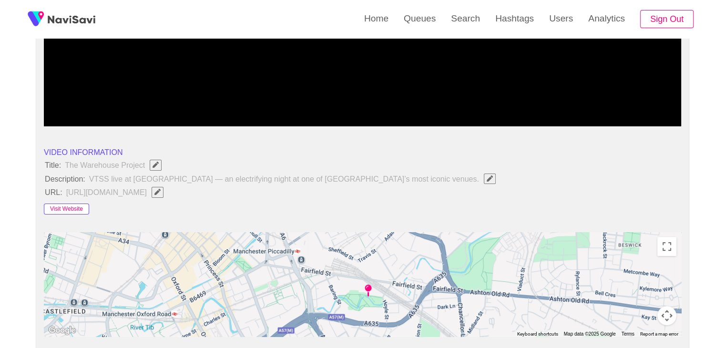
click at [78, 211] on button "Visit Website" at bounding box center [66, 209] width 45 height 11
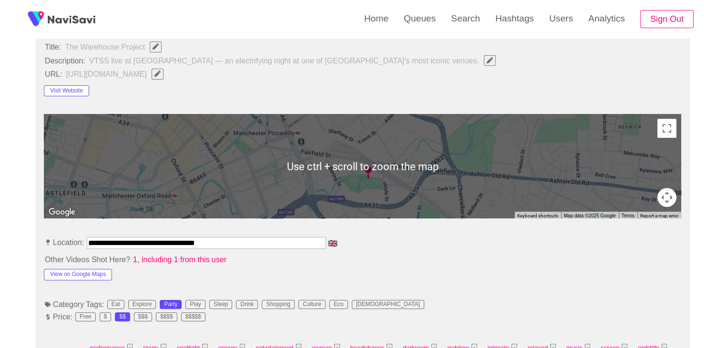
scroll to position [429, 0]
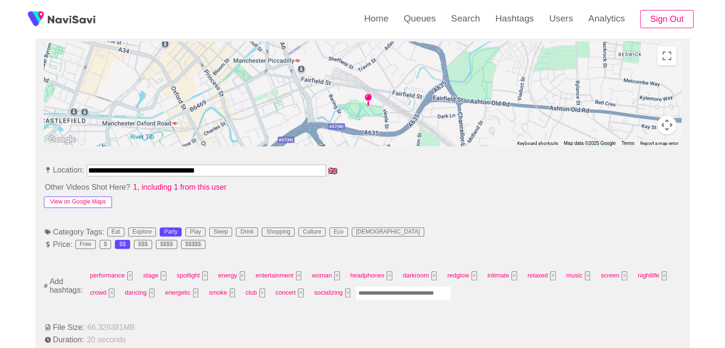
click at [77, 203] on button "View on Google Maps" at bounding box center [78, 201] width 68 height 11
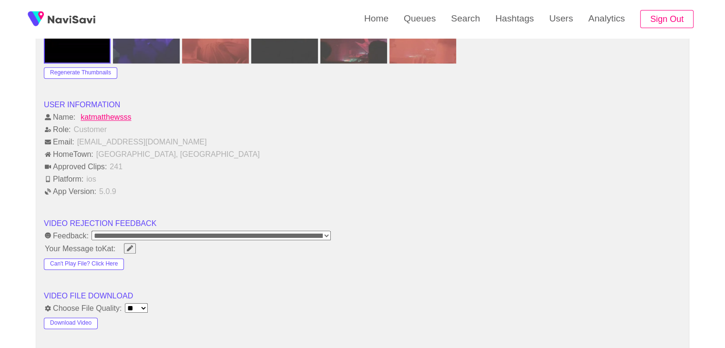
scroll to position [1239, 0]
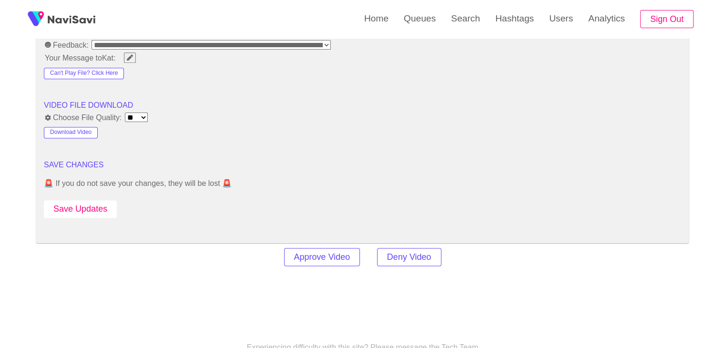
click at [94, 208] on button "Save Updates" at bounding box center [80, 209] width 73 height 18
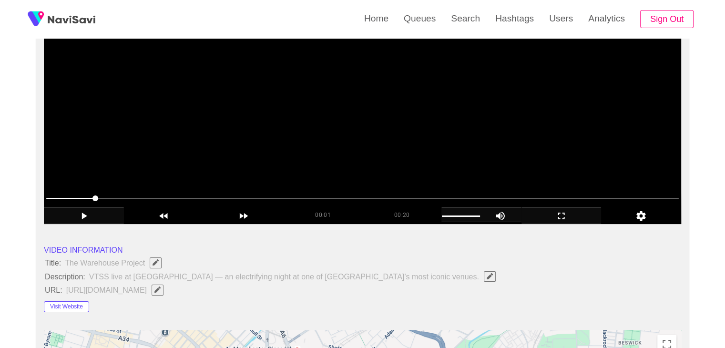
scroll to position [143, 0]
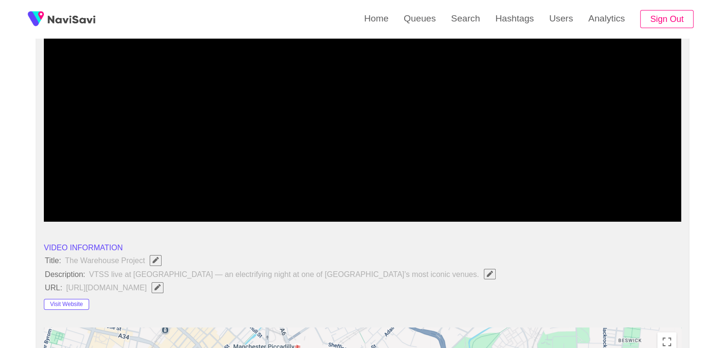
click at [82, 213] on icon "add" at bounding box center [84, 213] width 5 height 7
drag, startPoint x: 89, startPoint y: 198, endPoint x: 32, endPoint y: 191, distance: 56.7
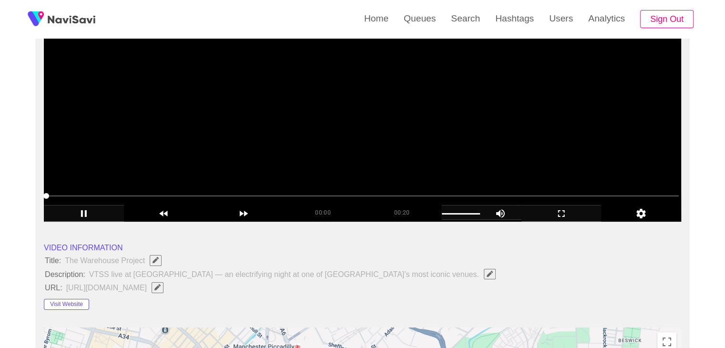
click at [316, 122] on video at bounding box center [362, 102] width 637 height 238
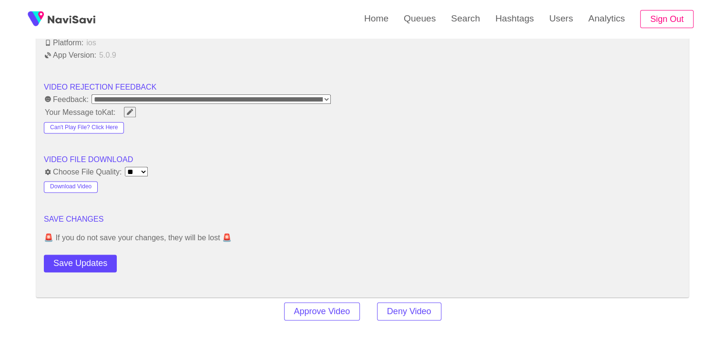
scroll to position [1287, 0]
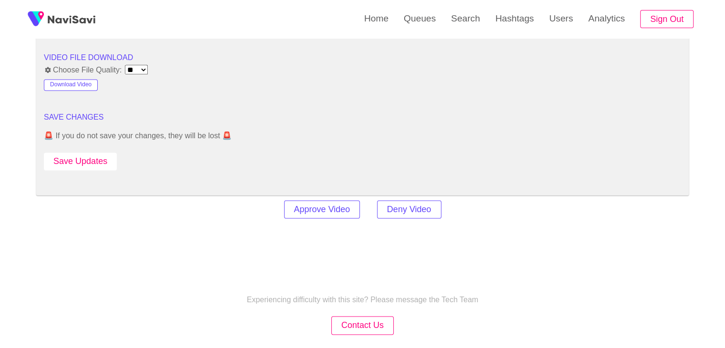
click at [102, 163] on button "Save Updates" at bounding box center [80, 162] width 73 height 18
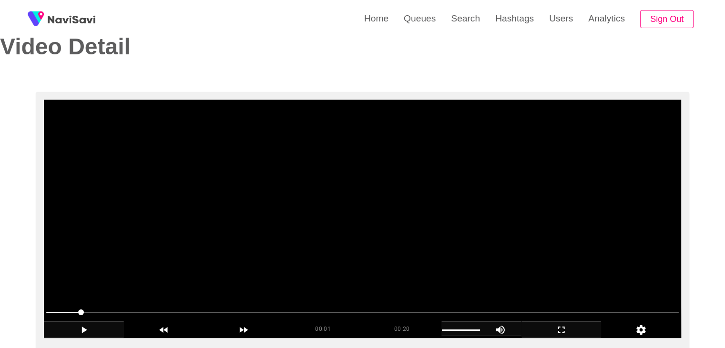
scroll to position [0, 0]
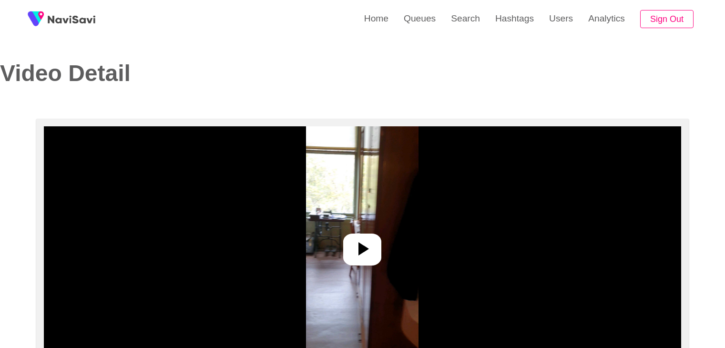
select select "**********"
select select "**"
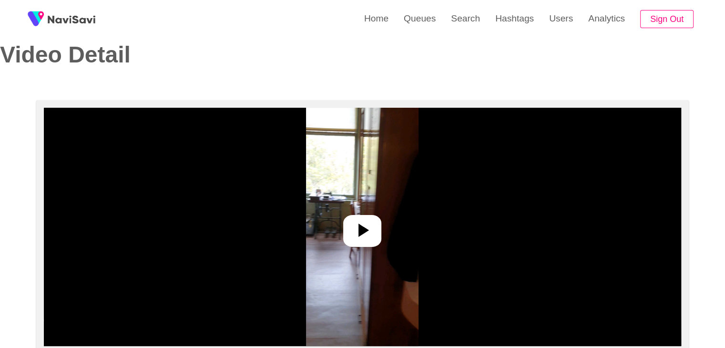
scroll to position [95, 0]
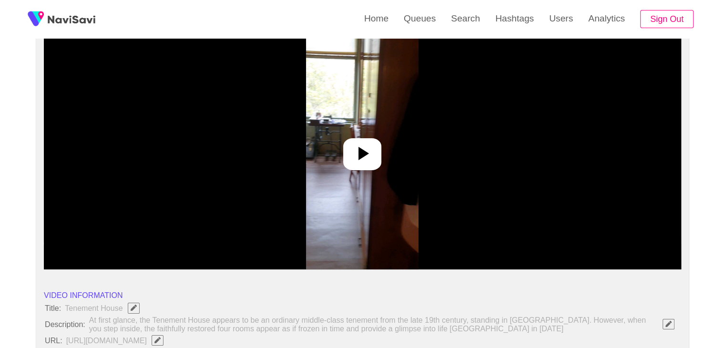
click at [363, 156] on icon at bounding box center [363, 153] width 10 height 13
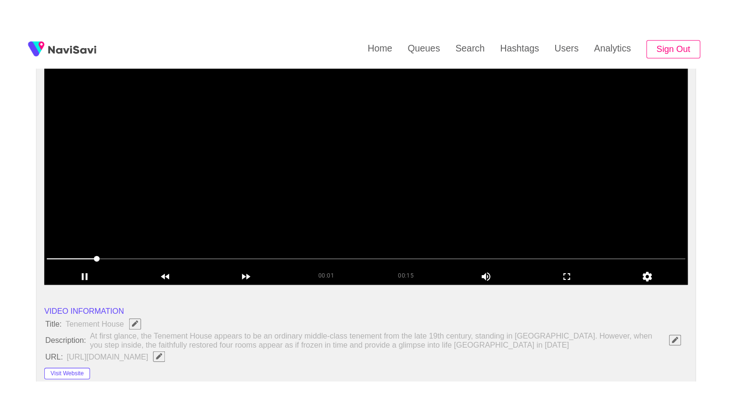
scroll to position [143, 0]
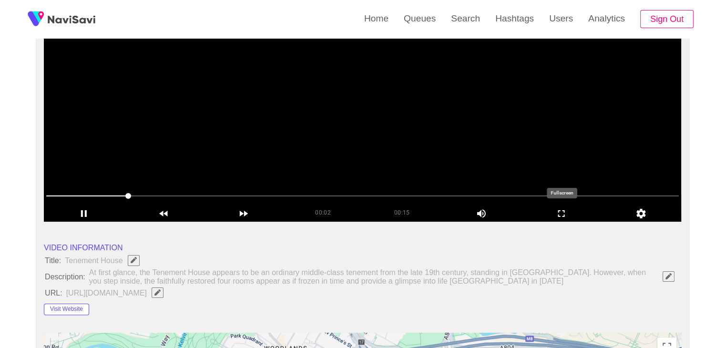
drag, startPoint x: 554, startPoint y: 217, endPoint x: 555, endPoint y: 258, distance: 41.5
click at [555, 217] on icon "add" at bounding box center [561, 213] width 79 height 11
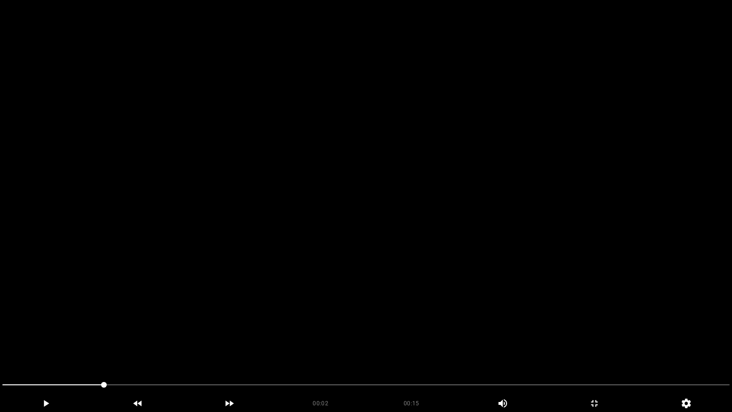
click at [356, 282] on video at bounding box center [366, 206] width 732 height 412
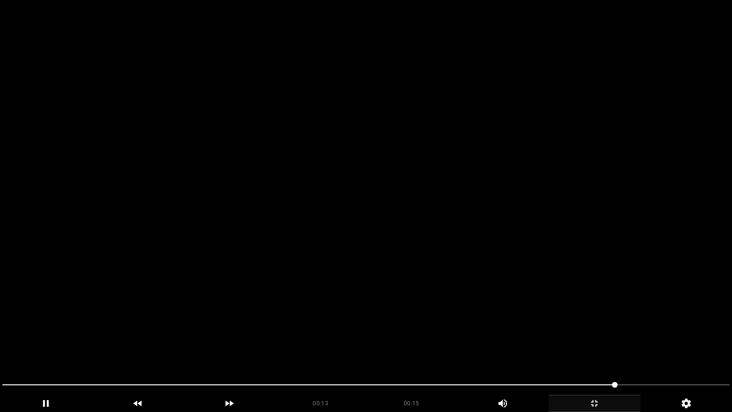
click at [600, 347] on icon "add" at bounding box center [594, 402] width 91 height 11
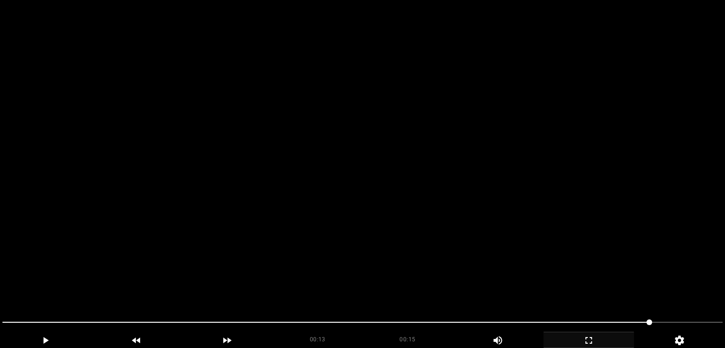
scroll to position [284, 0]
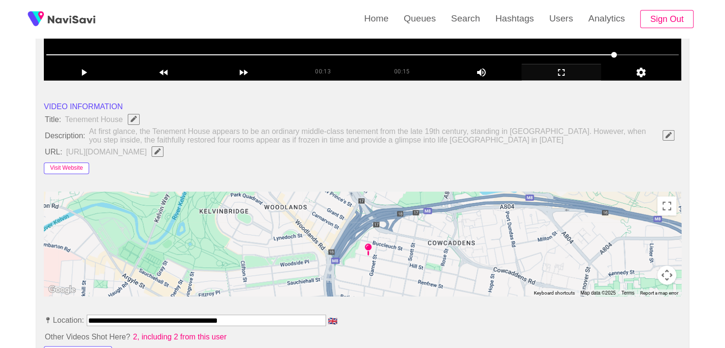
click at [63, 168] on button "Visit Website" at bounding box center [66, 168] width 45 height 11
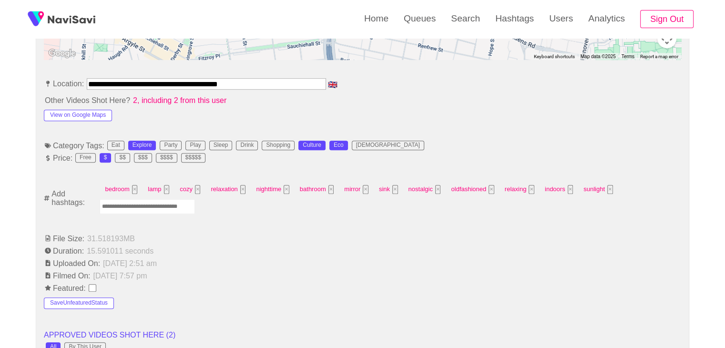
scroll to position [522, 0]
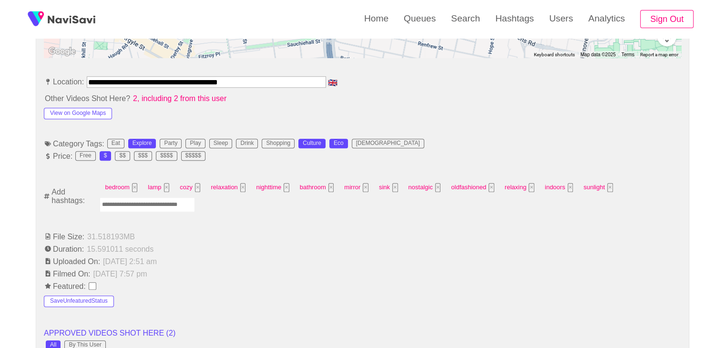
click at [136, 204] on input "Enter tag here and press return" at bounding box center [147, 204] width 95 height 15
type input "*********"
click at [128, 207] on input "Enter tag here and press return" at bounding box center [143, 204] width 95 height 15
type input "*********"
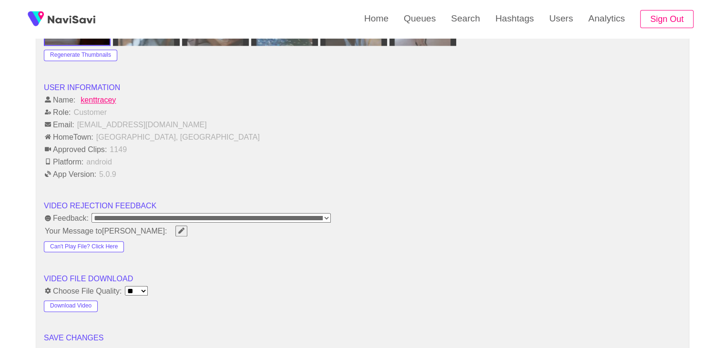
scroll to position [1142, 0]
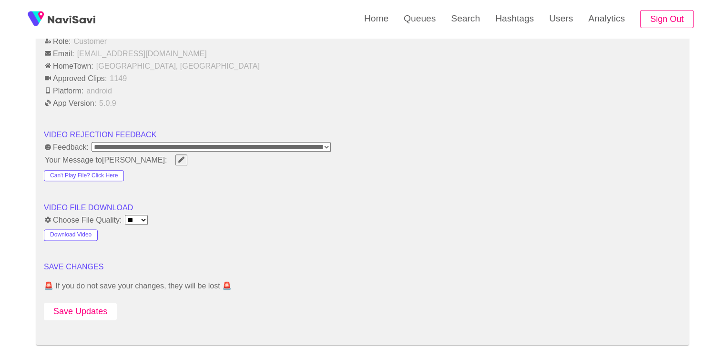
click at [89, 305] on button "Save Updates" at bounding box center [80, 312] width 73 height 18
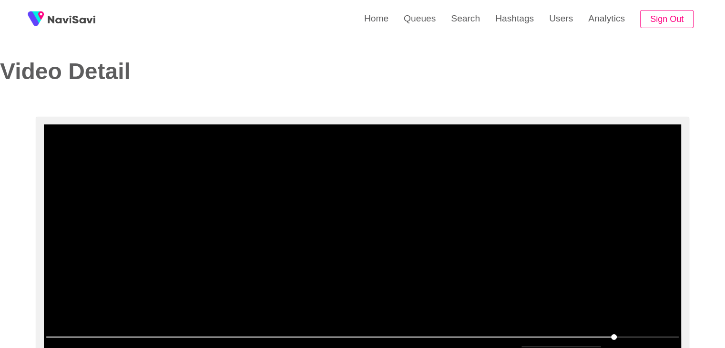
scroll to position [0, 0]
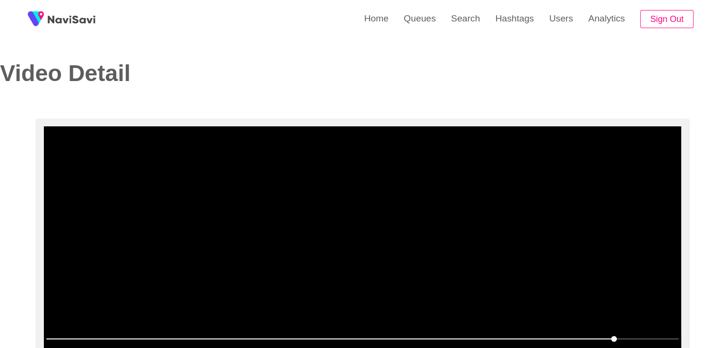
click at [292, 213] on video at bounding box center [362, 245] width 637 height 238
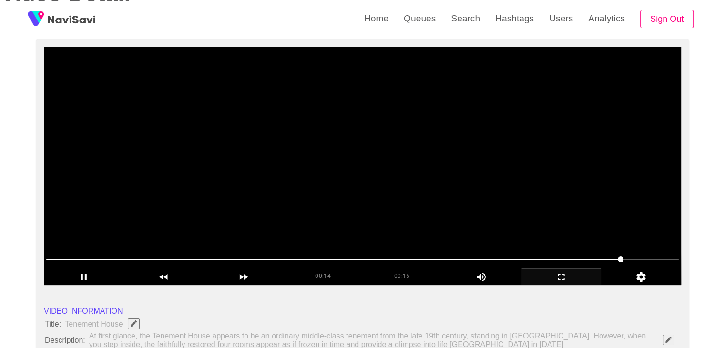
scroll to position [95, 0]
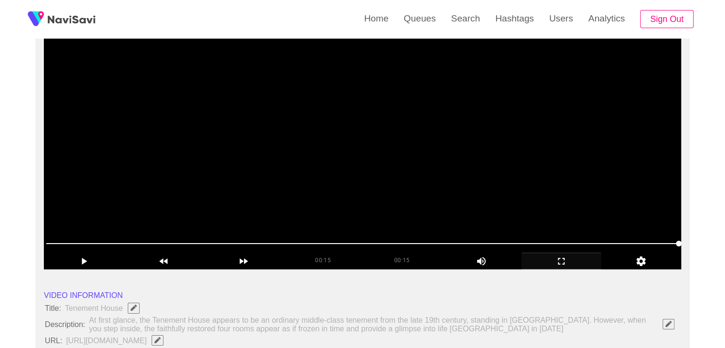
click at [356, 170] on video at bounding box center [362, 150] width 637 height 238
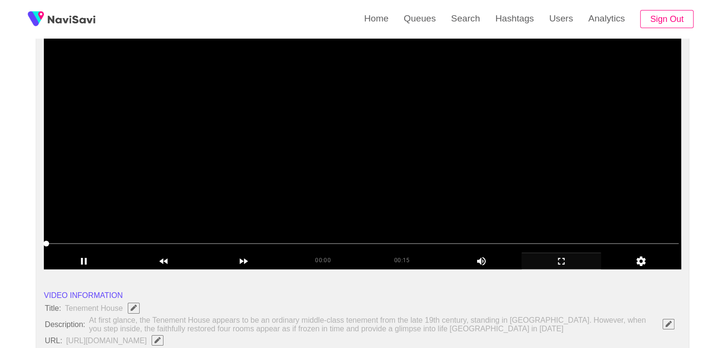
click at [352, 169] on video at bounding box center [362, 150] width 637 height 238
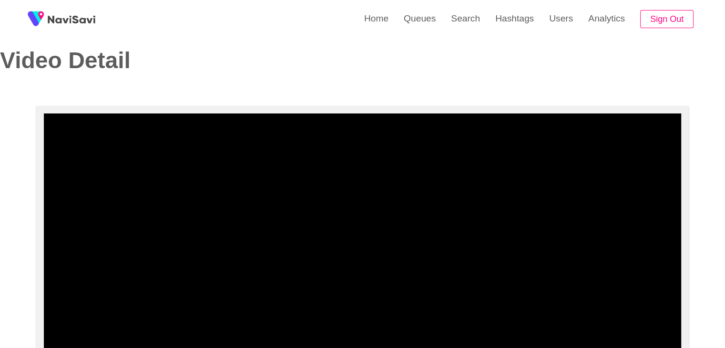
scroll to position [0, 0]
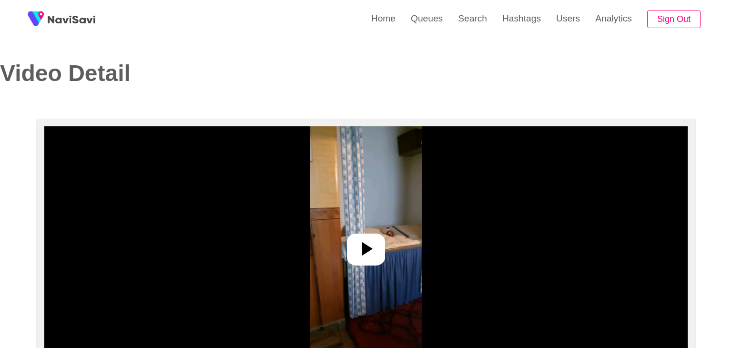
select select "**********"
select select "**"
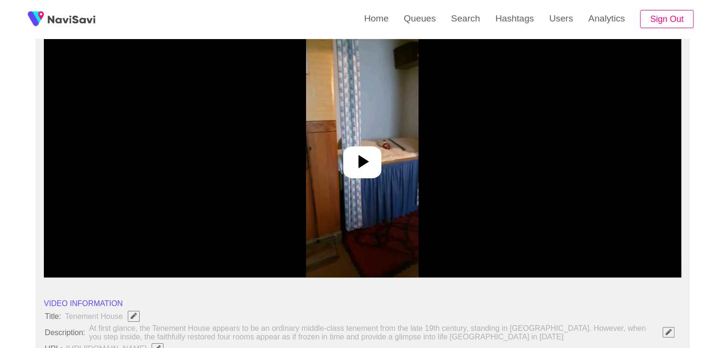
scroll to position [95, 0]
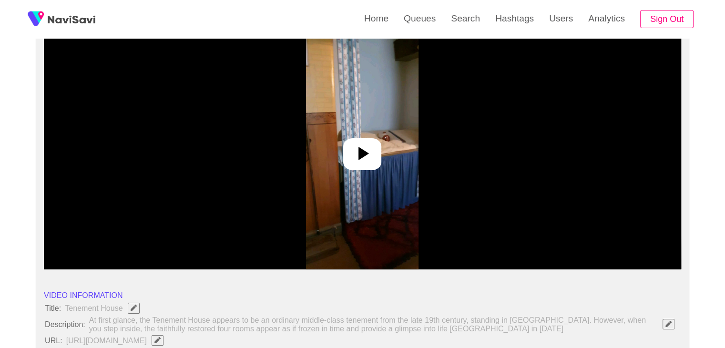
click at [355, 137] on img at bounding box center [362, 150] width 112 height 238
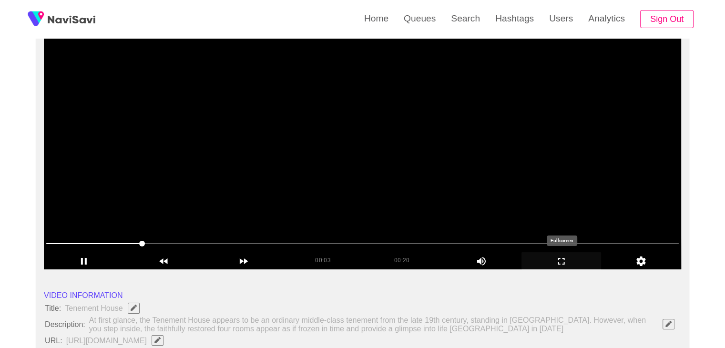
click at [553, 255] on icon "add" at bounding box center [561, 260] width 79 height 11
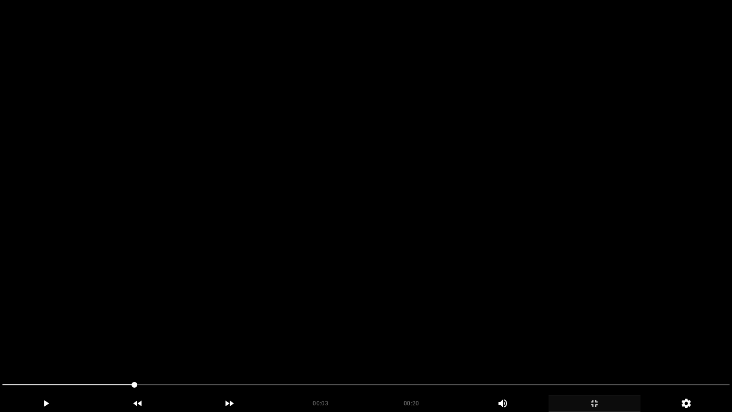
click at [489, 274] on video at bounding box center [366, 206] width 732 height 412
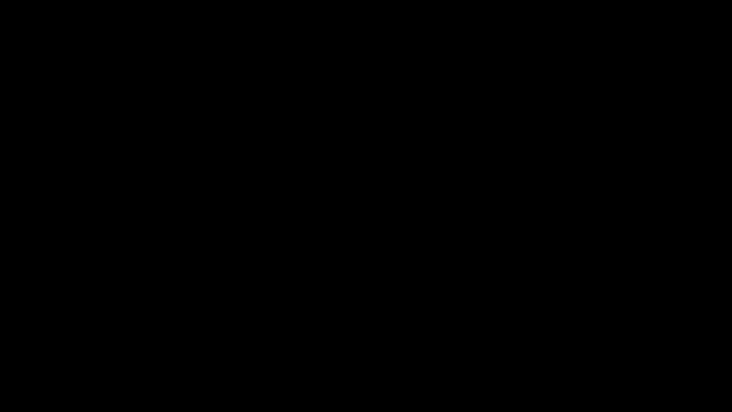
click at [597, 347] on icon "add" at bounding box center [594, 402] width 91 height 11
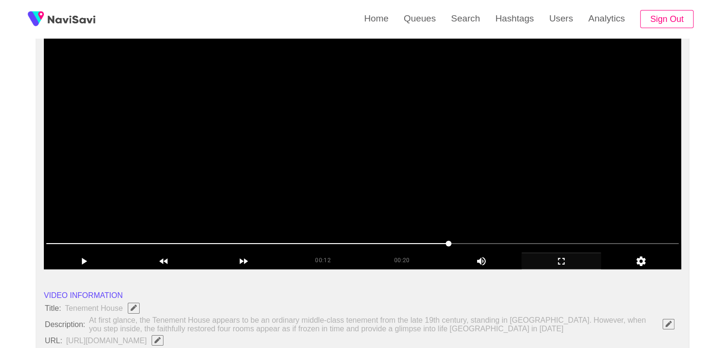
click at [495, 216] on video at bounding box center [362, 150] width 637 height 238
click at [516, 207] on video at bounding box center [362, 150] width 637 height 238
click at [562, 201] on video at bounding box center [362, 150] width 637 height 238
click at [373, 149] on video at bounding box center [362, 150] width 637 height 238
click at [374, 149] on video at bounding box center [362, 150] width 637 height 238
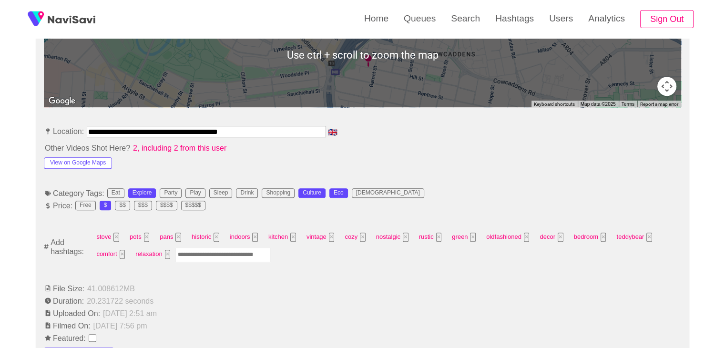
scroll to position [477, 0]
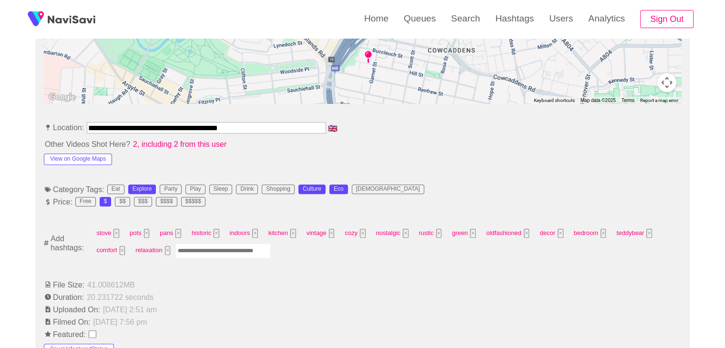
click at [223, 248] on input "Enter tag here and press return" at bounding box center [222, 251] width 95 height 15
type input "*********"
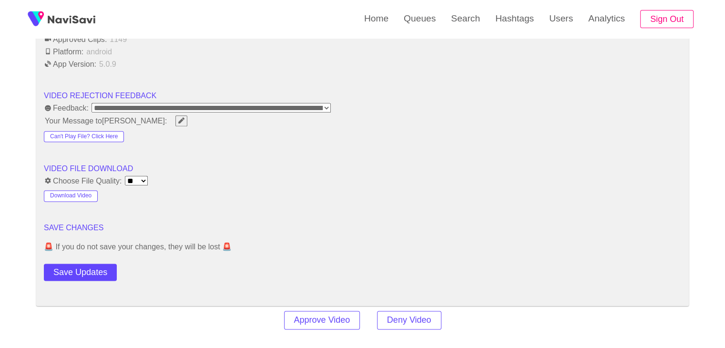
scroll to position [1191, 0]
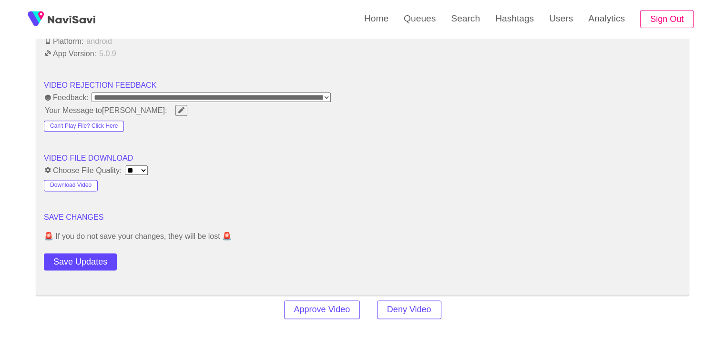
click at [102, 255] on button "Save Updates" at bounding box center [80, 262] width 73 height 18
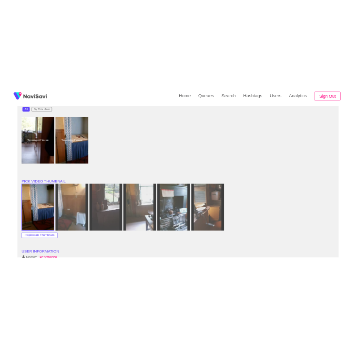
scroll to position [667, 0]
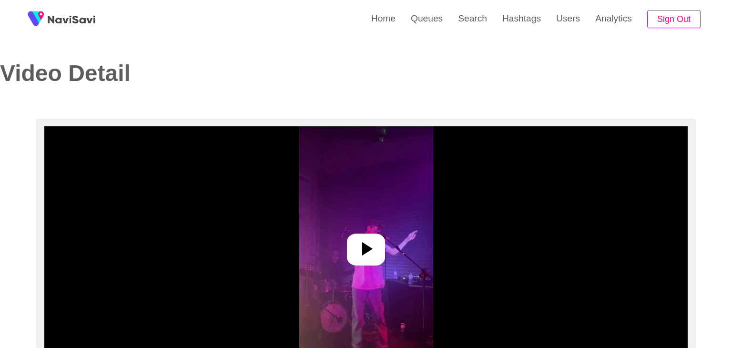
select select "**********"
select select "**"
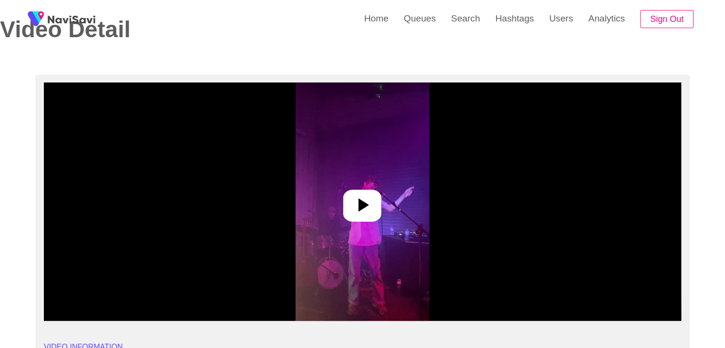
scroll to position [48, 0]
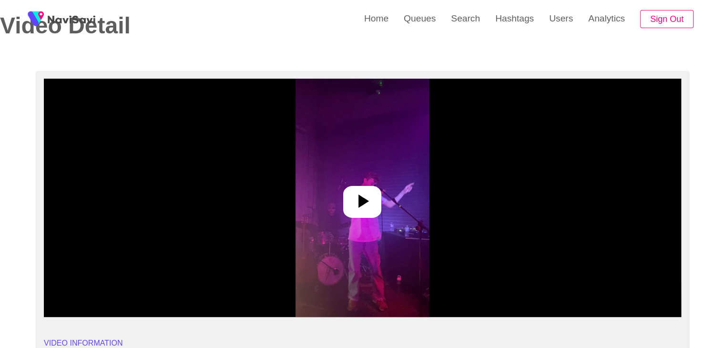
click at [366, 190] on icon at bounding box center [362, 201] width 23 height 23
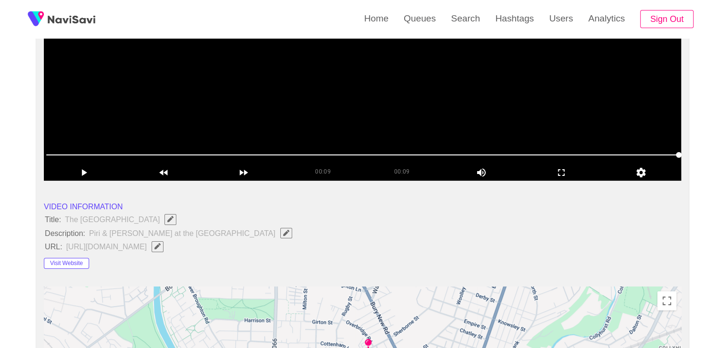
scroll to position [191, 0]
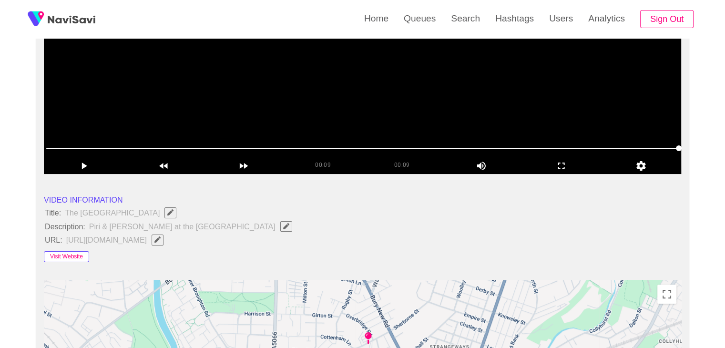
click at [75, 256] on button "Visit Website" at bounding box center [66, 256] width 45 height 11
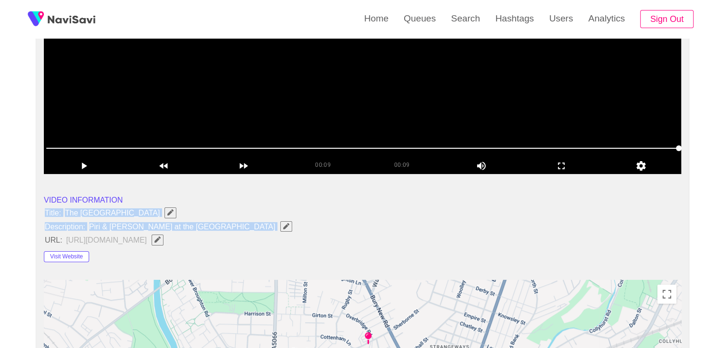
drag, startPoint x: 47, startPoint y: 210, endPoint x: 194, endPoint y: 231, distance: 149.3
copy ul "Title: The [GEOGRAPHIC_DATA] Description: Piri & [PERSON_NAME] at the [GEOGRAPH…"
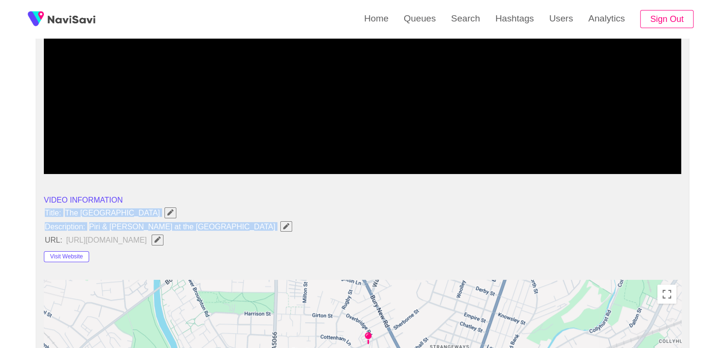
click at [283, 223] on icon "Edit Field" at bounding box center [286, 226] width 6 height 6
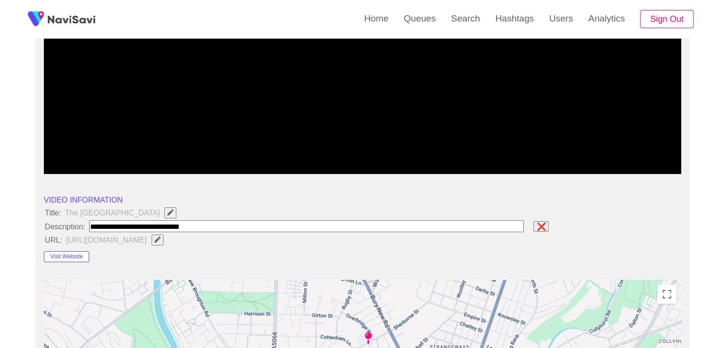
click at [199, 223] on input "field" at bounding box center [306, 226] width 435 height 12
drag, startPoint x: 200, startPoint y: 226, endPoint x: 11, endPoint y: 212, distance: 188.8
type input "**********"
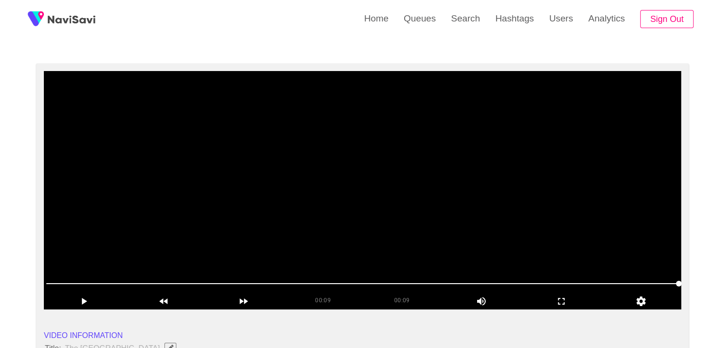
scroll to position [48, 0]
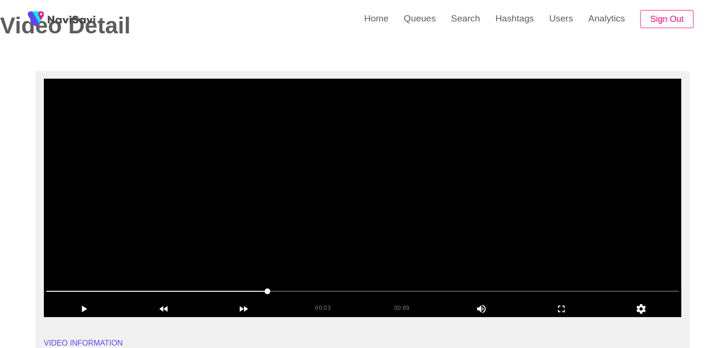
drag, startPoint x: 271, startPoint y: 287, endPoint x: 148, endPoint y: 289, distance: 122.5
click at [148, 289] on span at bounding box center [362, 291] width 632 height 15
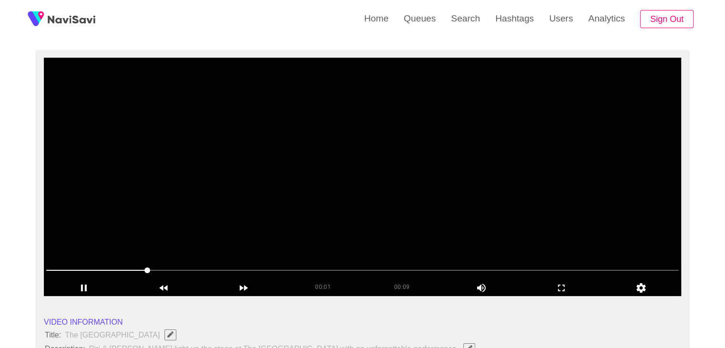
scroll to position [95, 0]
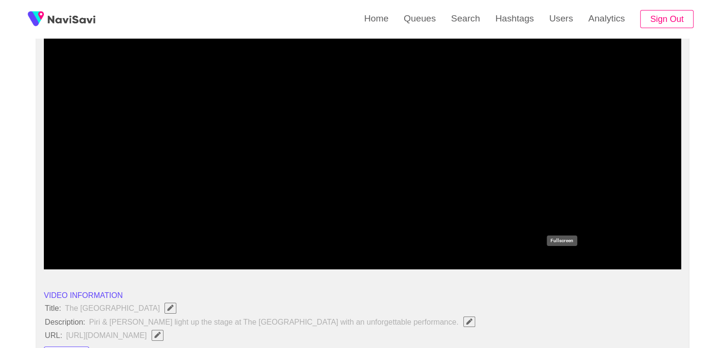
click at [567, 257] on icon "add" at bounding box center [561, 260] width 79 height 11
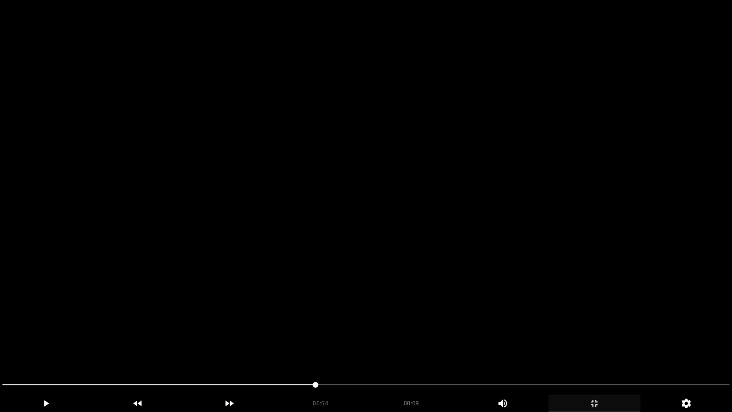
click at [452, 259] on video at bounding box center [366, 206] width 732 height 412
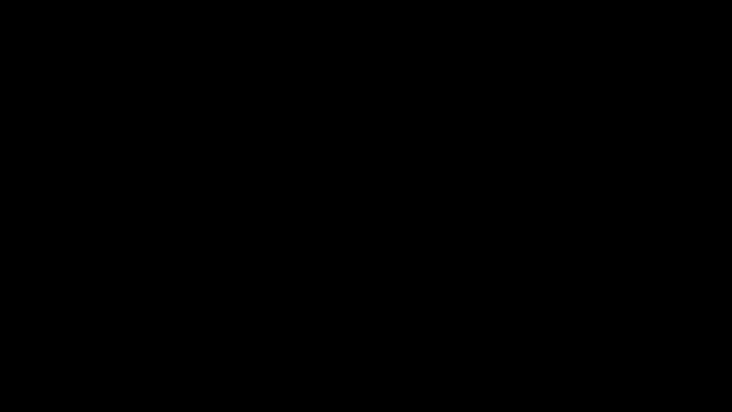
click at [592, 347] on icon "add" at bounding box center [594, 402] width 91 height 11
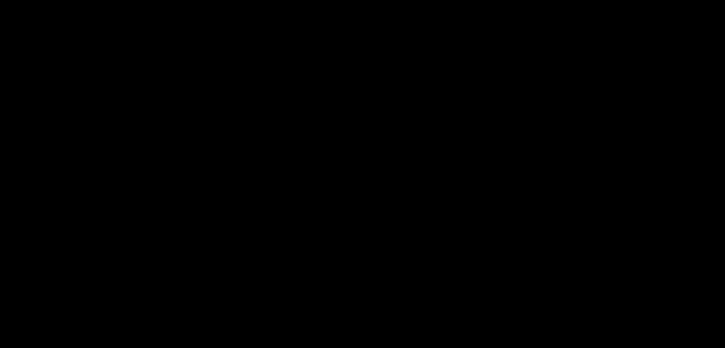
scroll to position [429, 0]
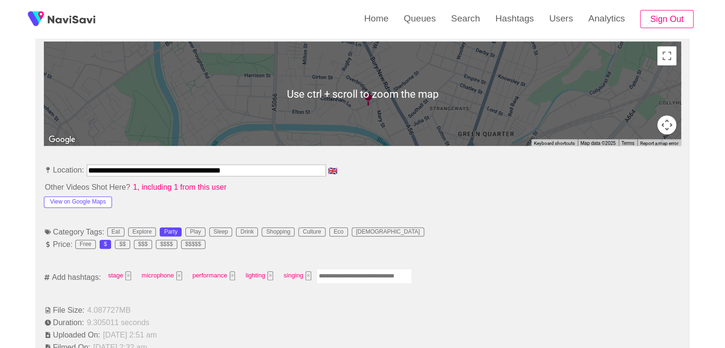
click at [336, 277] on input "Enter tag here and press return" at bounding box center [363, 276] width 95 height 15
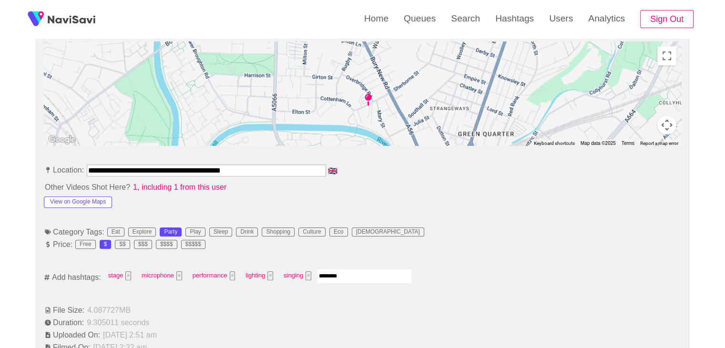
type input "*********"
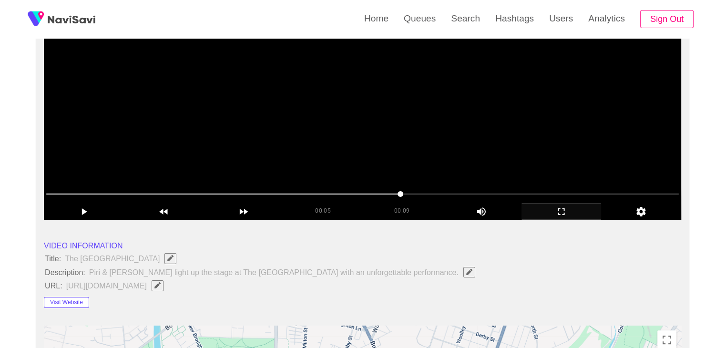
scroll to position [48, 0]
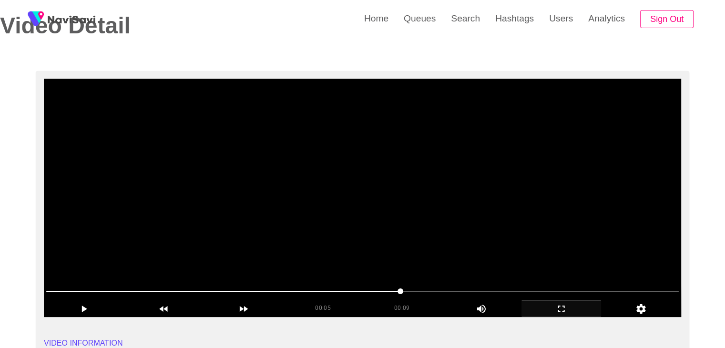
click at [398, 204] on video at bounding box center [362, 198] width 637 height 238
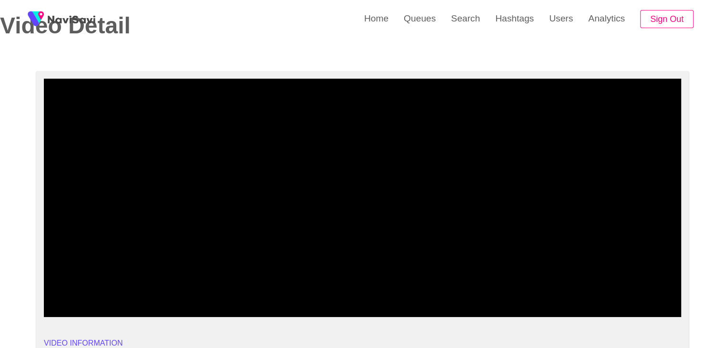
click at [415, 287] on span at bounding box center [362, 291] width 632 height 15
click at [343, 294] on span at bounding box center [362, 291] width 632 height 15
drag, startPoint x: 325, startPoint y: 296, endPoint x: 320, endPoint y: 296, distance: 5.2
click at [320, 296] on span at bounding box center [362, 291] width 632 height 15
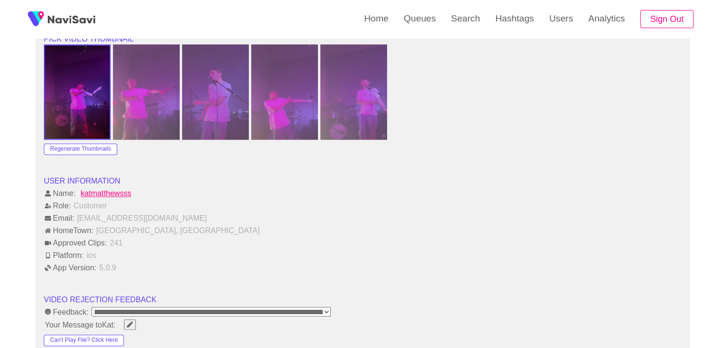
scroll to position [1144, 0]
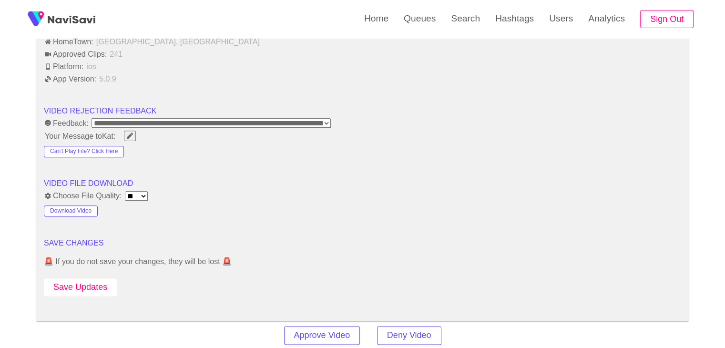
click at [73, 281] on button "Save Updates" at bounding box center [80, 287] width 73 height 18
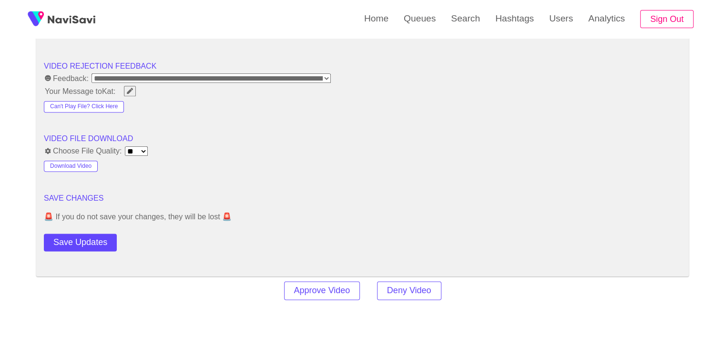
scroll to position [1191, 0]
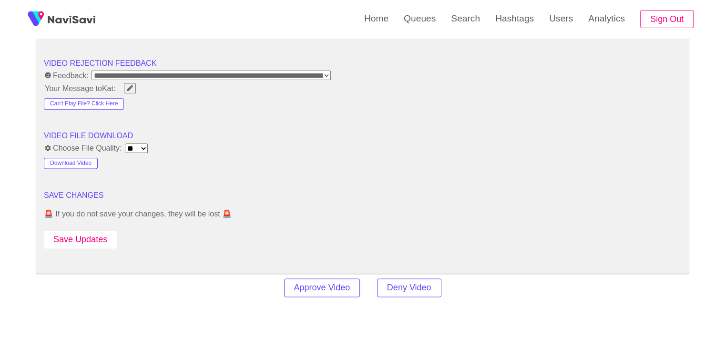
click at [101, 237] on button "Save Updates" at bounding box center [80, 240] width 73 height 18
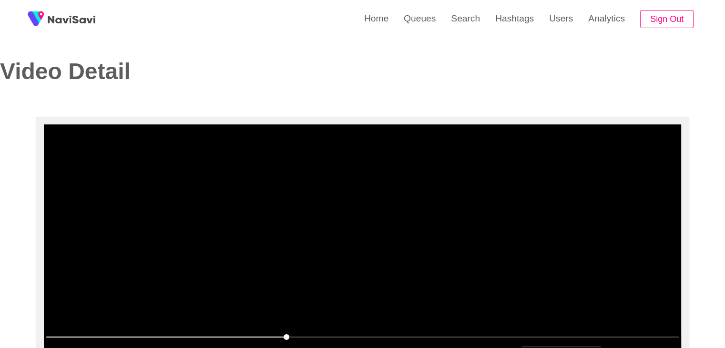
scroll to position [0, 0]
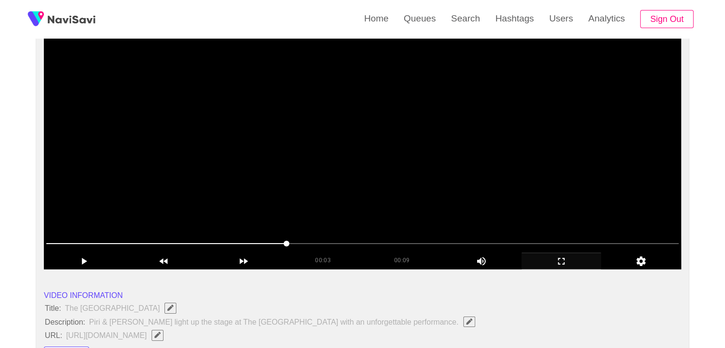
click at [391, 142] on video at bounding box center [362, 150] width 637 height 238
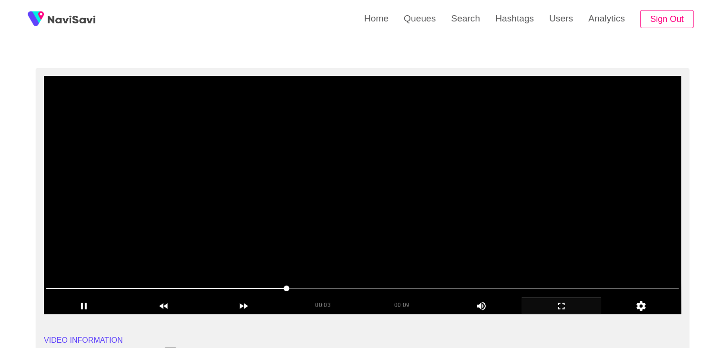
scroll to position [48, 0]
